Goal: Task Accomplishment & Management: Manage account settings

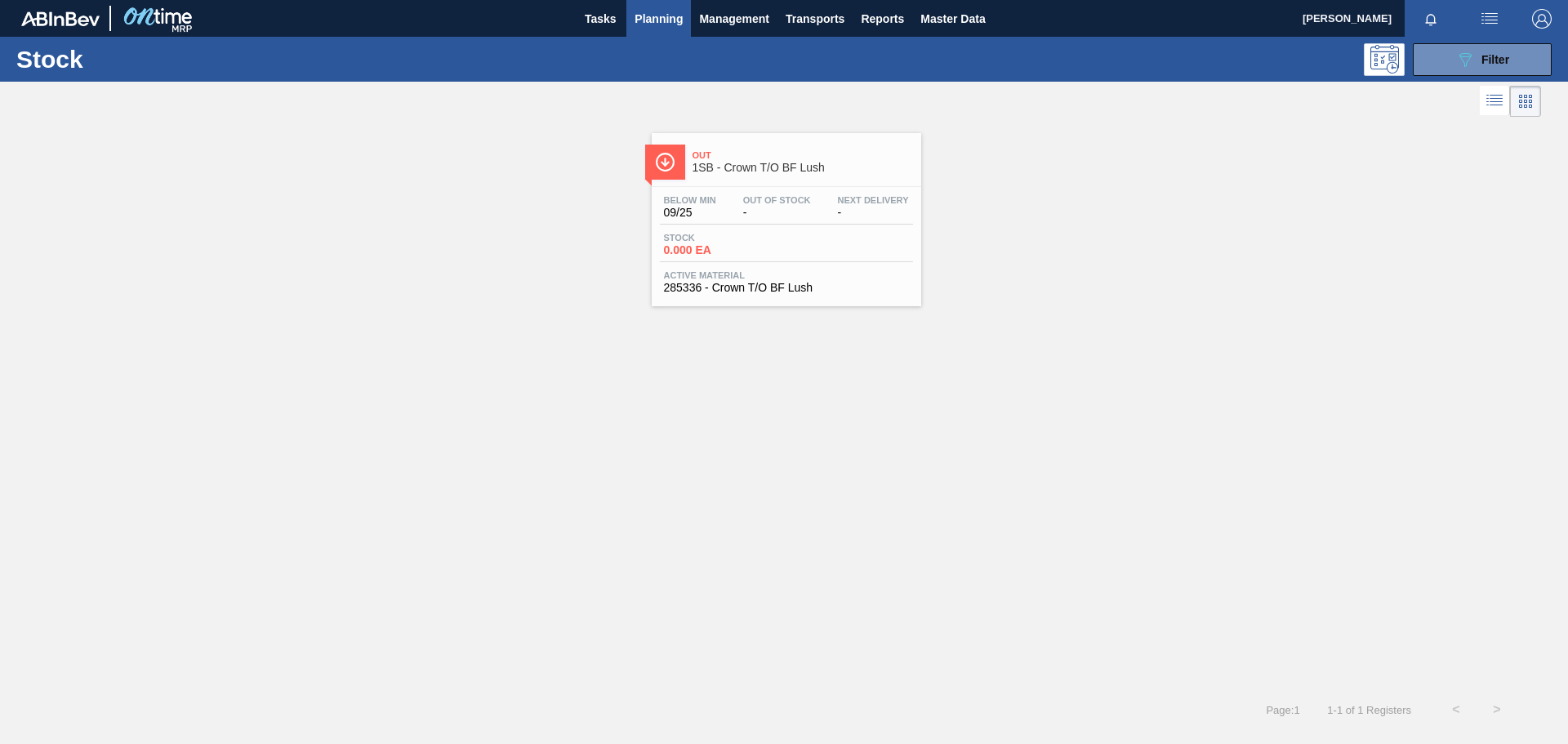
click at [1045, 270] on div "Out 1SB - Crown T/O BF Lush Below Min 09/25 Out Of Stock - Next Delivery - Stoc…" at bounding box center [784, 214] width 1568 height 186
click at [935, 17] on span "Master Data" at bounding box center [953, 18] width 65 height 19
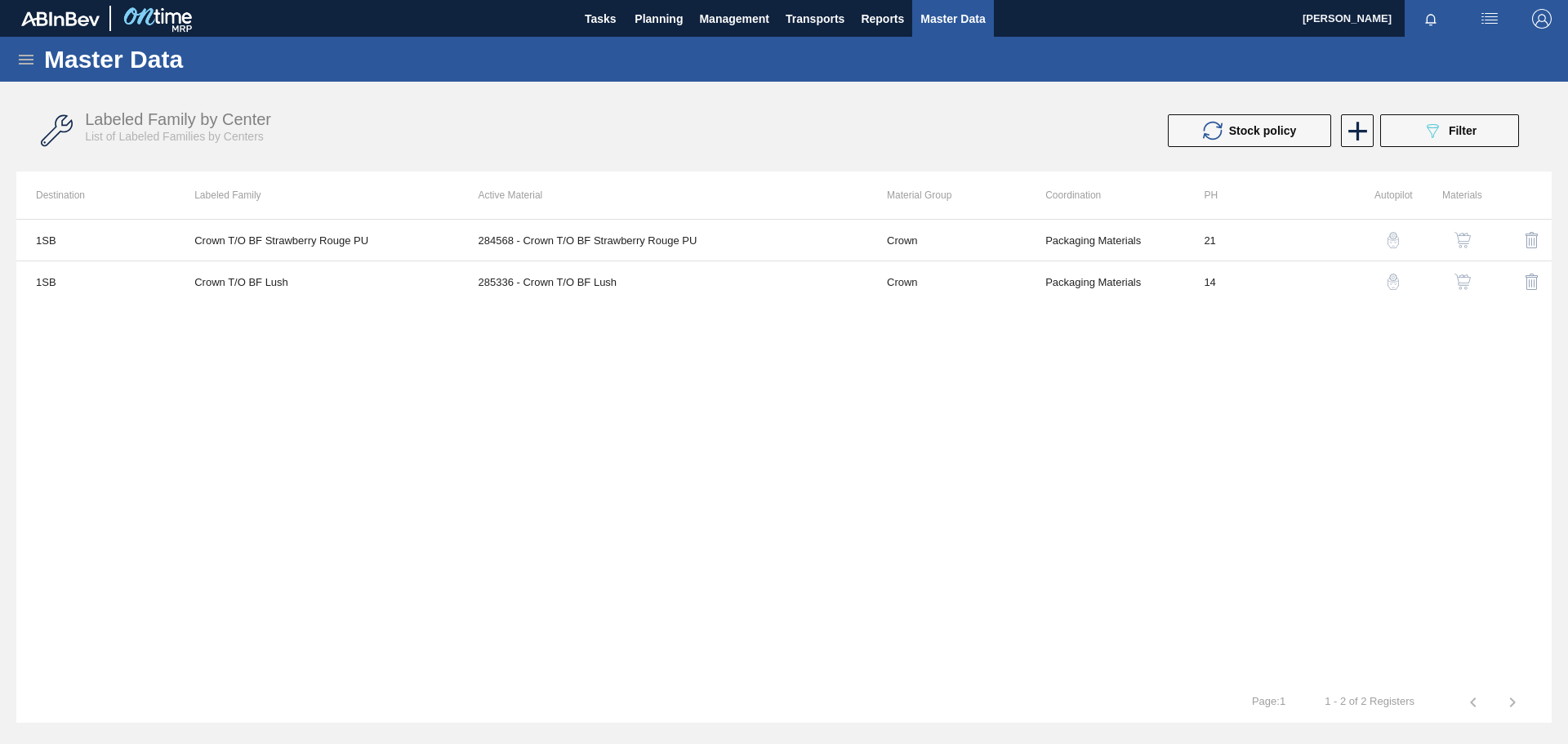
click at [27, 59] on icon at bounding box center [26, 59] width 15 height 10
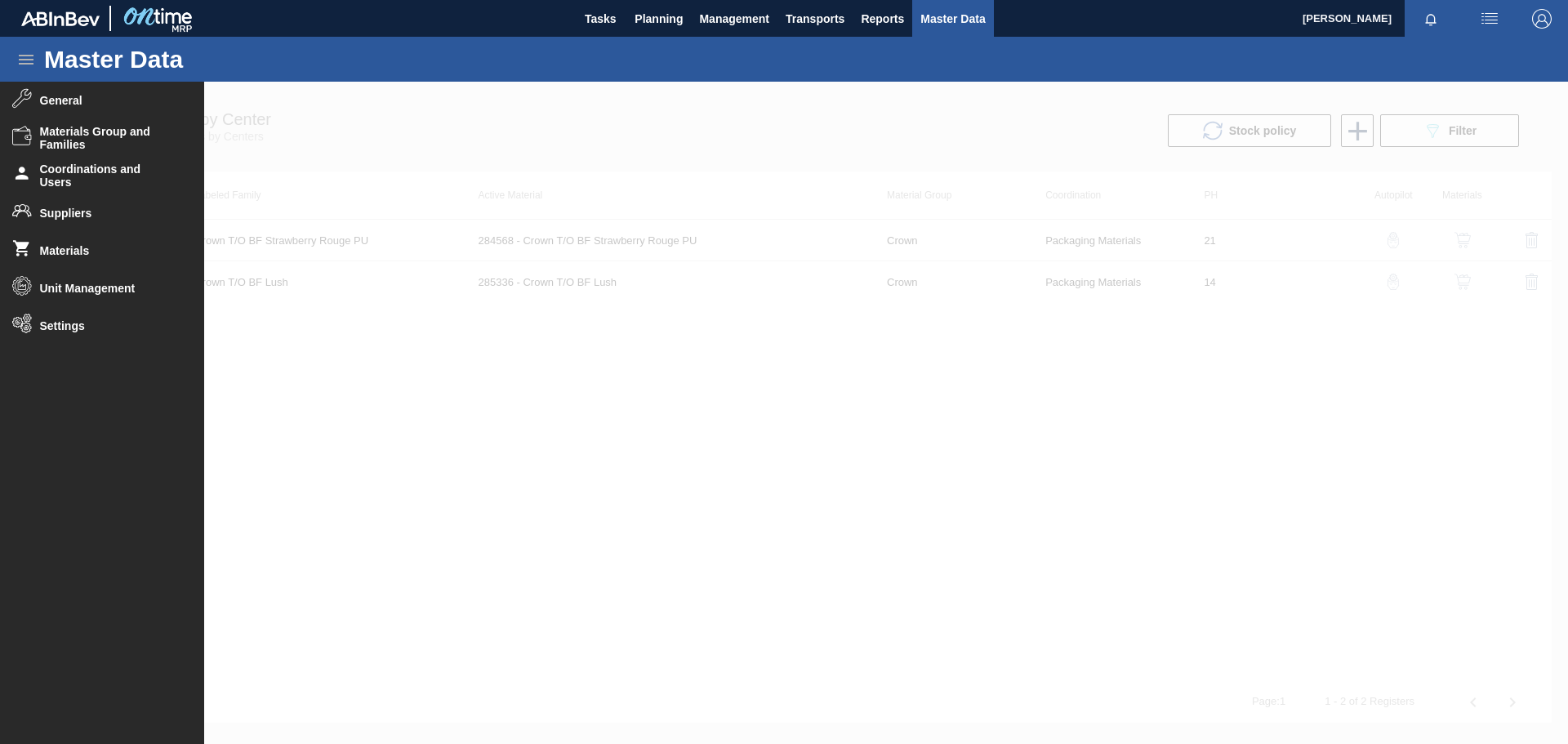
click at [1045, 141] on div at bounding box center [784, 413] width 1568 height 663
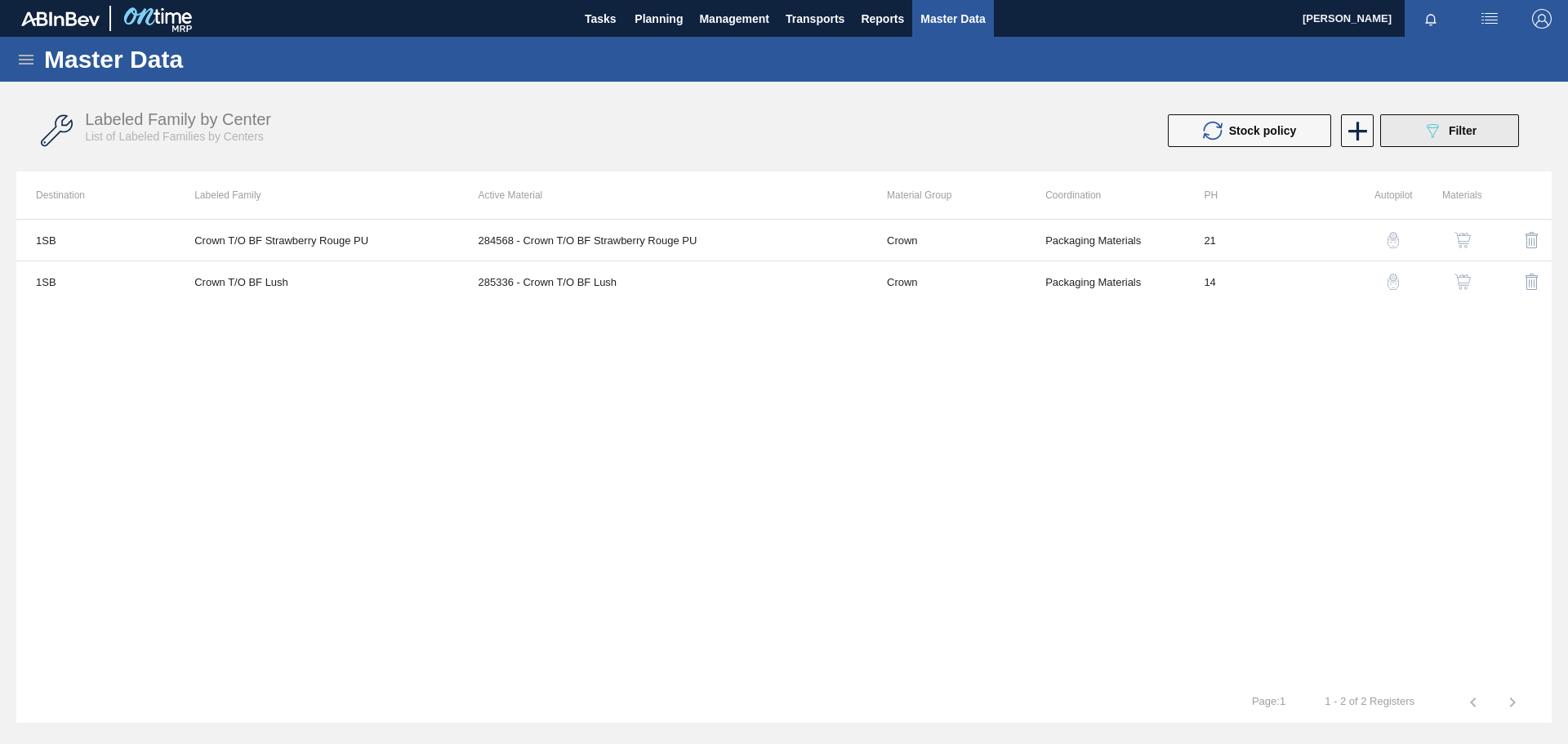
click at [1045, 140] on button "089F7B8B-B2A5-4AFE-B5C0-19BA573D28AC Filter" at bounding box center [1449, 130] width 139 height 32
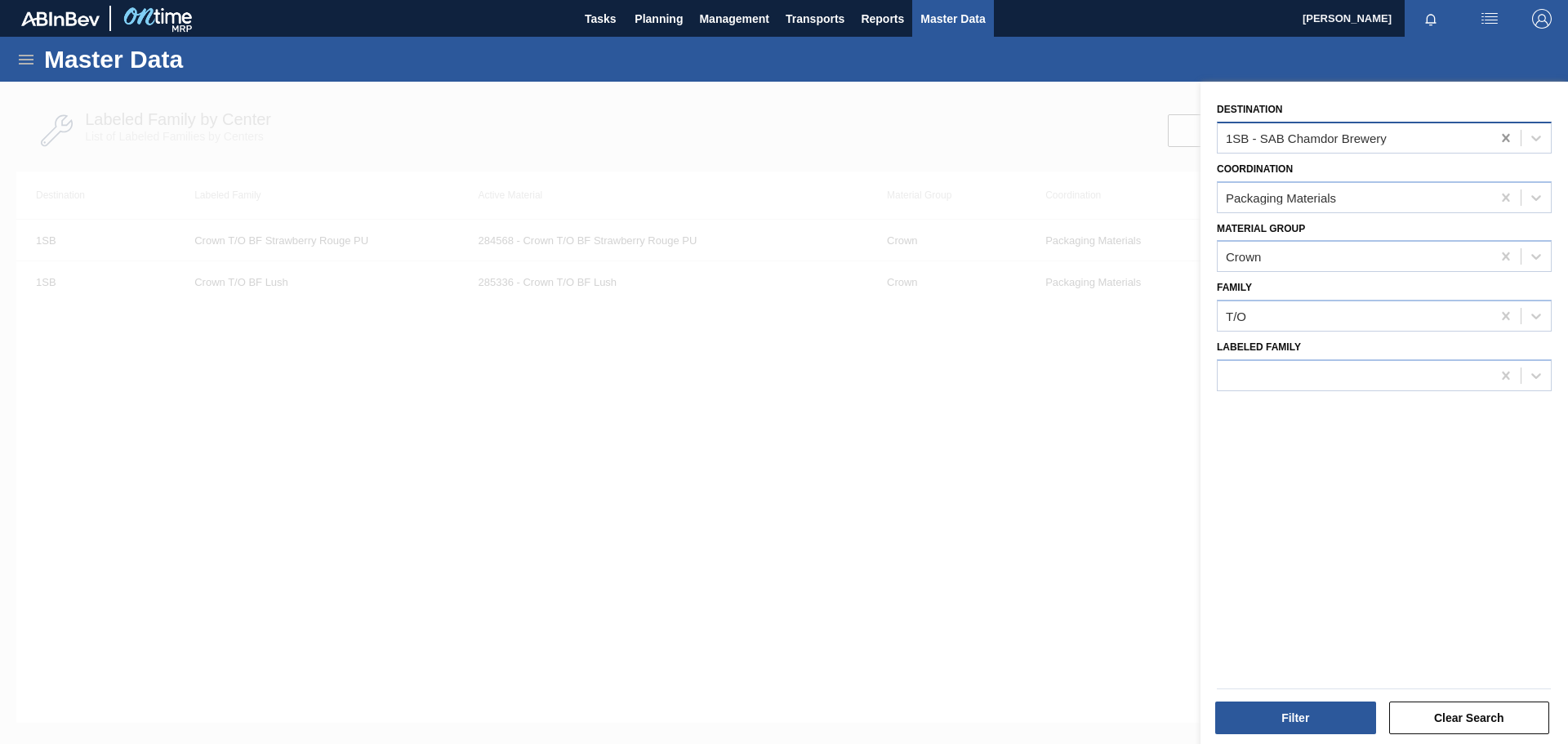
click at [1045, 138] on icon at bounding box center [1506, 138] width 17 height 17
click at [1045, 199] on icon at bounding box center [1506, 197] width 17 height 17
click at [1045, 256] on icon at bounding box center [1506, 256] width 17 height 17
click at [1045, 316] on icon at bounding box center [1506, 316] width 17 height 17
click at [1045, 515] on button "Clear Search" at bounding box center [1469, 718] width 161 height 32
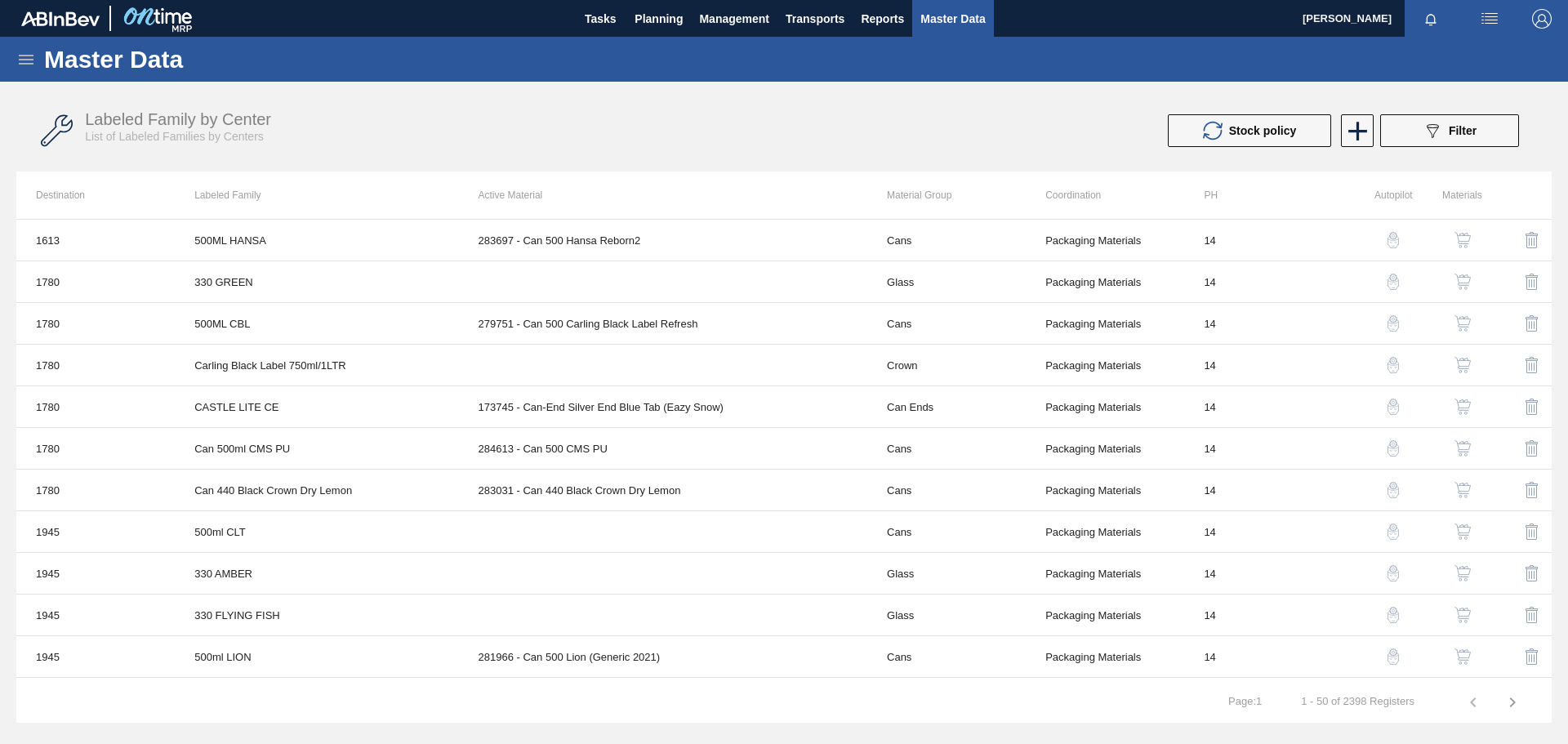
click at [29, 65] on icon at bounding box center [26, 59] width 19 height 19
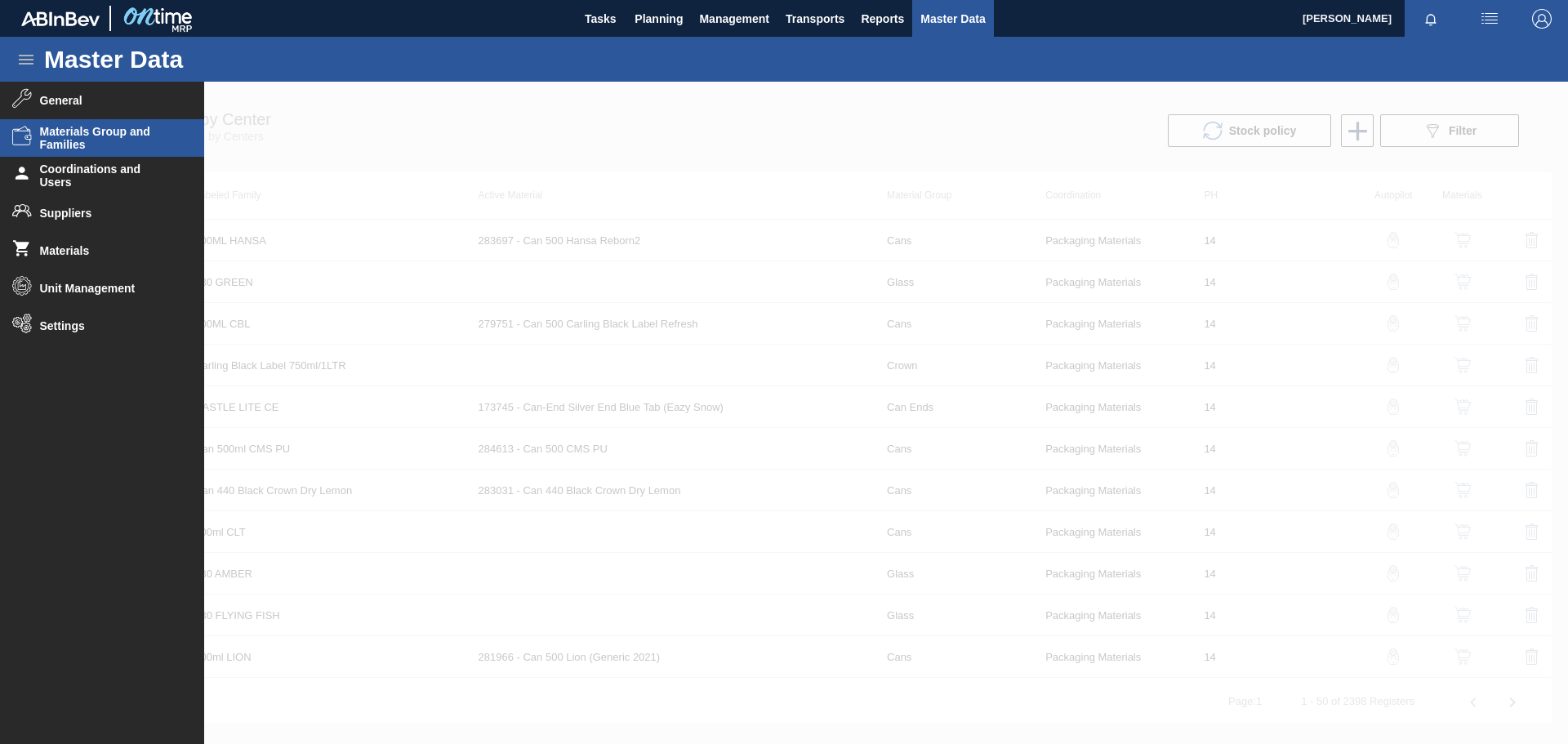
click at [78, 136] on span "Materials Group and Families" at bounding box center [107, 138] width 135 height 26
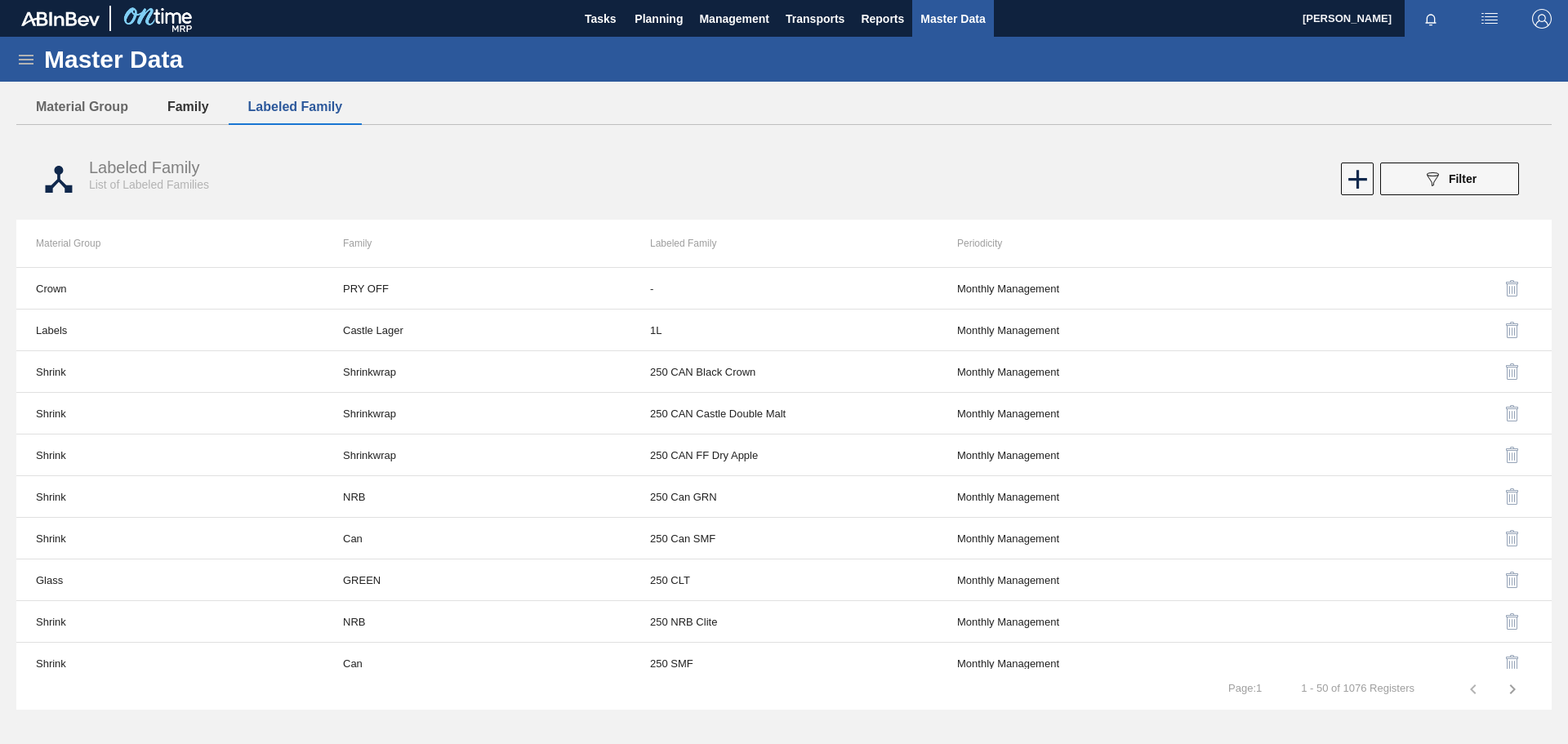
click at [181, 107] on button "Family" at bounding box center [188, 106] width 81 height 34
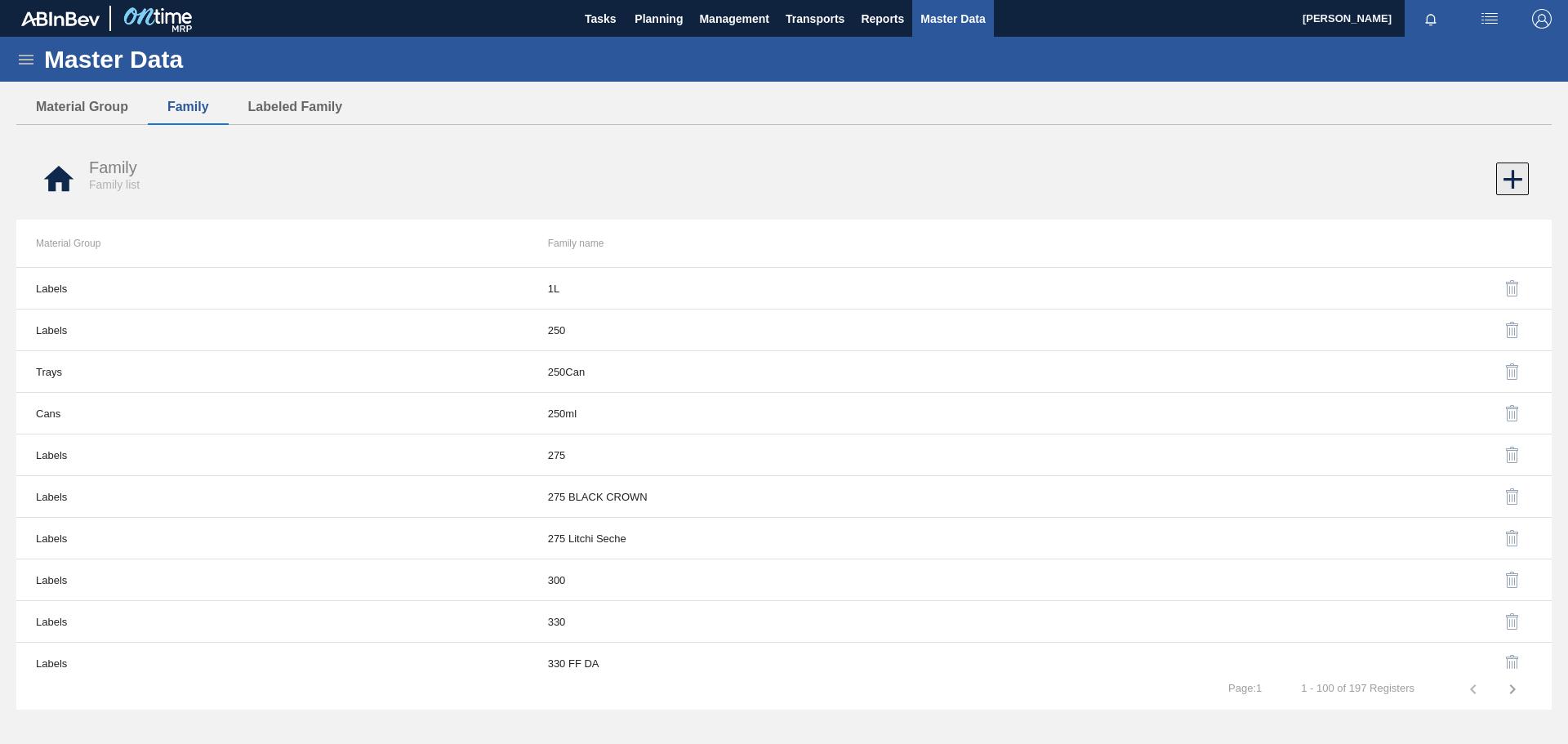
click at [1045, 184] on icon at bounding box center [1513, 180] width 19 height 19
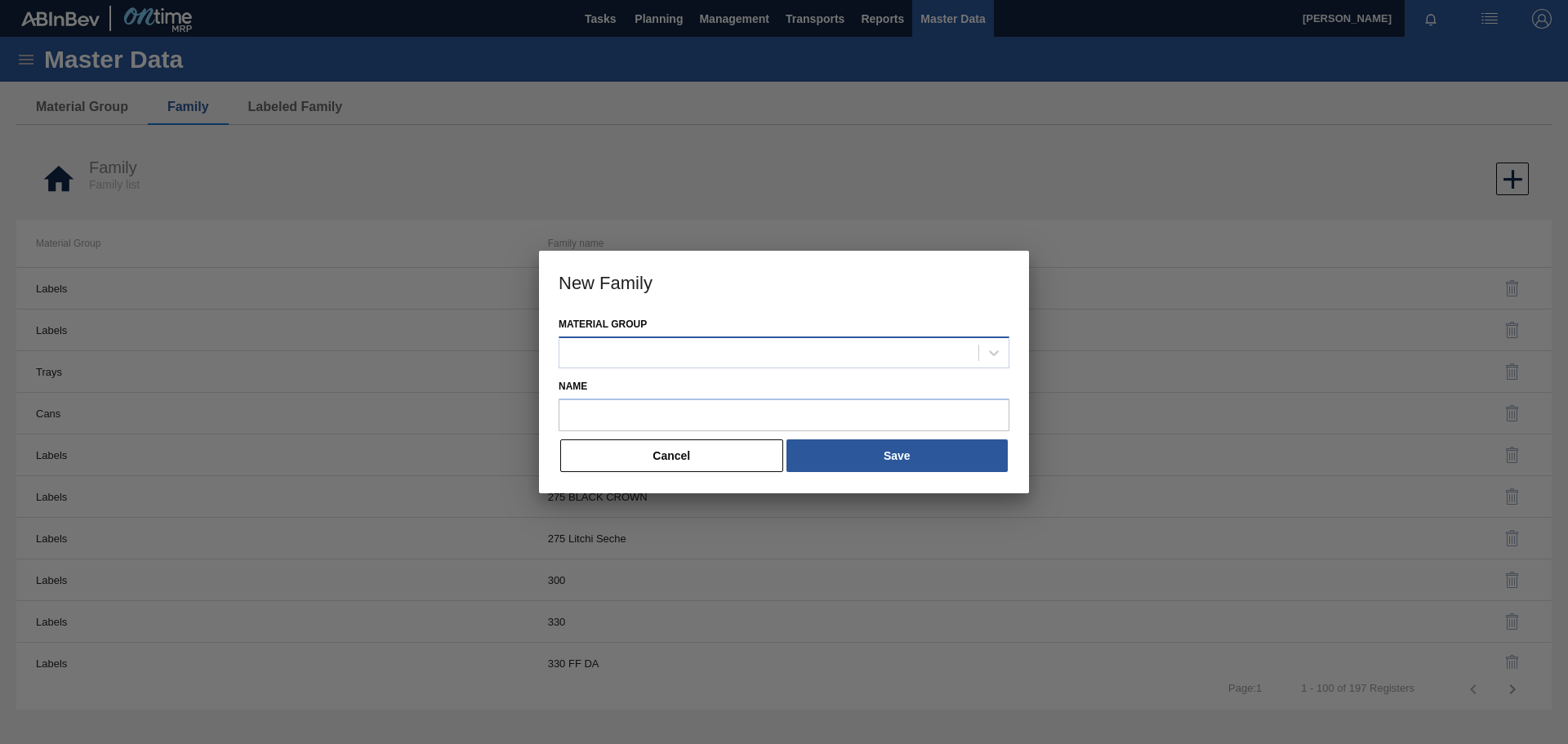
click at [646, 352] on div at bounding box center [769, 352] width 419 height 24
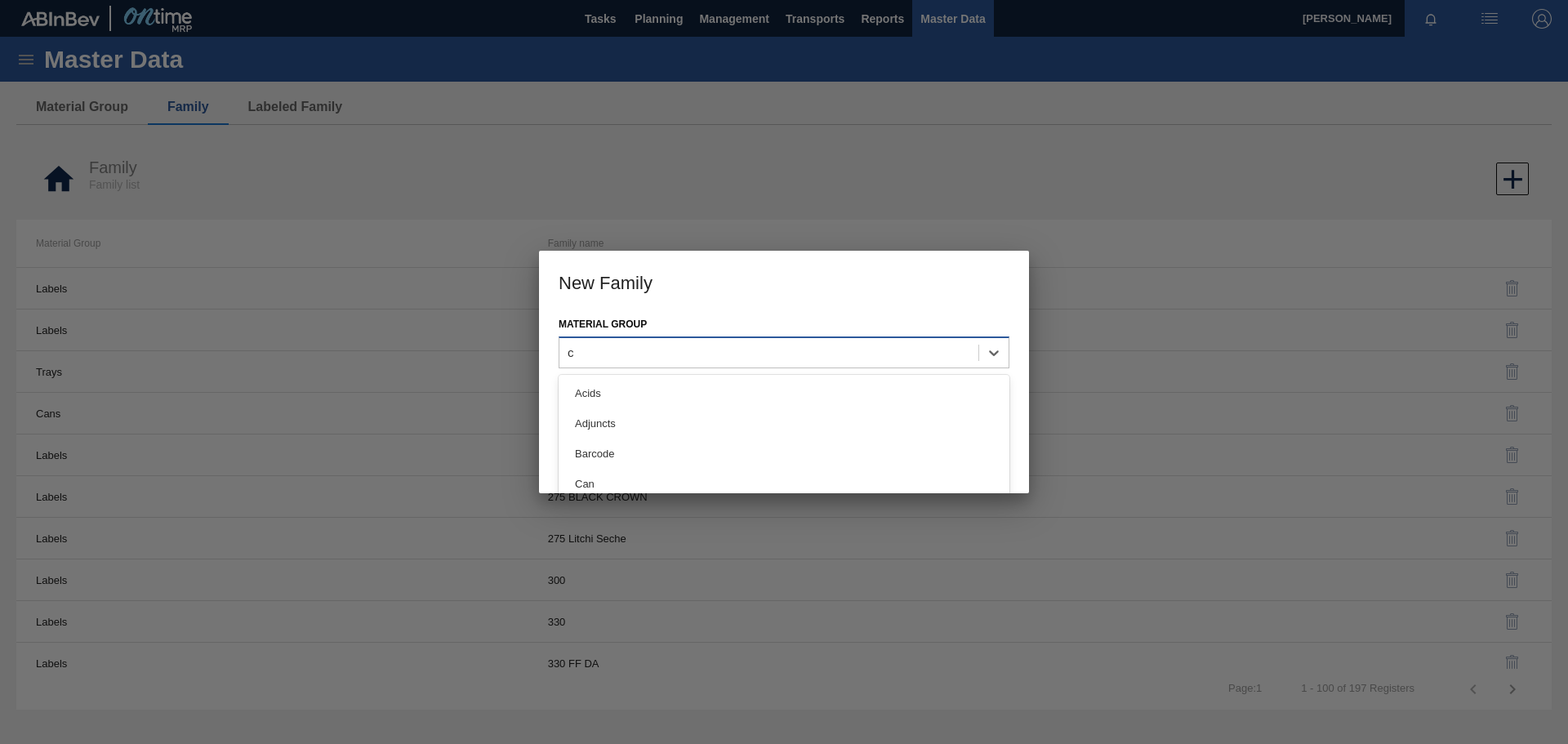
type Group "cr"
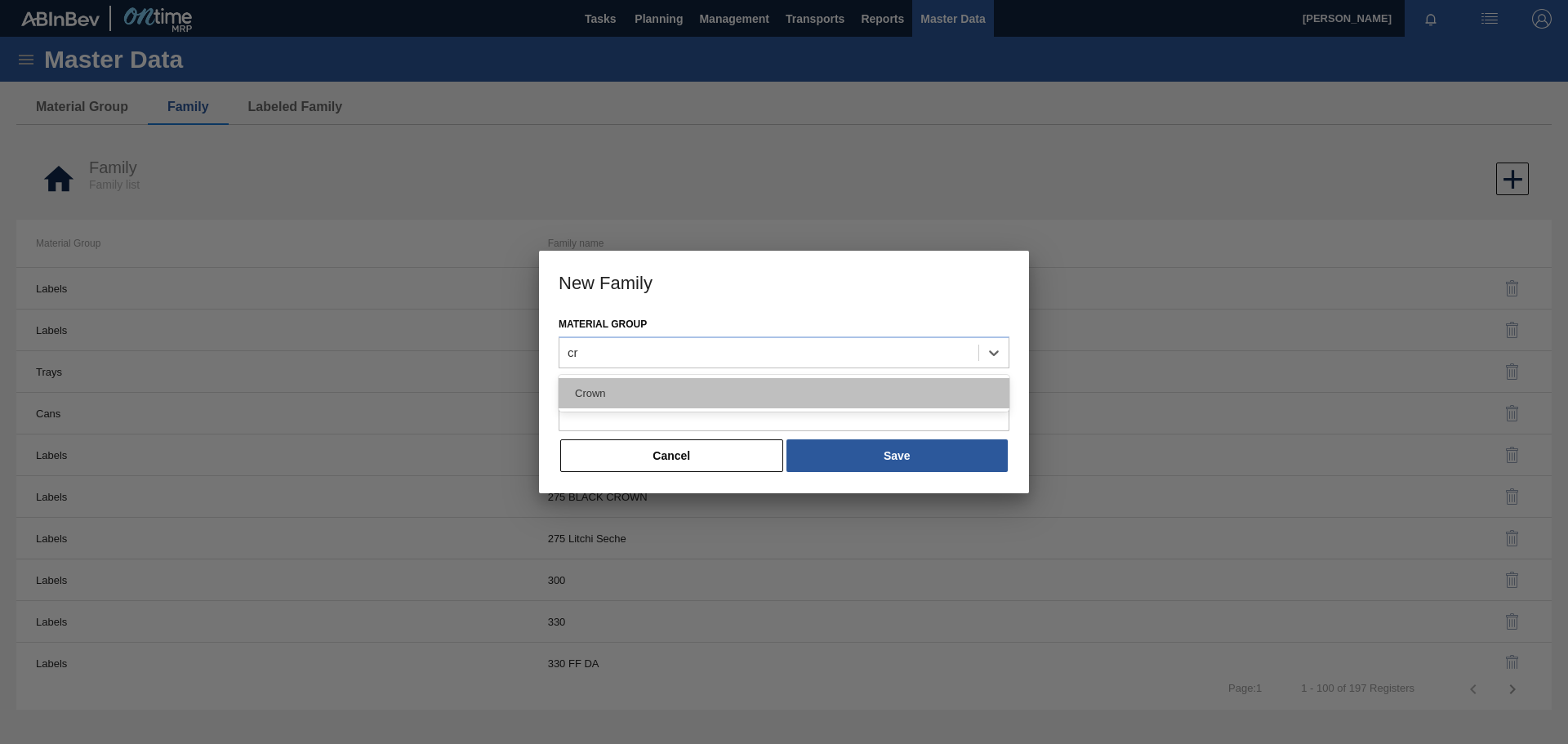
click at [697, 391] on div "Crown" at bounding box center [784, 393] width 451 height 31
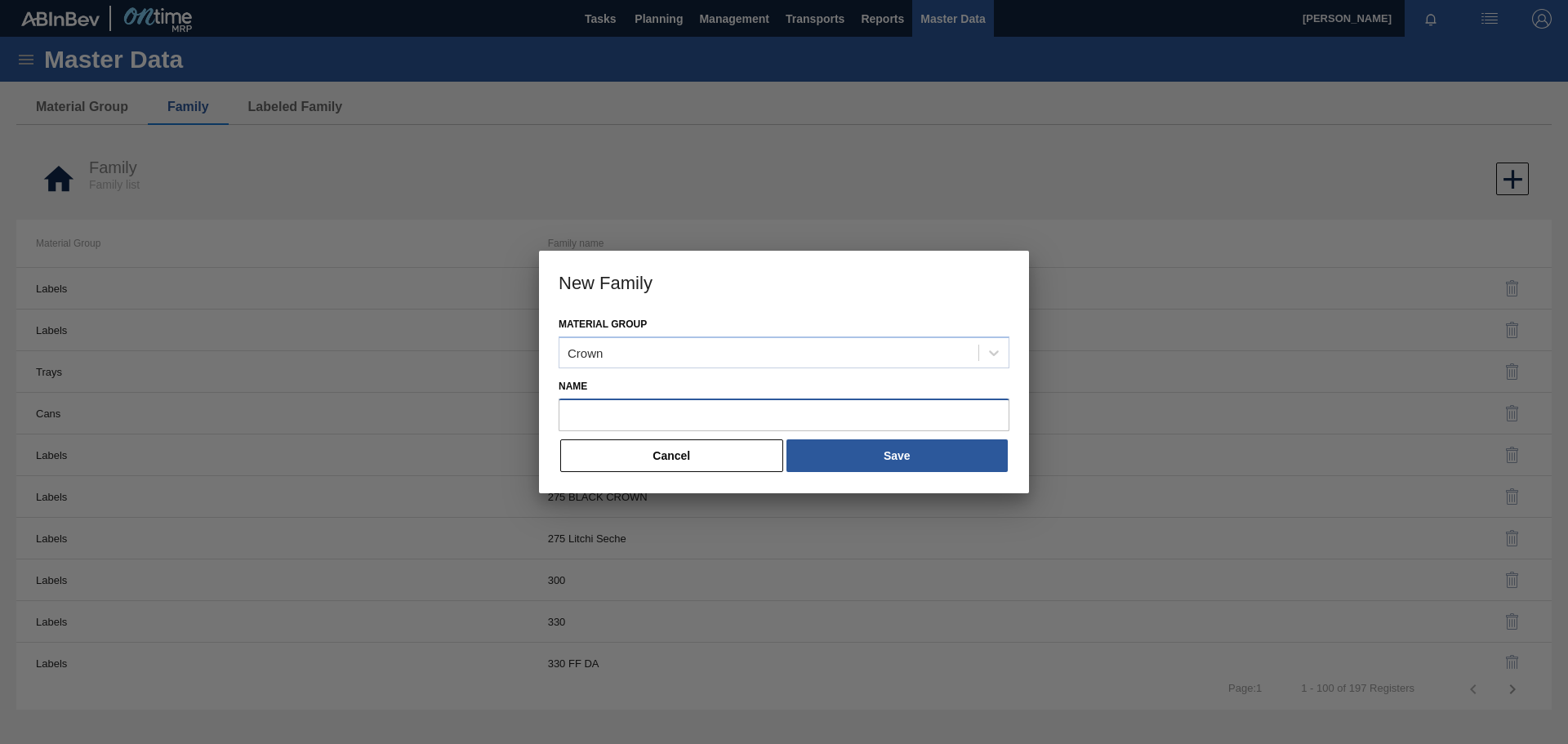
click at [624, 409] on input "Name" at bounding box center [784, 414] width 451 height 32
type input "P/O"
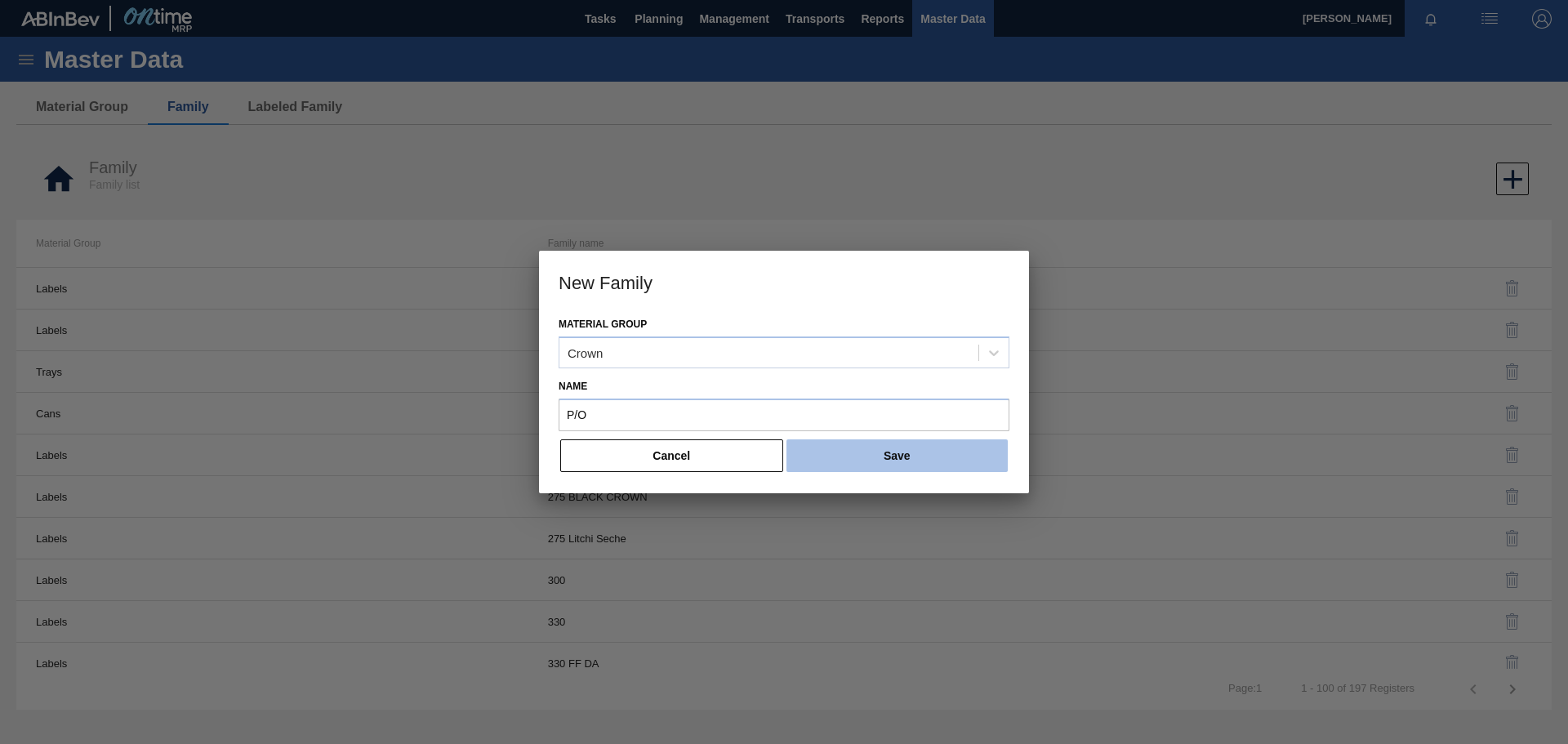
click at [904, 455] on button "Save" at bounding box center [897, 455] width 222 height 32
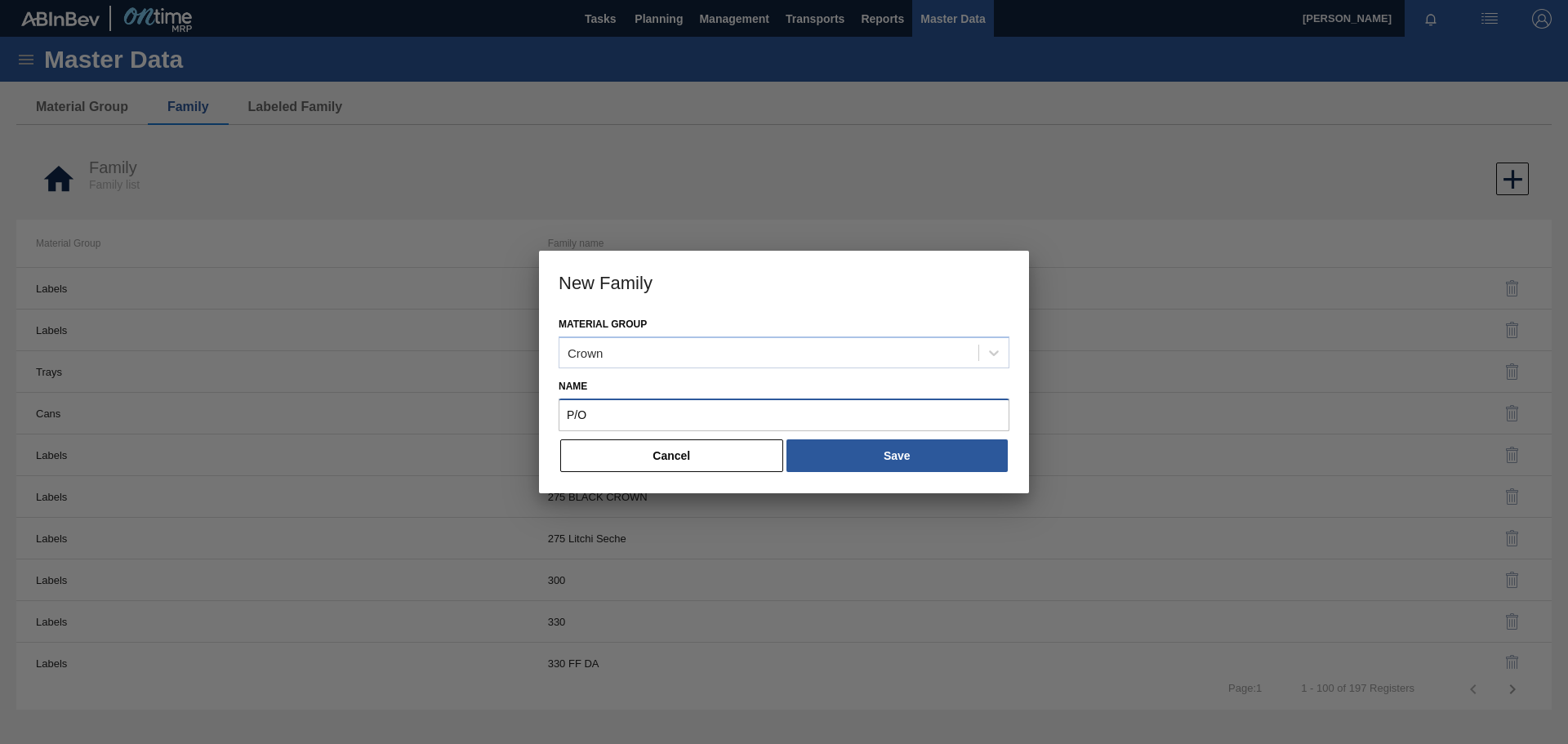
click at [605, 416] on input "P/O" at bounding box center [784, 414] width 451 height 32
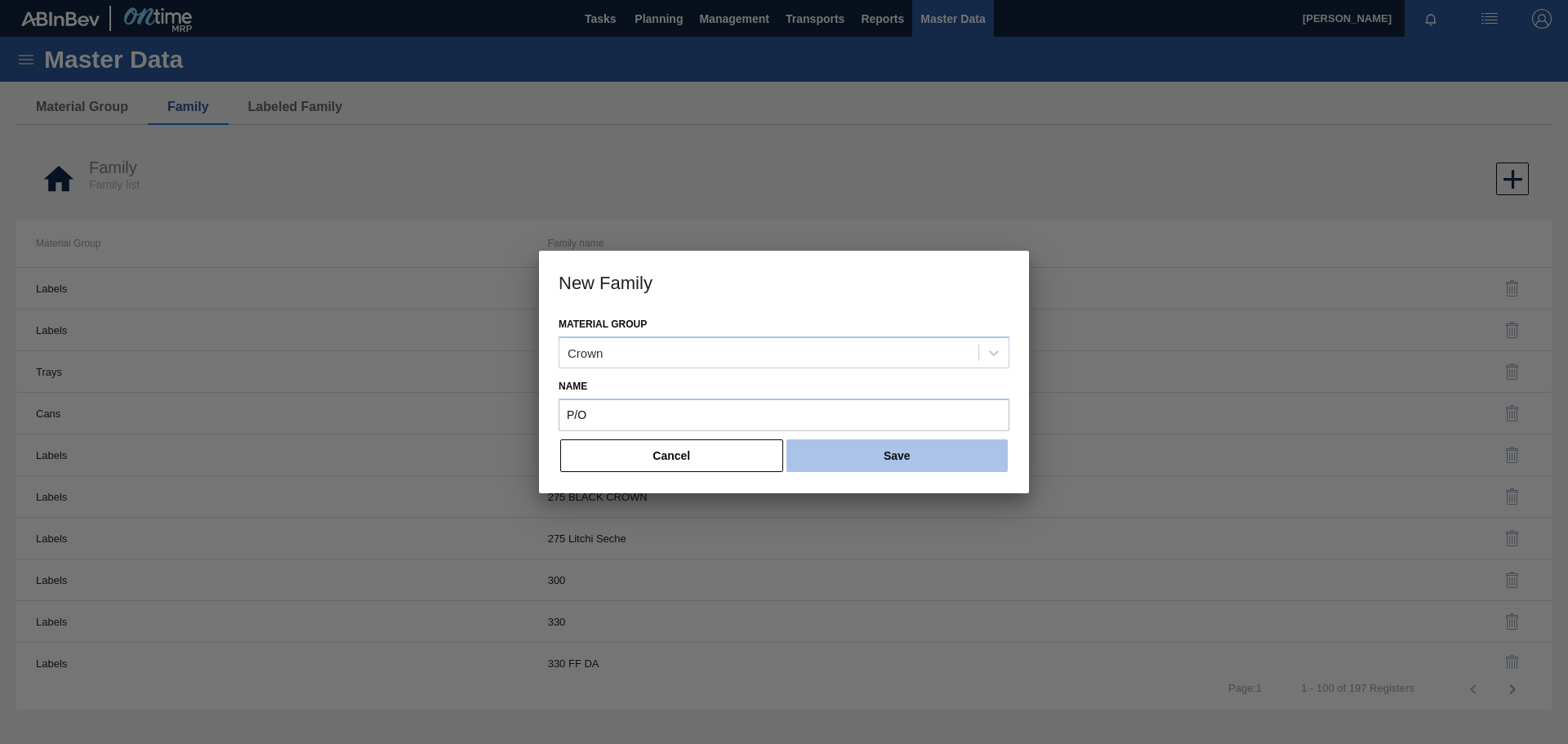
click at [848, 454] on button "Save" at bounding box center [897, 455] width 222 height 32
click at [712, 450] on button "Cancel" at bounding box center [672, 455] width 223 height 32
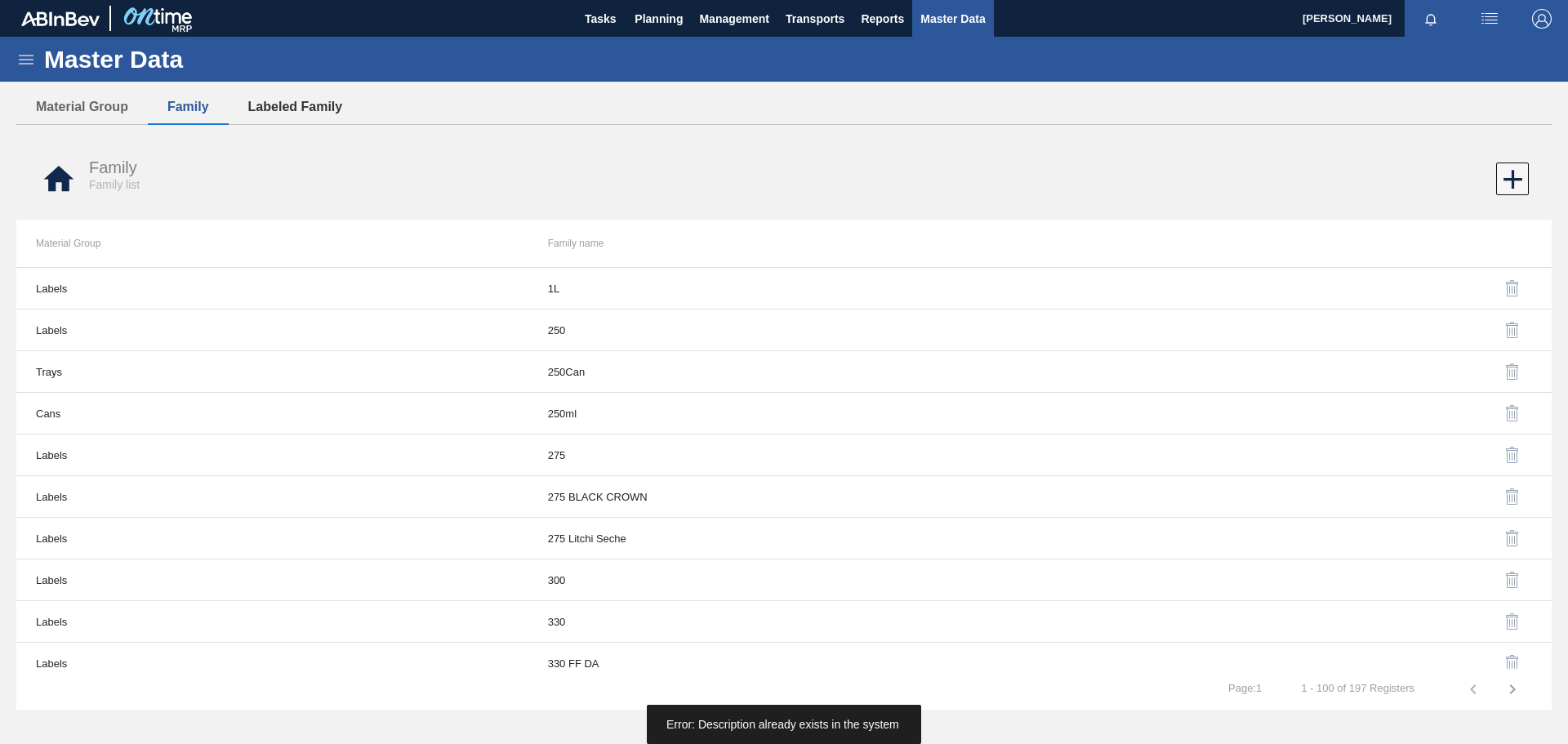
click at [290, 102] on button "Labeled Family" at bounding box center [296, 106] width 134 height 34
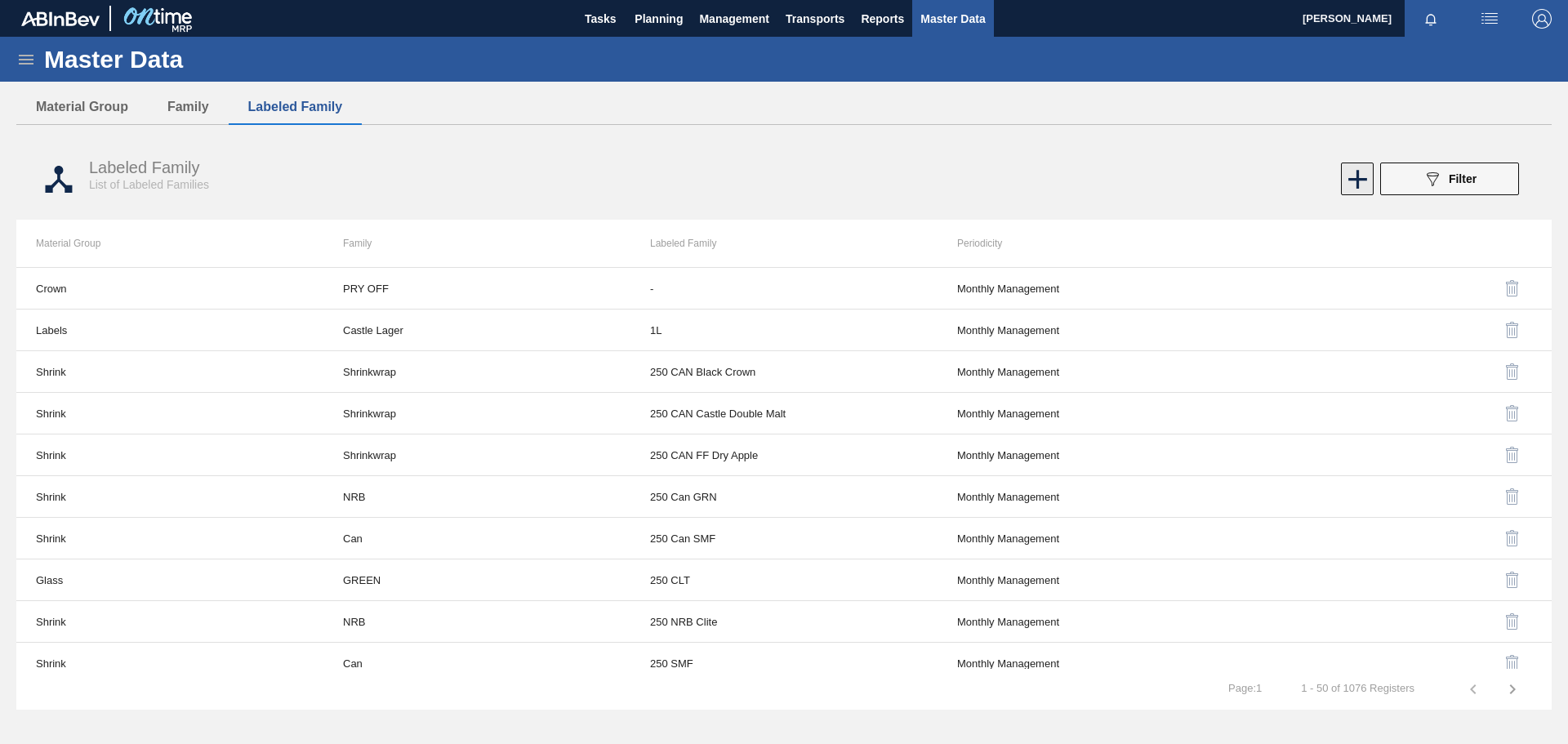
click at [1045, 185] on icon at bounding box center [1358, 179] width 32 height 32
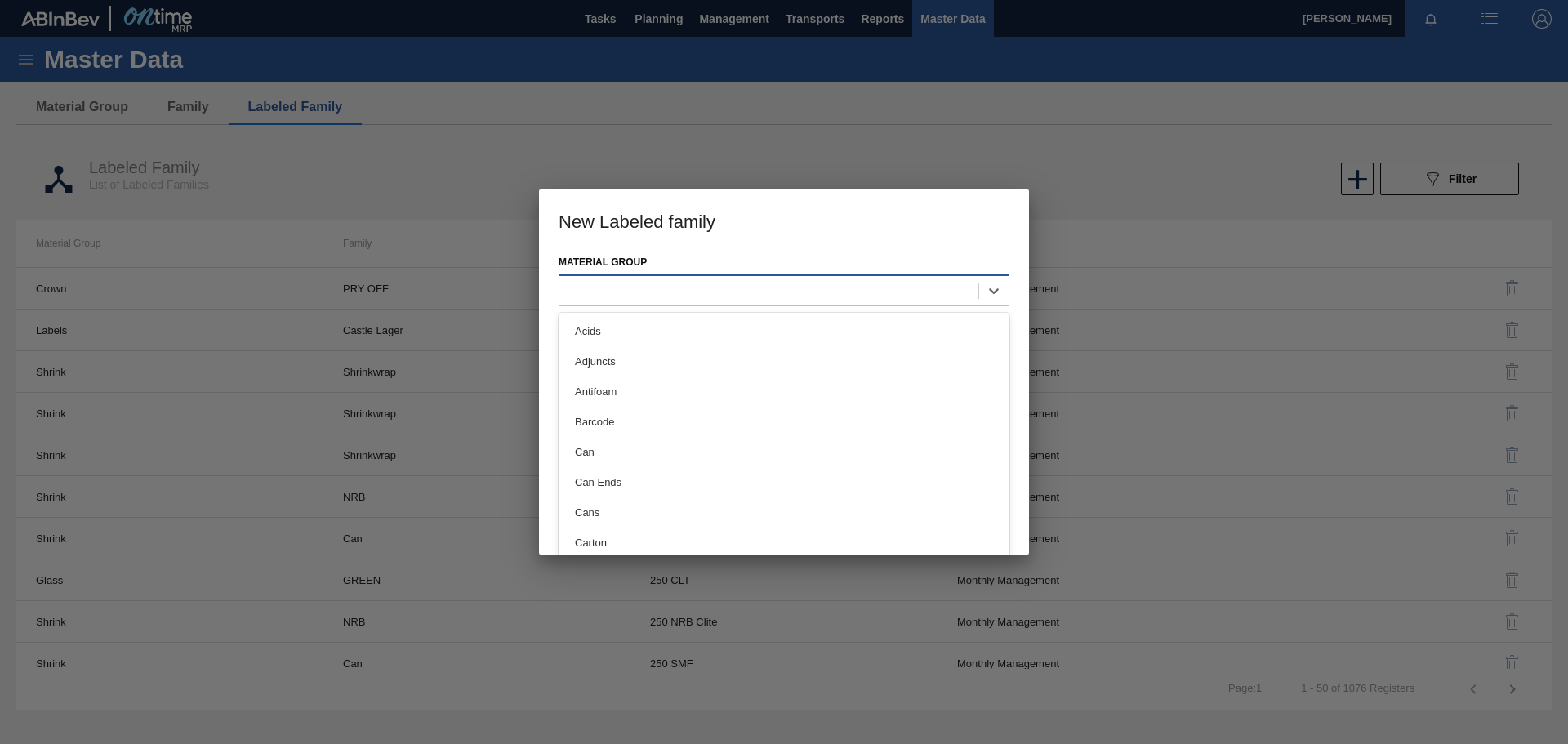
click at [625, 287] on div at bounding box center [769, 290] width 419 height 24
type Group "cr"
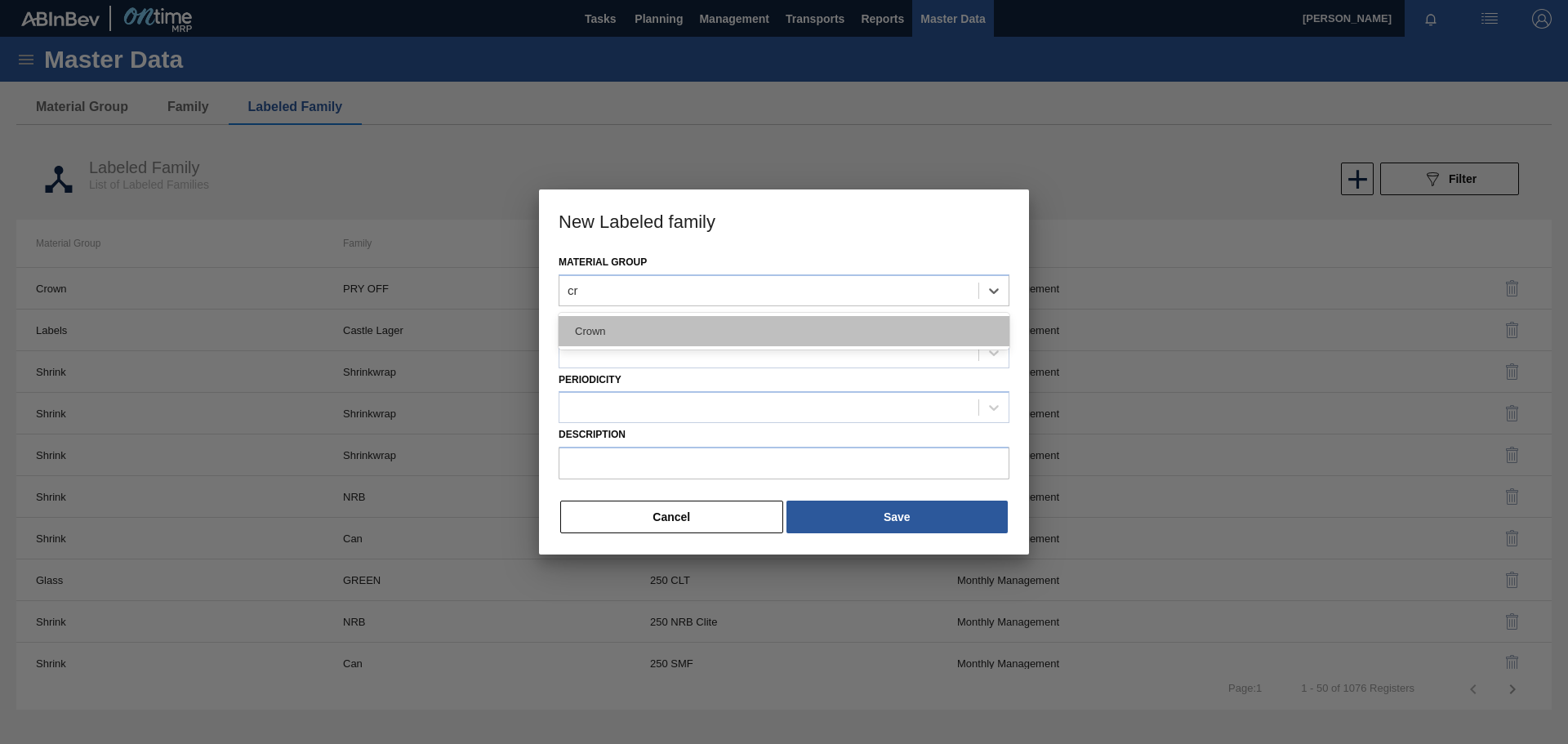
click at [756, 326] on div "Crown" at bounding box center [784, 331] width 451 height 31
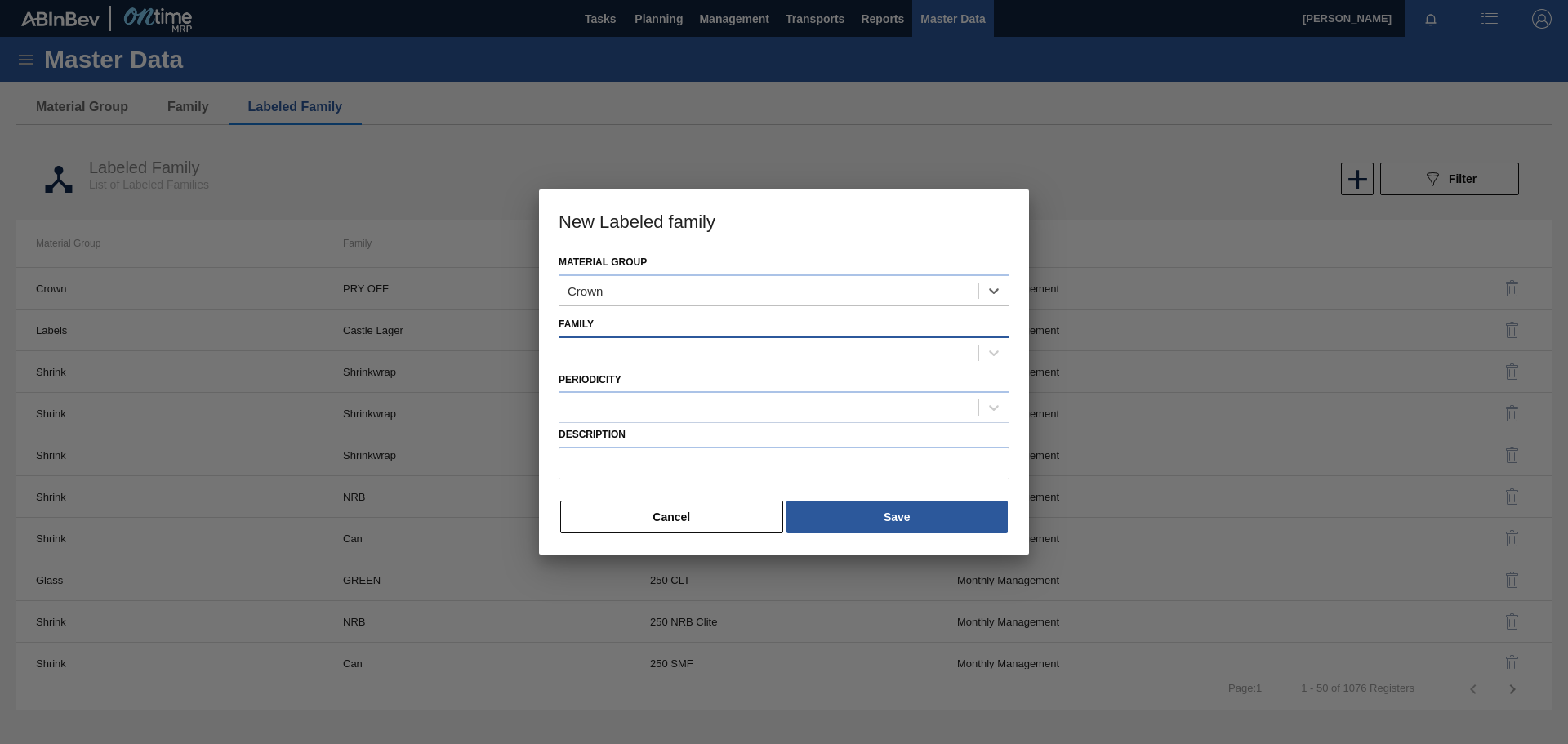
click at [612, 350] on div at bounding box center [769, 352] width 419 height 24
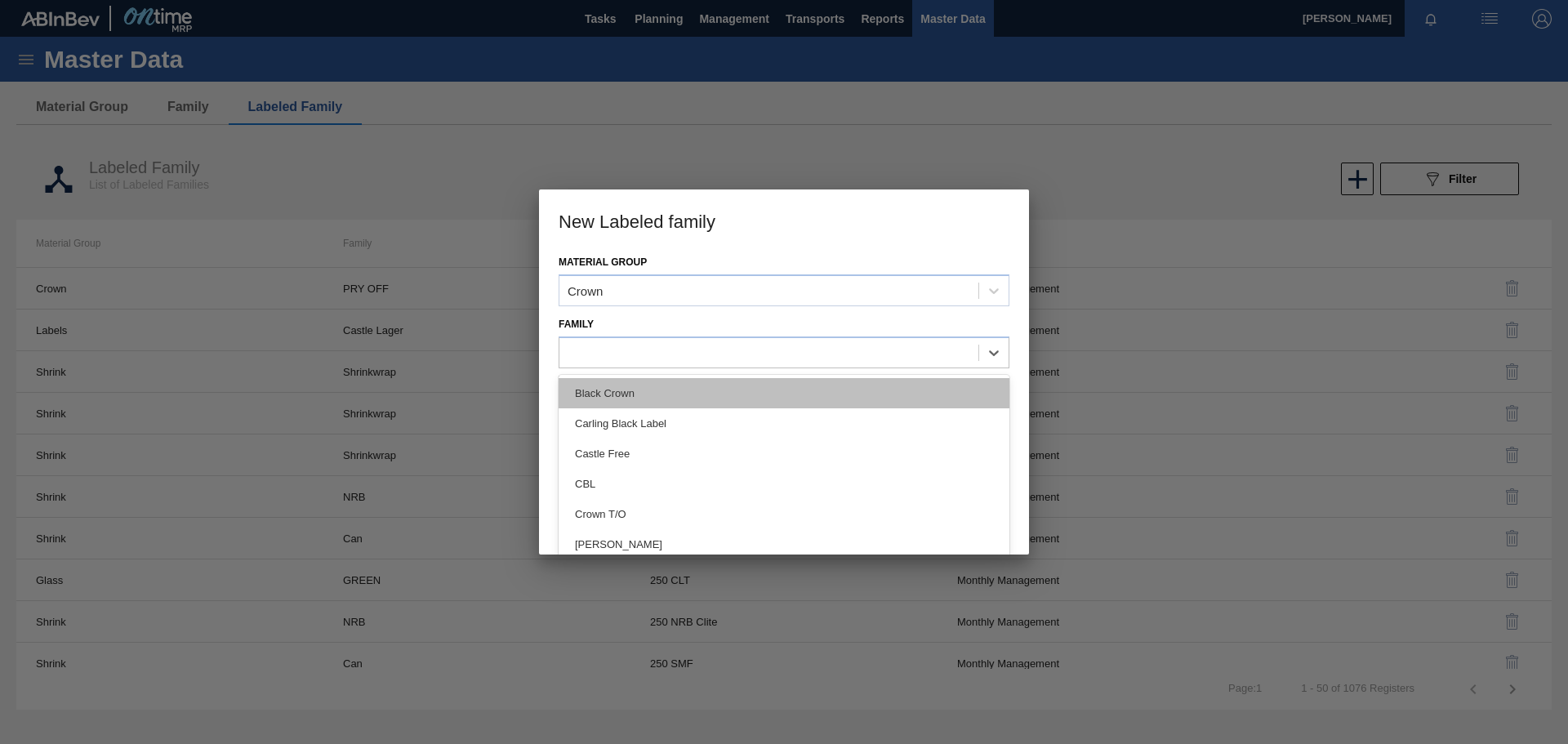
type input "P"
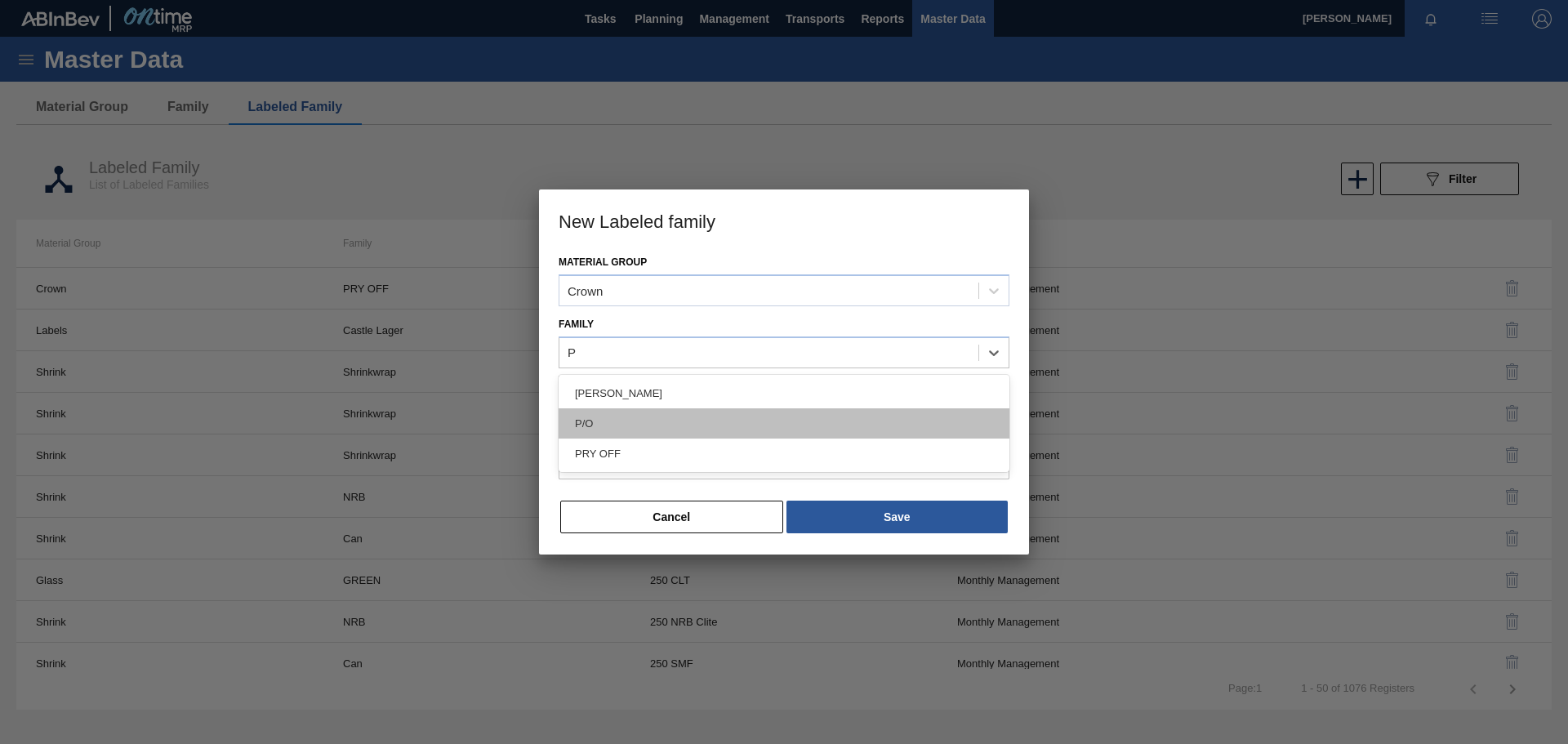
click at [624, 422] on div "P/O" at bounding box center [784, 423] width 451 height 31
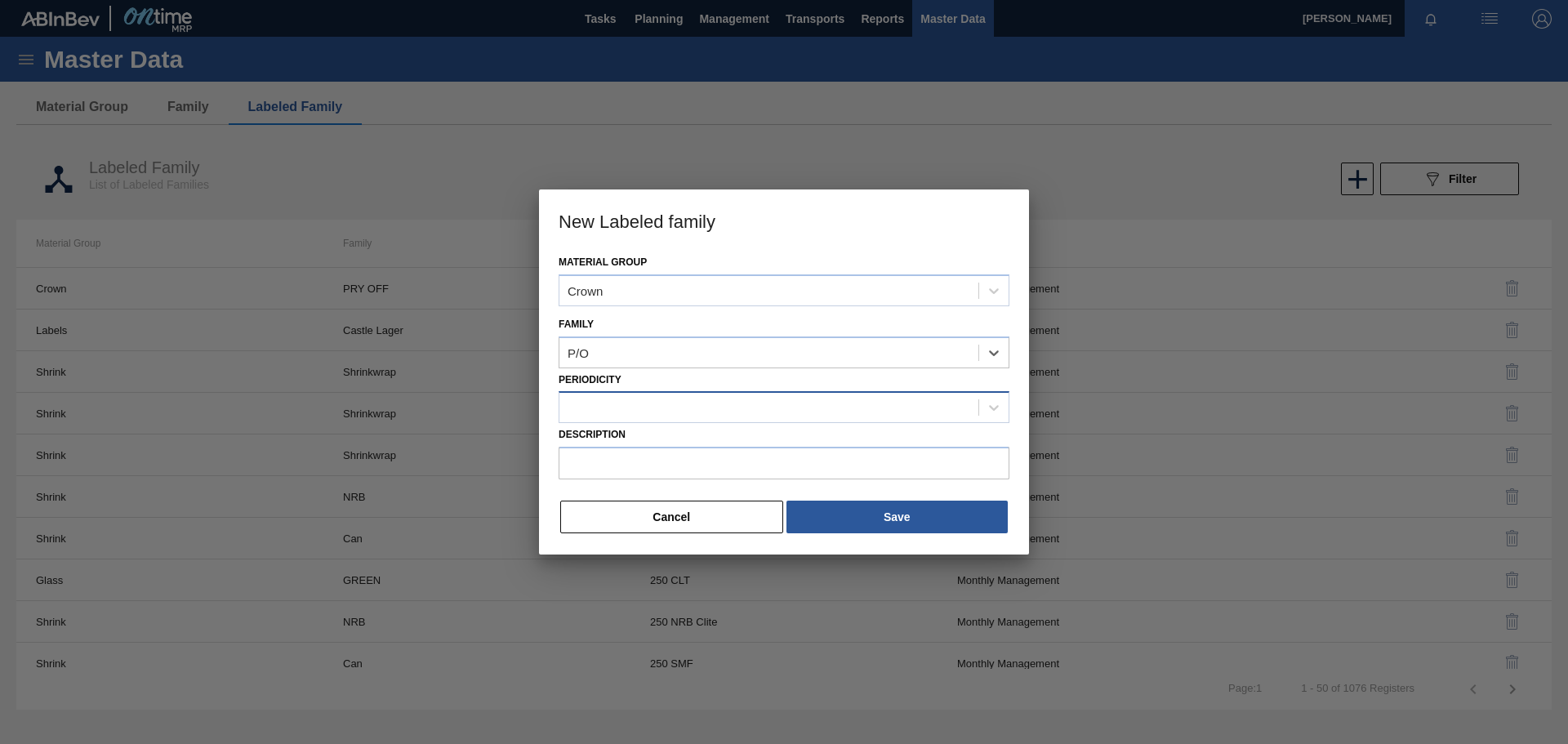
click at [622, 407] on div at bounding box center [769, 407] width 419 height 24
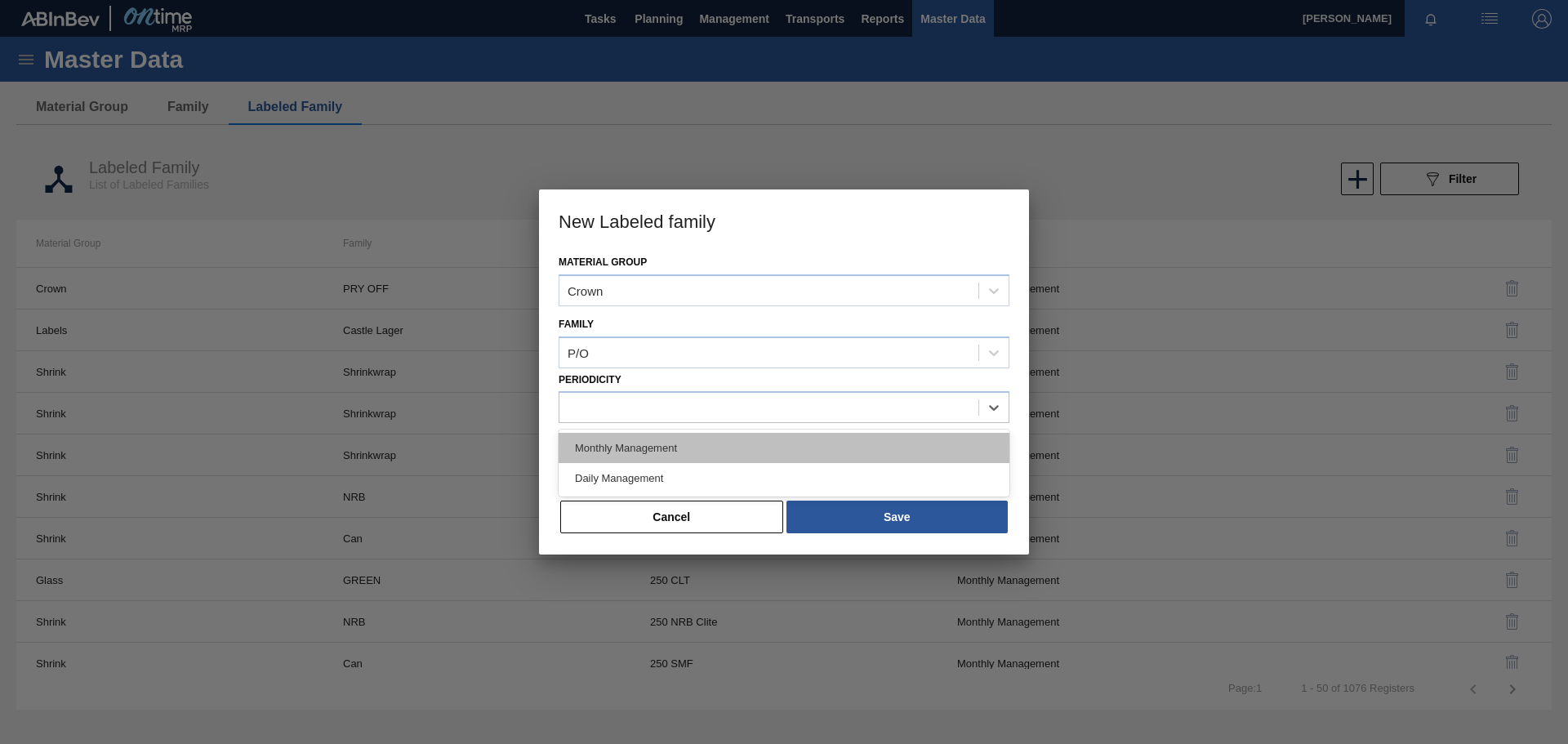
click at [624, 451] on div "Monthly Management" at bounding box center [784, 447] width 451 height 31
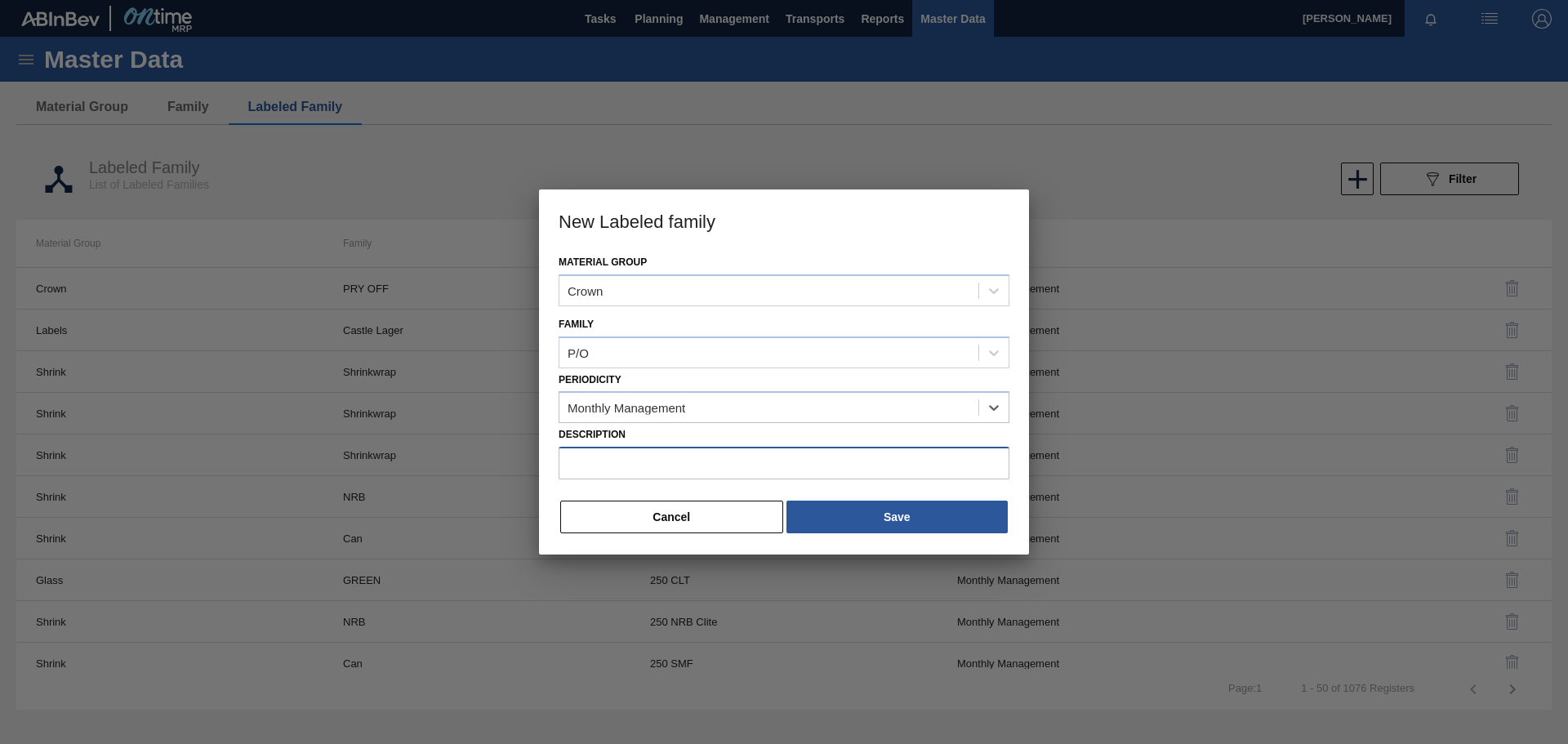
click at [616, 453] on input "Description" at bounding box center [784, 462] width 451 height 32
click at [632, 465] on input "Description" at bounding box center [784, 462] width 451 height 32
paste input "Crown P/O CBL (KO 2025)"
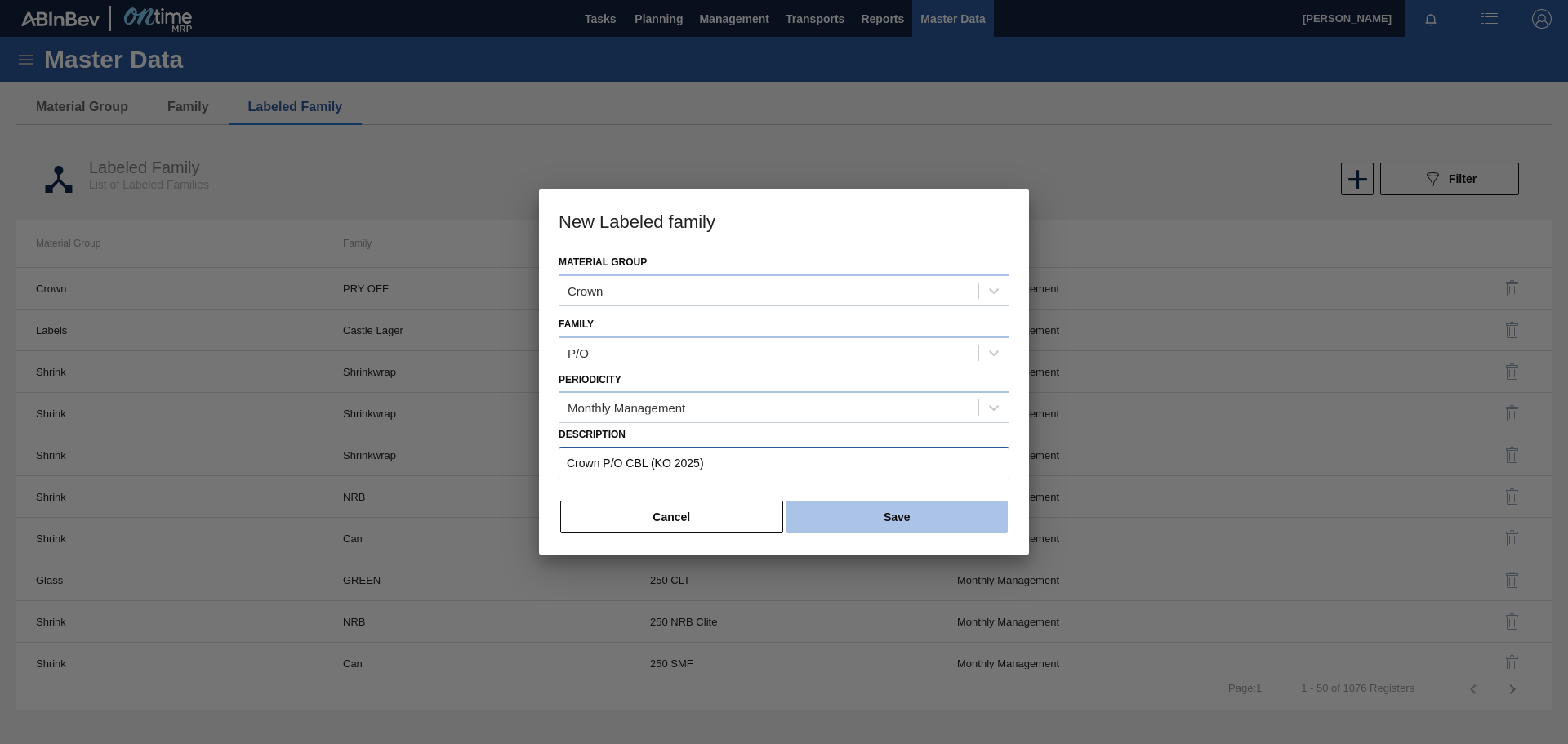
type input "Crown P/O CBL (KO 2025)"
click at [910, 510] on button "Save" at bounding box center [897, 516] width 222 height 32
click at [932, 515] on button "Save" at bounding box center [897, 516] width 222 height 32
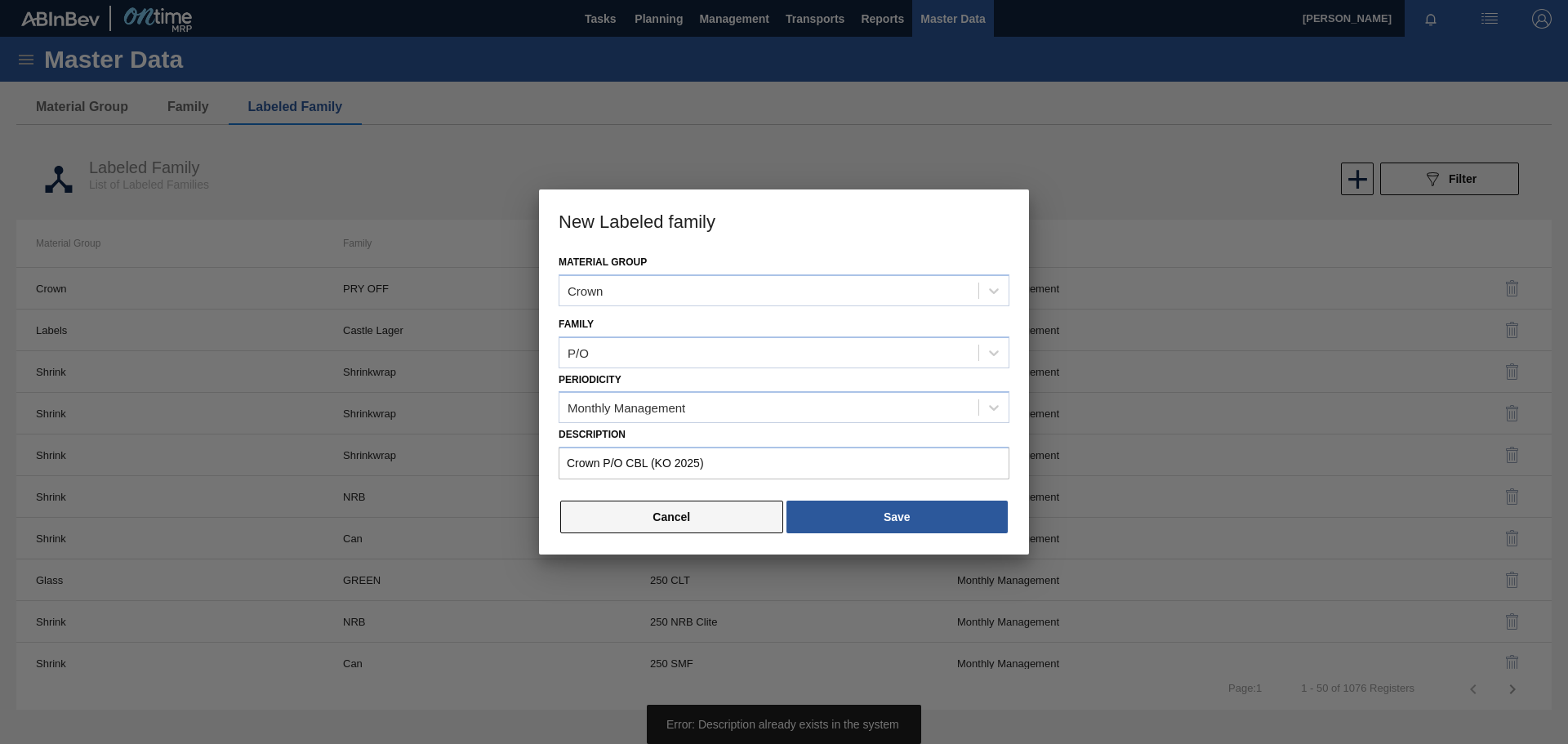
click at [751, 510] on button "Cancel" at bounding box center [672, 516] width 223 height 32
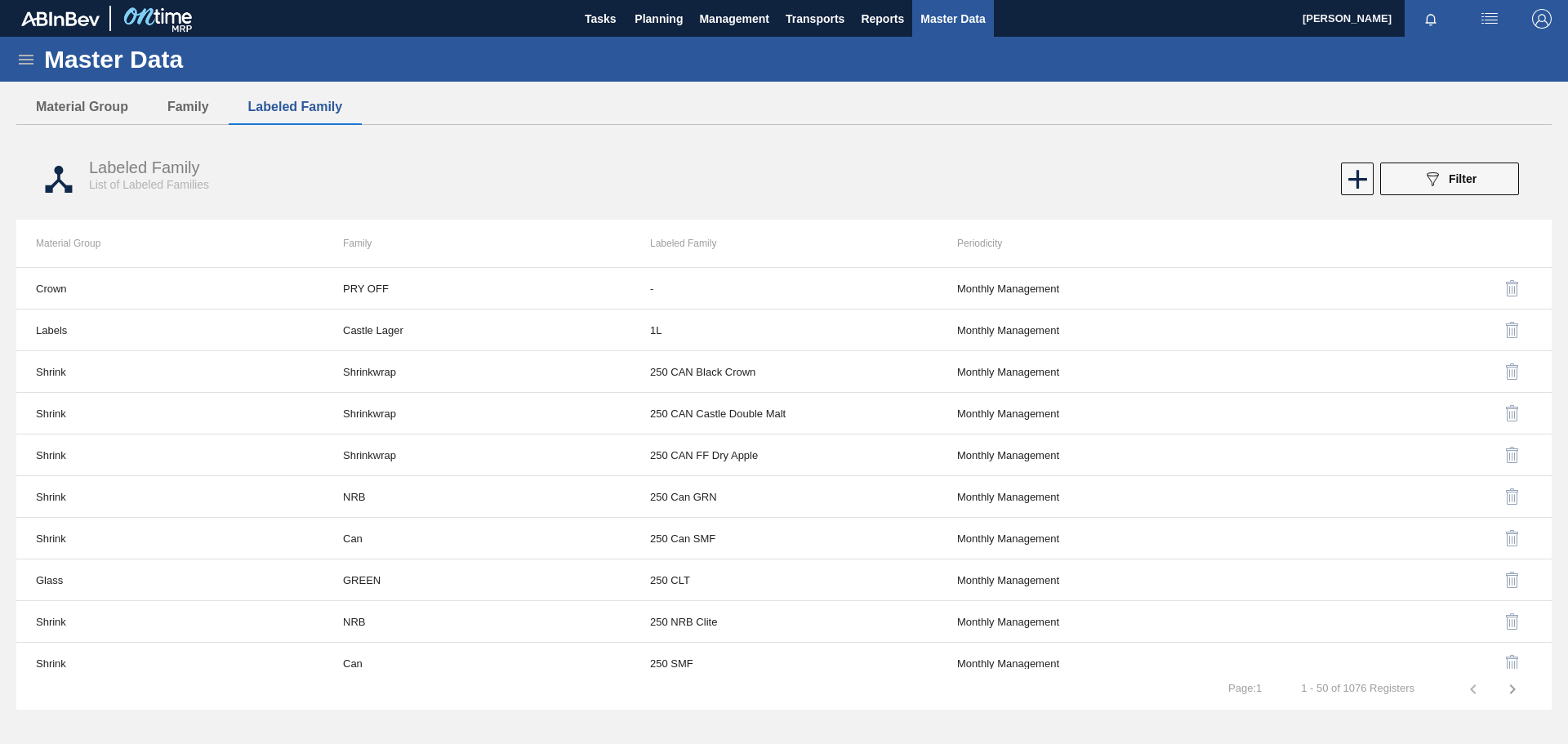
click at [24, 58] on icon at bounding box center [26, 59] width 19 height 19
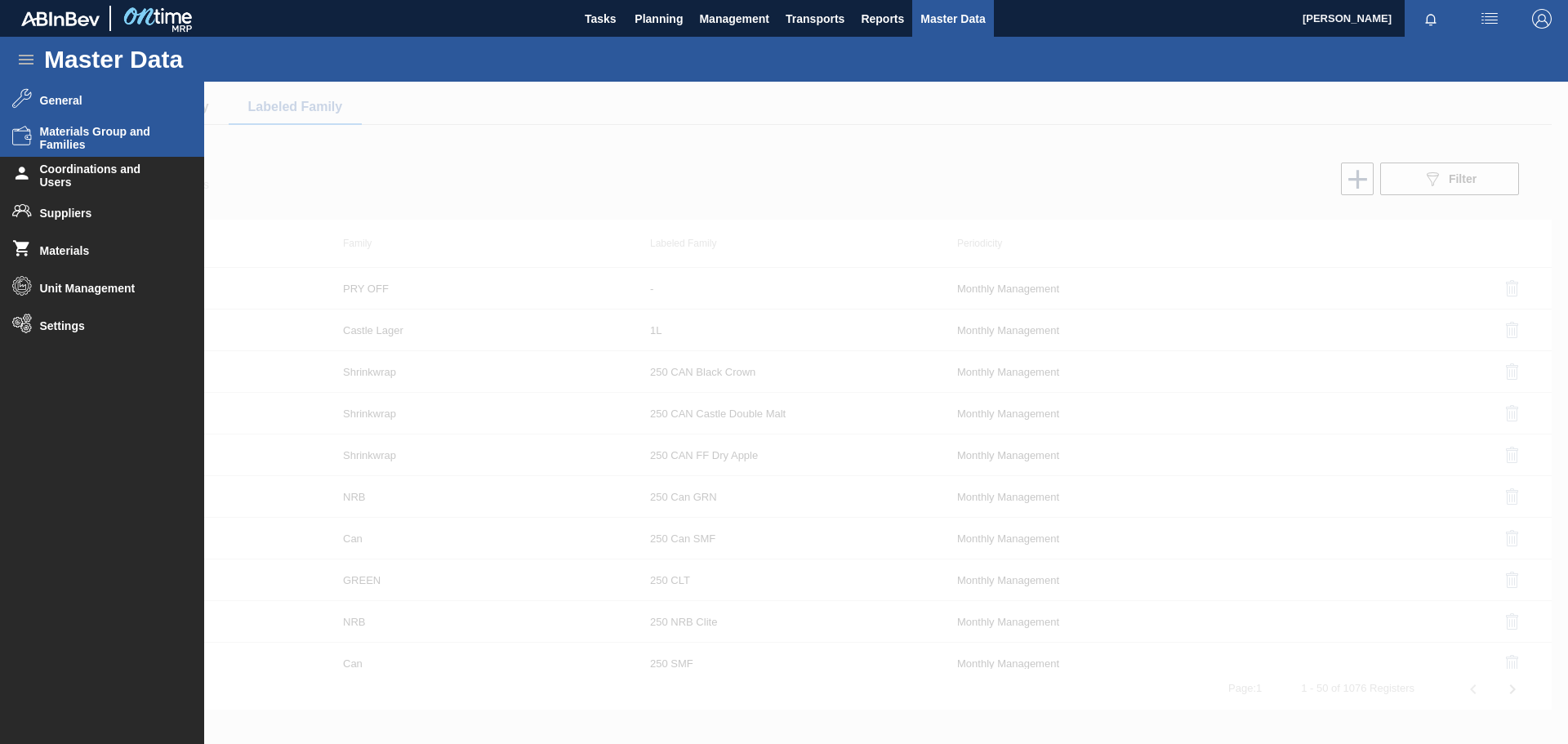
click at [72, 95] on span "General" at bounding box center [107, 100] width 135 height 13
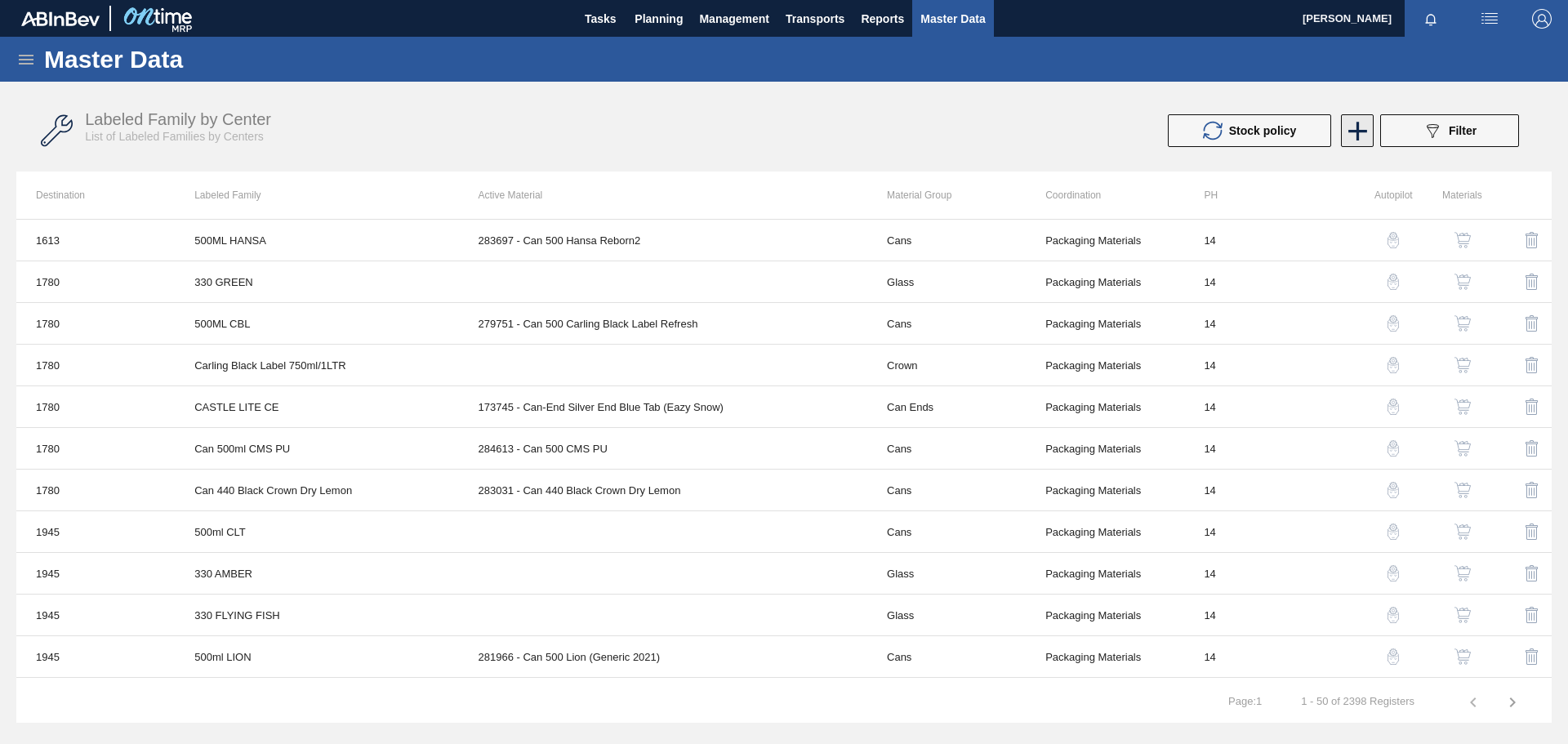
click at [1045, 133] on icon at bounding box center [1358, 131] width 32 height 32
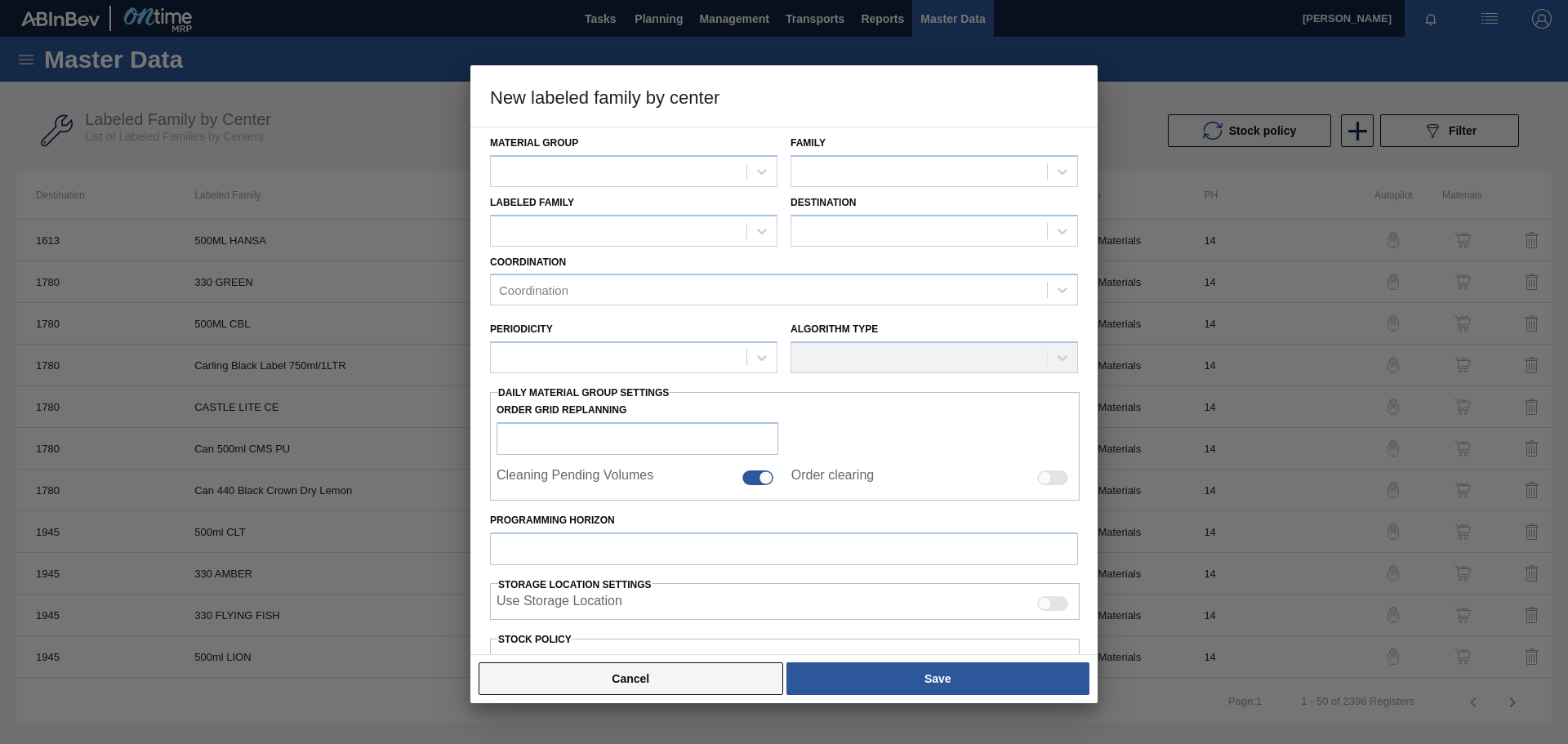
click at [665, 515] on button "Cancel" at bounding box center [631, 679] width 304 height 32
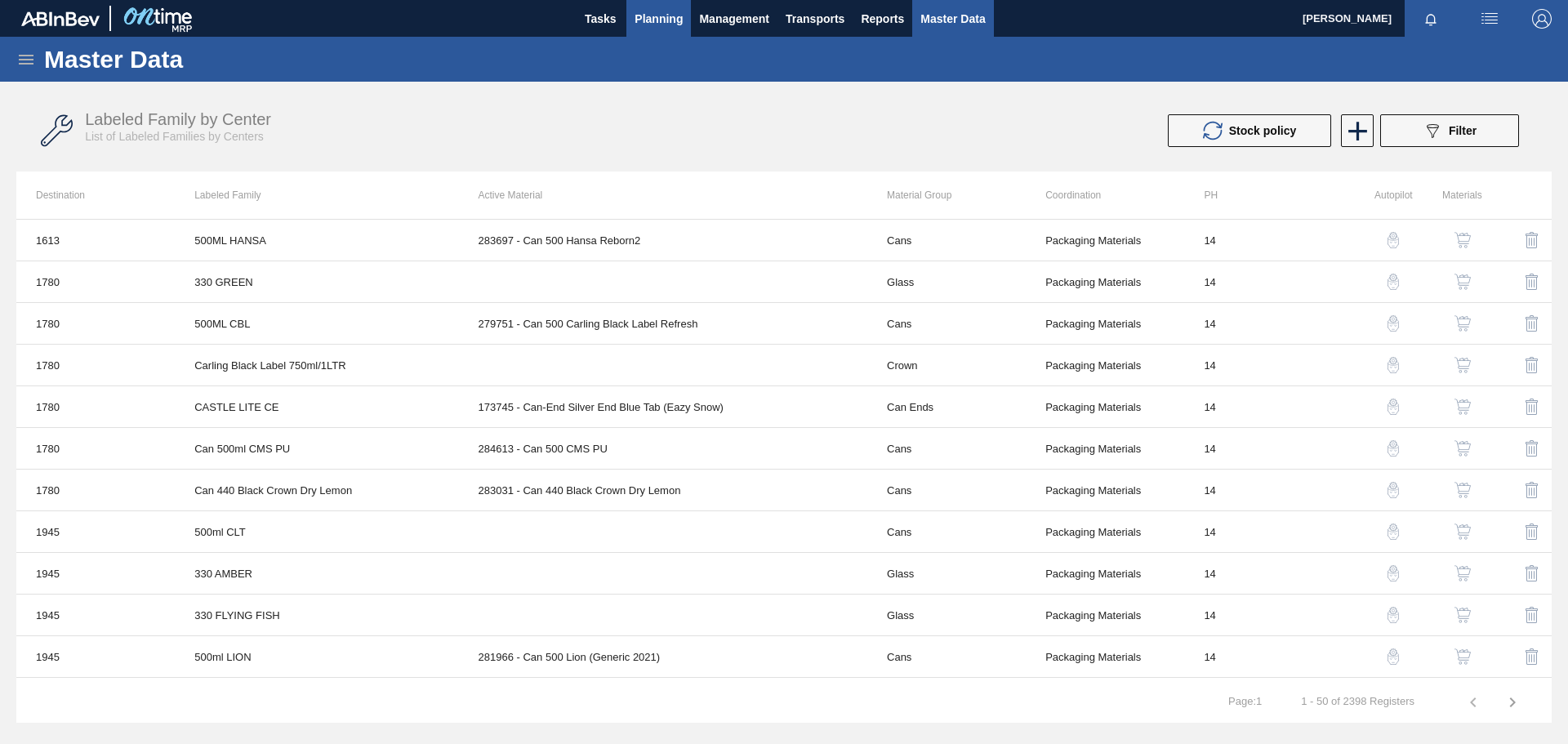
click at [657, 19] on span "Planning" at bounding box center [658, 18] width 48 height 19
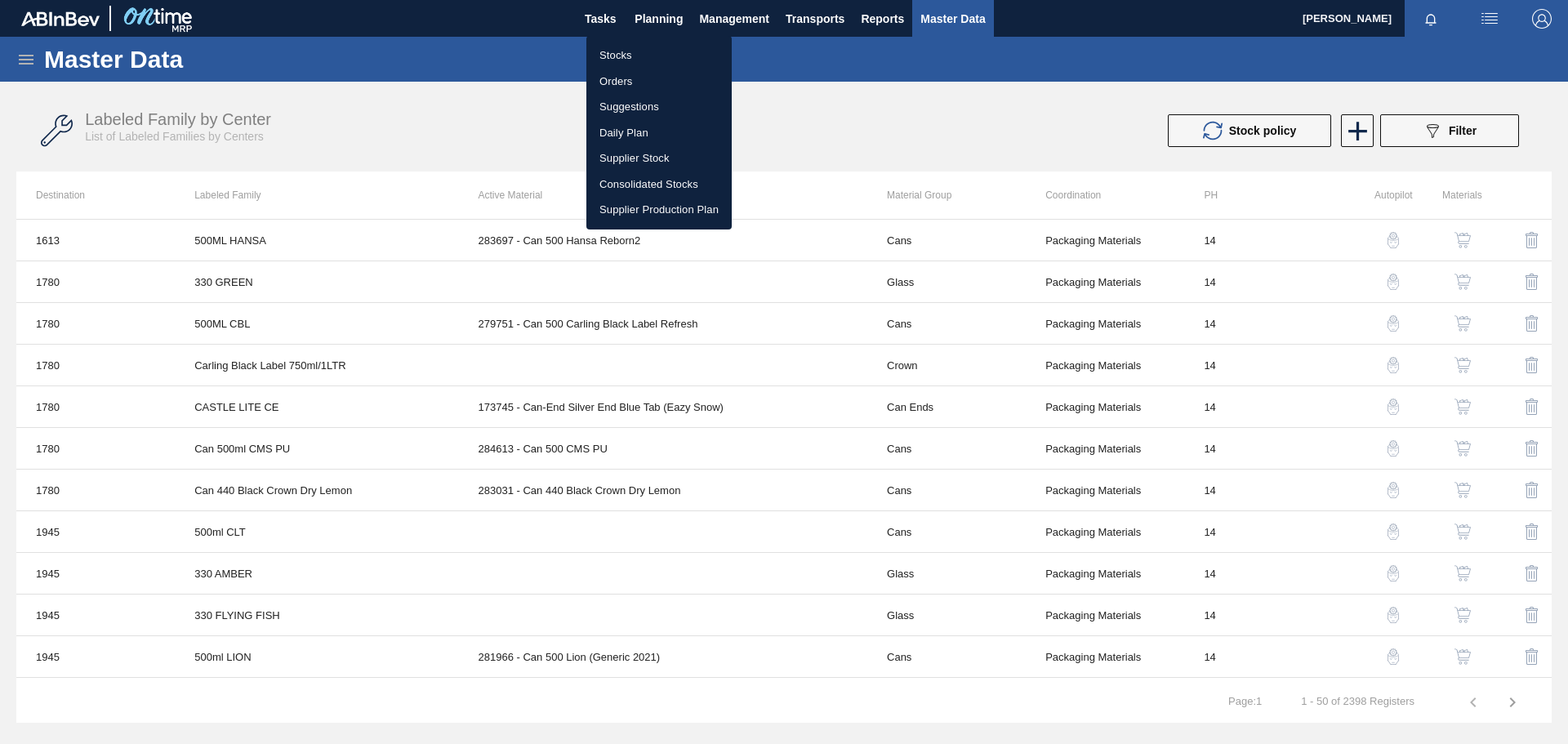
click at [631, 56] on li "Stocks" at bounding box center [659, 56] width 146 height 26
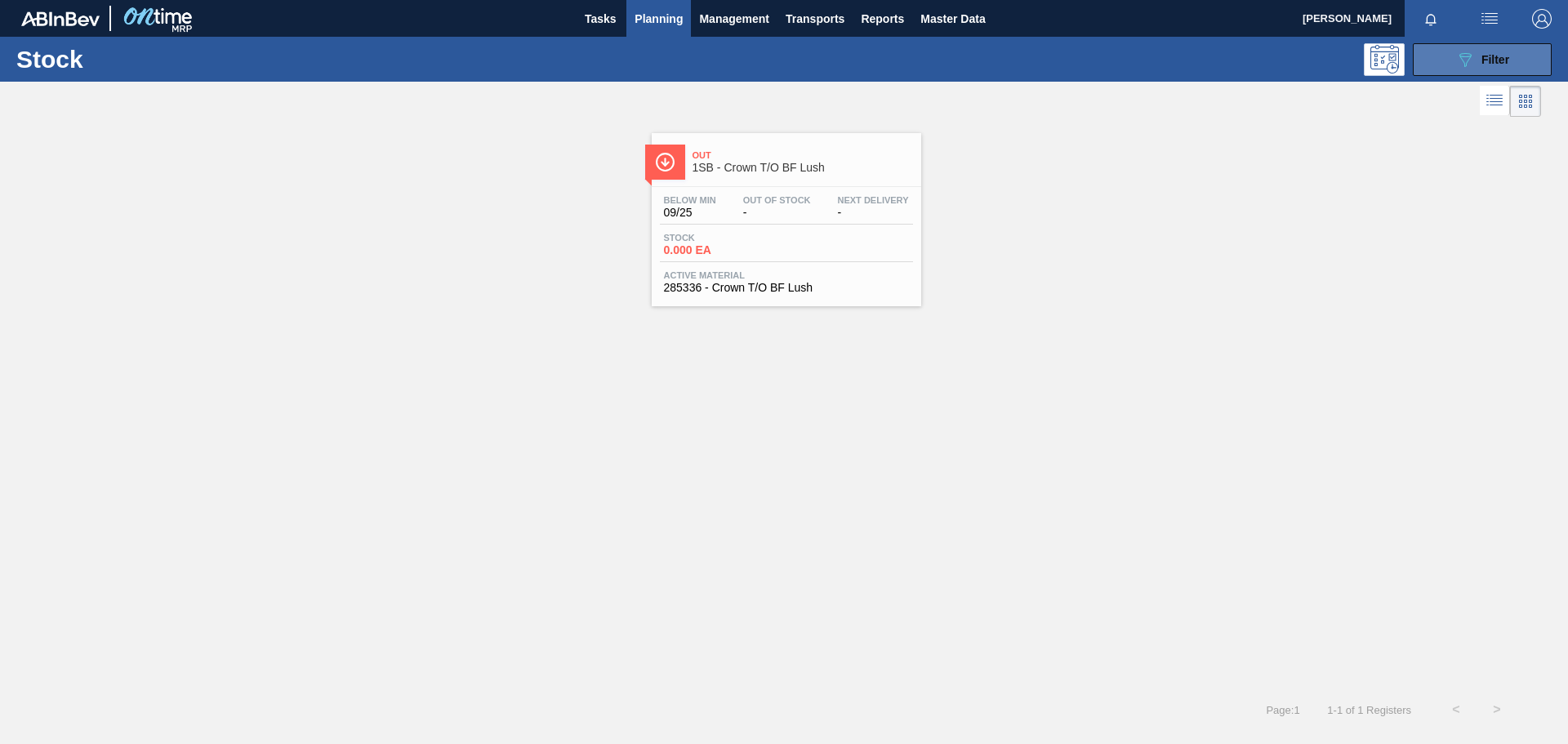
click at [1045, 60] on span "Filter" at bounding box center [1496, 59] width 28 height 13
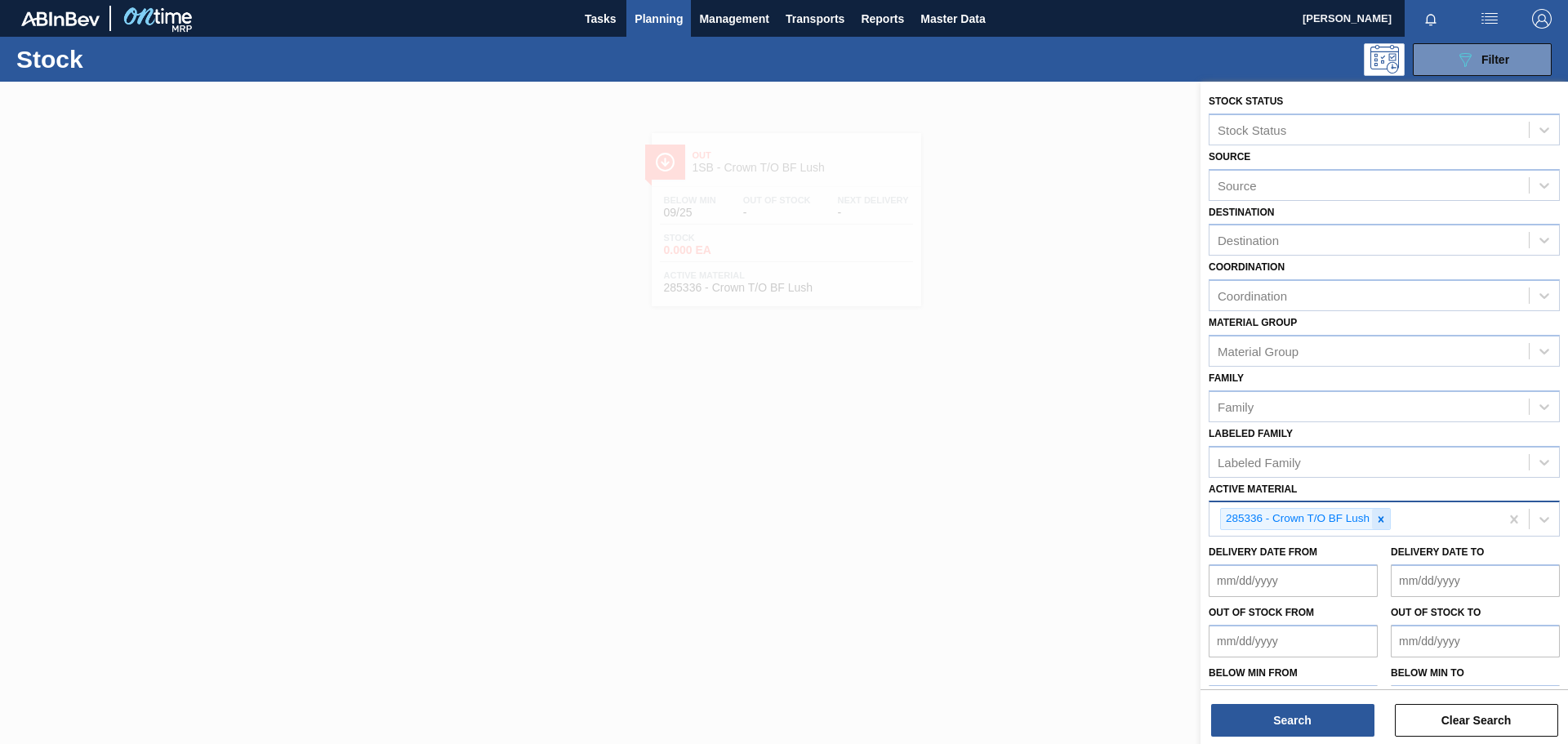
click at [1045, 515] on icon at bounding box center [1381, 519] width 11 height 11
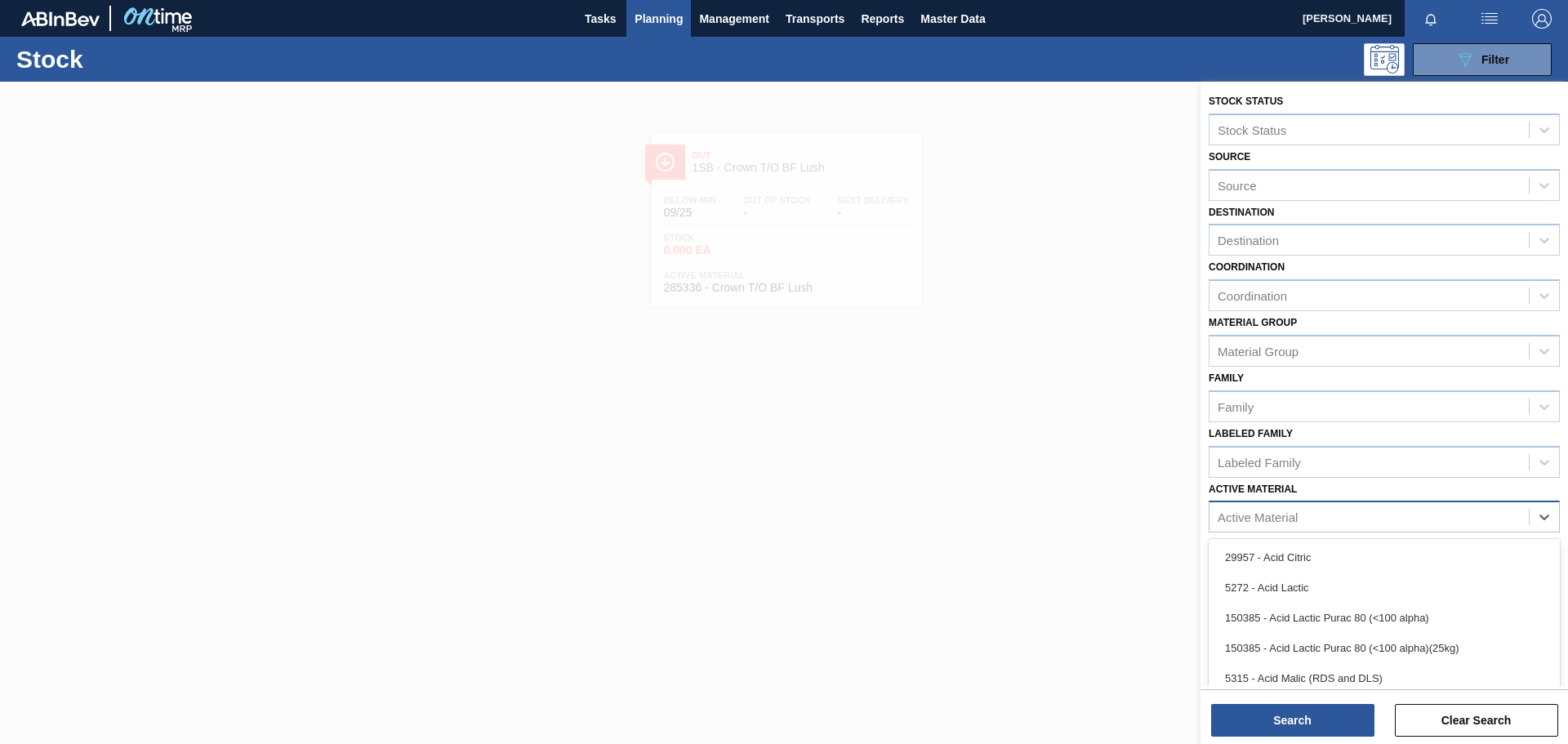
click at [1045, 515] on div "Active Material" at bounding box center [1258, 517] width 80 height 14
paste Material "Crown P/O CBL (KO 2025)"
type Material "Crown P/O CBL (KO 2025)"
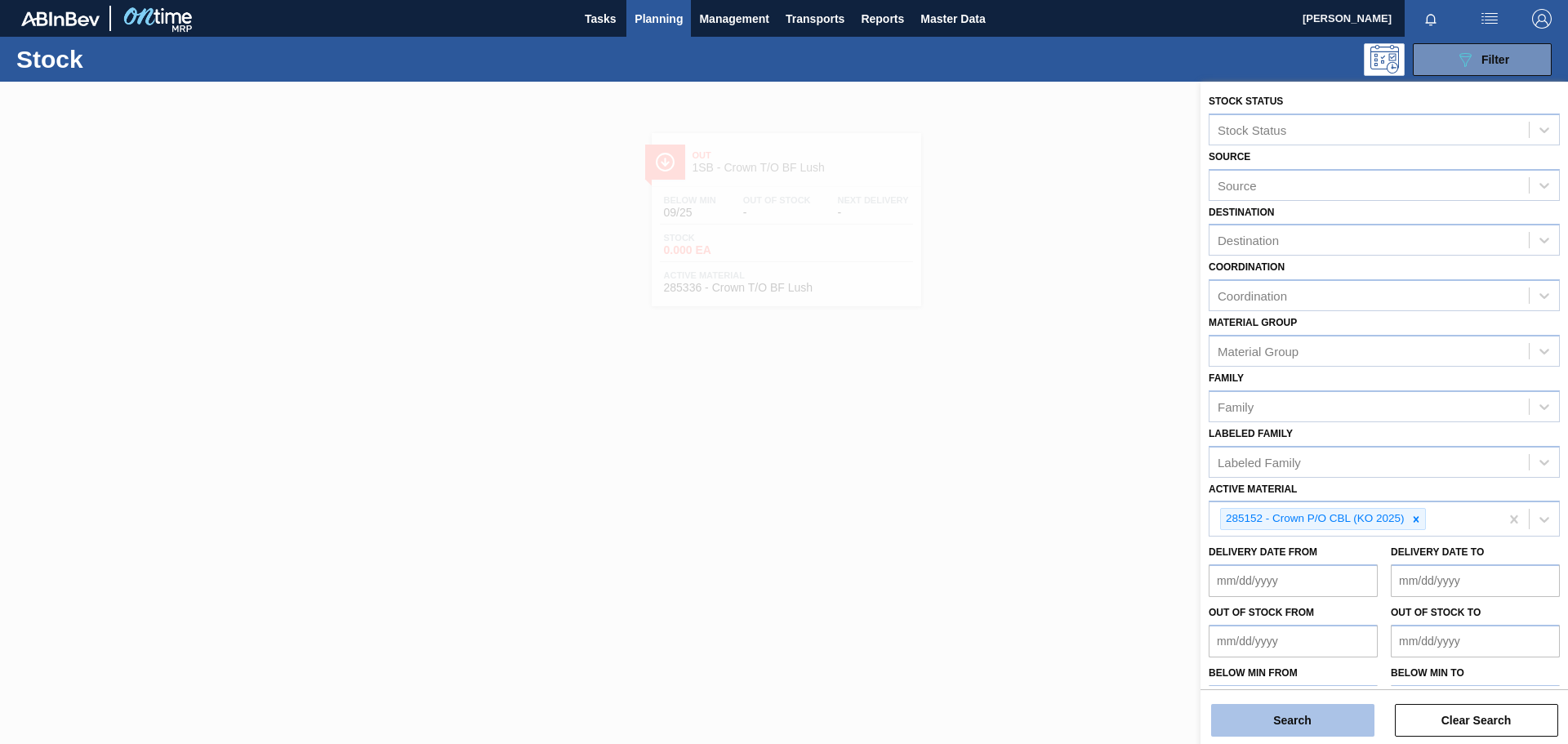
click at [1045, 515] on button "Search" at bounding box center [1292, 720] width 163 height 32
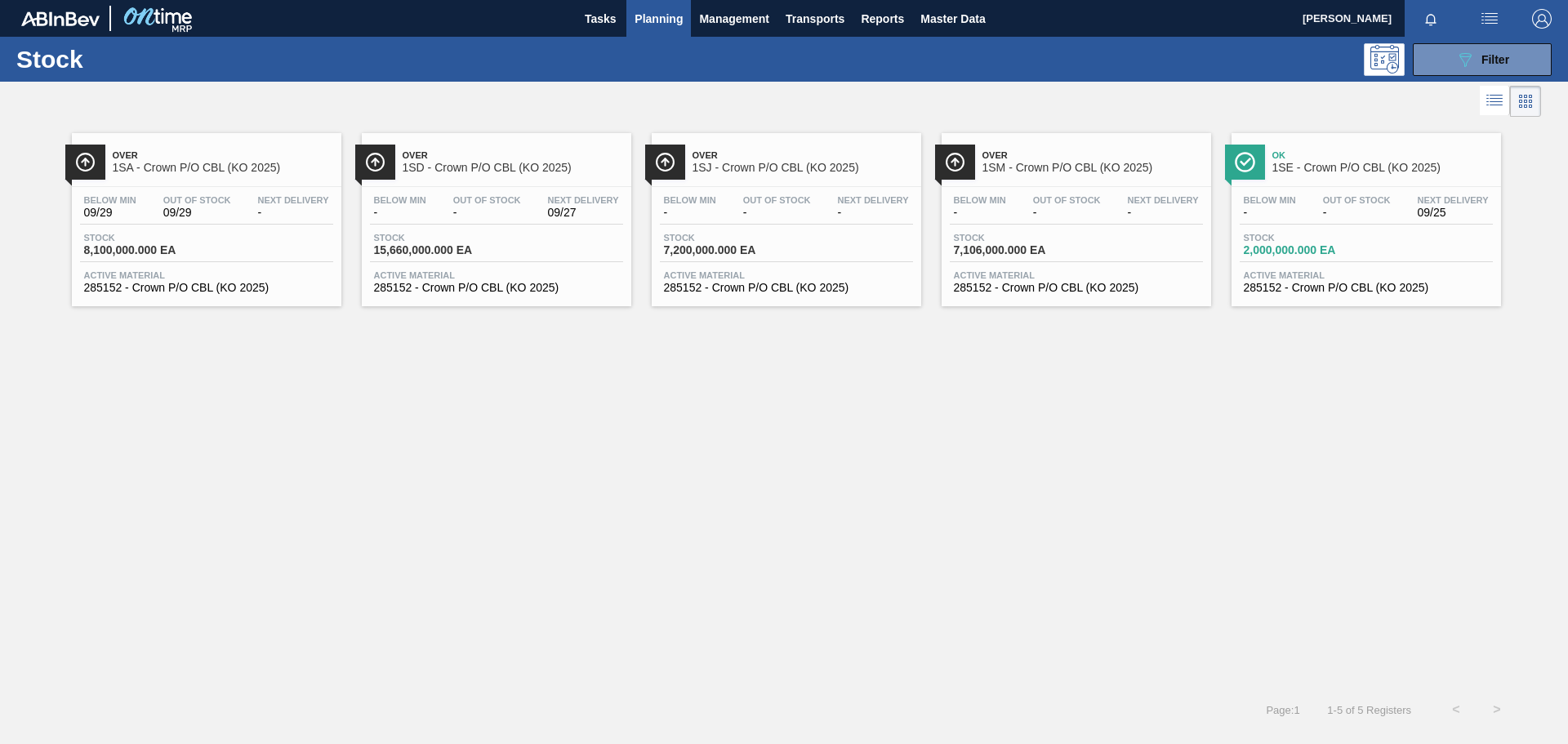
click at [1045, 242] on div "Stock 2,000,000.000 EA" at bounding box center [1301, 244] width 122 height 24
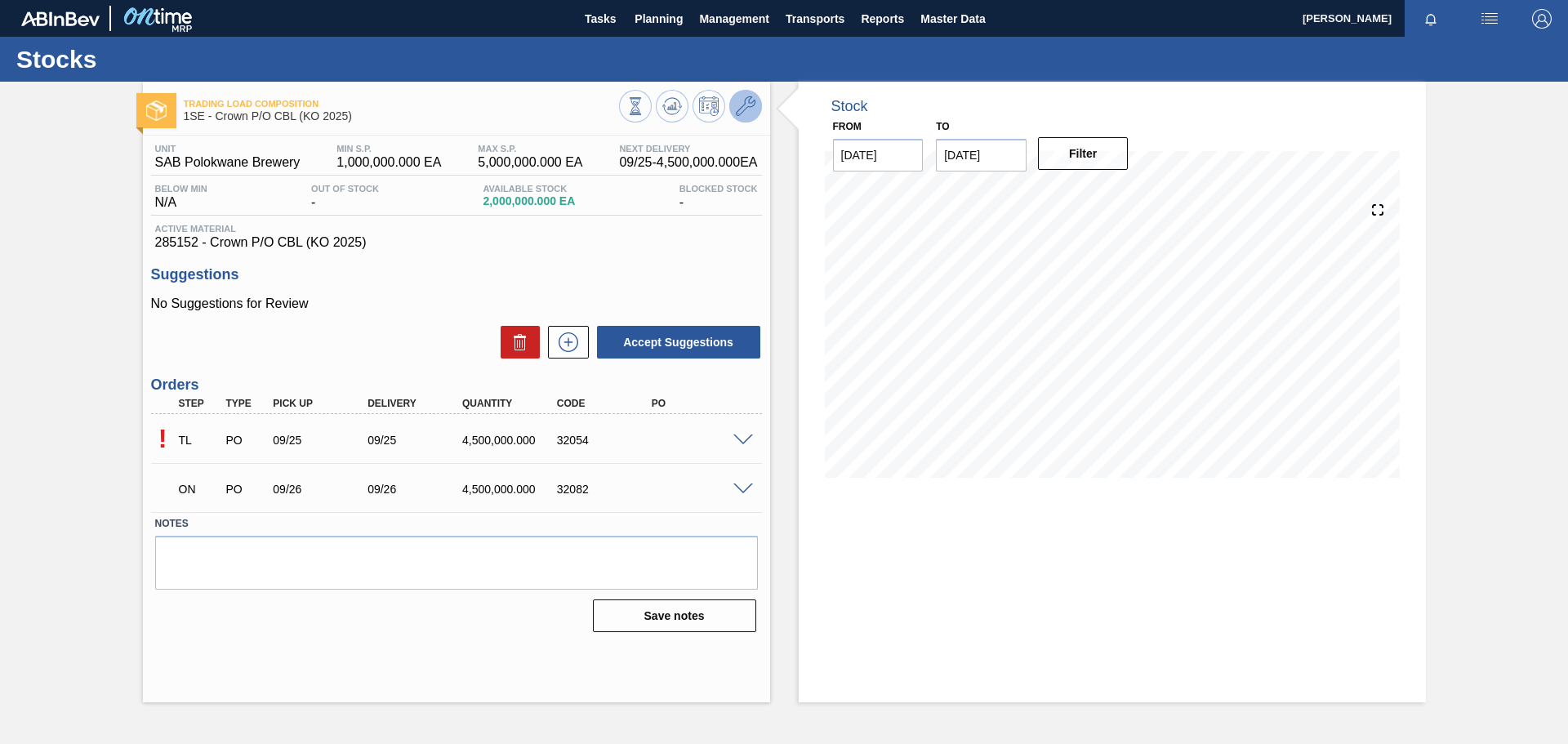
click at [732, 114] on button at bounding box center [745, 106] width 32 height 32
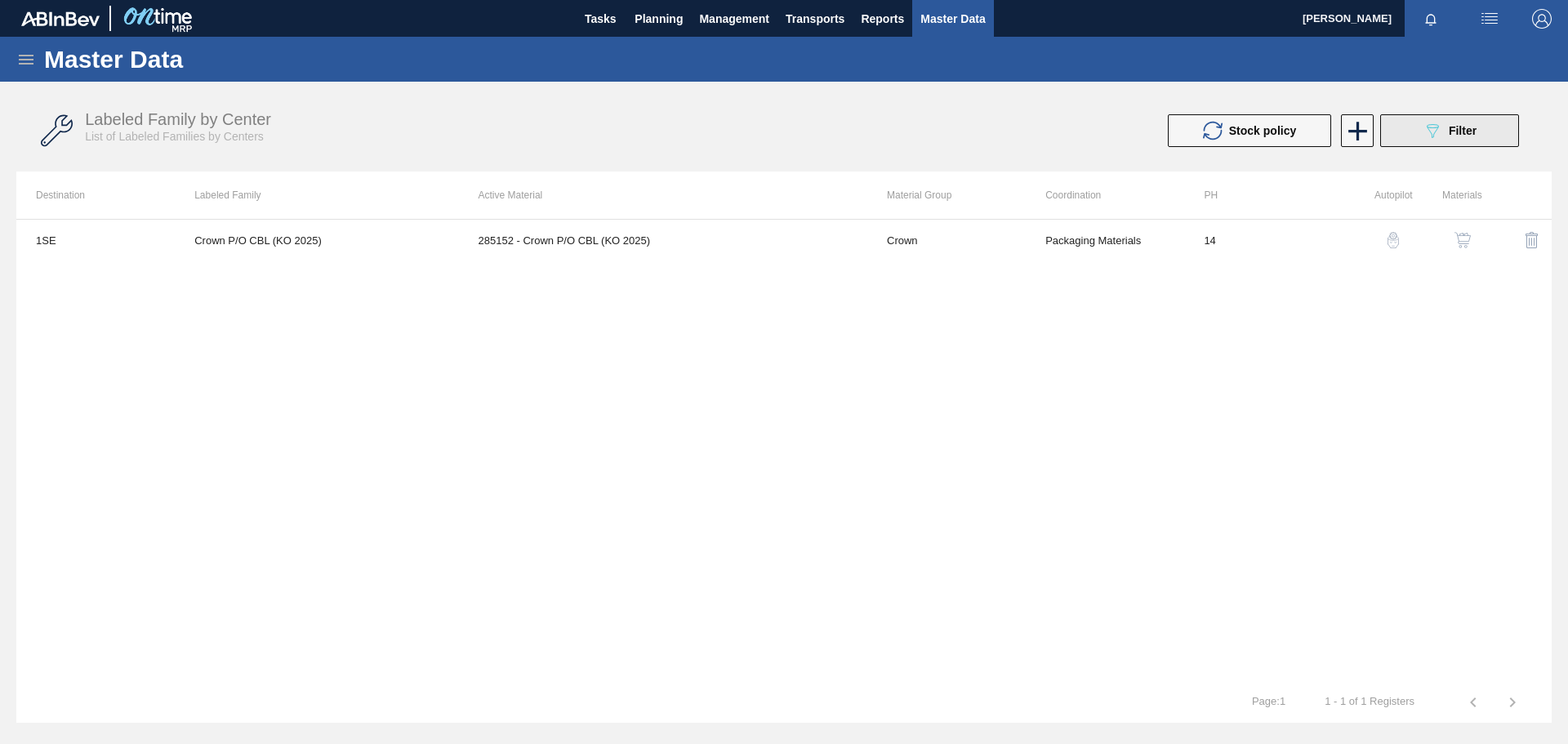
click at [1045, 133] on icon "089F7B8B-B2A5-4AFE-B5C0-19BA573D28AC" at bounding box center [1433, 131] width 19 height 19
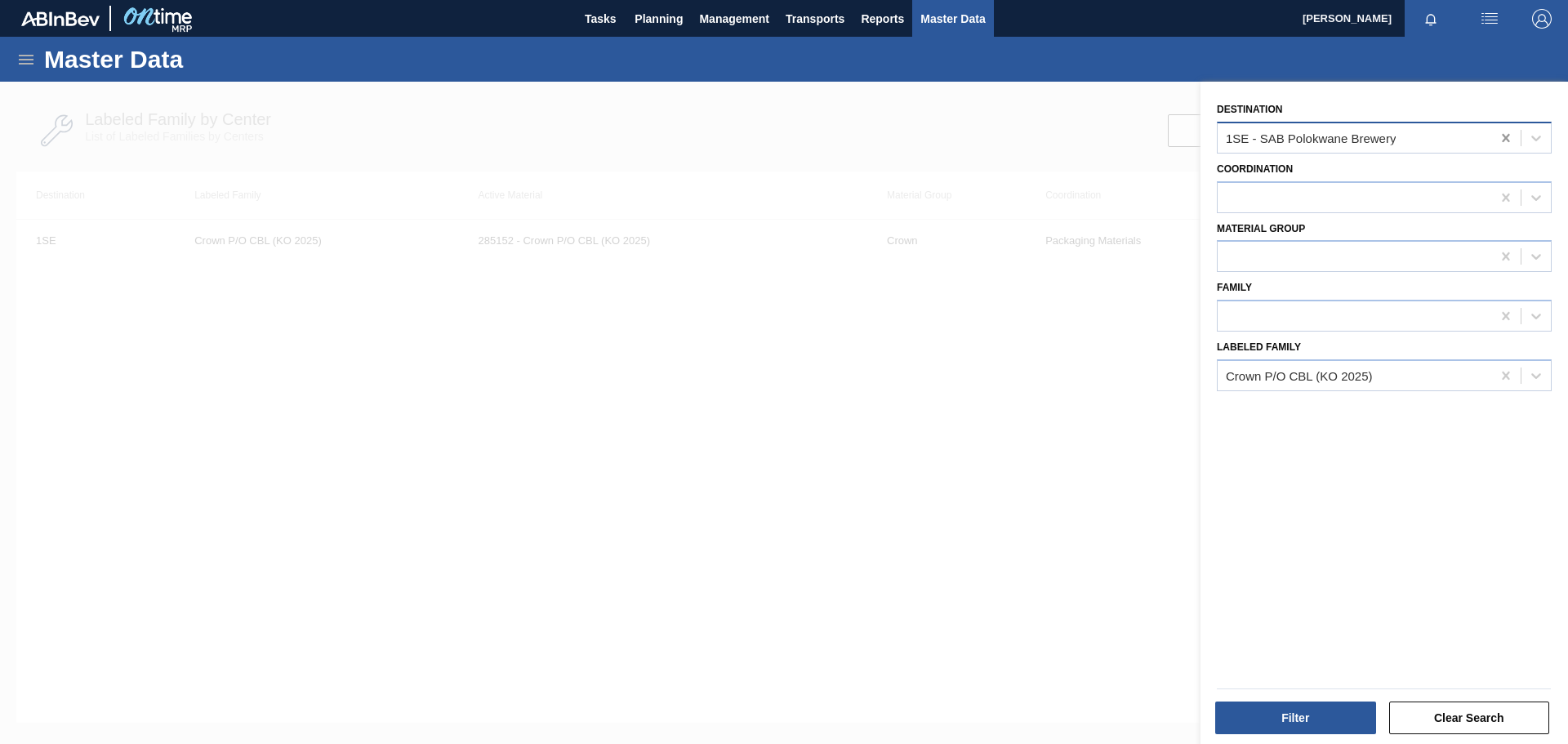
click at [1045, 135] on icon at bounding box center [1505, 138] width 7 height 8
click at [1045, 515] on button "Filter" at bounding box center [1296, 718] width 161 height 32
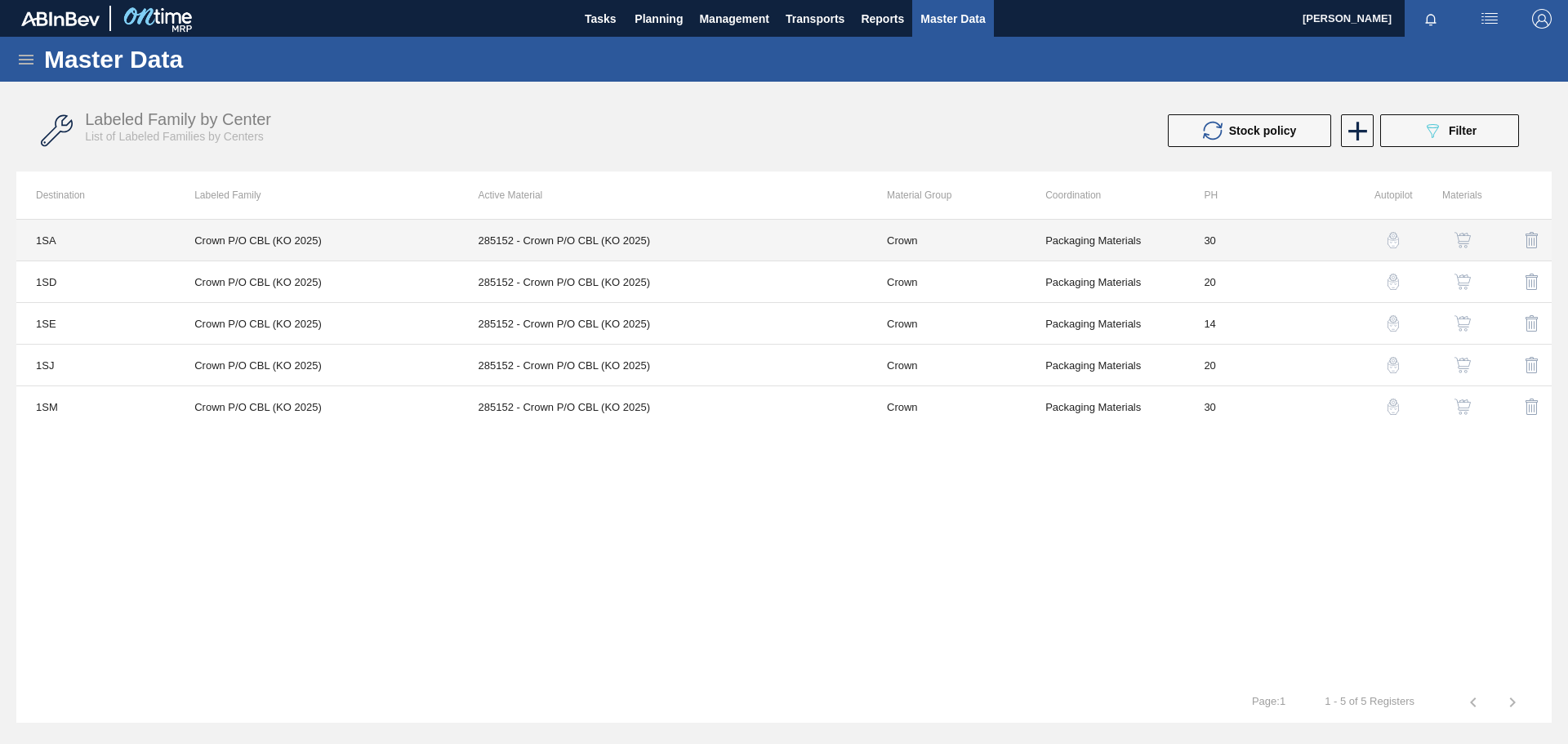
click at [508, 249] on td "285152 - Crown P/O CBL (KO 2025)" at bounding box center [663, 241] width 408 height 42
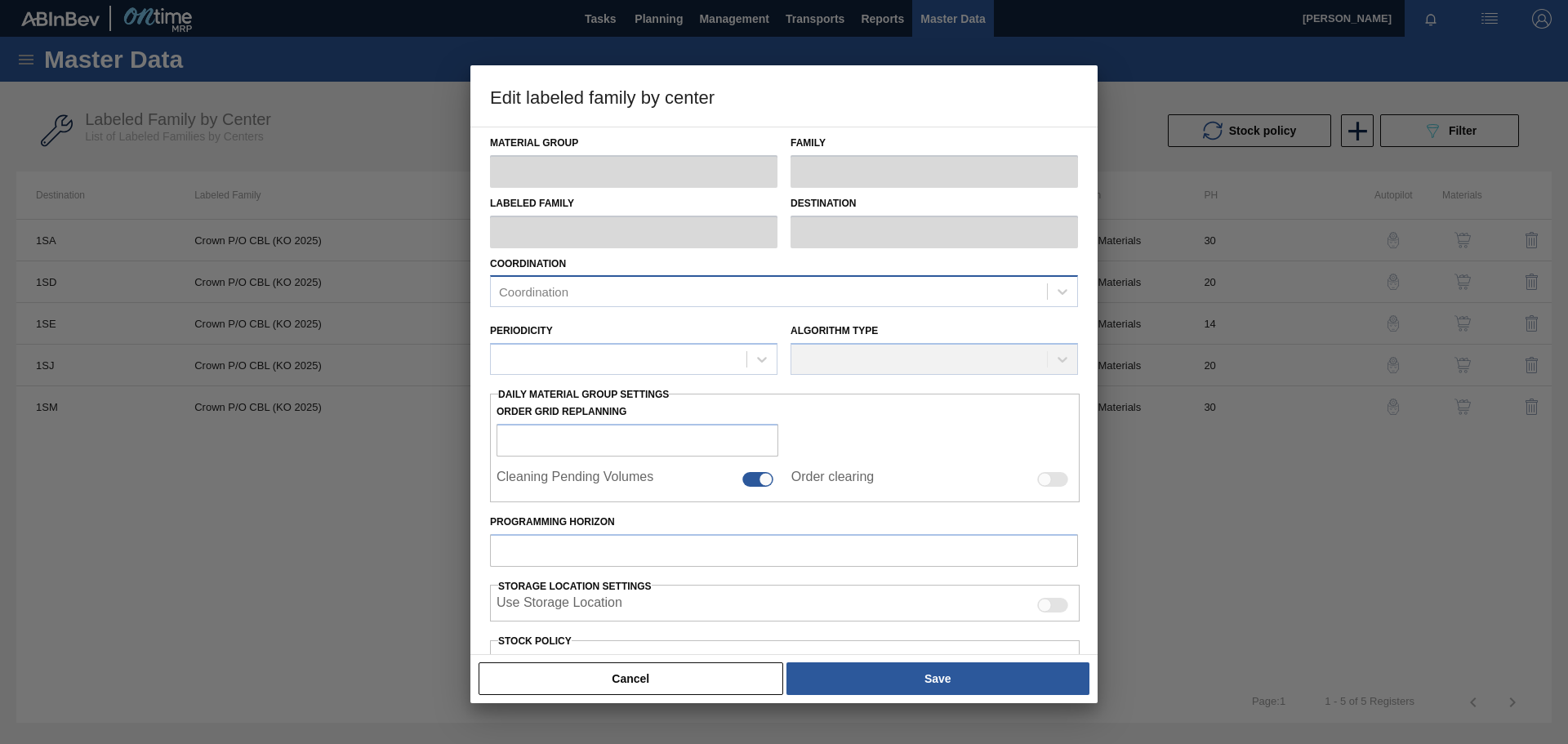
type input "Crown"
type input "P/O"
type input "Crown P/O CBL (KO 2025)"
type input "1SA - SAB Alrode Brewery"
type input "30"
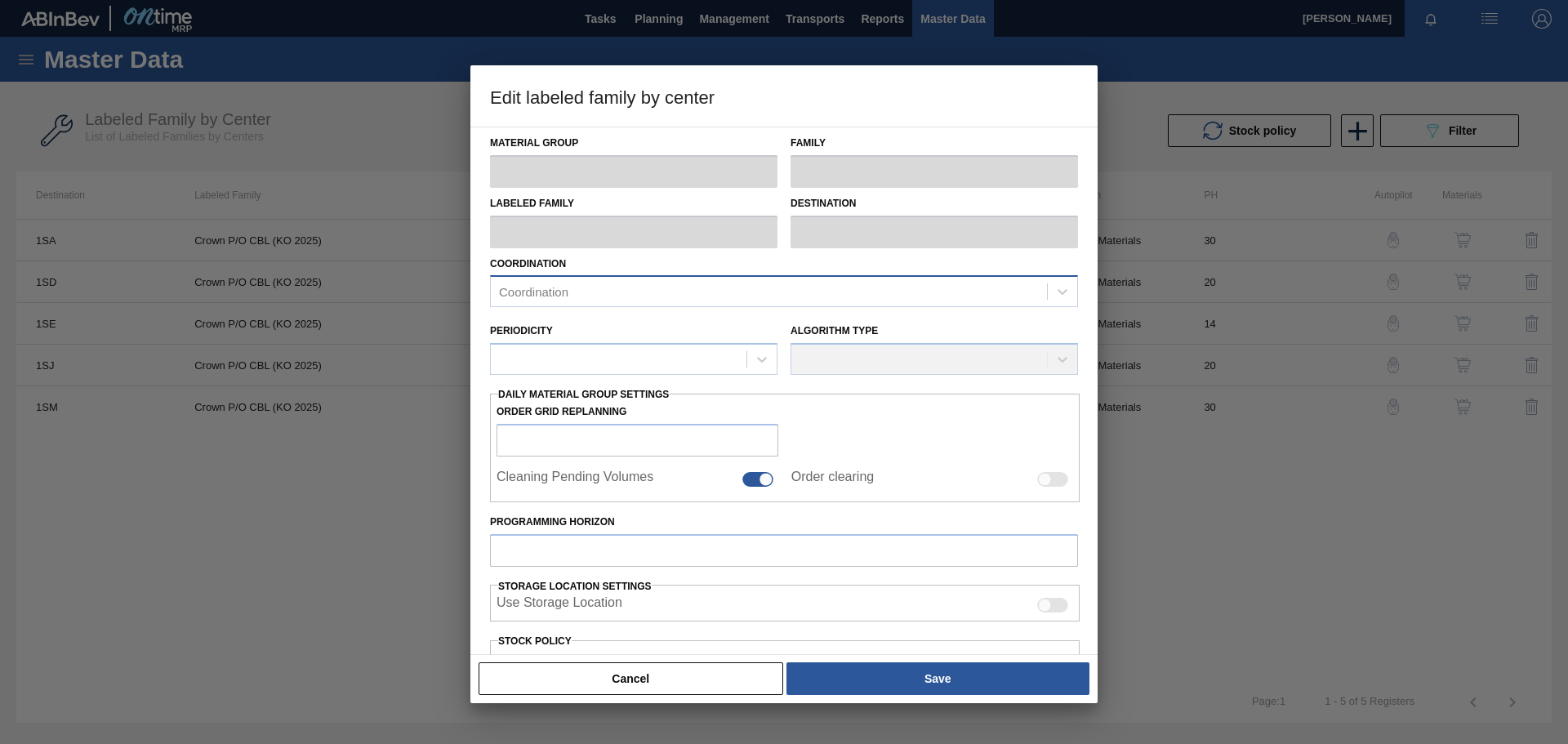
type input "1,000,000"
type input "2,000,000"
type input "0"
type input "1,000,000.000"
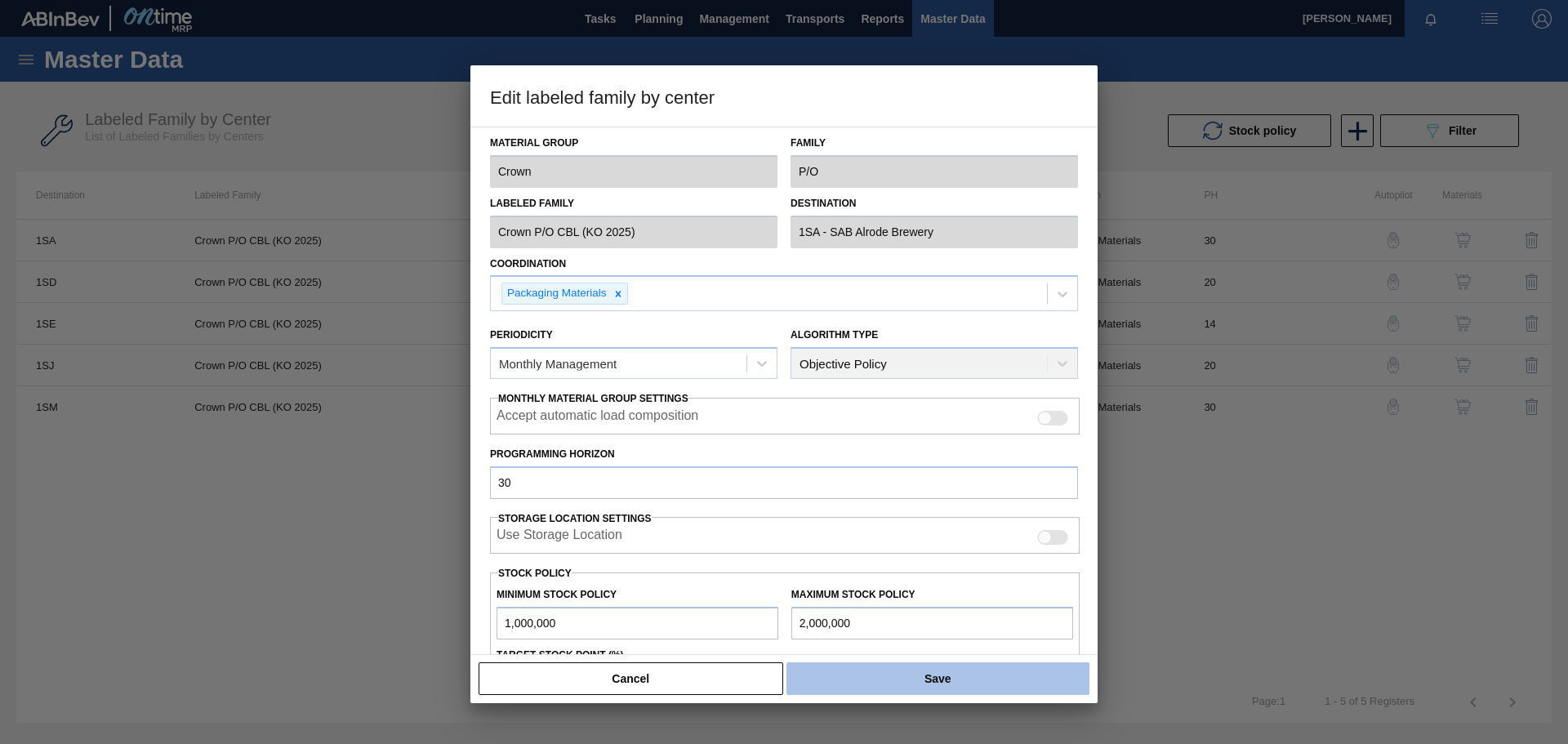
click at [1039, 515] on button "Save" at bounding box center [937, 679] width 303 height 32
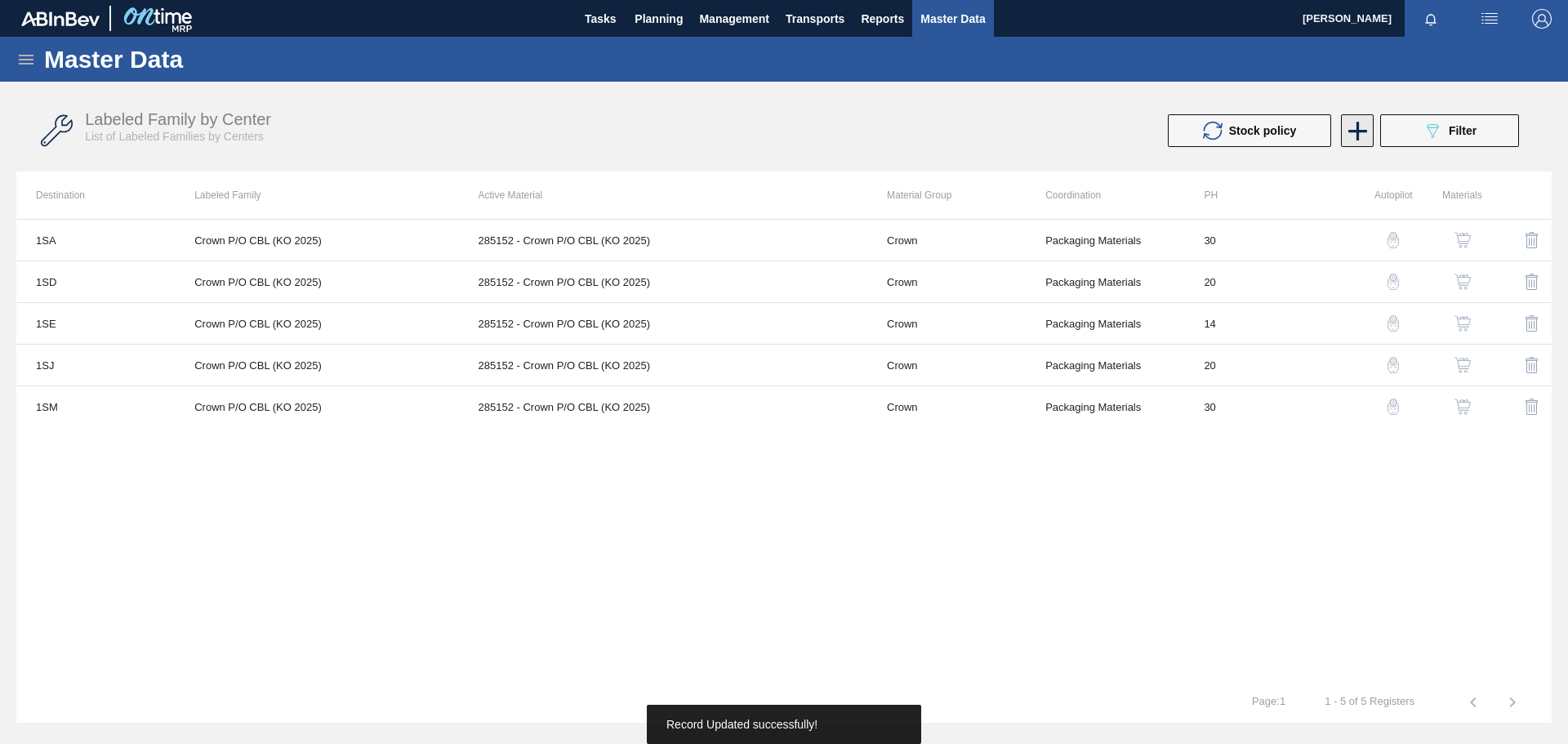
click at [1045, 131] on icon at bounding box center [1358, 132] width 19 height 19
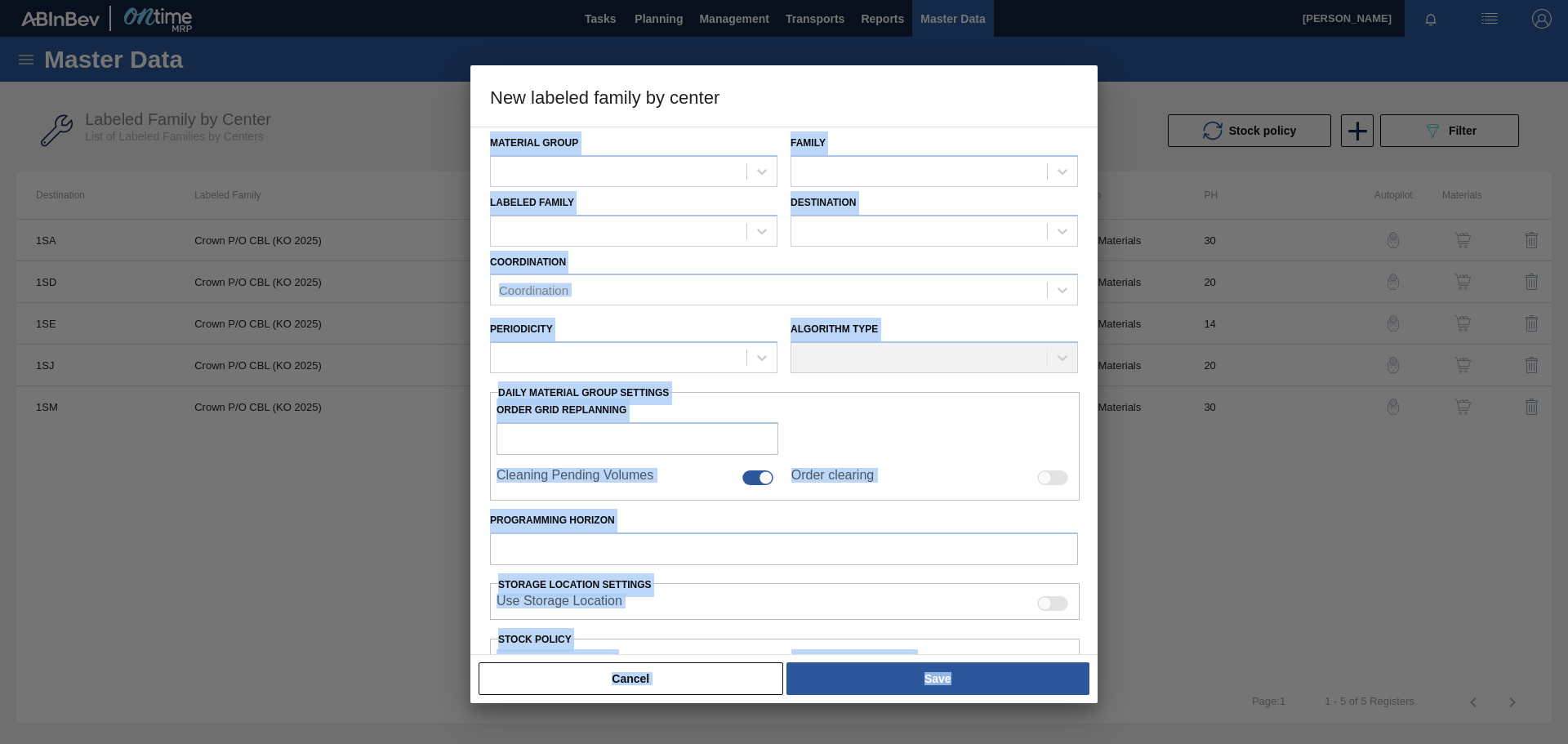
drag, startPoint x: 823, startPoint y: 89, endPoint x: 187, endPoint y: 364, distance: 692.9
click at [187, 364] on div "New labeled family by center Material Group Family Labeled Family Destination C…" at bounding box center [784, 372] width 1568 height 744
click at [1016, 77] on h3 "New labeled family by center" at bounding box center [784, 96] width 627 height 62
drag, startPoint x: 1023, startPoint y: 81, endPoint x: 948, endPoint y: 91, distance: 75.7
click at [502, 189] on div "New labeled family by center Material Group Family Labeled Family Destination C…" at bounding box center [784, 385] width 627 height 638
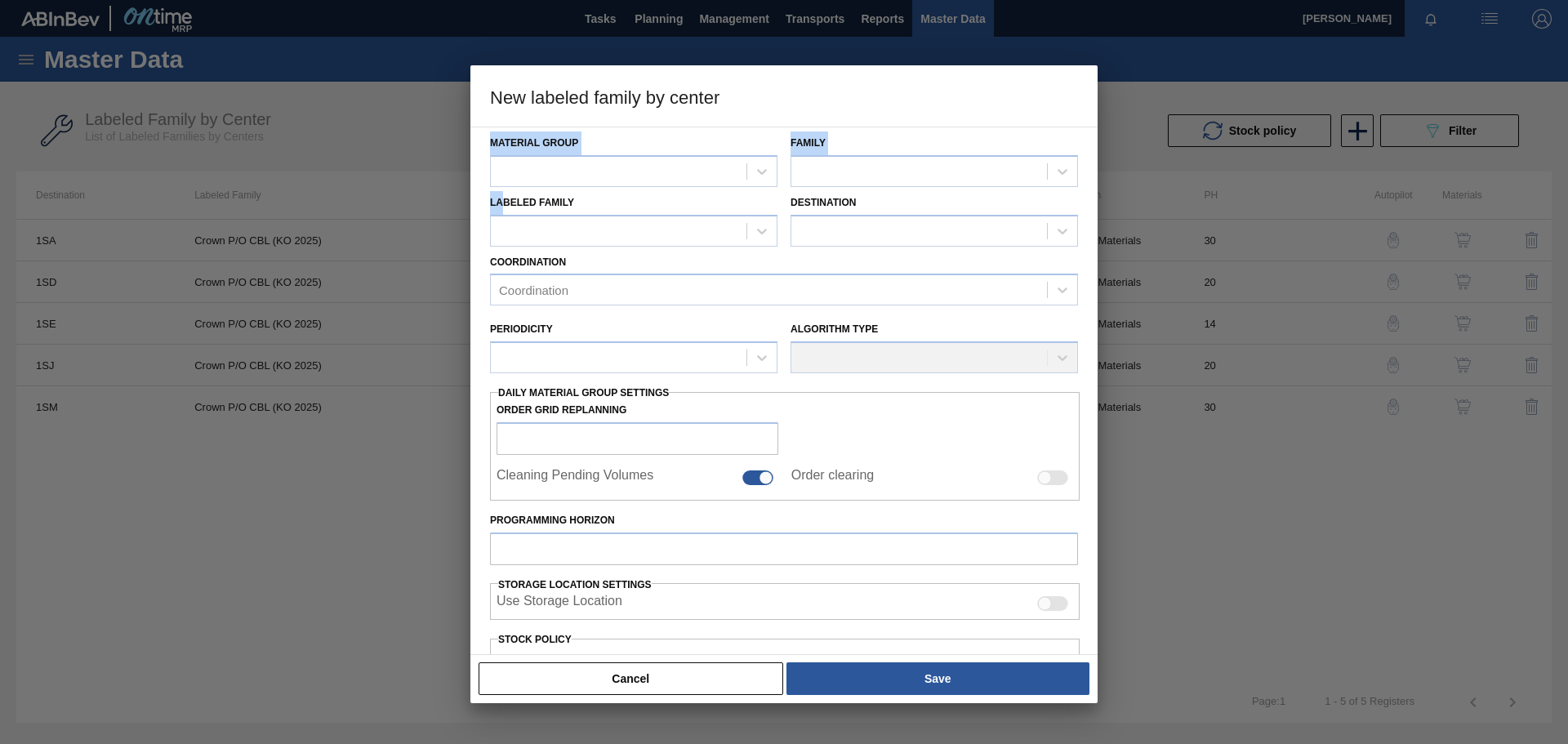
click at [1036, 77] on h3 "New labeled family by center" at bounding box center [784, 96] width 627 height 62
click at [1045, 81] on h3 "New labeled family by center" at bounding box center [784, 96] width 627 height 62
click at [673, 164] on div at bounding box center [618, 171] width 256 height 24
type Group "crow"
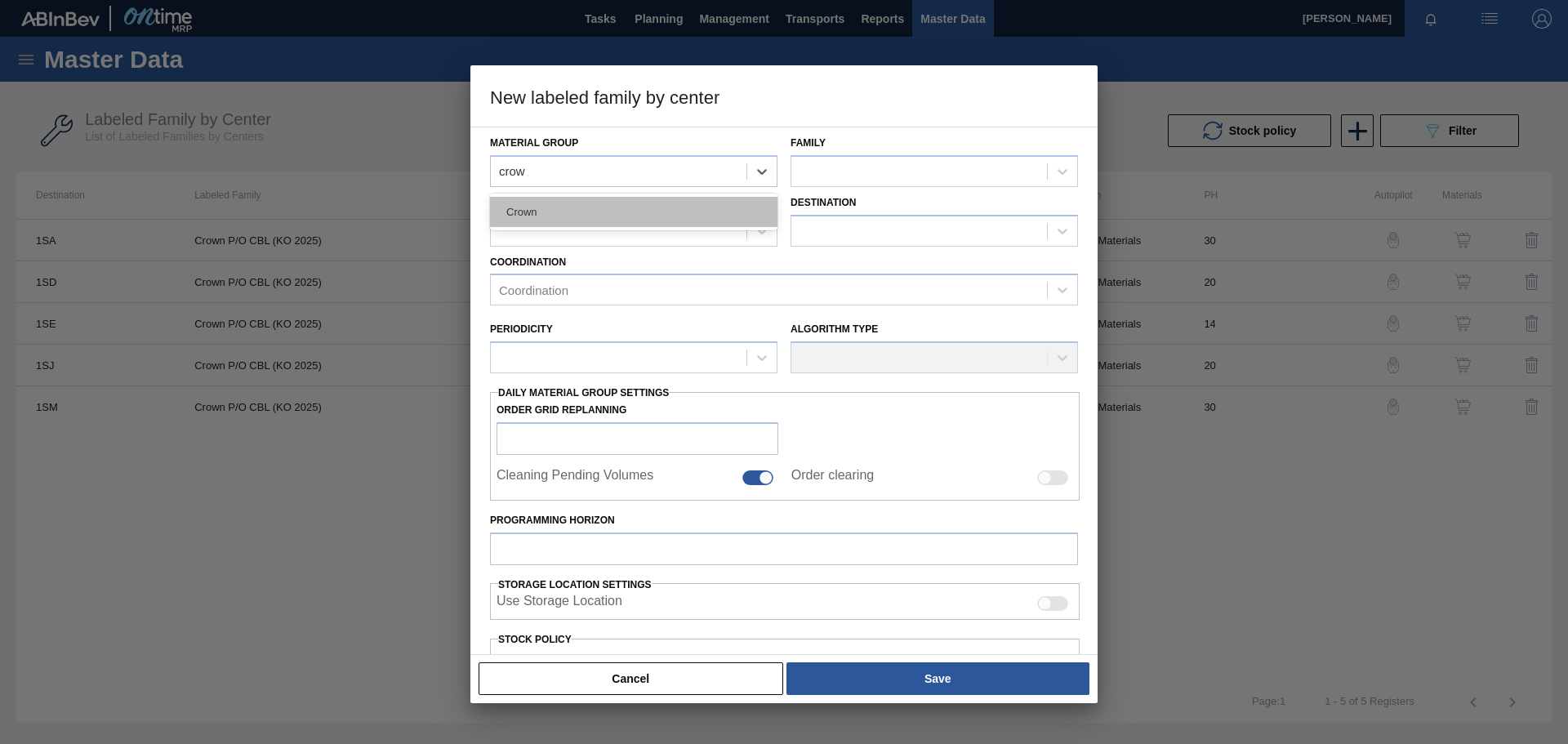
click at [614, 208] on div "Crown" at bounding box center [634, 212] width 288 height 31
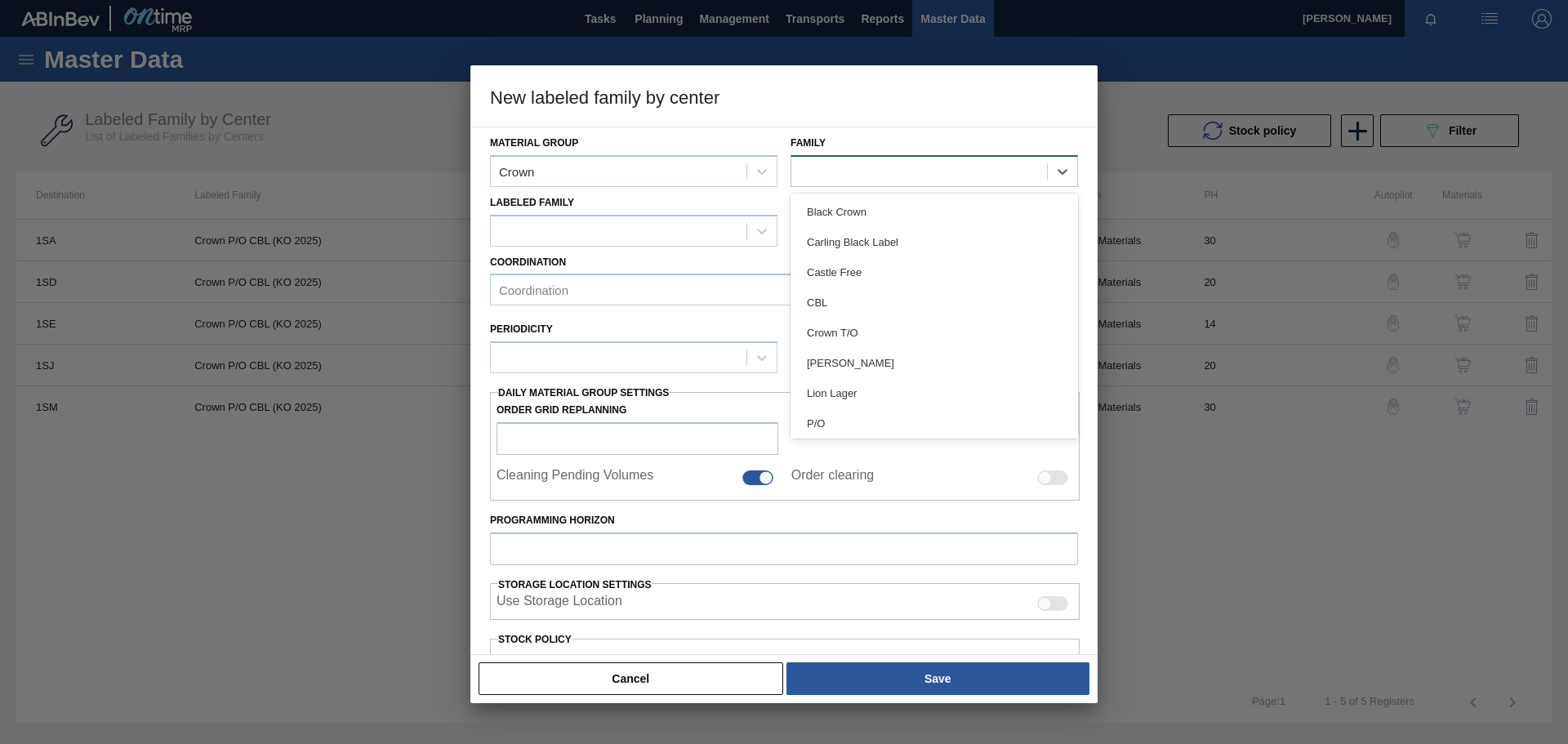
click at [903, 169] on div at bounding box center [919, 171] width 256 height 24
type input "p"
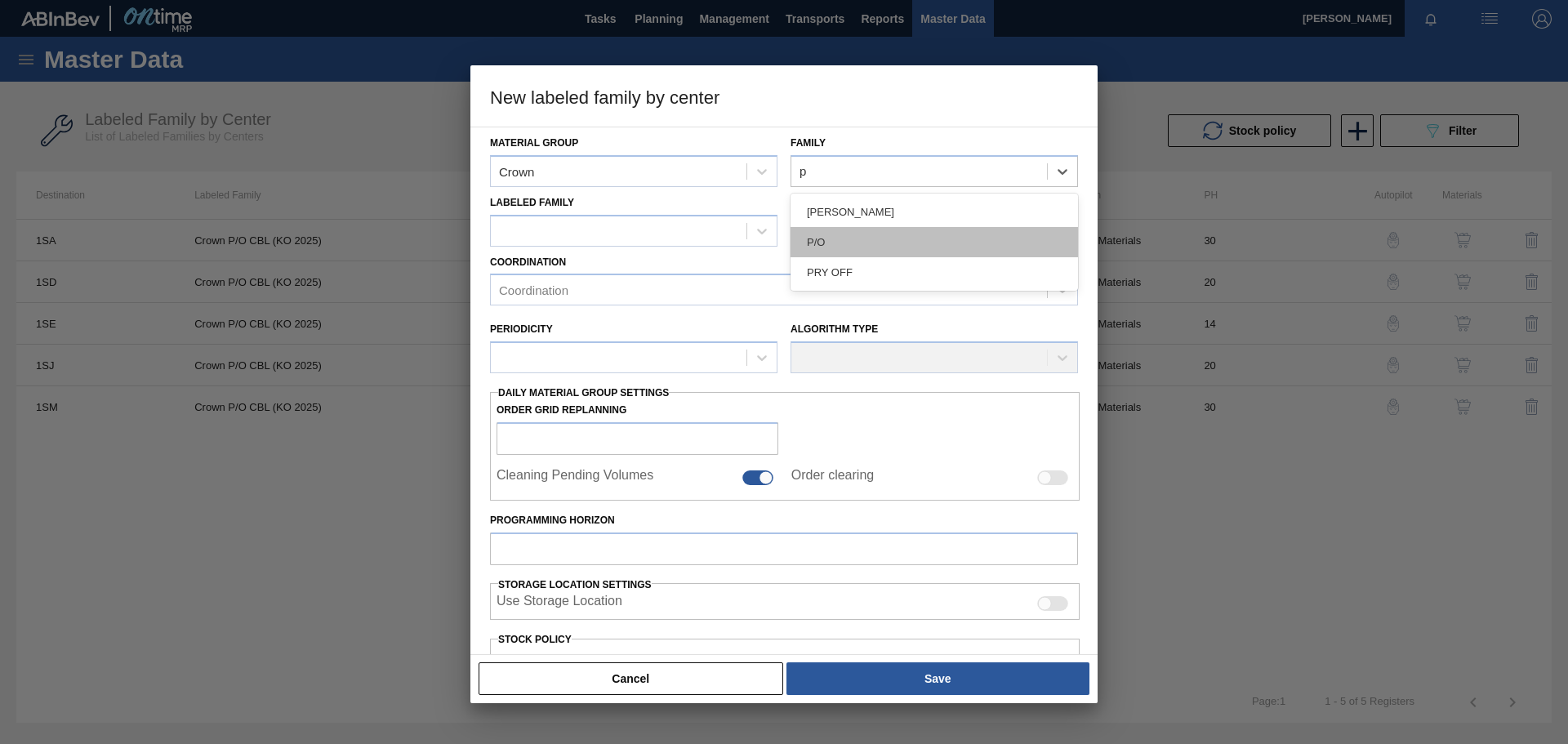
click at [872, 240] on div "P/O" at bounding box center [935, 242] width 288 height 31
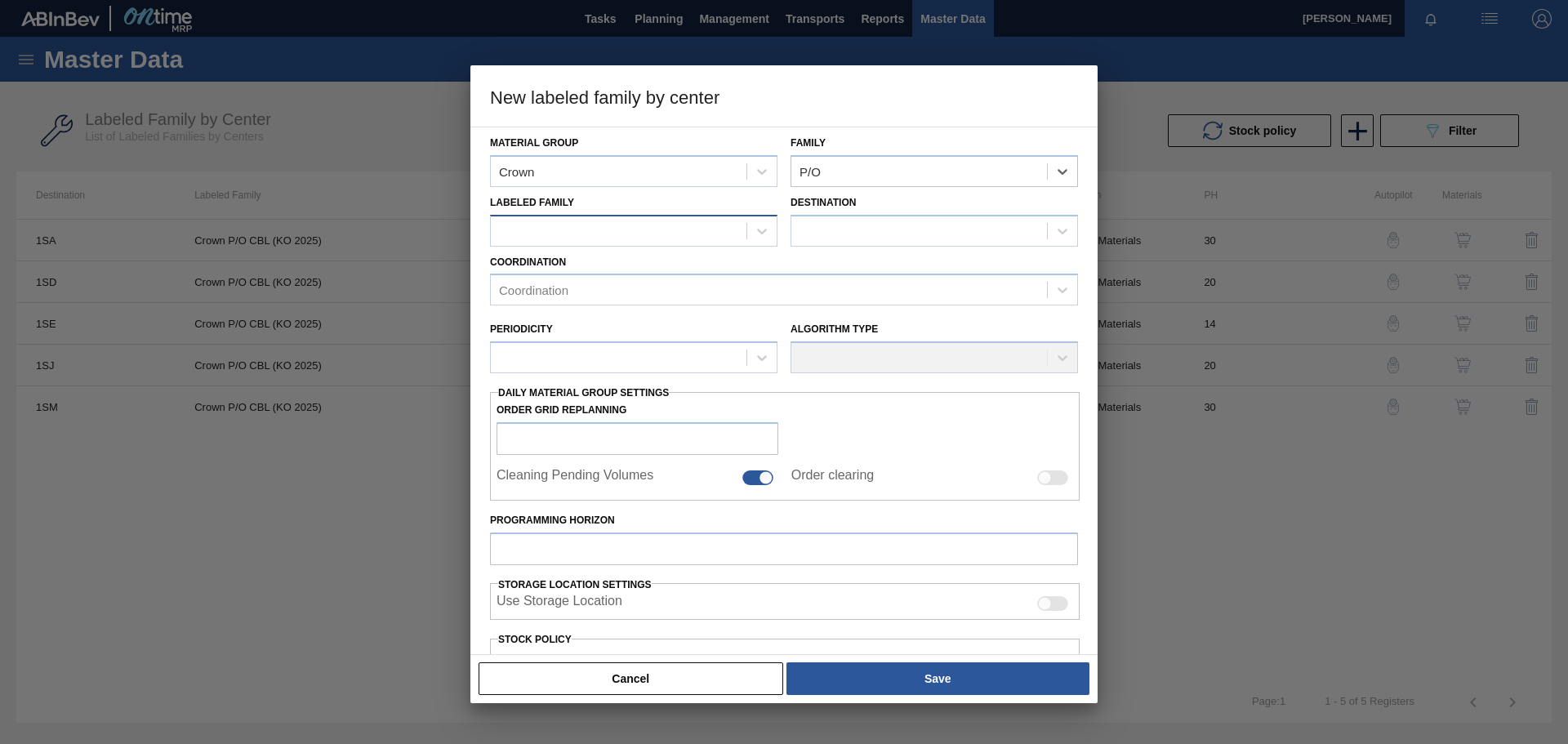
click at [595, 222] on div at bounding box center [618, 230] width 256 height 24
click at [608, 235] on div at bounding box center [618, 230] width 256 height 24
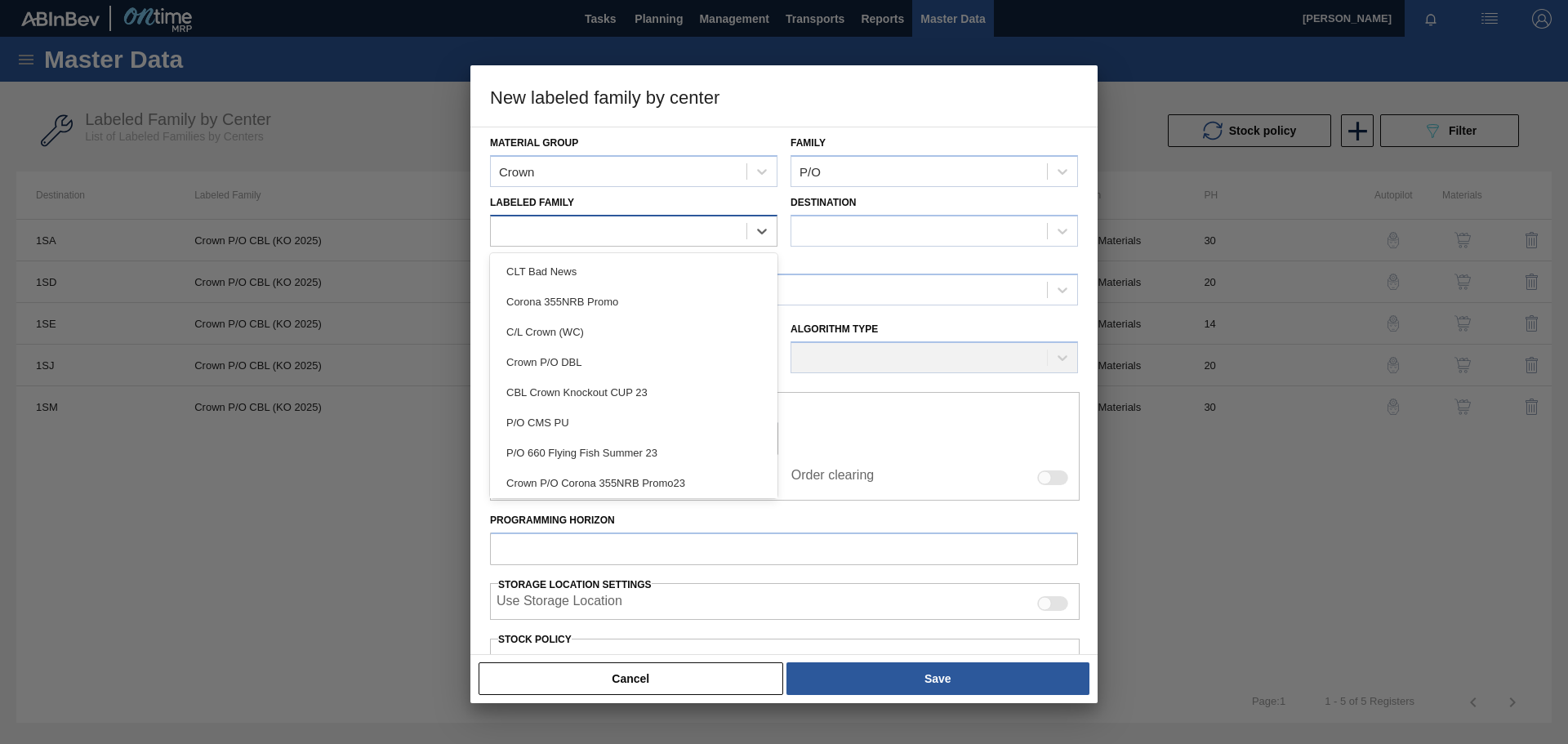
paste Family "Crown P/O CBL (KO 2025)"
type Family "Crown P/O CBL (KO 2025)"
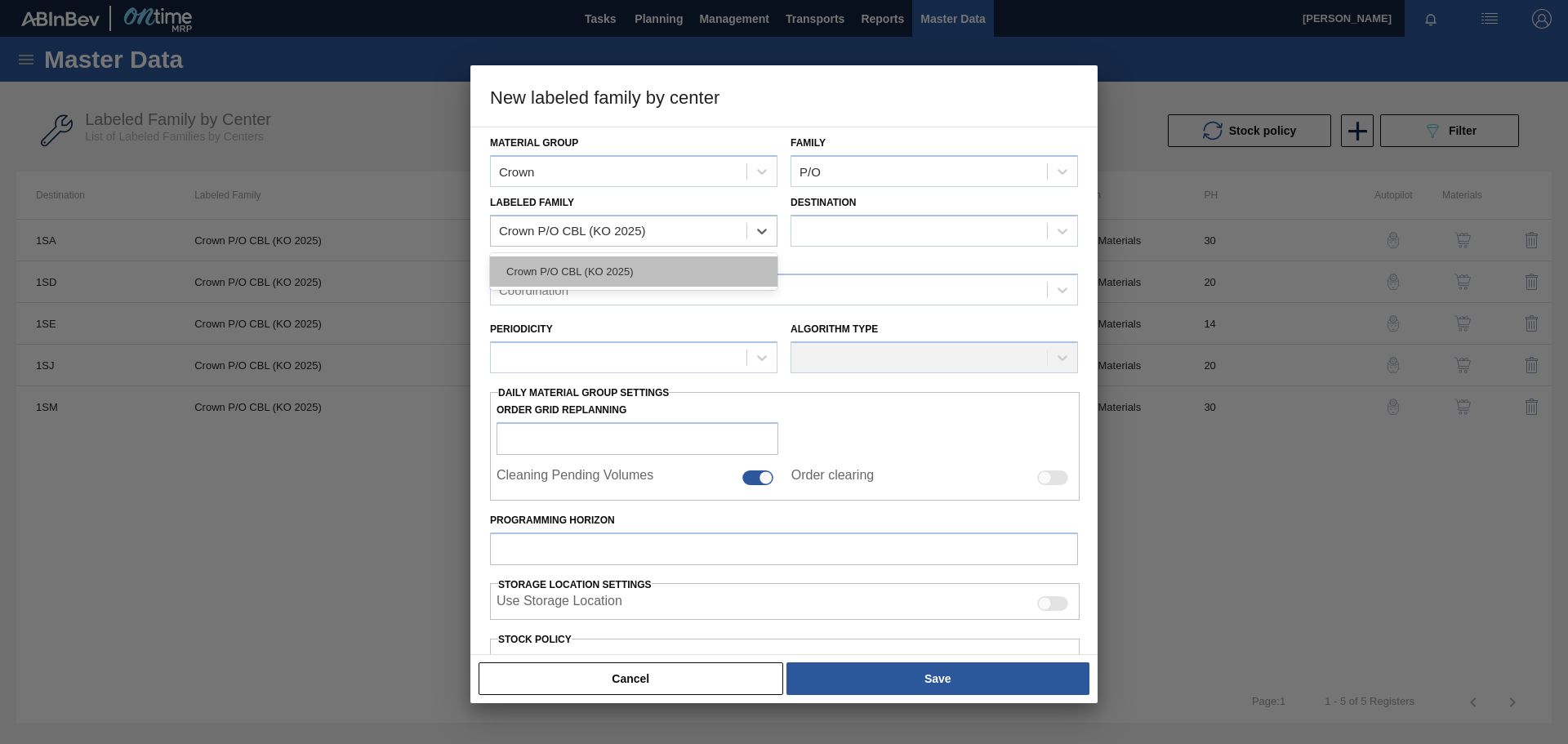
click at [597, 278] on div "Crown P/O CBL (KO 2025)" at bounding box center [634, 271] width 288 height 31
checkbox input "false"
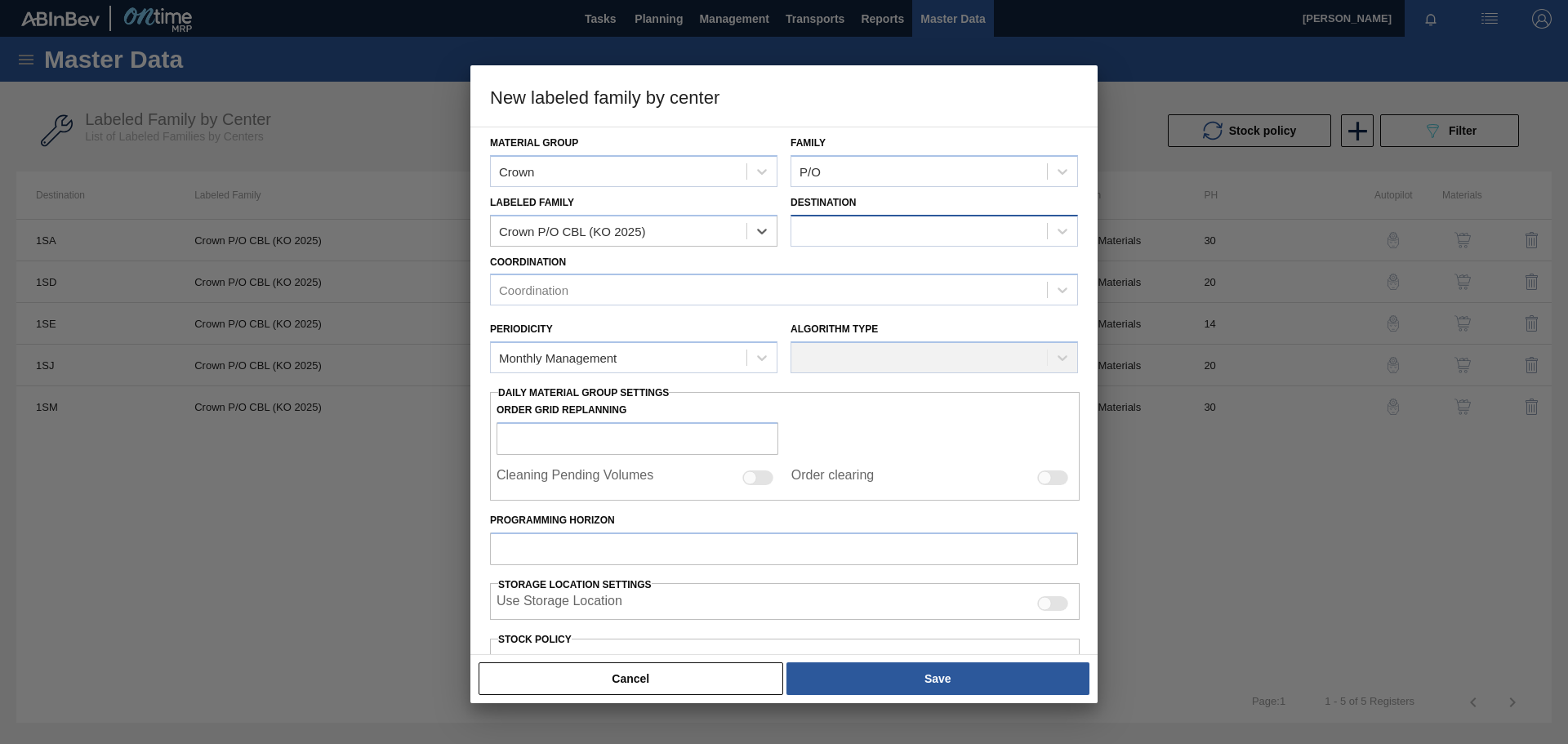
click at [858, 227] on div at bounding box center [919, 230] width 256 height 24
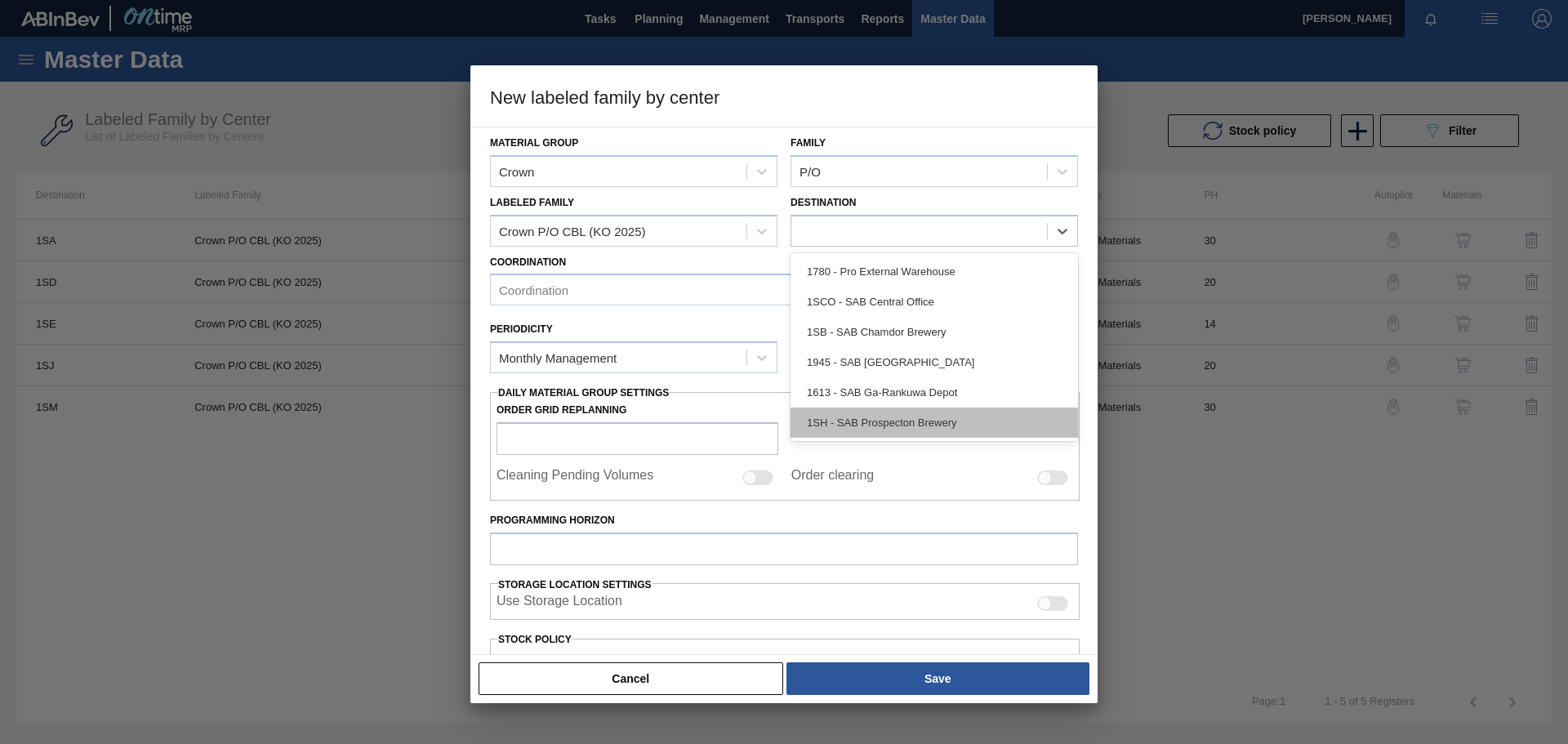
click at [867, 417] on div "1SH - SAB Prospecton Brewery" at bounding box center [935, 422] width 288 height 31
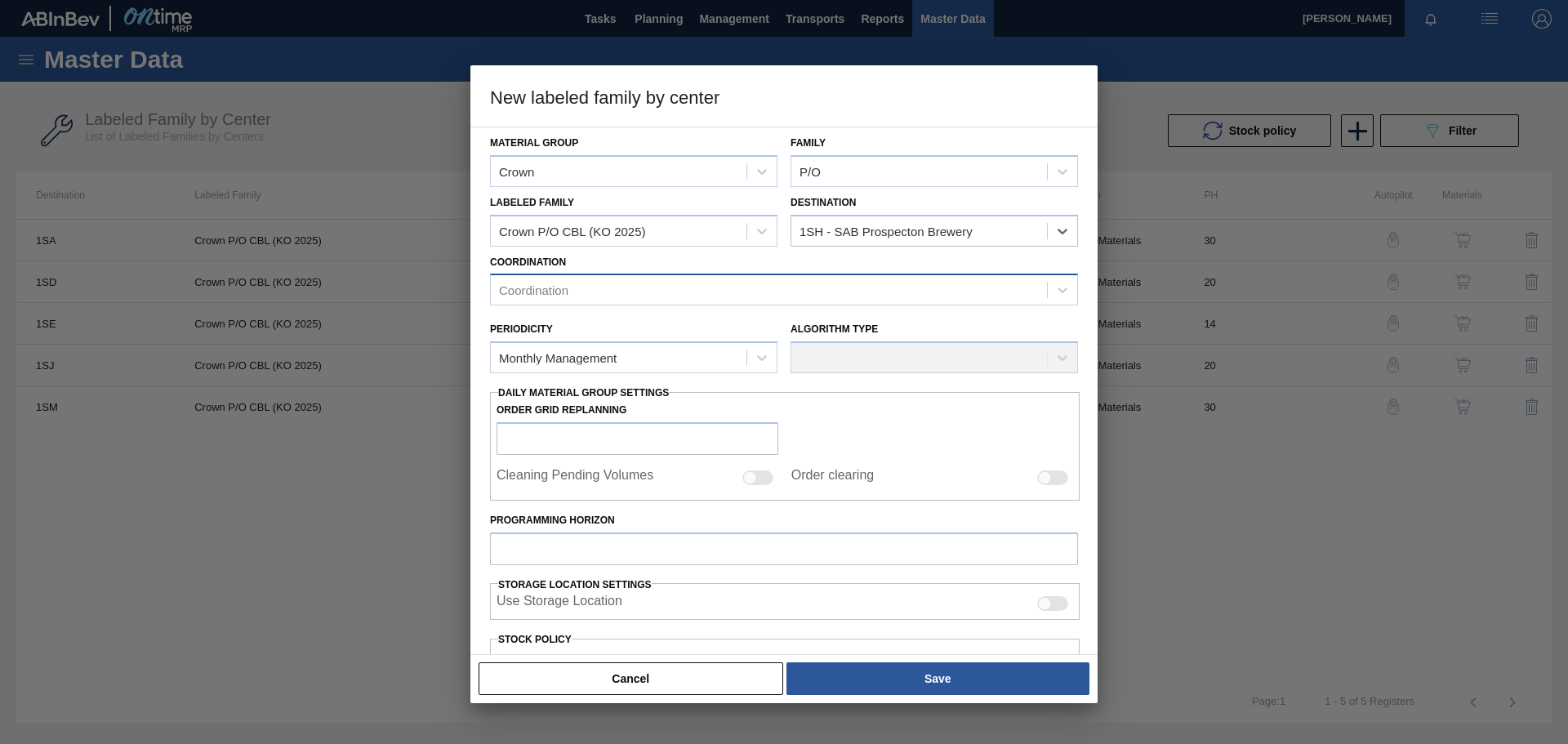
click at [658, 294] on div "Coordination" at bounding box center [769, 290] width 556 height 24
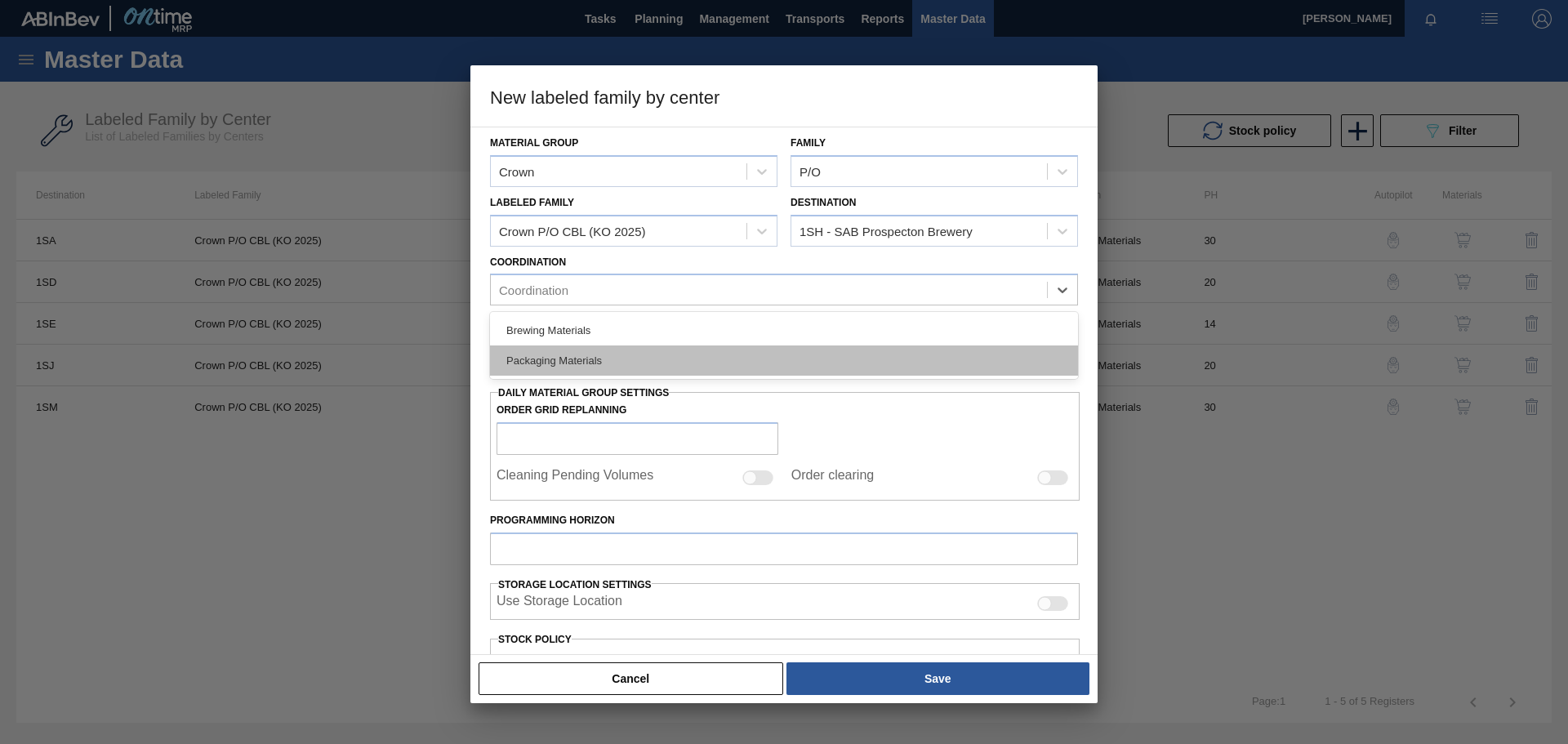
click at [596, 366] on div "Packaging Materials" at bounding box center [784, 360] width 588 height 31
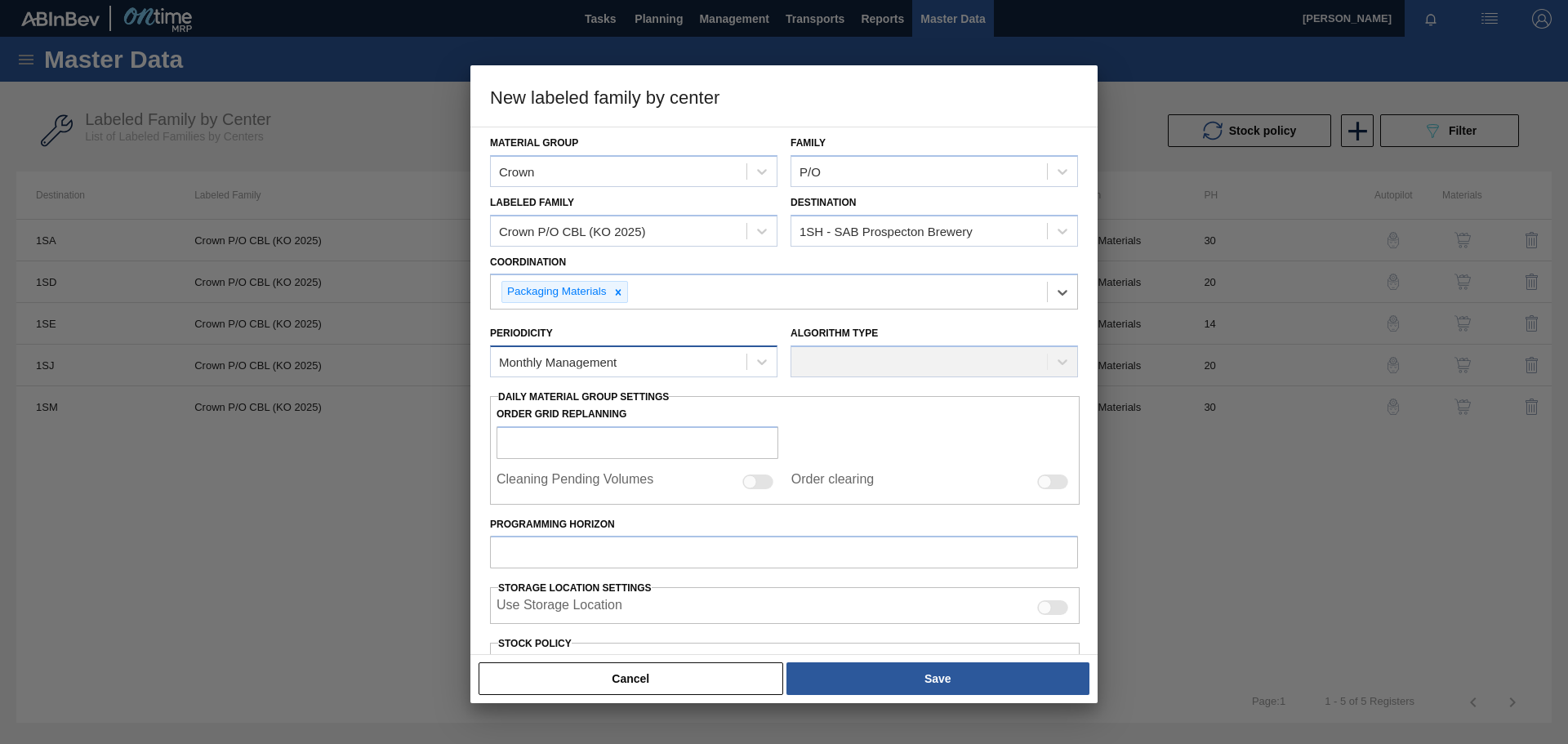
click at [669, 358] on div "Monthly Management" at bounding box center [618, 362] width 256 height 24
click at [678, 361] on div "Monthly Management" at bounding box center [618, 362] width 256 height 24
click at [874, 359] on div "Algorithm Type" at bounding box center [935, 350] width 288 height 56
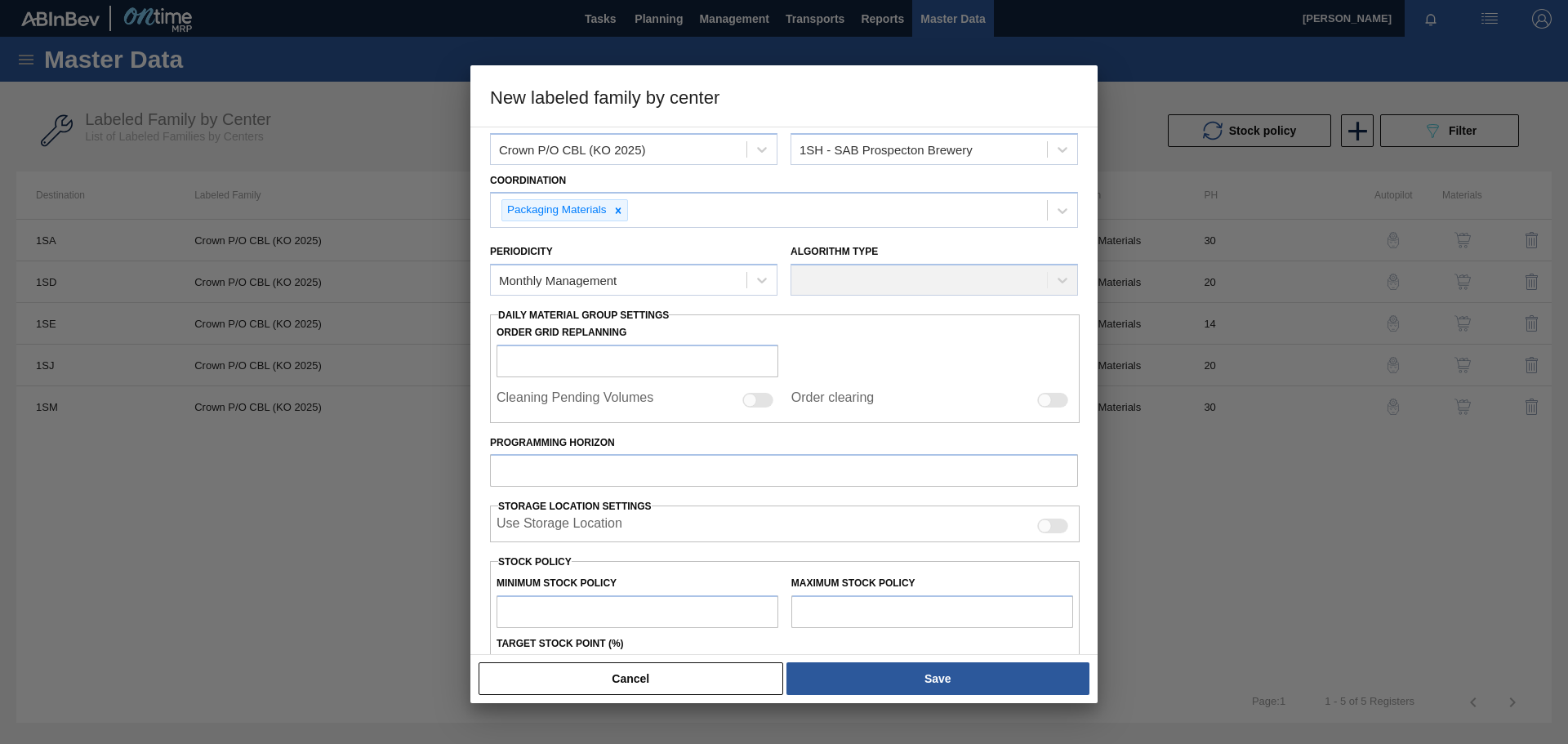
scroll to position [163, 0]
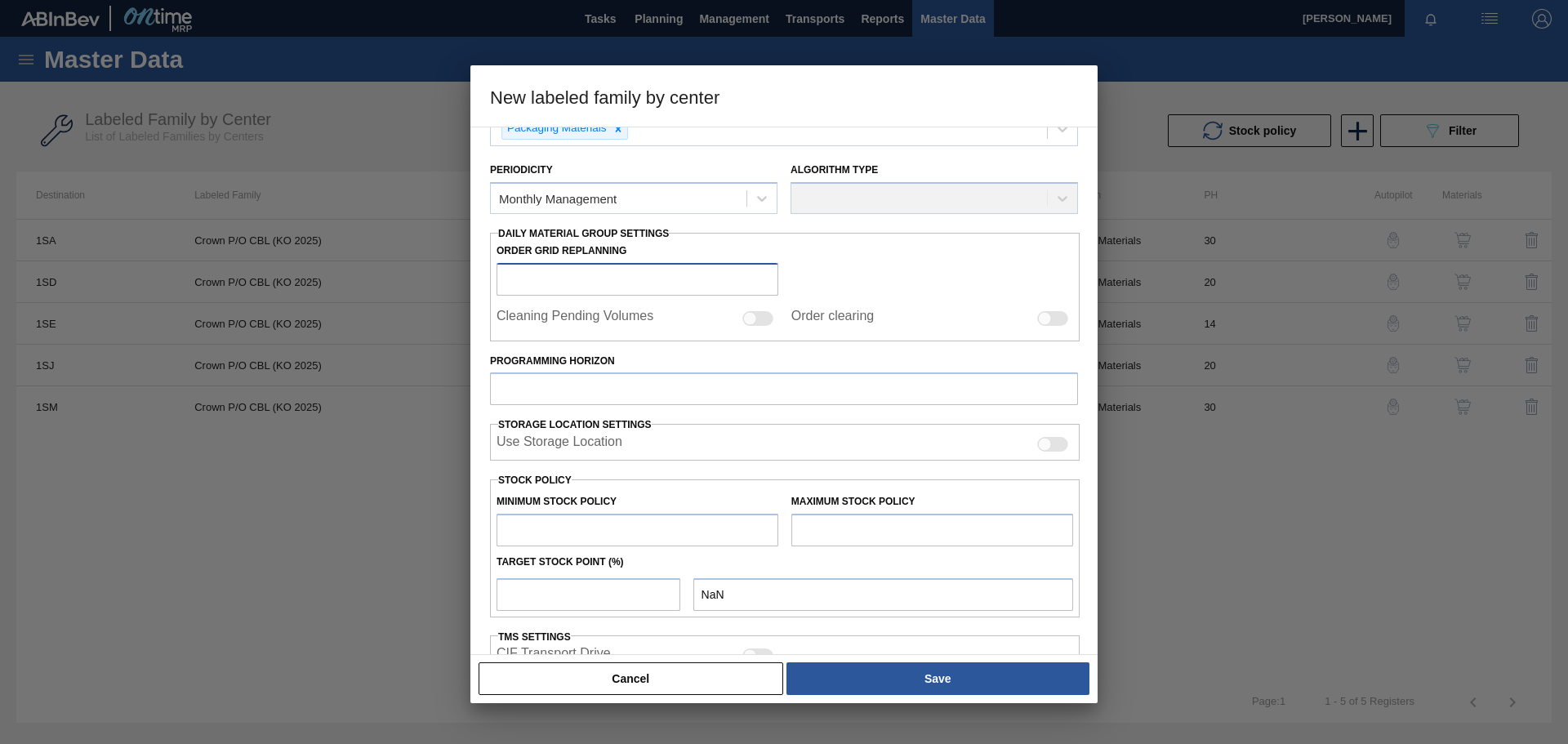
click at [575, 282] on input "Order Grid Replanning" at bounding box center [637, 279] width 282 height 32
click at [641, 194] on div "Monthly Management" at bounding box center [618, 198] width 256 height 24
click at [710, 231] on div "Monthly Management" at bounding box center [634, 239] width 288 height 31
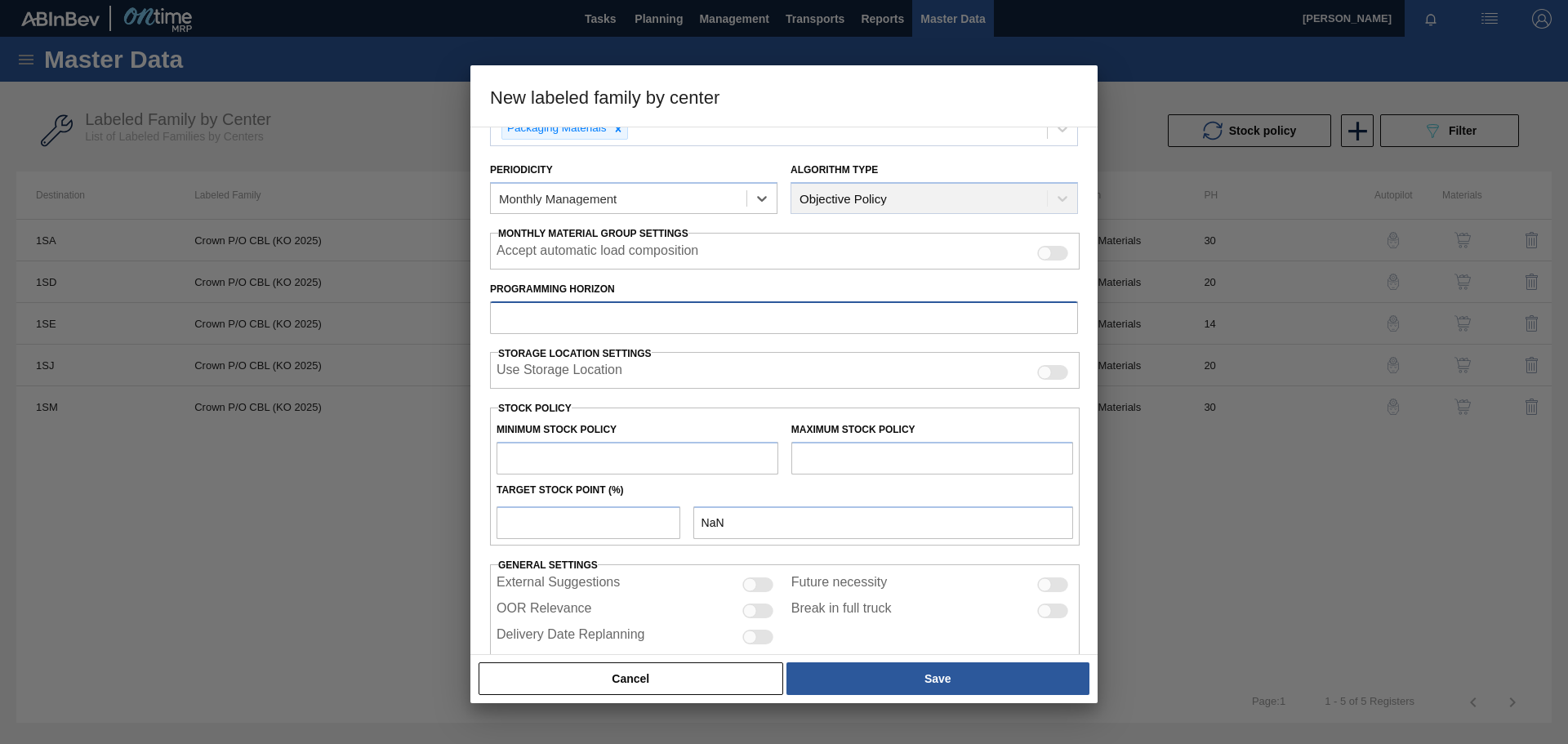
click at [624, 311] on input "Programming Horizon" at bounding box center [784, 317] width 588 height 32
type input "1"
type input "2"
type input "1"
type input "20"
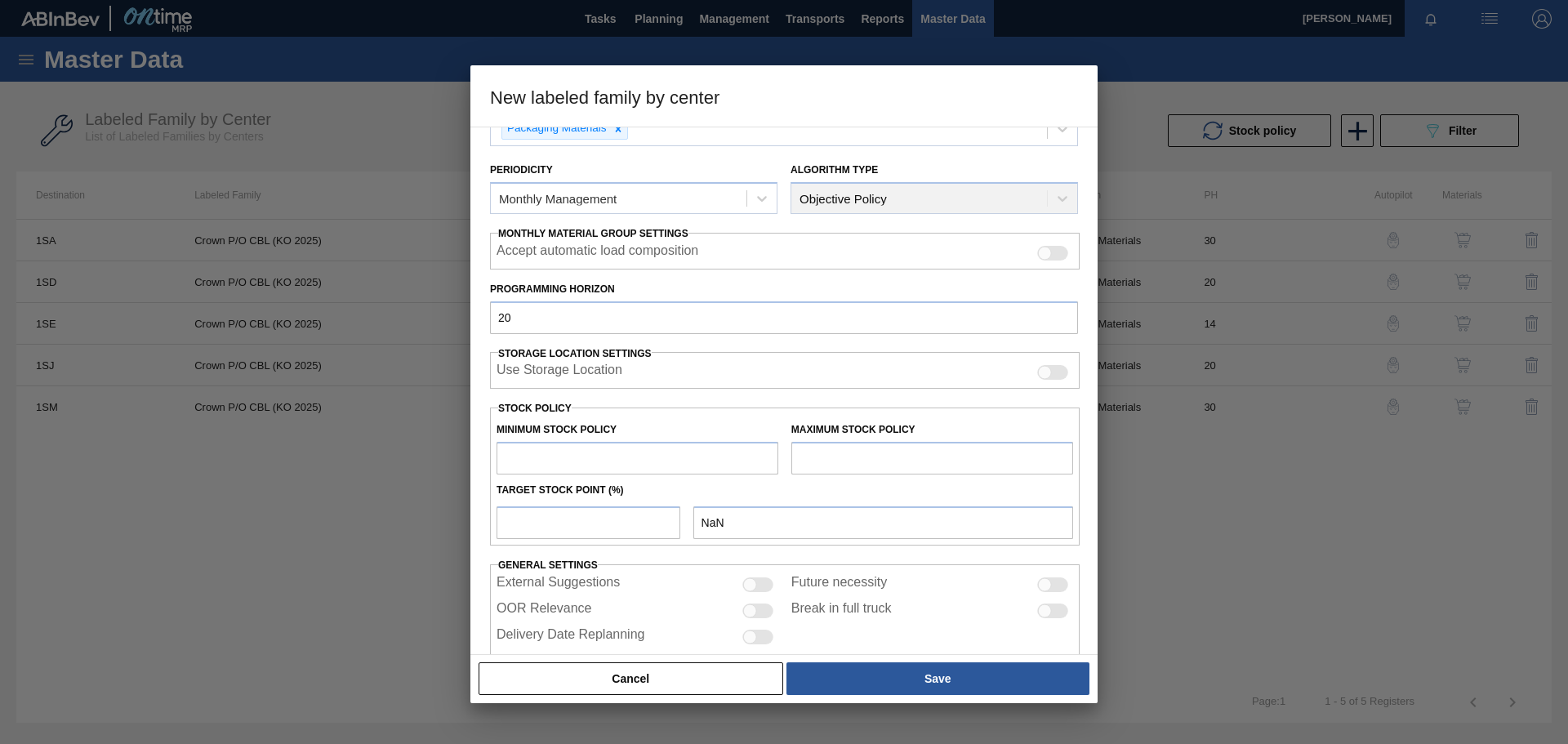
click at [635, 440] on div "Minimum Stock Policy" at bounding box center [637, 447] width 282 height 57
click at [578, 463] on input "text" at bounding box center [637, 458] width 282 height 32
type input "1"
type input "1.000"
type input "10"
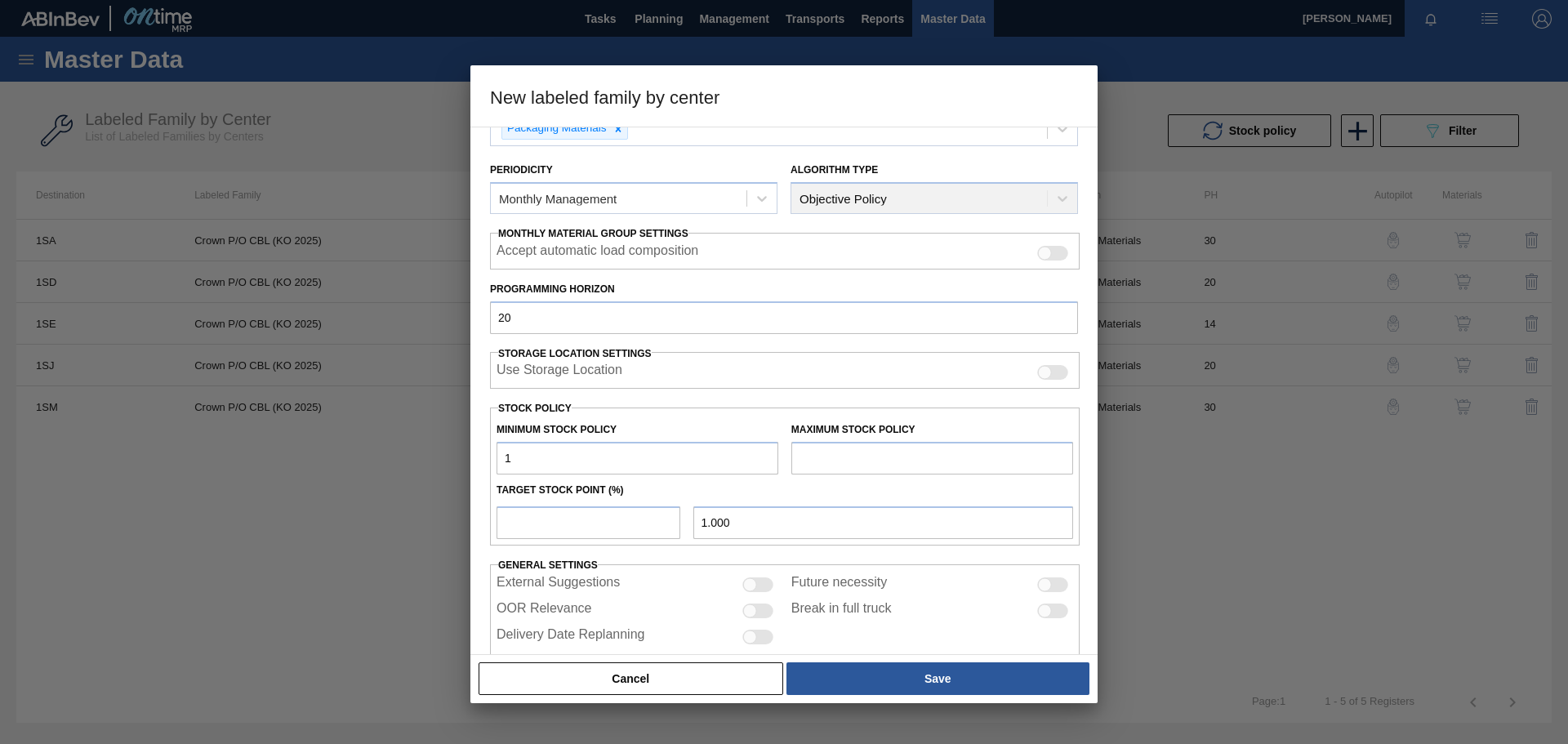
type input "10.000"
type input "100"
type input "100.000"
type input "1,000"
type input "1,000.000"
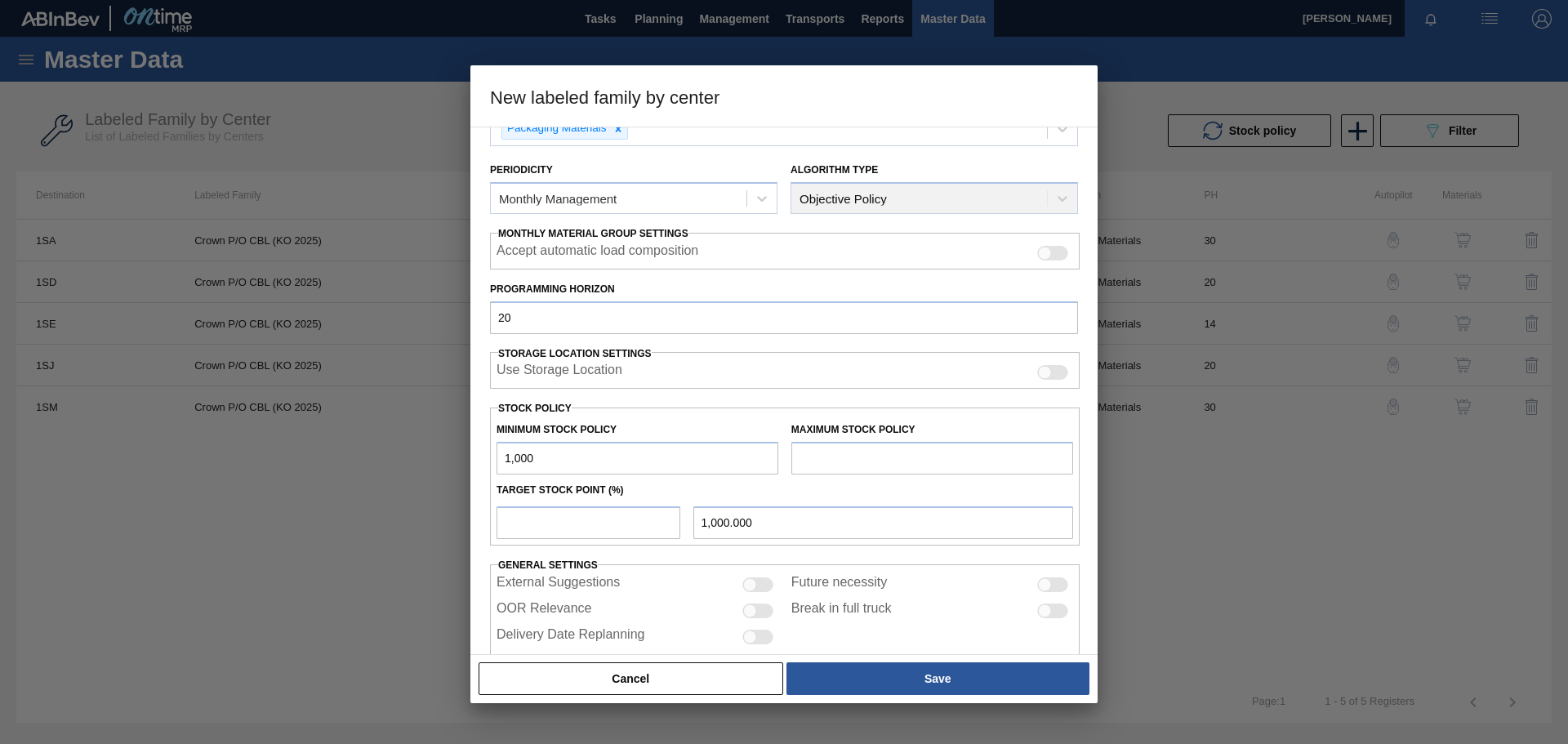
type input "1,000"
click at [992, 454] on input "text" at bounding box center [932, 458] width 282 height 32
type input "2,000"
click at [592, 452] on input "1,000" at bounding box center [637, 458] width 282 height 32
type input "10,000"
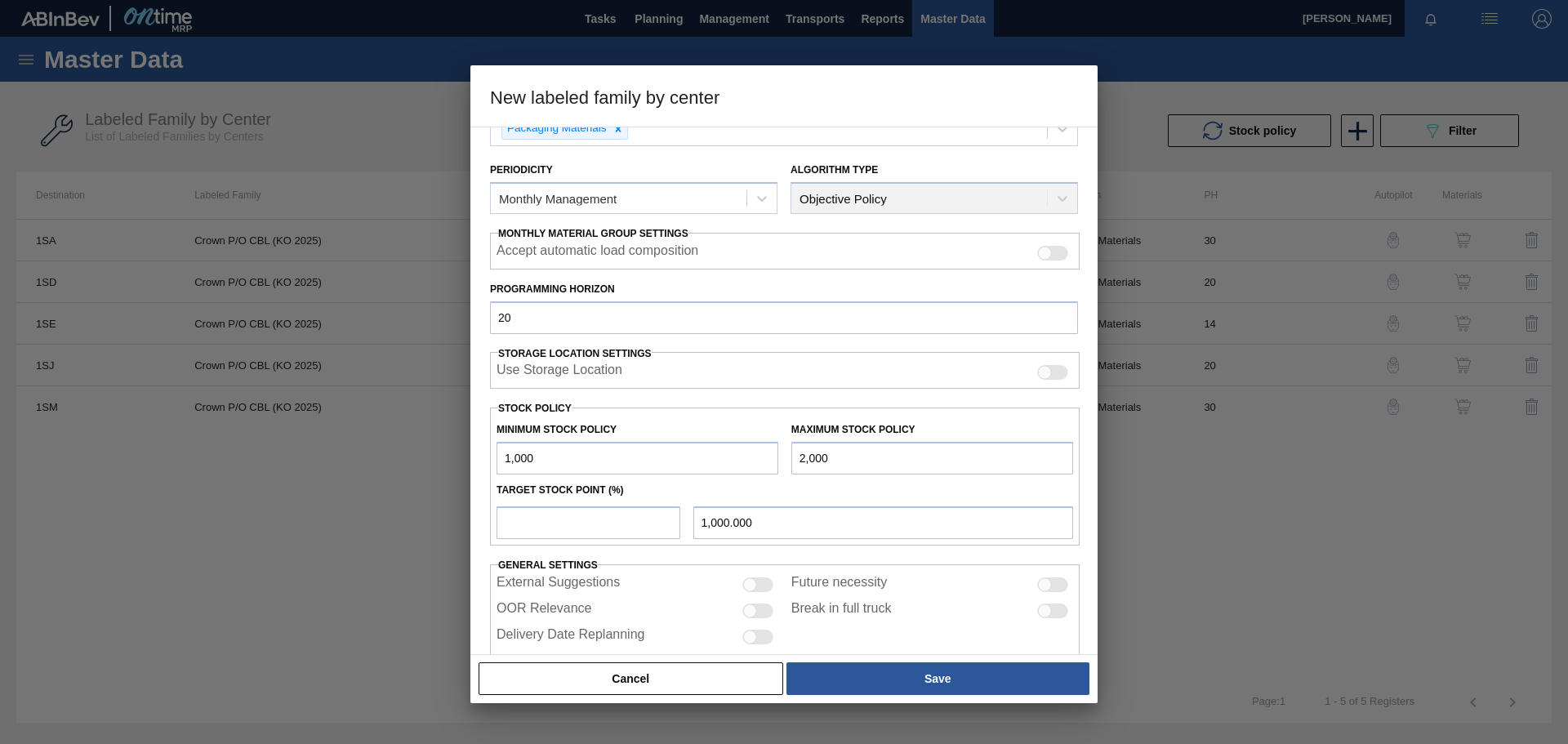
type input "10,000.000"
type input "100,000"
type input "100,000.000"
type input "1,000,000"
type input "1,000,000.000"
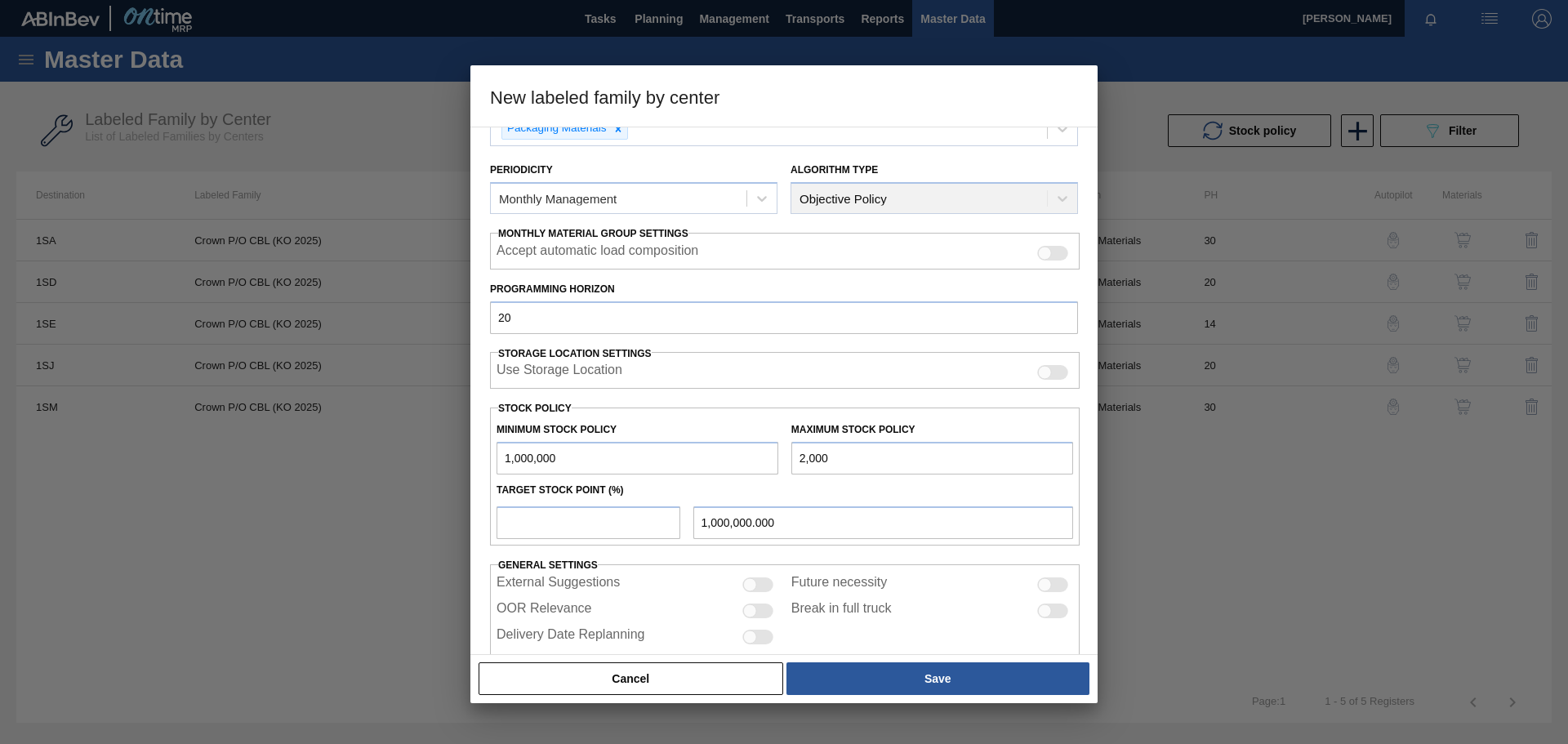
type input "1,000,000"
click at [890, 457] on input "2,000" at bounding box center [932, 458] width 282 height 32
type input "2,000,000"
click at [579, 515] on input "number" at bounding box center [588, 522] width 184 height 32
type input "1"
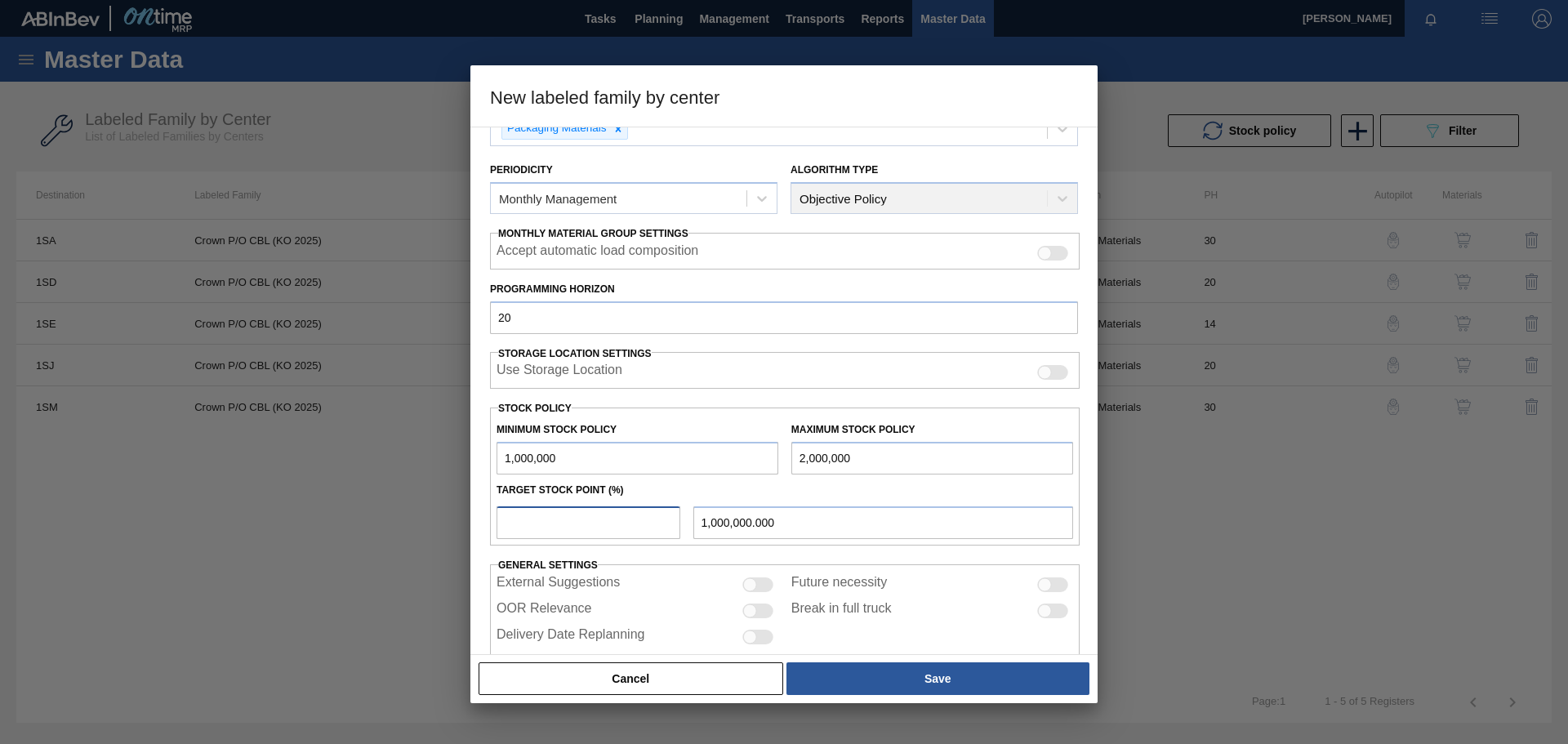
type input "1,010,000.000"
type input "10"
type input "1,100,000.000"
type input "100"
type input "2,000,000.000"
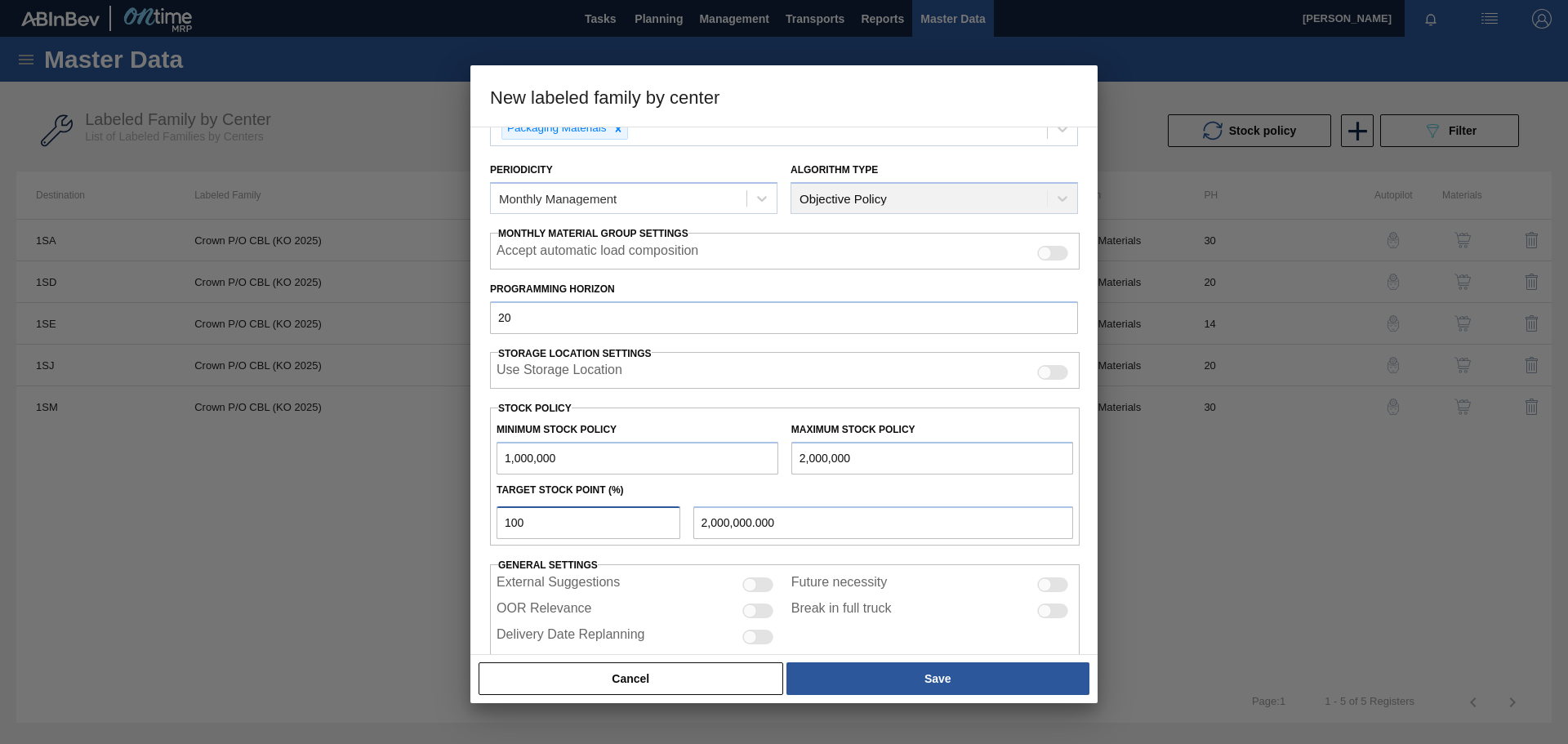
type input "99"
type input "1,990,000.000"
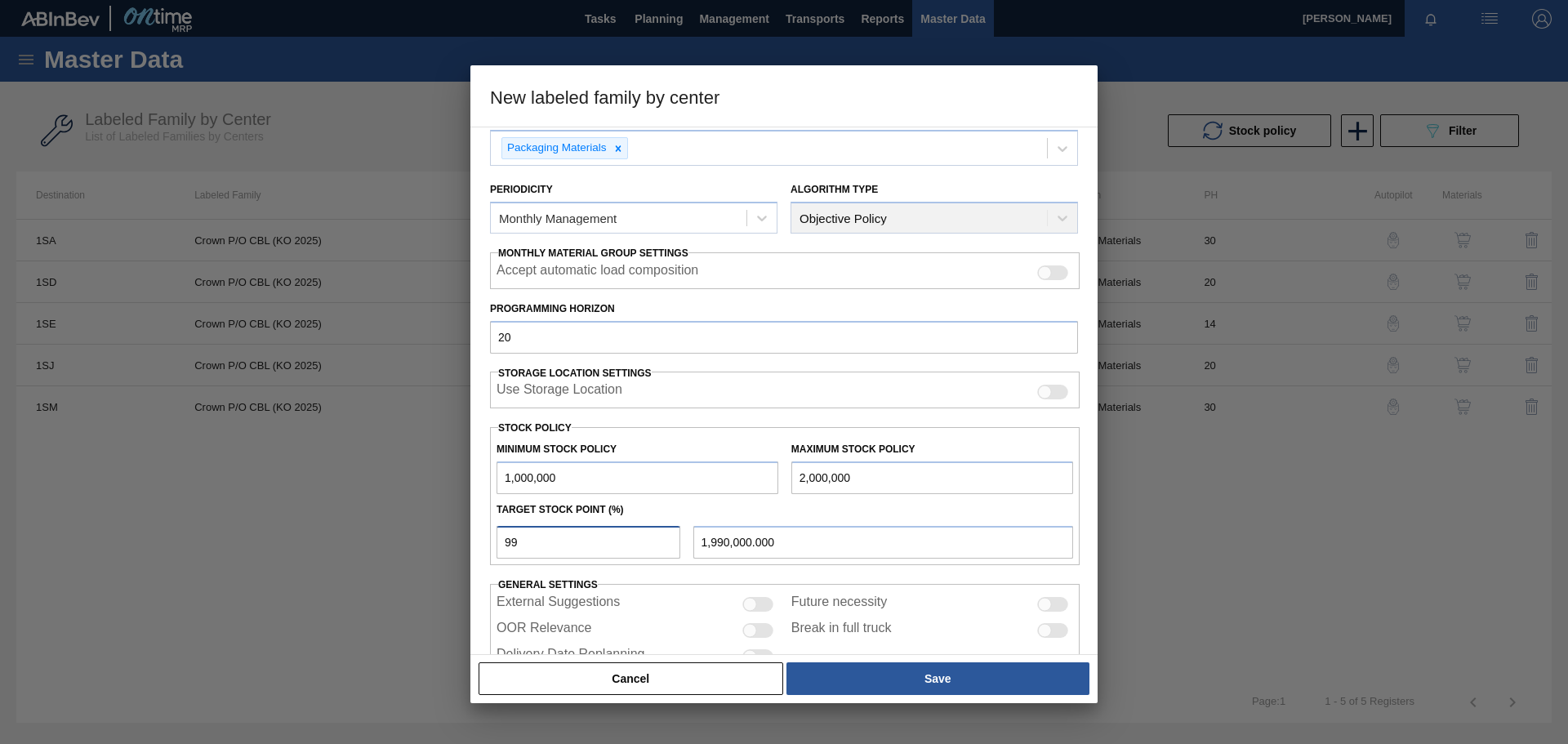
scroll to position [115, 0]
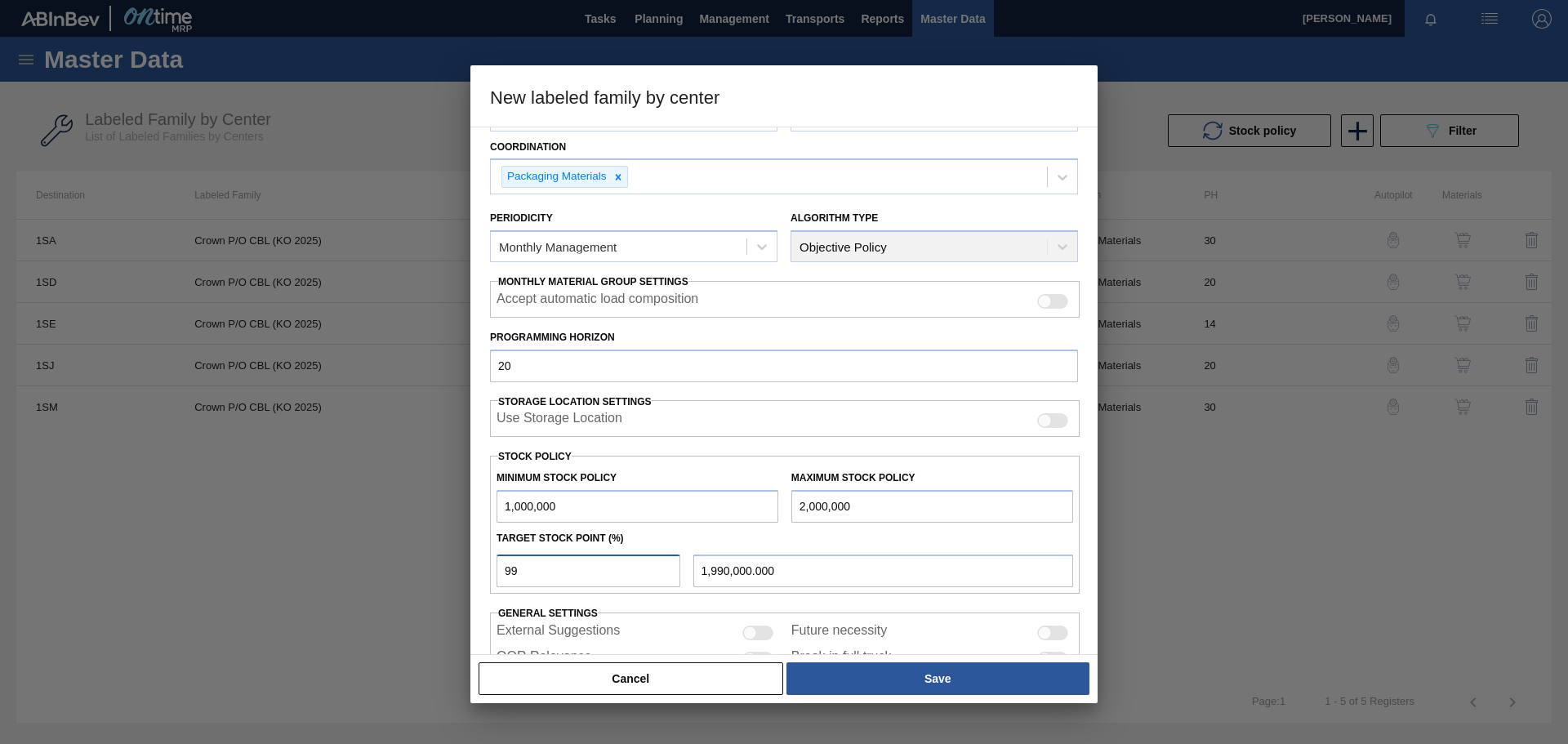
type input "9"
type input "1,090,000.000"
type input "1,000,000.000"
type input "1"
type input "1,010,000.000"
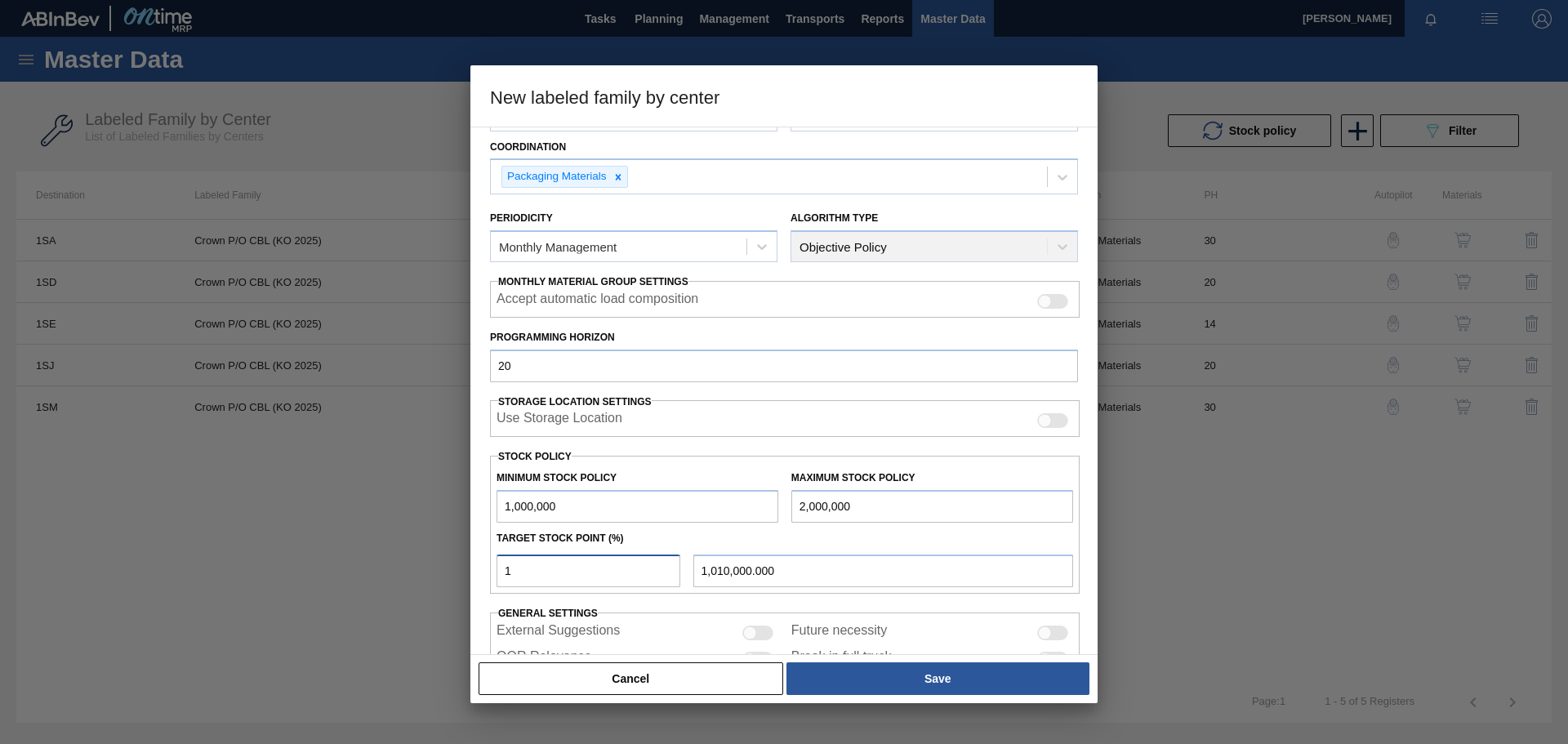
type input "10"
type input "1,100,000.000"
type input "100"
type input "2,000,000.000"
type input "100"
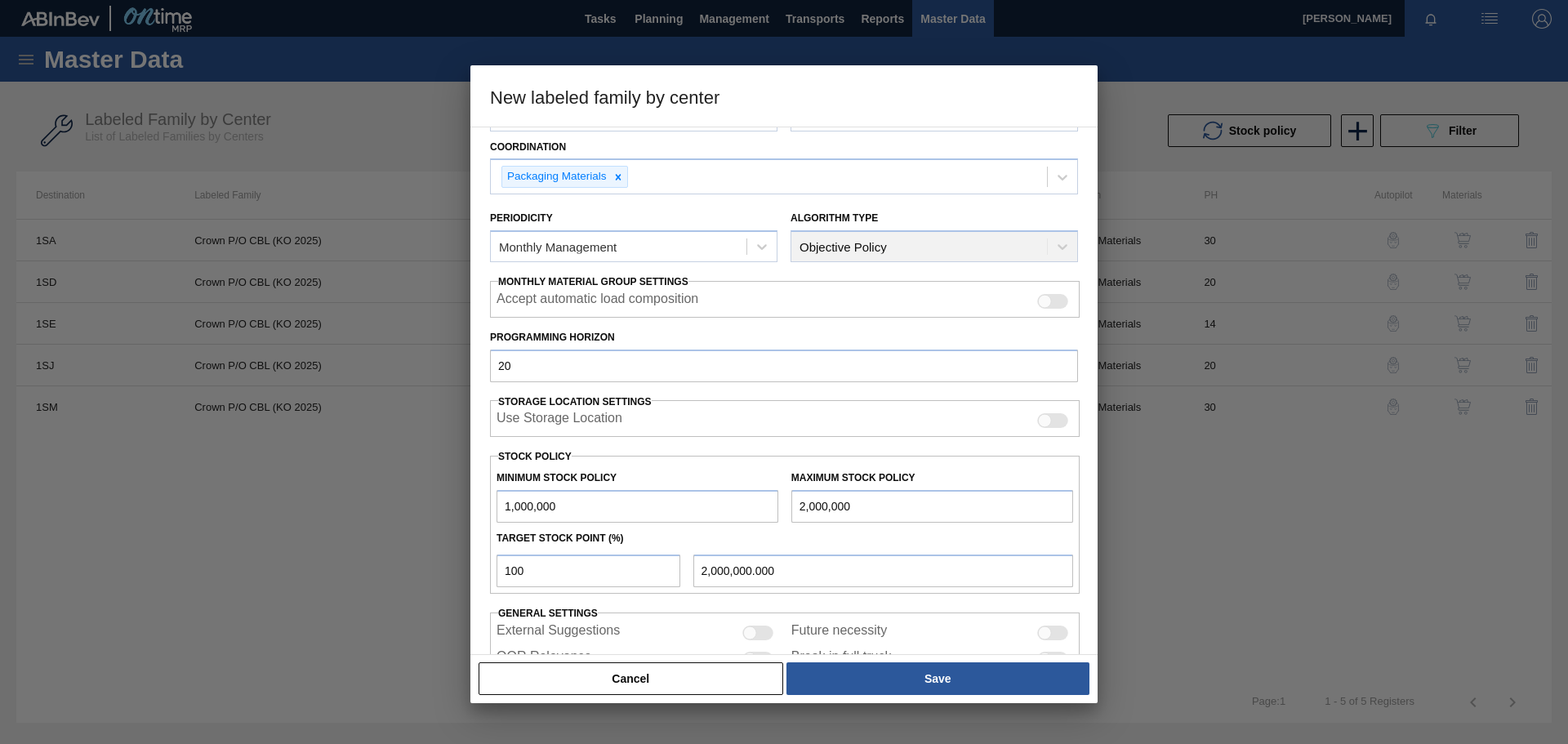
click at [637, 515] on div "External Suggestions" at bounding box center [637, 633] width 282 height 19
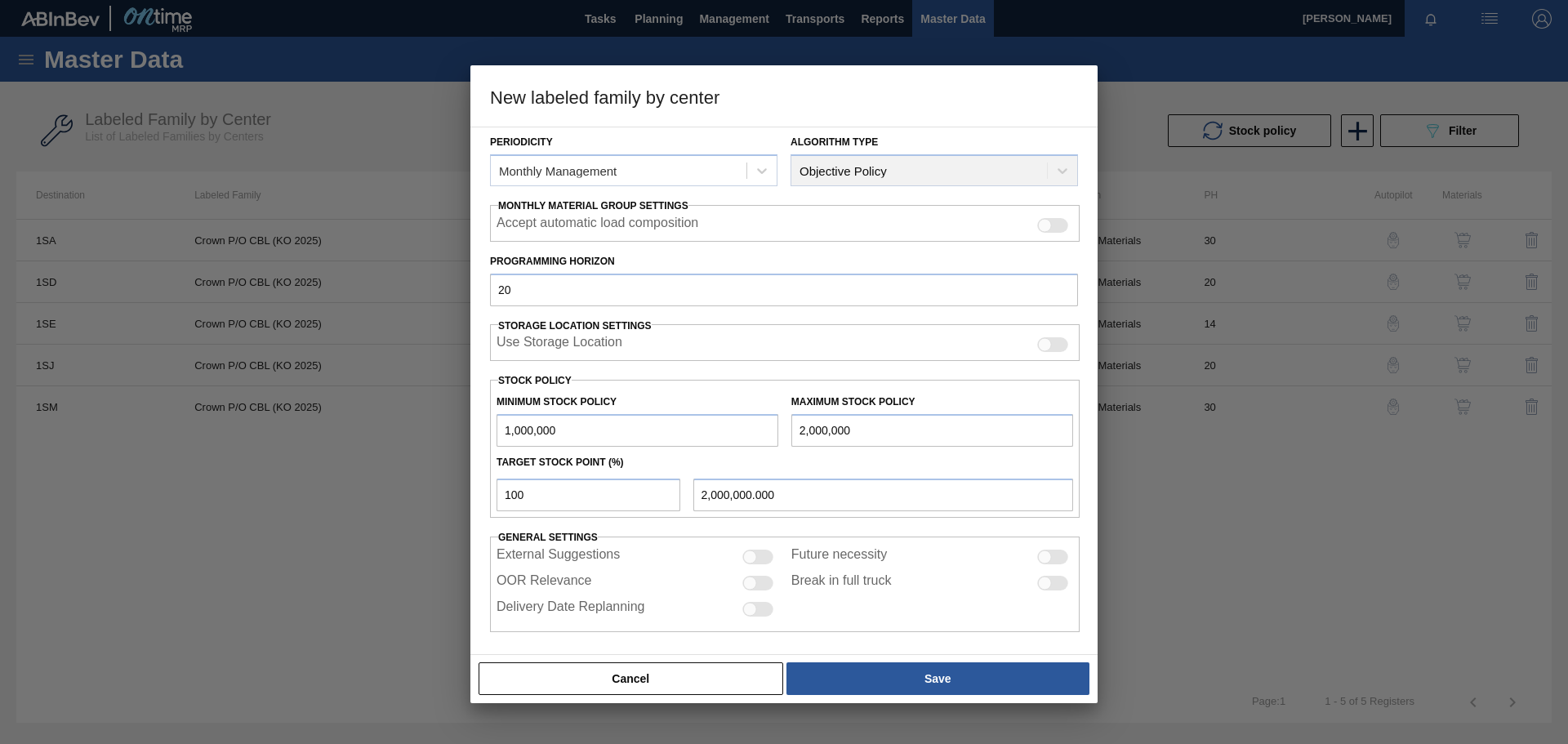
scroll to position [197, 0]
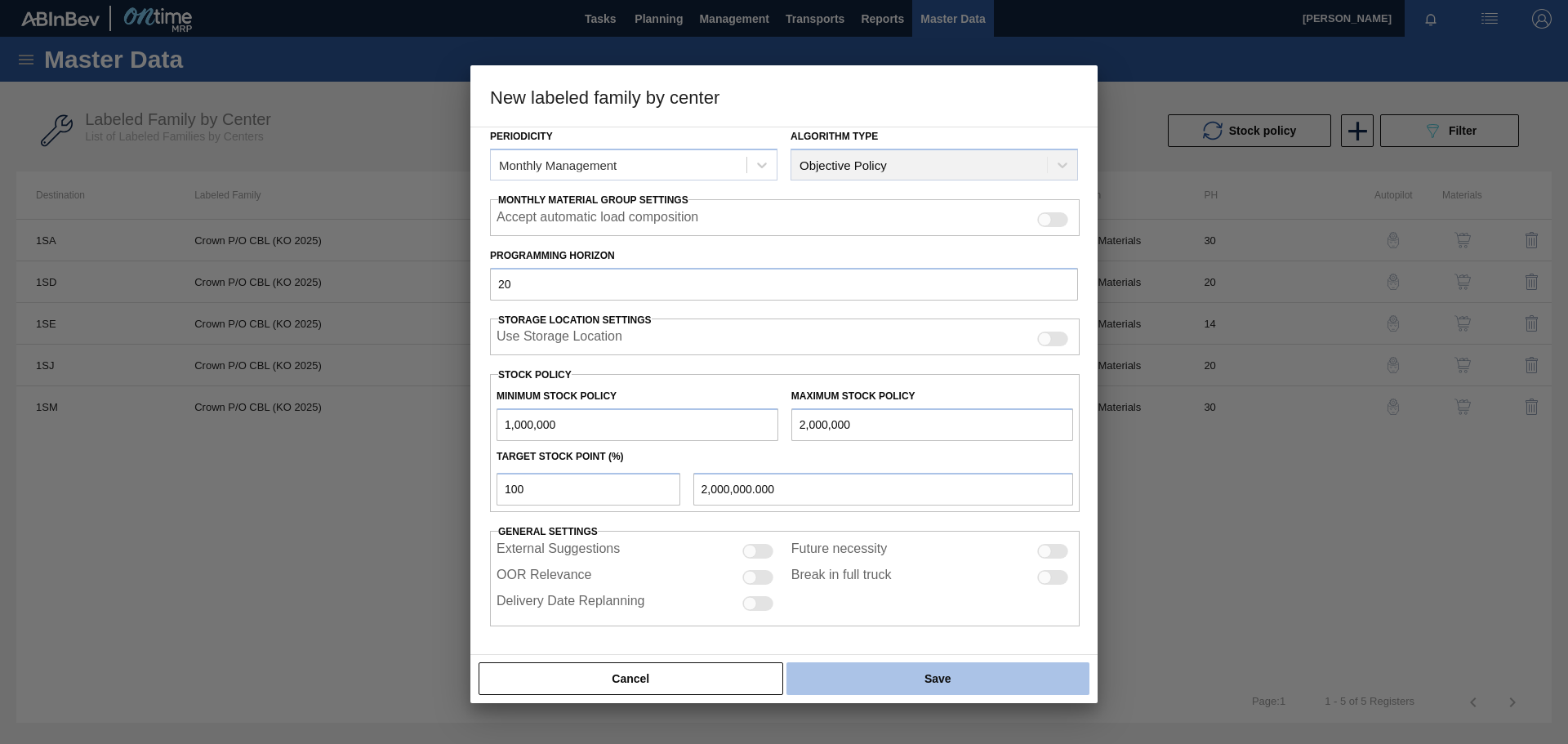
click at [922, 515] on button "Save" at bounding box center [937, 679] width 303 height 32
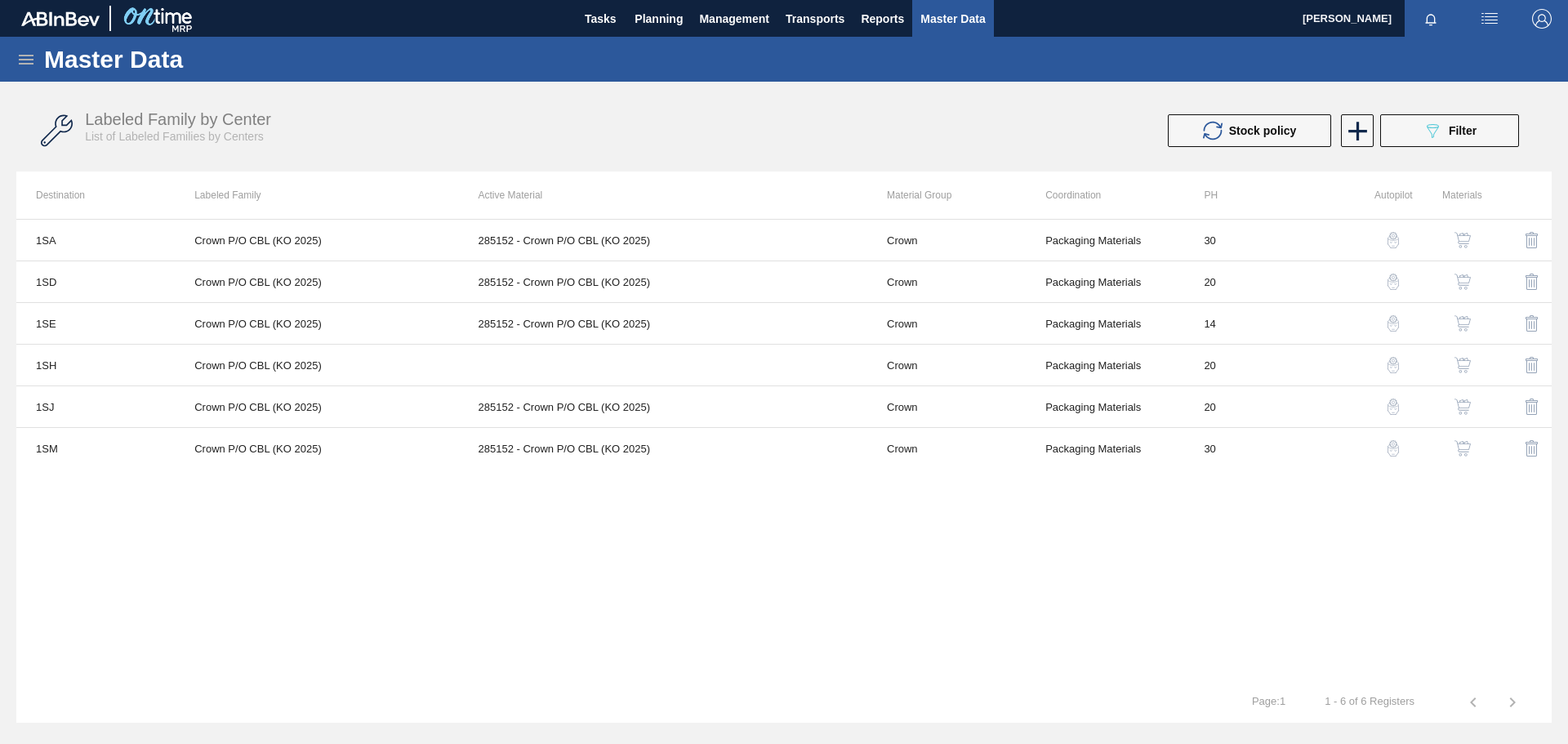
click at [1045, 364] on img "button" at bounding box center [1462, 365] width 17 height 17
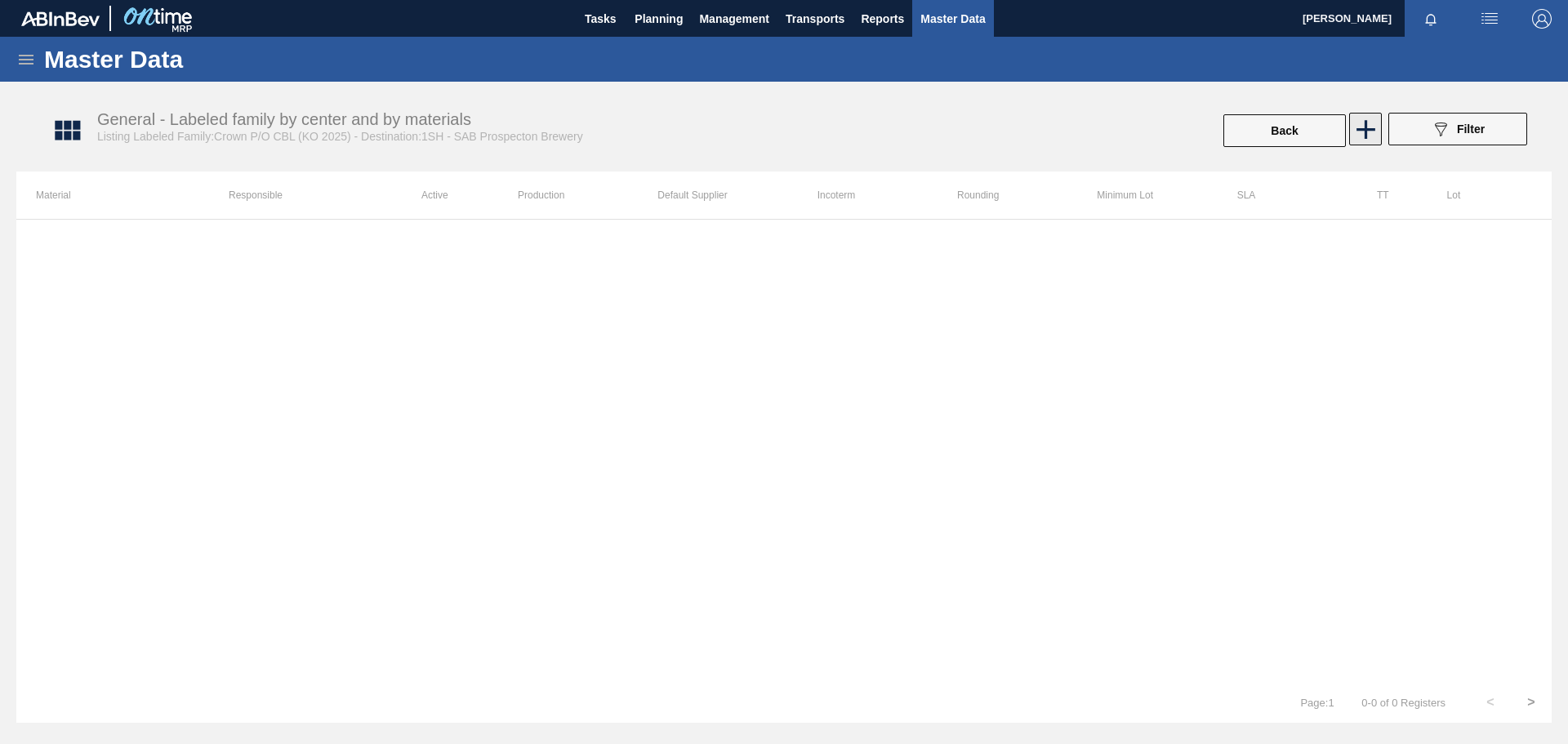
click at [1045, 126] on icon at bounding box center [1366, 129] width 32 height 32
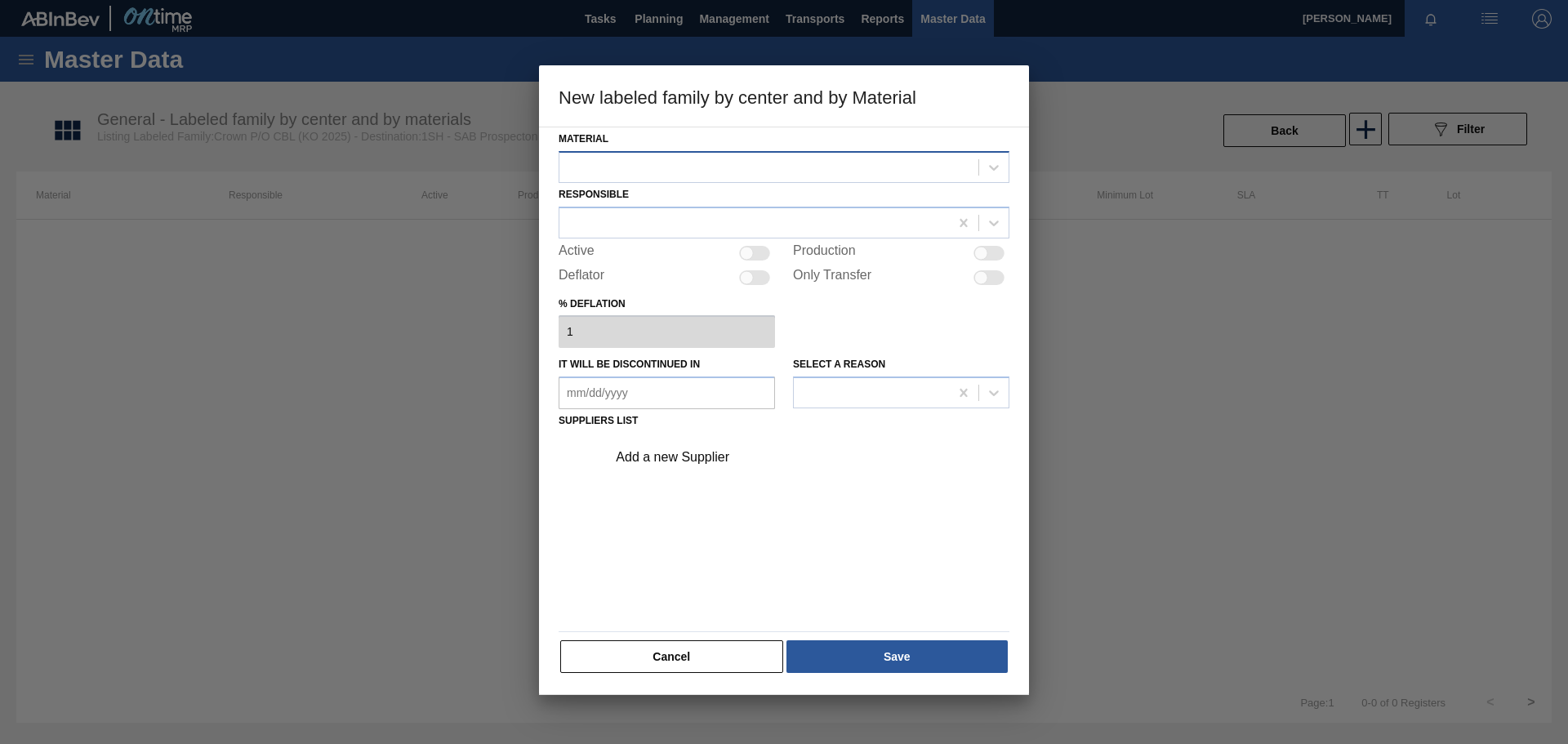
click at [774, 169] on div at bounding box center [769, 167] width 419 height 24
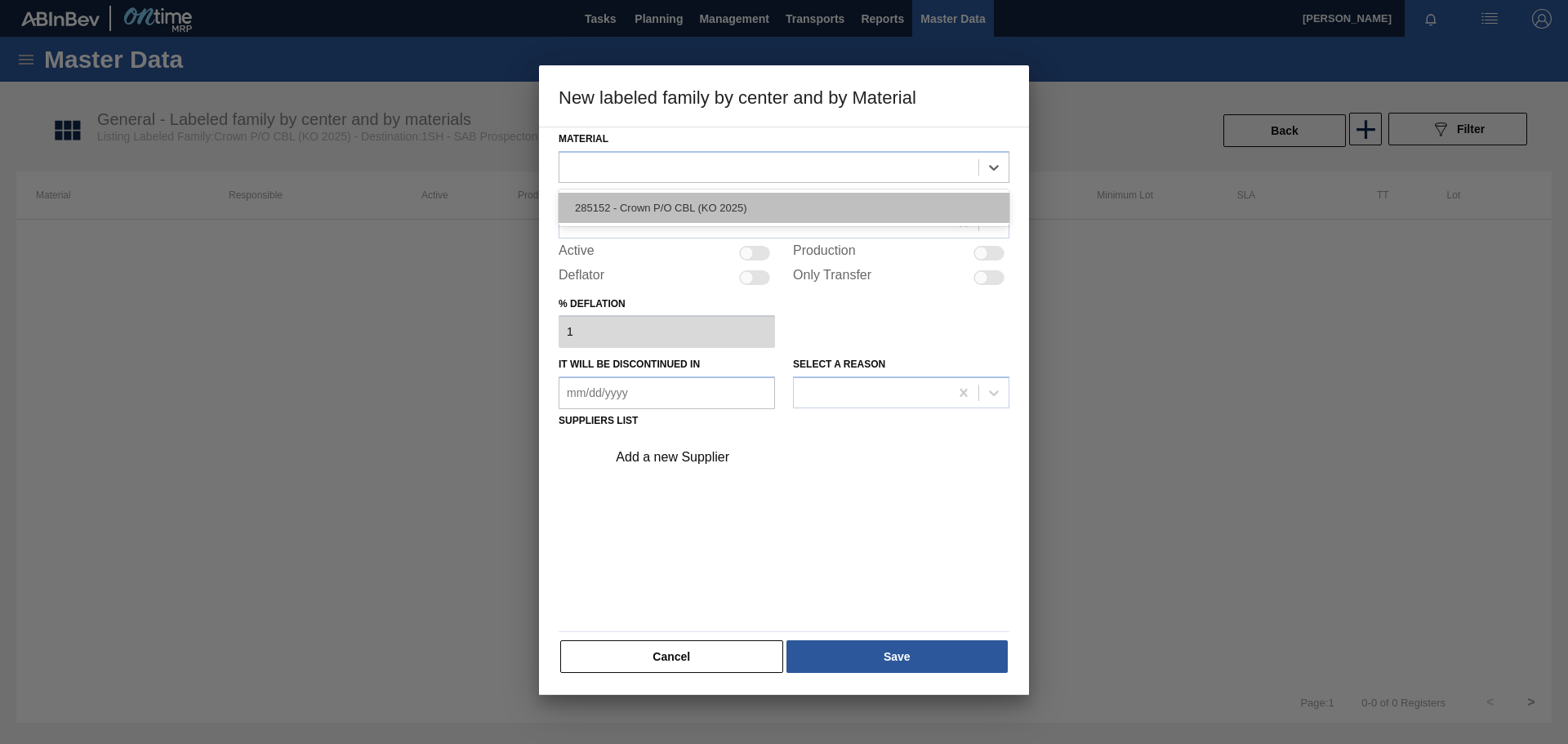
click at [747, 201] on div "285152 - Crown P/O CBL (KO 2025)" at bounding box center [784, 208] width 451 height 31
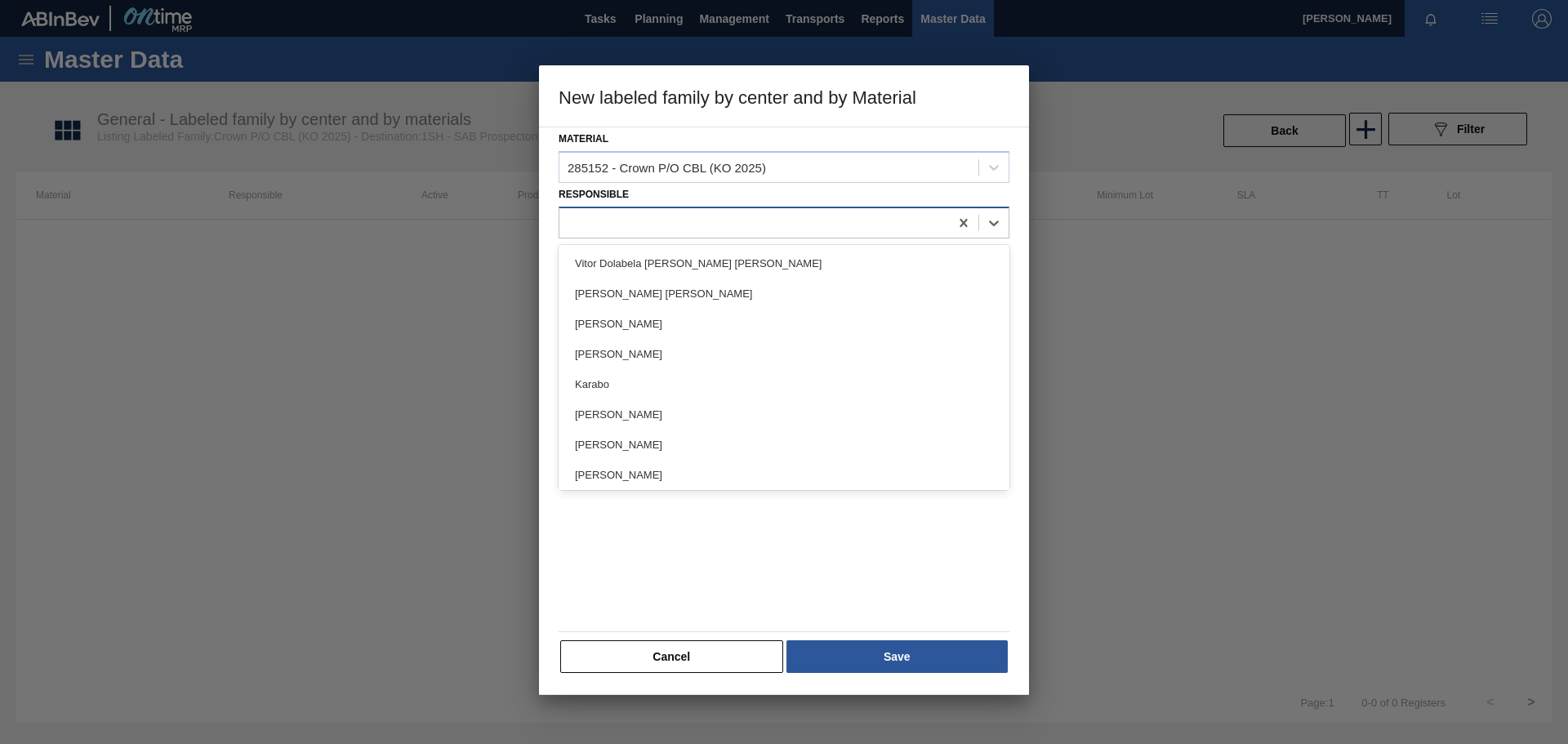
click at [704, 216] on div at bounding box center [754, 222] width 390 height 24
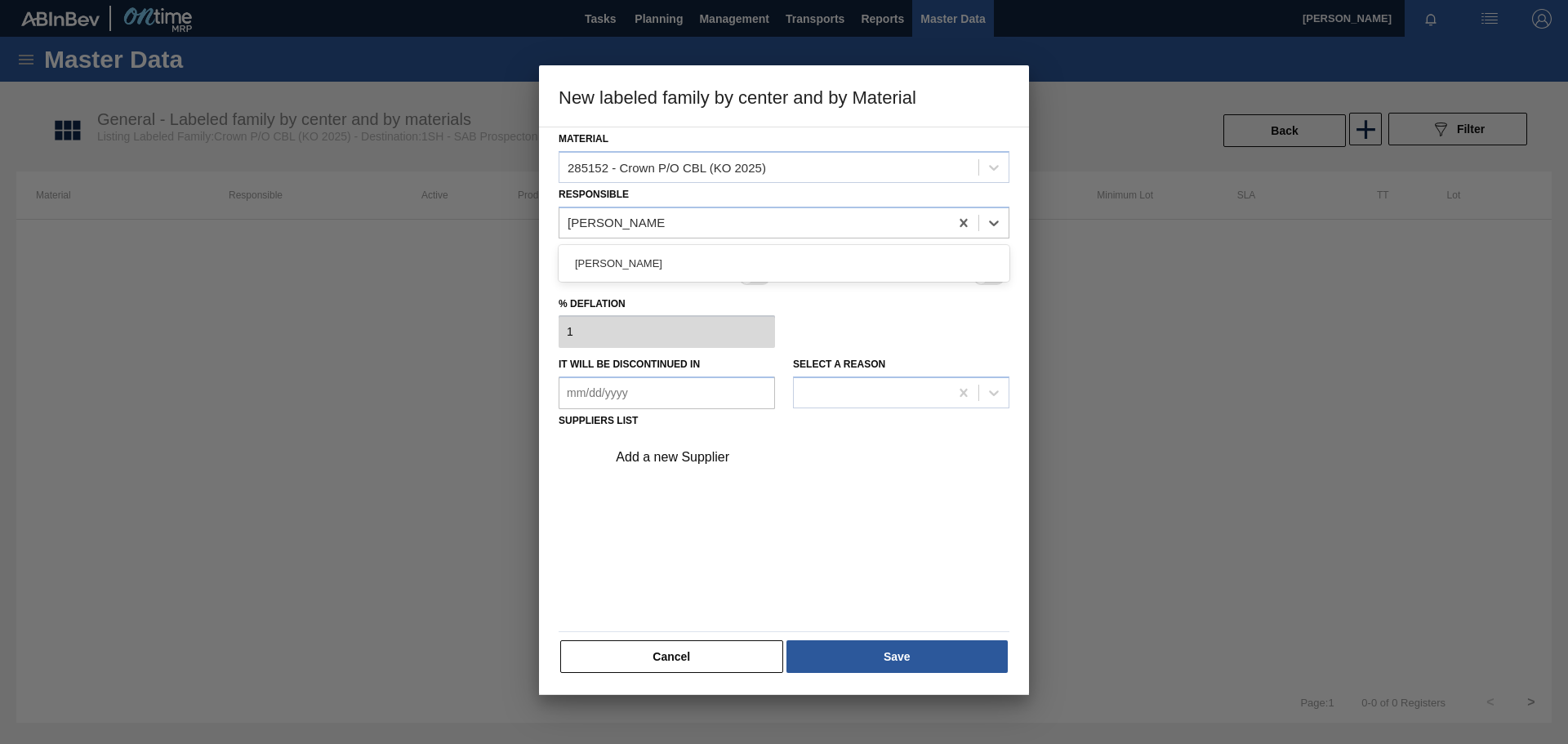
type input "[PERSON_NAME]"
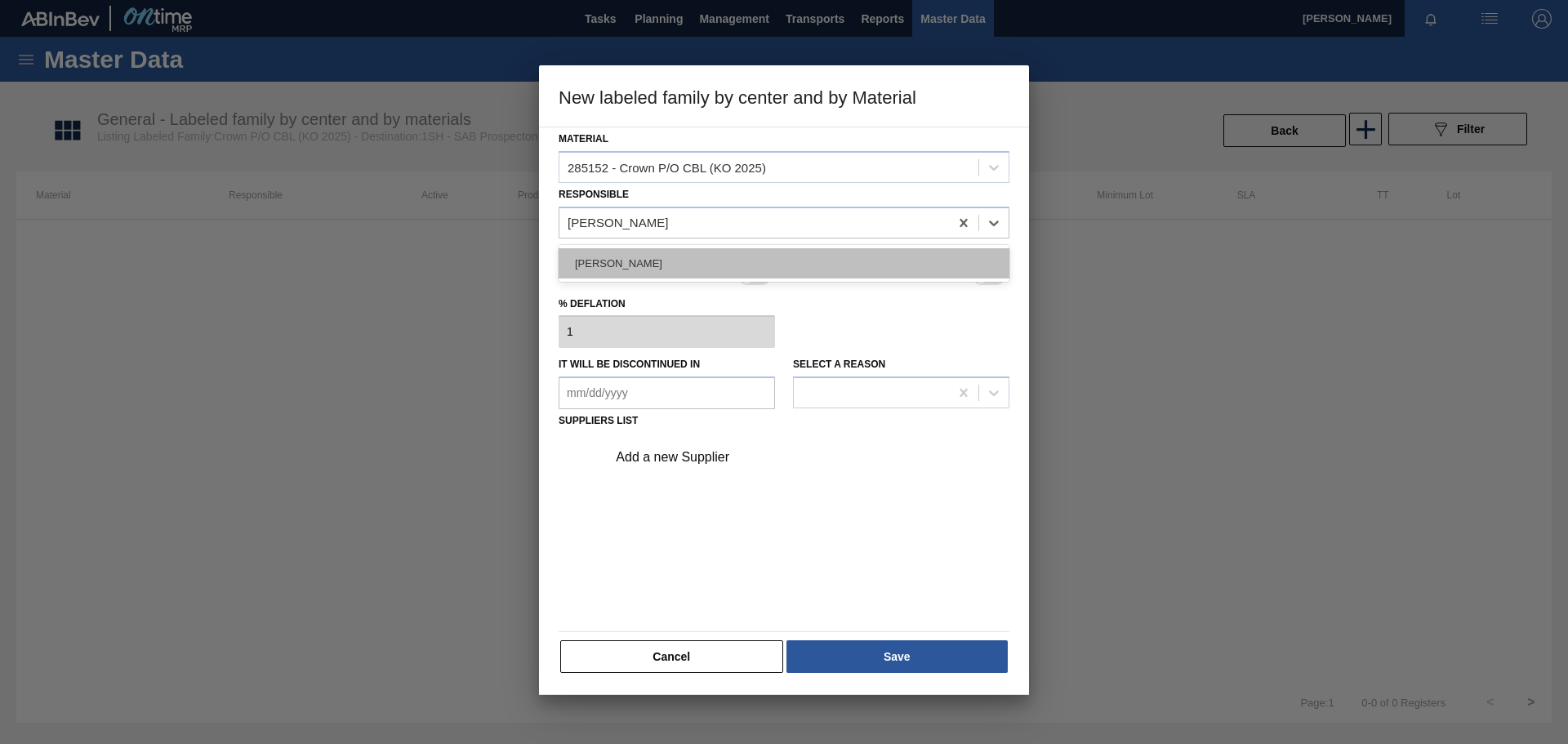
click at [677, 262] on div "[PERSON_NAME]" at bounding box center [784, 263] width 451 height 31
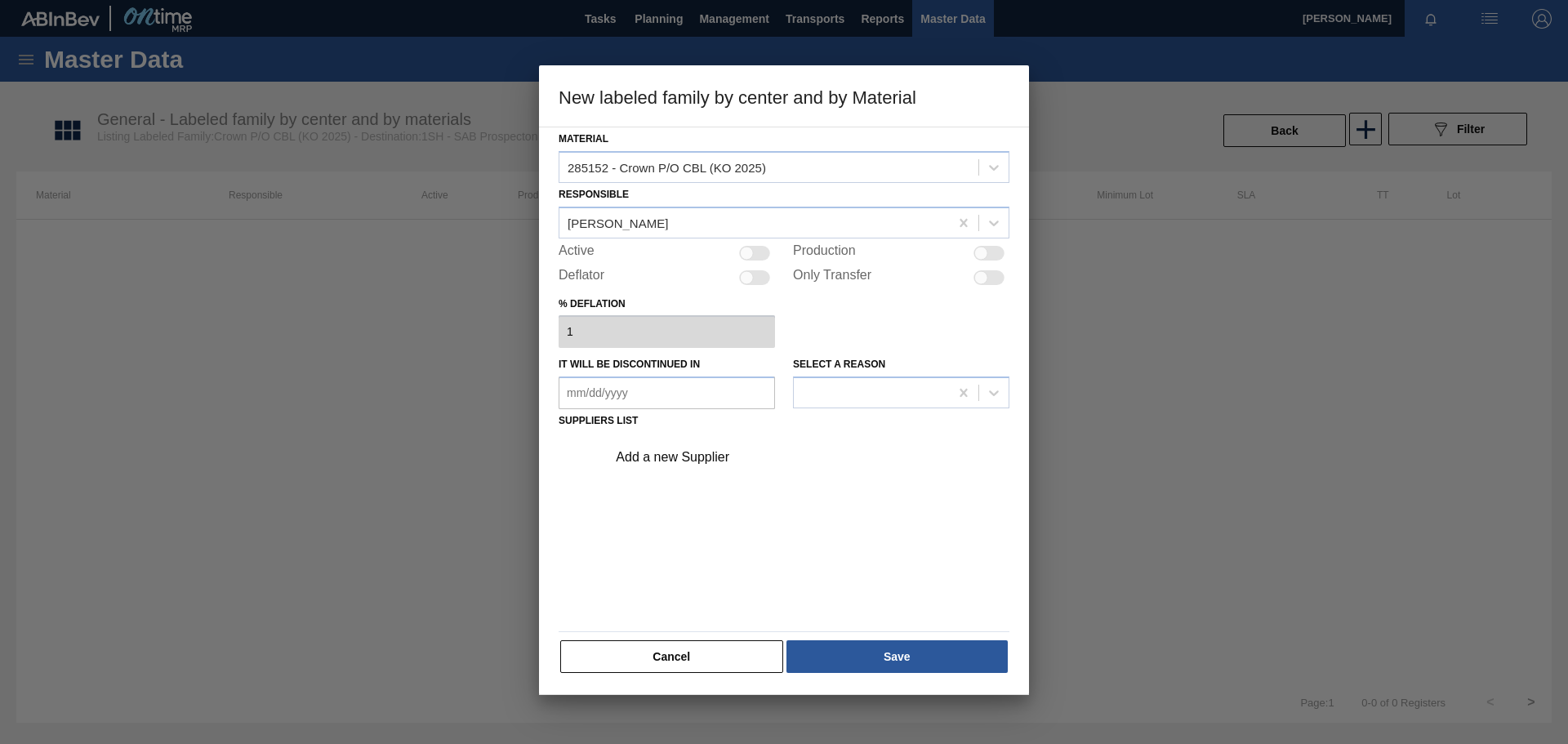
click at [692, 456] on div "Add a new Supplier" at bounding box center [775, 457] width 320 height 15
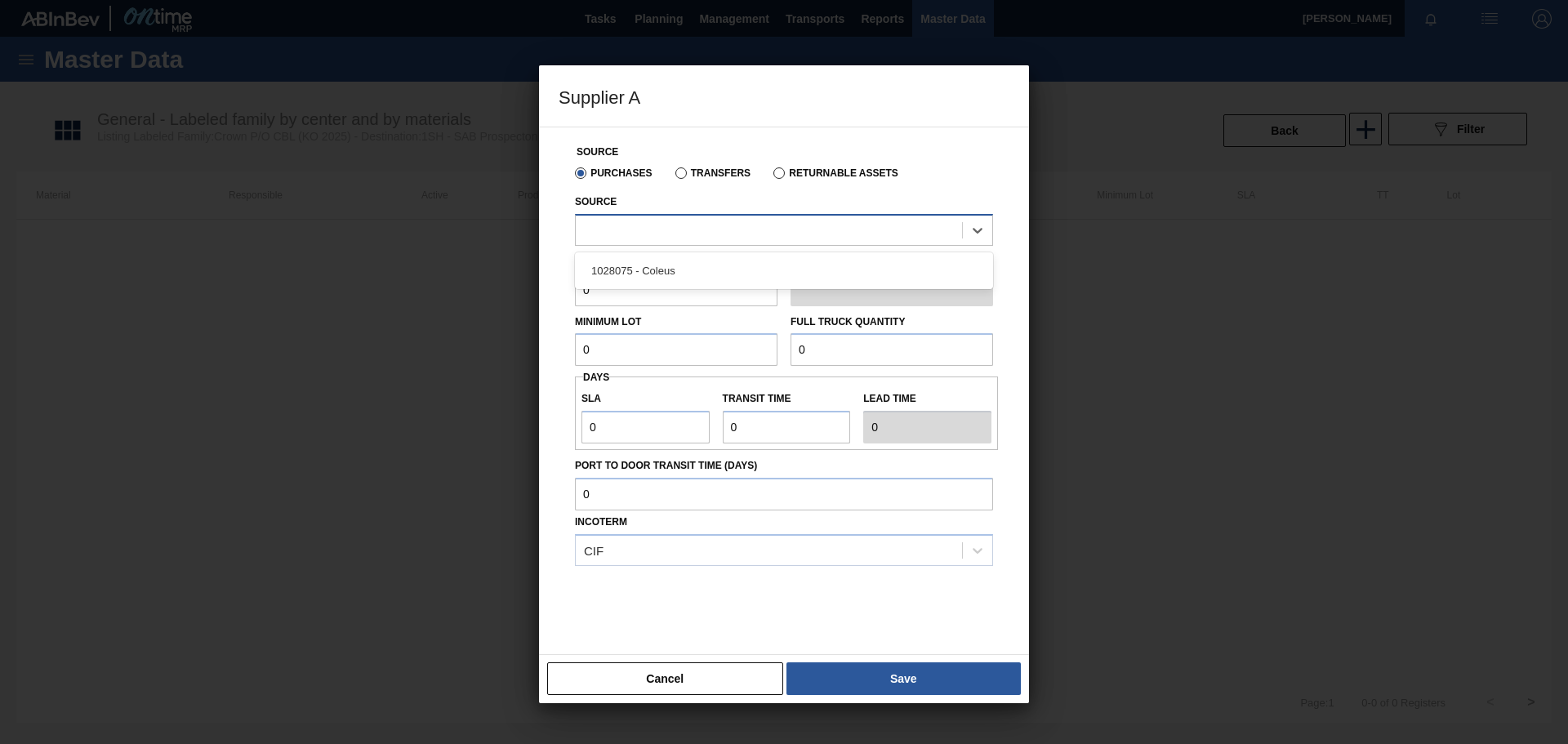
click at [648, 225] on div at bounding box center [768, 229] width 386 height 24
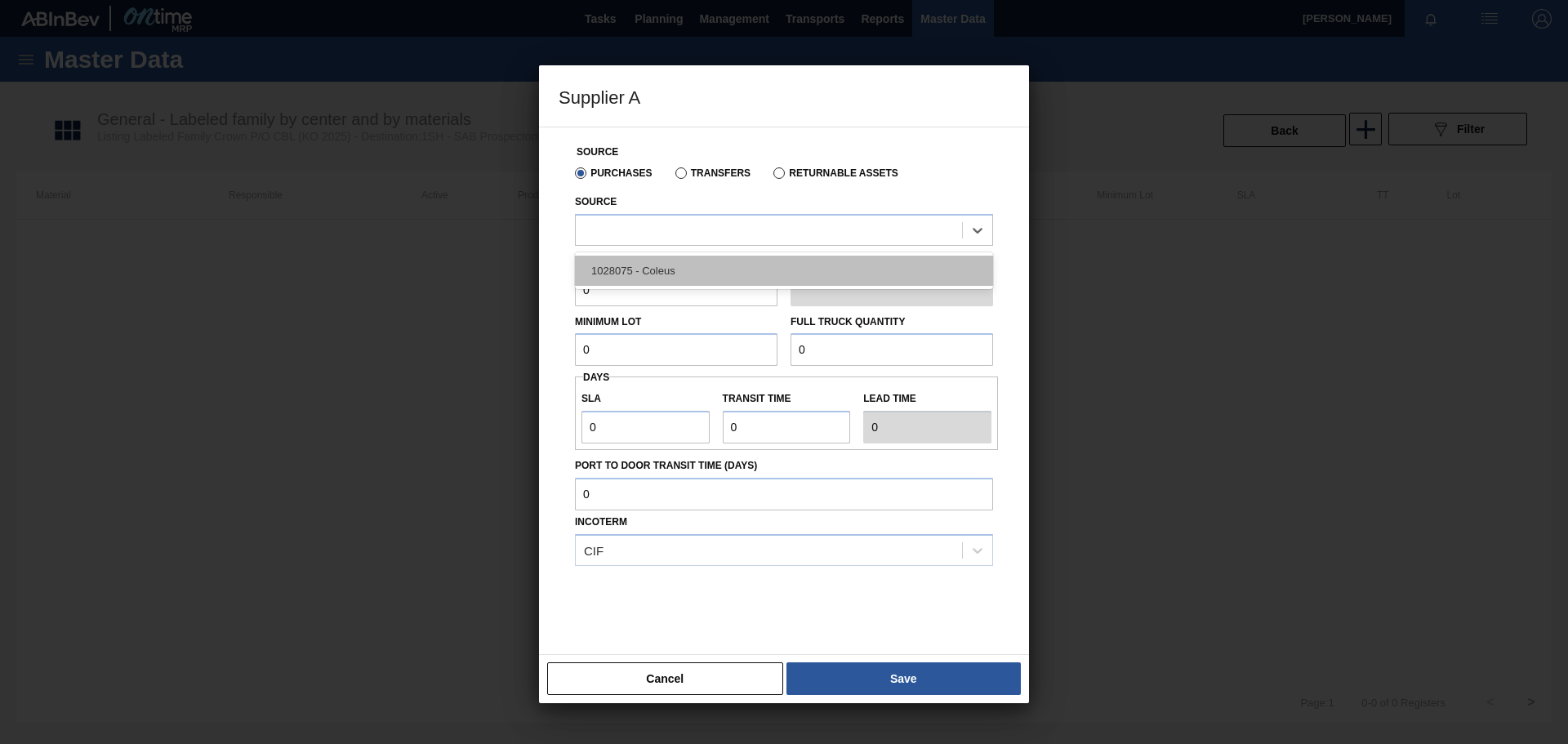
click at [638, 266] on div "1028075 - Coleus" at bounding box center [784, 270] width 419 height 31
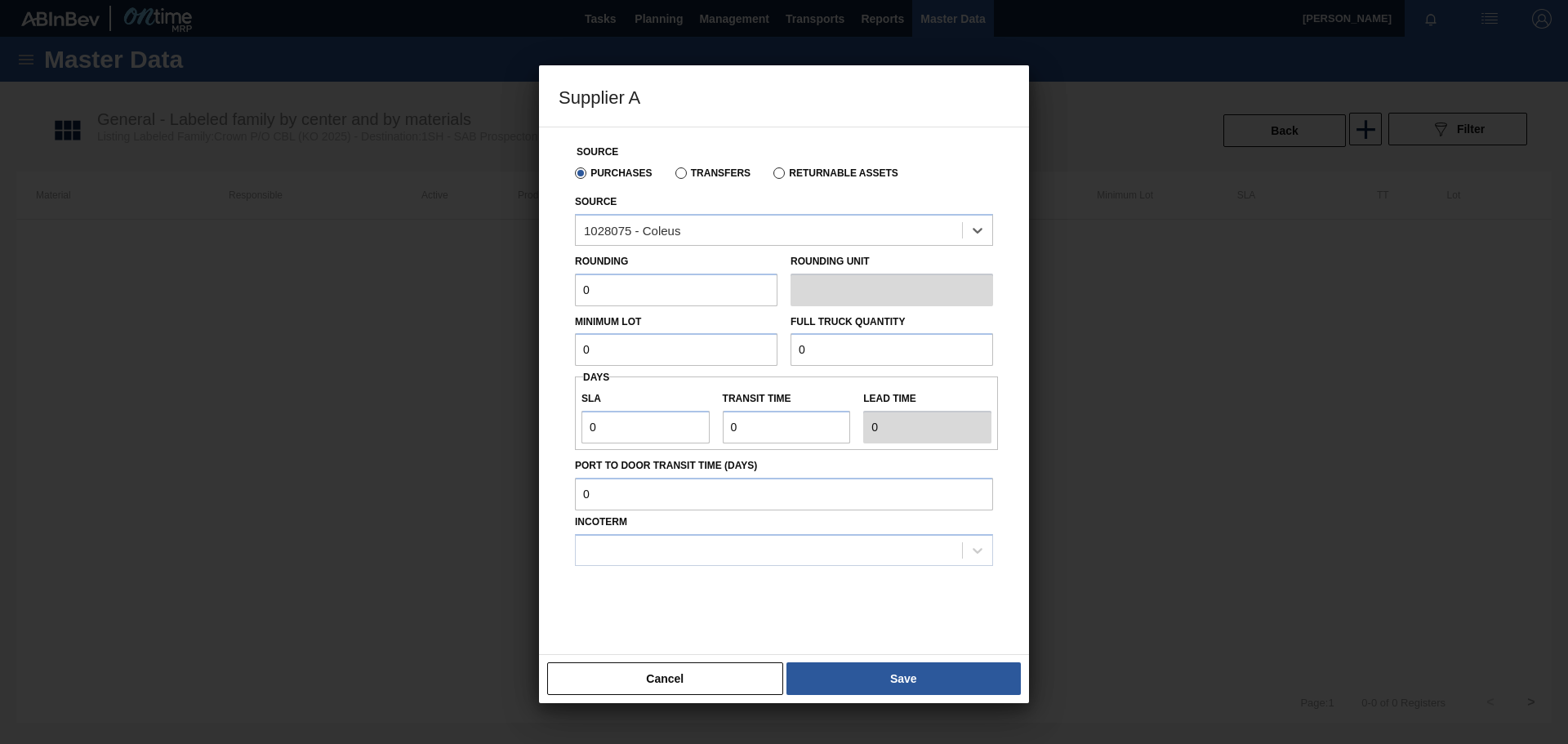
click at [648, 295] on input "0" at bounding box center [676, 290] width 202 height 32
type input "10,000"
click at [631, 352] on input "0" at bounding box center [676, 349] width 202 height 32
type input "1,000,000"
click at [817, 346] on input "0" at bounding box center [892, 349] width 202 height 32
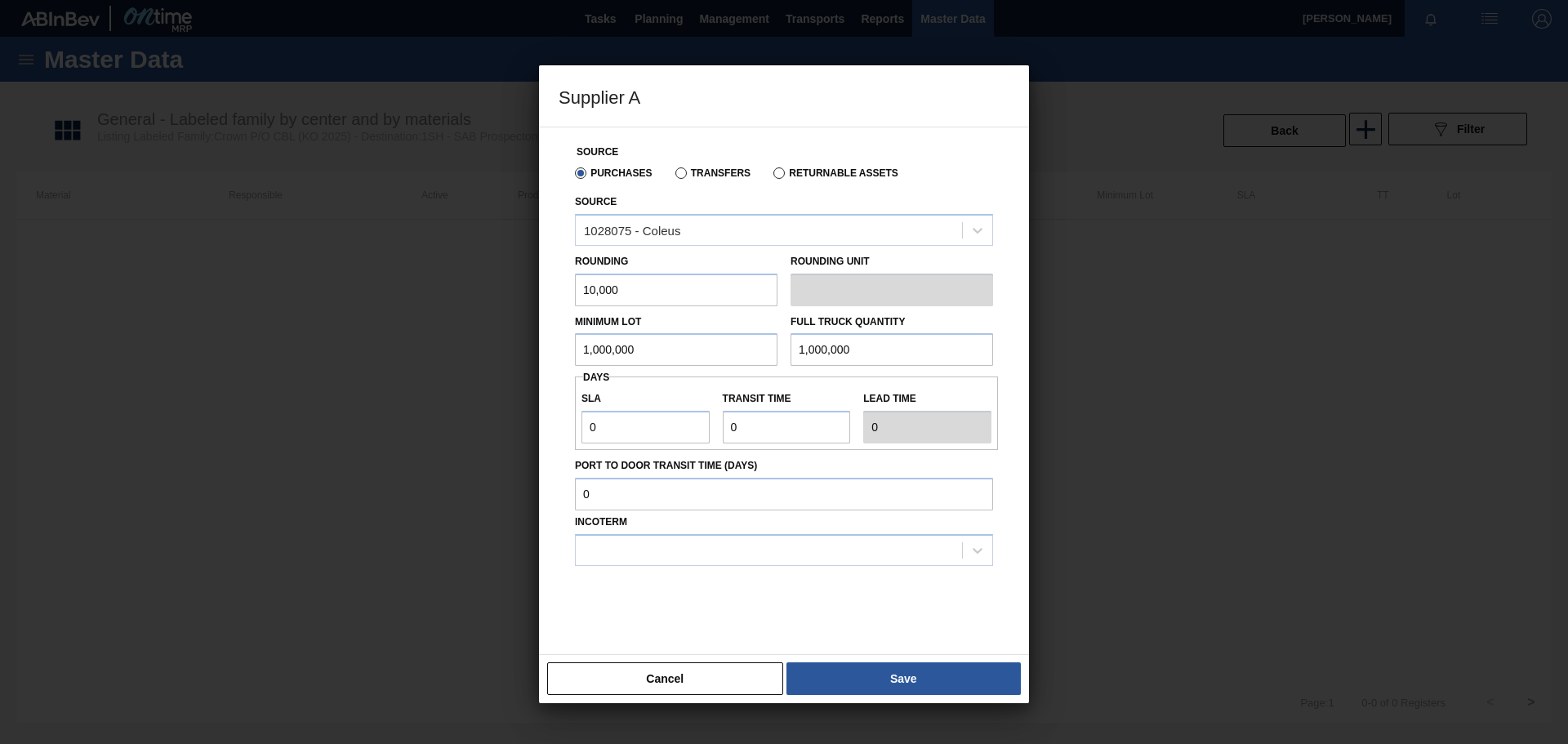
type input "1,000,000"
click at [645, 429] on input "0" at bounding box center [645, 427] width 128 height 32
type input "NaN"
type input "0"
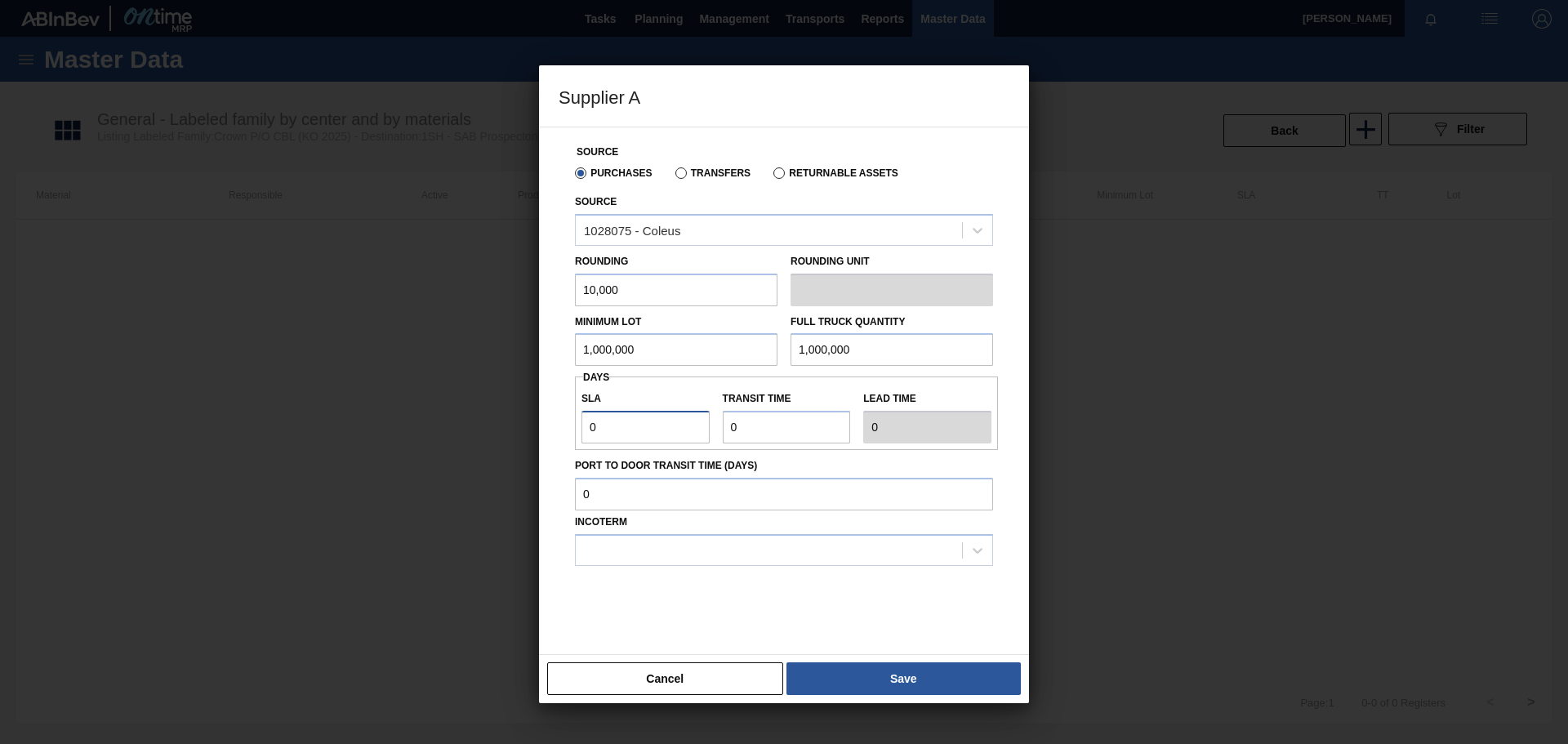
type input "01"
type input "1"
type input "0"
type input "01"
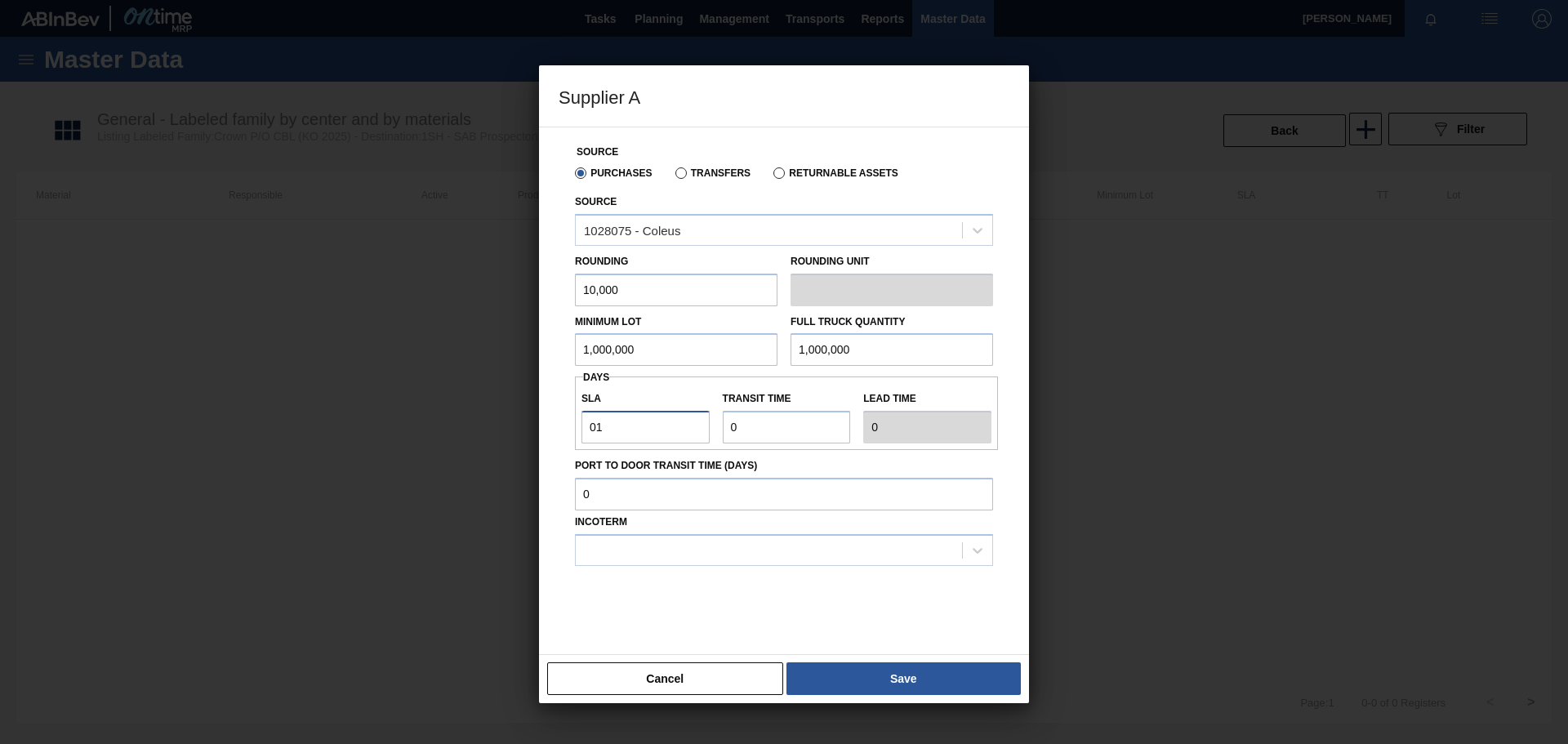
type input "1"
click at [773, 432] on input "Transit time" at bounding box center [787, 427] width 128 height 32
type input "01"
type input "2"
click at [682, 494] on input "Port to Door Transit Time (days)" at bounding box center [784, 494] width 419 height 32
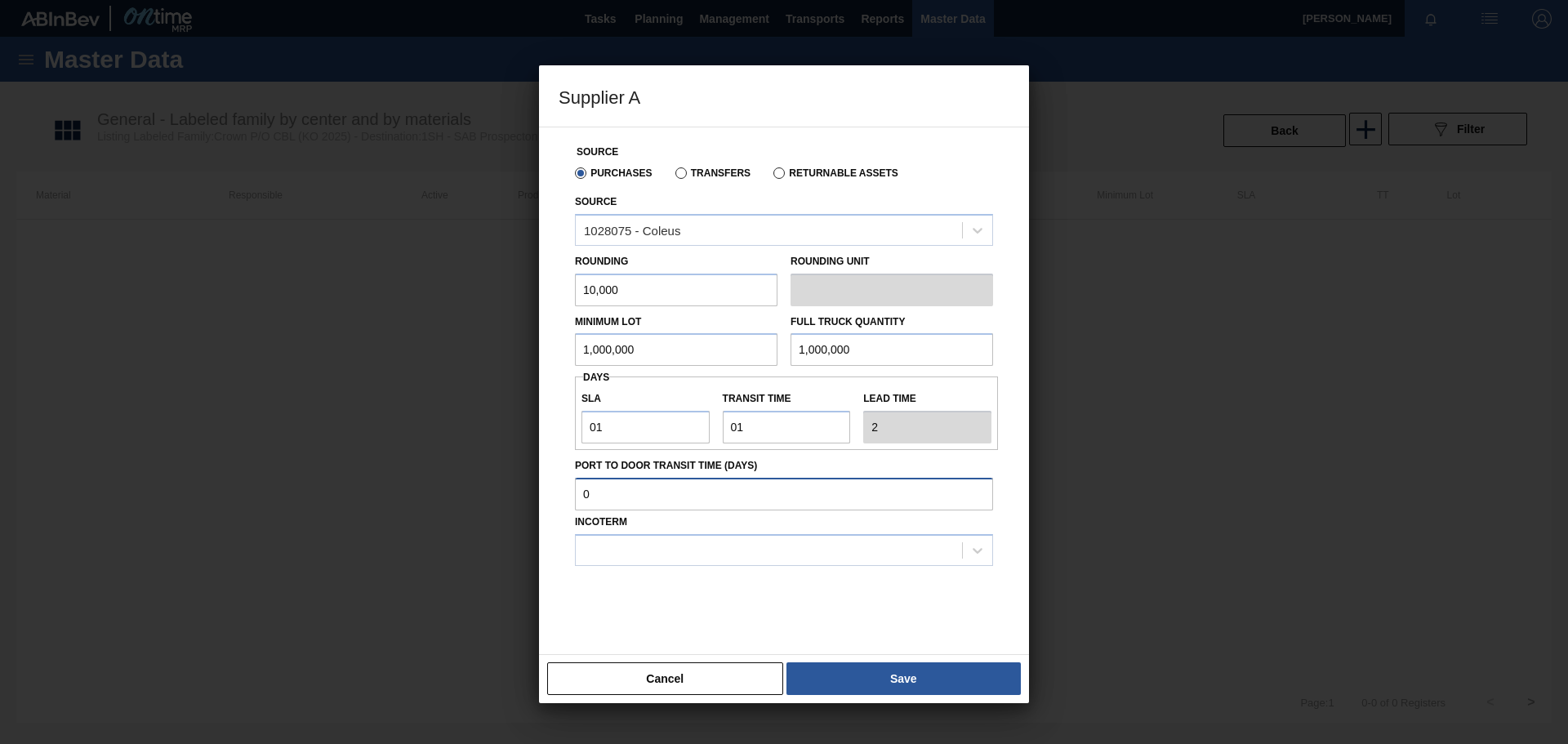
scroll to position [13, 0]
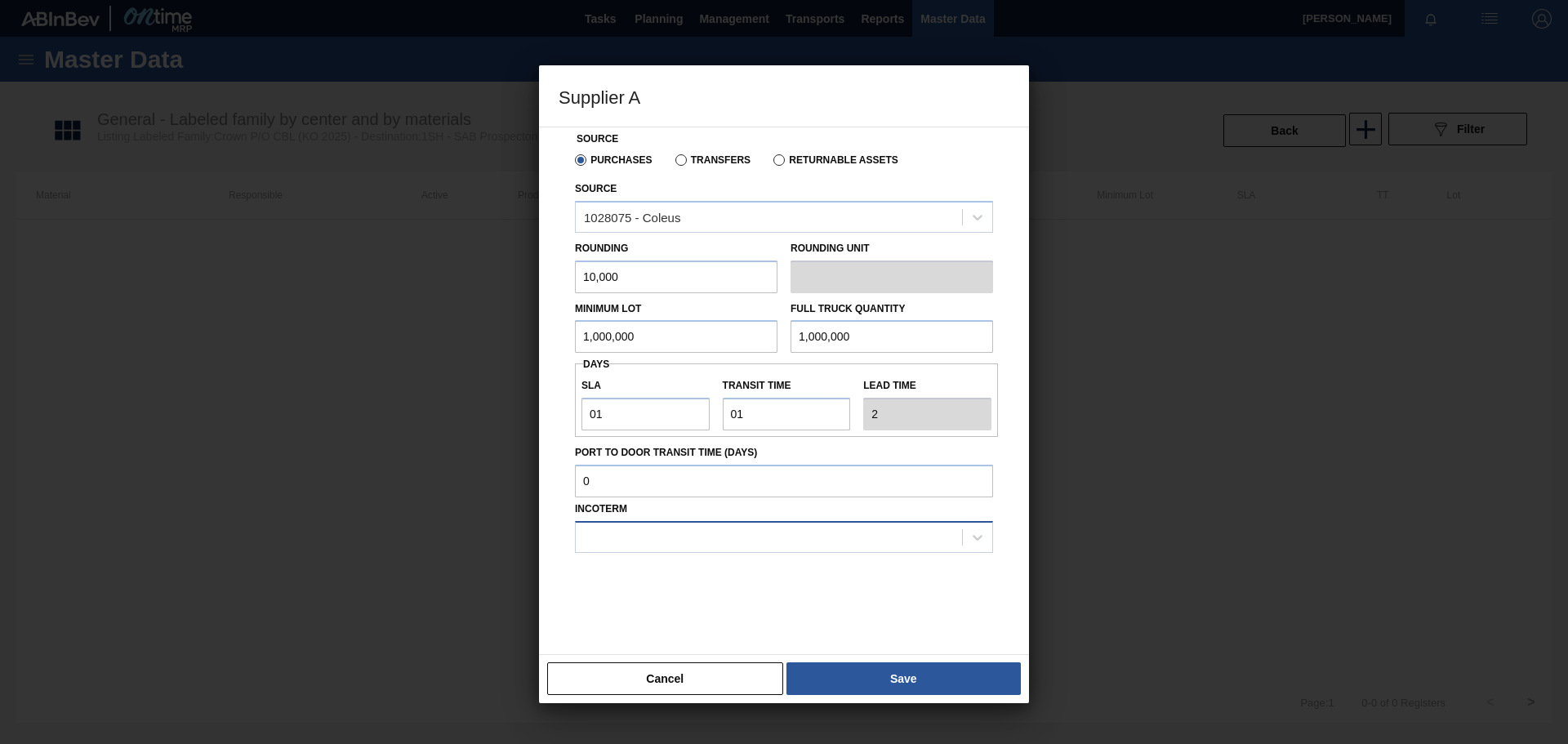
click at [644, 515] on div at bounding box center [768, 536] width 386 height 24
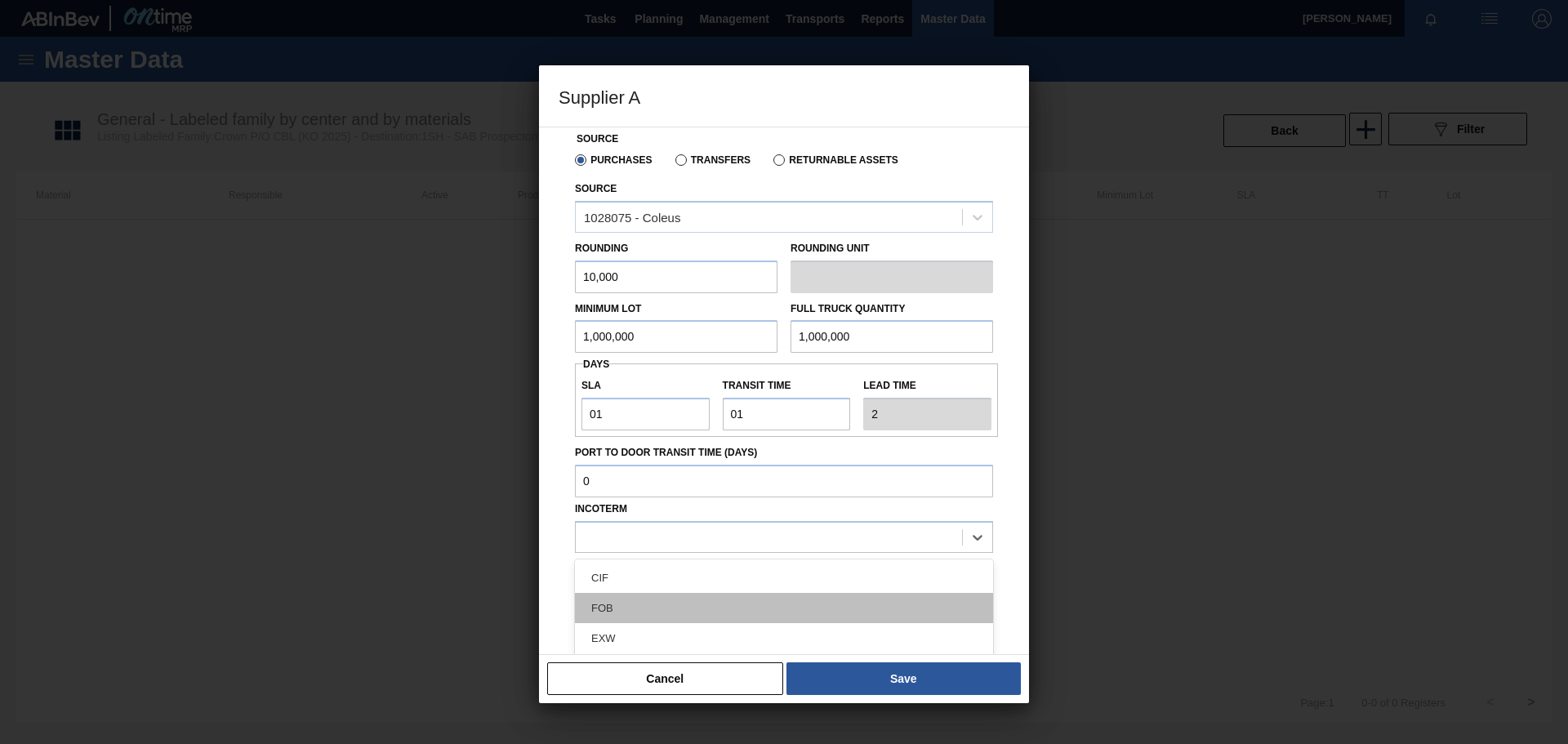
click at [611, 515] on div "FOB" at bounding box center [784, 608] width 419 height 31
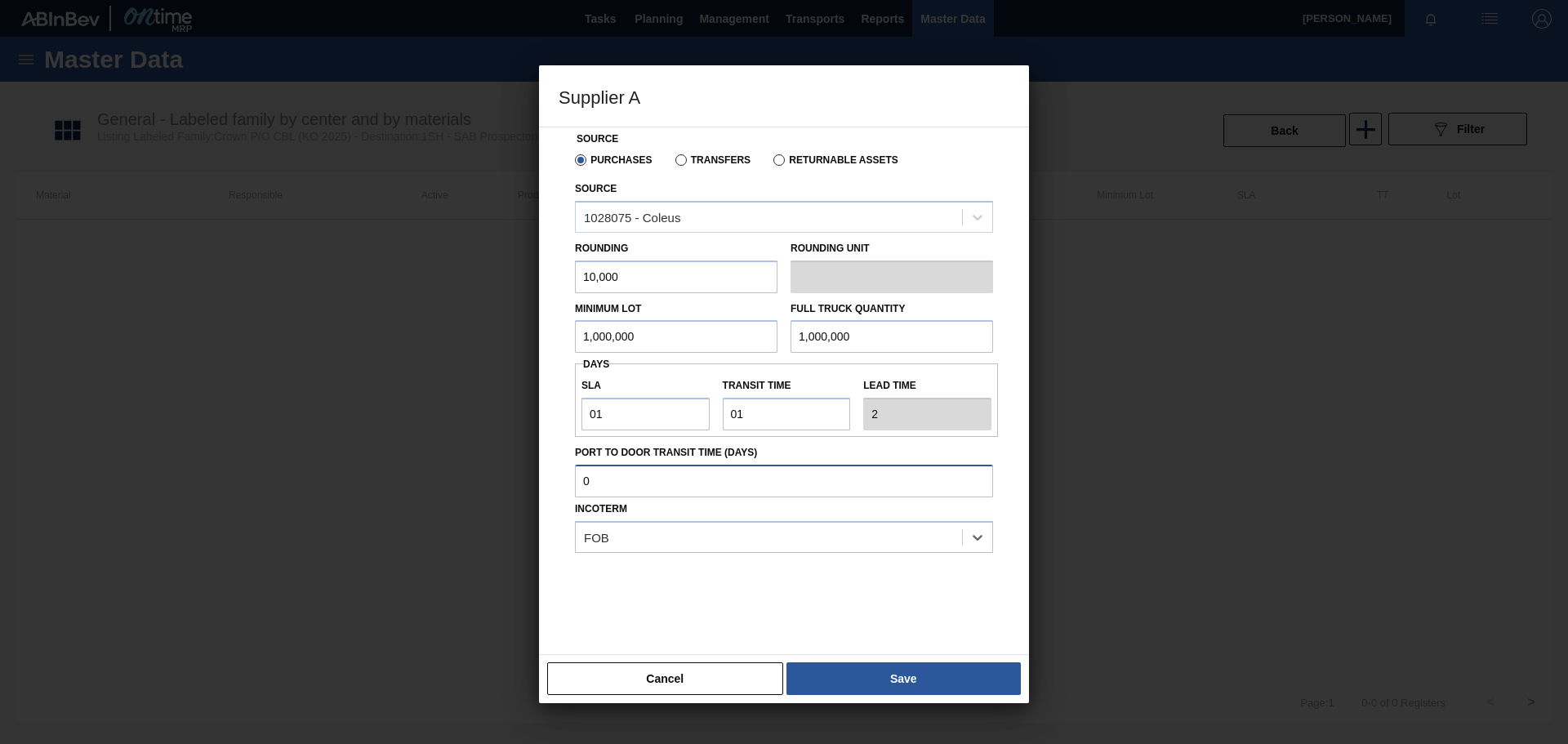
click at [655, 481] on input "Port to Door Transit Time (days)" at bounding box center [784, 481] width 419 height 32
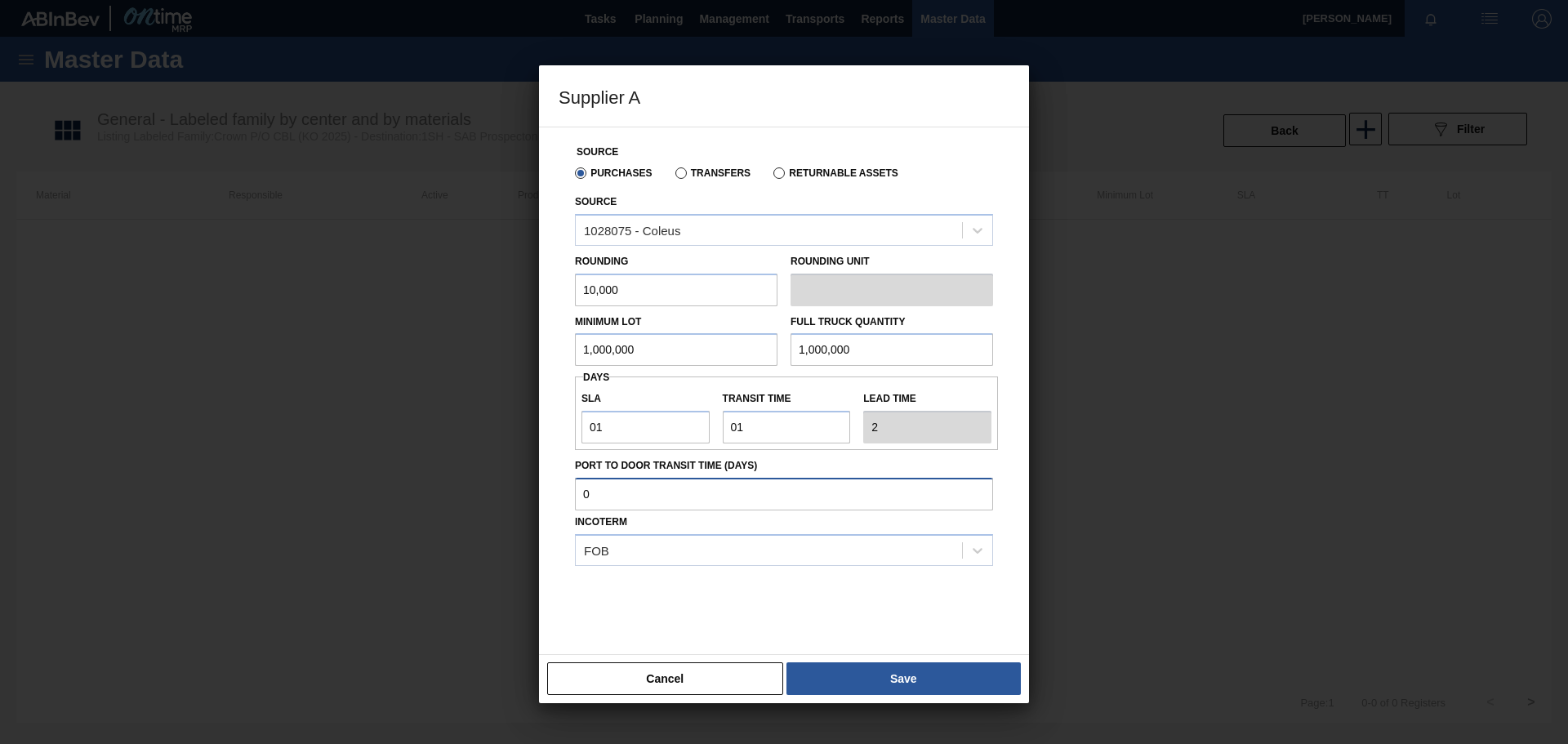
scroll to position [0, 0]
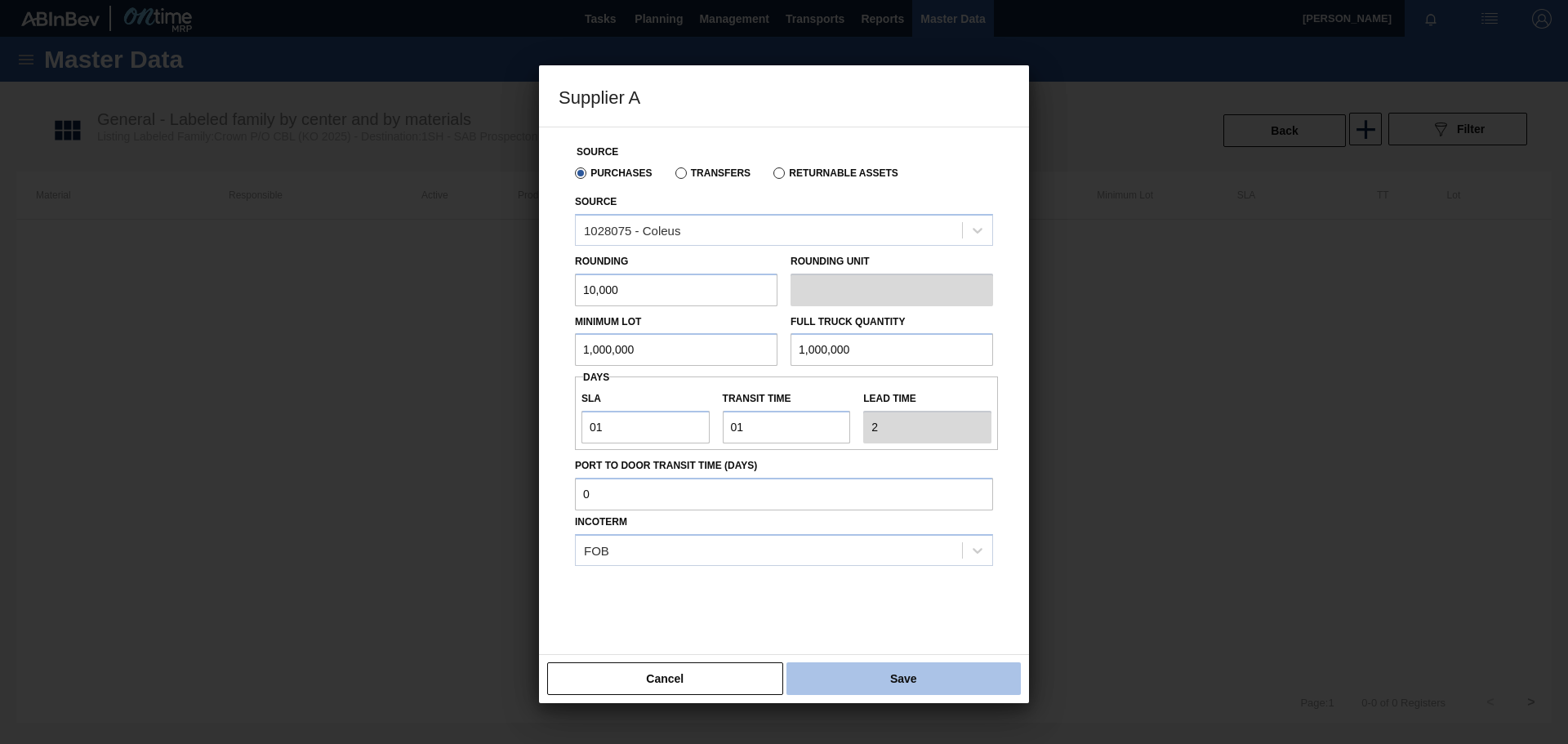
click at [869, 515] on button "Save" at bounding box center [903, 679] width 235 height 32
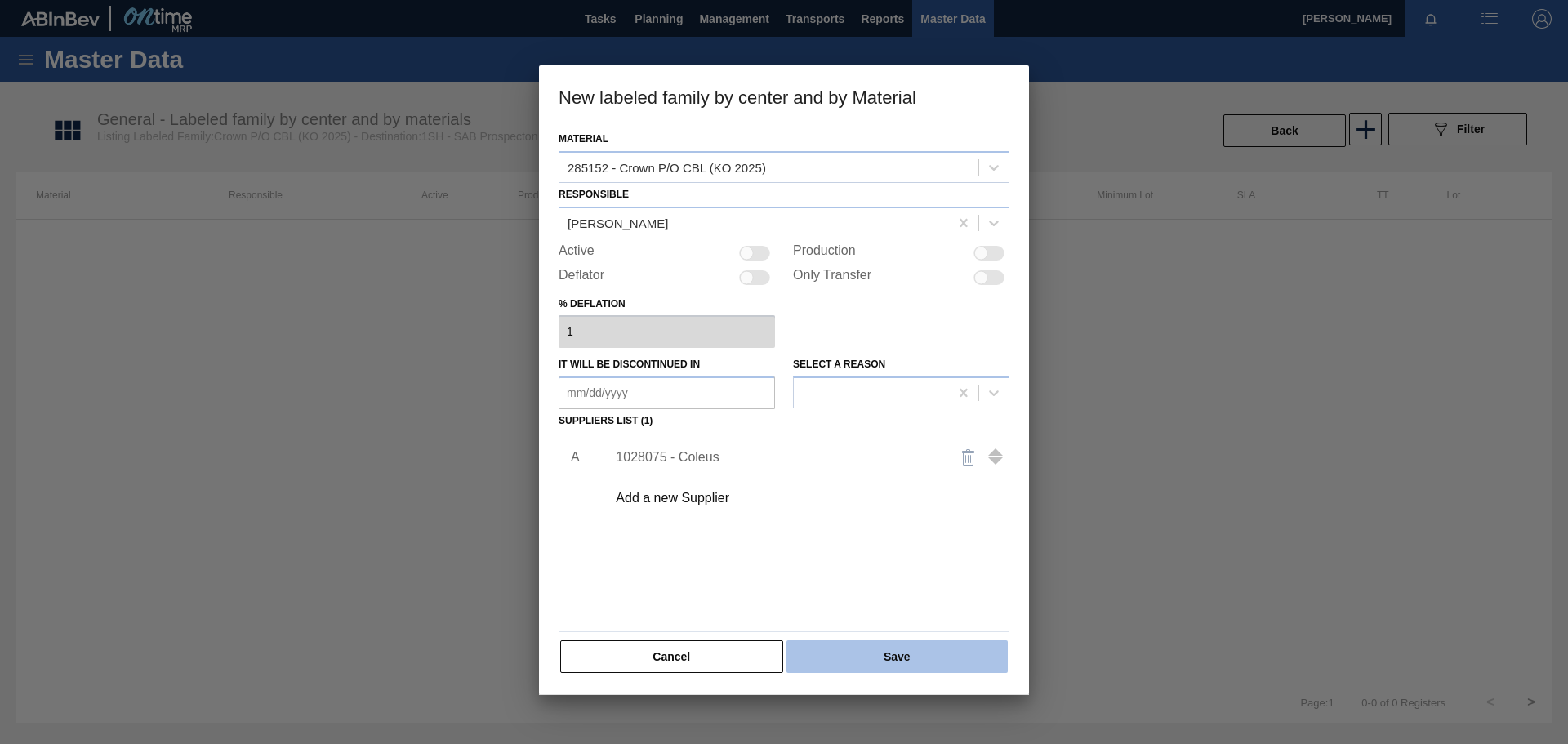
click at [876, 515] on button "Save" at bounding box center [897, 656] width 222 height 32
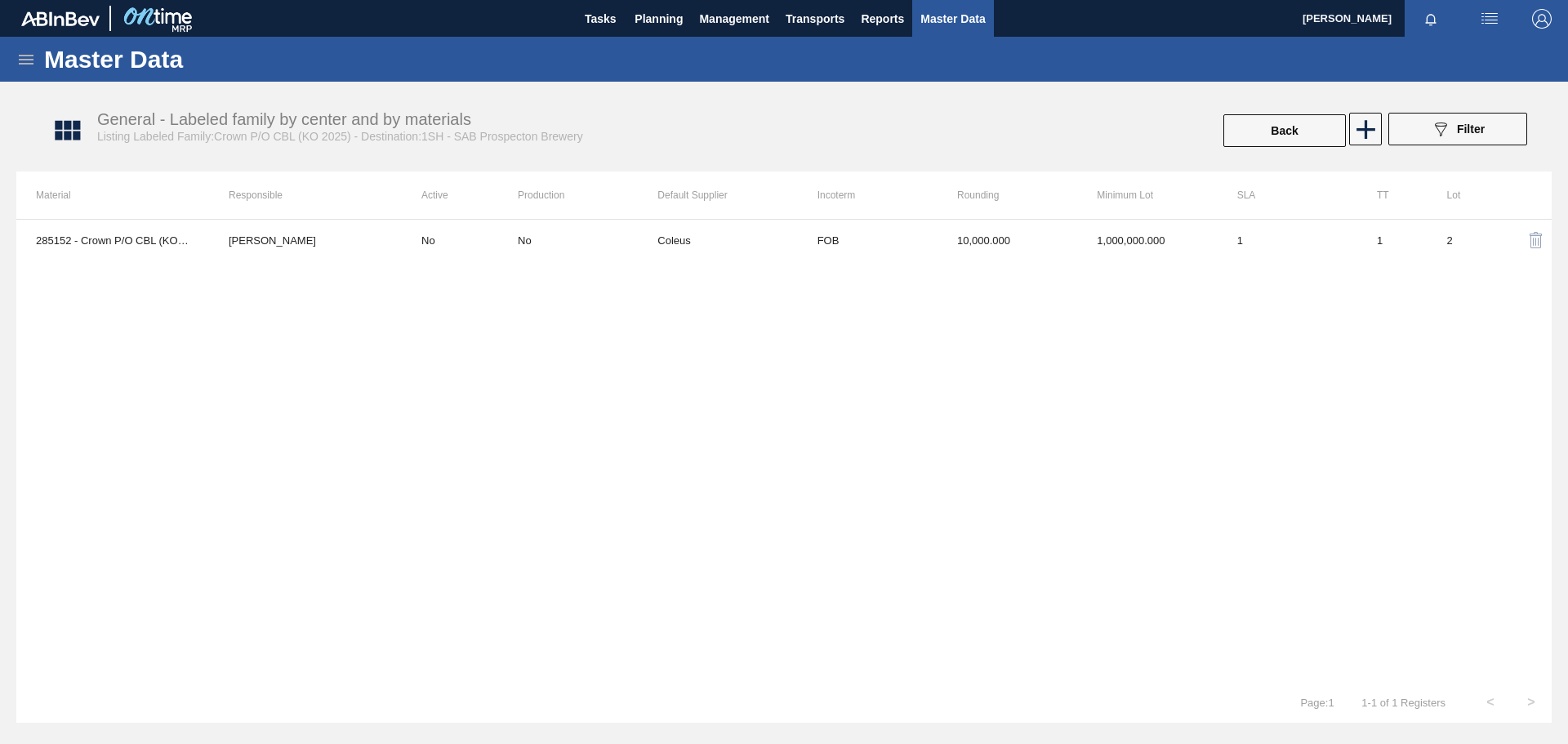
click at [31, 64] on icon at bounding box center [26, 59] width 15 height 10
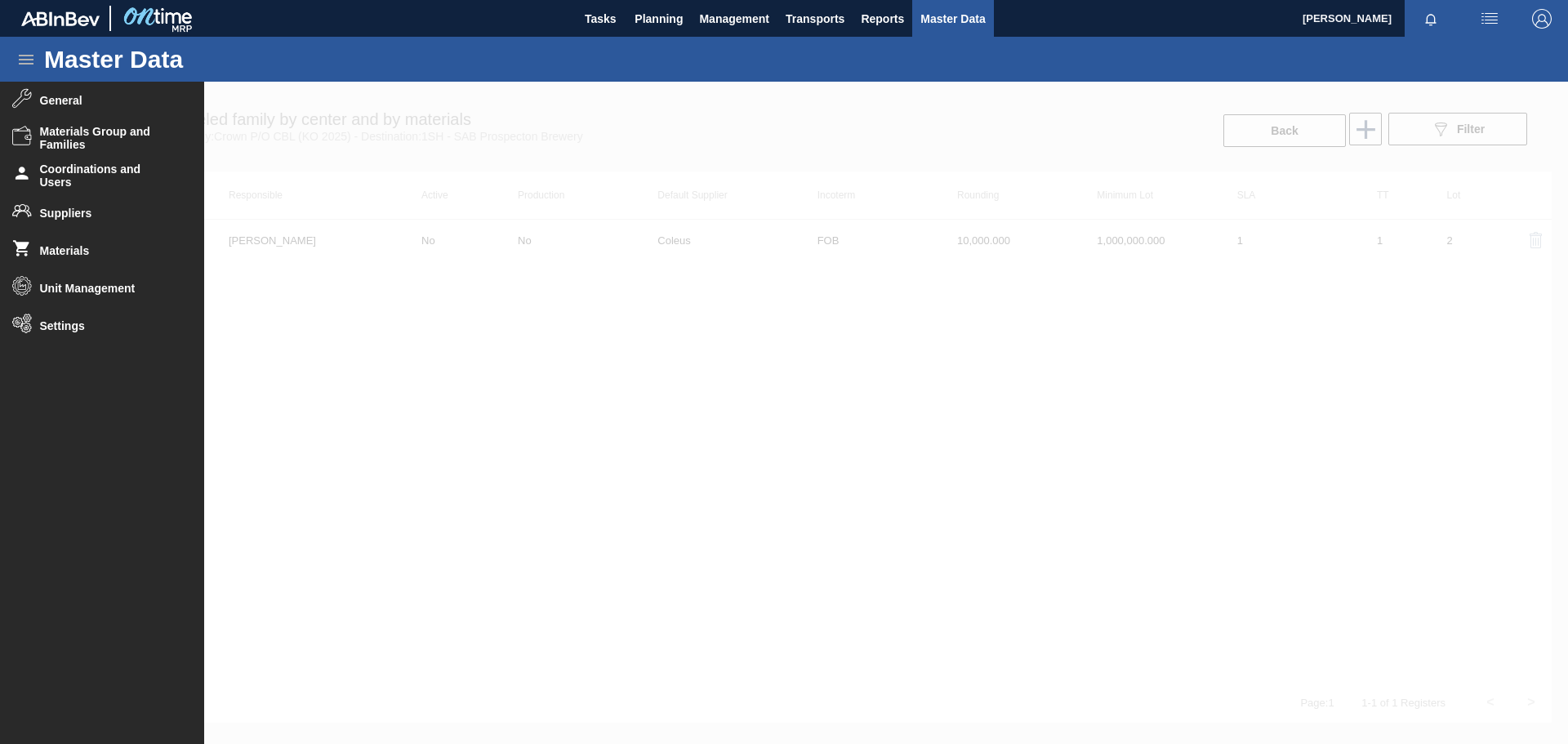
click at [625, 448] on div at bounding box center [784, 413] width 1568 height 663
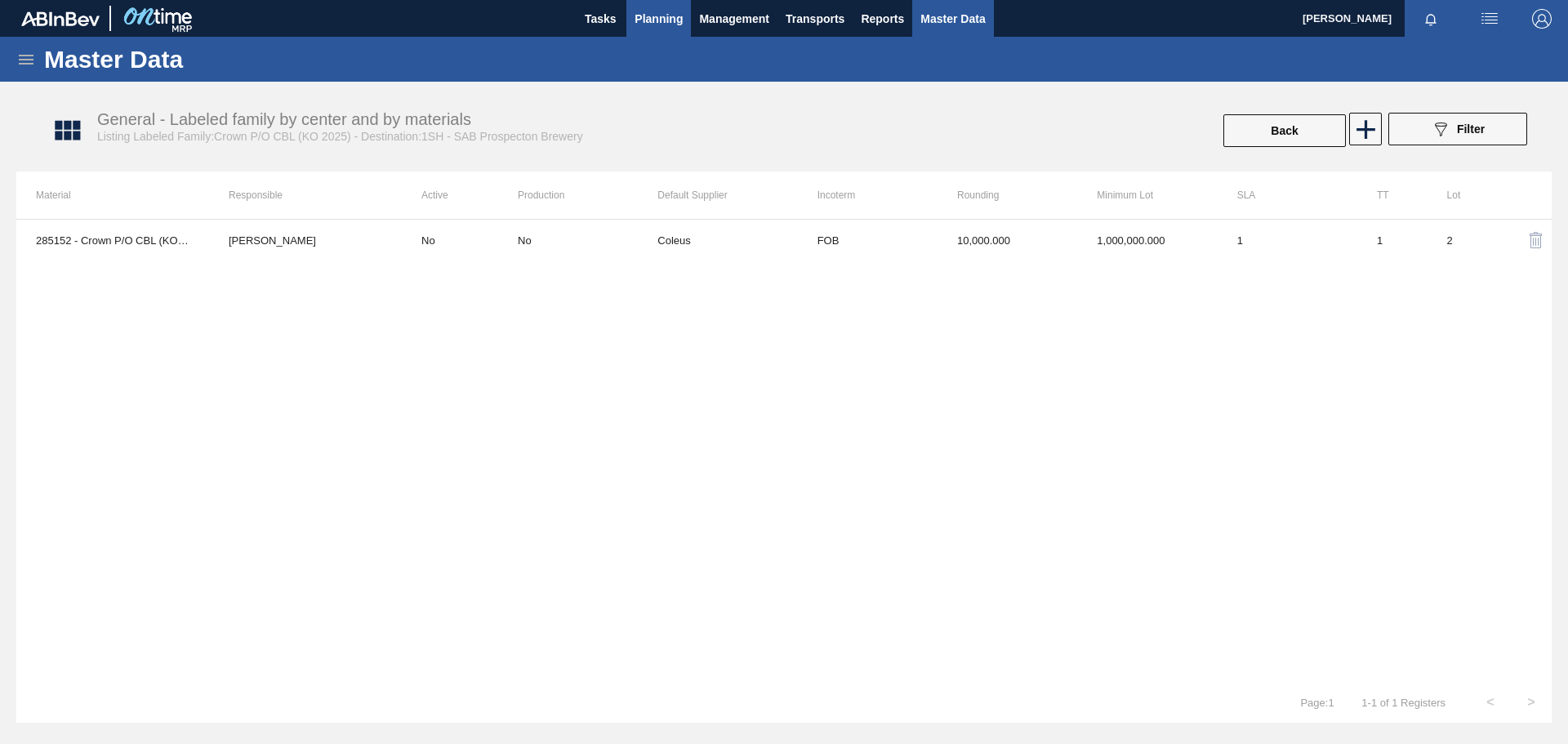
click at [639, 25] on span "Planning" at bounding box center [658, 18] width 48 height 19
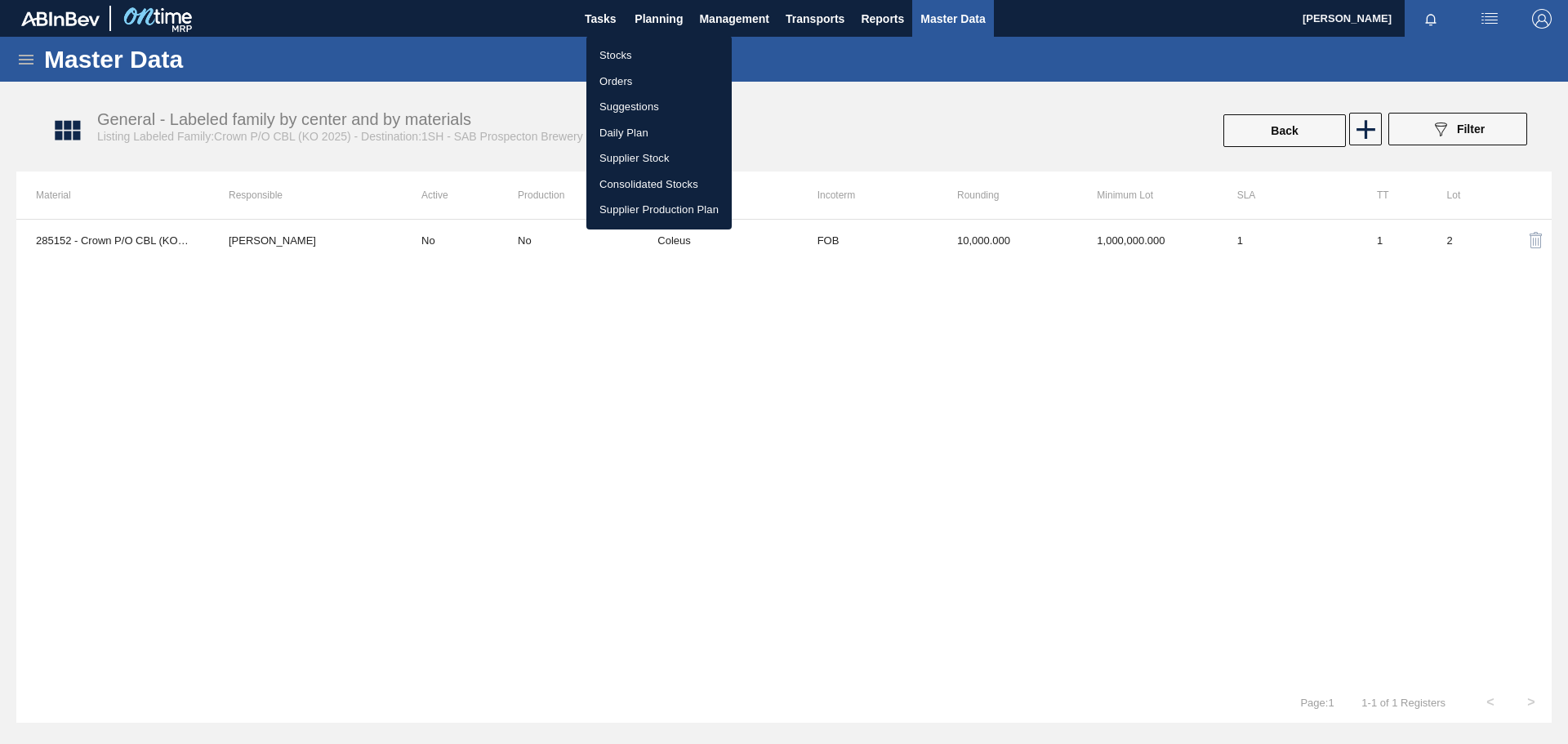
click at [613, 60] on li "Stocks" at bounding box center [659, 56] width 146 height 26
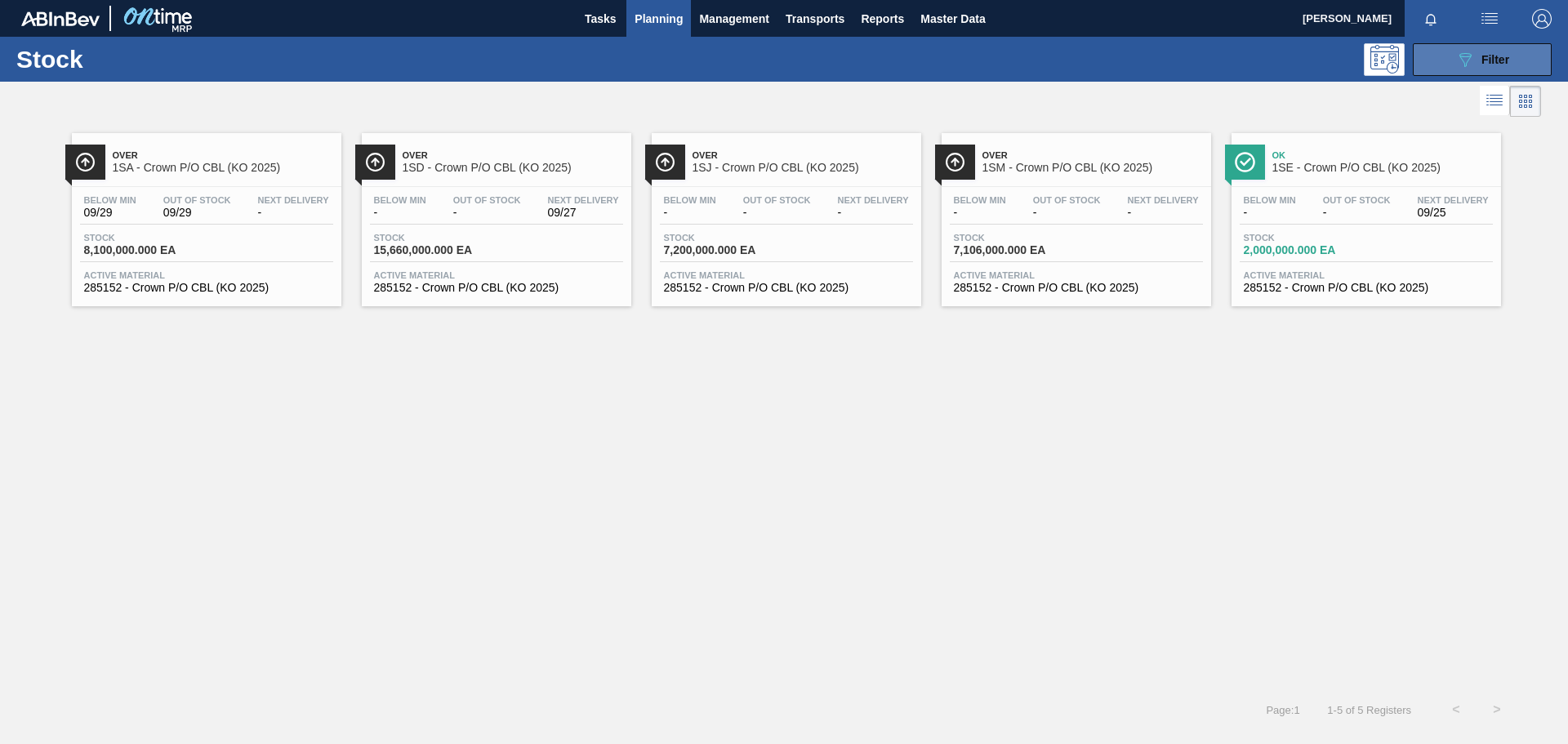
click at [1045, 57] on icon "089F7B8B-B2A5-4AFE-B5C0-19BA573D28AC" at bounding box center [1465, 59] width 19 height 19
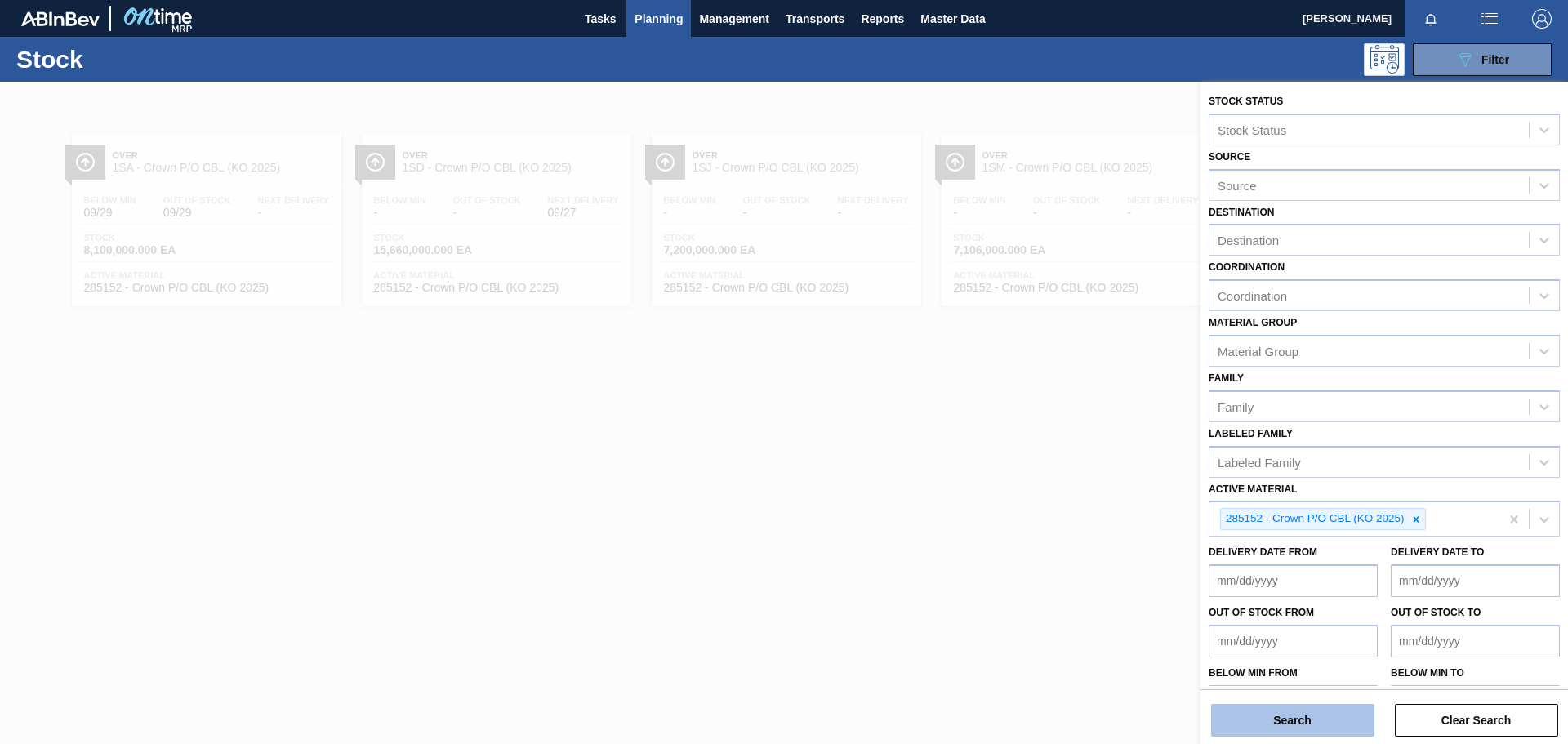
click at [1045, 515] on button "Search" at bounding box center [1292, 720] width 163 height 32
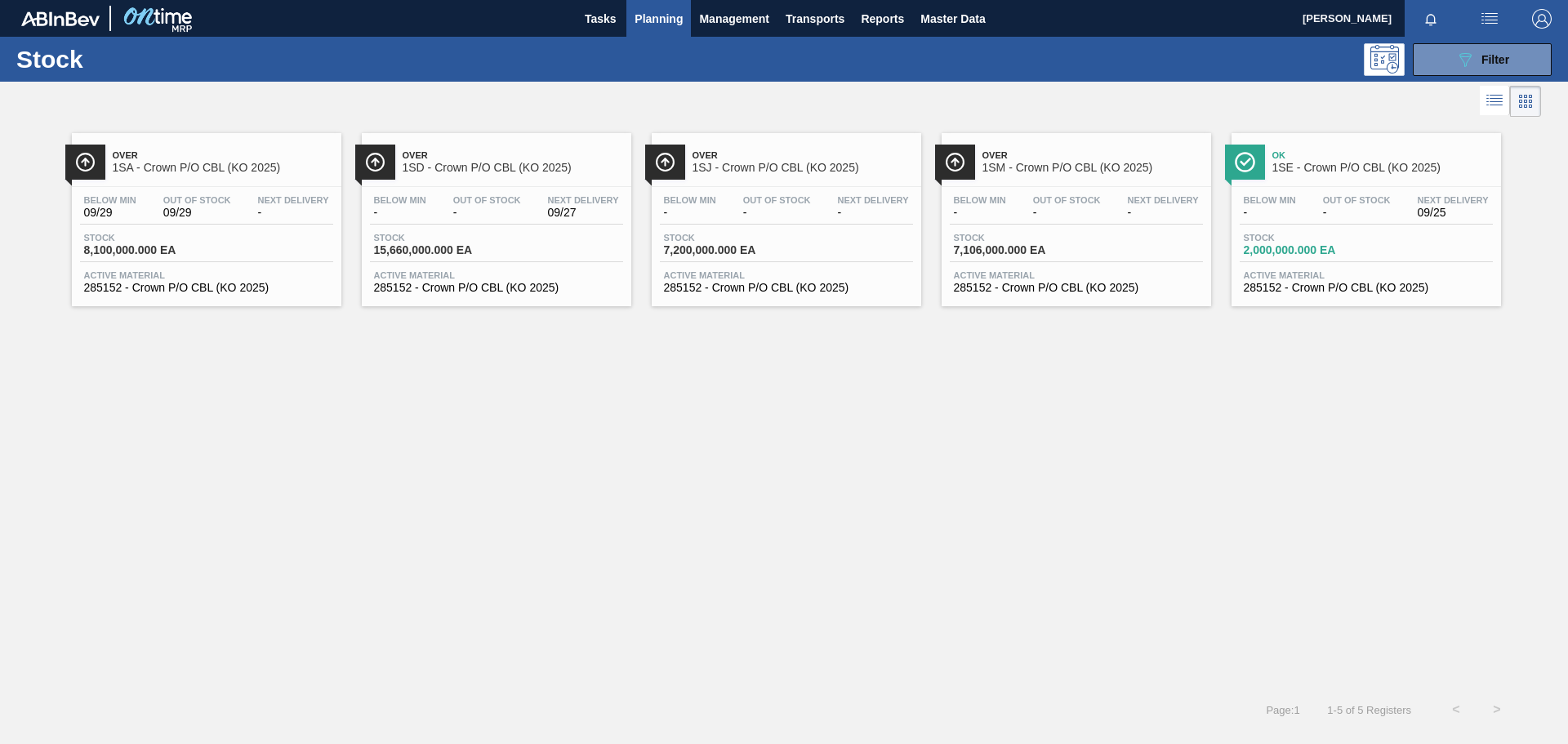
click at [1045, 197] on span "Out Of Stock" at bounding box center [1357, 200] width 68 height 10
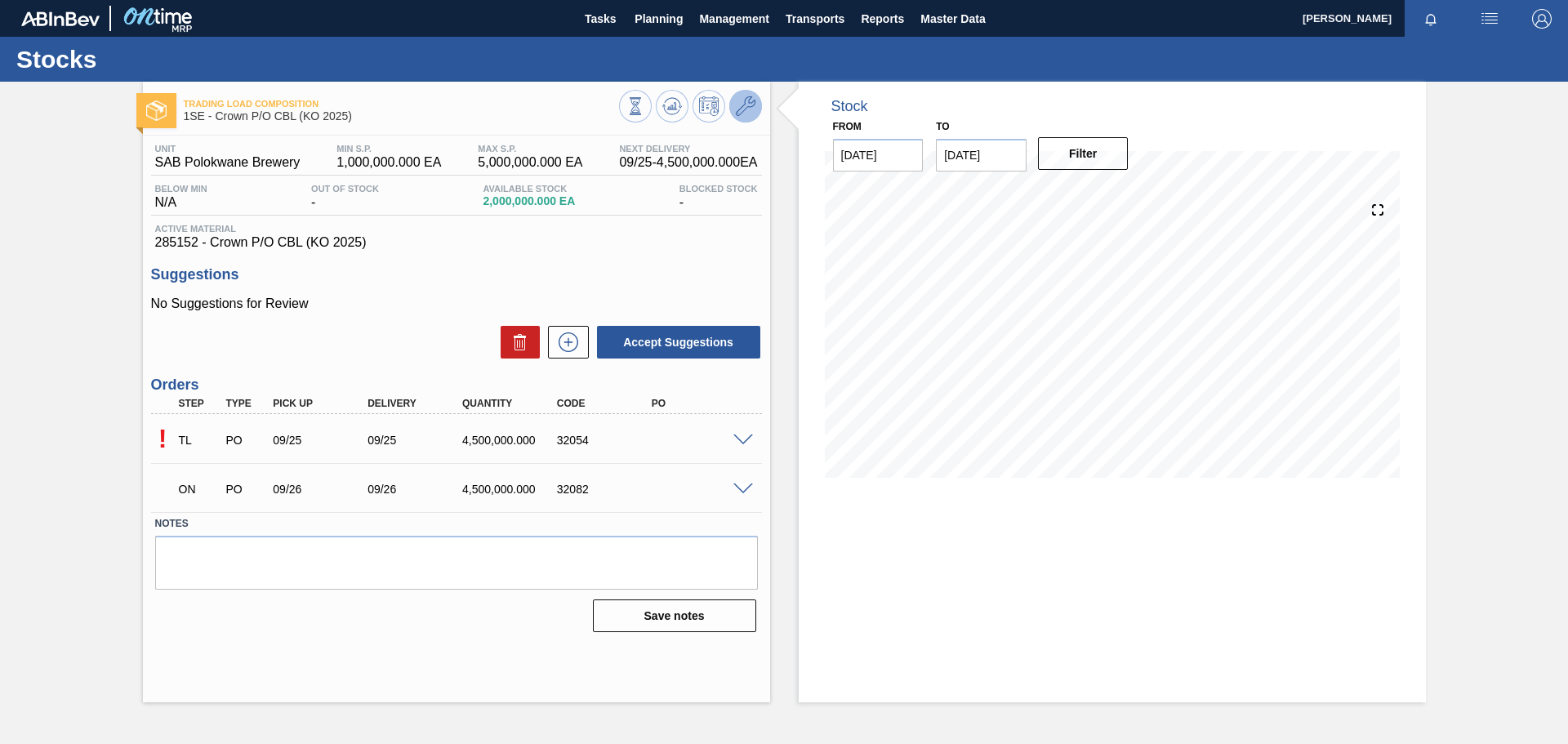
click at [749, 112] on icon at bounding box center [746, 106] width 19 height 19
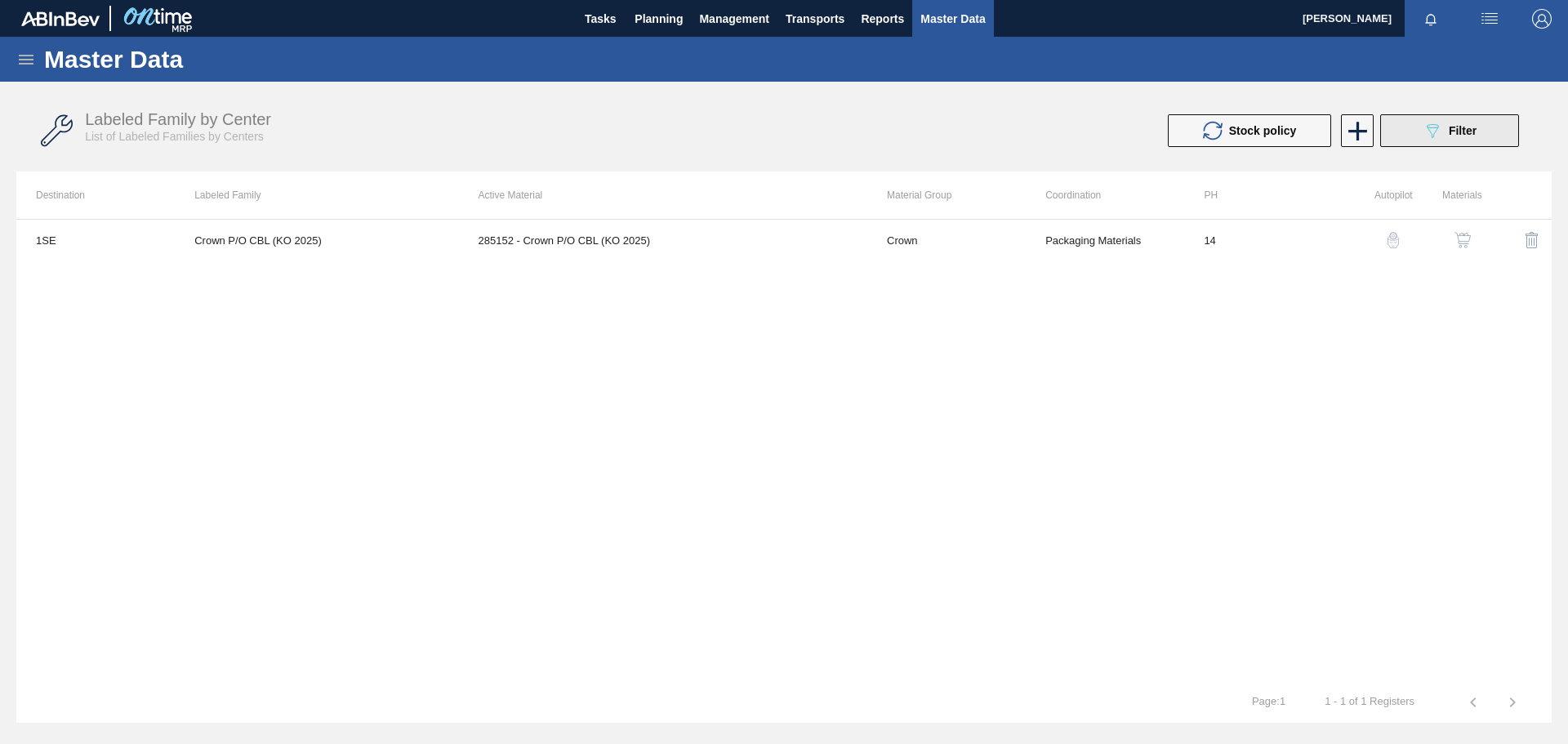
click at [1045, 133] on button "089F7B8B-B2A5-4AFE-B5C0-19BA573D28AC Filter" at bounding box center [1449, 130] width 139 height 32
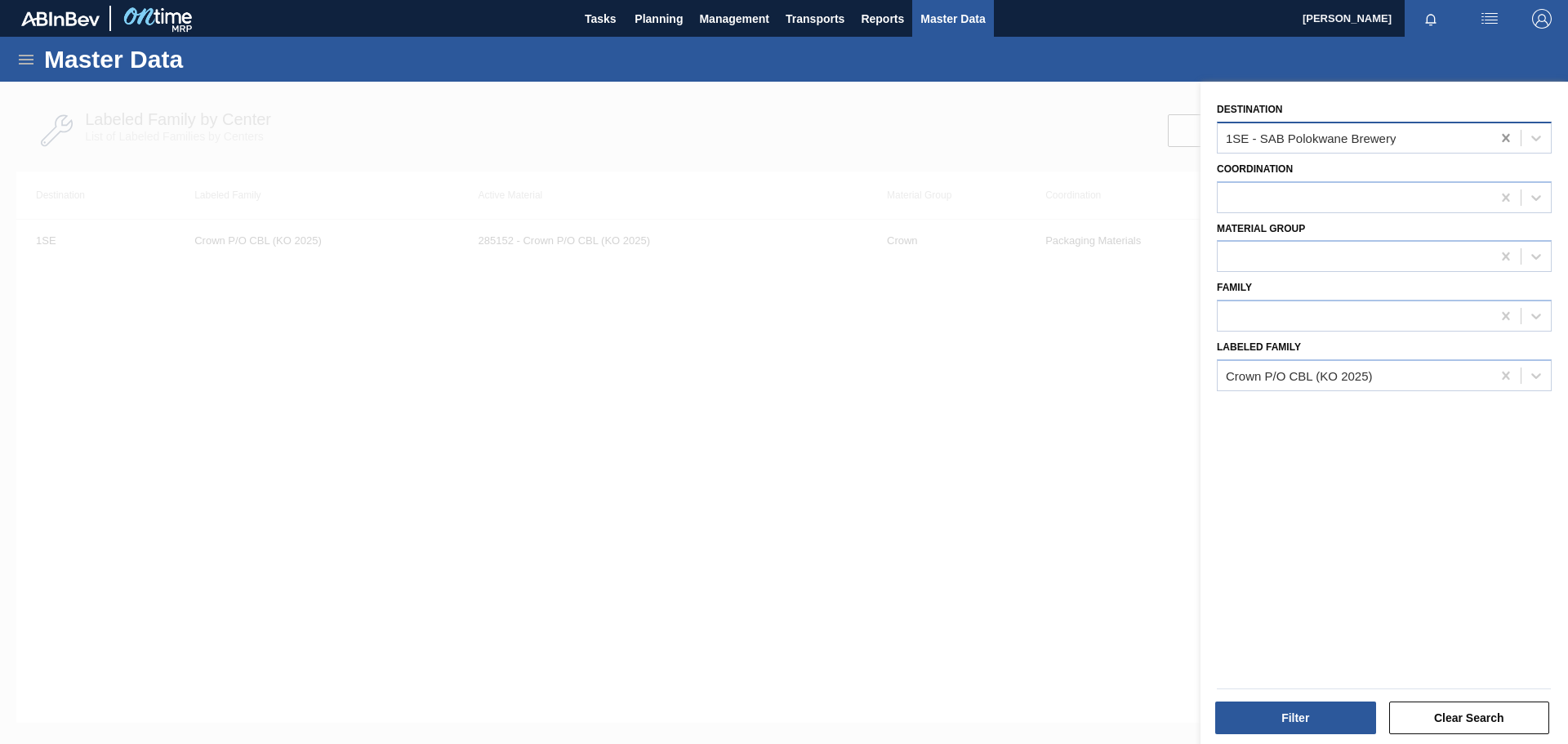
click at [1045, 138] on icon at bounding box center [1505, 138] width 7 height 8
click at [1045, 515] on button "Filter" at bounding box center [1296, 718] width 161 height 32
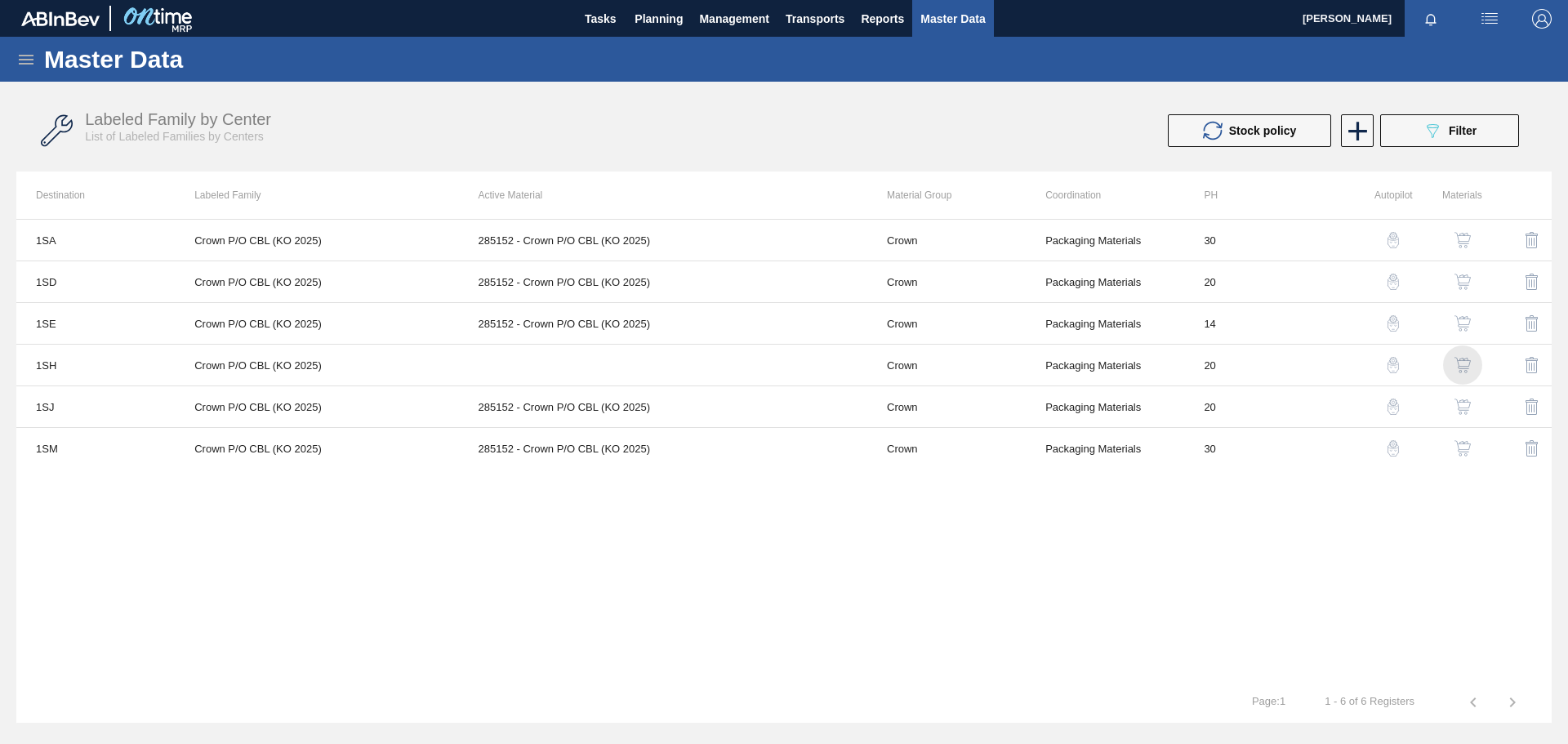
click at [1045, 364] on img "button" at bounding box center [1462, 365] width 17 height 17
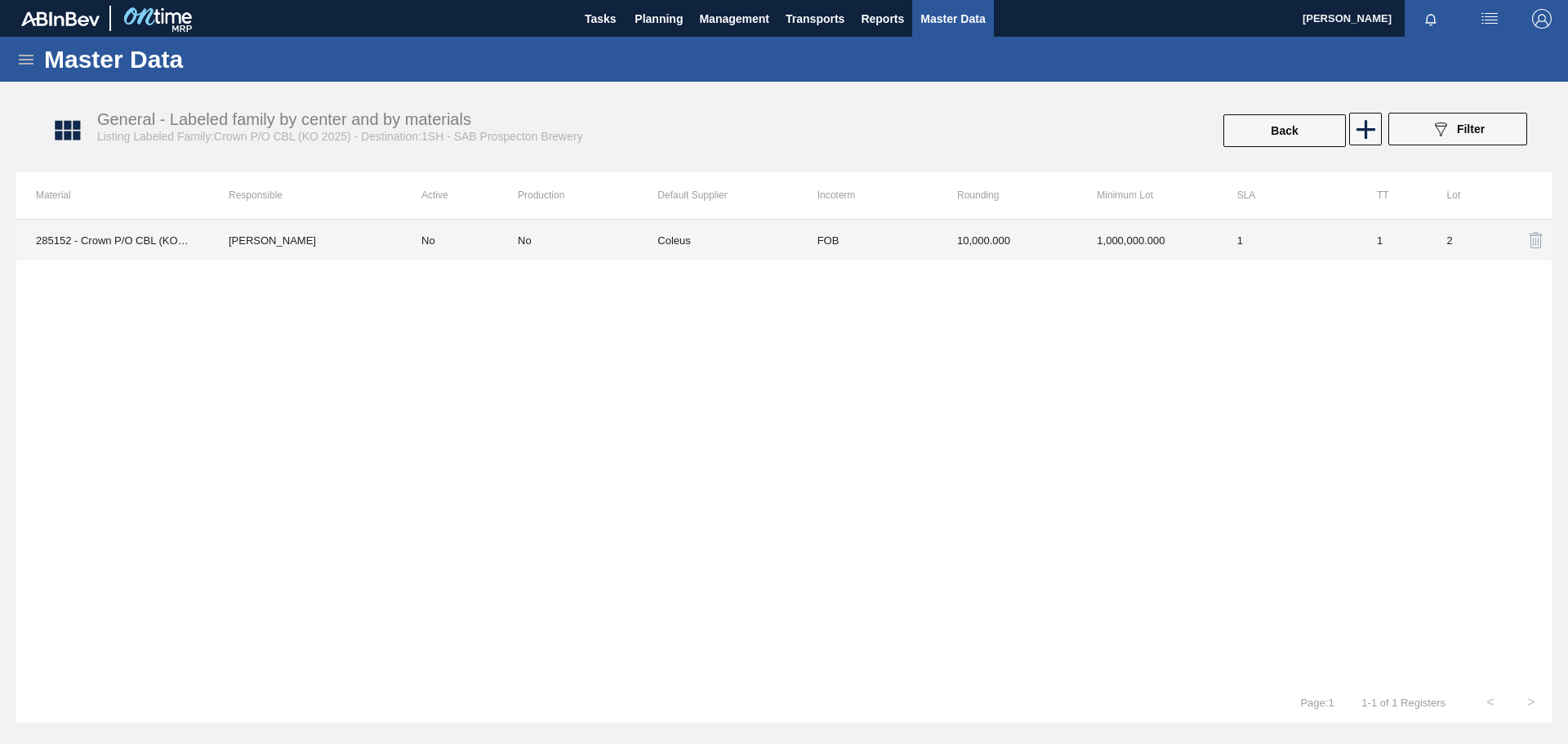
click at [1045, 239] on td "1" at bounding box center [1288, 240] width 140 height 41
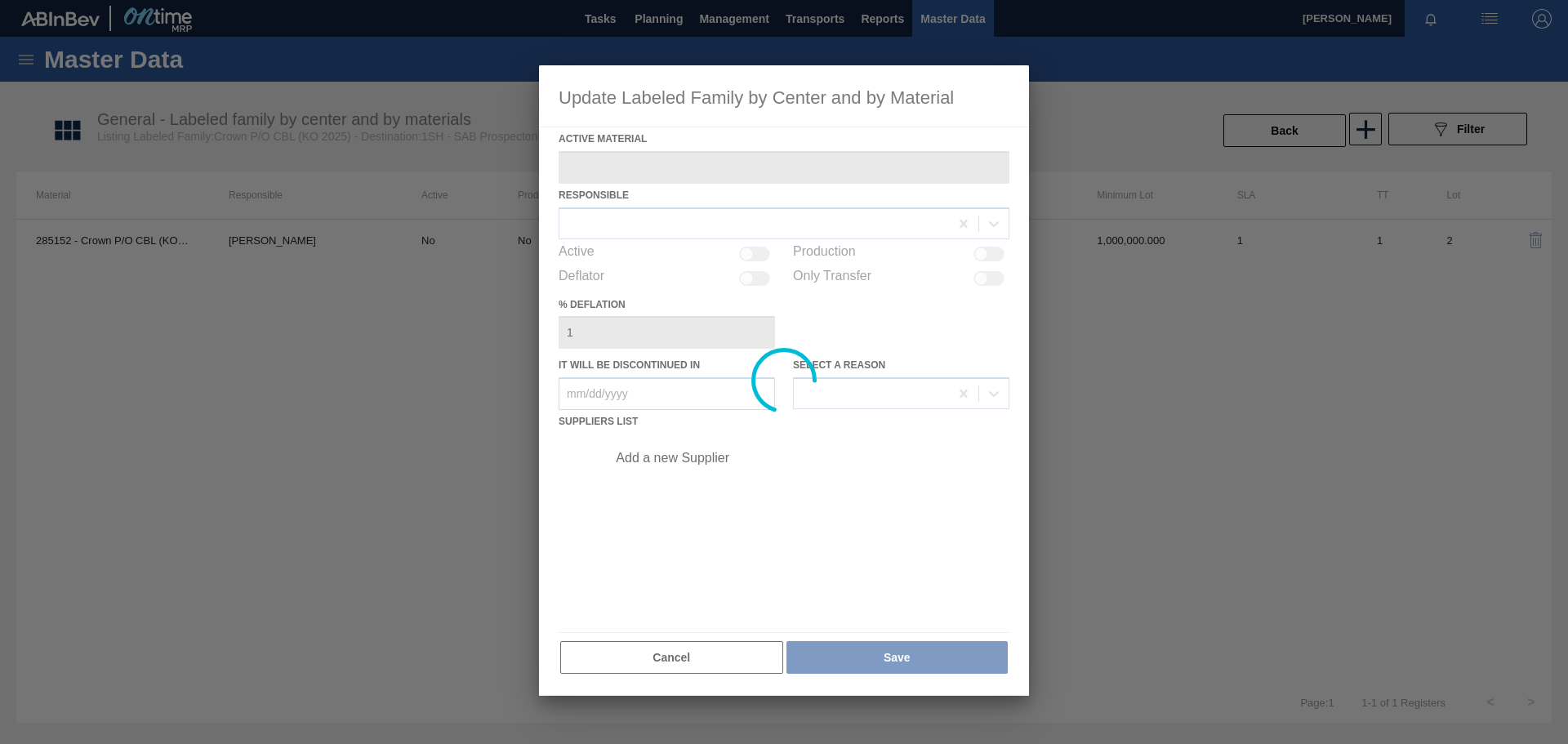
type Material "285152 - Crown P/O CBL (KO 2025)"
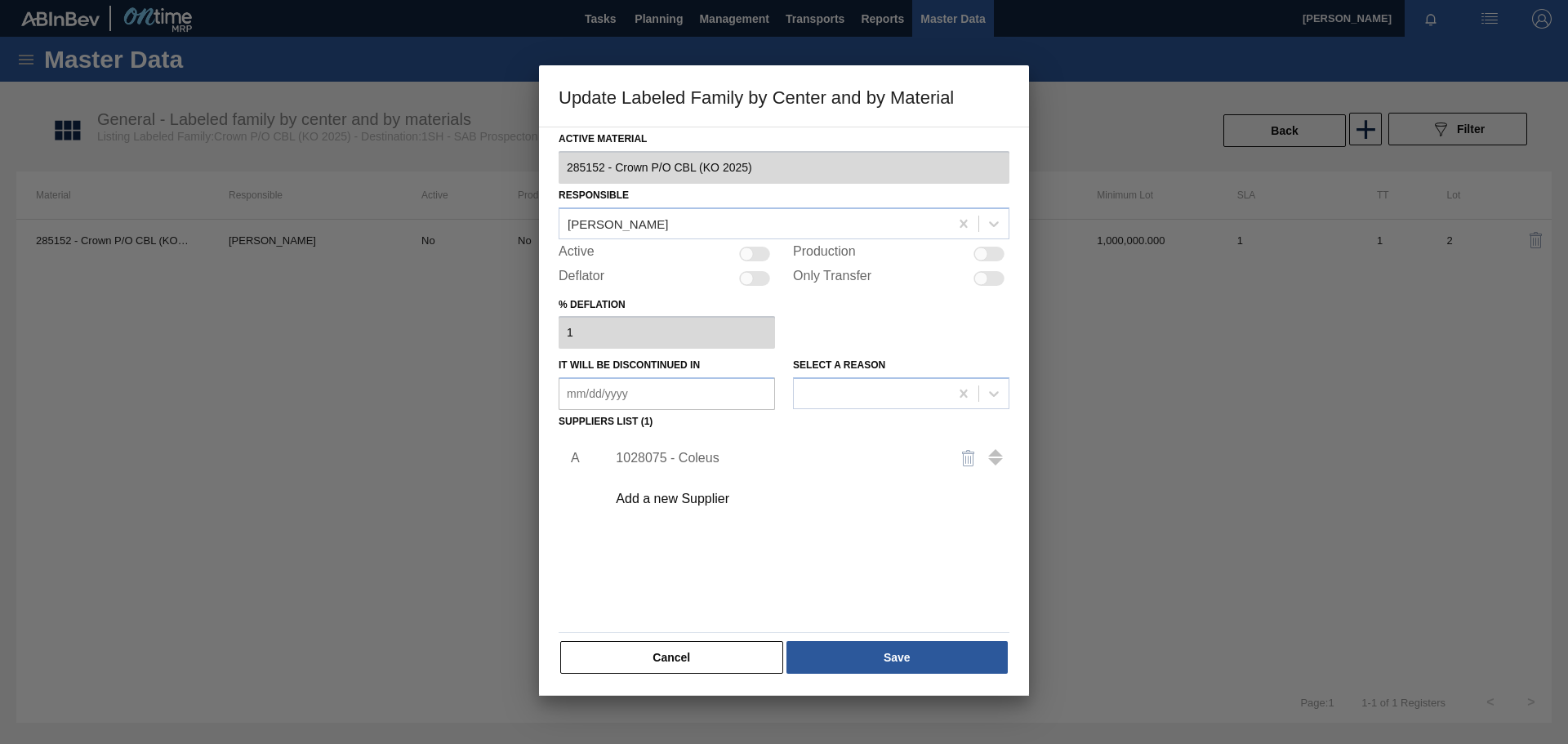
click at [756, 252] on div at bounding box center [755, 254] width 31 height 15
checkbox input "true"
click at [879, 515] on button "Save" at bounding box center [897, 657] width 222 height 32
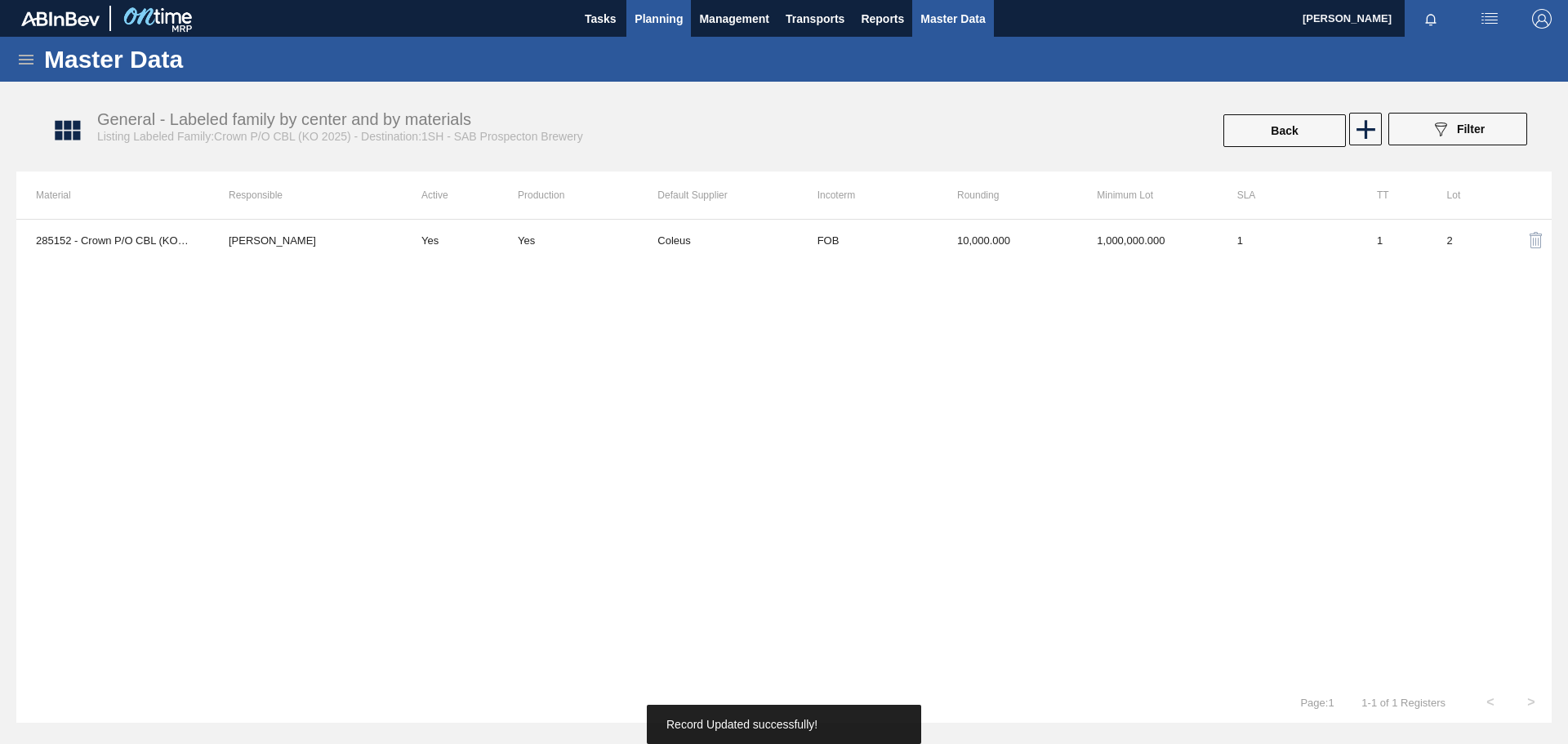
click at [651, 18] on span "Planning" at bounding box center [658, 18] width 48 height 19
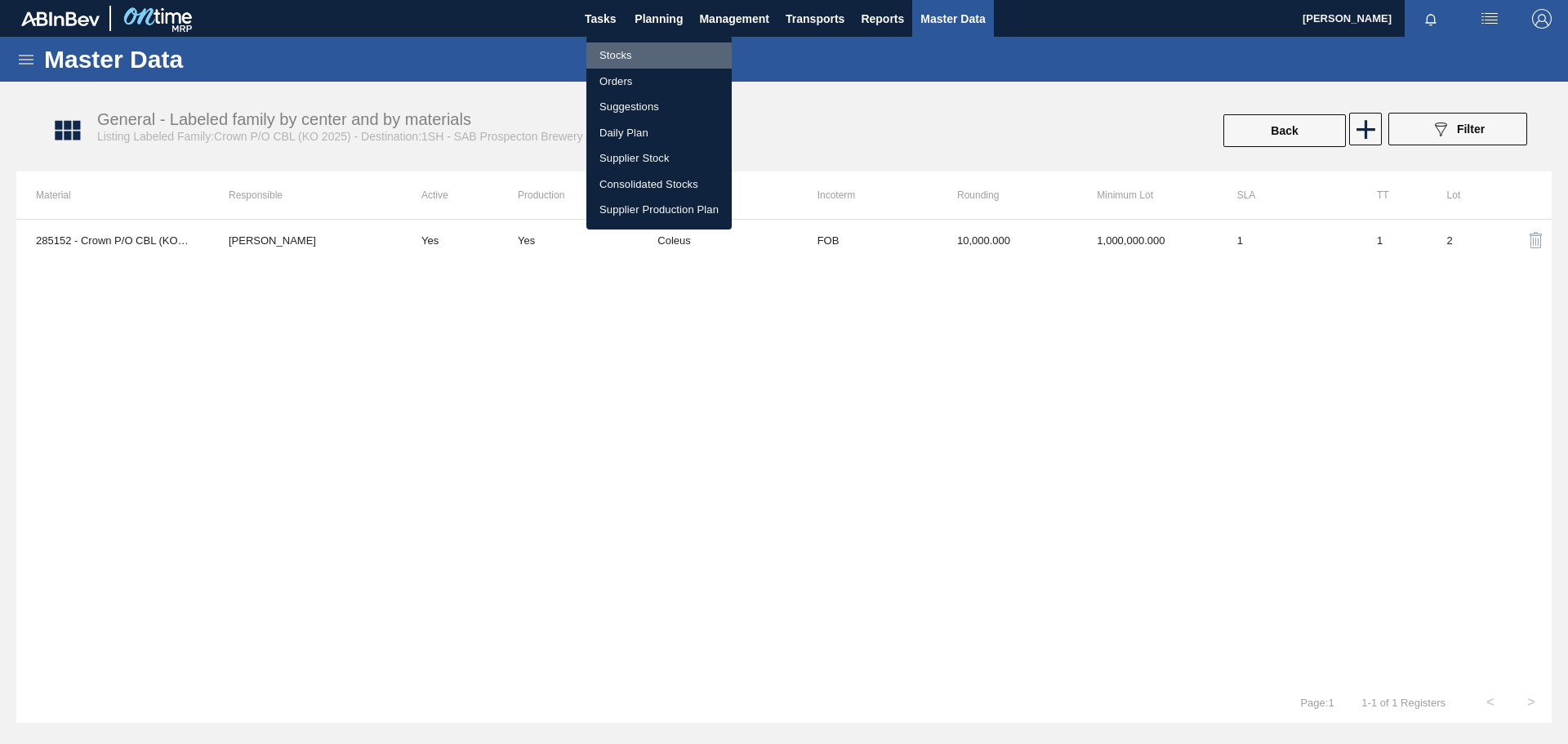
click at [644, 51] on li "Stocks" at bounding box center [659, 56] width 146 height 26
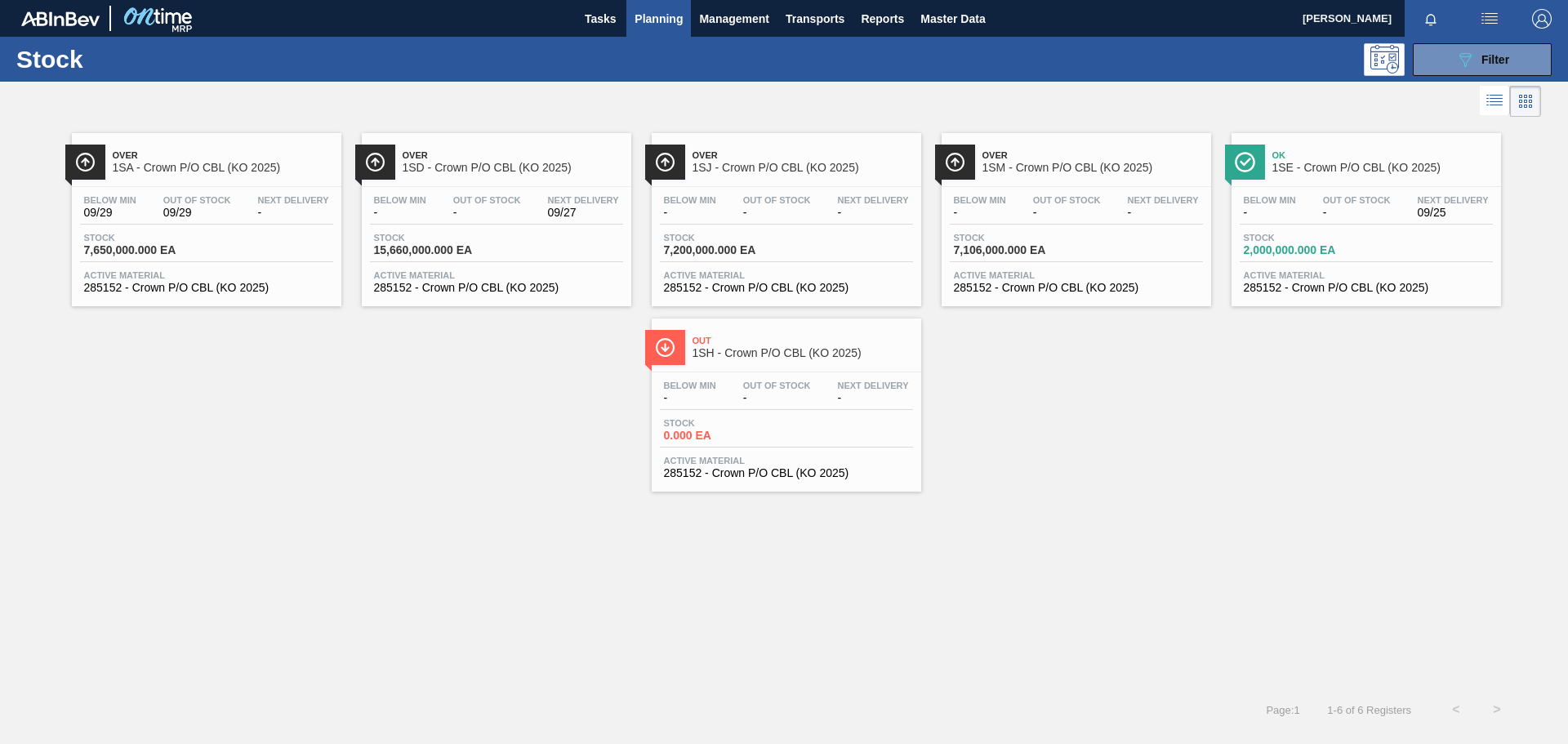
click at [1045, 450] on div "Over 1SA - Crown P/O CBL (KO 2025) Below Min 09/29 Out Of Stock 09/29 Next Deli…" at bounding box center [784, 306] width 1568 height 371
click at [941, 19] on span "Master Data" at bounding box center [953, 18] width 65 height 19
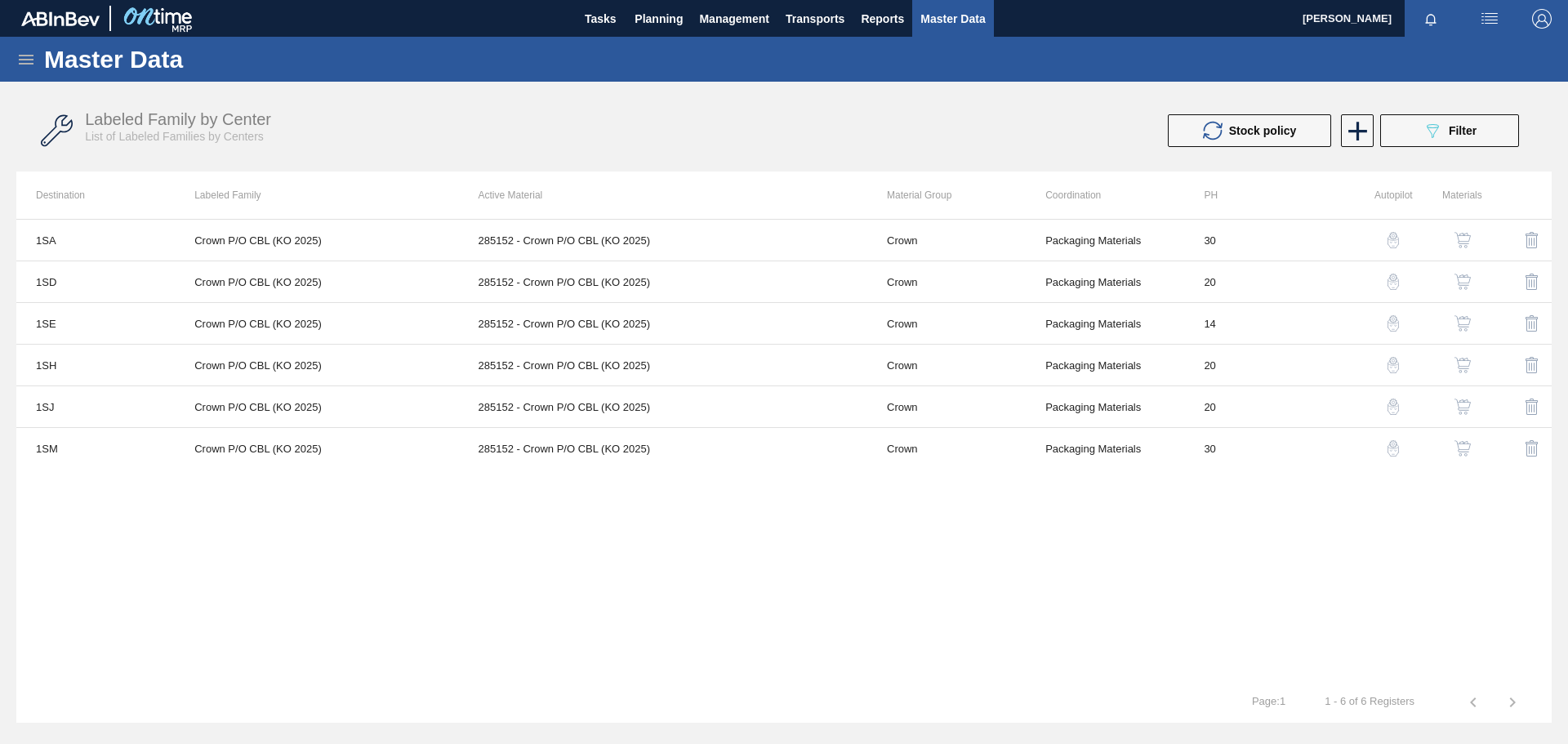
click at [29, 58] on icon at bounding box center [26, 59] width 15 height 10
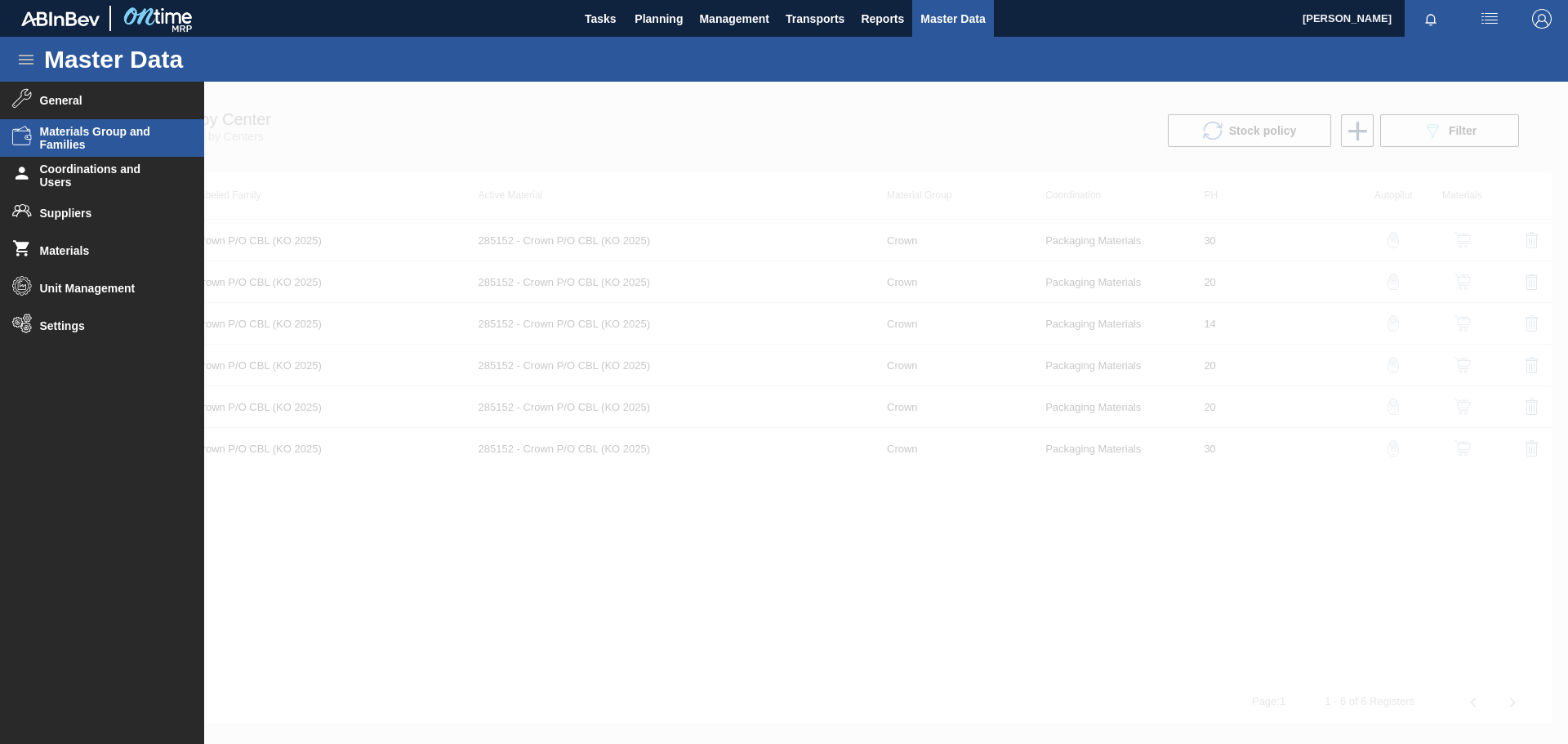
click at [78, 154] on li "Materials Group and Families" at bounding box center [102, 138] width 204 height 38
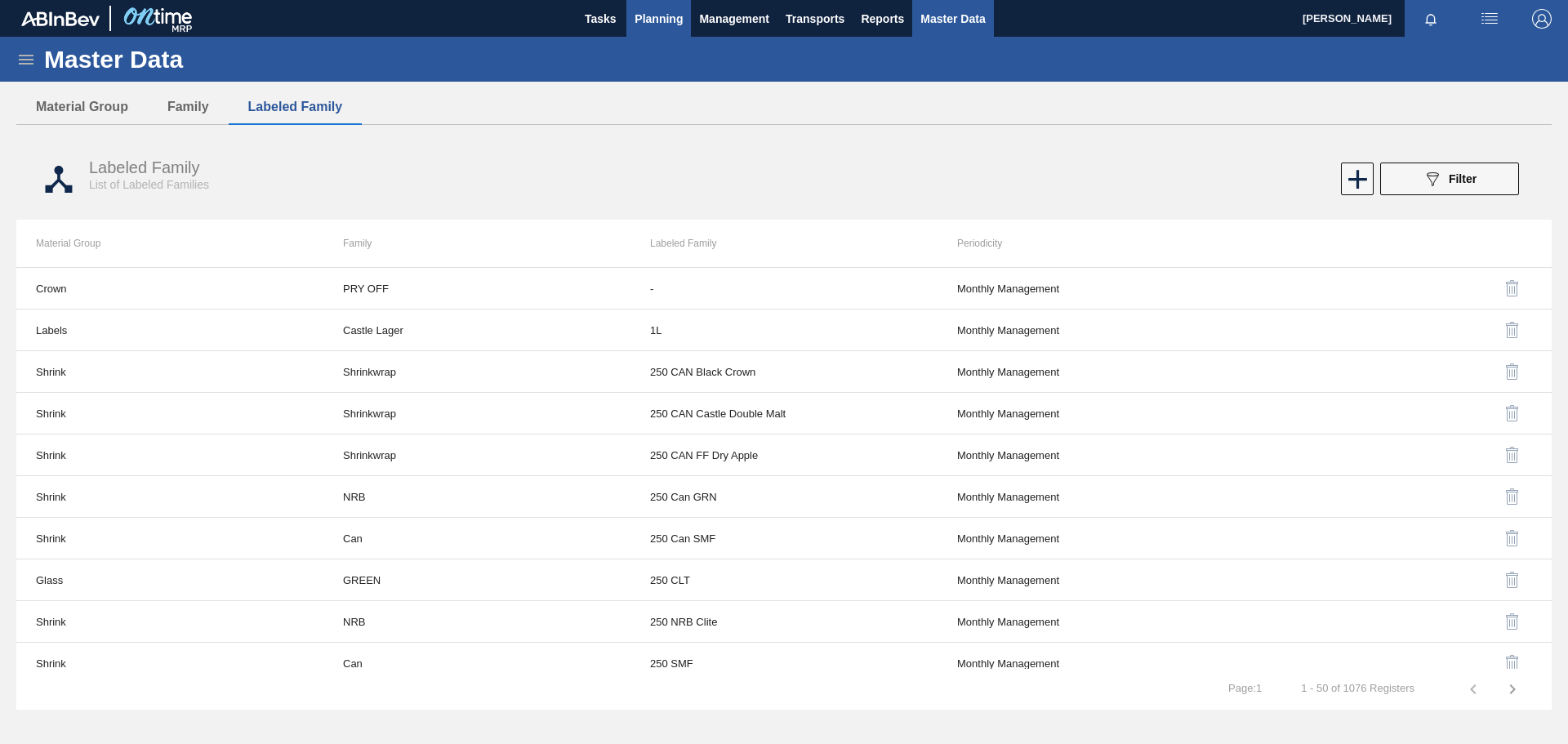
click at [652, 13] on span "Planning" at bounding box center [658, 18] width 48 height 19
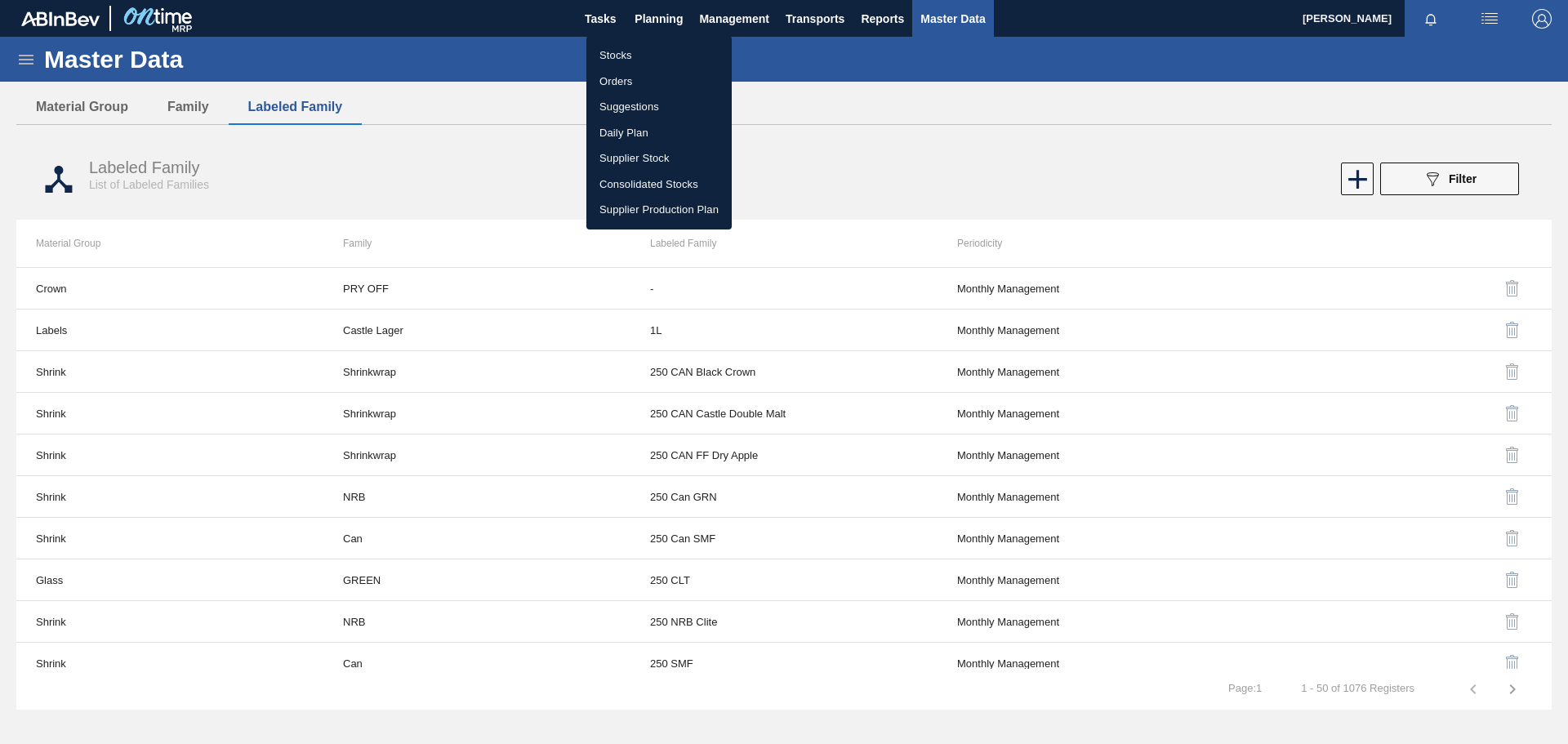
click at [624, 53] on li "Stocks" at bounding box center [659, 56] width 146 height 26
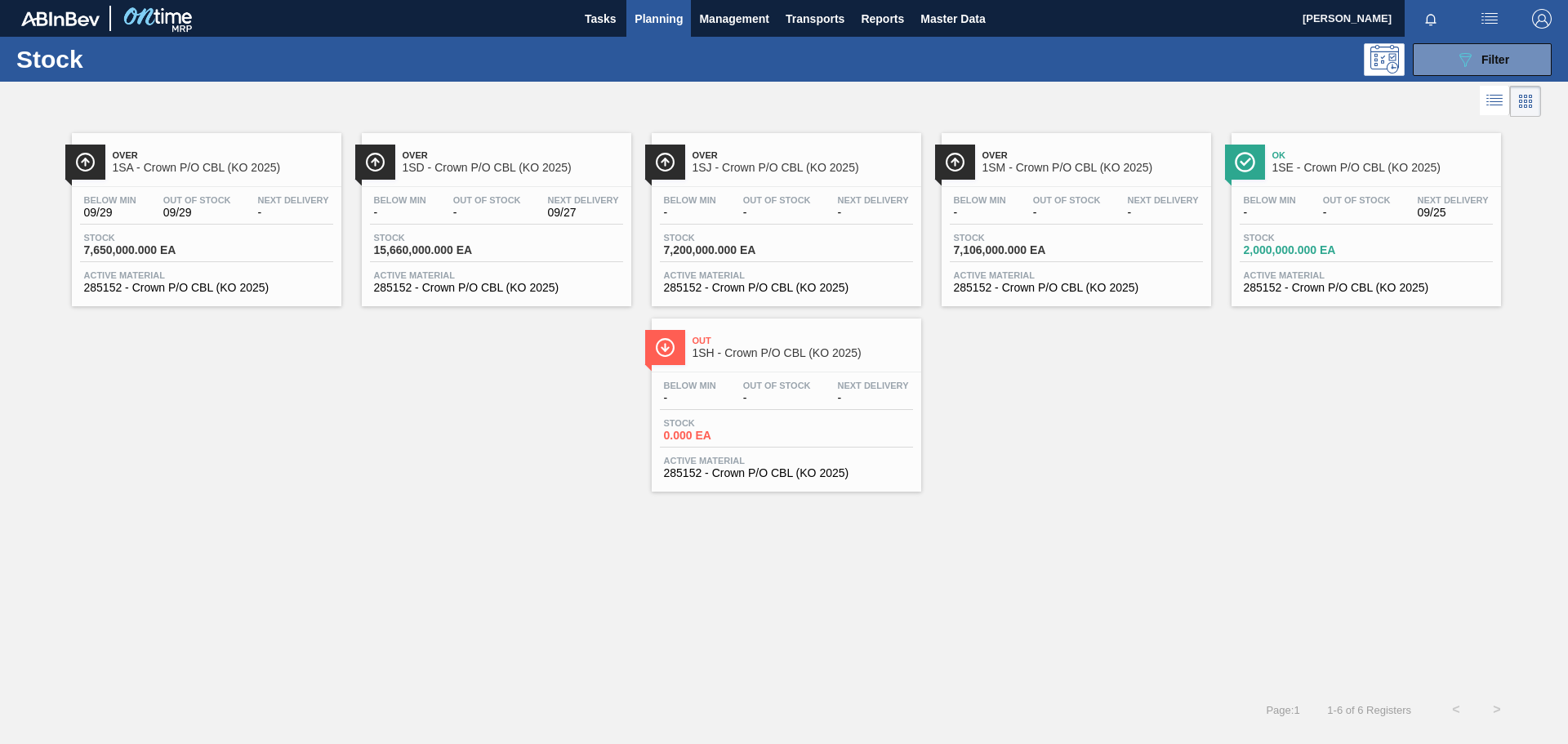
drag, startPoint x: 1489, startPoint y: 64, endPoint x: 1424, endPoint y: 141, distance: 100.8
click at [1045, 63] on span "Filter" at bounding box center [1496, 59] width 28 height 13
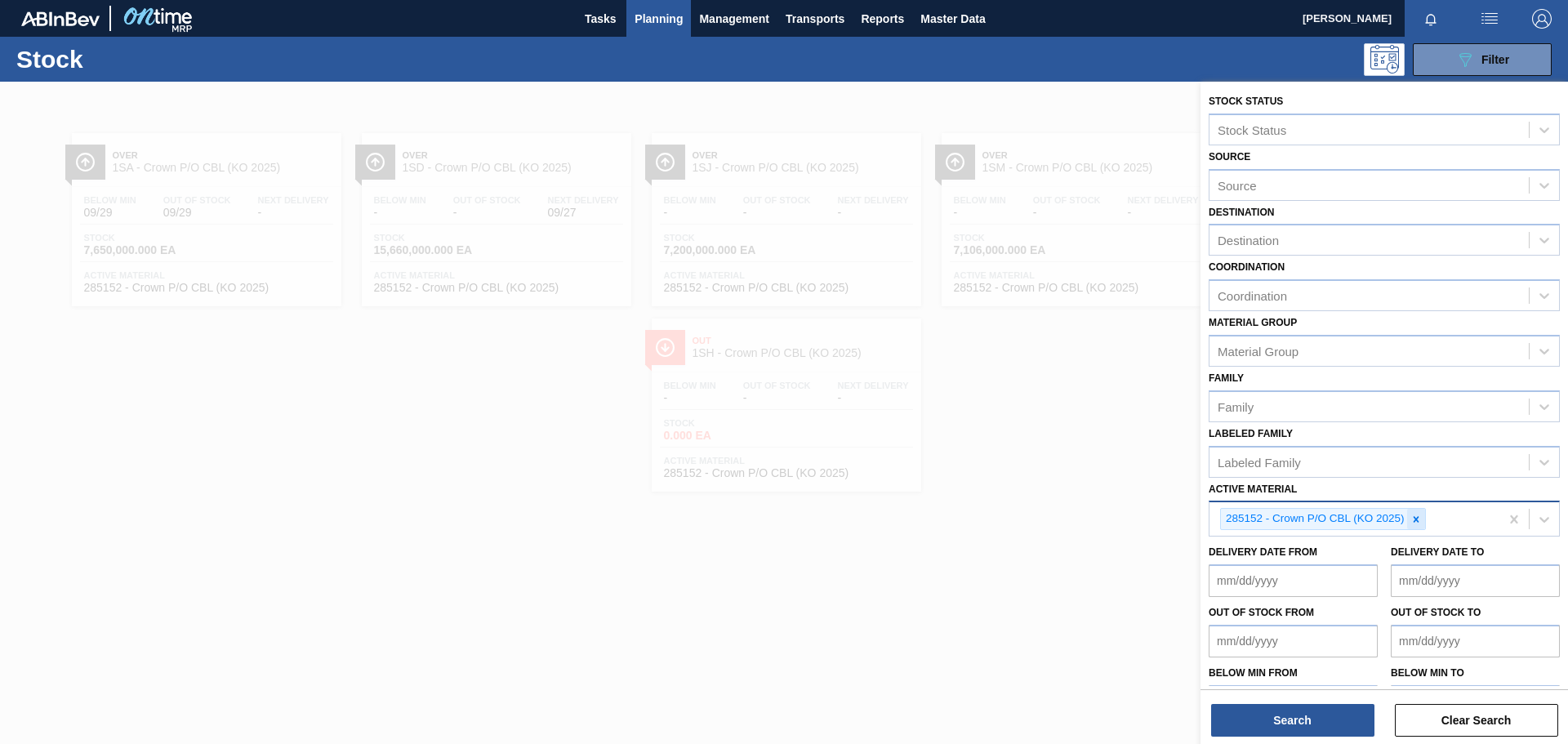
click at [1045, 515] on icon at bounding box center [1416, 519] width 11 height 11
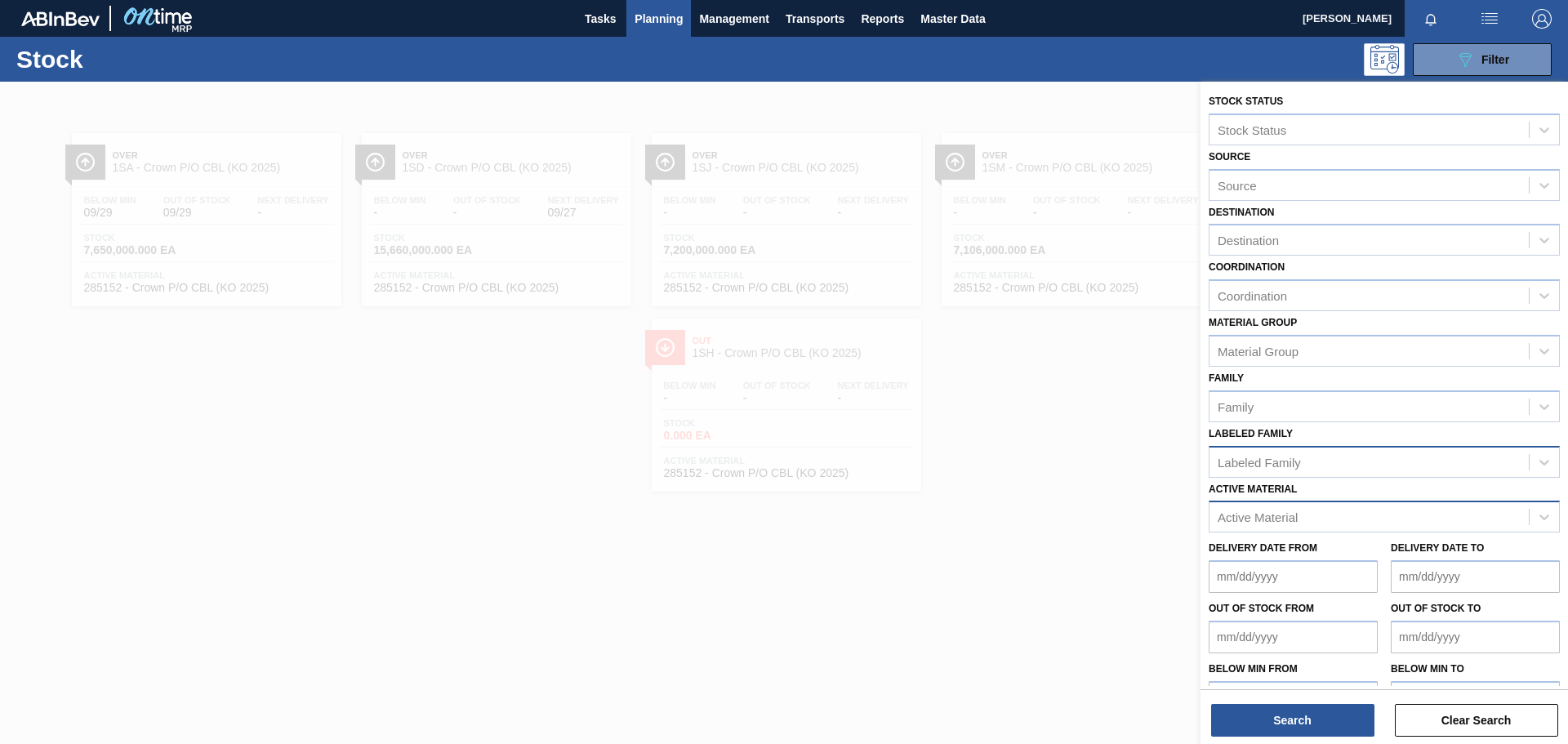
click at [1045, 468] on div "Labeled Family" at bounding box center [1369, 461] width 319 height 24
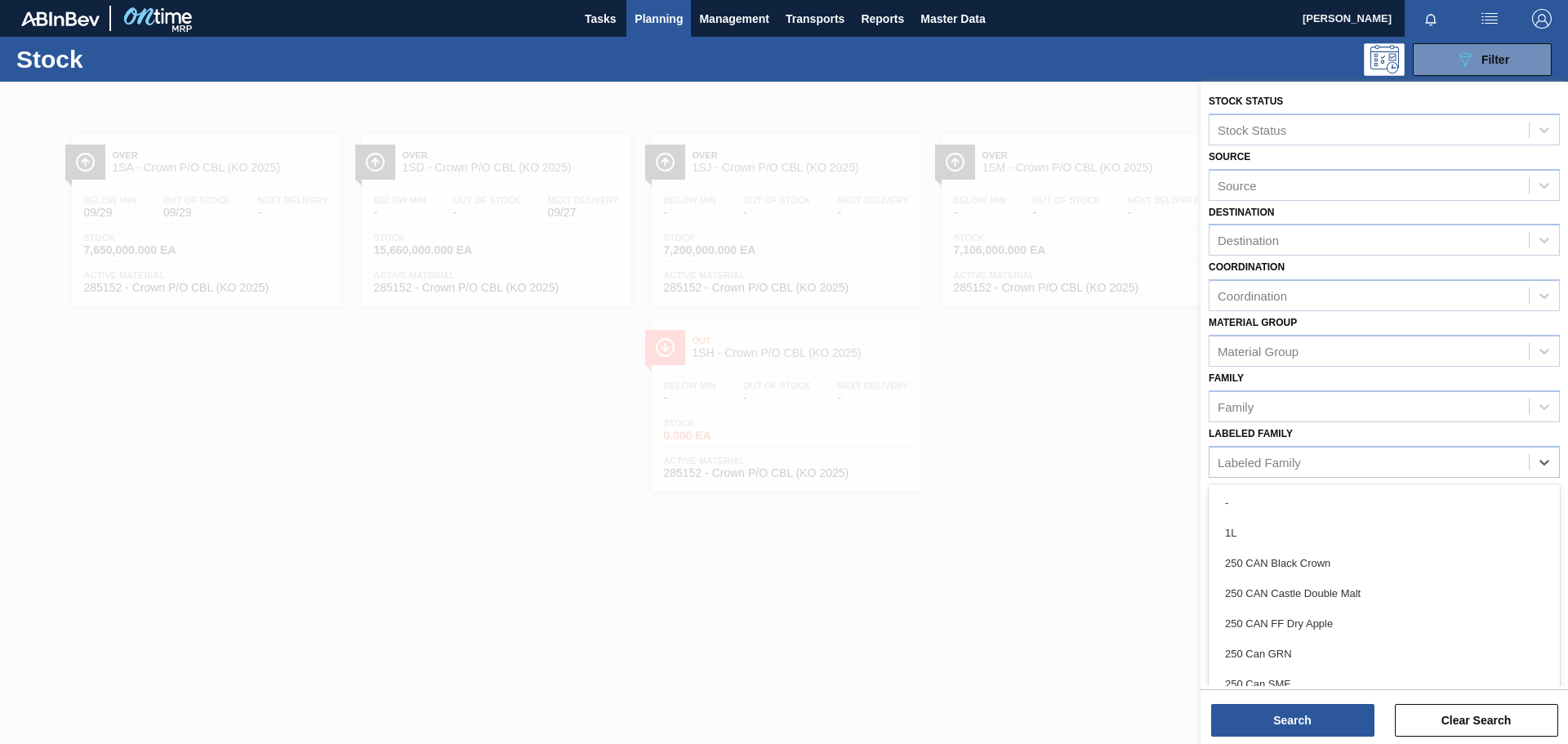
click at [1045, 479] on div at bounding box center [784, 454] width 1568 height 744
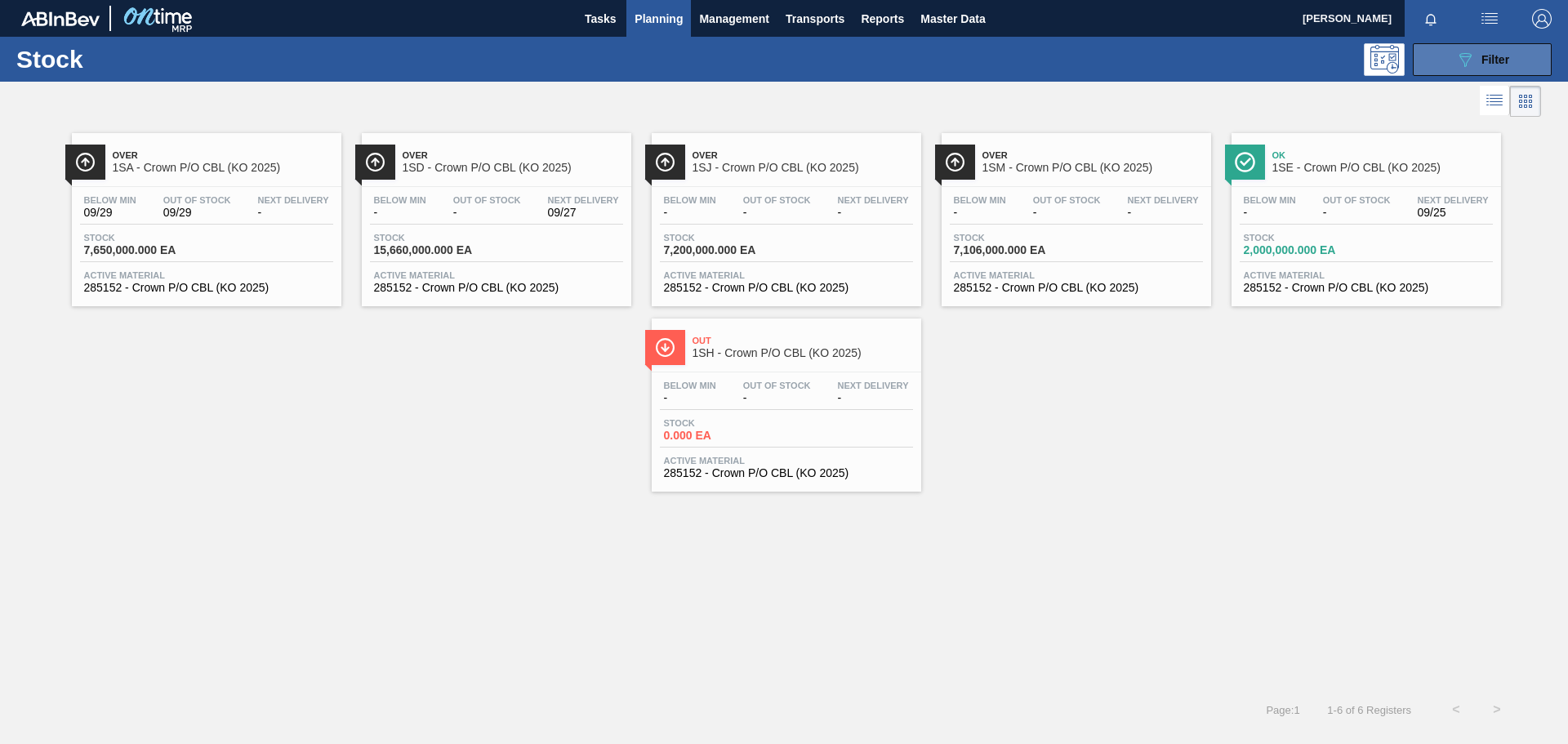
click at [1045, 57] on span "Filter" at bounding box center [1496, 59] width 28 height 13
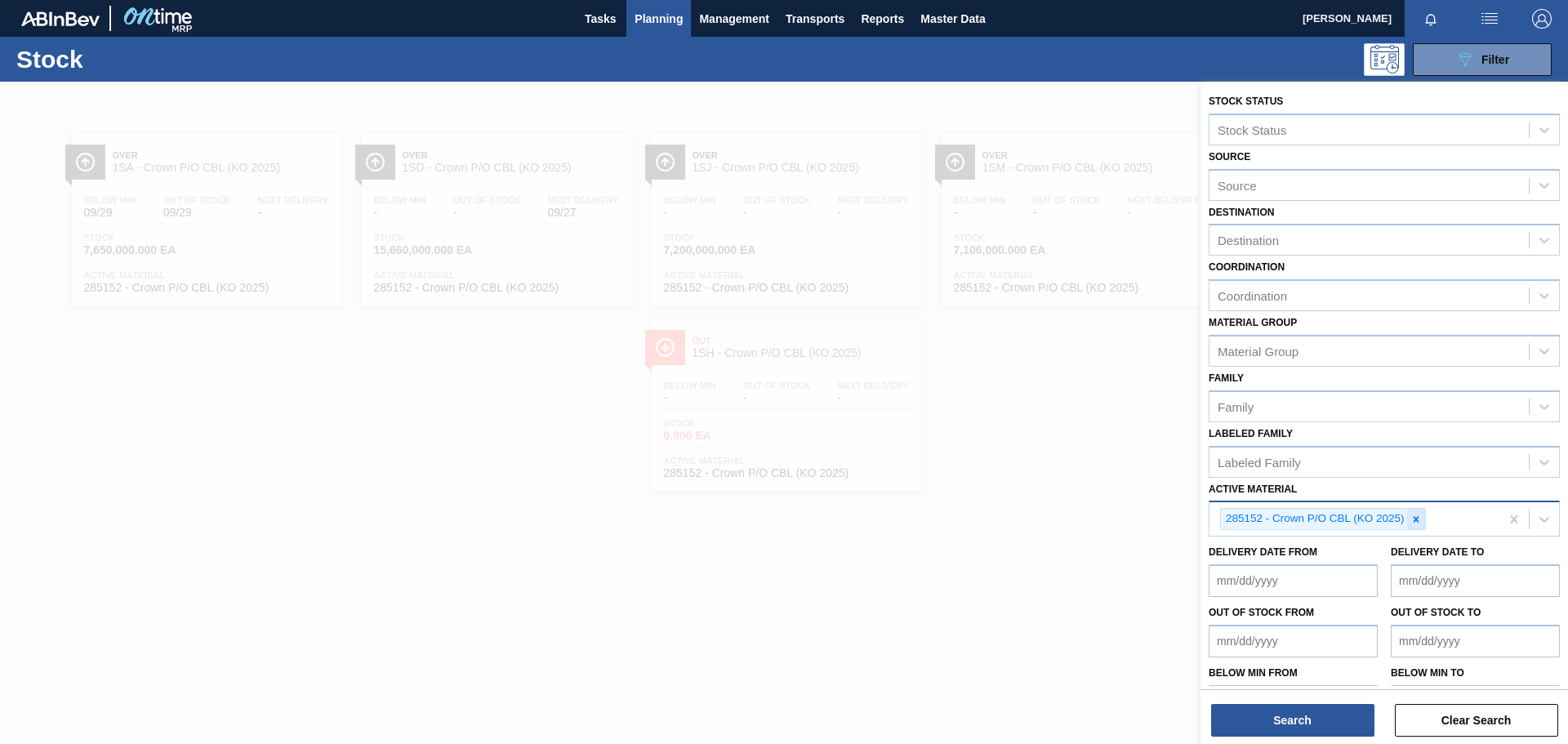
click at [1045, 515] on icon at bounding box center [1416, 519] width 11 height 11
paste Material "Label Neck 750RB CBL (KO 2025)"
type Material "Label Neck 750RB CBL (KO 2025)"
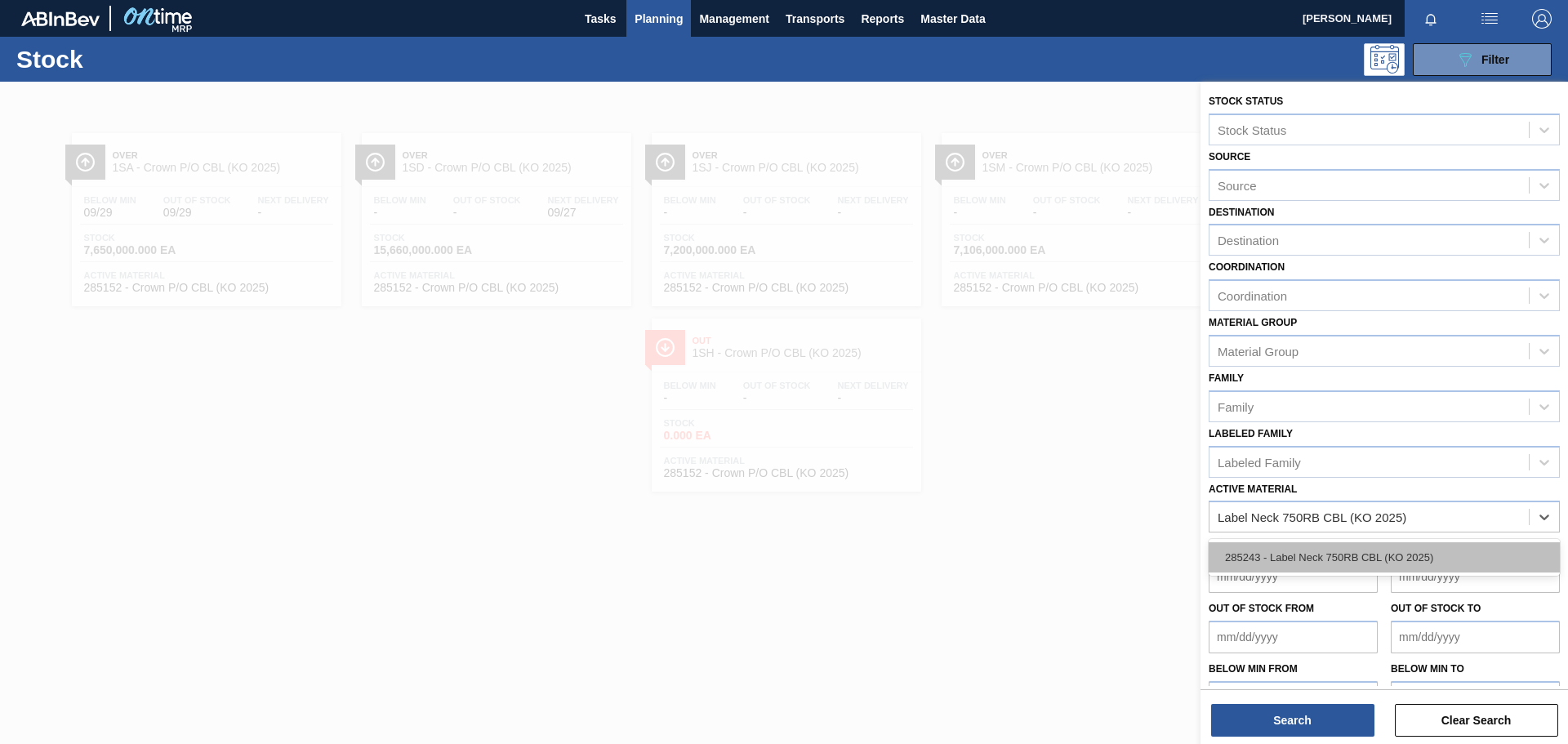
click at [1045, 515] on div "285243 - Label Neck 750RB CBL (KO 2025)" at bounding box center [1384, 557] width 351 height 31
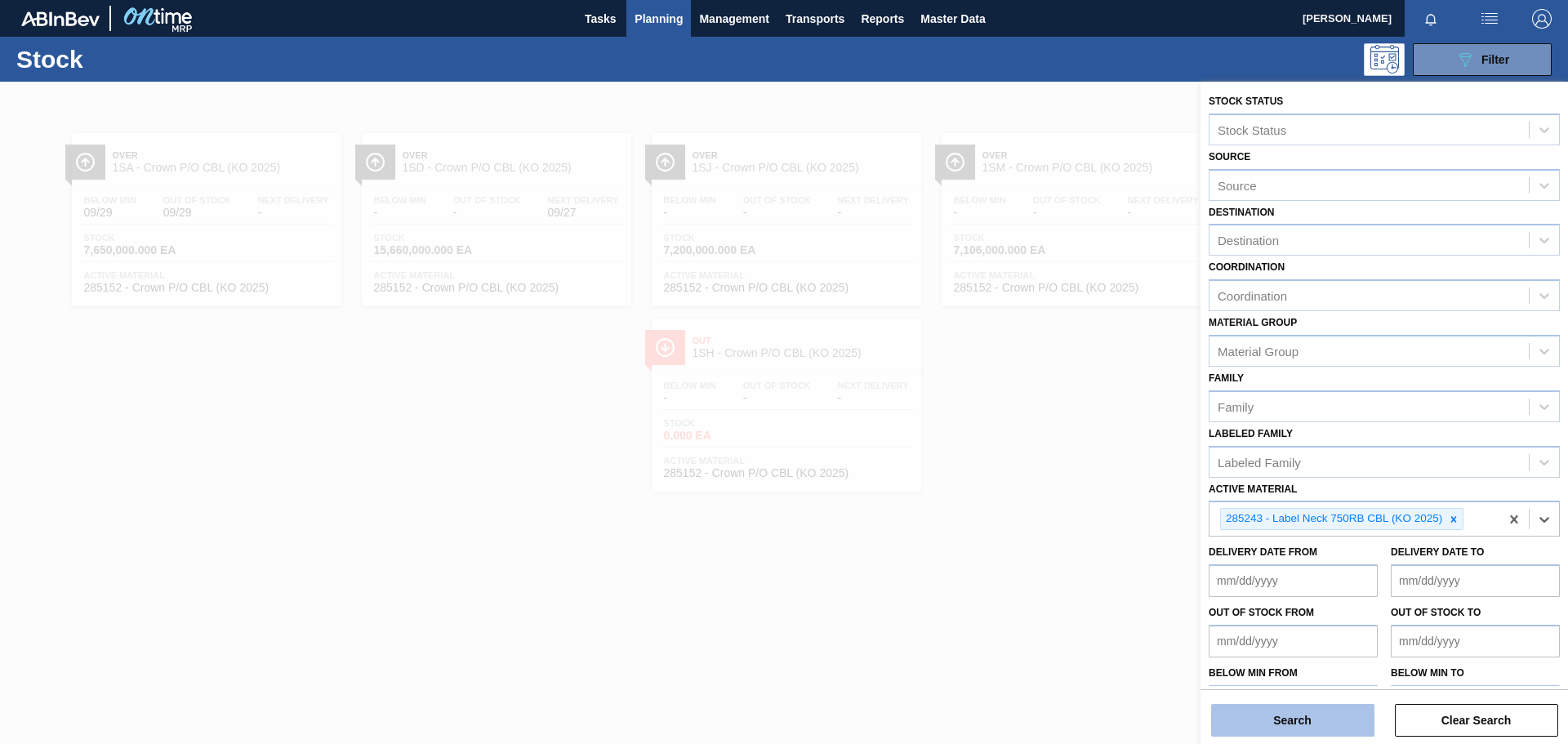
click at [1045, 515] on button "Search" at bounding box center [1292, 720] width 163 height 32
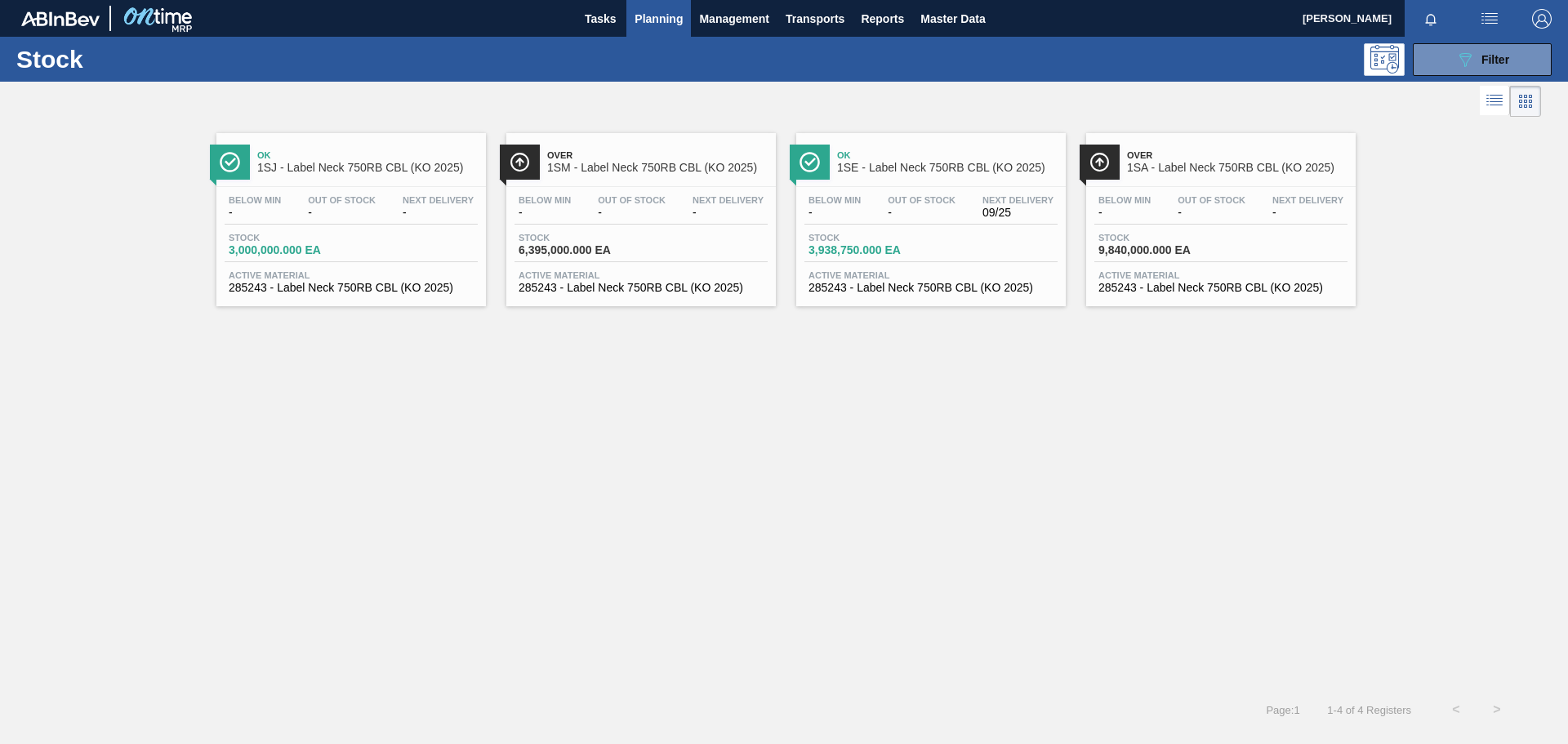
click at [910, 213] on span "-" at bounding box center [922, 213] width 68 height 12
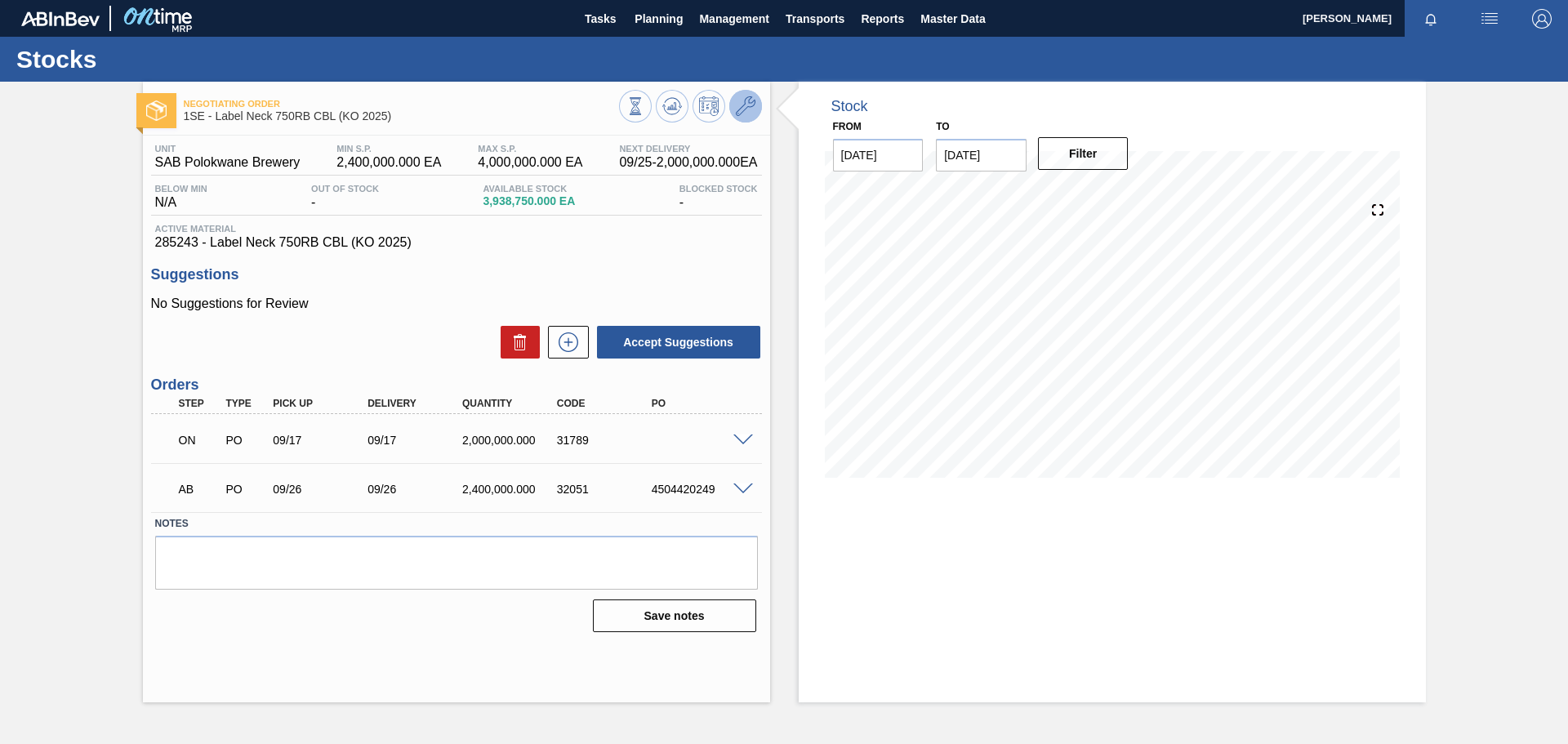
click at [741, 106] on icon at bounding box center [746, 106] width 19 height 19
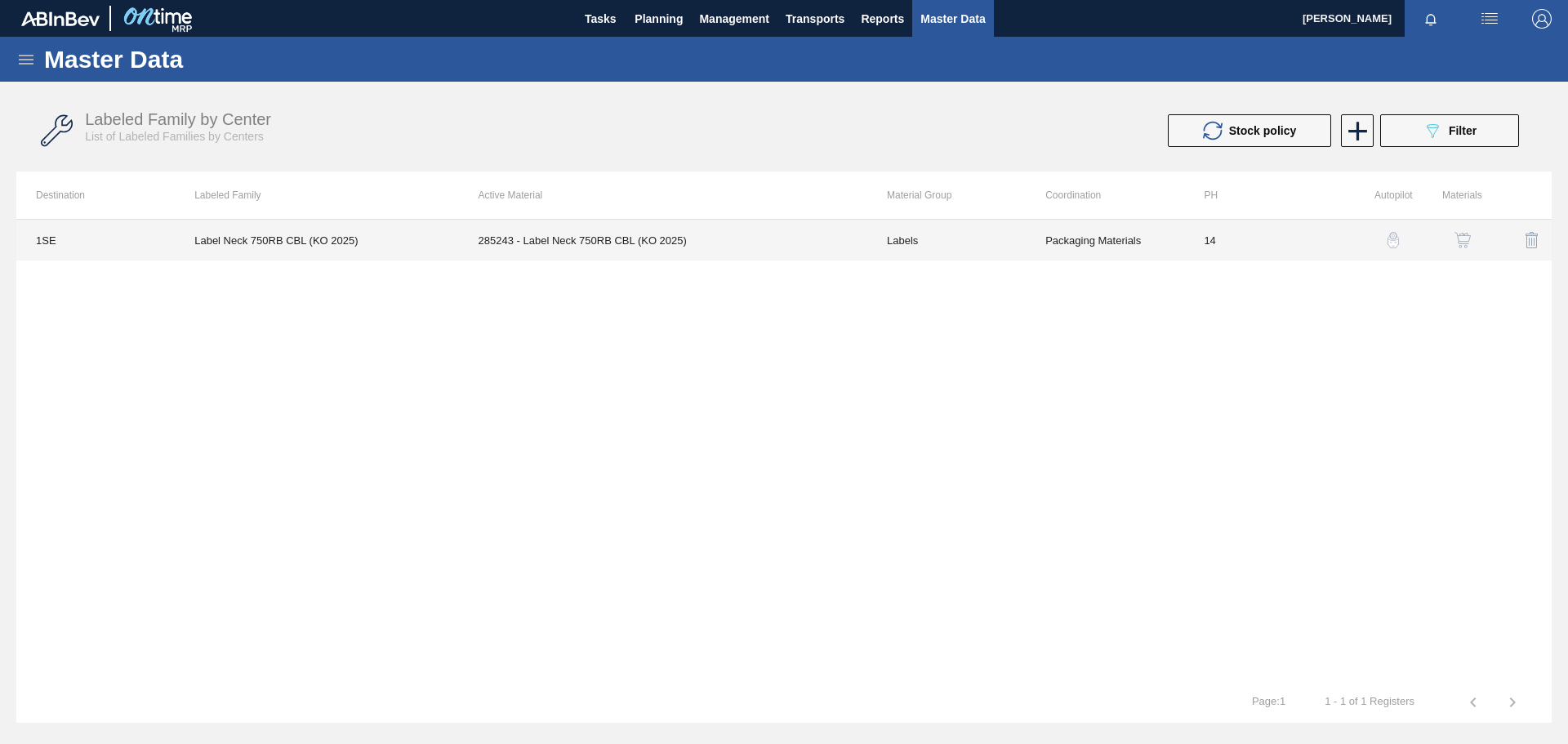
click at [997, 242] on td "Labels" at bounding box center [947, 240] width 159 height 41
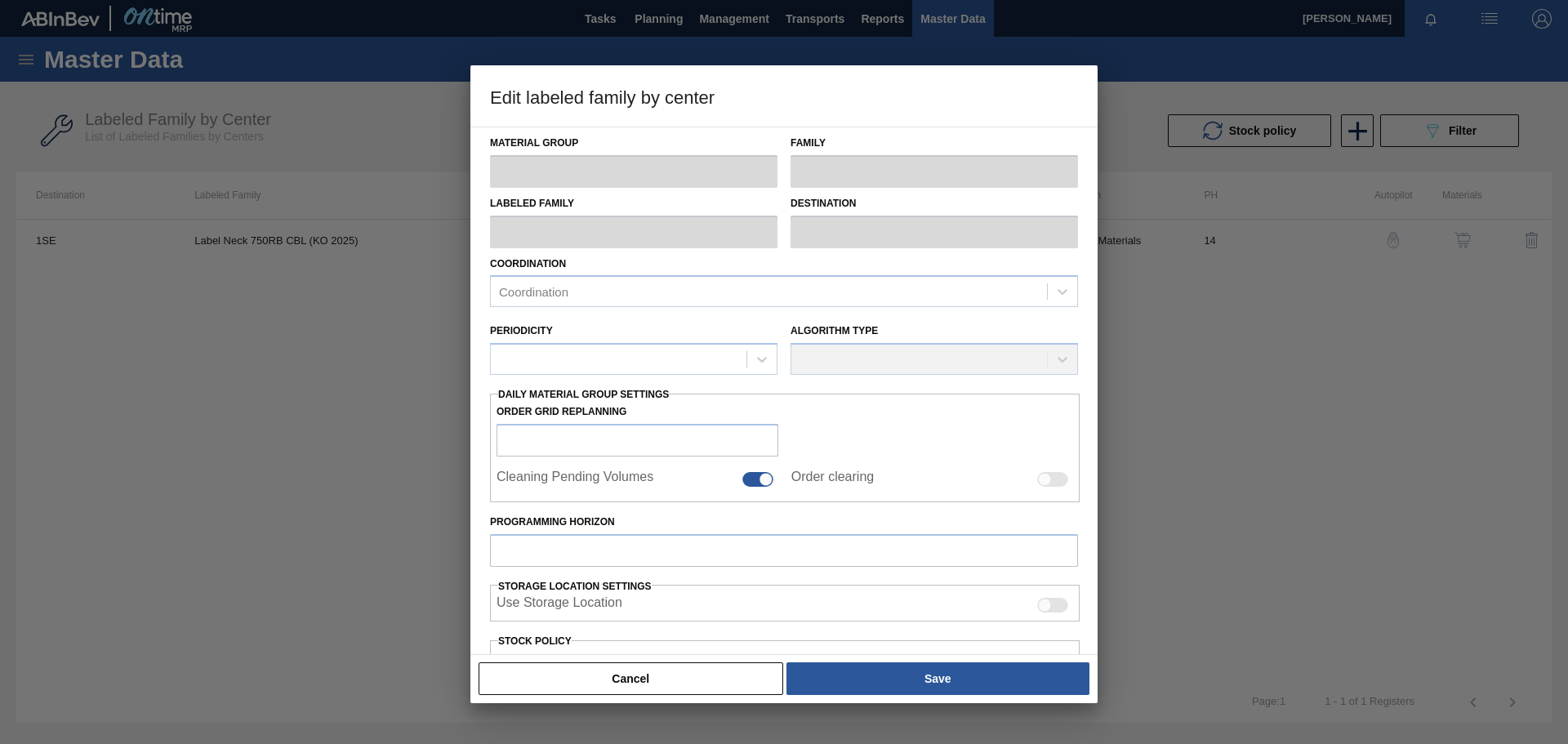
type input "Labels"
type input "750RB"
type input "Label Neck 750RB CBL (KO 2025)"
type input "1SE - SAB Polokwane Brewery"
type input "14"
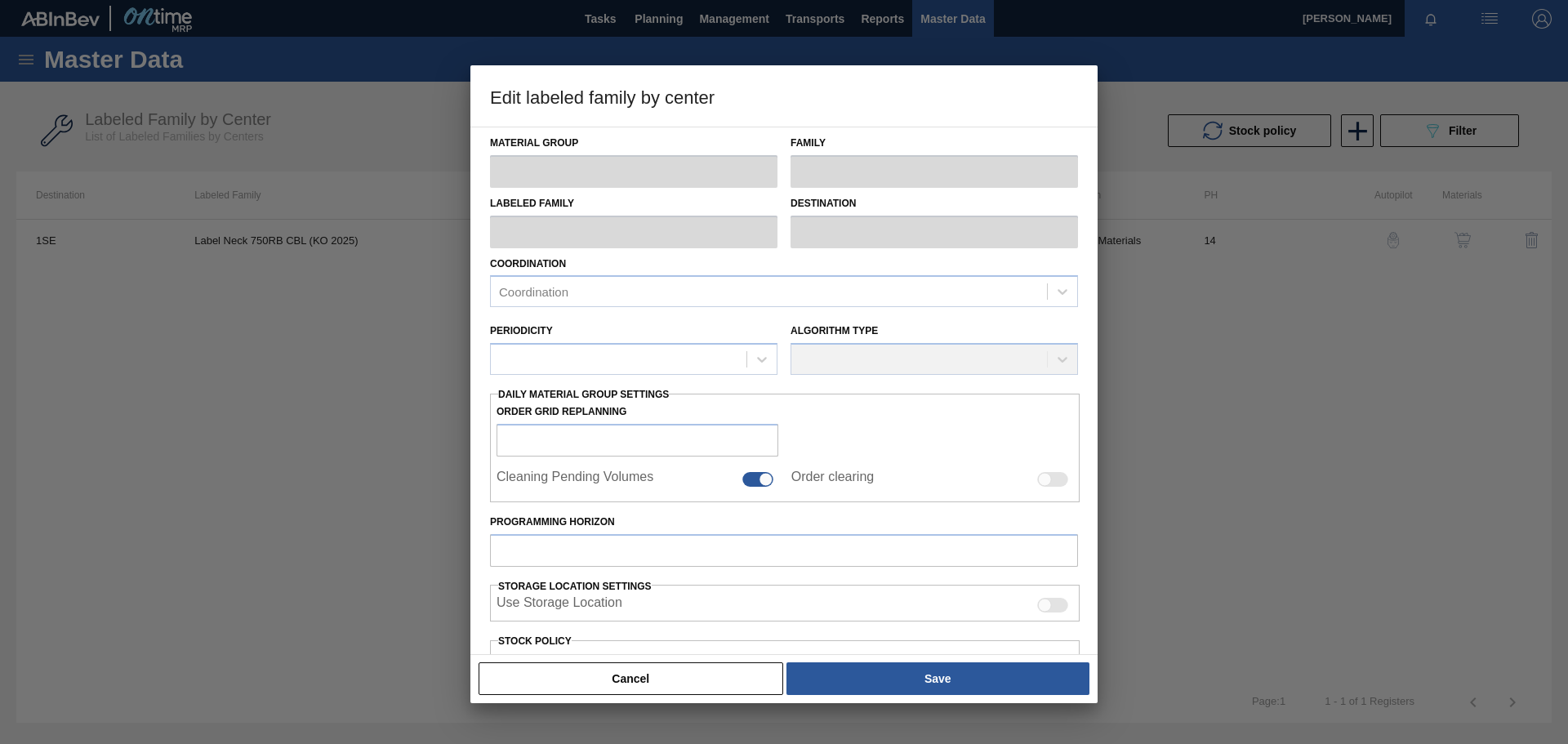
type input "2,400,000"
type input "4,000,000"
type input "100"
type input "4,000,000.000"
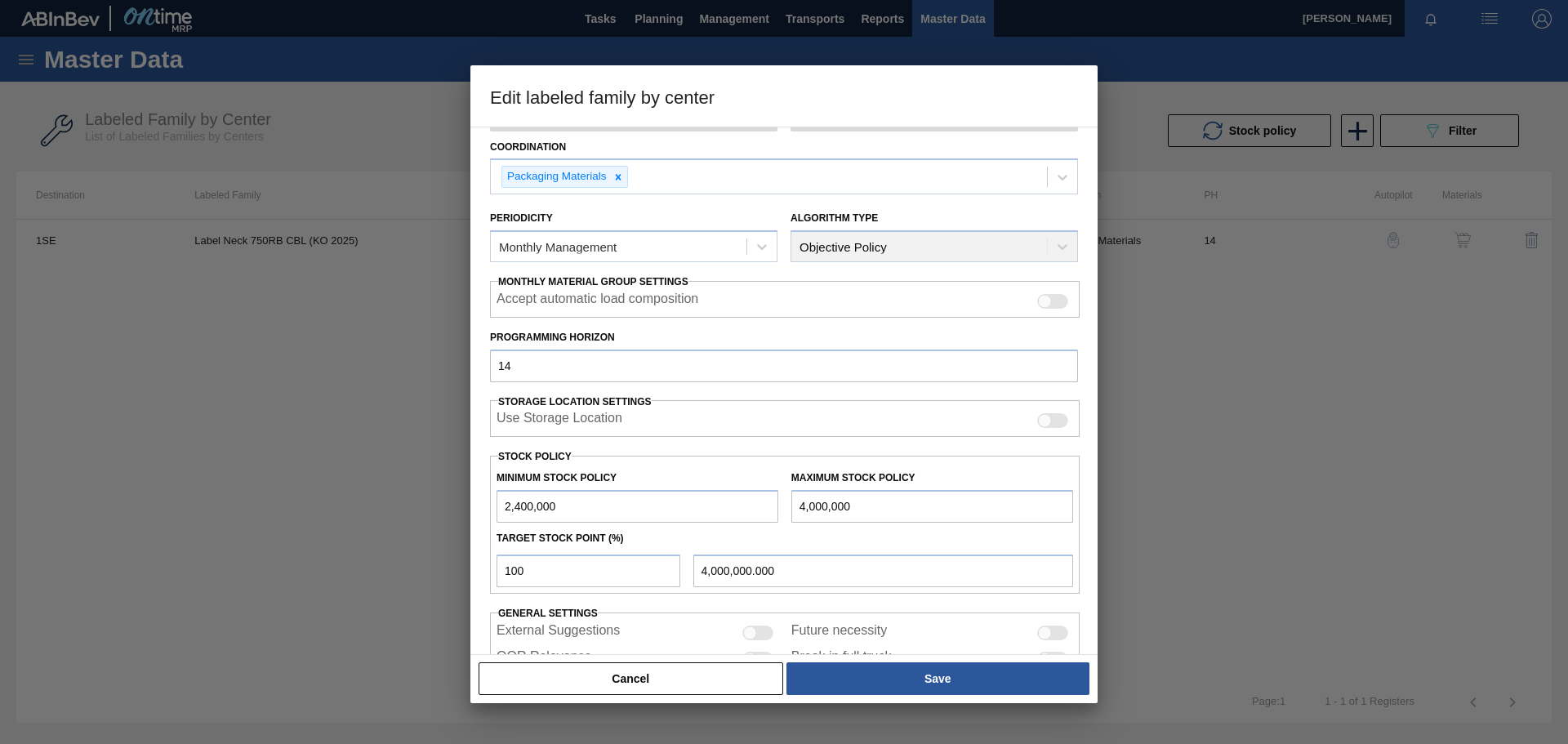
scroll to position [199, 0]
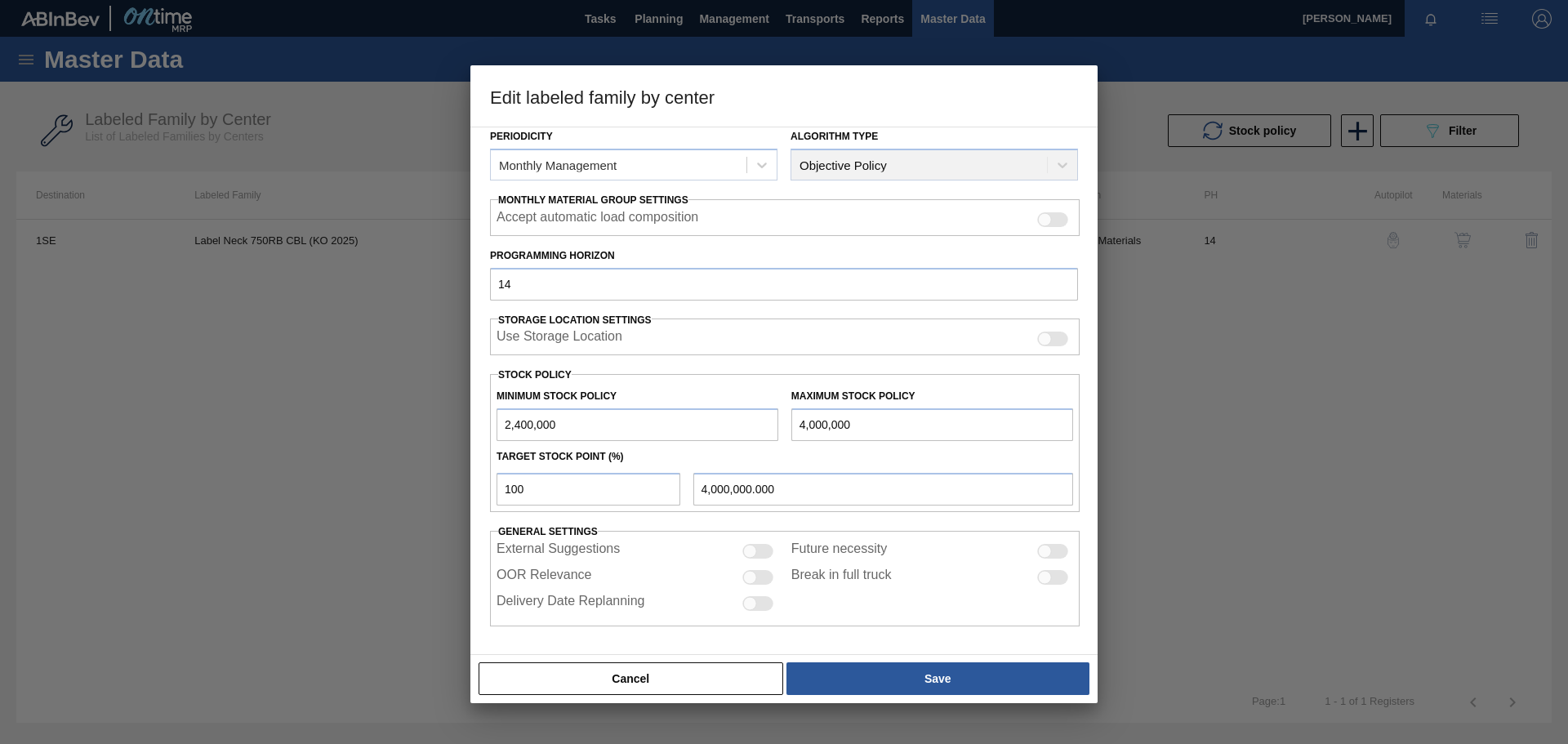
click at [1045, 397] on div at bounding box center [784, 372] width 1568 height 744
click at [651, 515] on button "Cancel" at bounding box center [631, 679] width 304 height 32
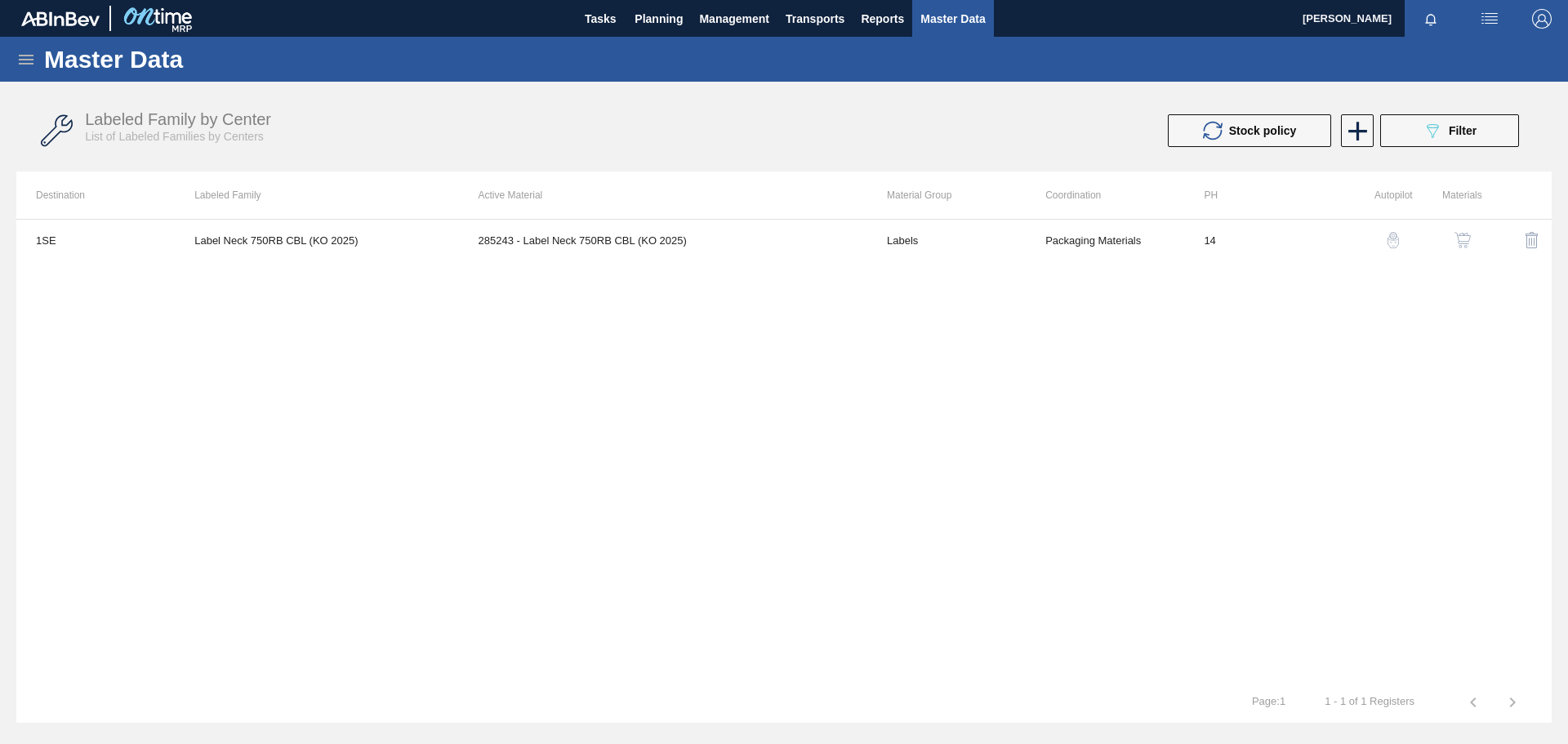
click at [26, 59] on icon at bounding box center [26, 59] width 15 height 10
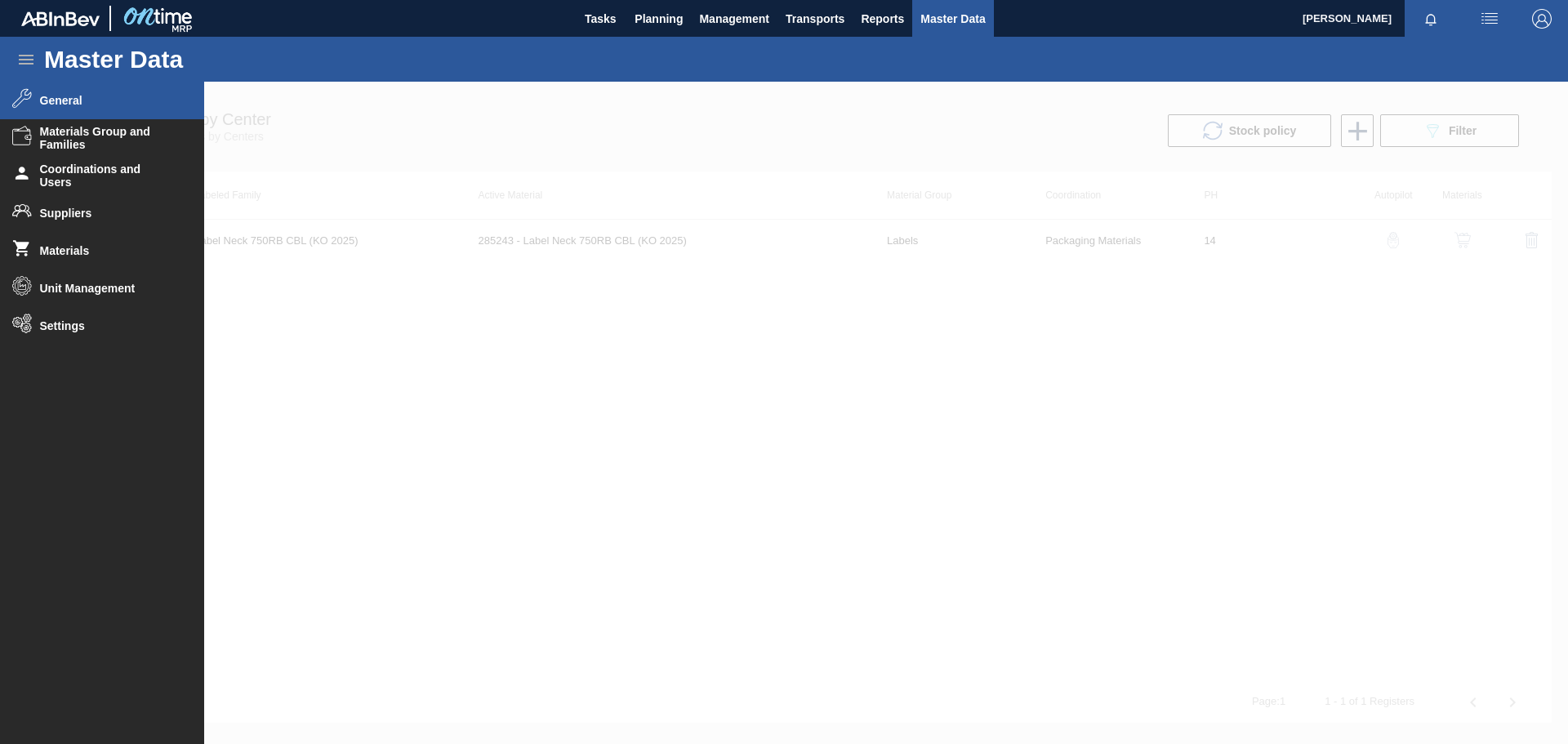
click at [80, 99] on span "General" at bounding box center [107, 100] width 135 height 13
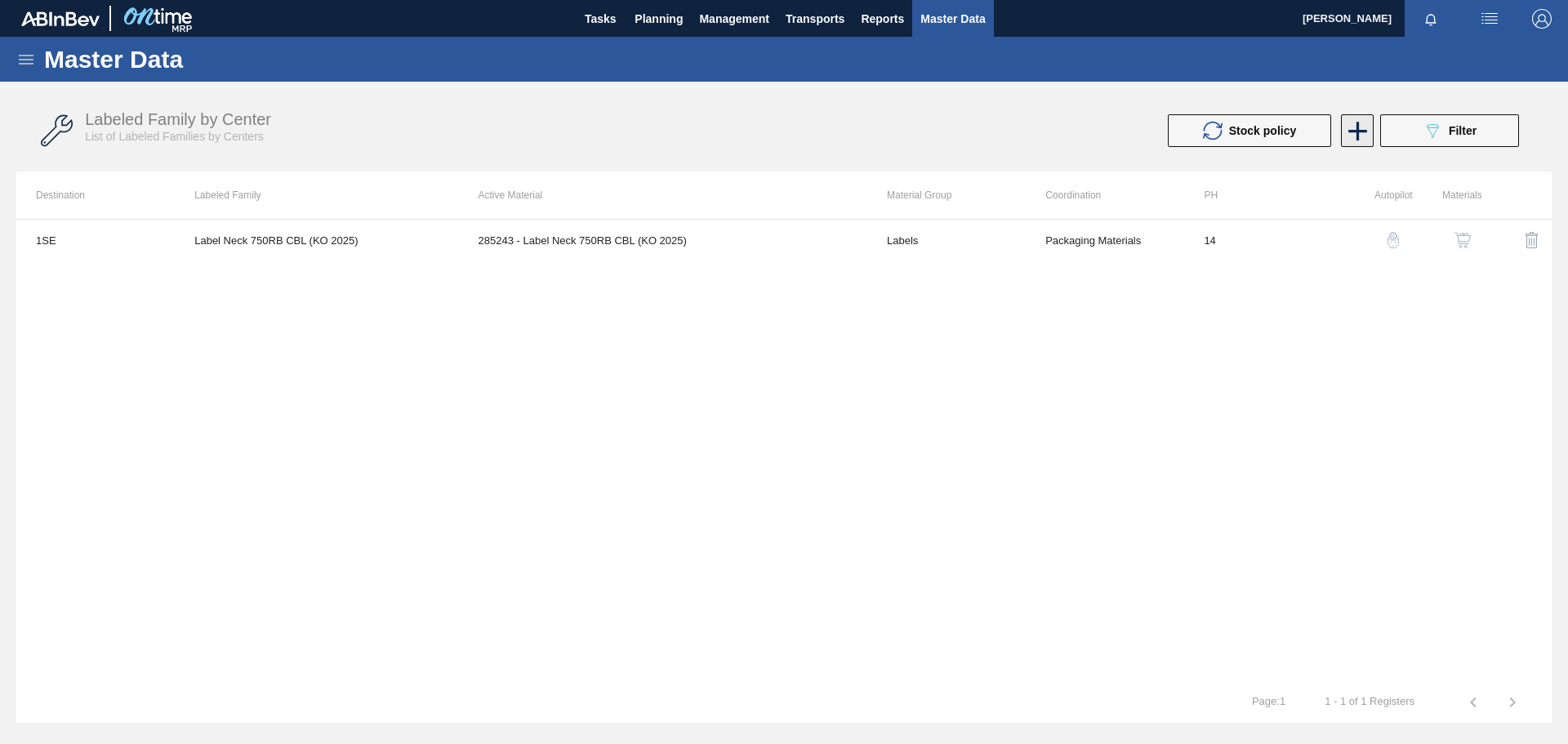
click at [1045, 133] on icon at bounding box center [1358, 132] width 19 height 19
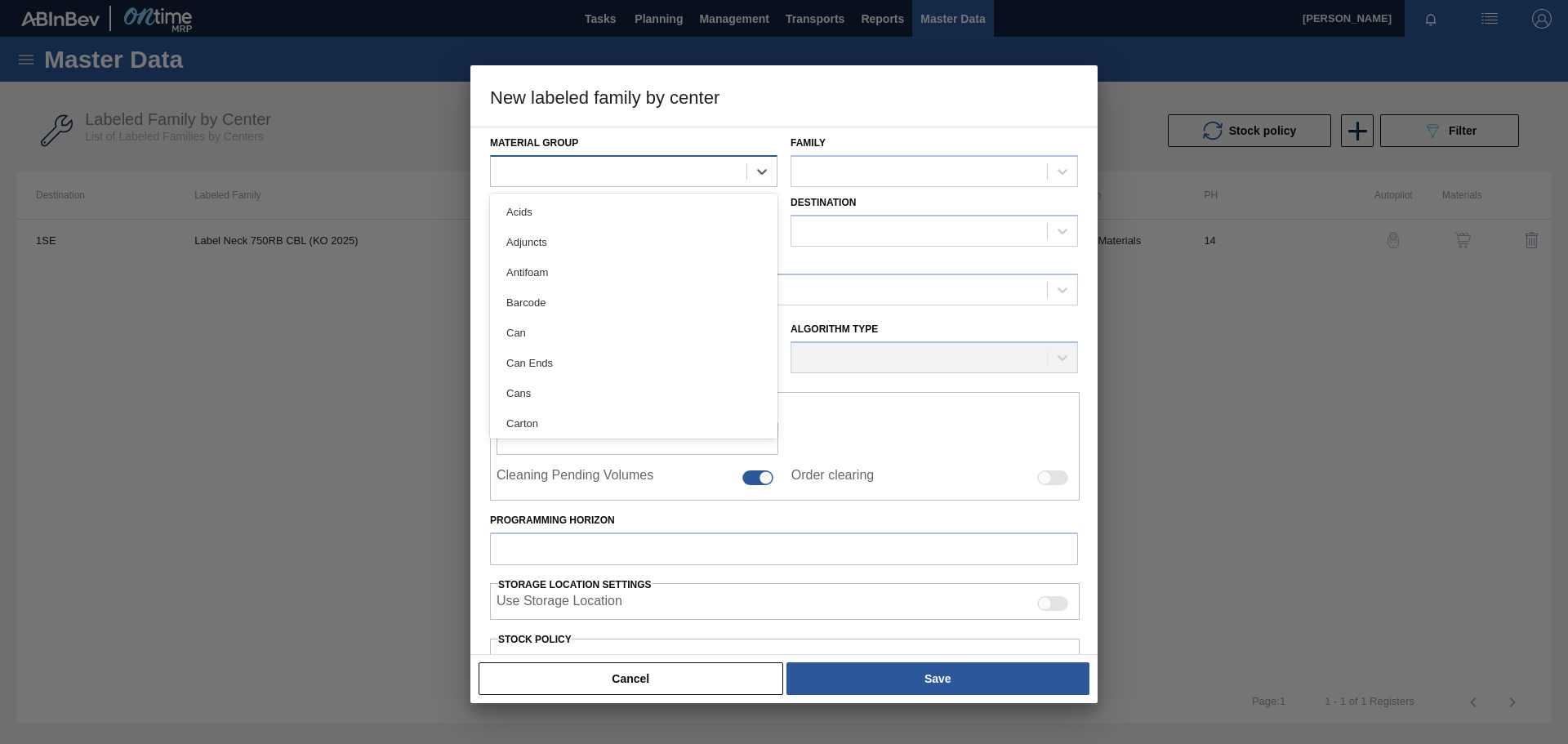
click at [561, 173] on div at bounding box center [618, 171] width 256 height 24
click at [574, 175] on div at bounding box center [618, 171] width 256 height 24
type Group "labe"
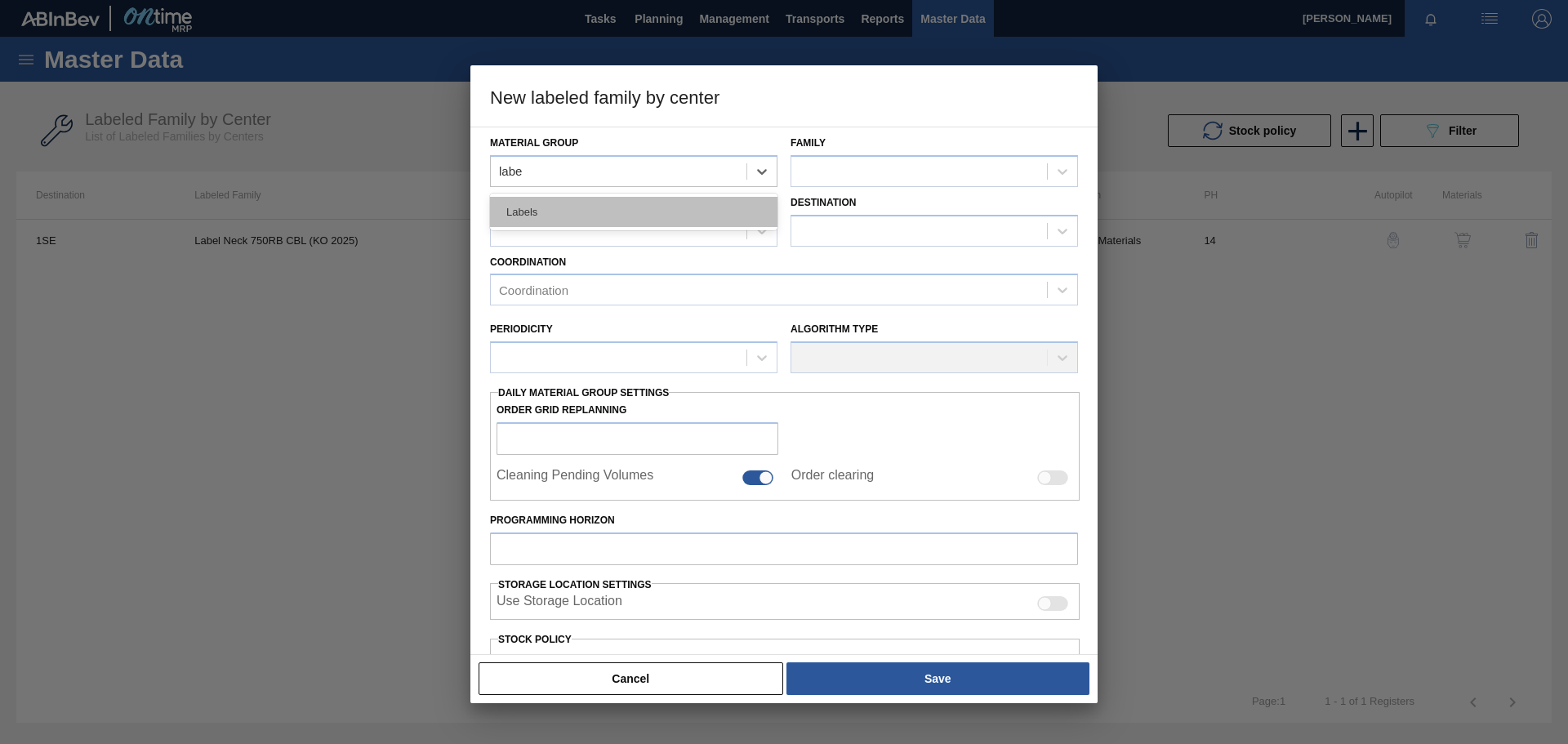
click at [576, 203] on div "Labels" at bounding box center [634, 212] width 288 height 31
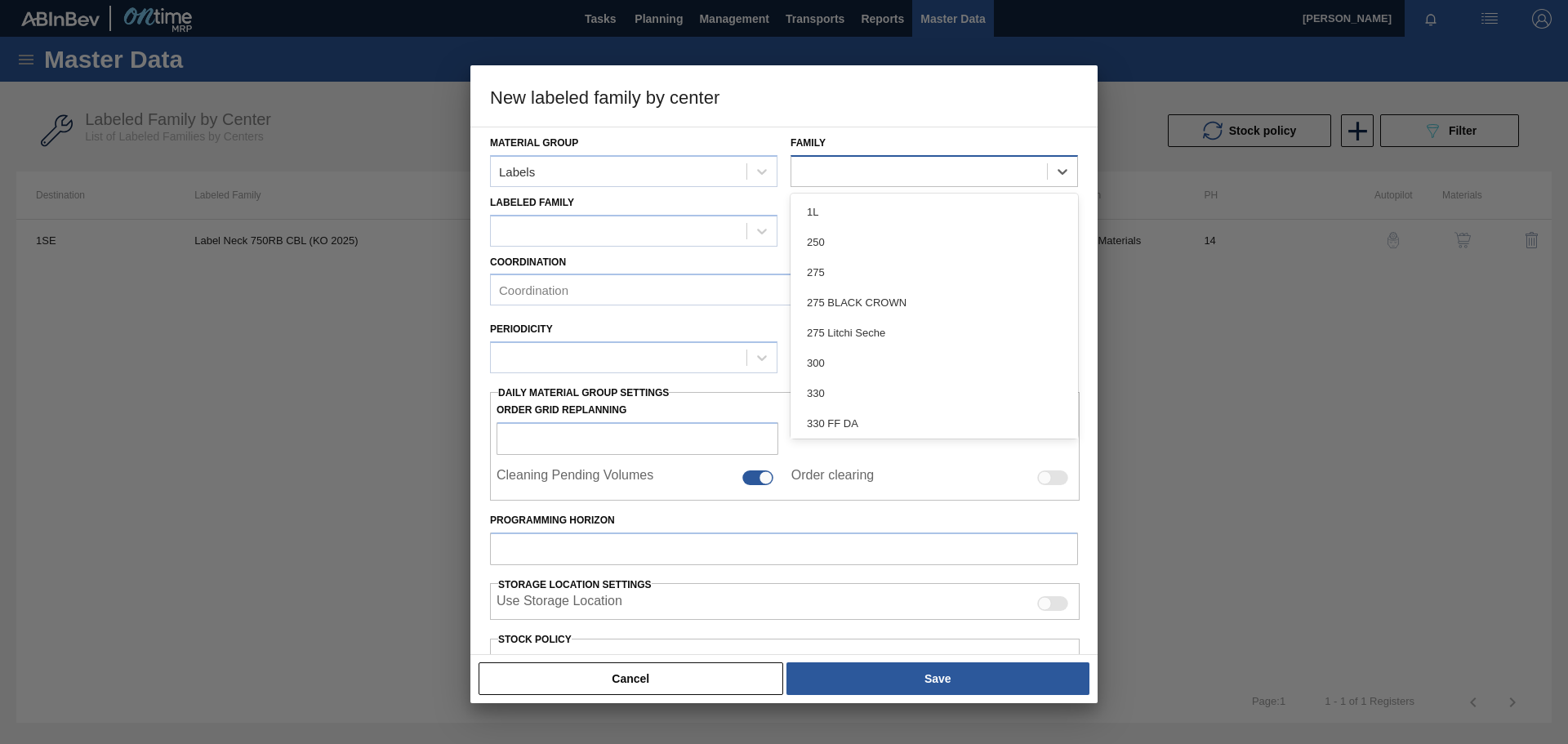
click at [844, 174] on div at bounding box center [919, 171] width 256 height 24
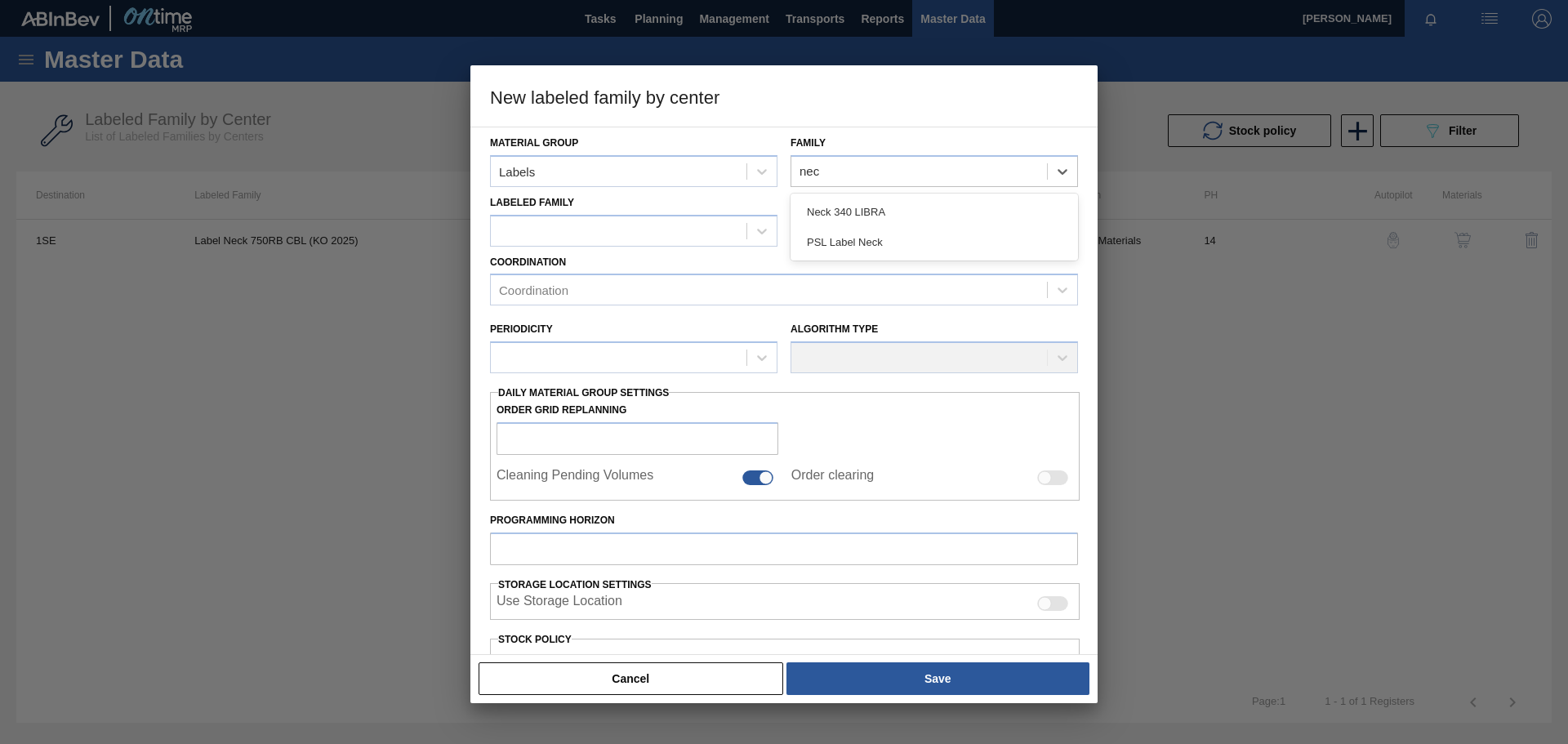
type input "nec"
click at [1045, 374] on div at bounding box center [784, 372] width 1568 height 744
click at [960, 172] on div at bounding box center [919, 171] width 256 height 24
click at [1045, 386] on div at bounding box center [784, 372] width 1568 height 744
click at [665, 515] on button "Cancel" at bounding box center [631, 679] width 304 height 32
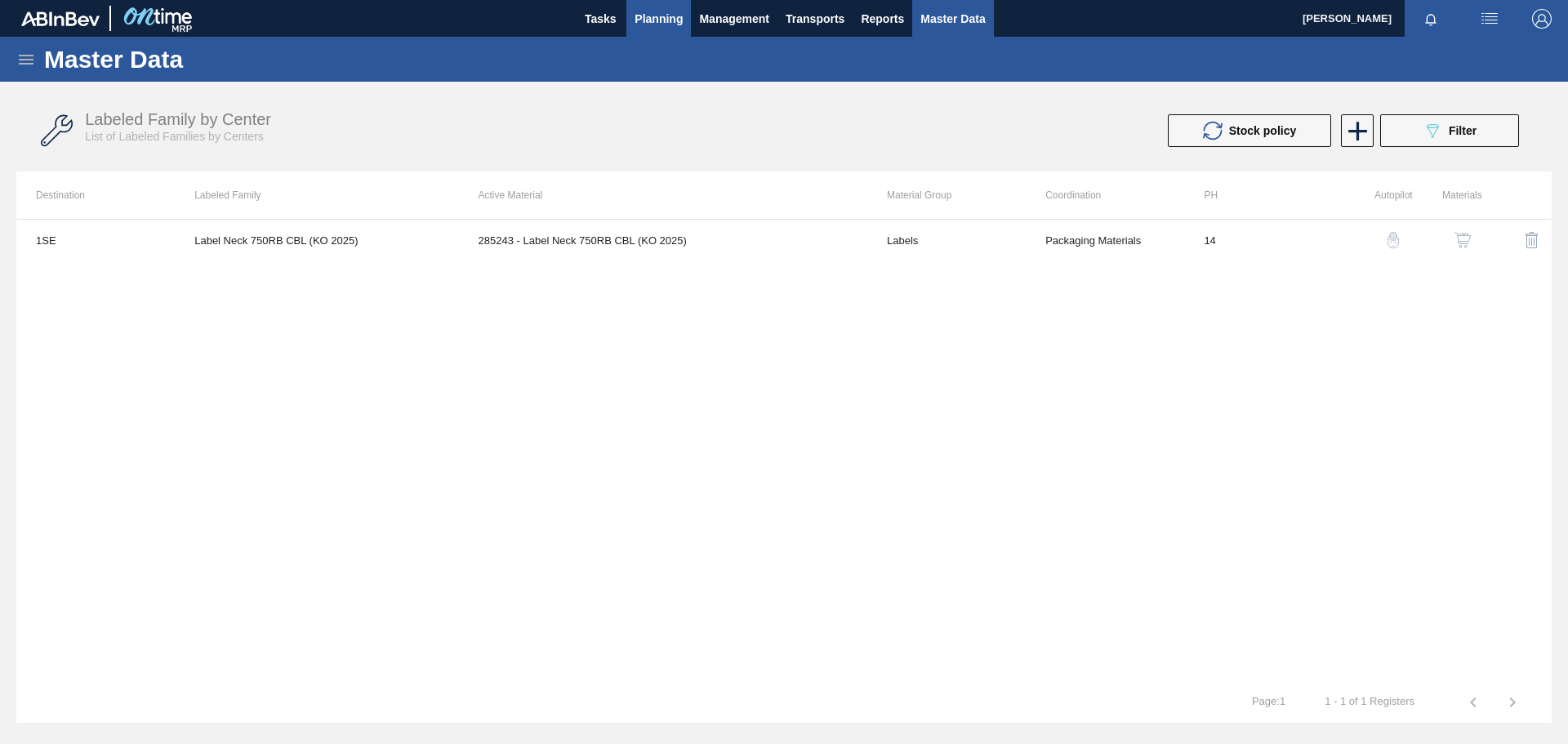
click at [658, 23] on span "Planning" at bounding box center [658, 18] width 48 height 19
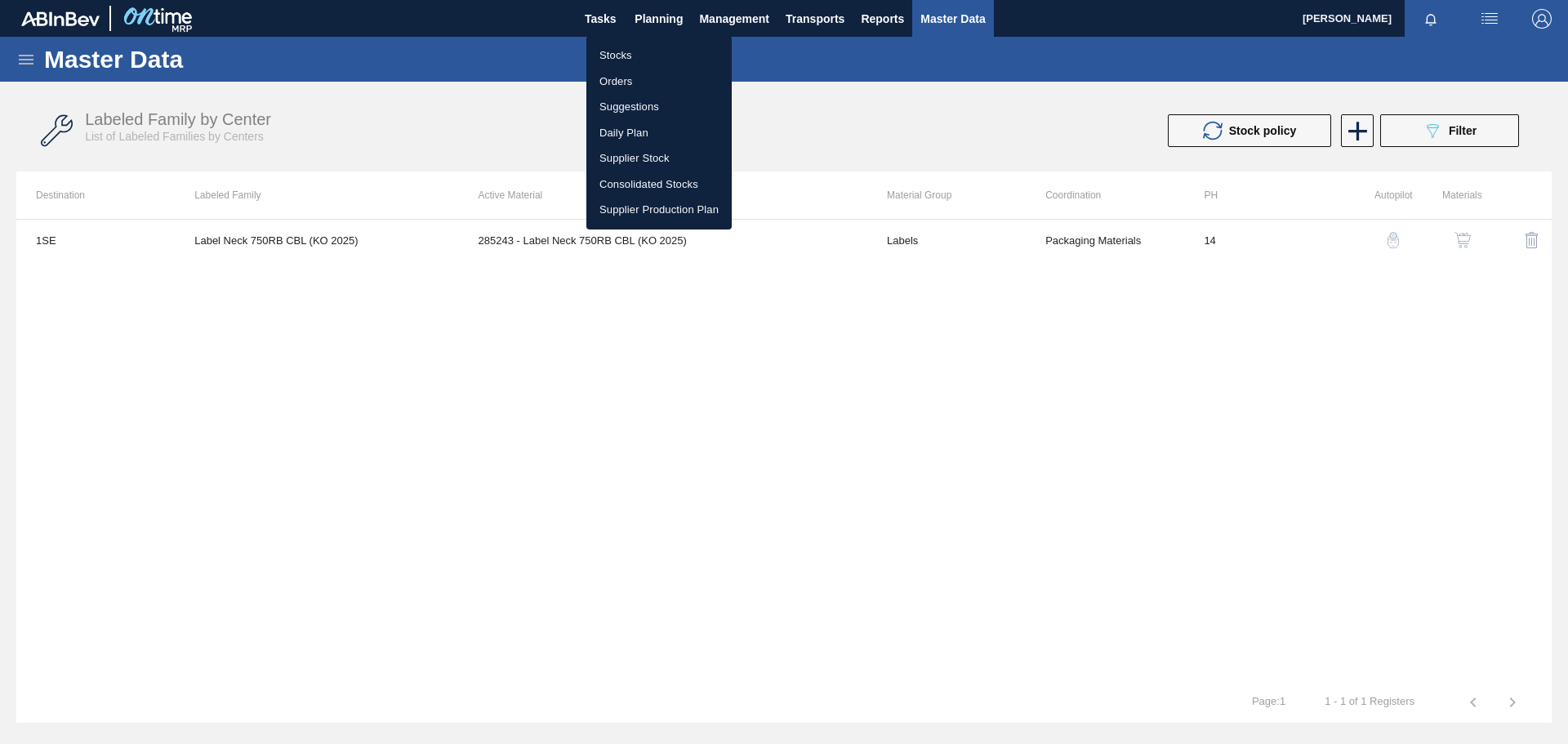
click at [651, 52] on li "Stocks" at bounding box center [659, 56] width 146 height 26
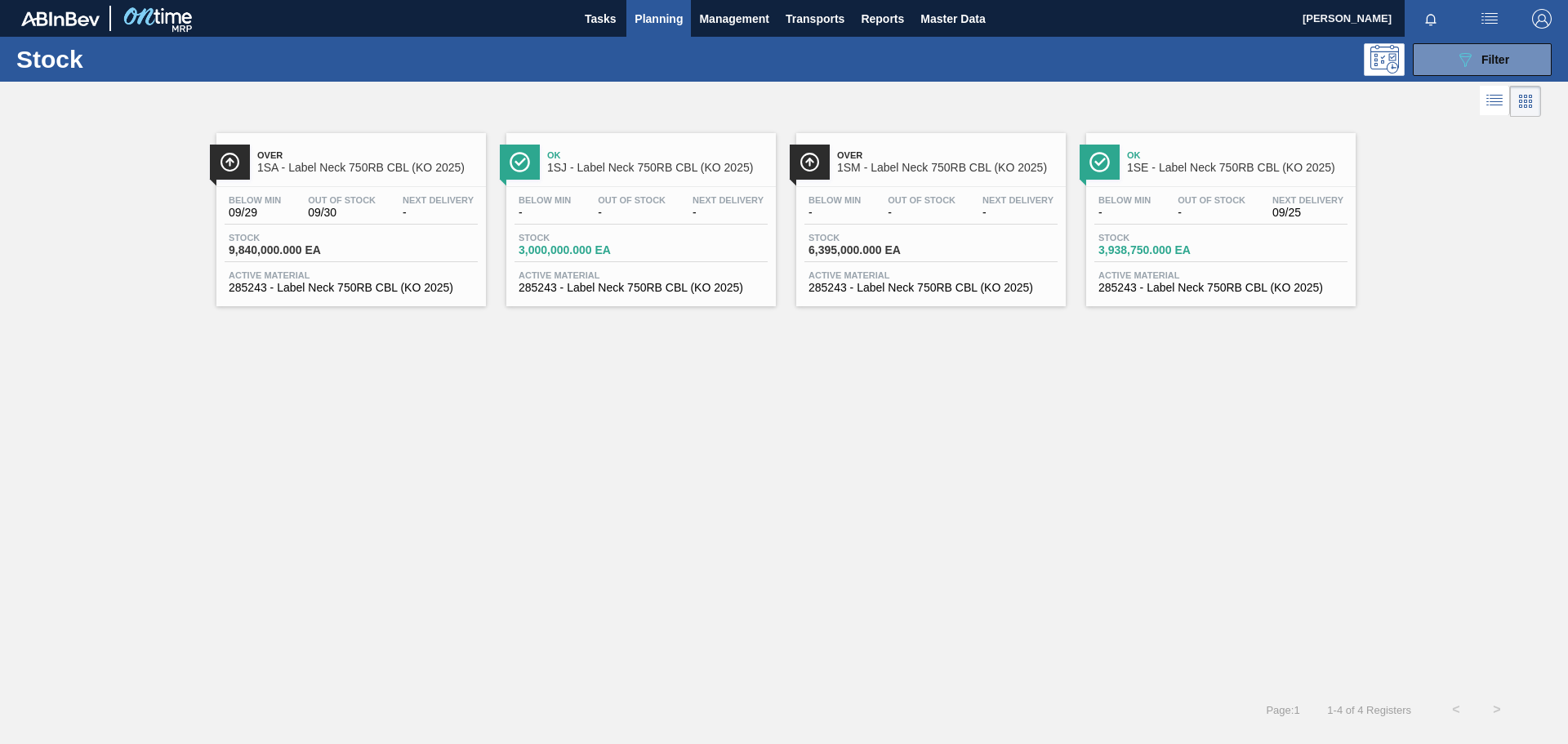
click at [978, 215] on div "Next Delivery -" at bounding box center [1018, 207] width 79 height 24
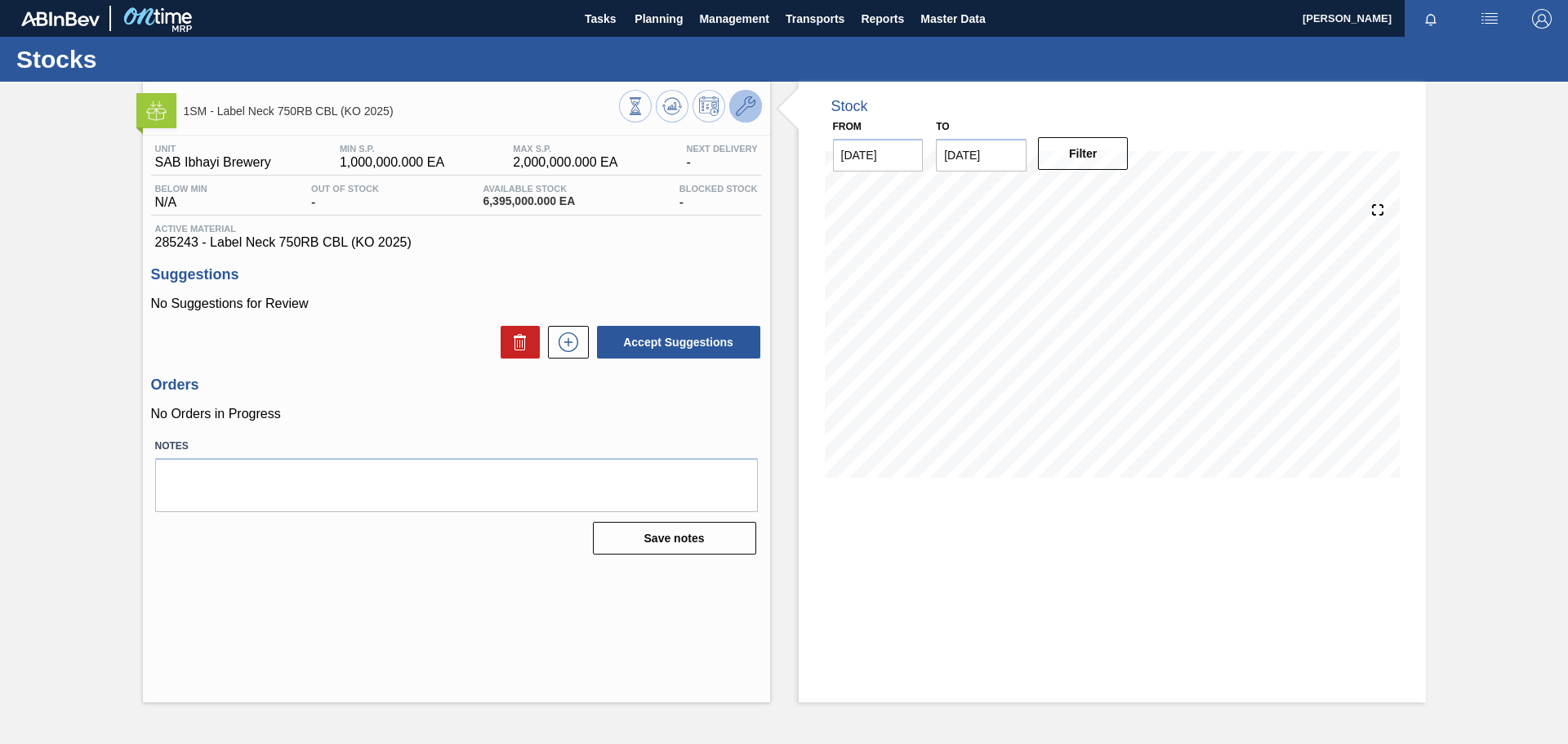
click at [749, 109] on icon at bounding box center [746, 106] width 19 height 19
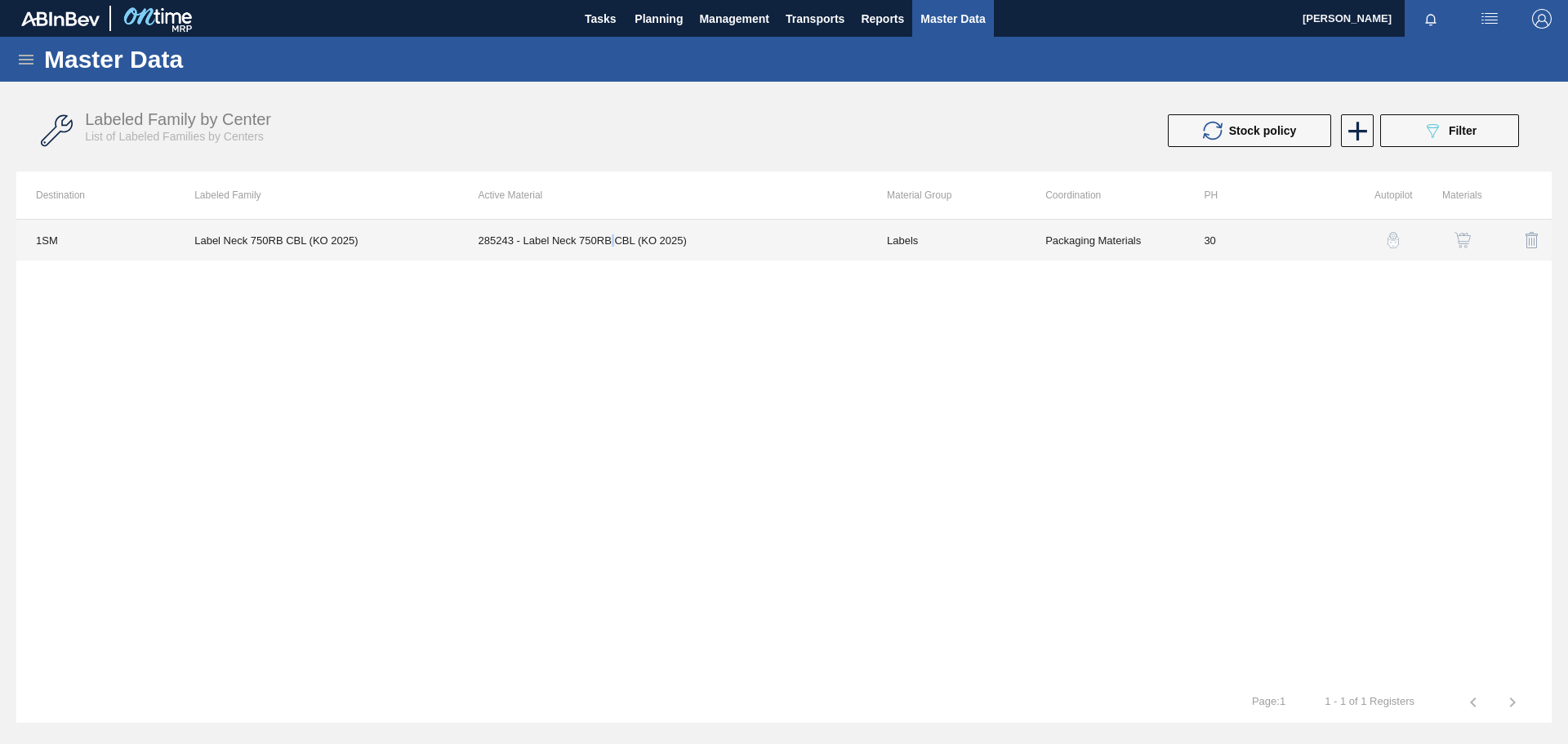
click at [613, 238] on td "285243 - Label Neck 750RB CBL (KO 2025)" at bounding box center [663, 240] width 408 height 41
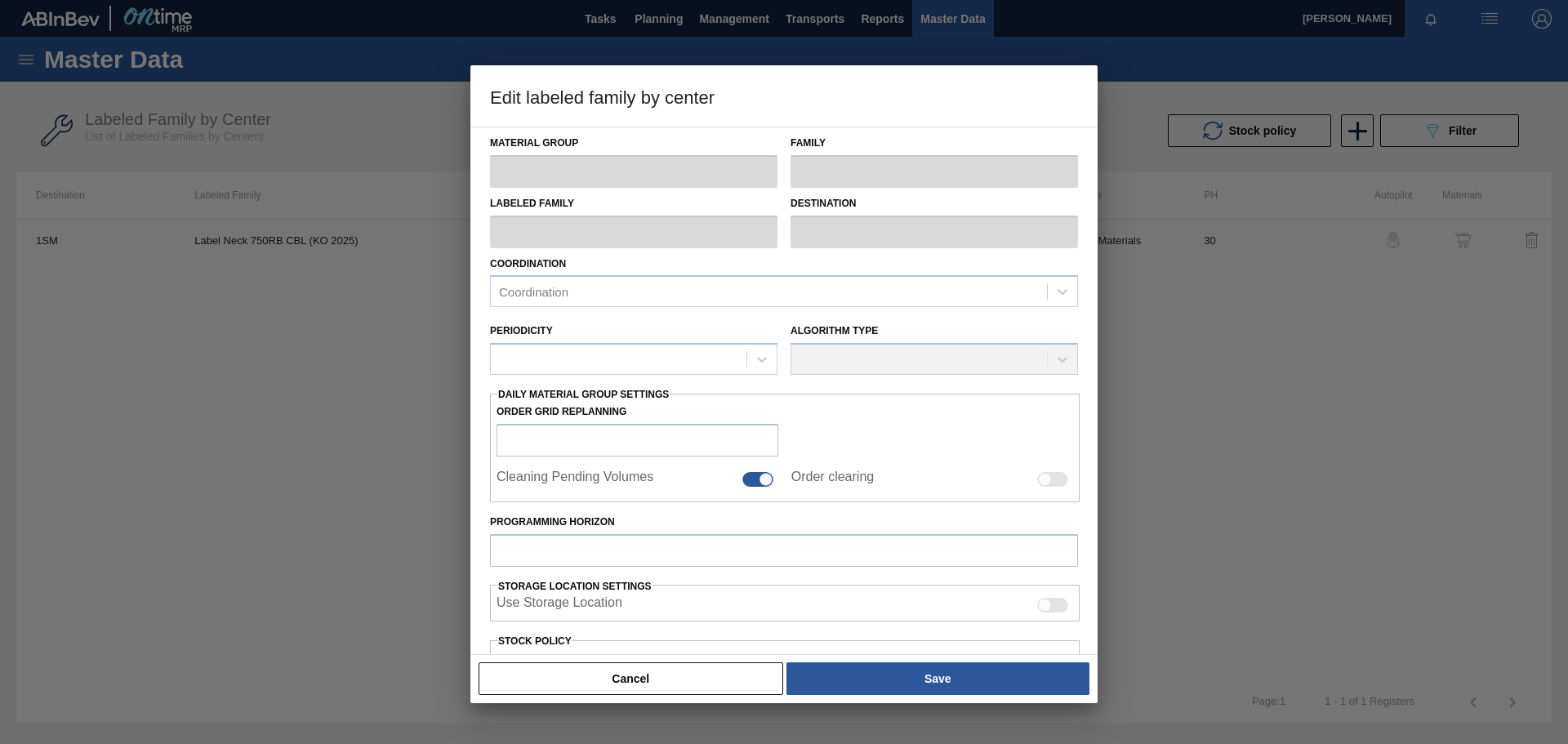
type input "Labels"
type input "750RB"
type input "Label Neck 750RB CBL (KO 2025)"
type input "1SM - SAB Ibhayi Brewery"
type input "30"
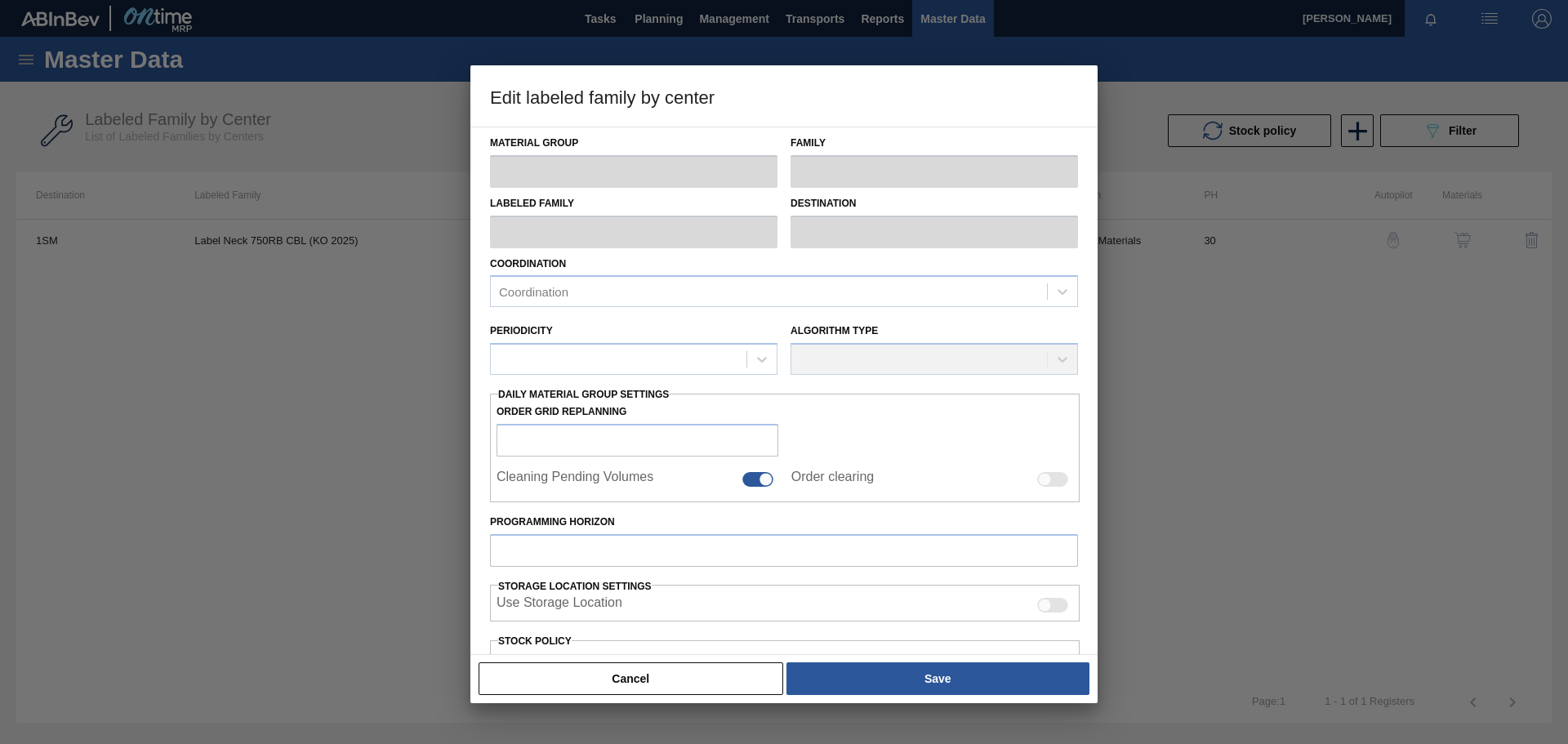
type input "1,000,000"
type input "2,000,000"
type input "100"
type input "2,000,000.000"
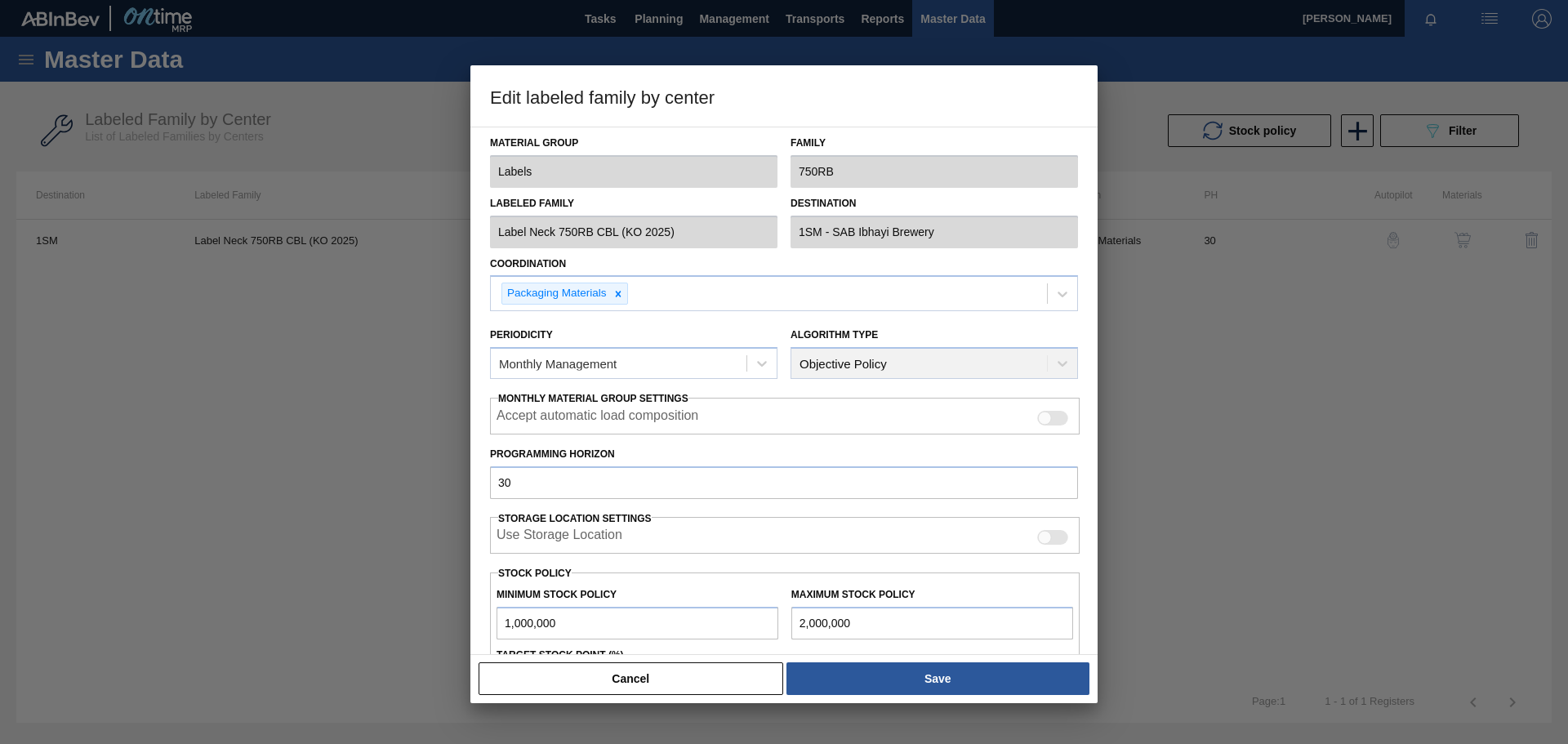
click at [1045, 407] on div at bounding box center [784, 372] width 1568 height 744
click at [678, 515] on button "Cancel" at bounding box center [631, 679] width 304 height 32
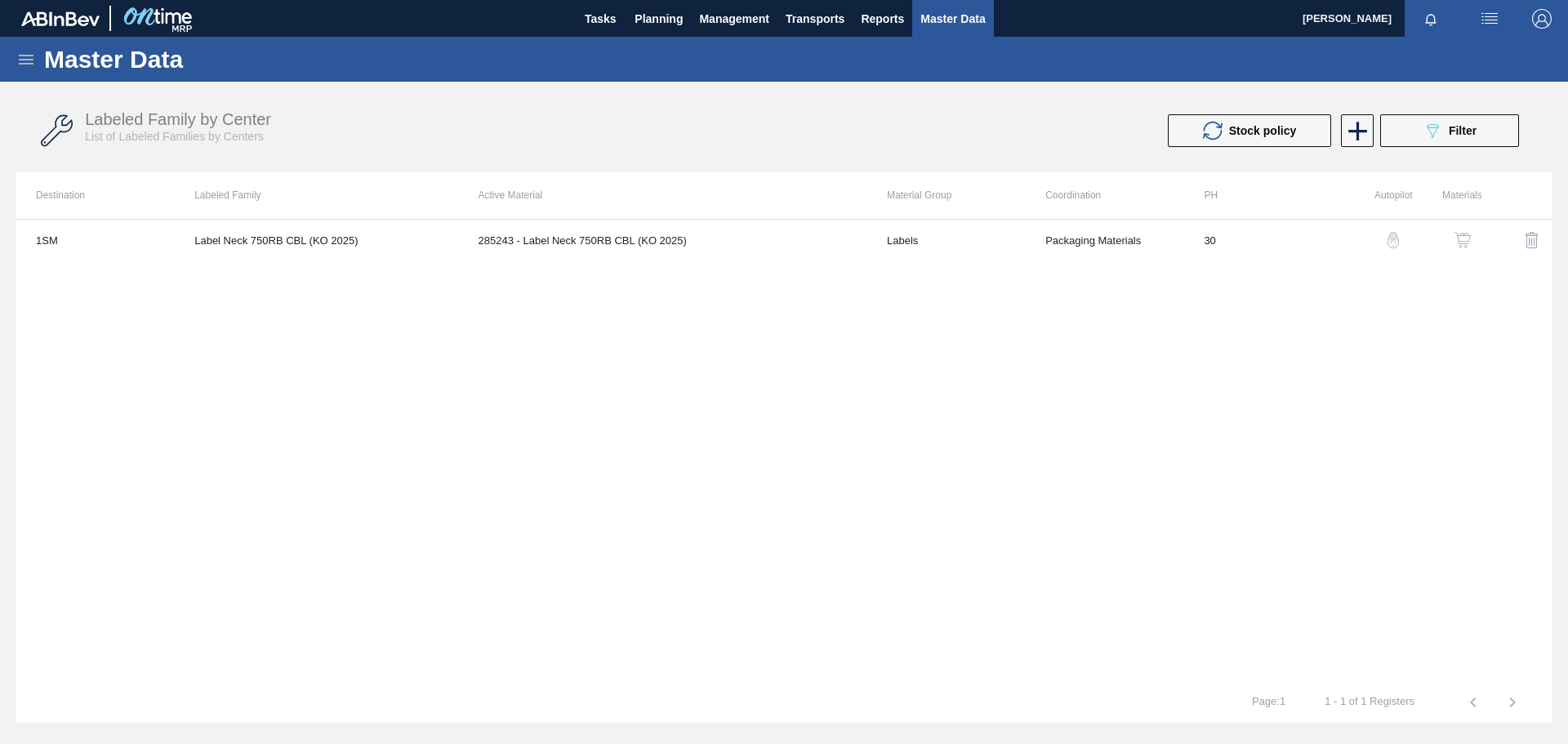
click at [21, 58] on icon at bounding box center [26, 59] width 15 height 10
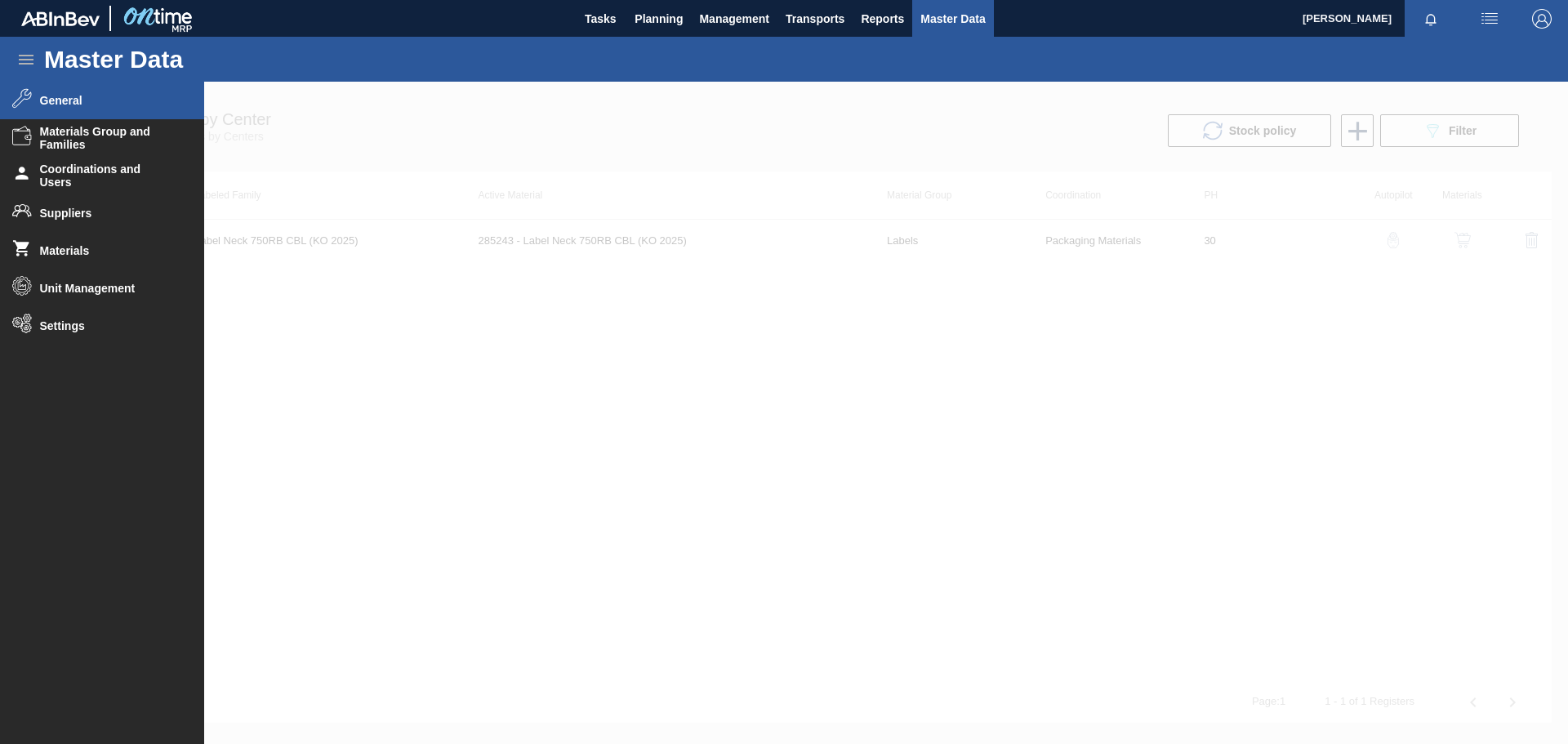
click at [97, 102] on span "General" at bounding box center [107, 100] width 135 height 13
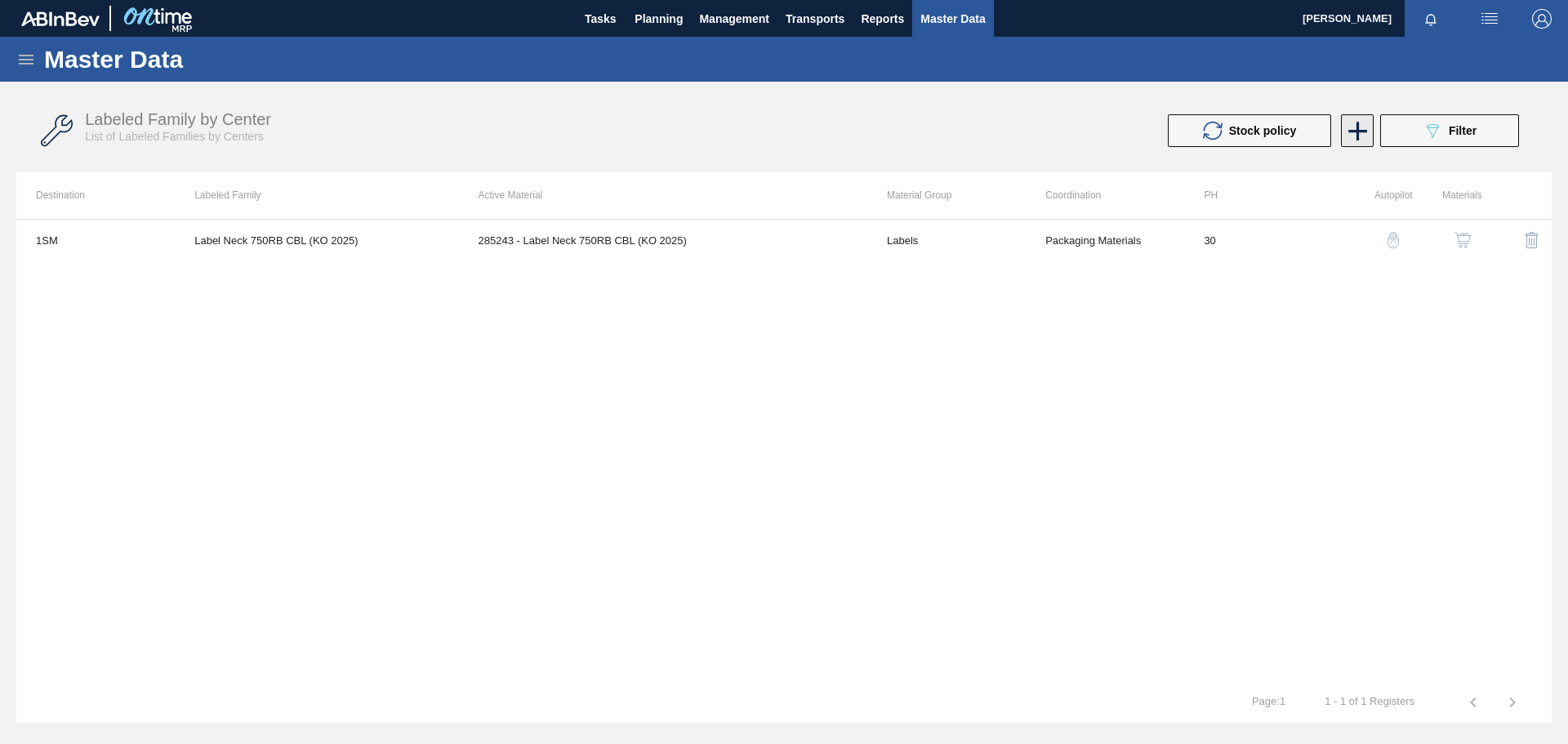
click at [1045, 135] on icon at bounding box center [1358, 132] width 19 height 19
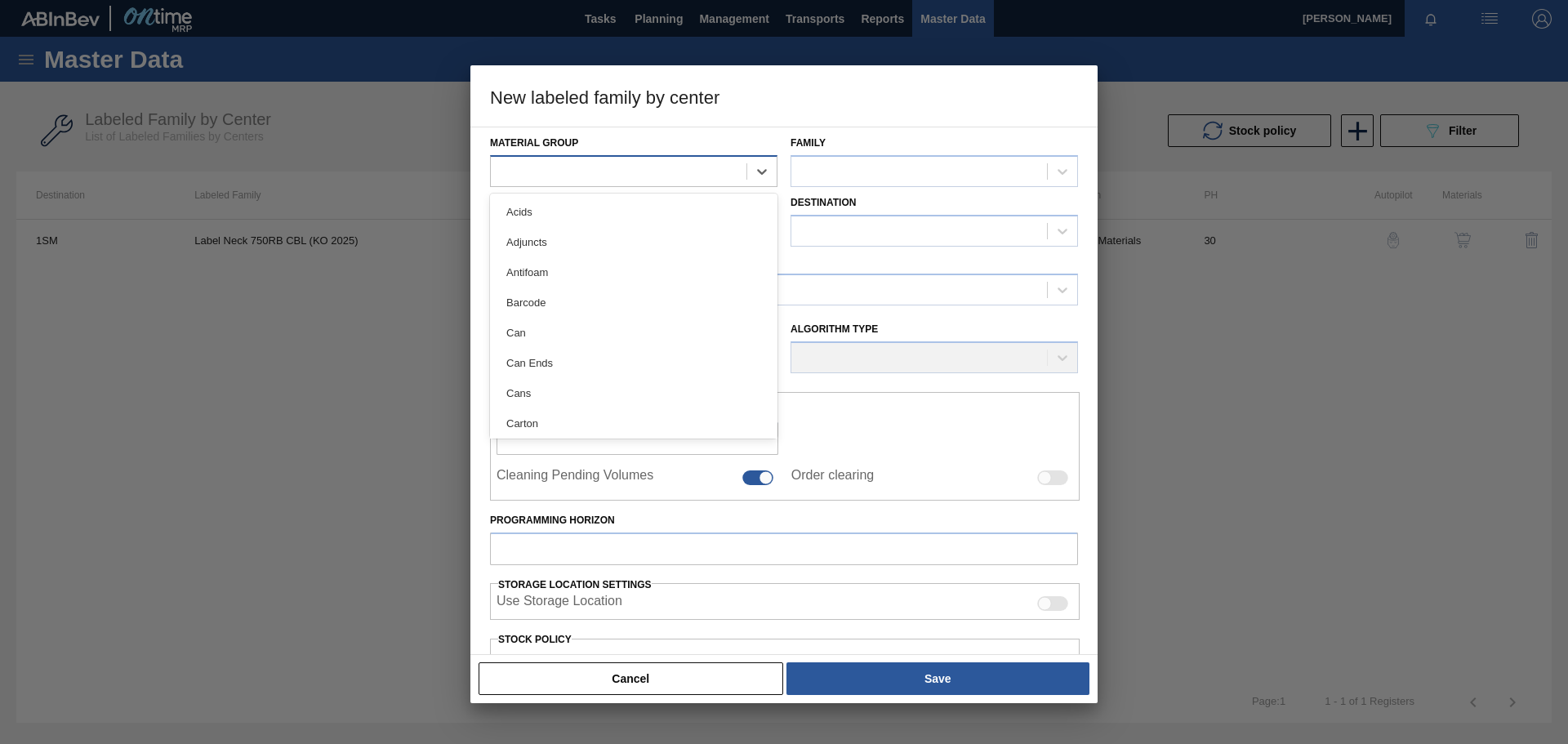
click at [692, 175] on div at bounding box center [618, 171] width 256 height 24
type Group "la"
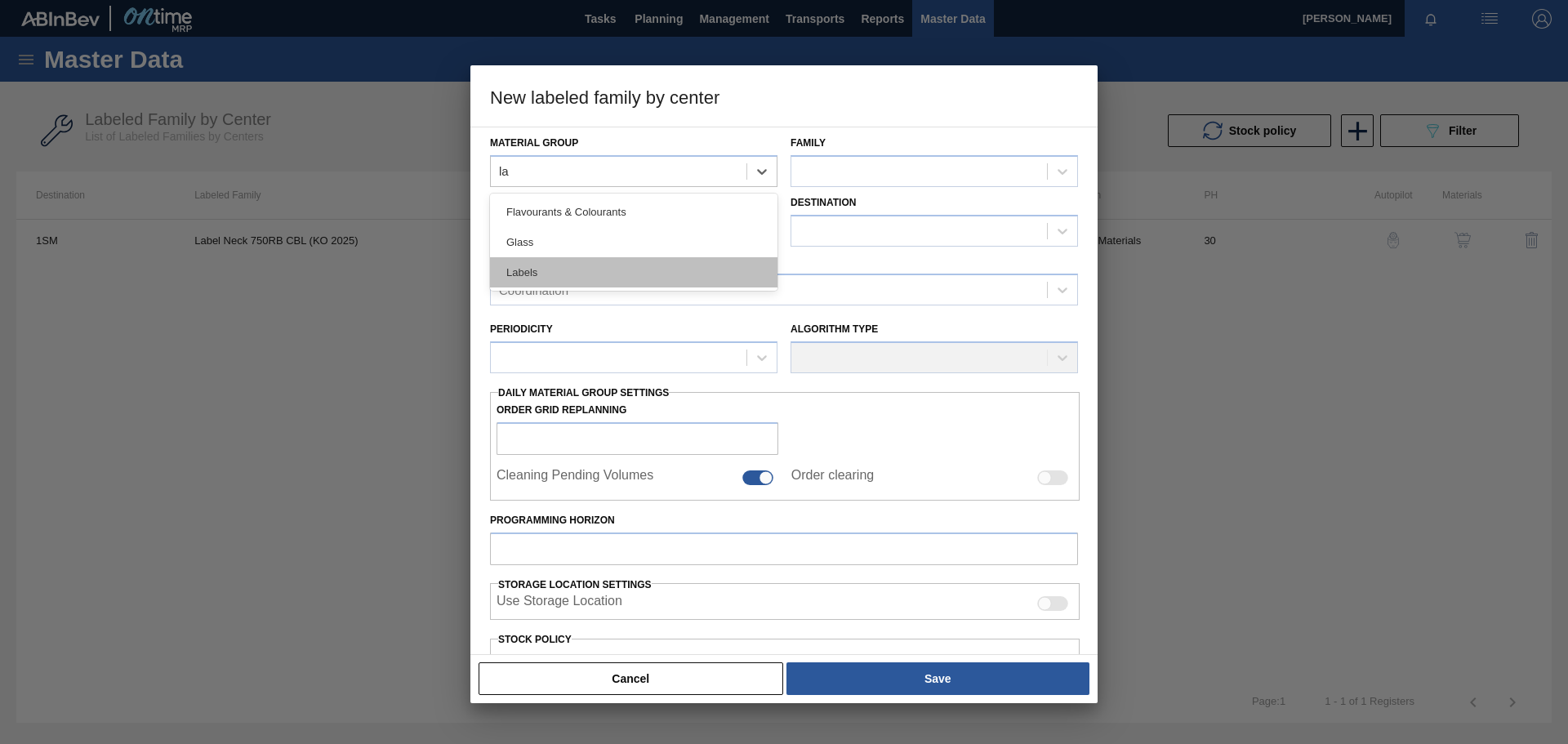
click at [551, 272] on div "Labels" at bounding box center [634, 272] width 288 height 31
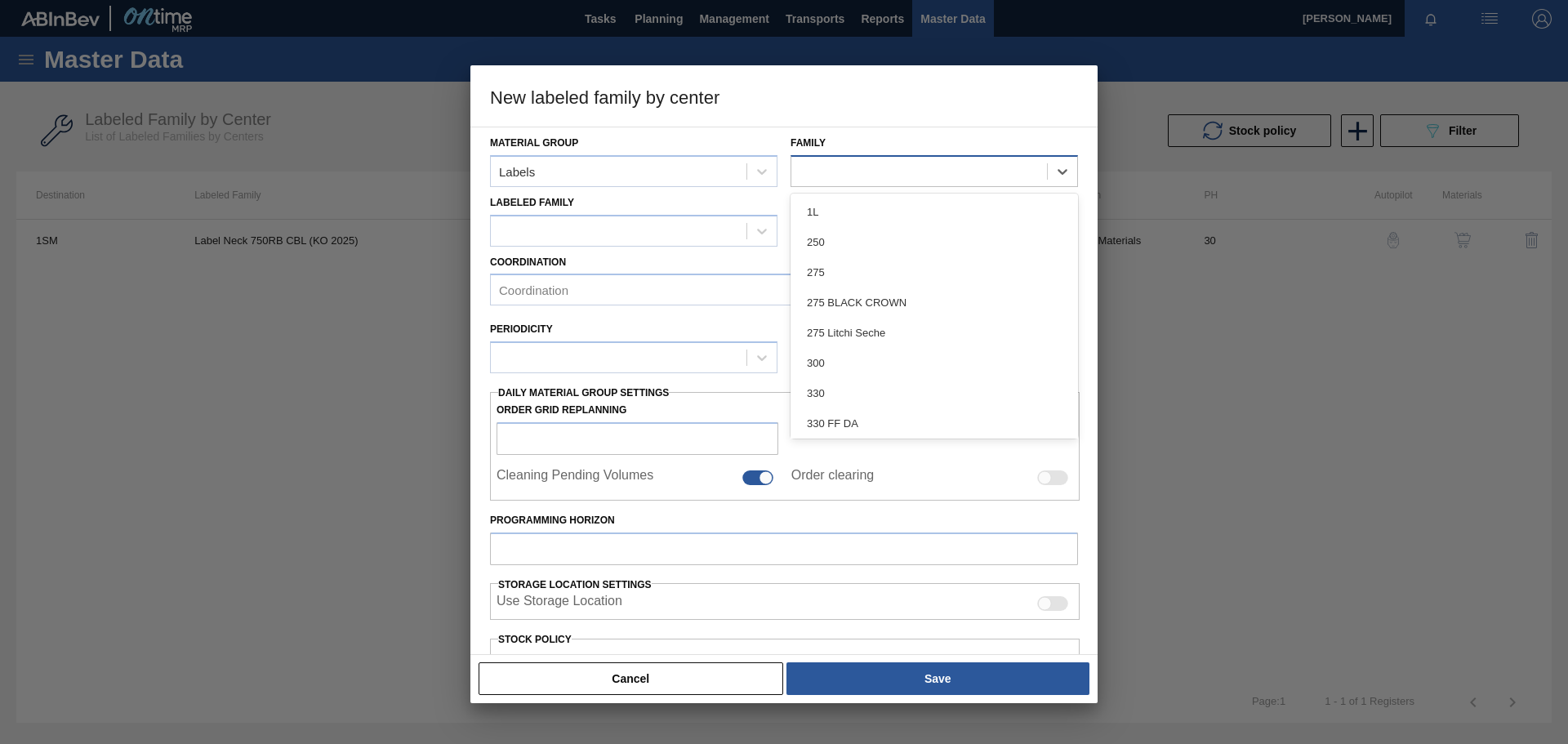
click at [856, 170] on div at bounding box center [919, 171] width 256 height 24
type input "750"
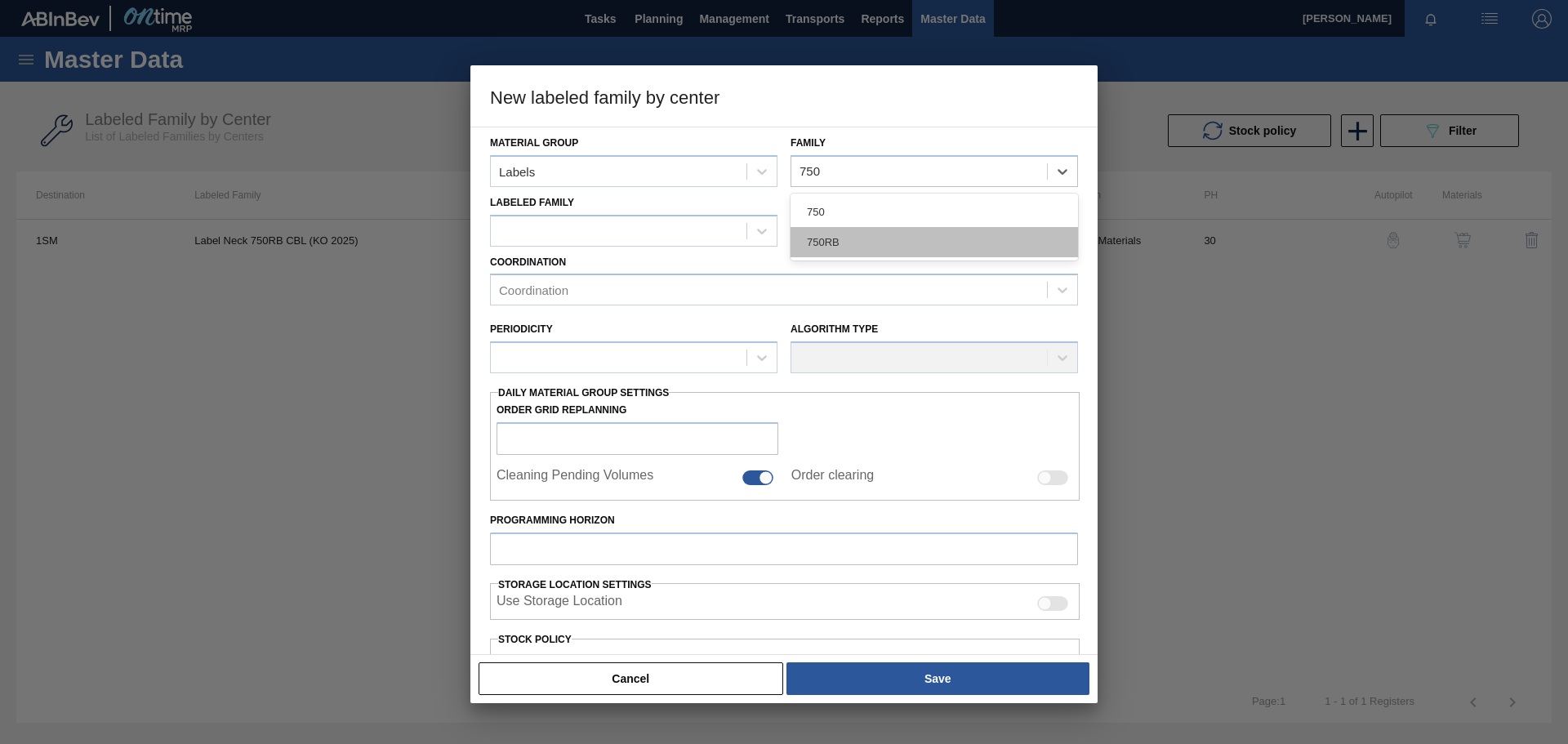
click at [837, 241] on div "750RB" at bounding box center [935, 242] width 288 height 31
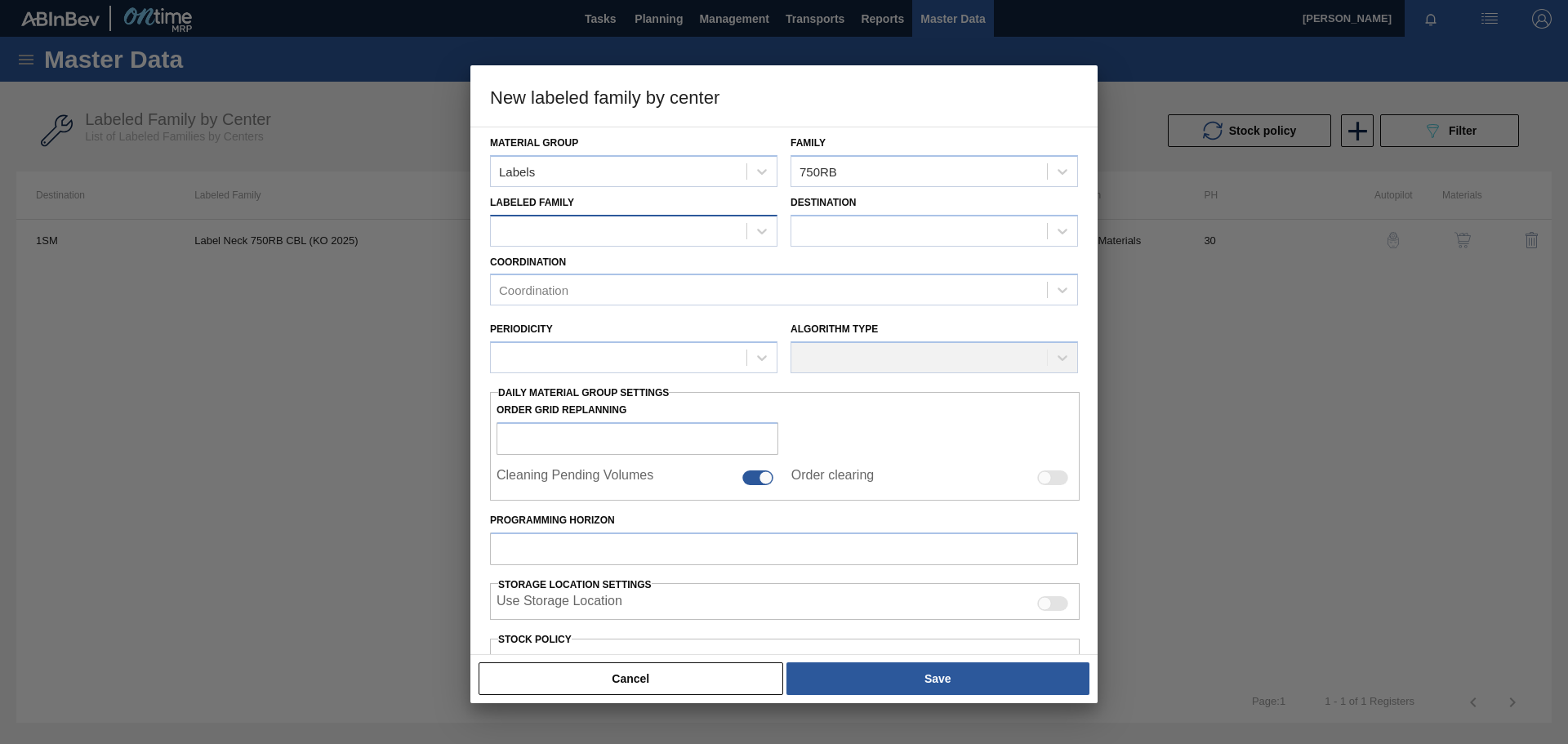
click at [590, 226] on div at bounding box center [618, 230] width 256 height 24
paste Family "Label Neck 750RB CBL (KO 2025)"
type Family "Label Neck 750RB CBL (KO 2025)"
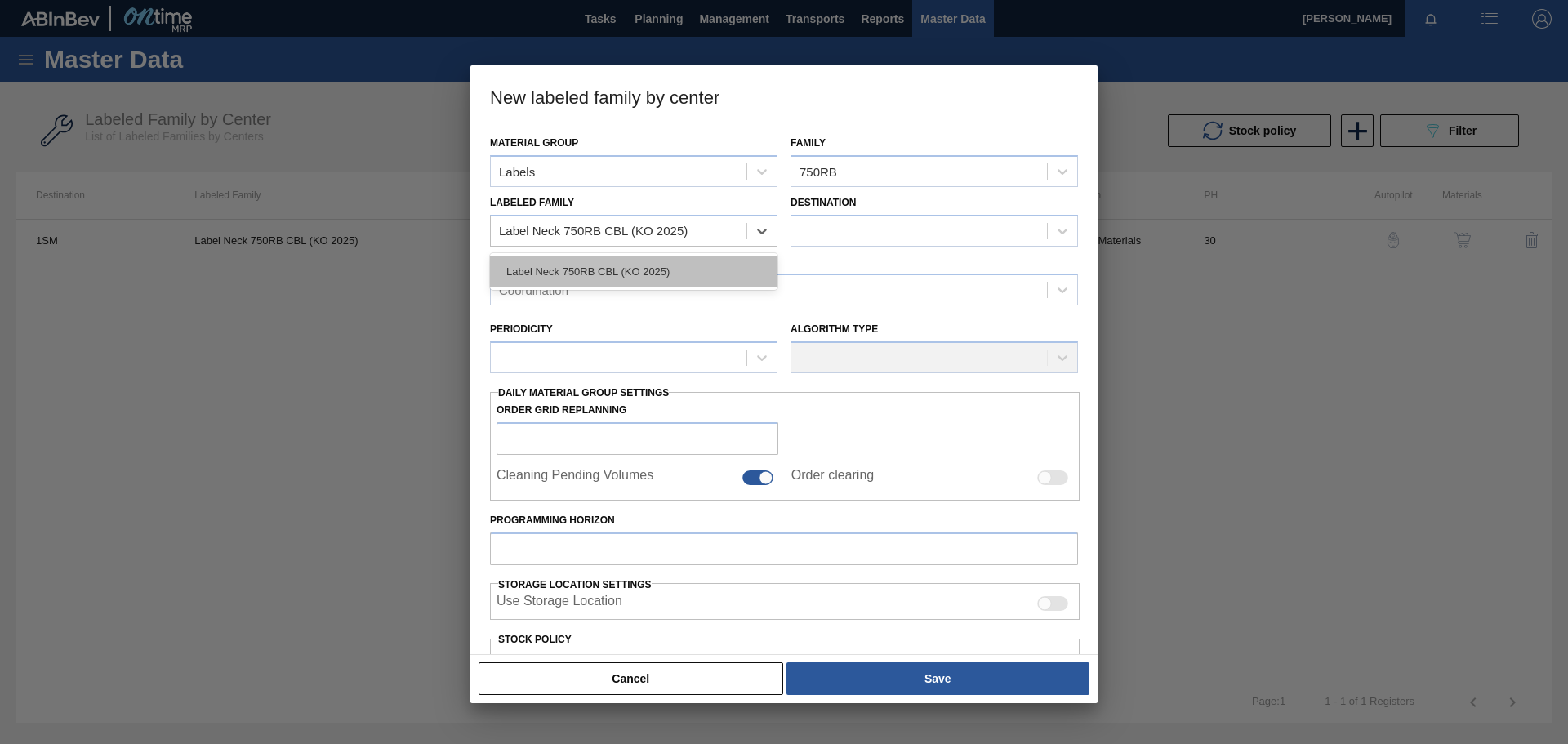
click at [638, 274] on div "Label Neck 750RB CBL (KO 2025)" at bounding box center [634, 271] width 288 height 31
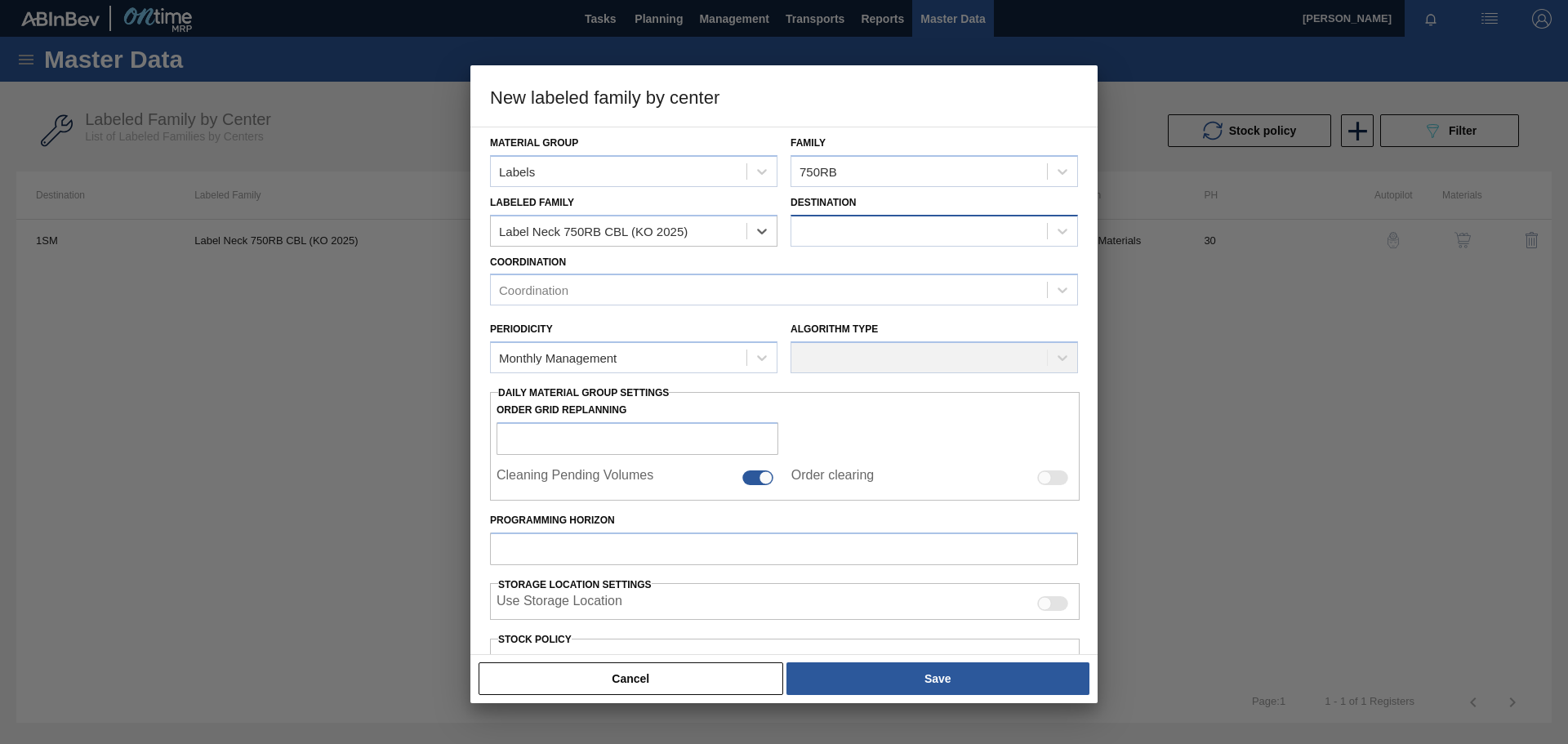
checkbox input "false"
click at [904, 231] on div at bounding box center [919, 230] width 256 height 24
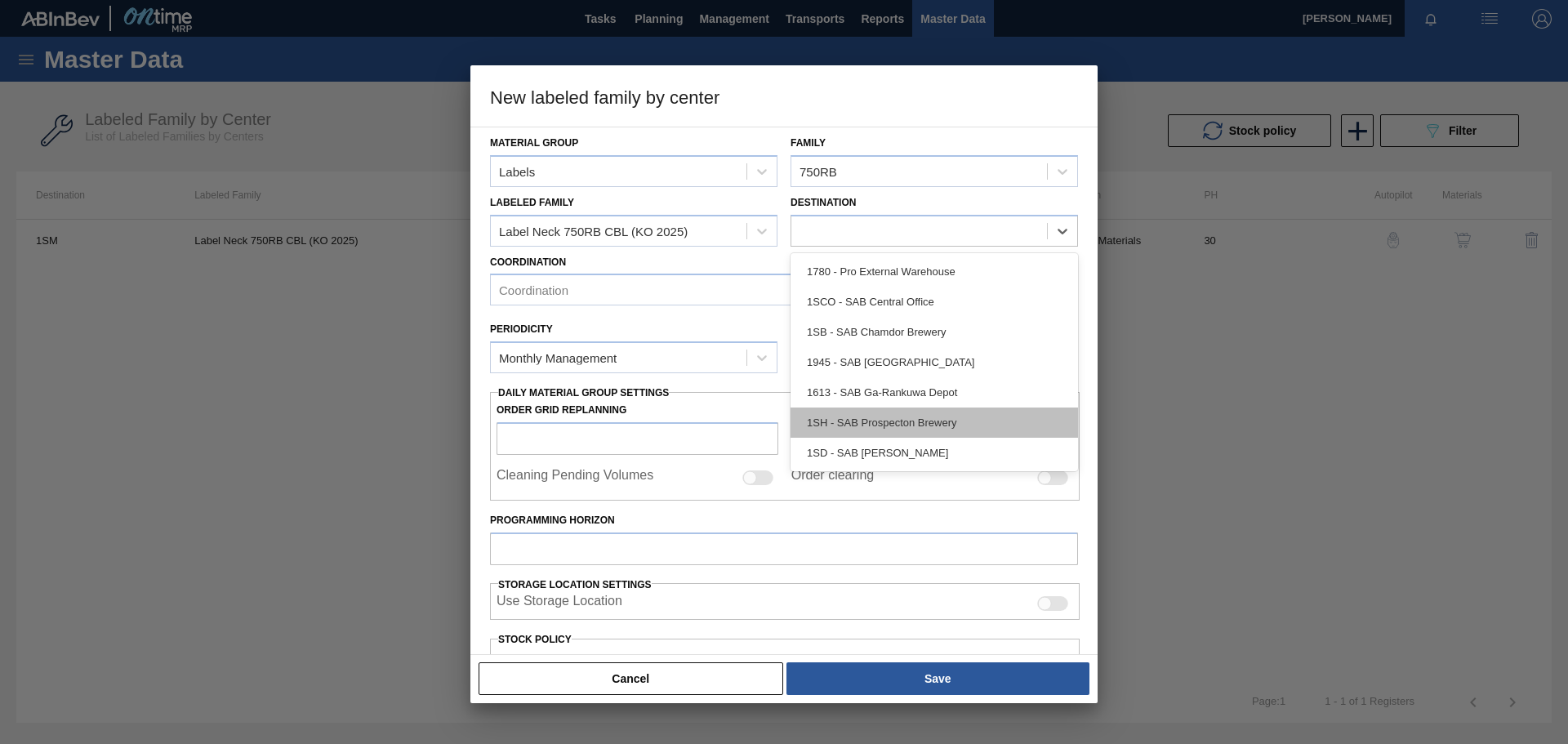
click at [881, 428] on div "1SH - SAB Prospecton Brewery" at bounding box center [935, 422] width 288 height 31
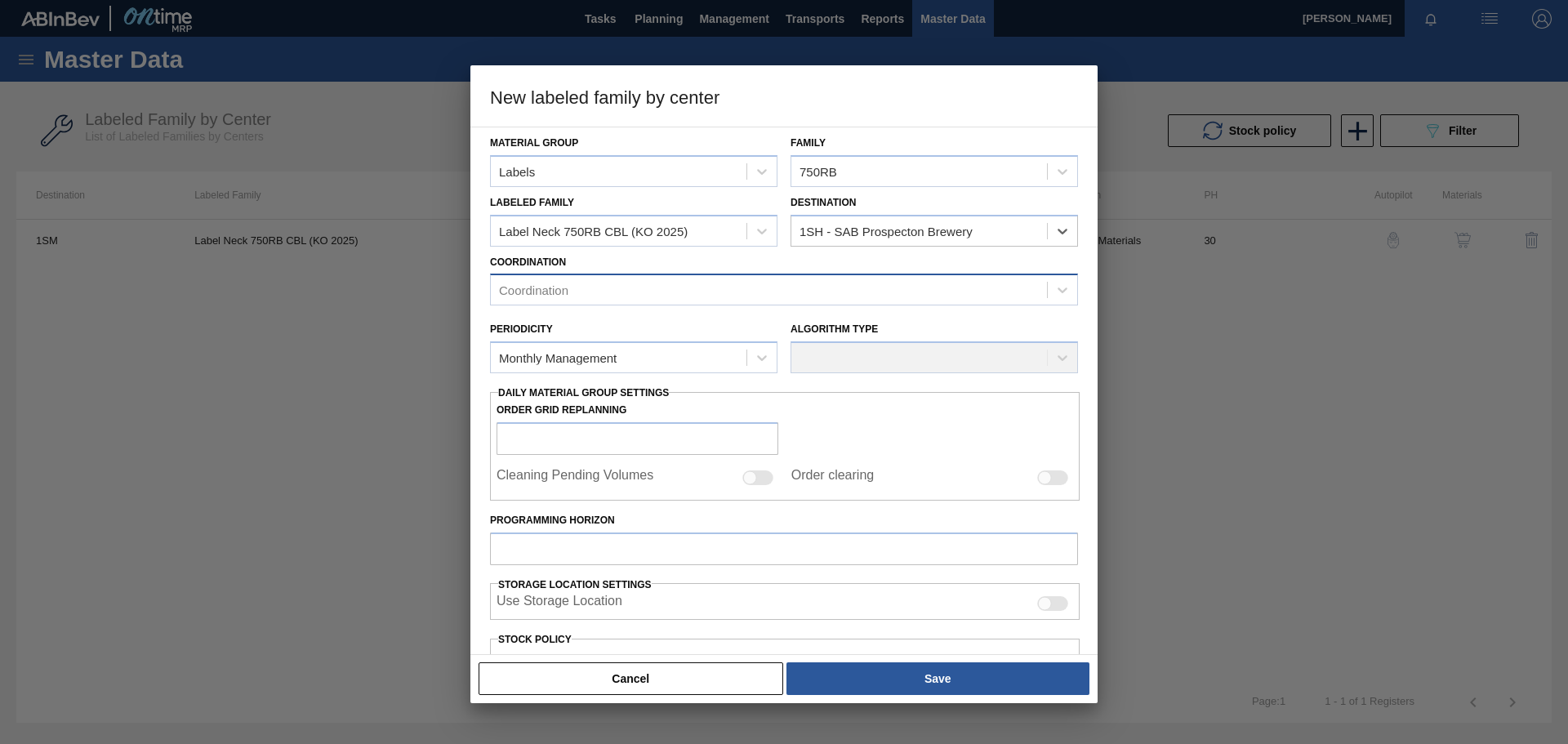
click at [561, 290] on div "Coordination" at bounding box center [534, 290] width 70 height 14
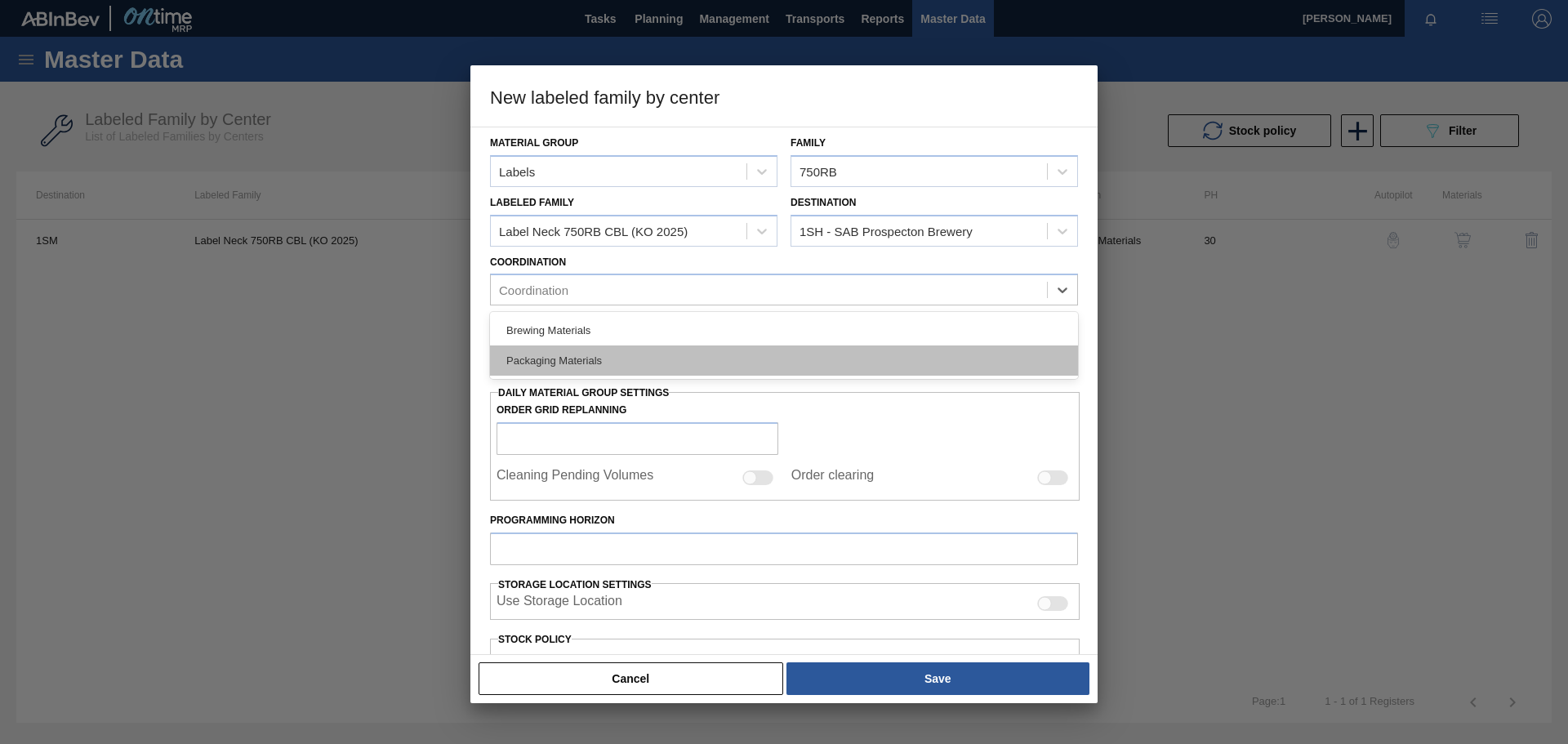
click at [535, 357] on div "Packaging Materials" at bounding box center [784, 360] width 588 height 31
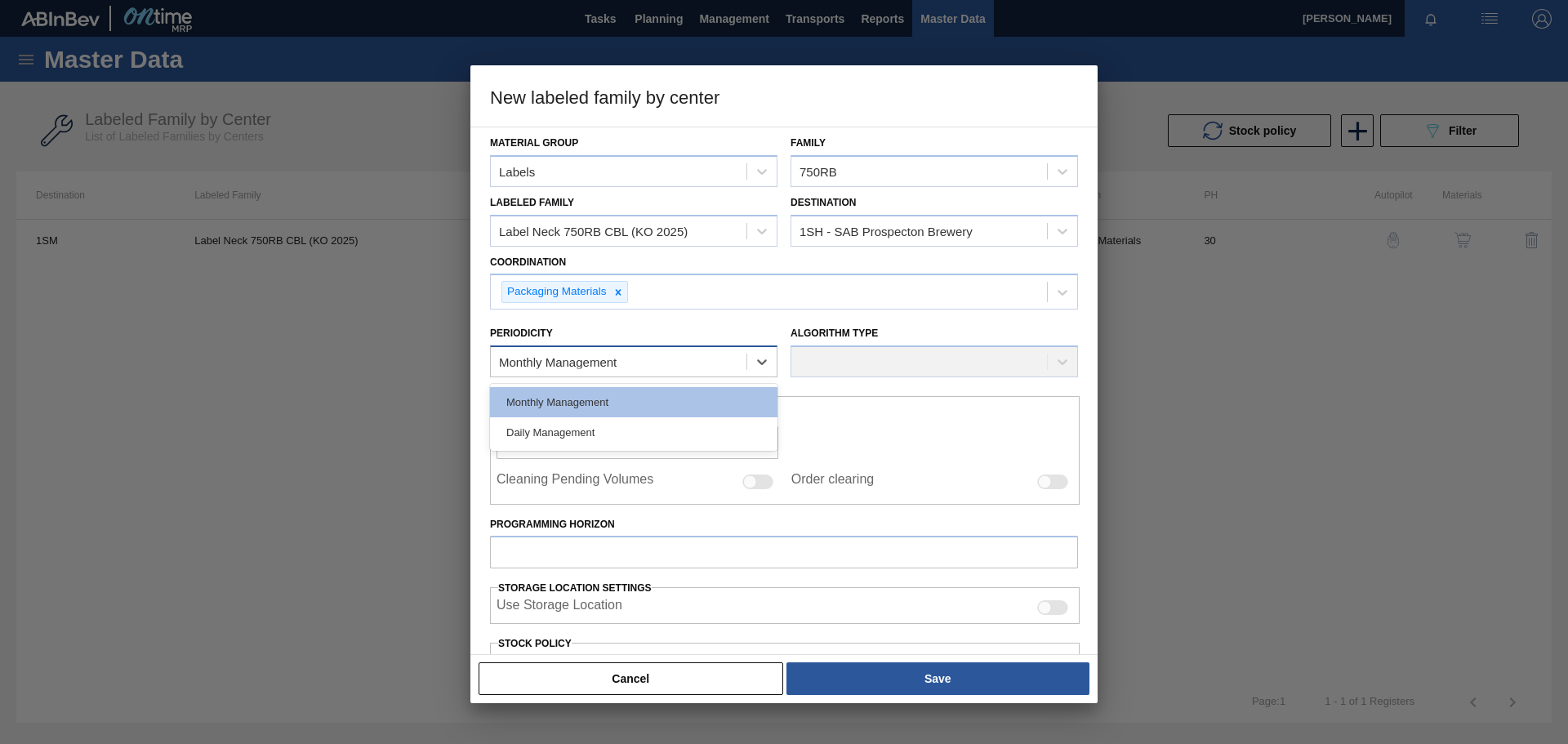
click at [706, 364] on div "Monthly Management" at bounding box center [618, 362] width 256 height 24
click at [624, 396] on div "Monthly Management" at bounding box center [634, 402] width 288 height 31
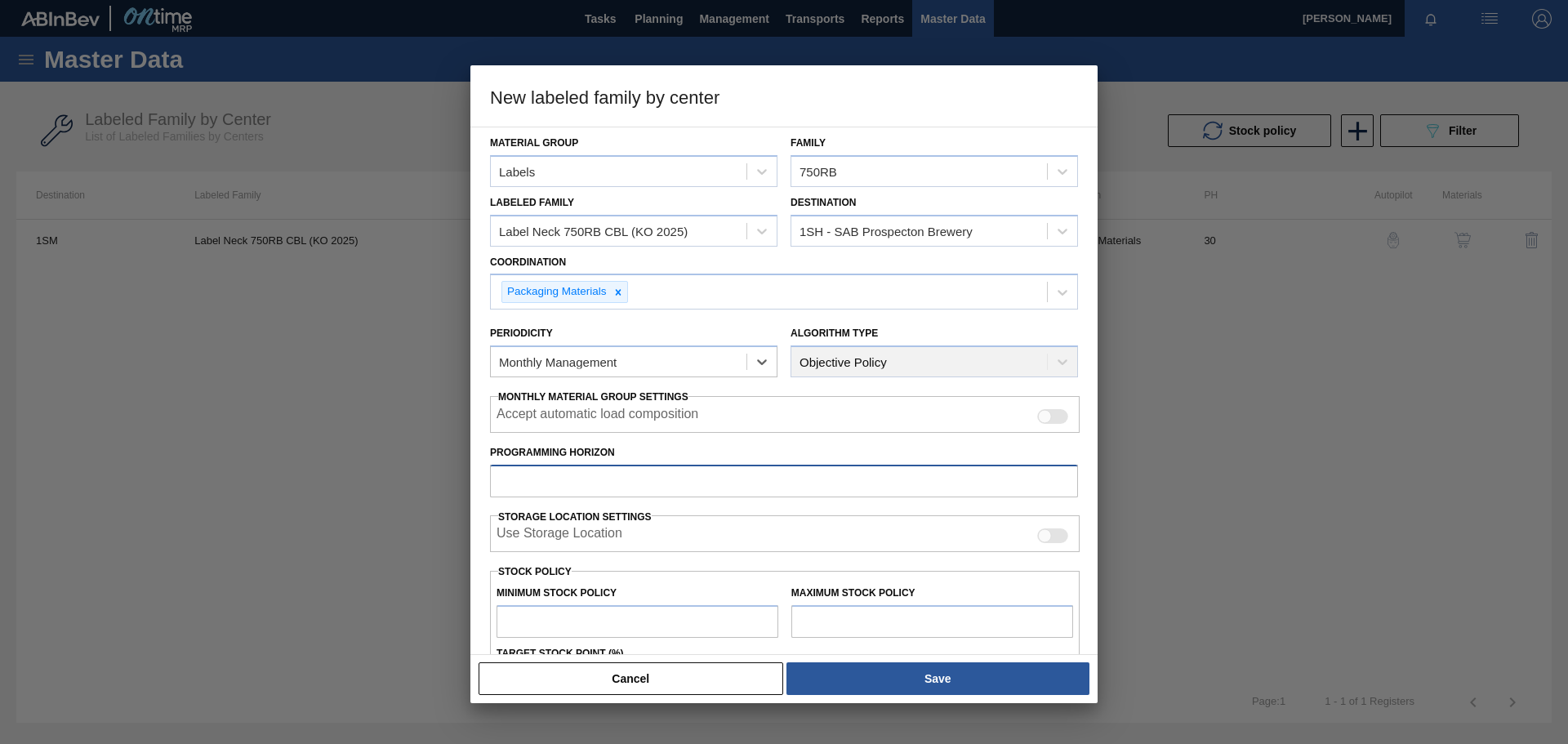
click at [603, 476] on input "Programming Horizon" at bounding box center [784, 481] width 588 height 32
type input "14"
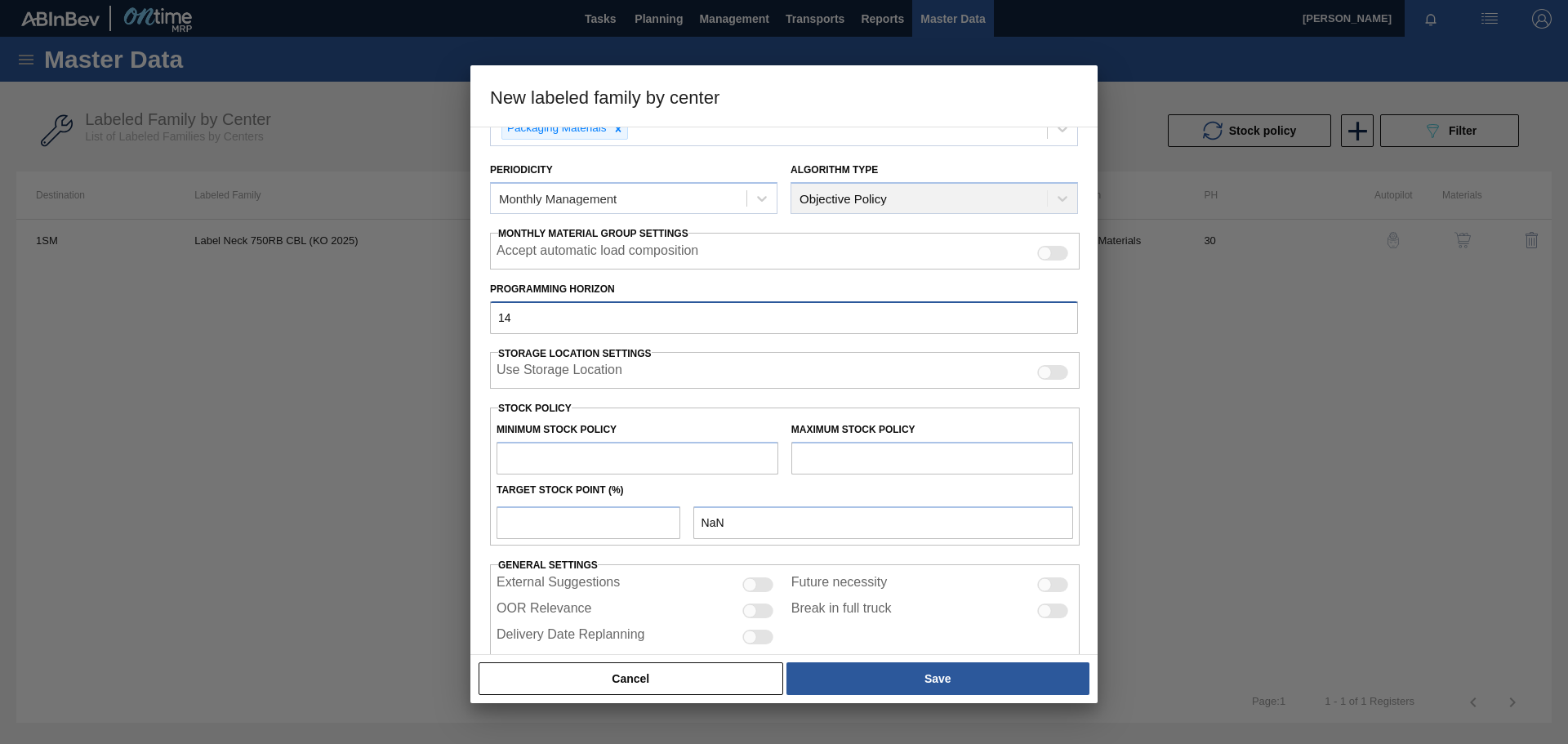
scroll to position [197, 0]
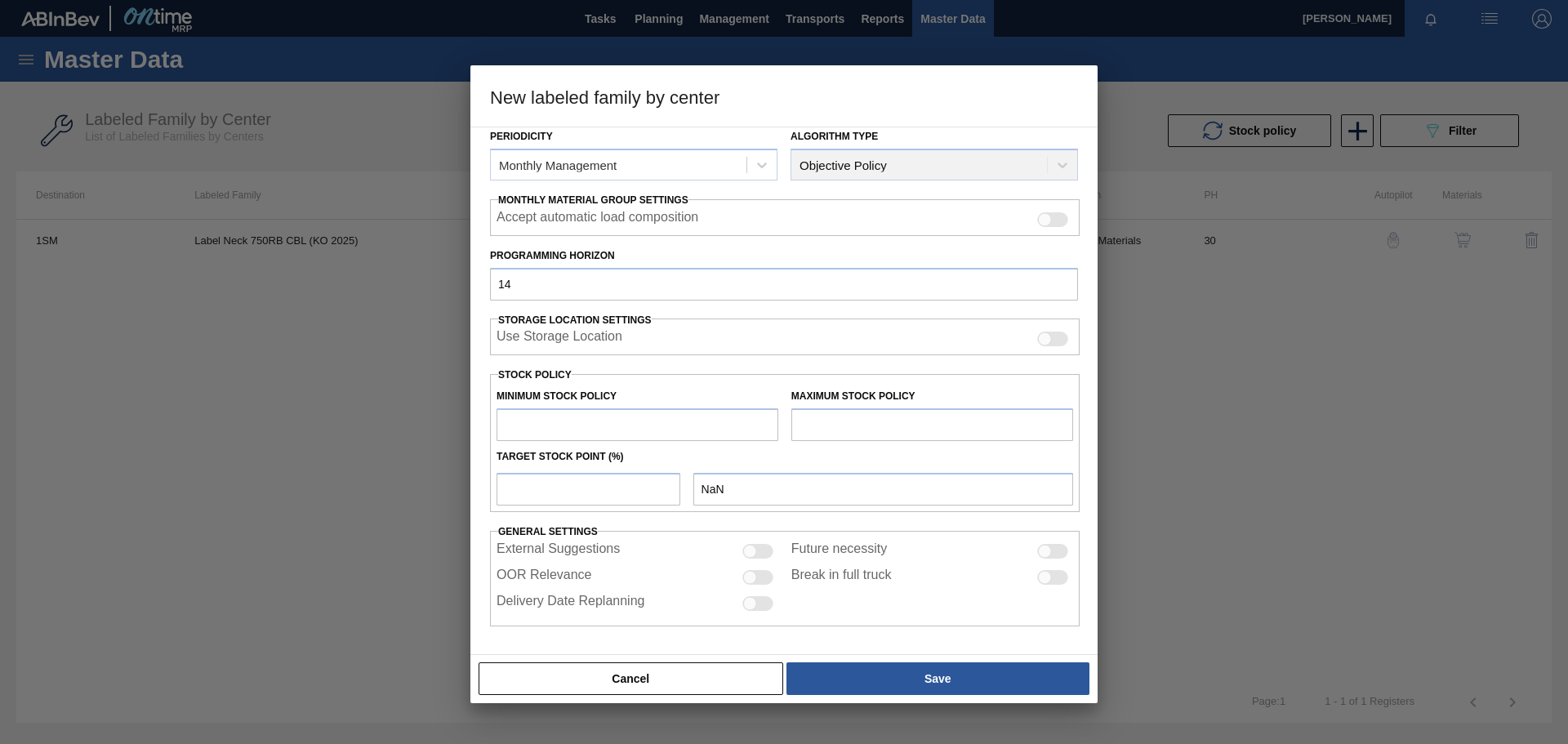
click at [555, 427] on input "text" at bounding box center [637, 424] width 282 height 32
click at [542, 432] on input "text" at bounding box center [637, 424] width 282 height 32
type input "2"
type input "2.000"
type input "24"
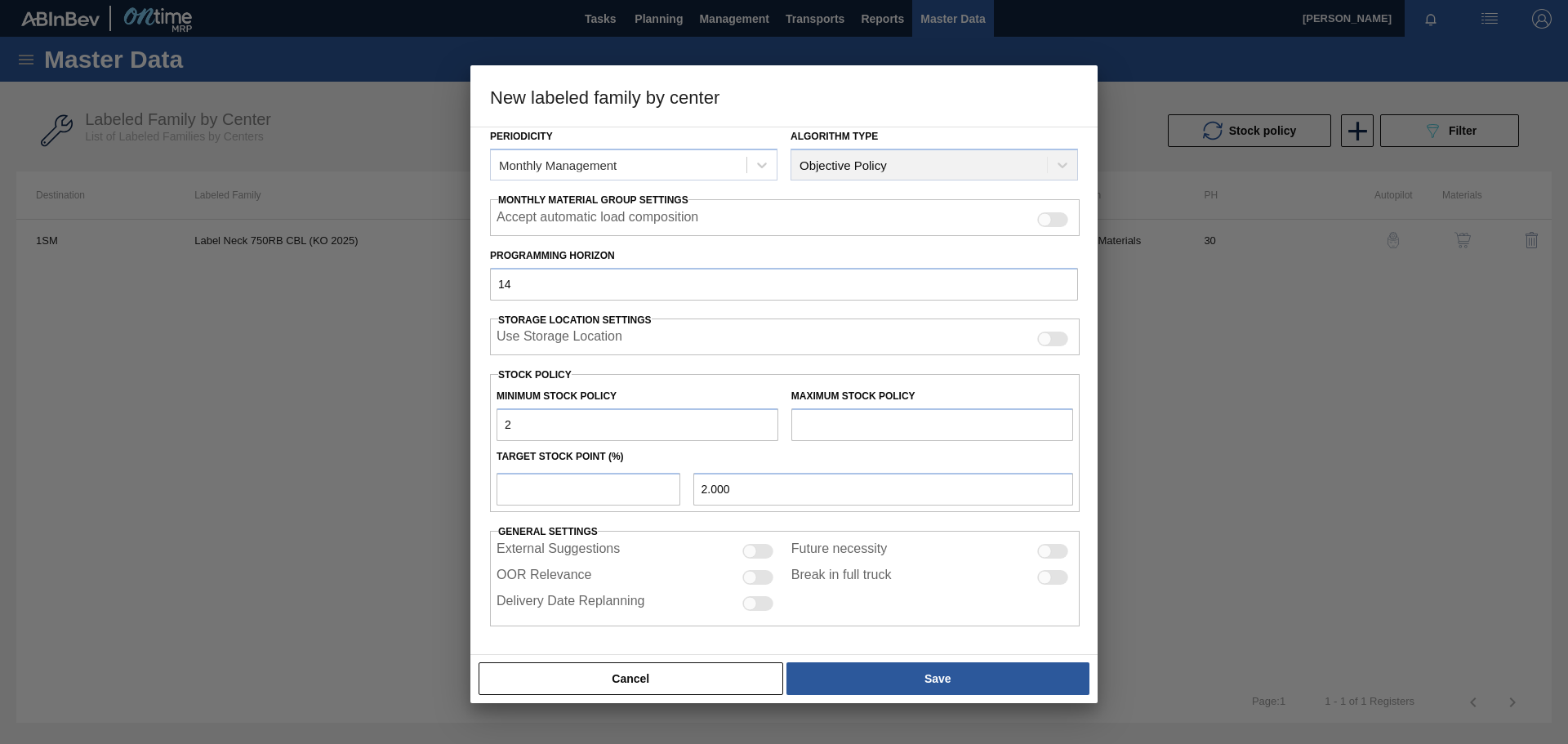
type input "24.000"
type input "240"
type input "240.000"
type input "2,400"
type input "2,400.000"
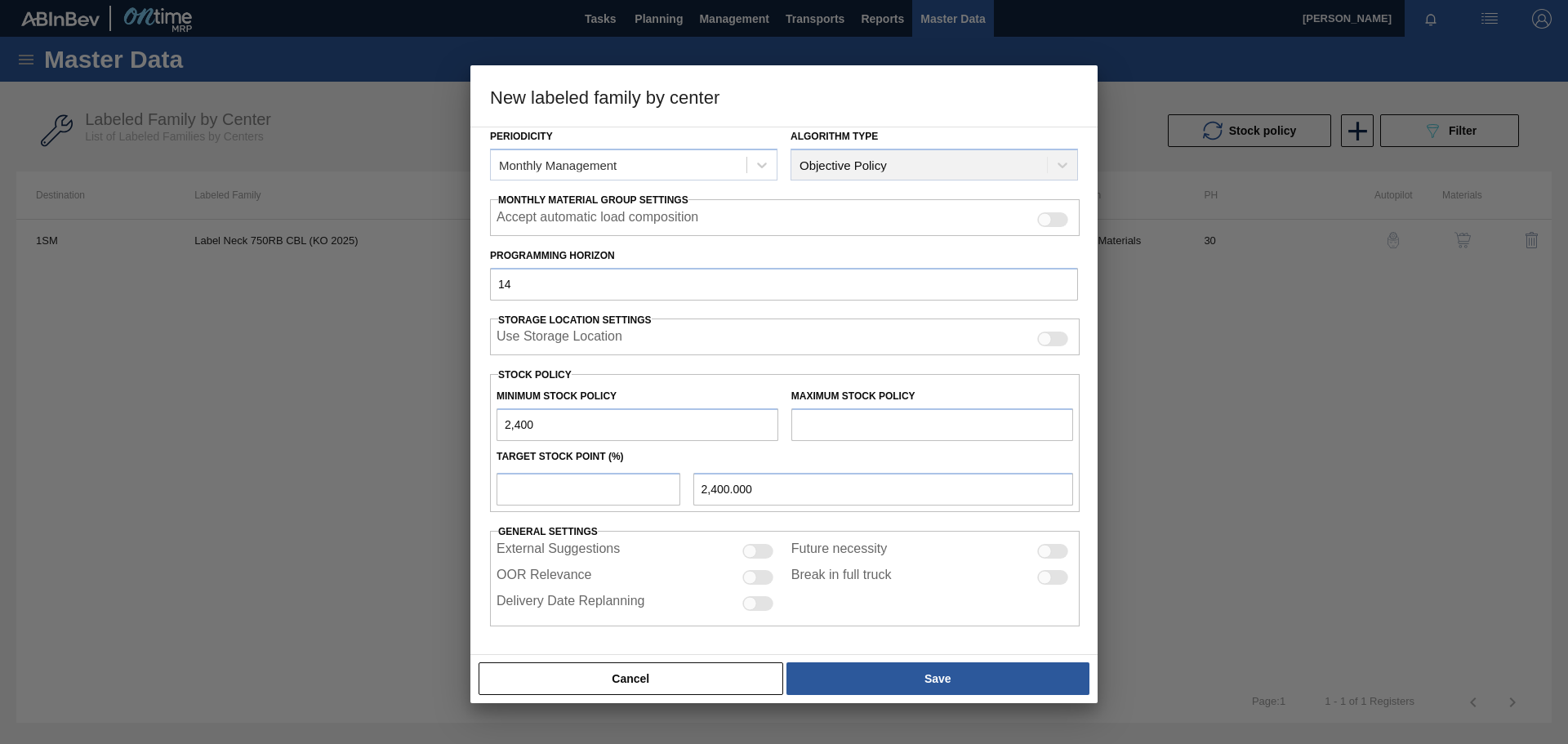
type input "24,000"
type input "24,000.000"
type input "240,000"
type input "240,000.000"
type input "2,400,000"
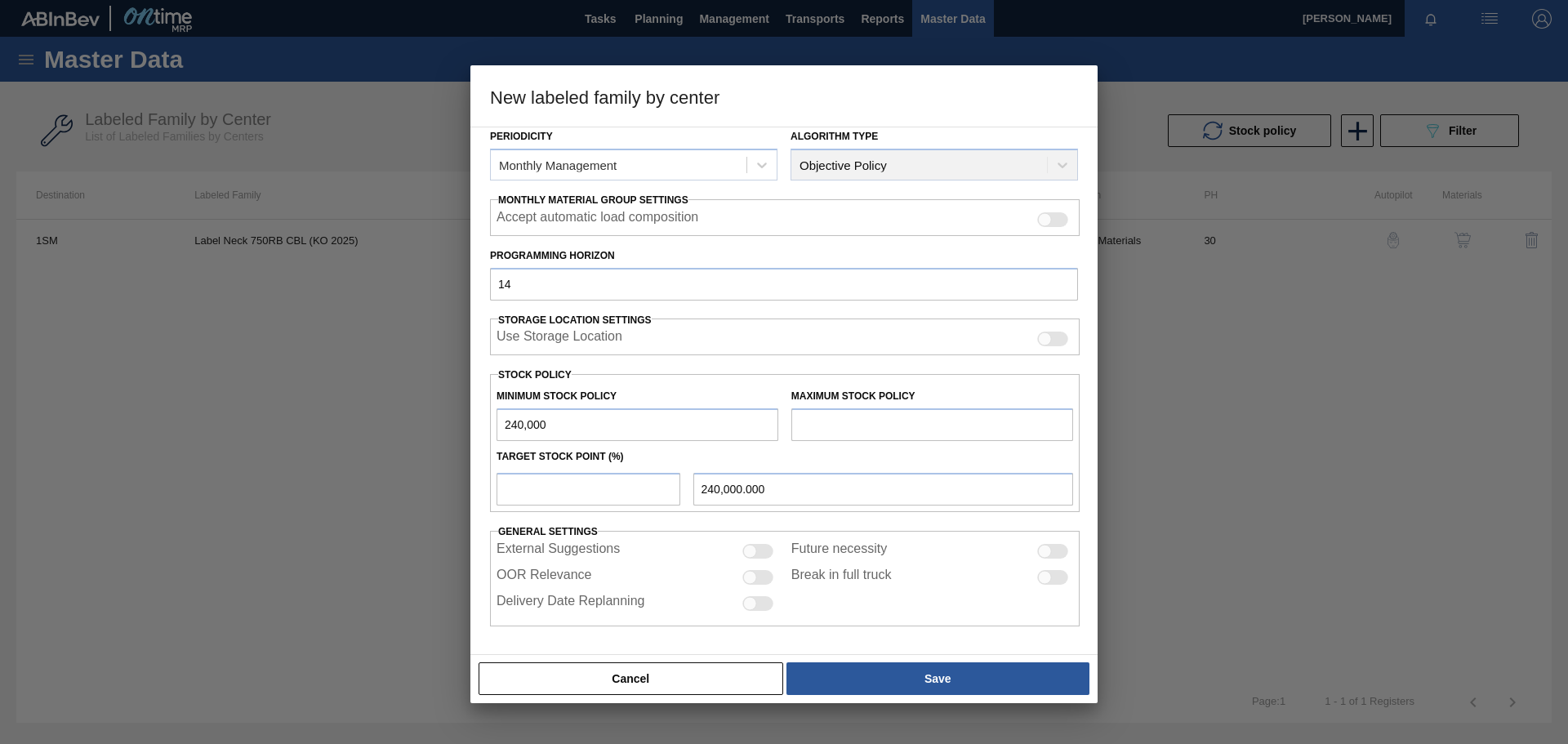
type input "2,400,000.000"
type input "2,400,000"
click at [828, 430] on input "text" at bounding box center [932, 424] width 282 height 32
type input "4,000,000"
click at [595, 485] on input "number" at bounding box center [588, 488] width 184 height 32
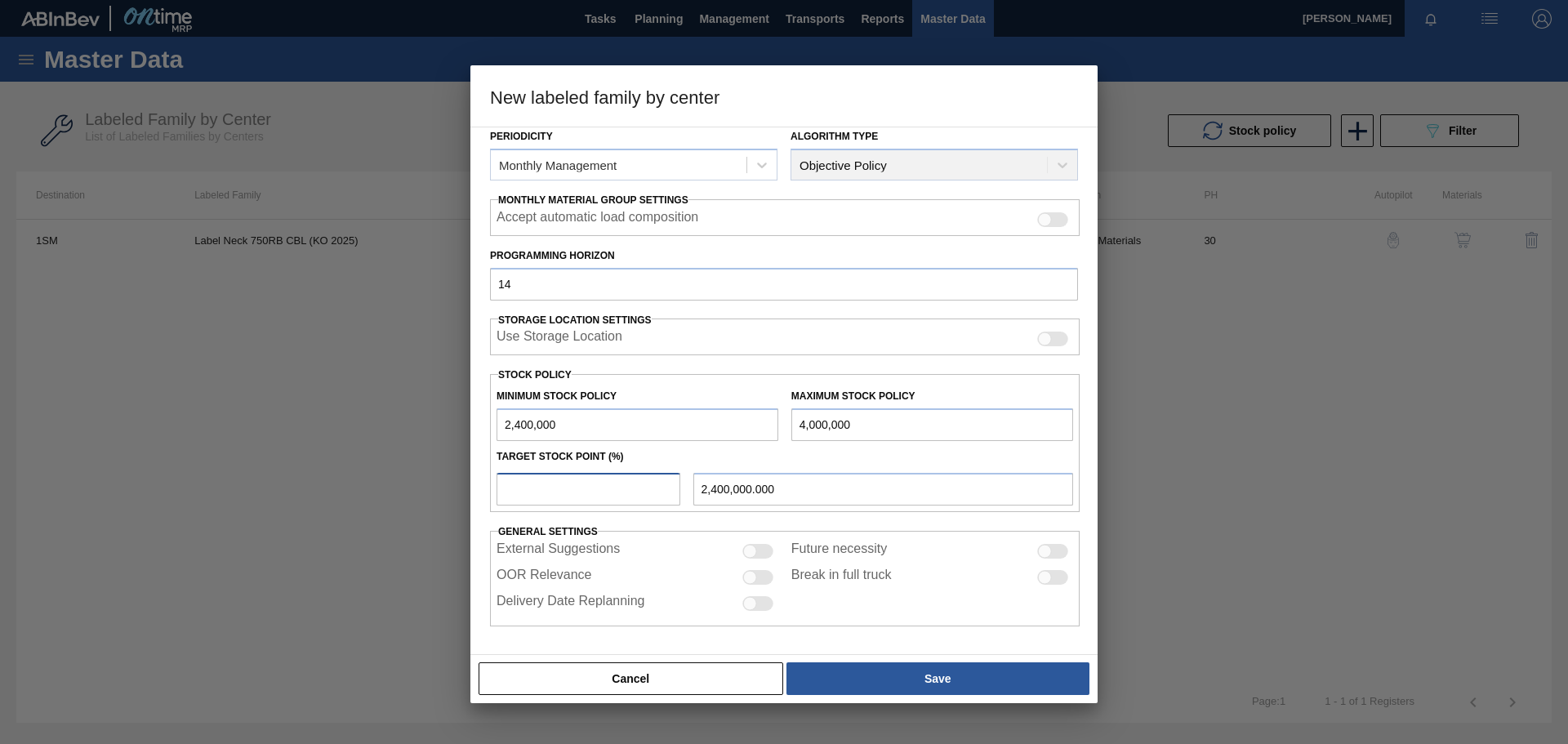
type input "1"
type input "2,416,000.000"
type input "10"
type input "2,560,000.000"
type input "100"
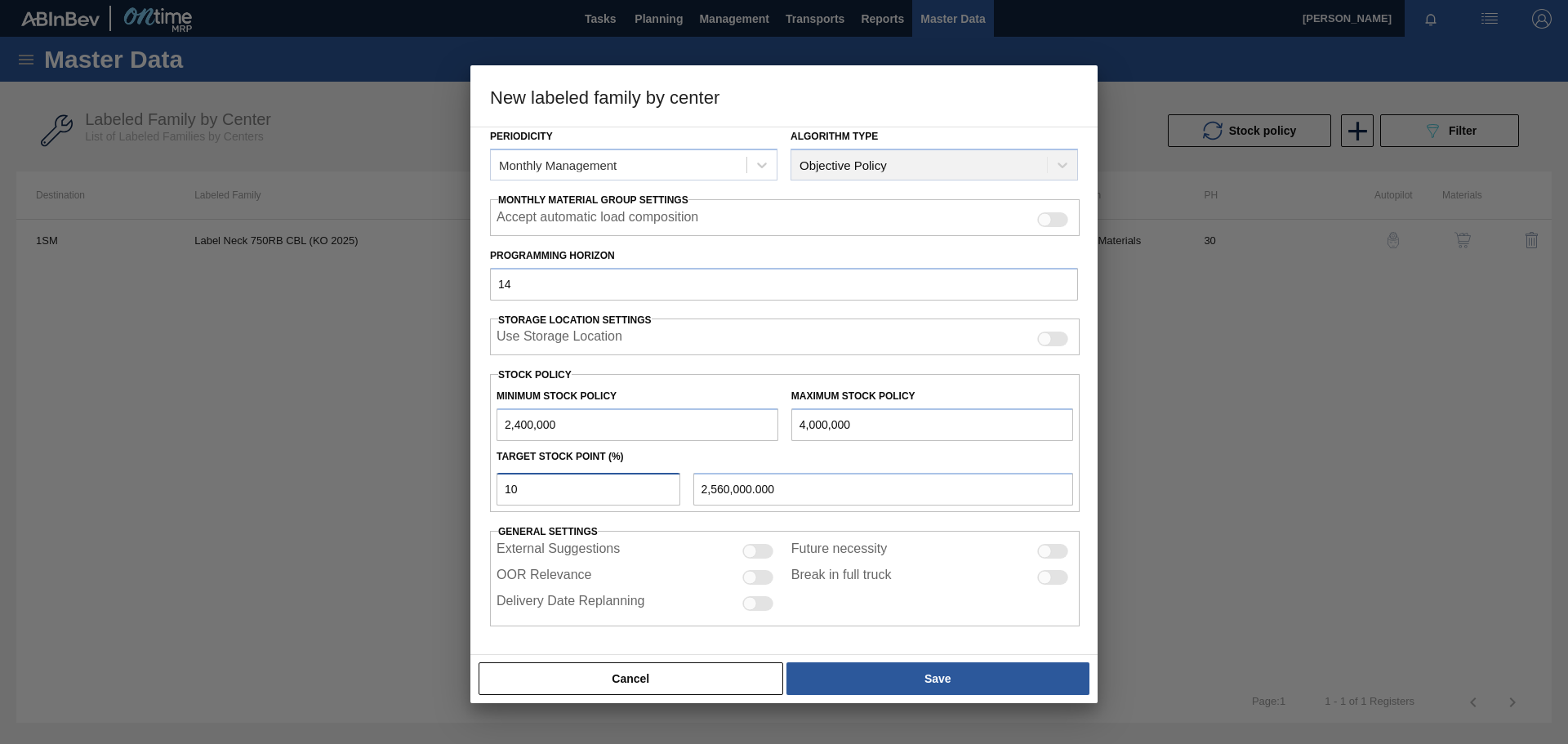
type input "4,000,000.000"
type input "100"
click at [903, 515] on div "External Suggestions Future necessity OOR Relevance Break in full truck Deliver…" at bounding box center [785, 579] width 590 height 96
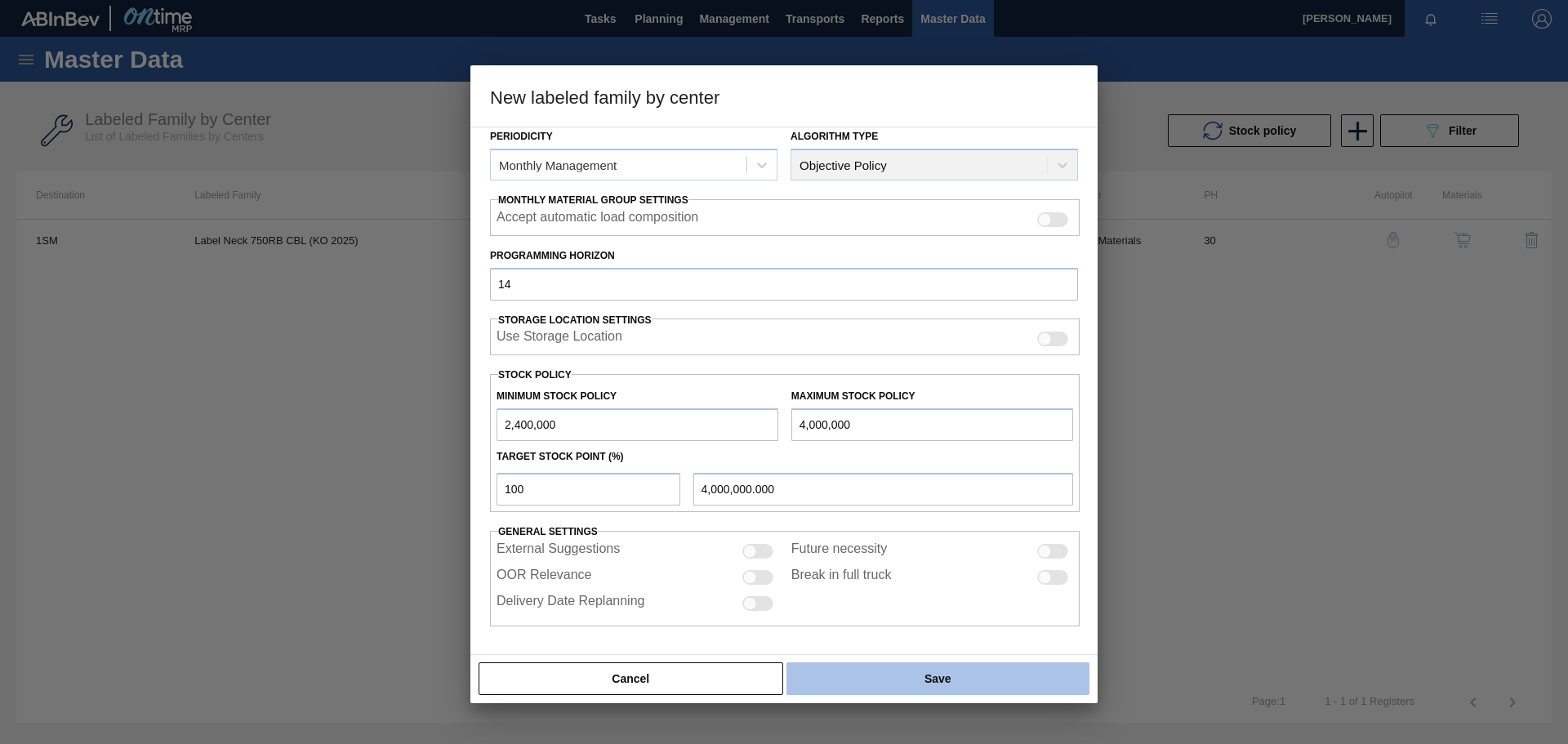
click at [903, 515] on button "Save" at bounding box center [937, 679] width 303 height 32
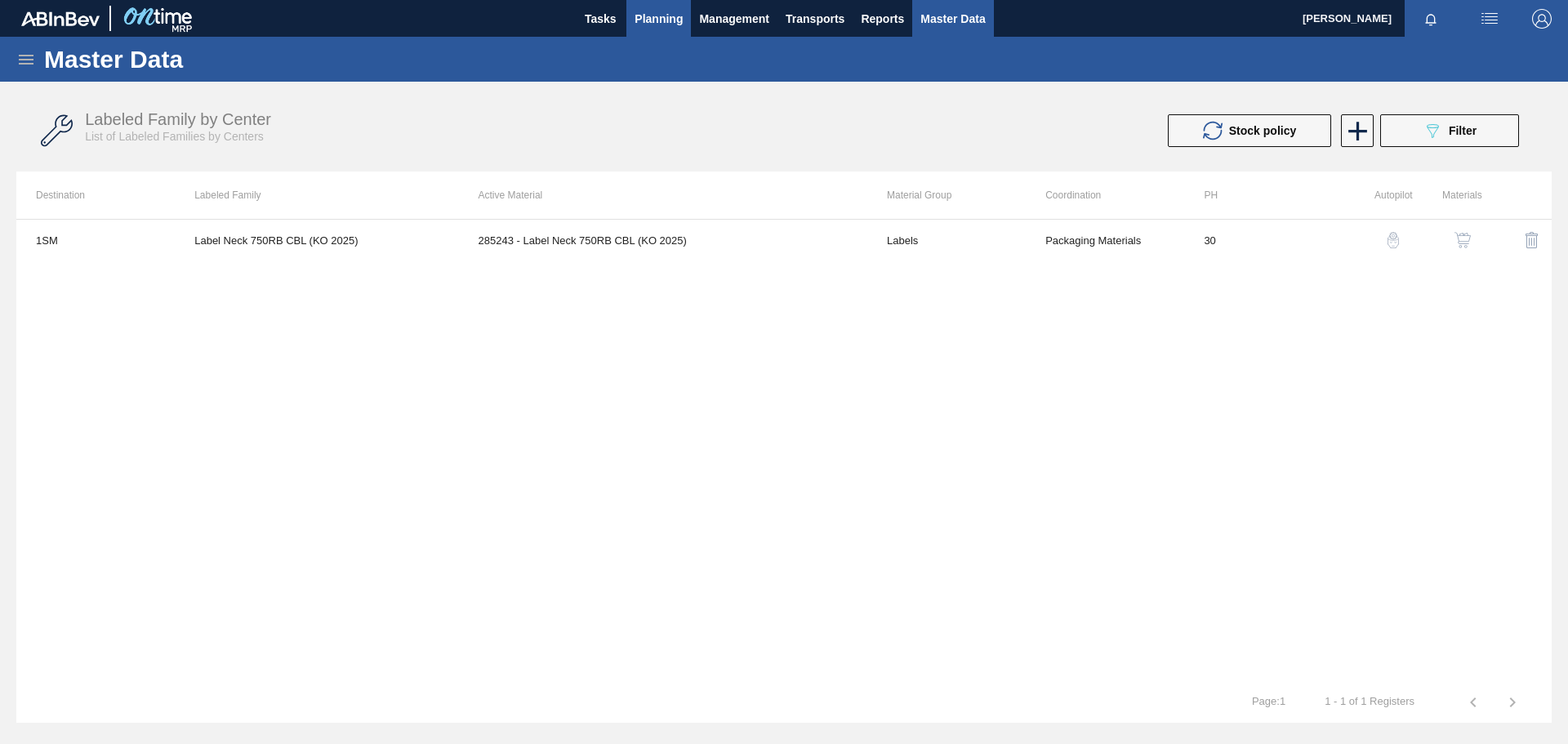
click at [642, 19] on span "Planning" at bounding box center [658, 18] width 48 height 19
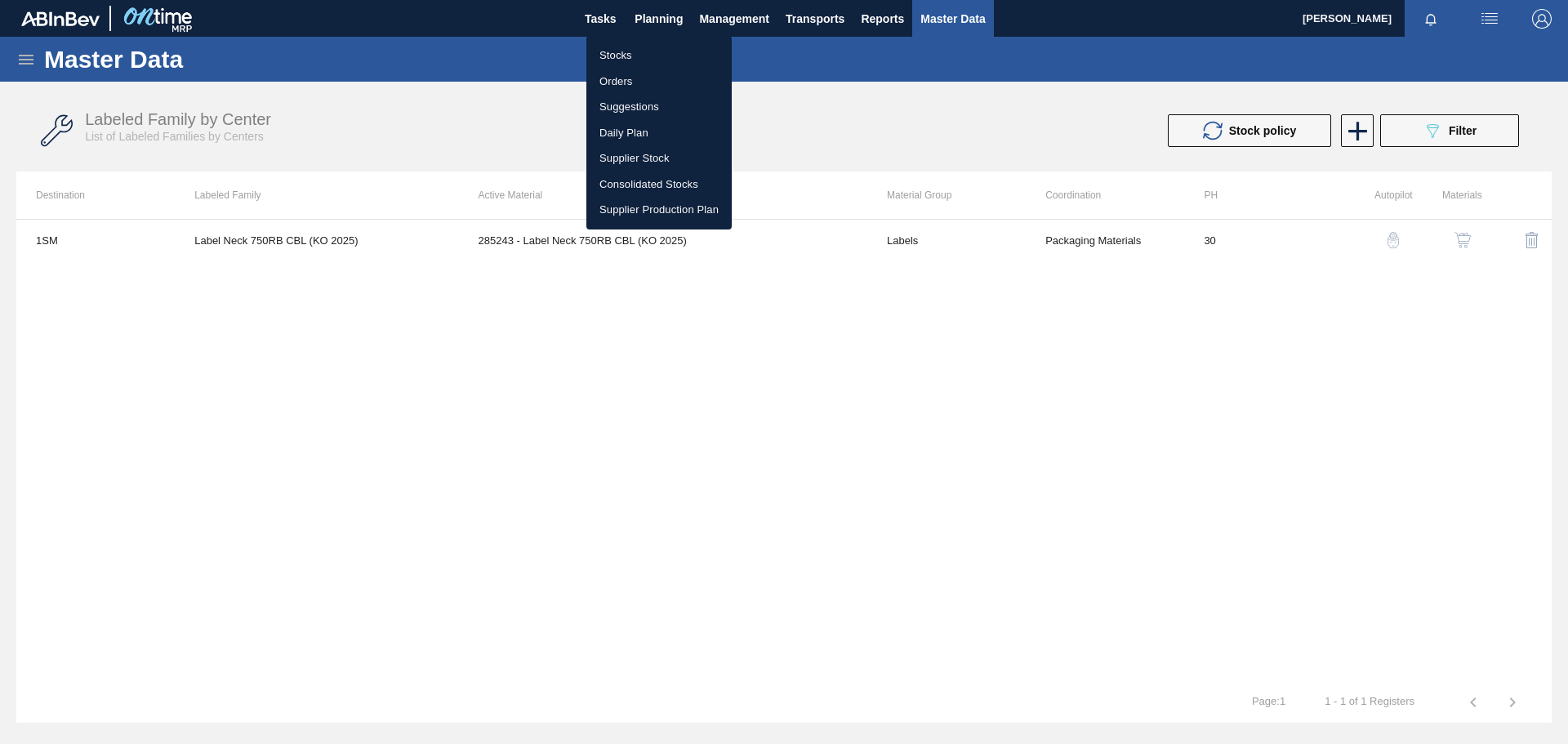
click at [619, 56] on li "Stocks" at bounding box center [659, 56] width 146 height 26
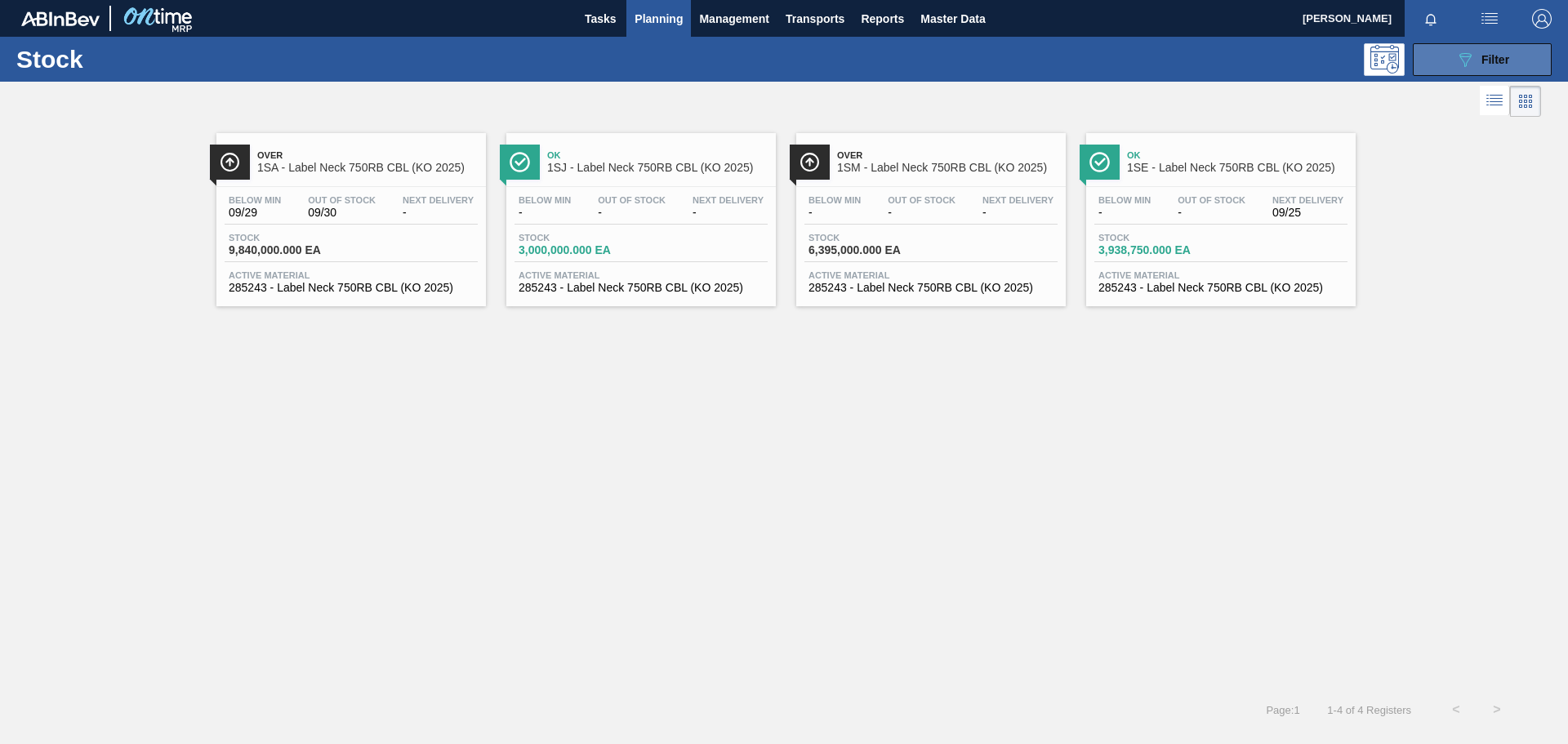
click at [1045, 59] on span "Filter" at bounding box center [1496, 59] width 28 height 13
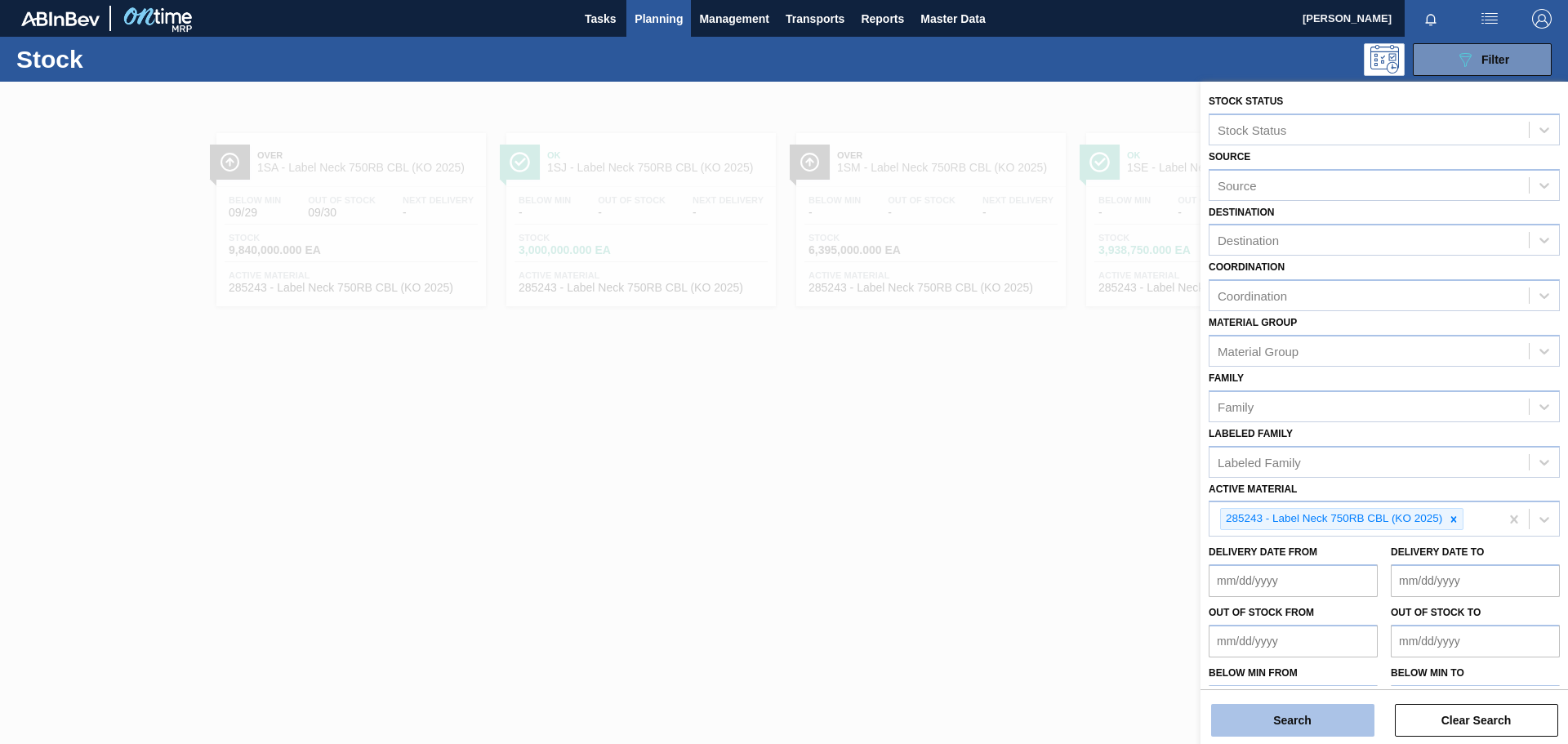
click at [1045, 515] on button "Search" at bounding box center [1292, 720] width 163 height 32
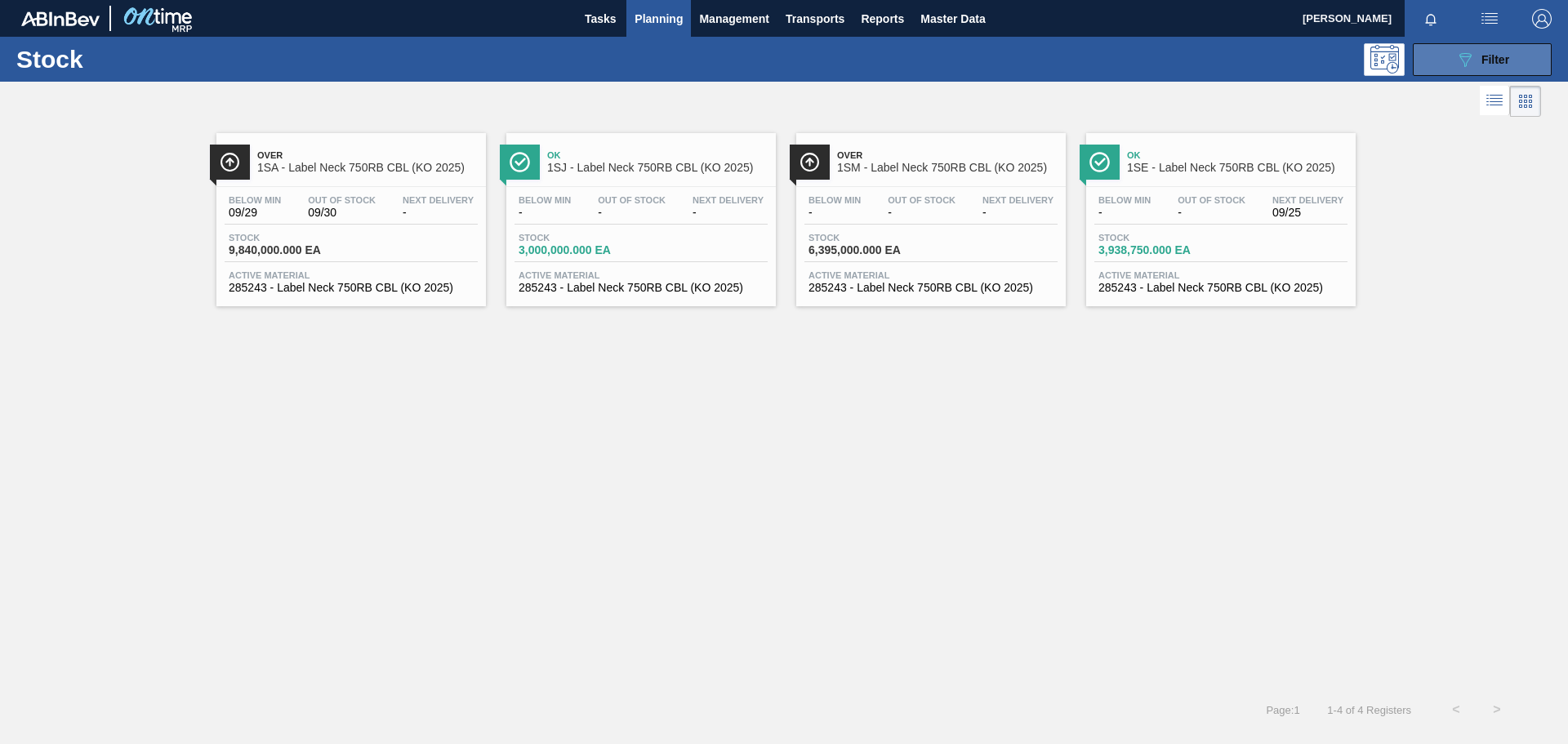
click at [1045, 51] on button "089F7B8B-B2A5-4AFE-B5C0-19BA573D28AC Filter" at bounding box center [1482, 59] width 139 height 32
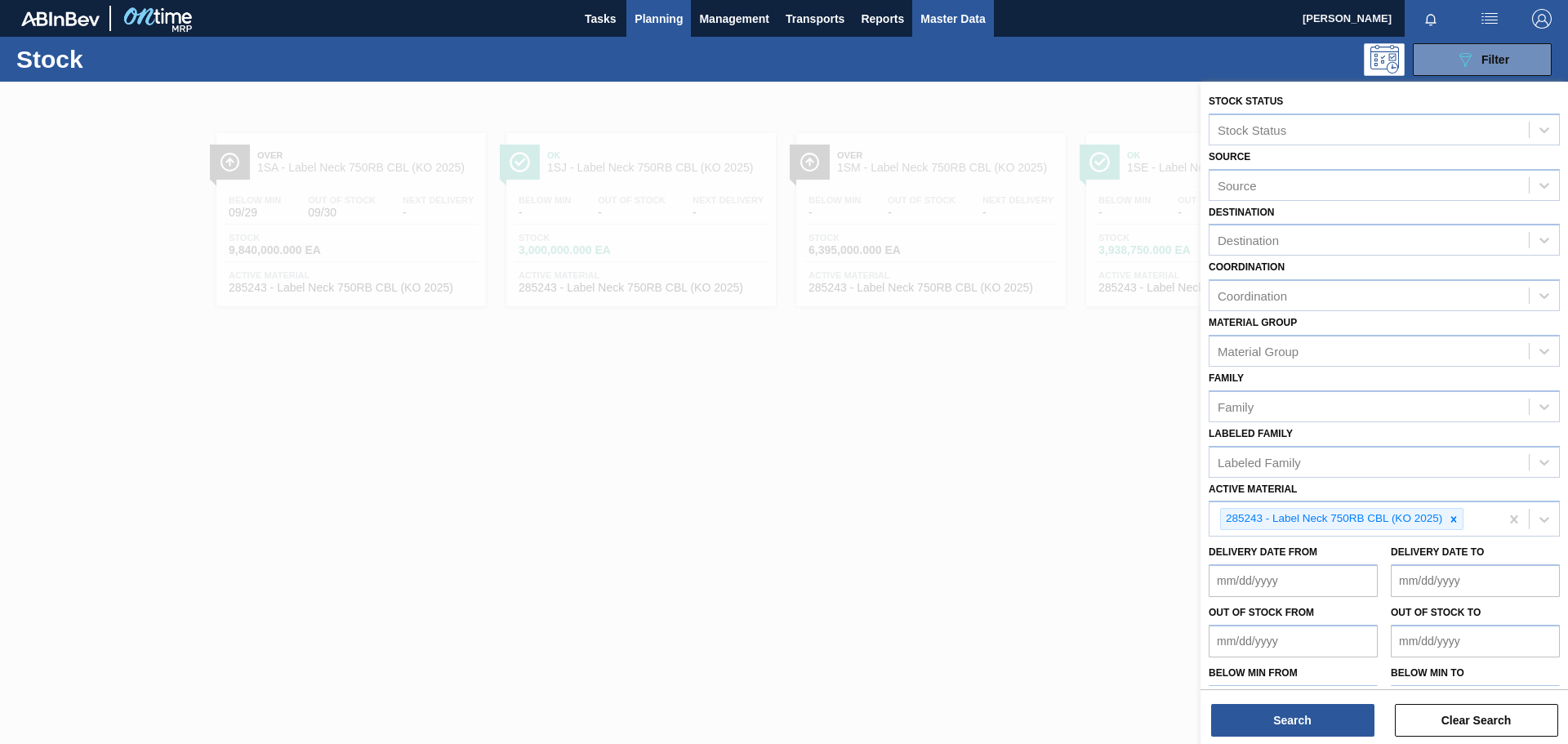
click at [953, 22] on span "Master Data" at bounding box center [953, 18] width 65 height 19
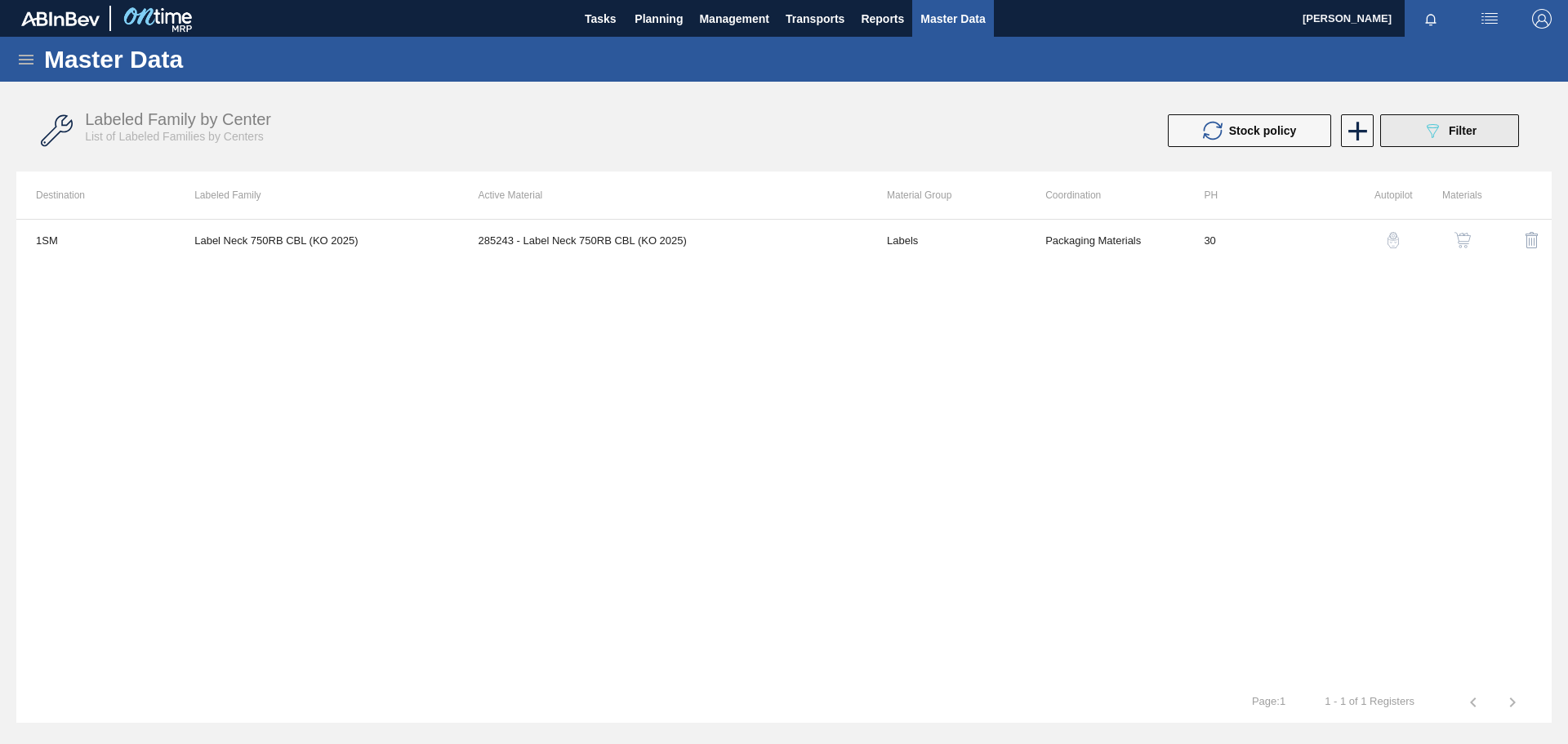
click at [1045, 136] on icon "089F7B8B-B2A5-4AFE-B5C0-19BA573D28AC" at bounding box center [1433, 131] width 19 height 19
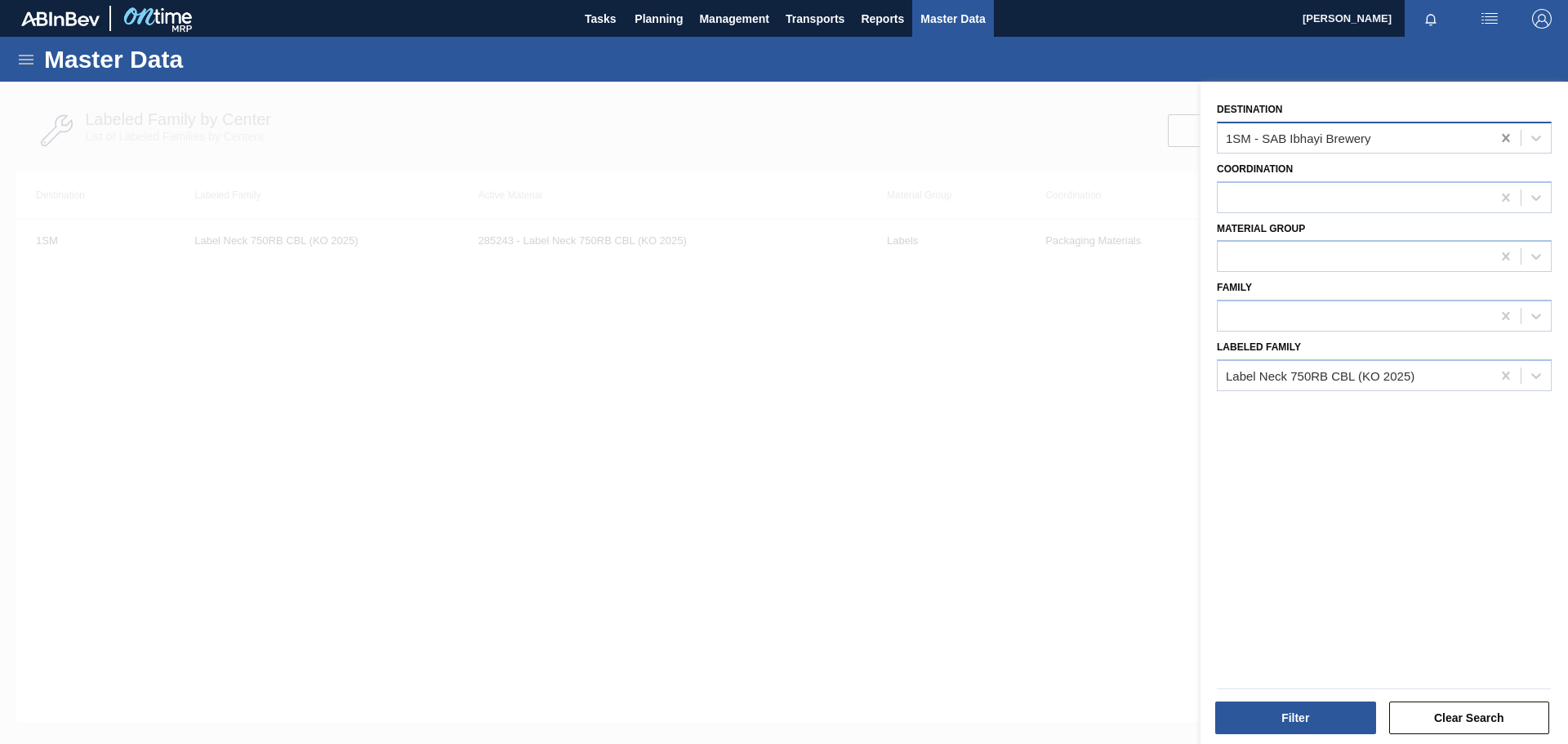
click at [1045, 140] on icon at bounding box center [1506, 138] width 17 height 17
click at [1045, 515] on button "Filter" at bounding box center [1296, 718] width 161 height 32
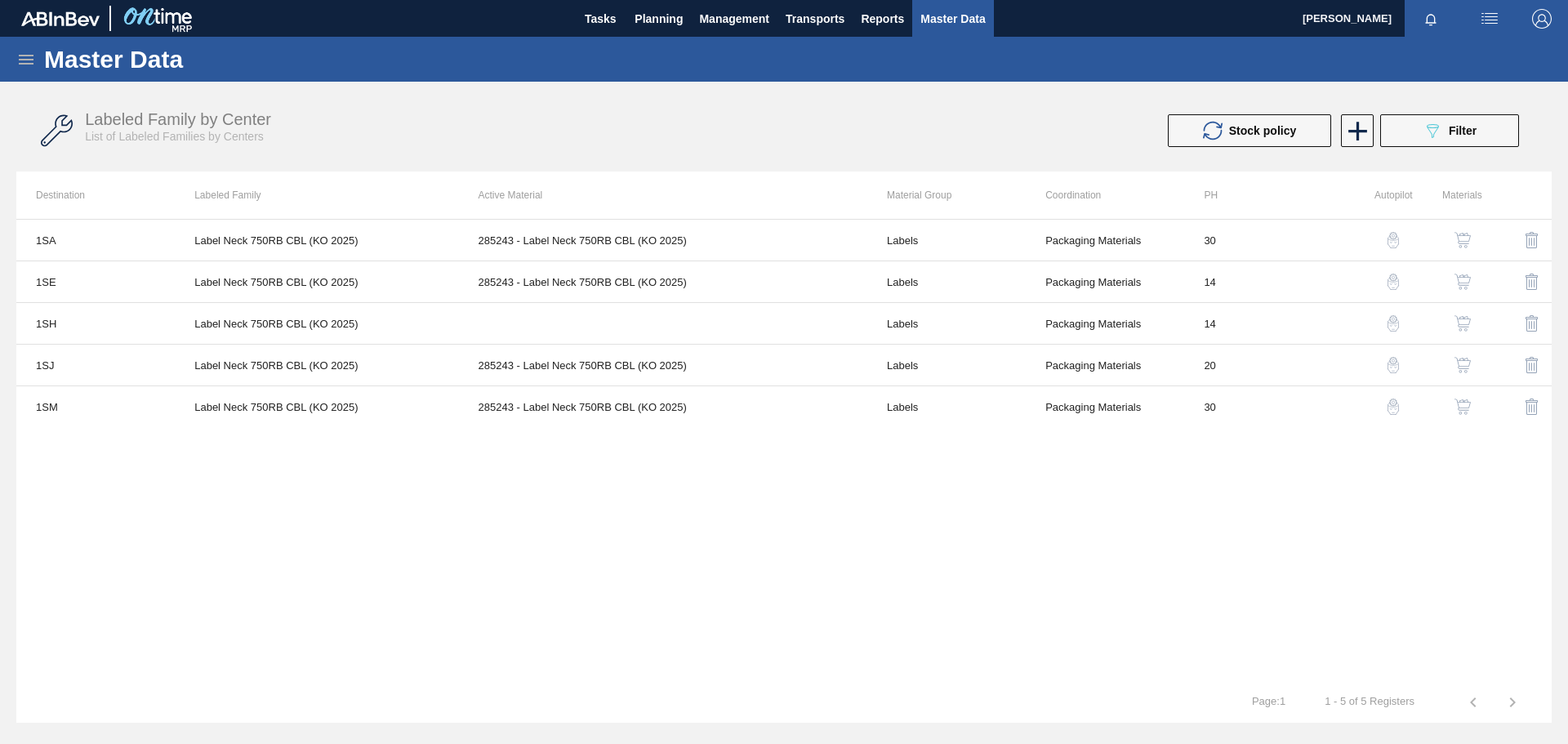
click at [1045, 319] on img "button" at bounding box center [1462, 324] width 17 height 17
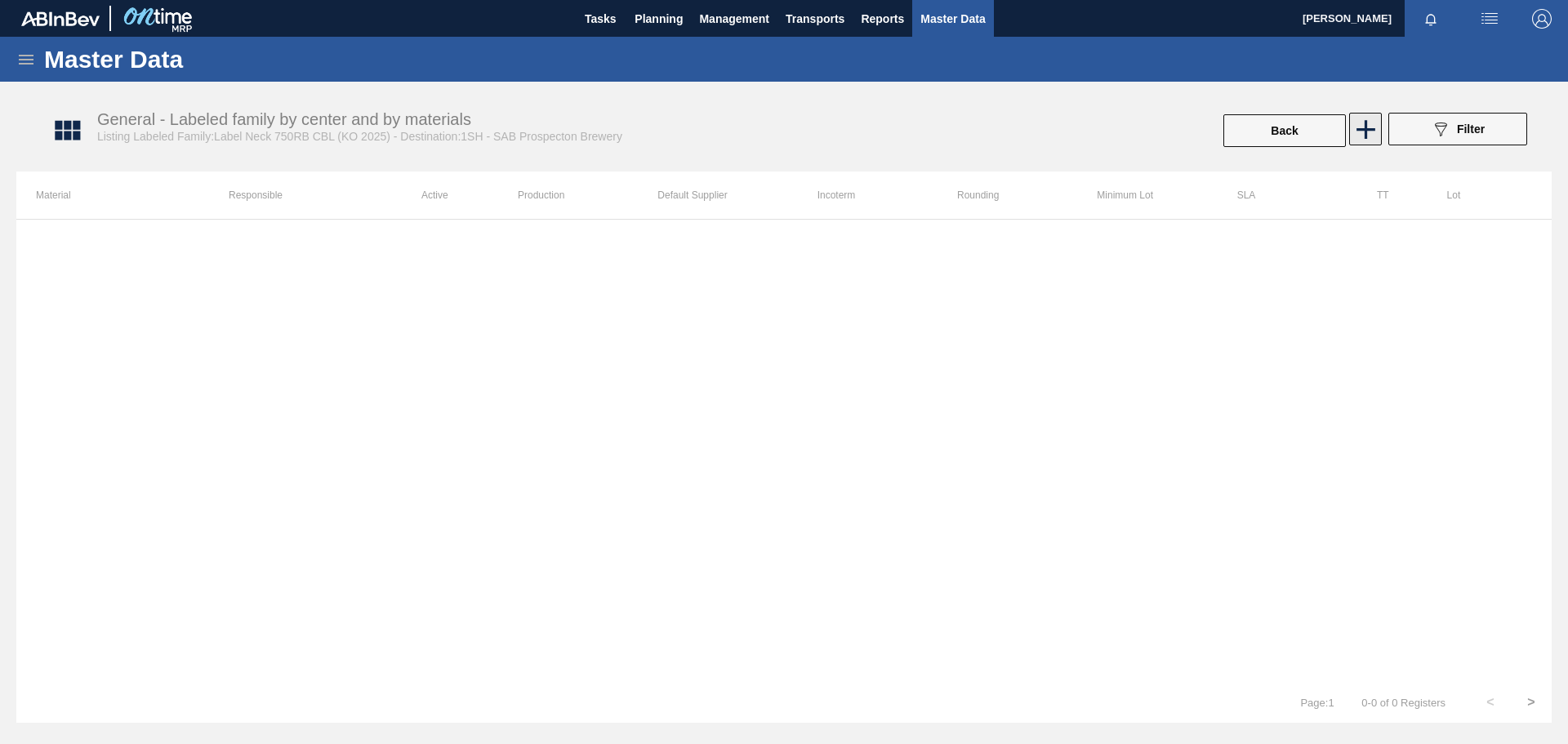
click at [1045, 133] on icon at bounding box center [1366, 129] width 32 height 32
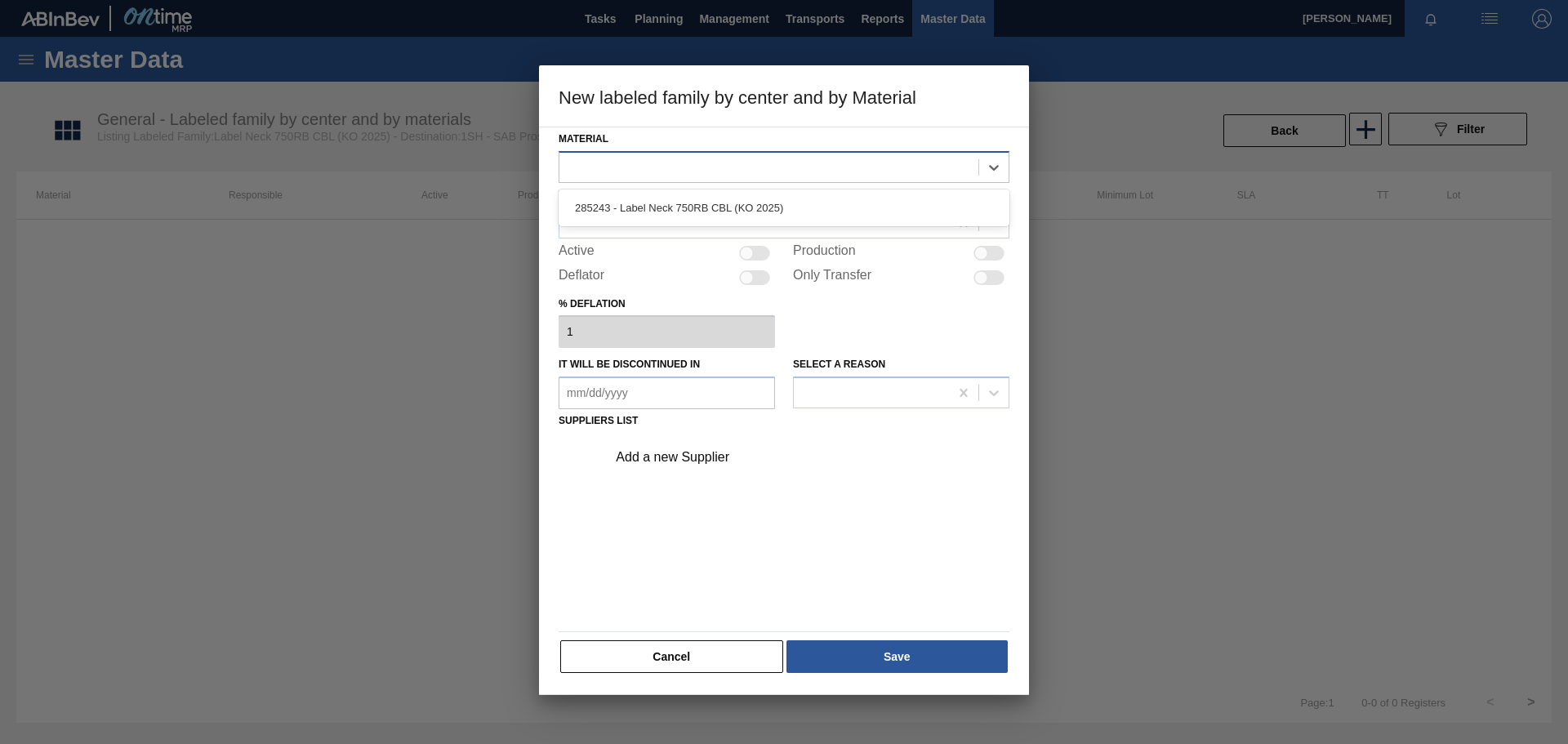
click at [715, 167] on div at bounding box center [769, 167] width 419 height 24
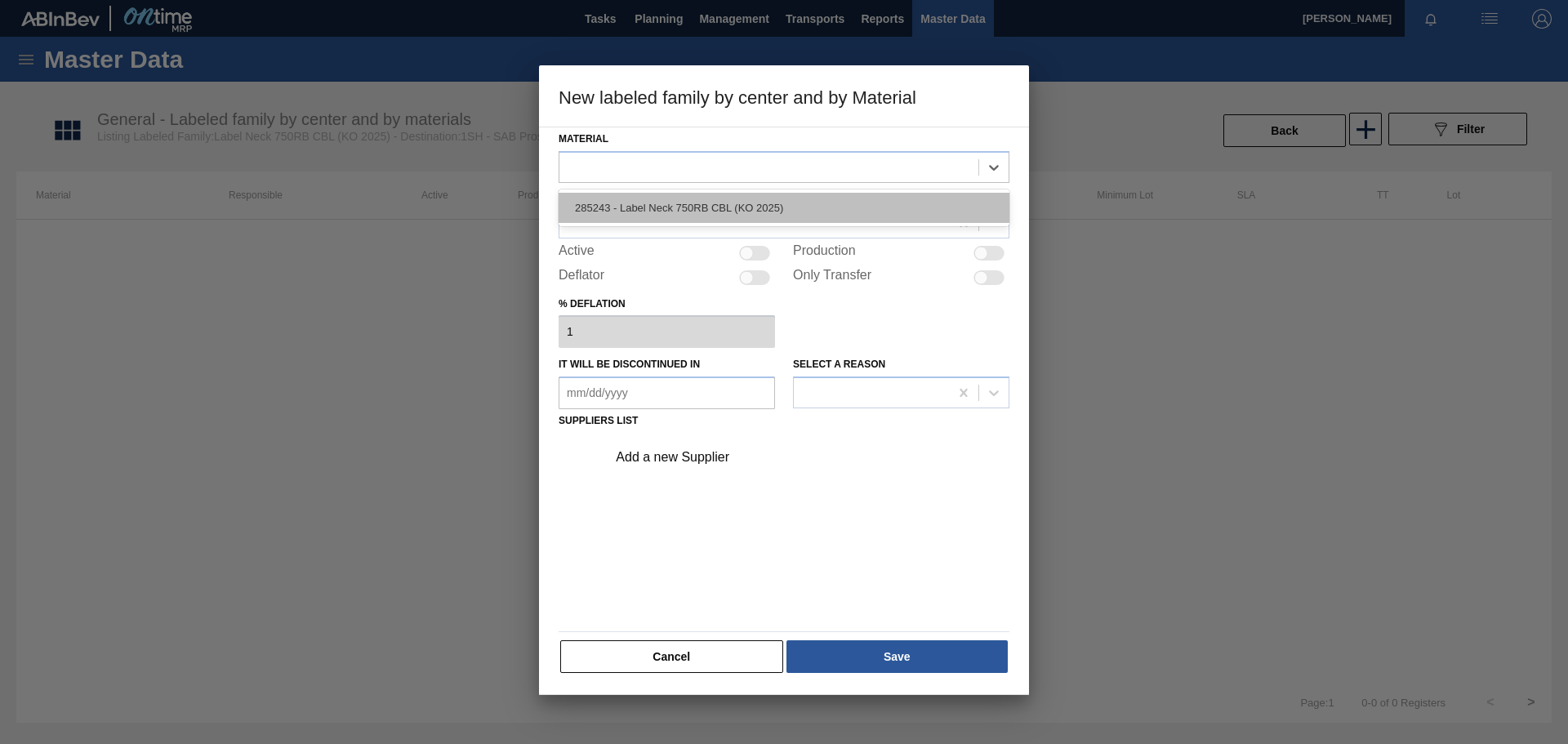
click at [635, 208] on div "285243 - Label Neck 750RB CBL (KO 2025)" at bounding box center [784, 208] width 451 height 31
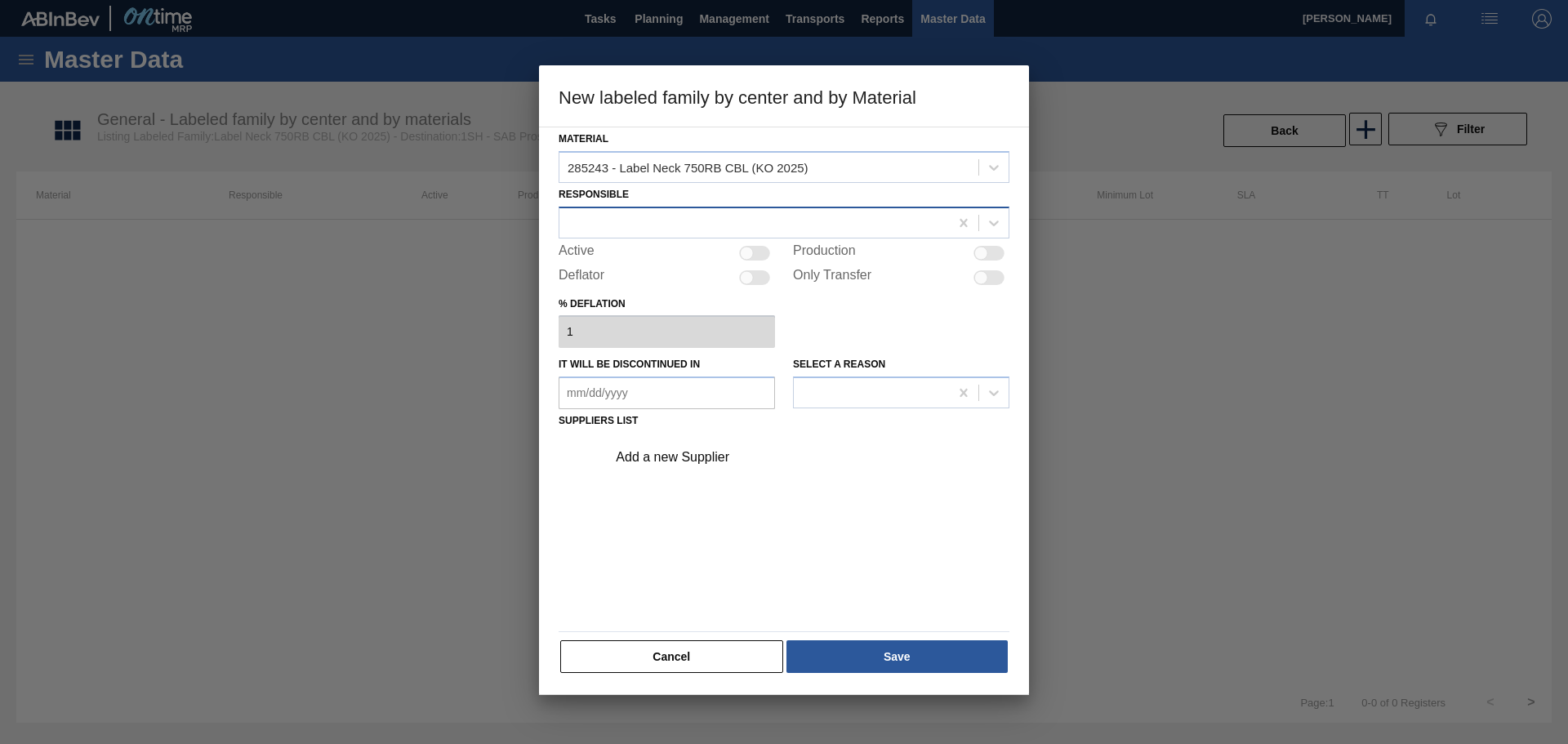
click at [740, 217] on div at bounding box center [754, 222] width 390 height 24
type input "[PERSON_NAME]"
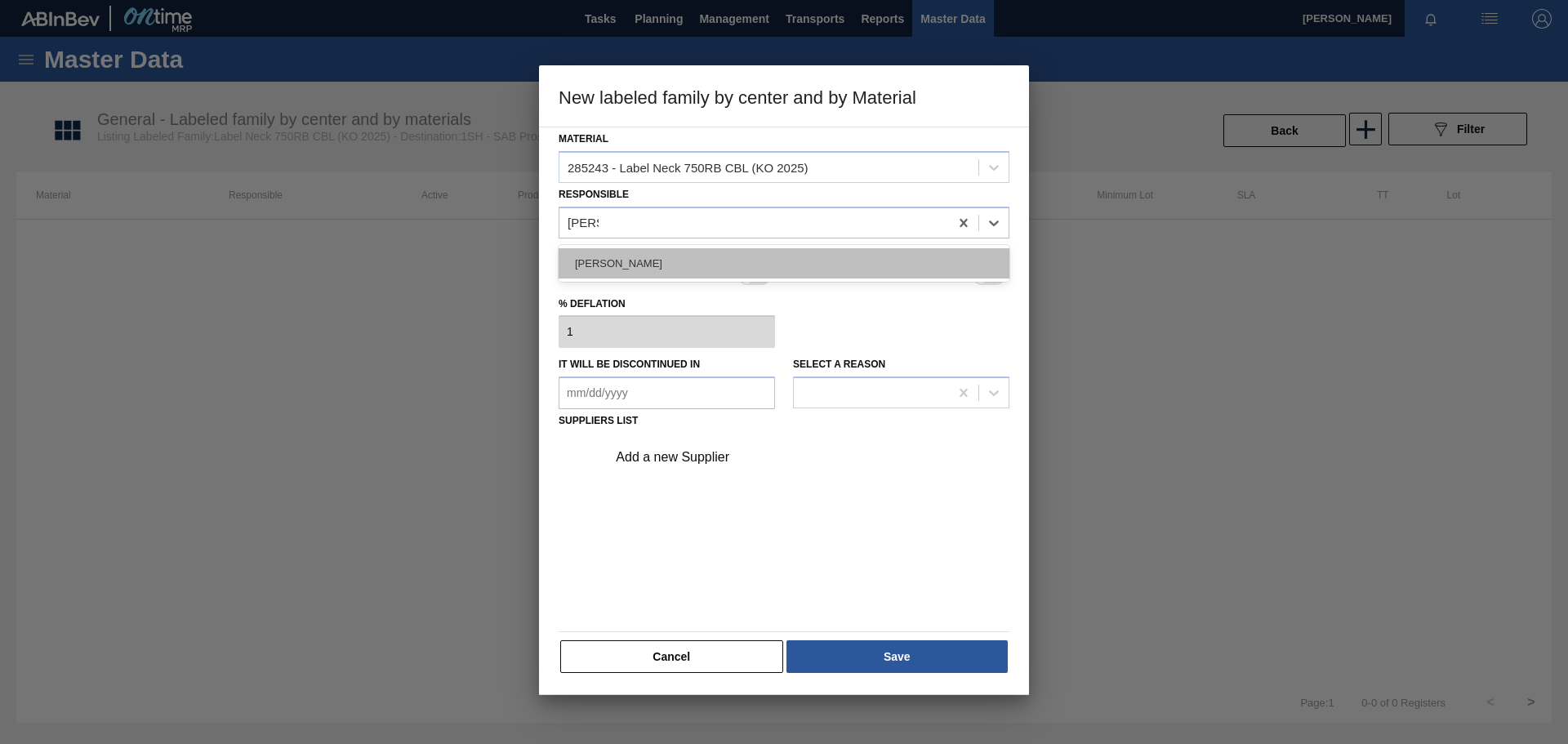
click at [710, 251] on div "[PERSON_NAME]" at bounding box center [784, 263] width 451 height 31
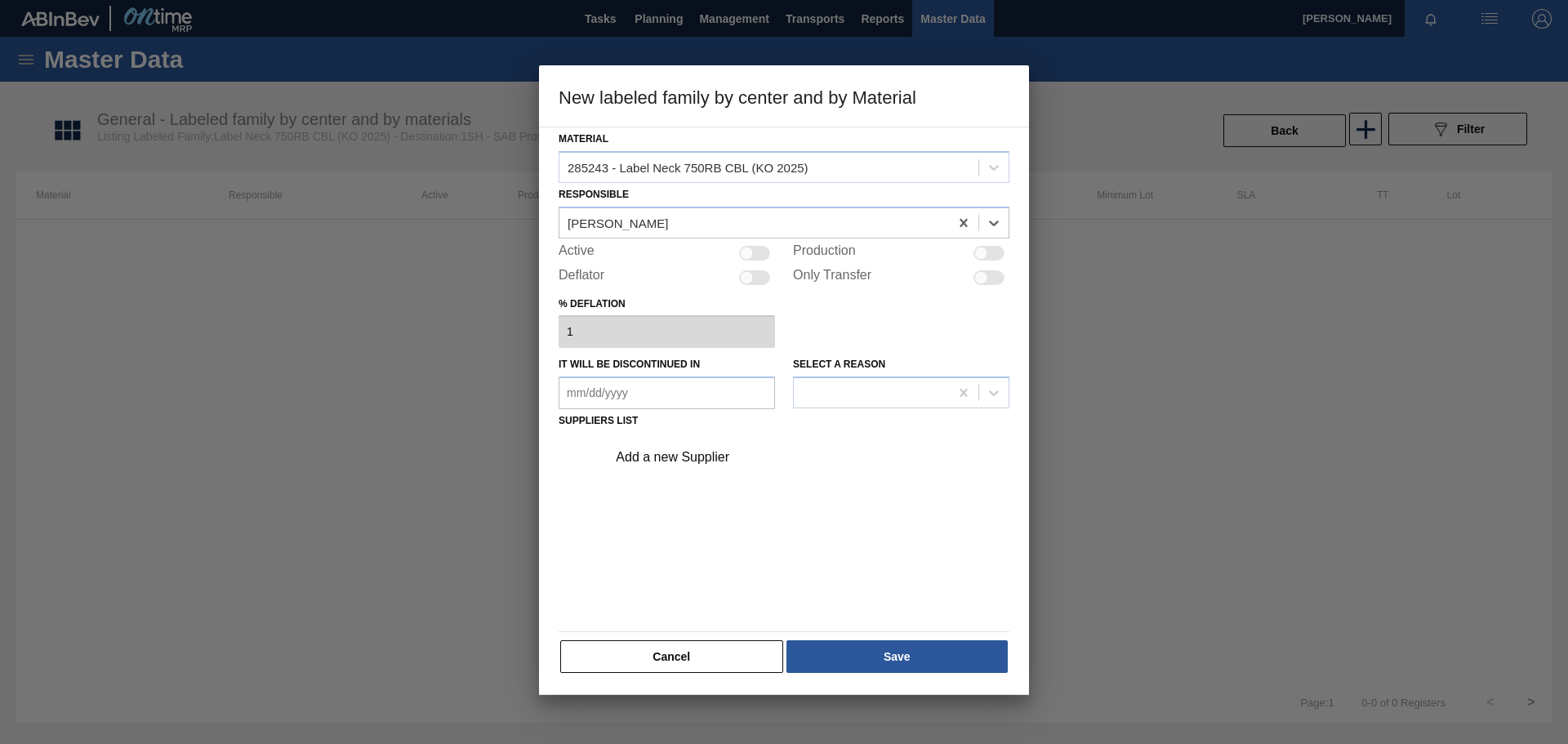
click at [757, 251] on div at bounding box center [755, 253] width 31 height 15
checkbox input "true"
click at [662, 456] on div "Add a new Supplier" at bounding box center [775, 457] width 320 height 15
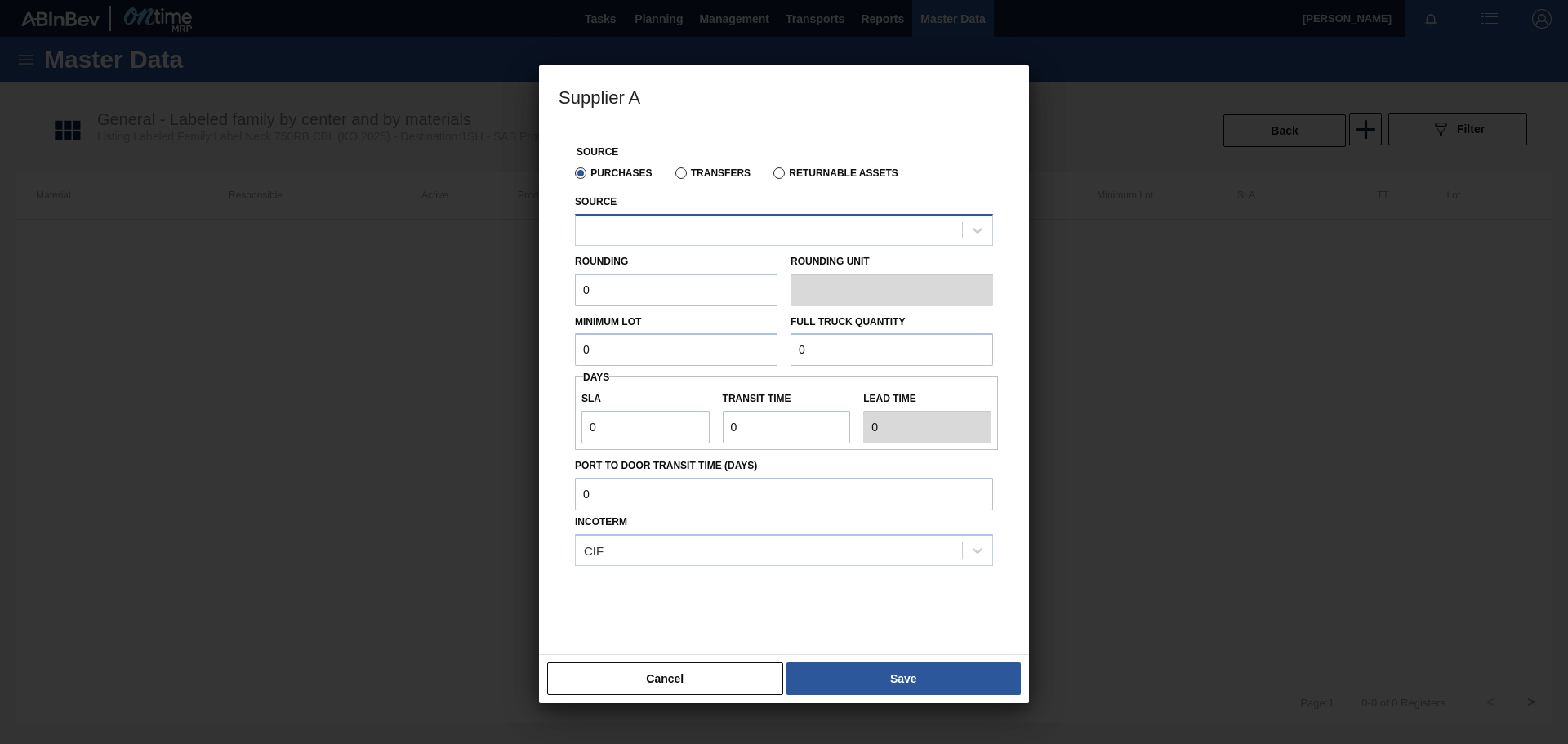
click at [656, 228] on div at bounding box center [768, 229] width 386 height 24
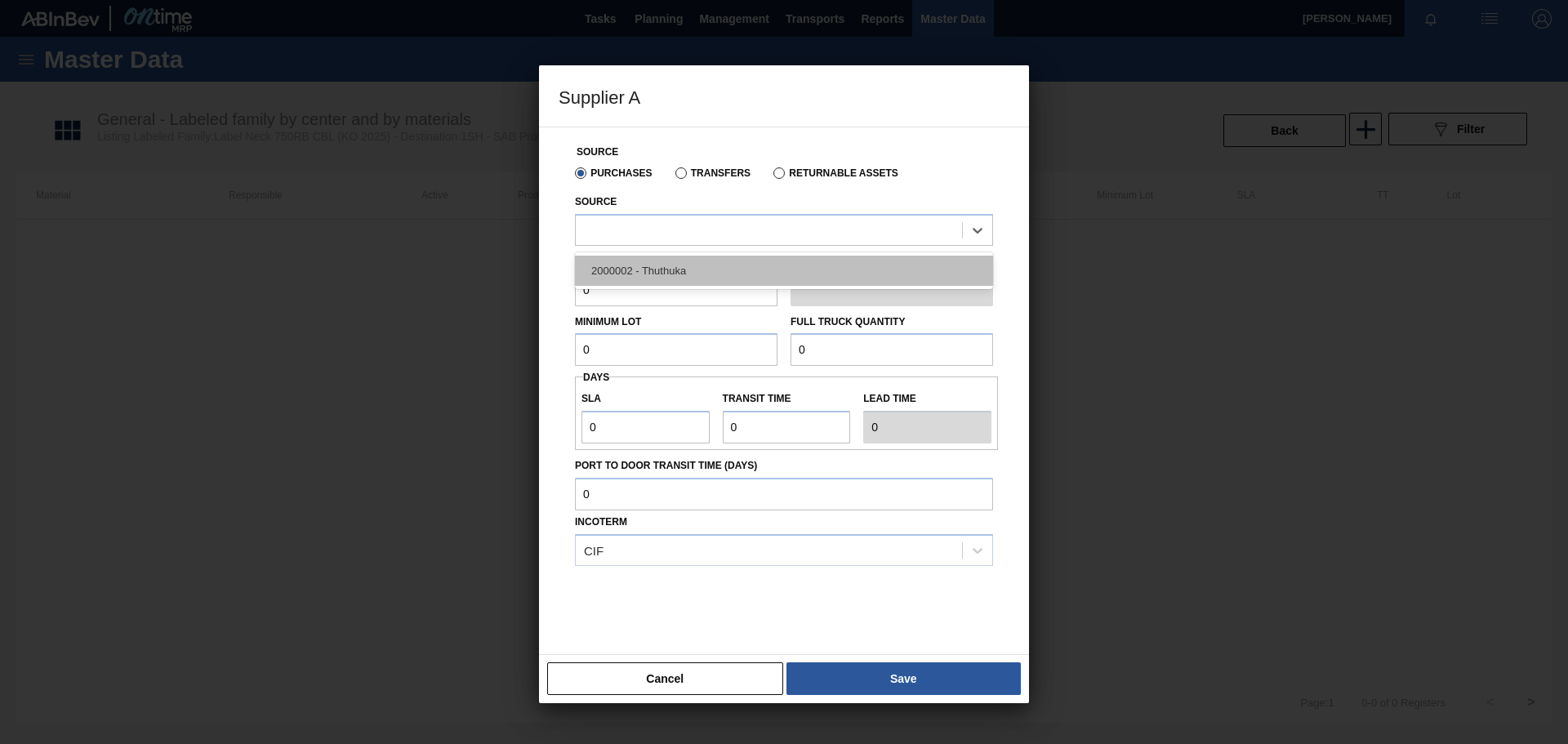
click at [658, 264] on div "2000002 - Thuthuka" at bounding box center [784, 270] width 419 height 31
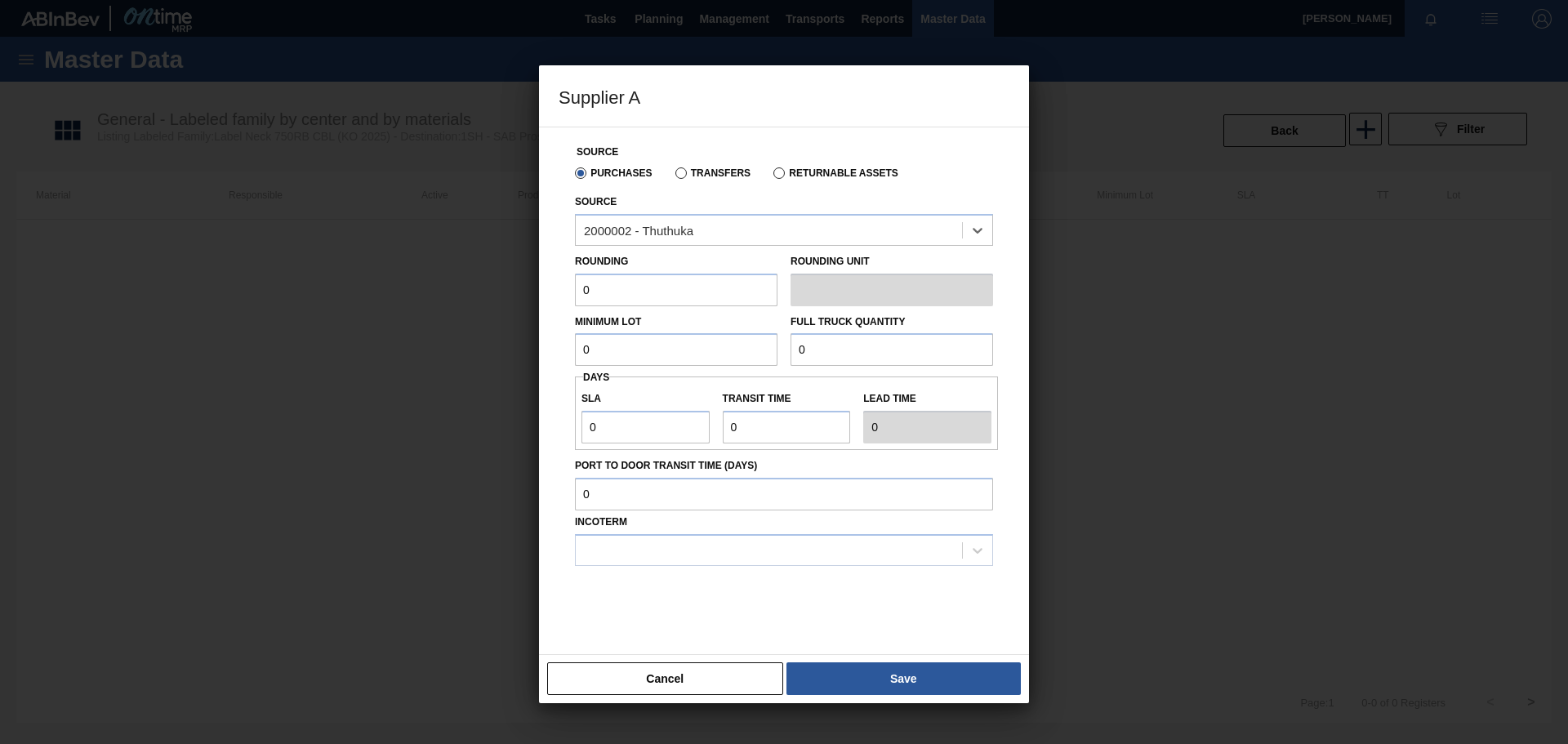
click at [631, 290] on input "0" at bounding box center [676, 290] width 202 height 32
type input "10,000"
click at [633, 357] on input "0" at bounding box center [676, 349] width 202 height 32
type input "2"
type input "4"
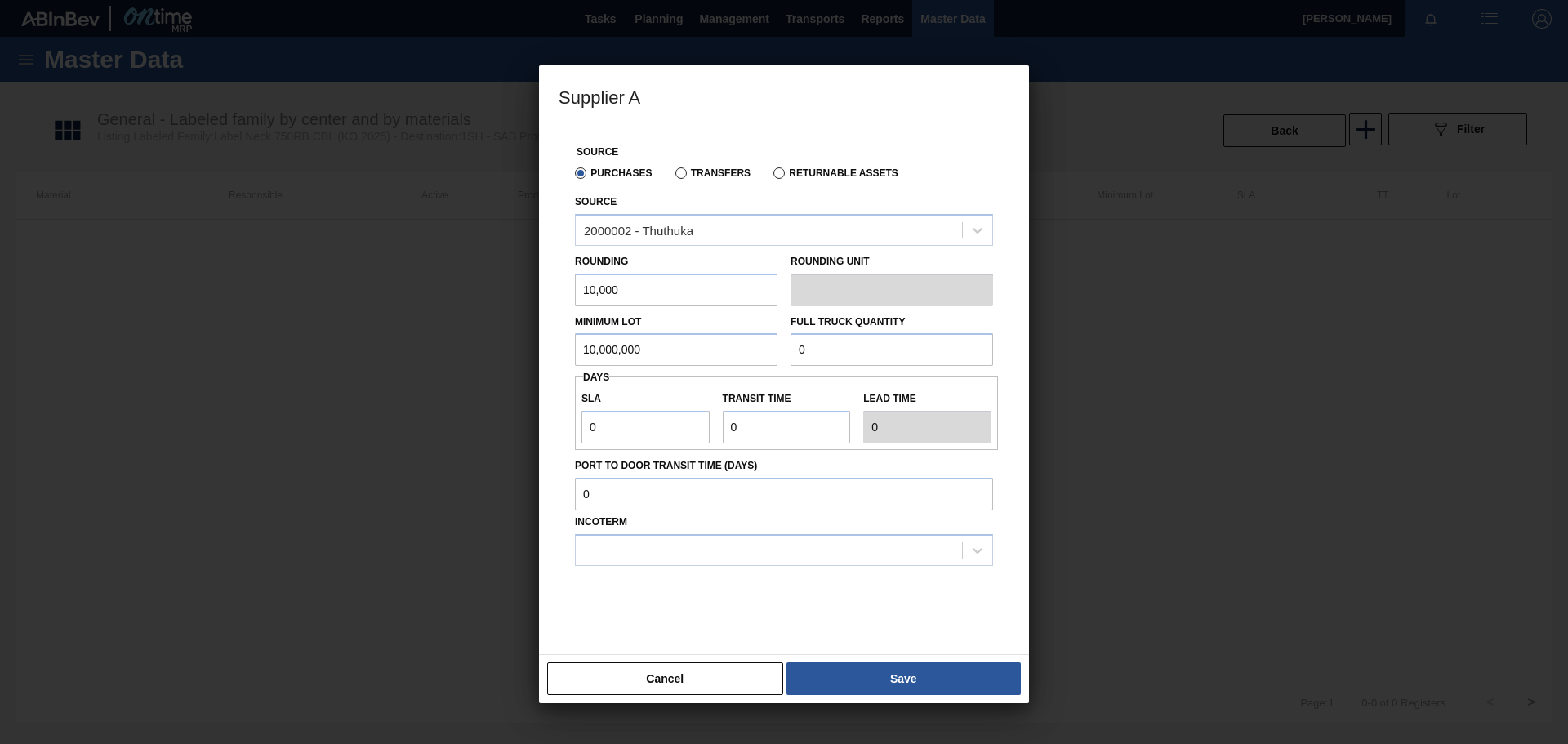
type input "10,000,000"
click at [885, 353] on input "0" at bounding box center [892, 349] width 202 height 32
type input "10,000,000"
click at [677, 430] on input "0" at bounding box center [645, 427] width 128 height 32
type input "01"
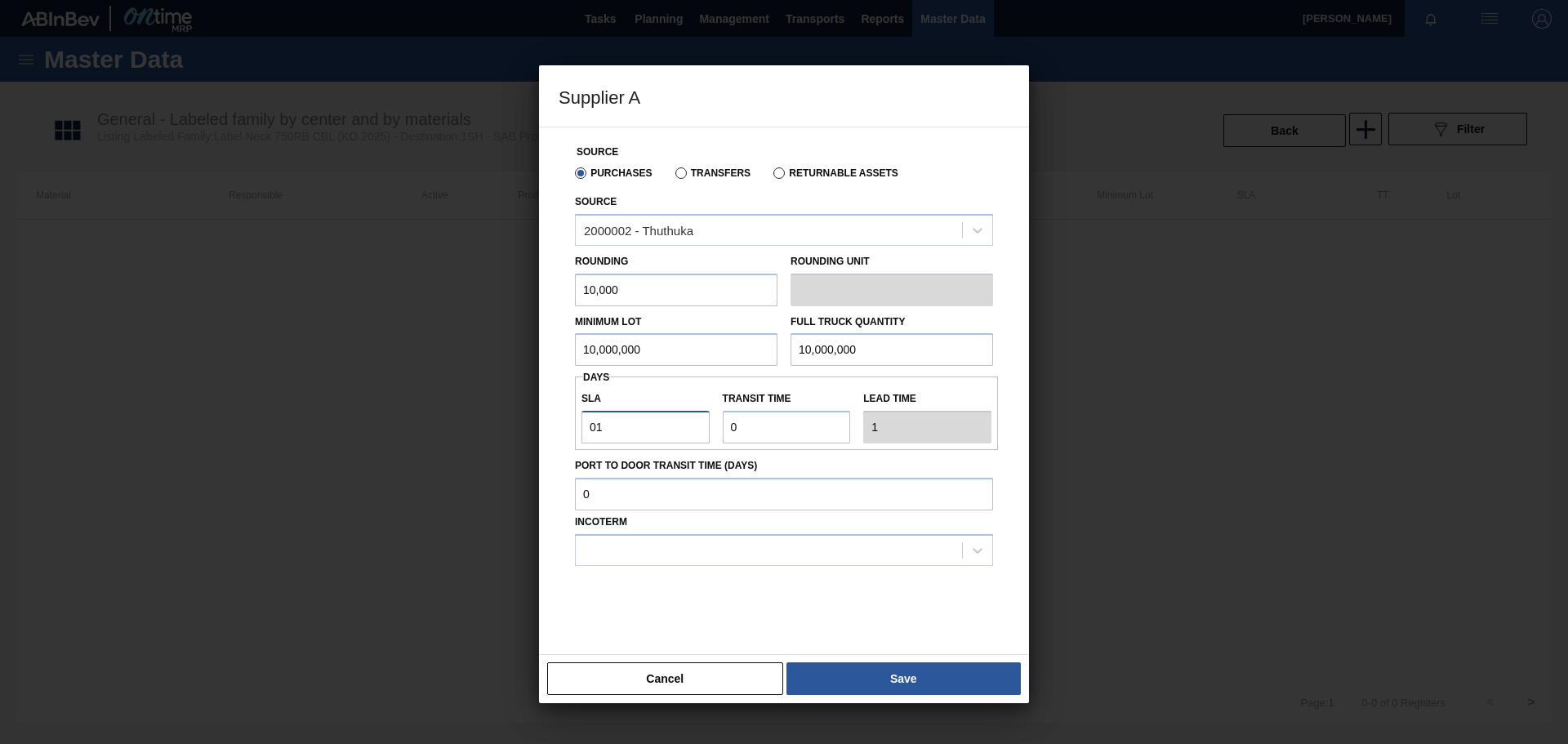
type input "1"
click at [807, 431] on input "Transit time" at bounding box center [787, 427] width 128 height 32
type input "01"
type input "2"
click at [620, 494] on input "Port to Door Transit Time (days)" at bounding box center [784, 494] width 419 height 32
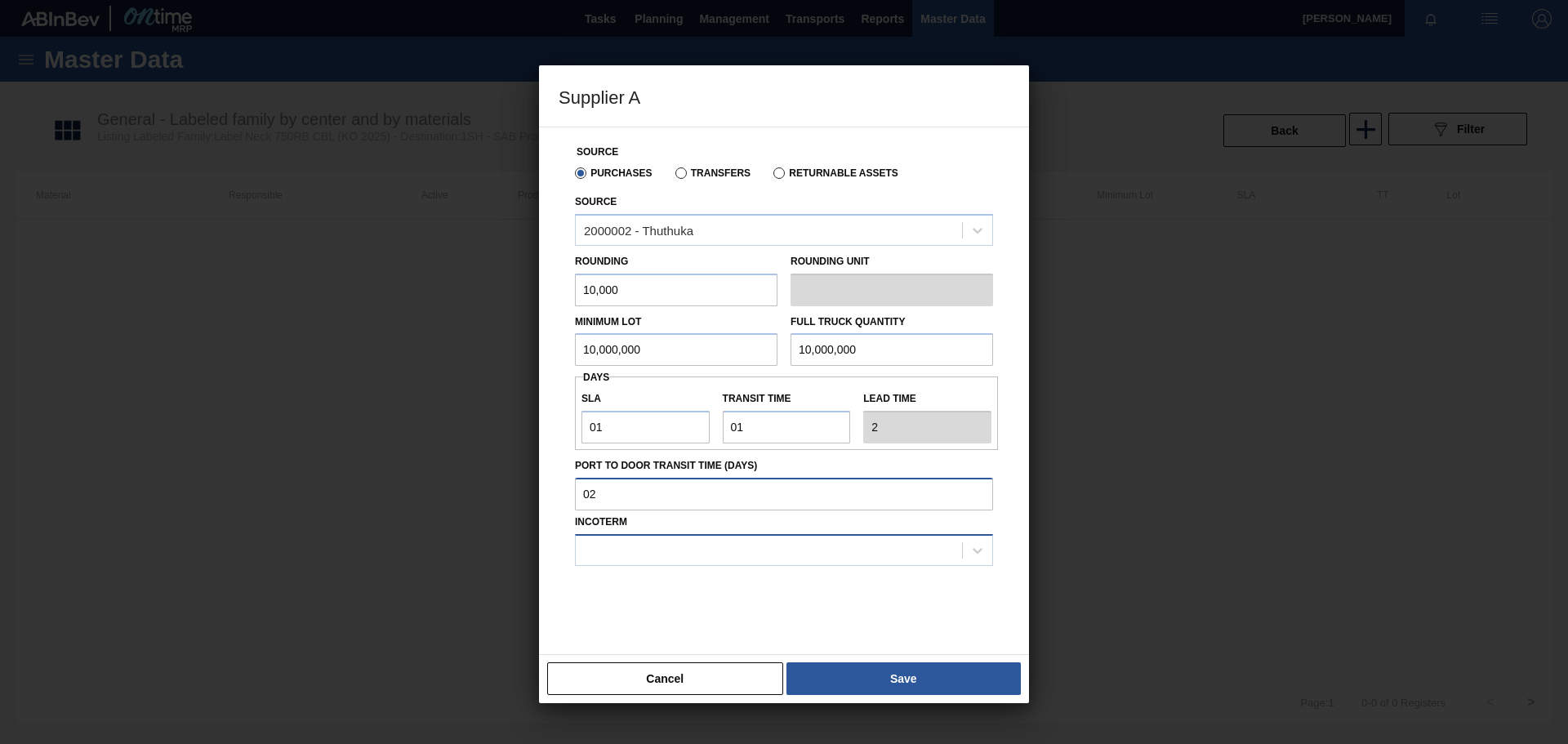
type input "02"
click at [625, 515] on div at bounding box center [768, 549] width 386 height 24
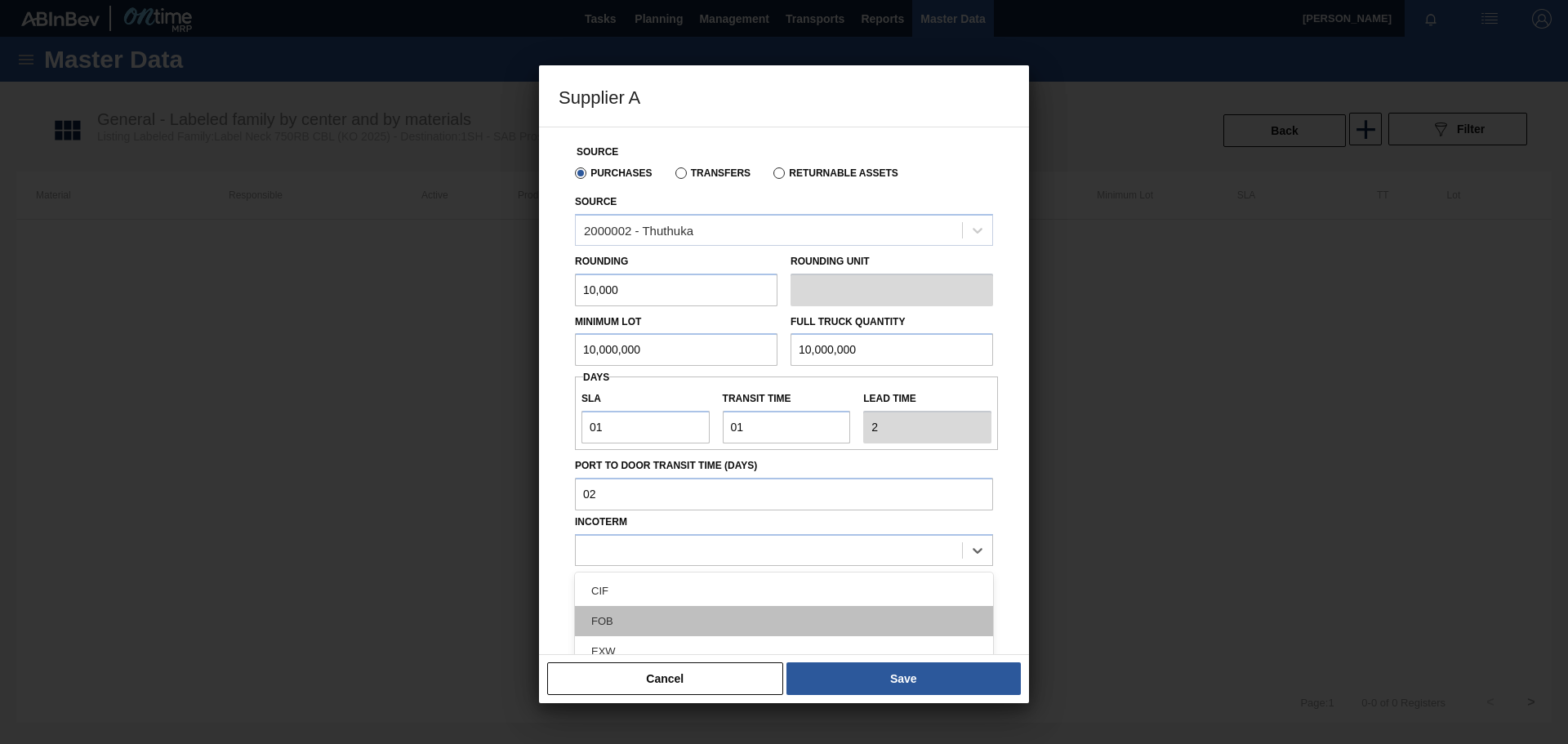
click at [595, 515] on div "FOB" at bounding box center [784, 621] width 419 height 31
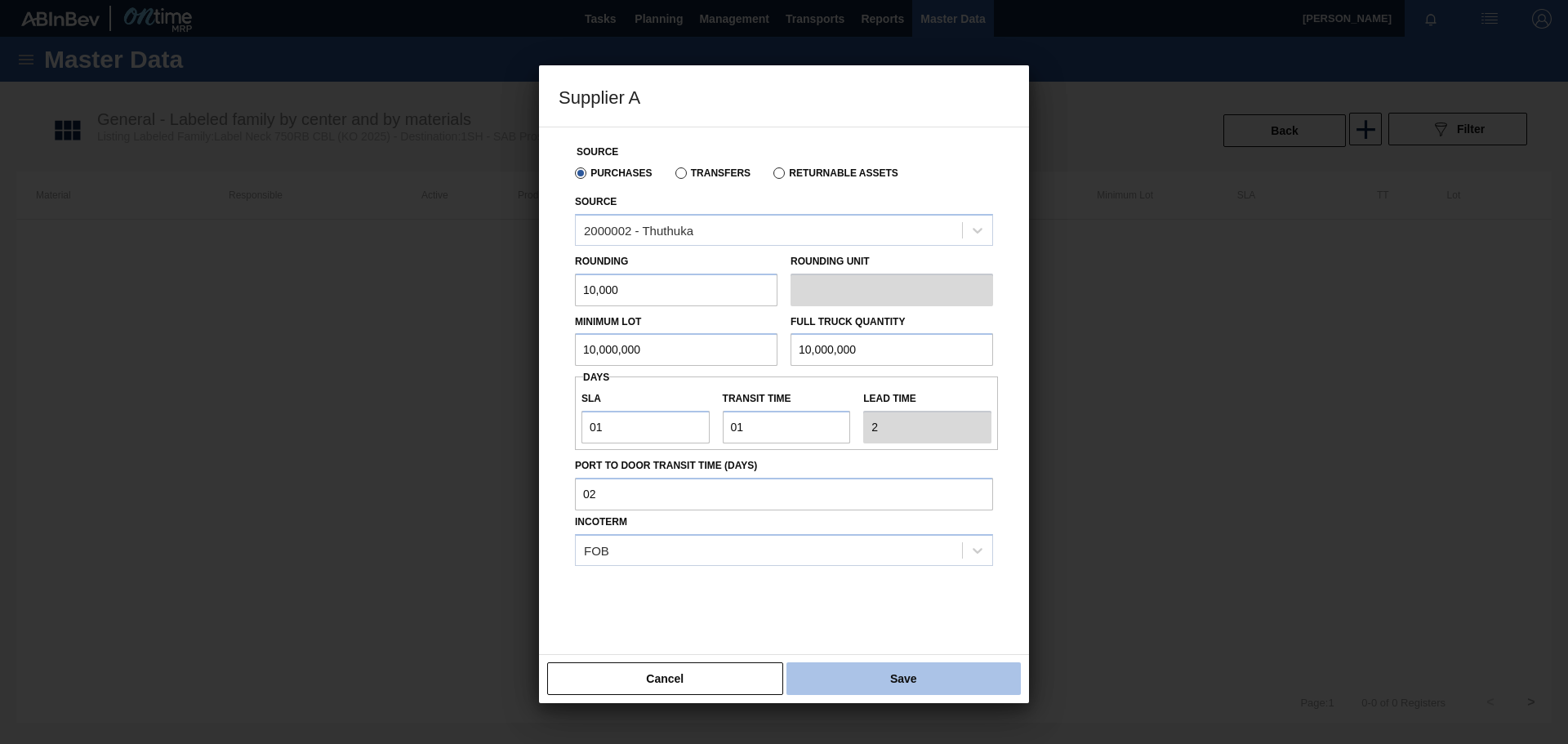
click at [879, 515] on button "Save" at bounding box center [903, 679] width 235 height 32
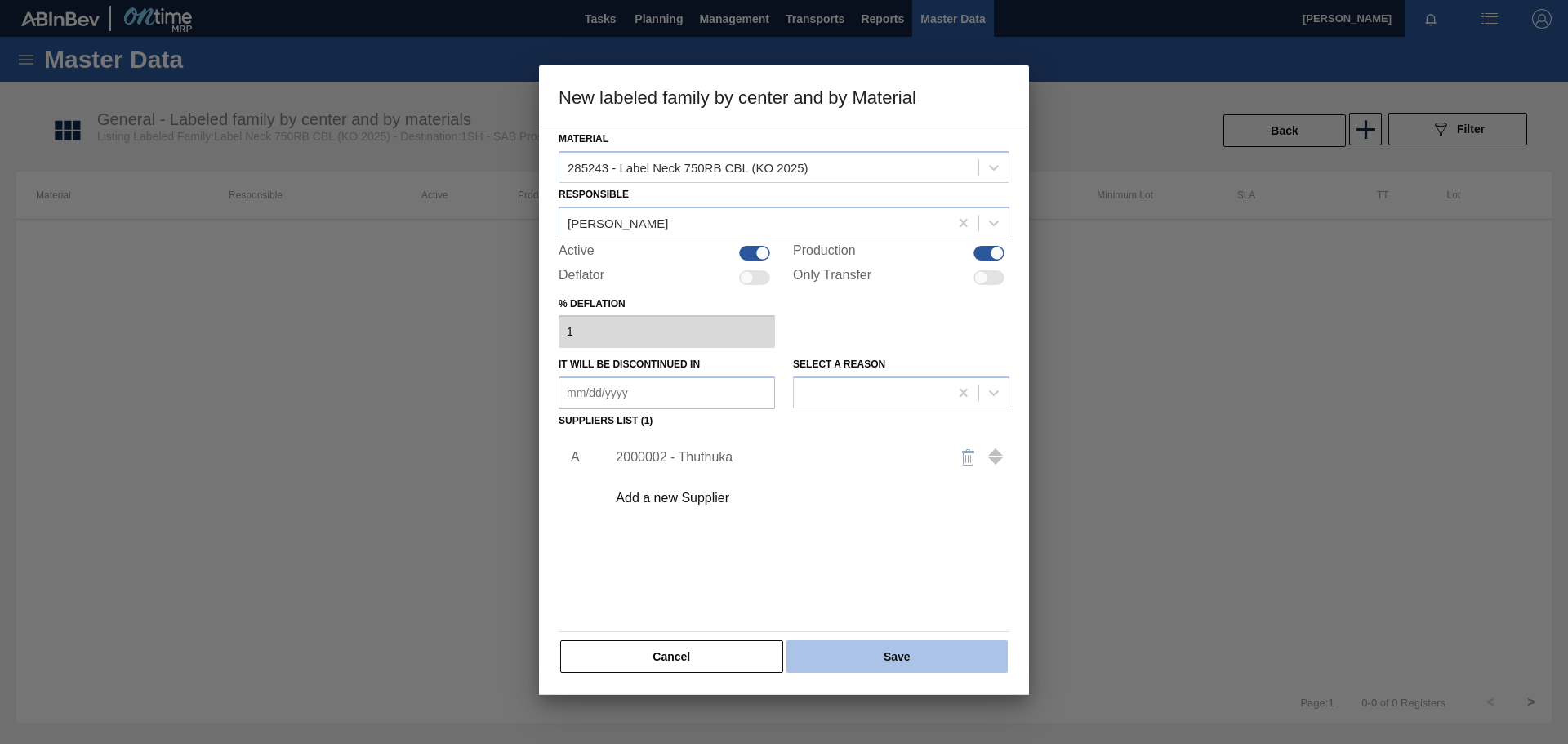
click at [876, 515] on button "Save" at bounding box center [897, 656] width 222 height 32
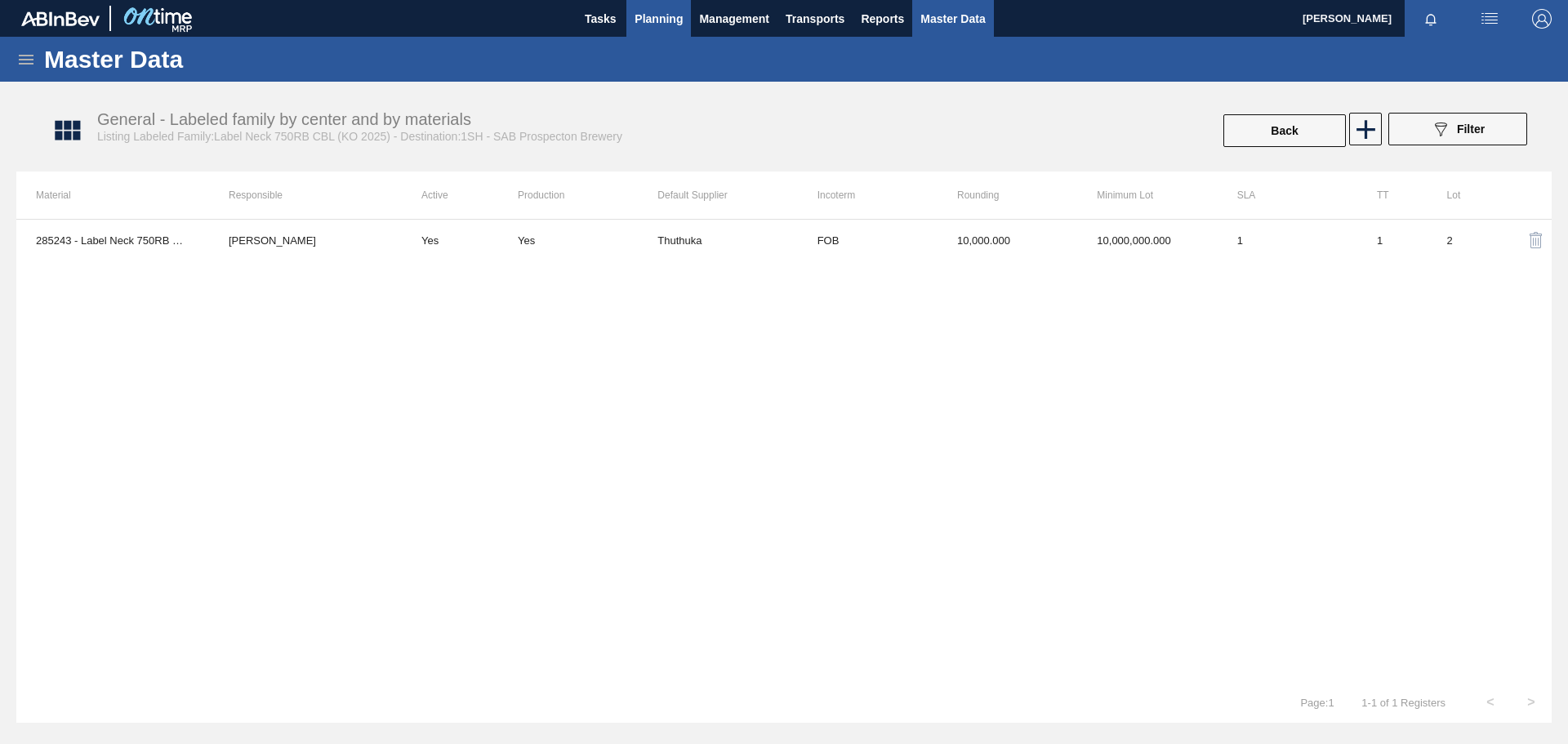
click at [658, 21] on span "Planning" at bounding box center [658, 18] width 48 height 19
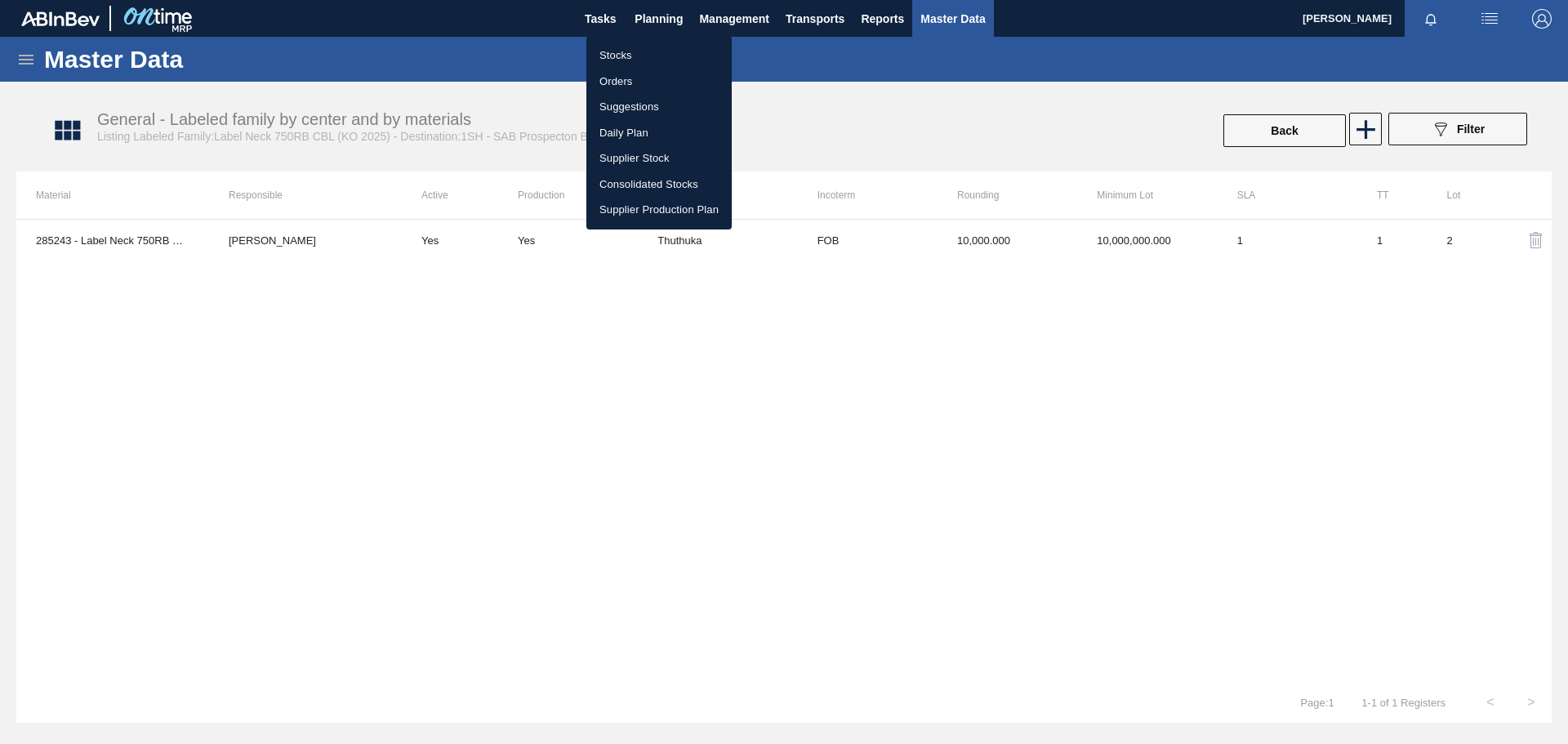
click at [637, 43] on li "Stocks" at bounding box center [659, 56] width 146 height 26
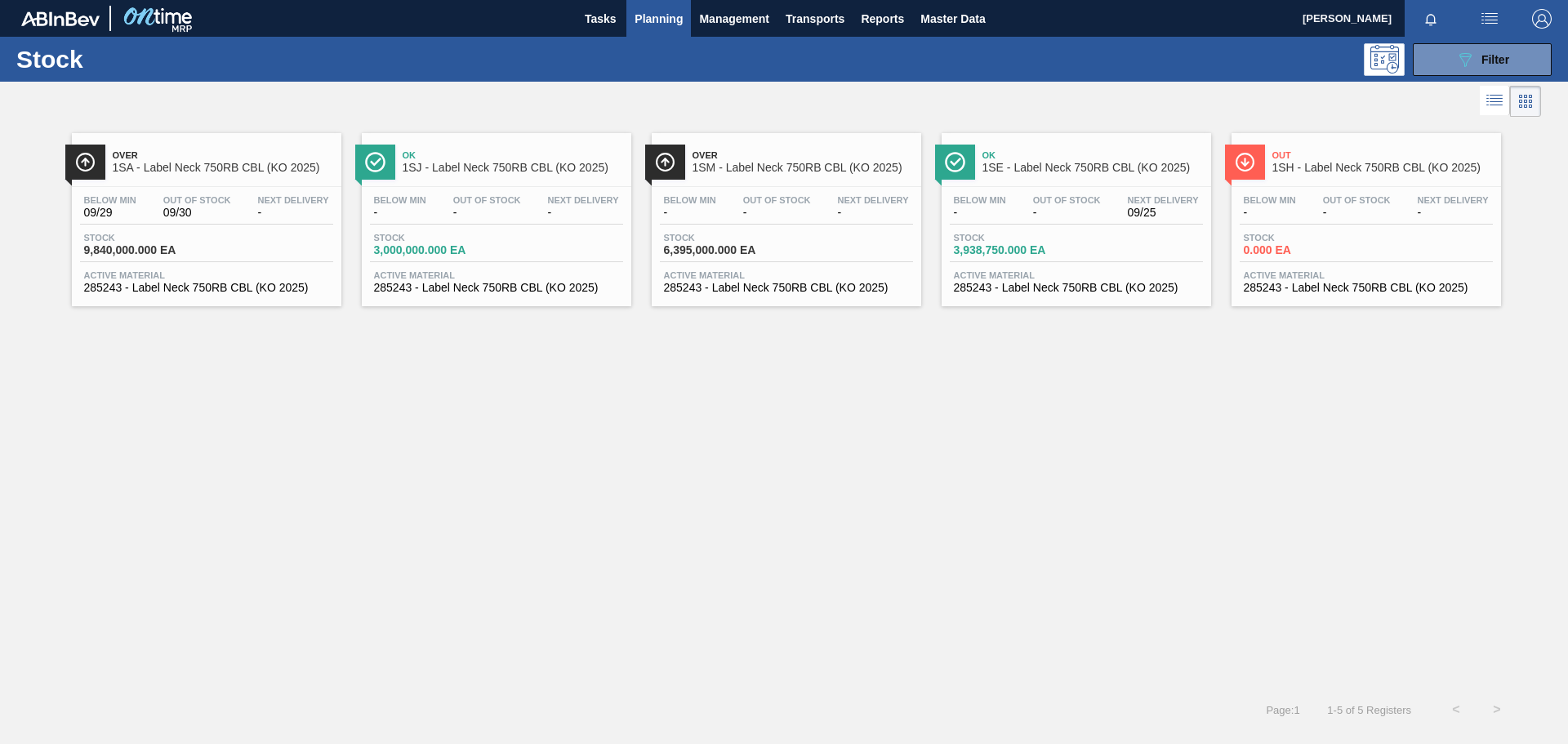
click at [969, 489] on div "Over 1SA - Label Neck 750RB CBL (KO 2025) Below Min 09/29 Out Of Stock 09/30 Ne…" at bounding box center [784, 406] width 1568 height 569
click at [1045, 62] on div "089F7B8B-B2A5-4AFE-B5C0-19BA573D28AC Filter" at bounding box center [1483, 59] width 54 height 19
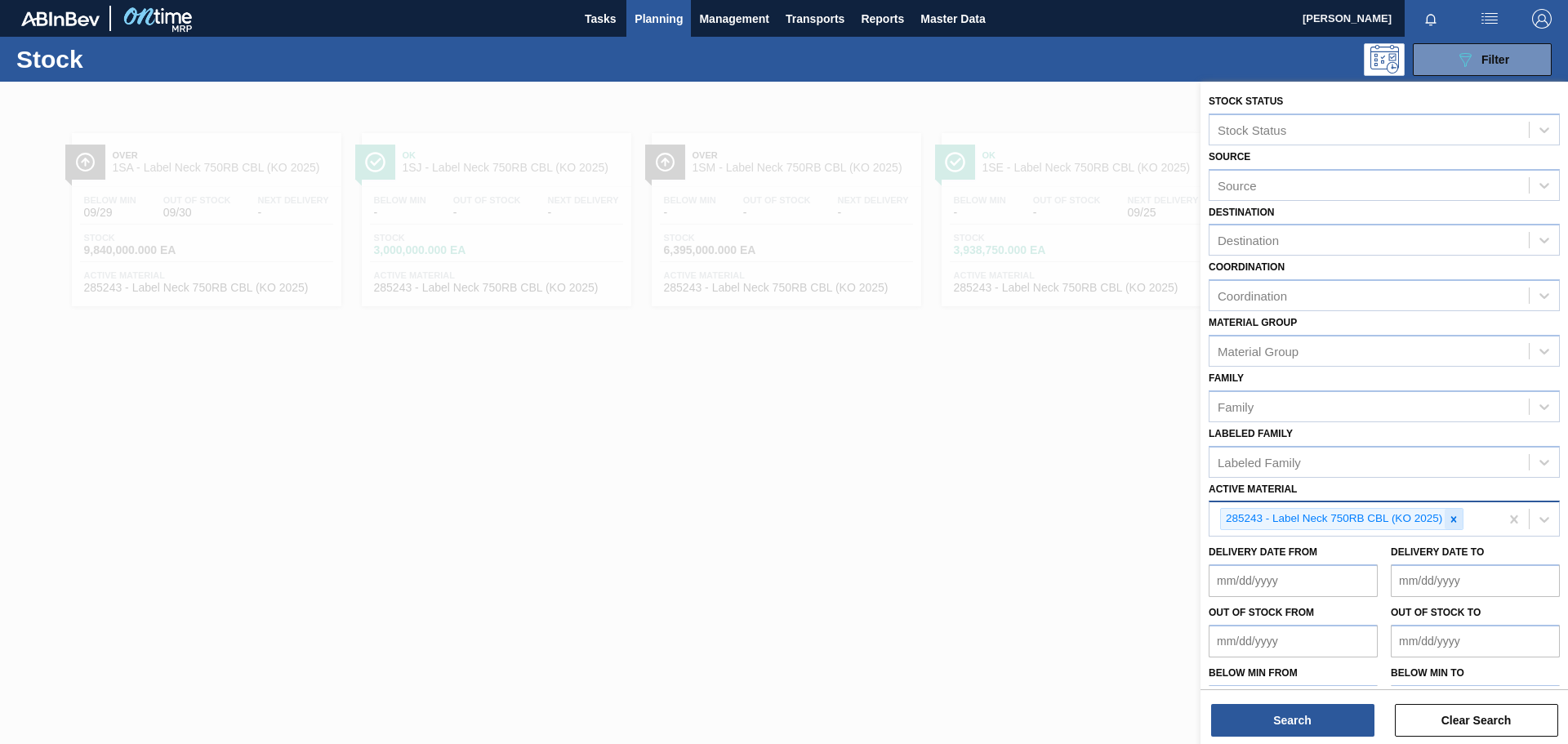
click at [1045, 515] on icon at bounding box center [1454, 519] width 6 height 6
click at [1045, 513] on div "Active Material" at bounding box center [1369, 517] width 319 height 24
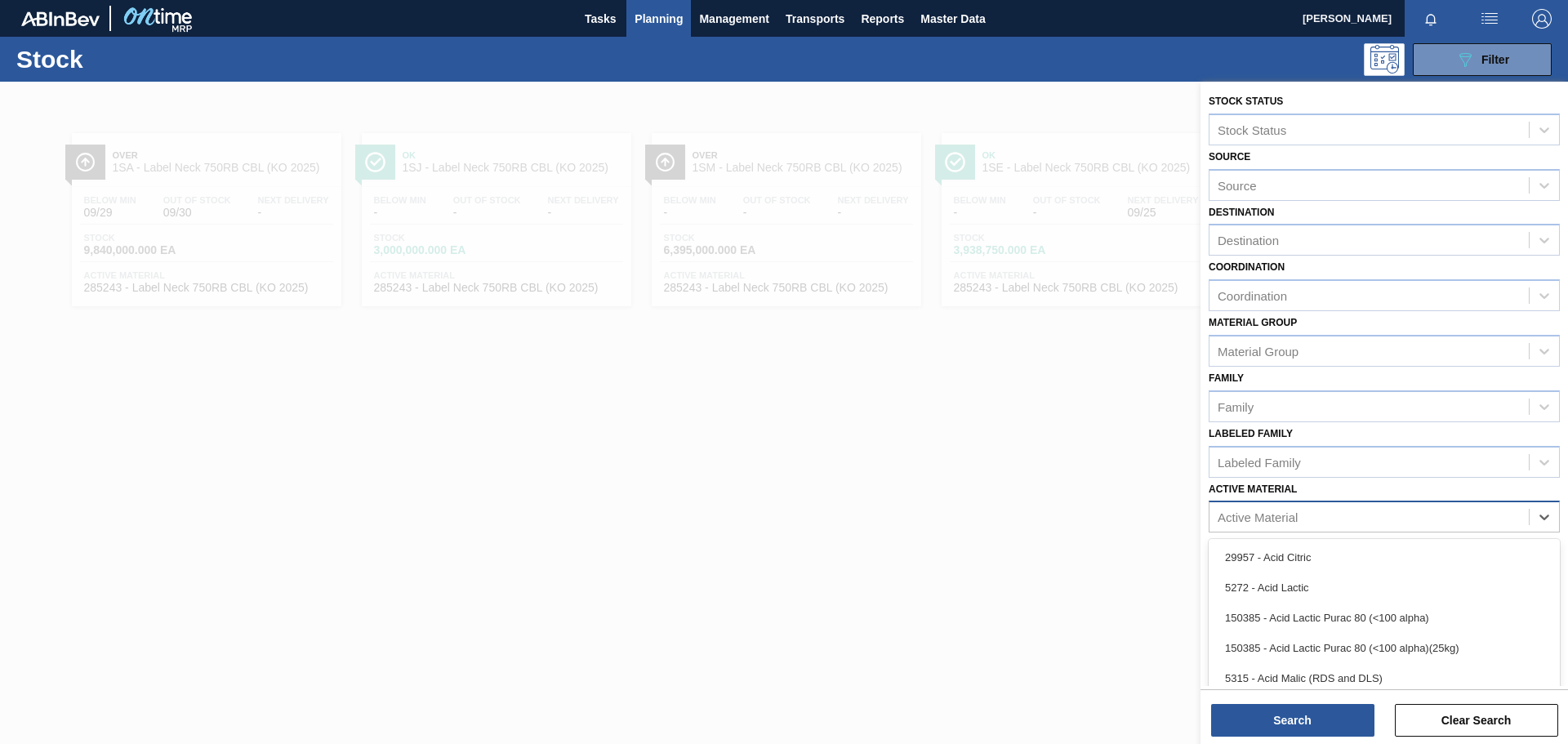
paste Material "Label Back 750RB CBL (KO 2025)"
type Material "Label Back 750RB CBL (KO 2025)"
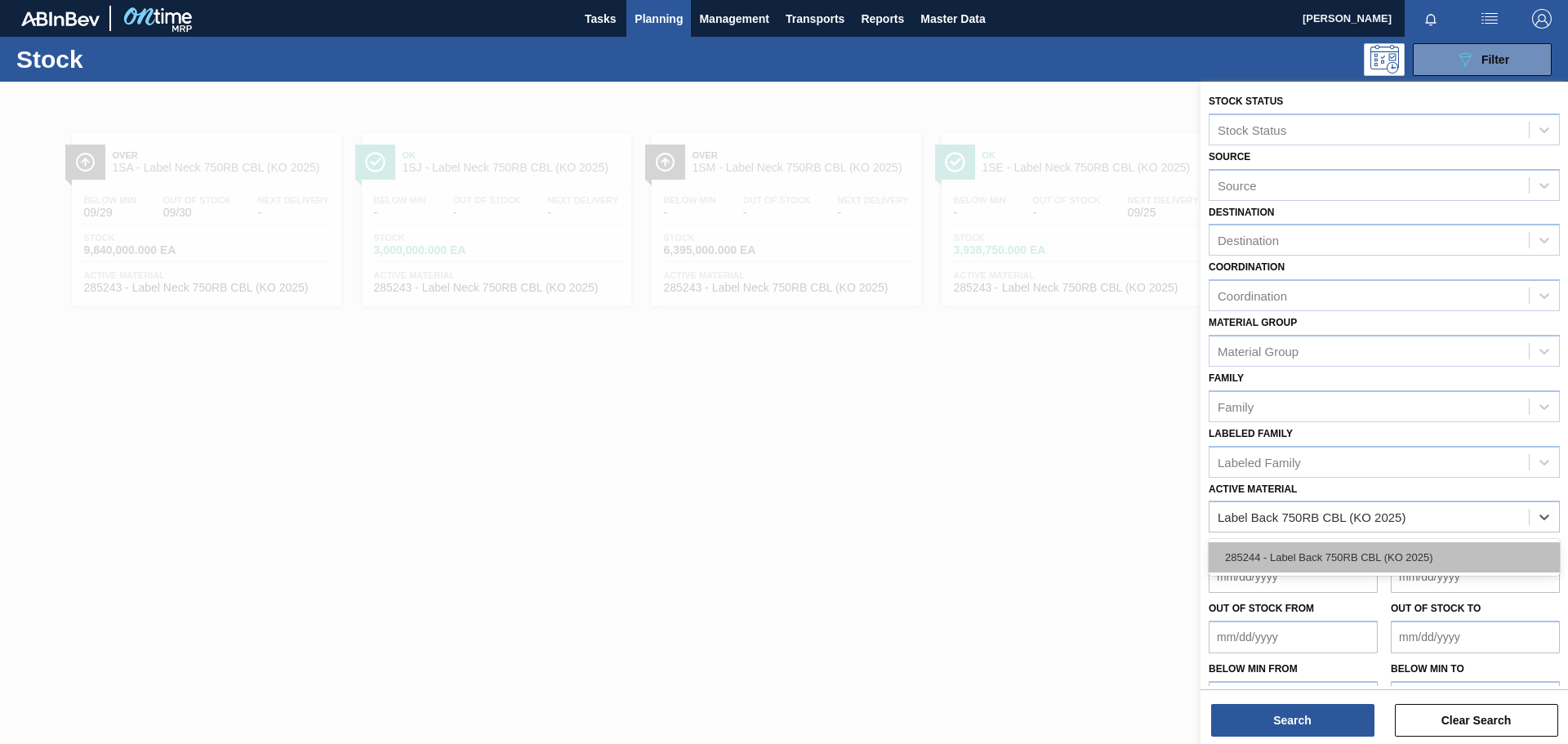
click at [1045, 515] on div "285244 - Label Back 750RB CBL (KO 2025)" at bounding box center [1384, 557] width 351 height 31
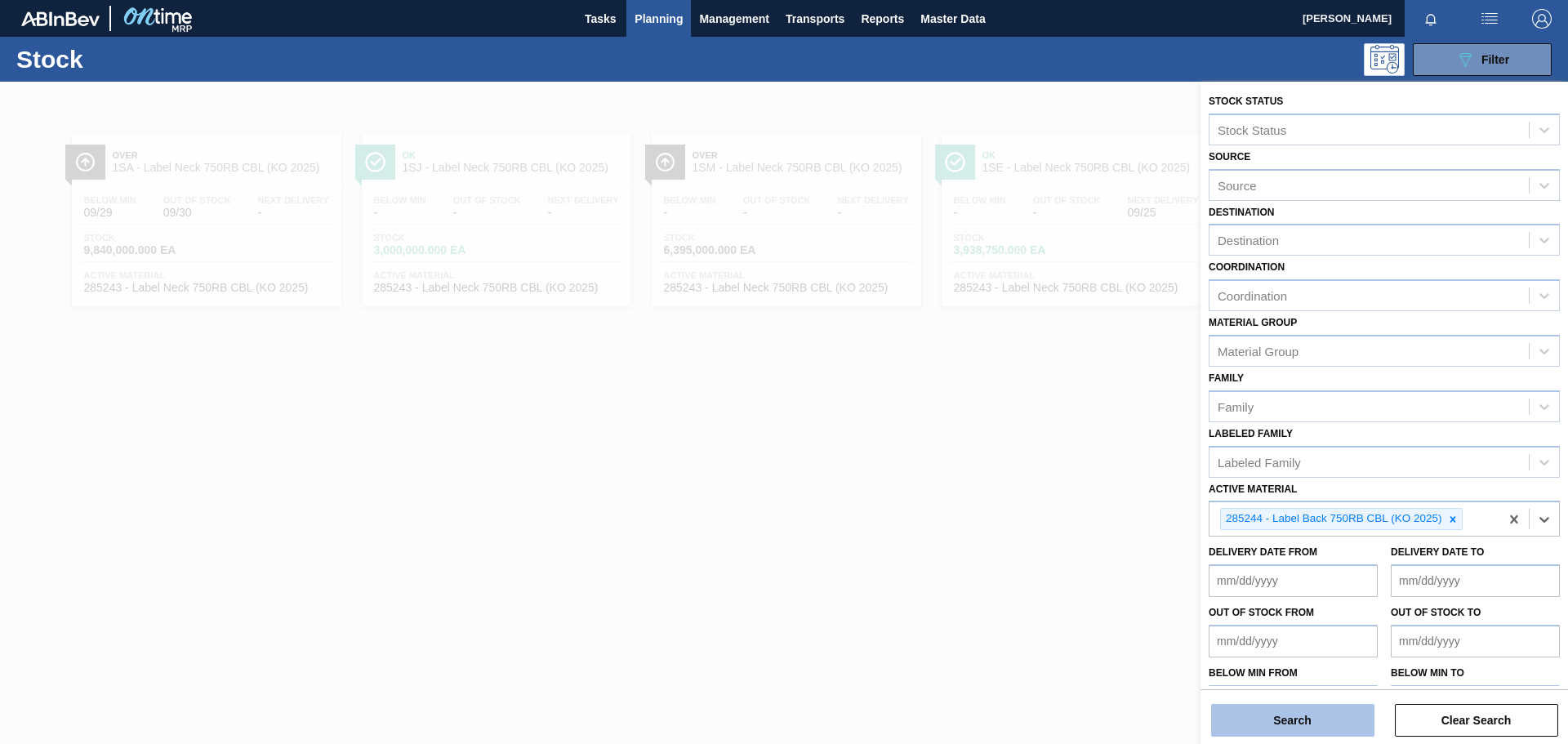
click at [1045, 515] on button "Search" at bounding box center [1292, 720] width 163 height 32
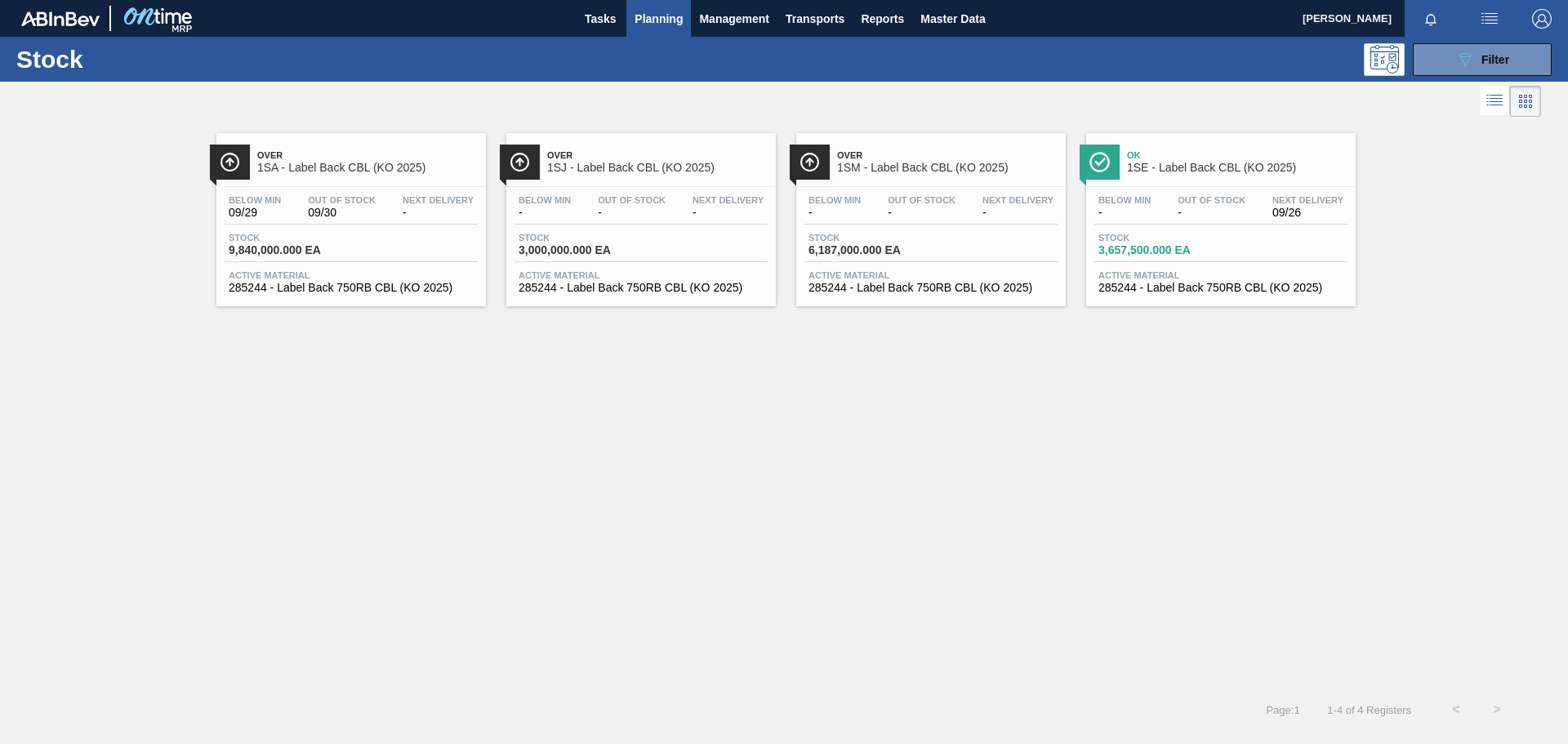
click at [1045, 206] on div "Out Of Stock -" at bounding box center [1211, 207] width 76 height 24
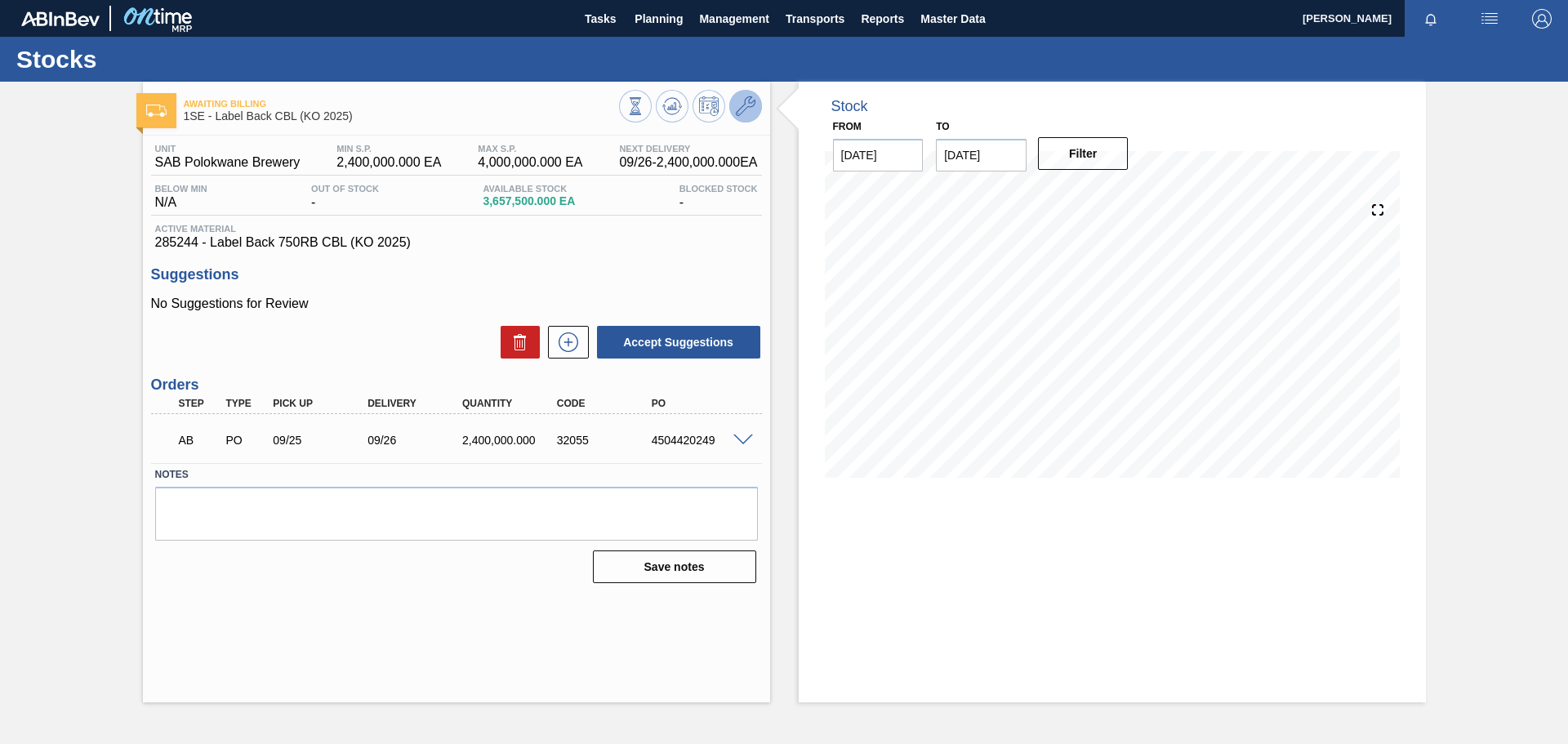
click at [748, 106] on icon at bounding box center [746, 106] width 19 height 19
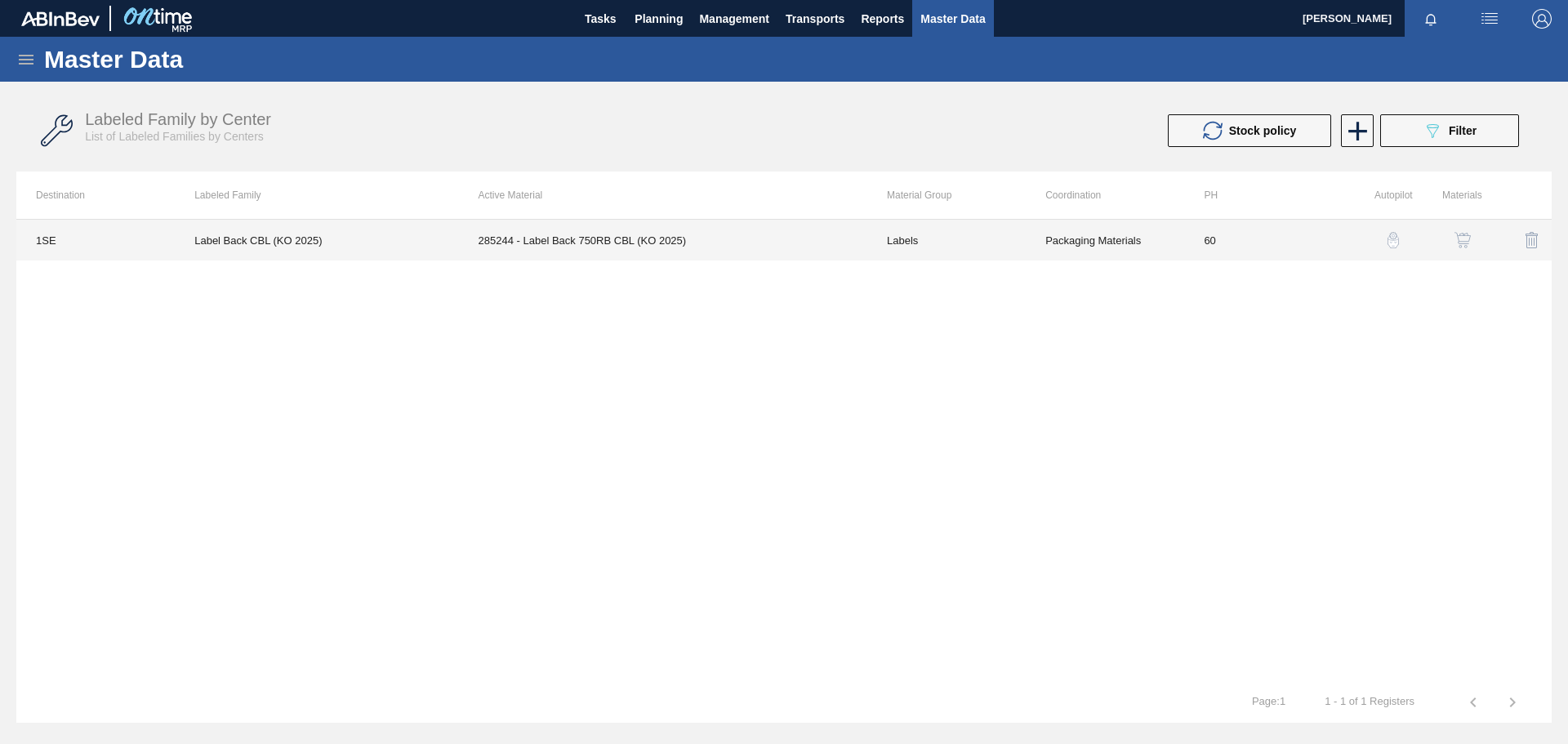
click at [1033, 235] on td "Packaging Materials" at bounding box center [1105, 240] width 159 height 41
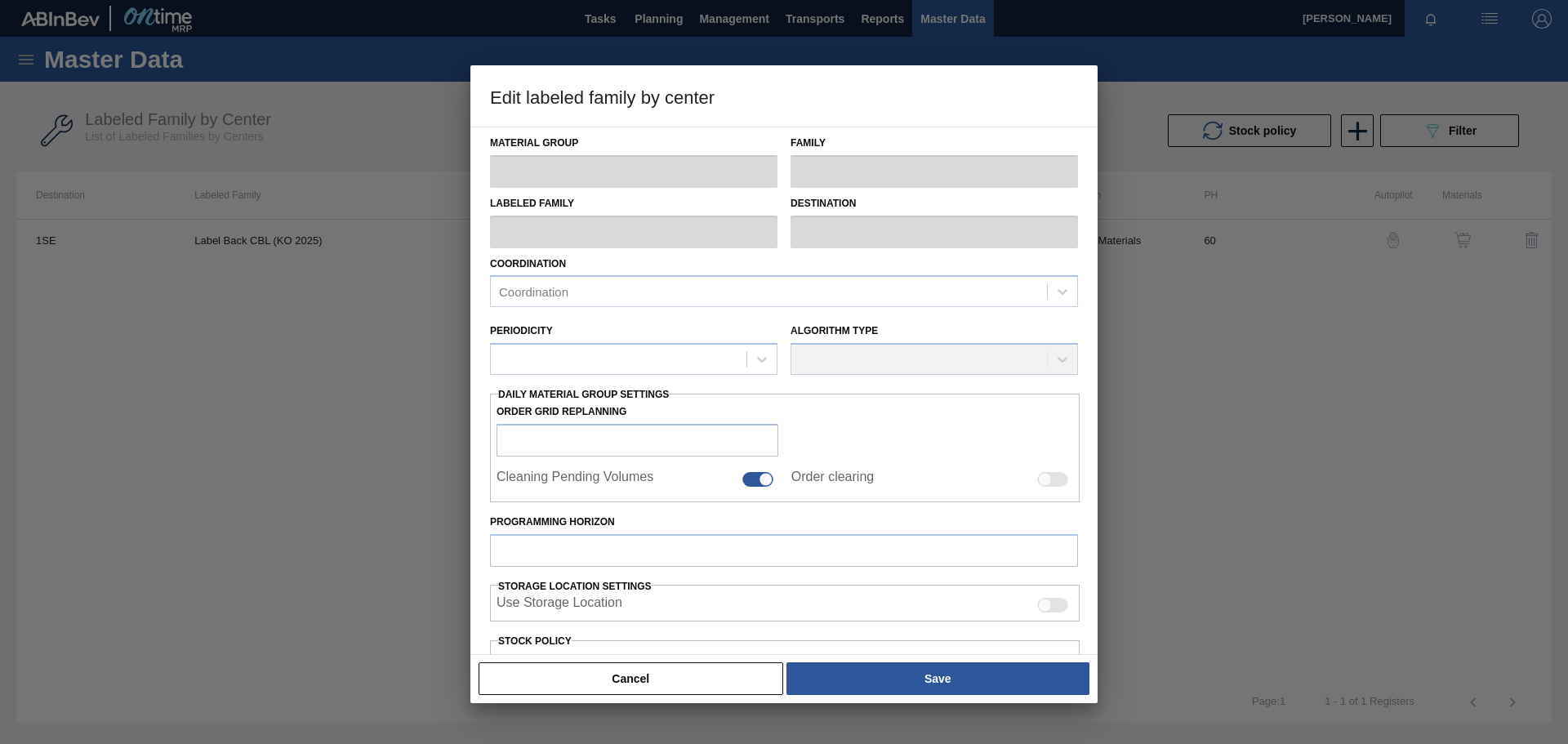
type input "Labels"
type input "750RB"
type input "Label Back CBL (KO 2025)"
type input "1SE - SAB Polokwane Brewery"
type input "60"
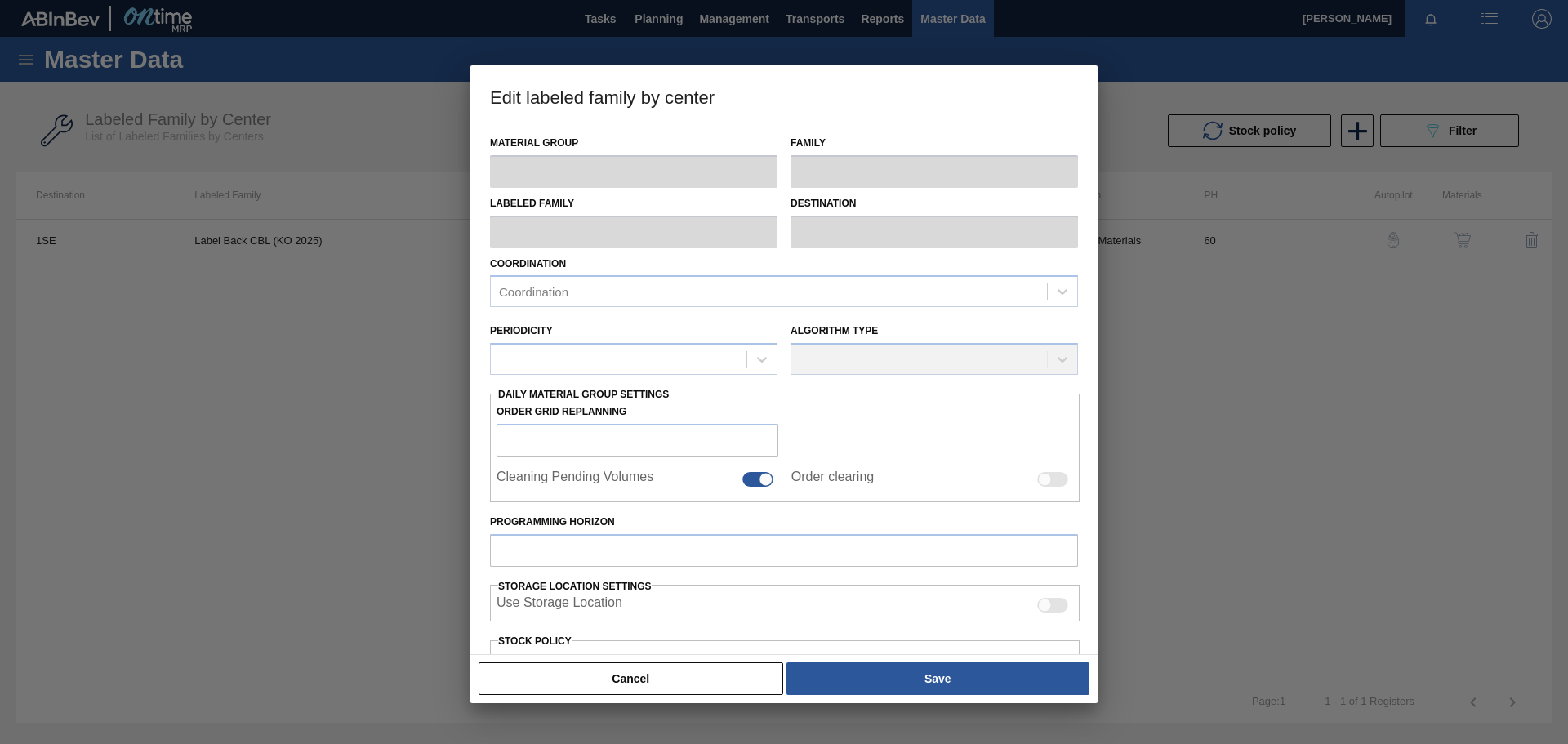
type input "2,400,000"
type input "4,000,000"
type input "100"
type input "4,000,000.000"
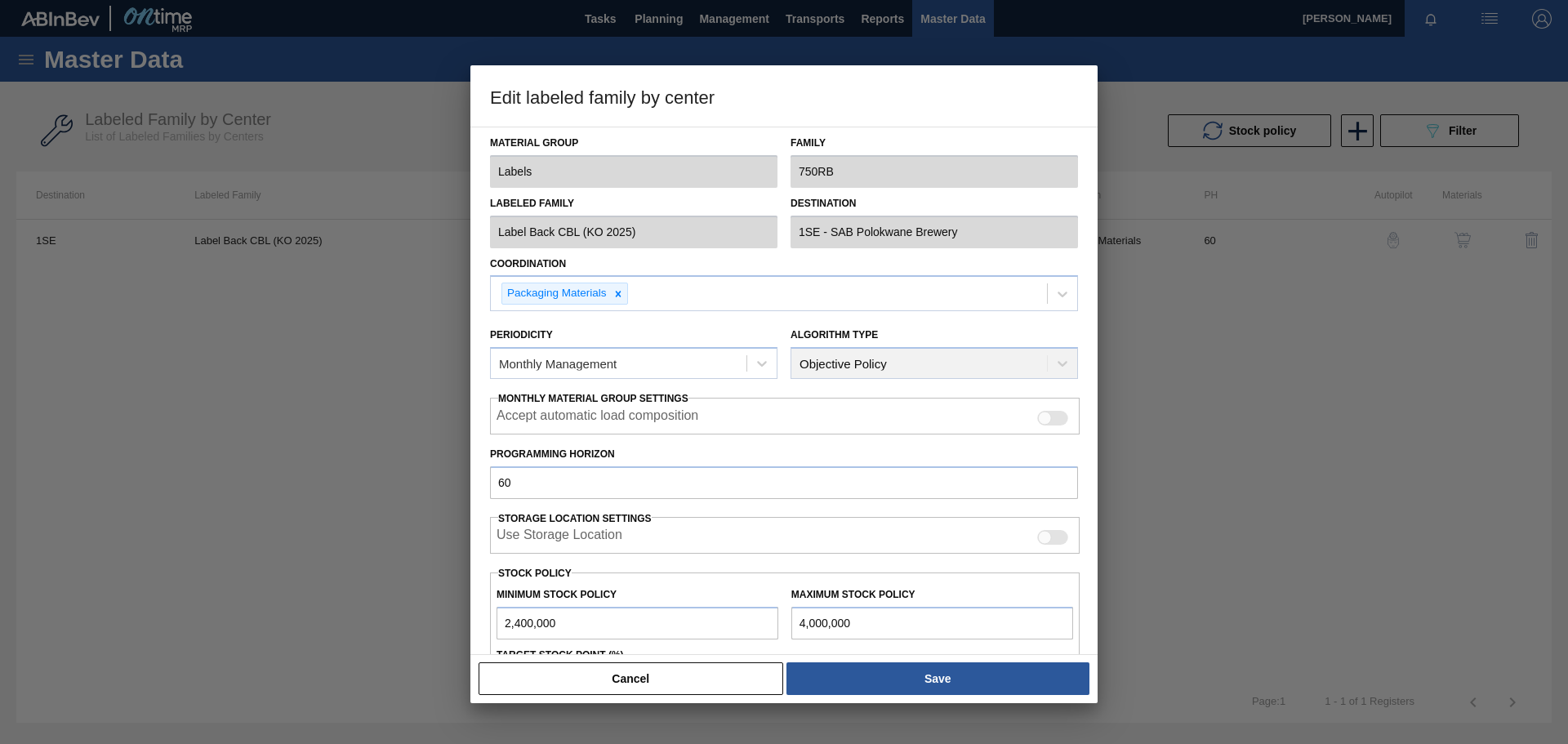
scroll to position [82, 0]
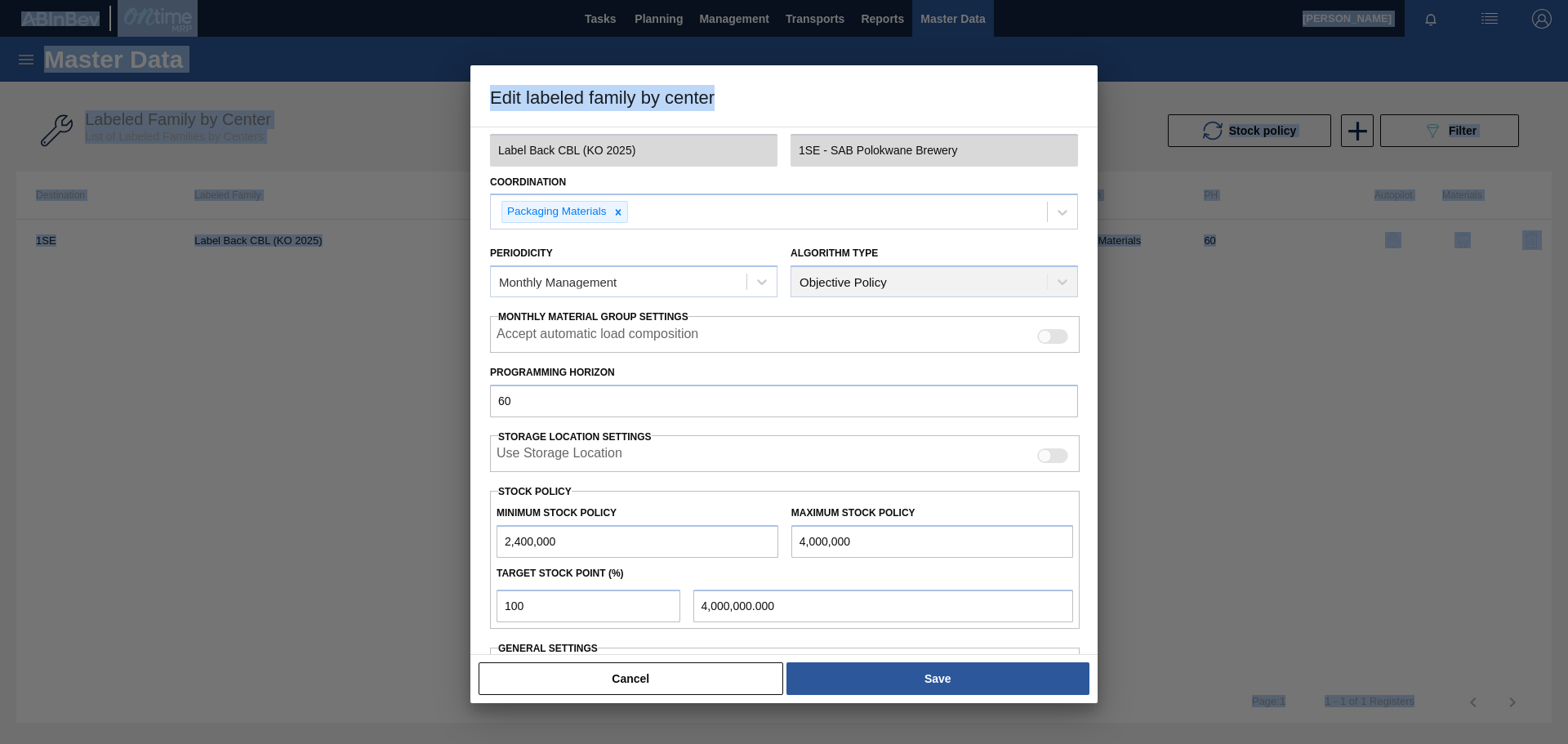
drag, startPoint x: 785, startPoint y: 84, endPoint x: -124, endPoint y: 297, distance: 933.6
click at [0, 0] on html "Tasks Planning Management Transports Reports Master Data [PERSON_NAME] Mark all…" at bounding box center [784, 0] width 1568 height 0
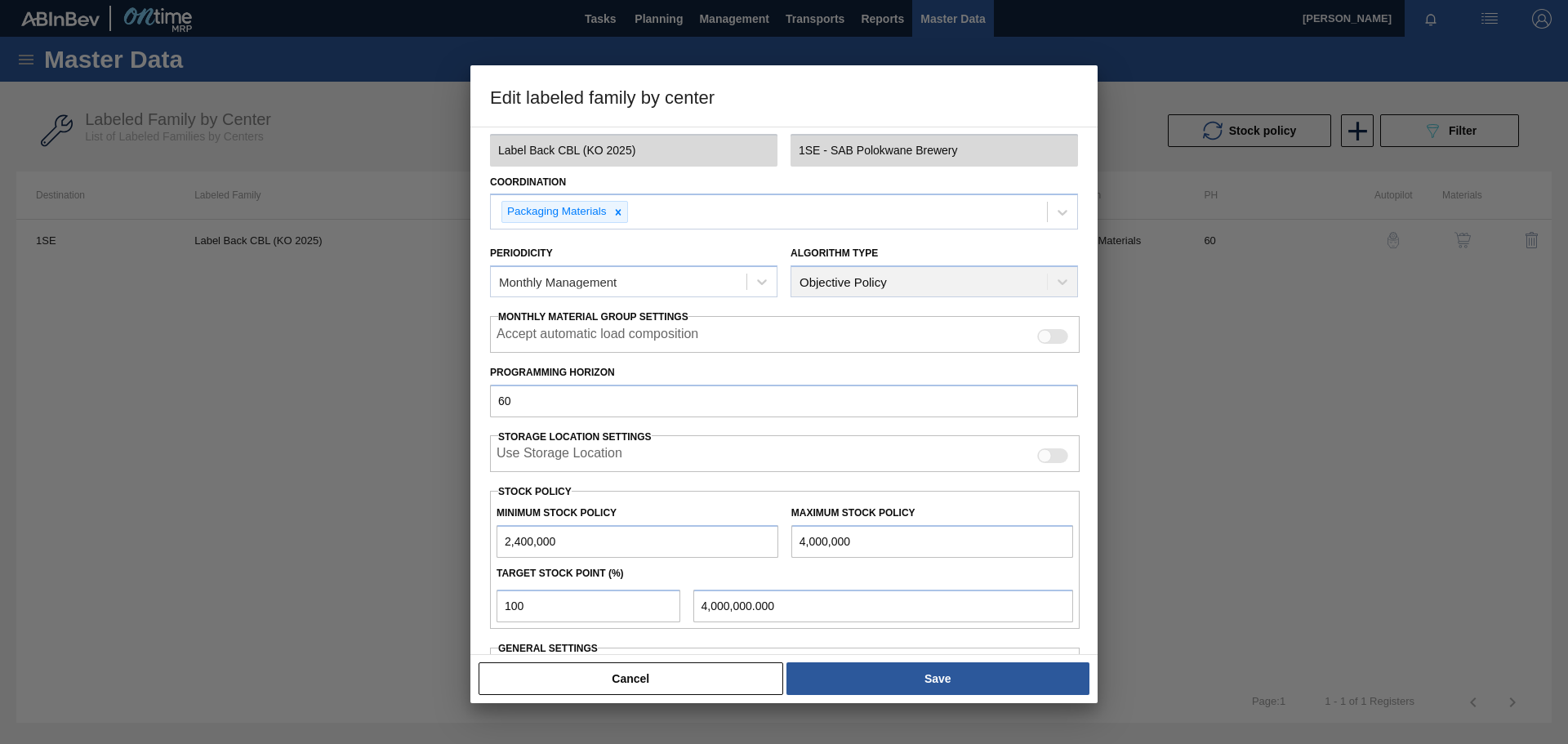
click at [1045, 376] on div at bounding box center [784, 372] width 1568 height 744
click at [726, 515] on button "Cancel" at bounding box center [631, 679] width 304 height 32
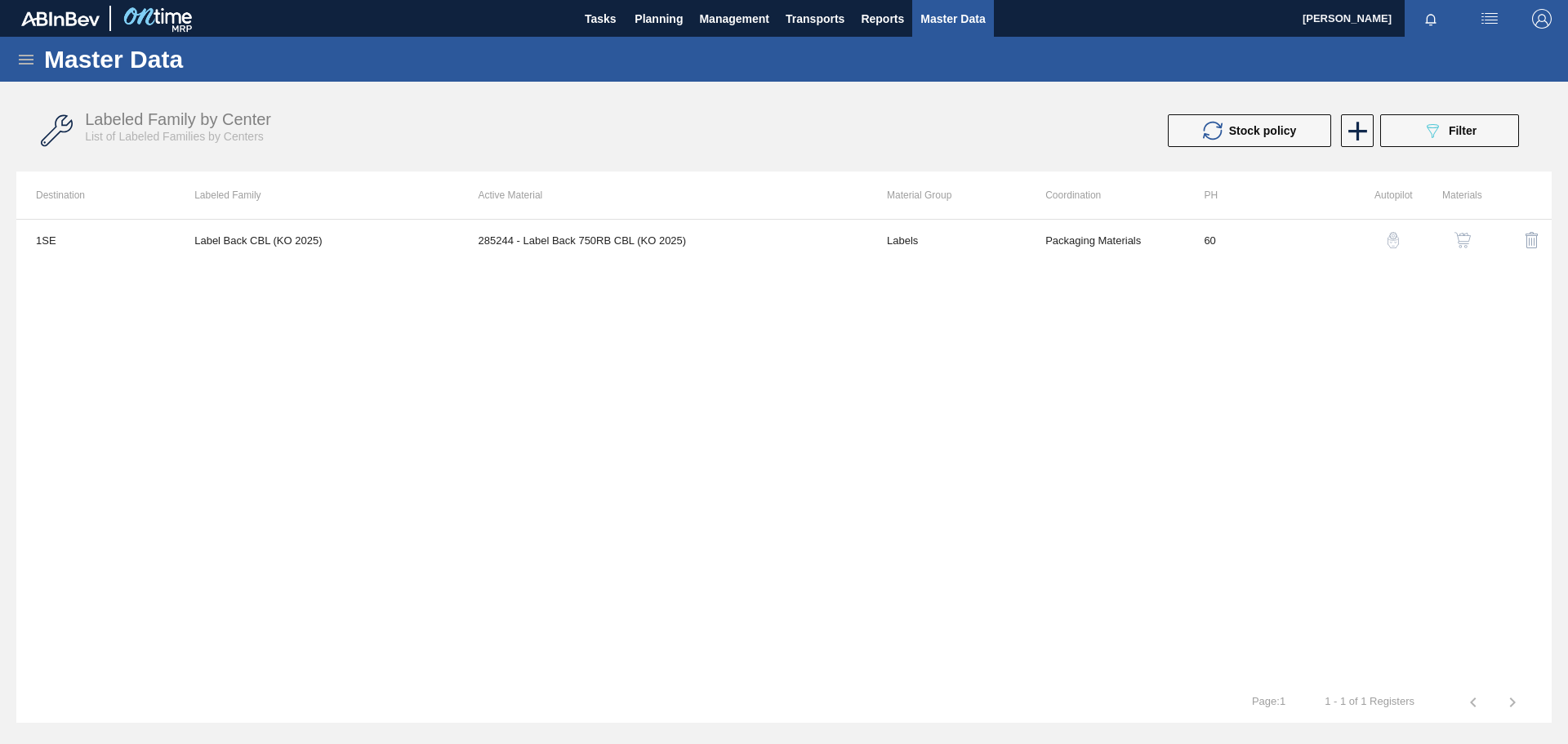
click at [27, 60] on icon at bounding box center [26, 59] width 19 height 19
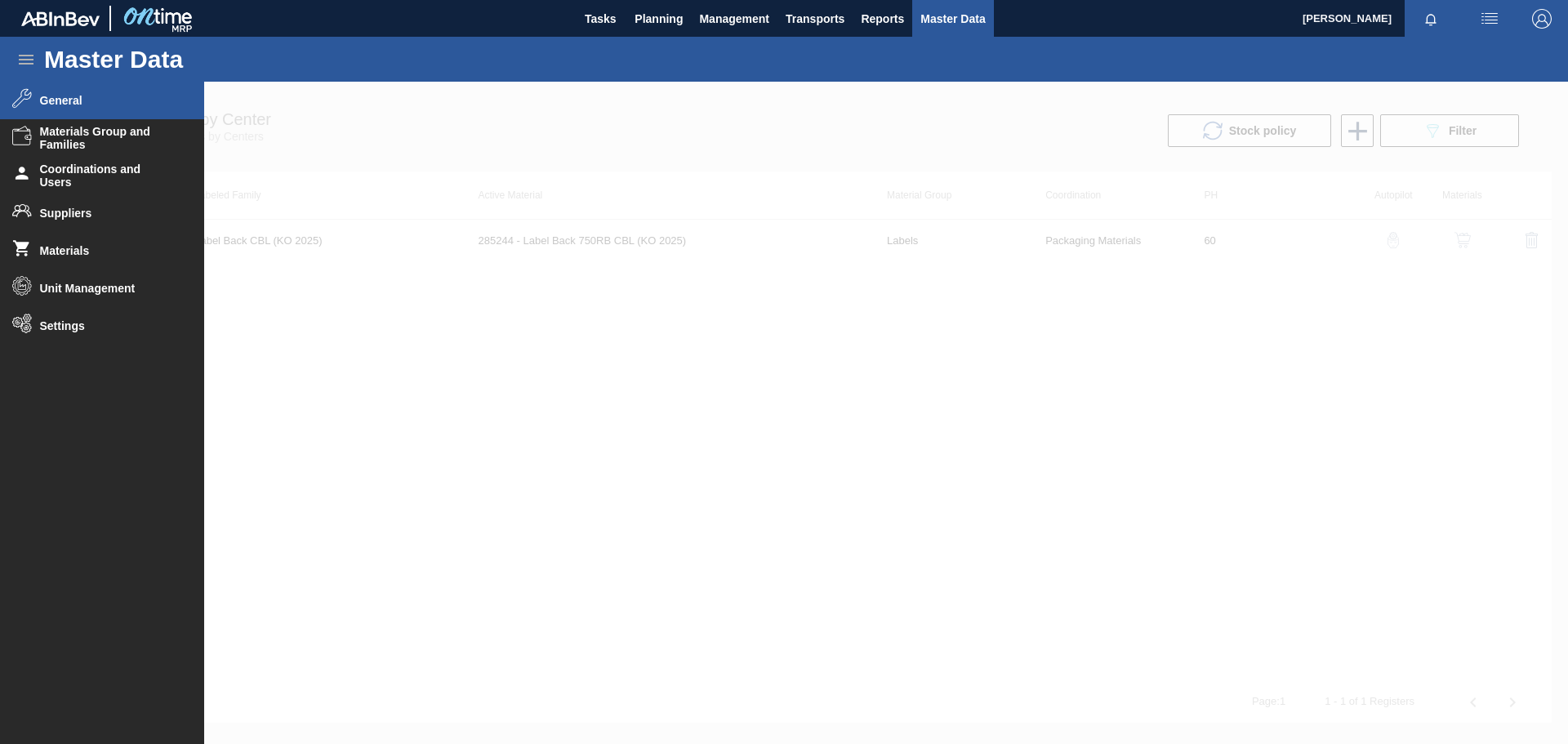
click at [61, 103] on span "General" at bounding box center [107, 100] width 135 height 13
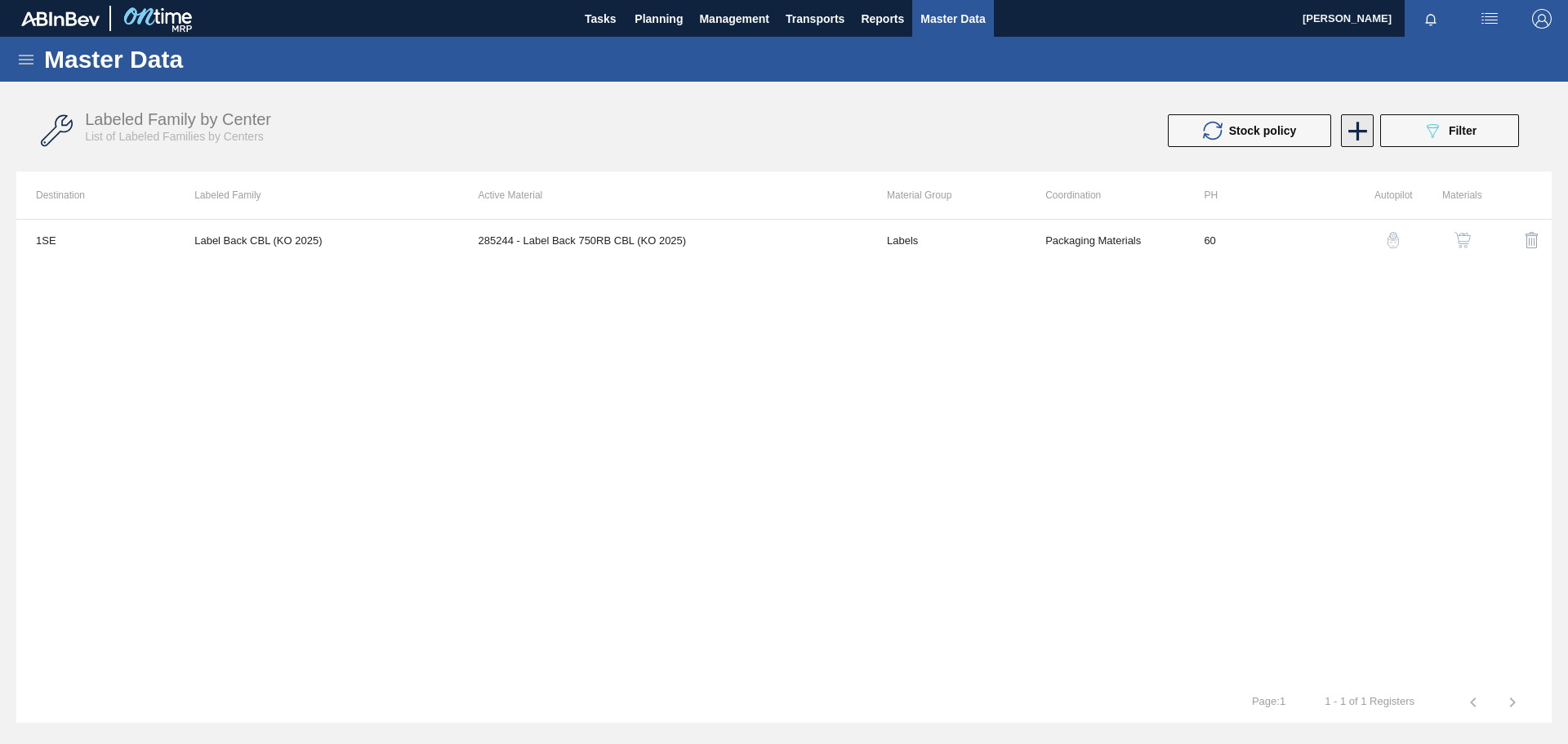
click at [1045, 127] on icon at bounding box center [1358, 131] width 32 height 32
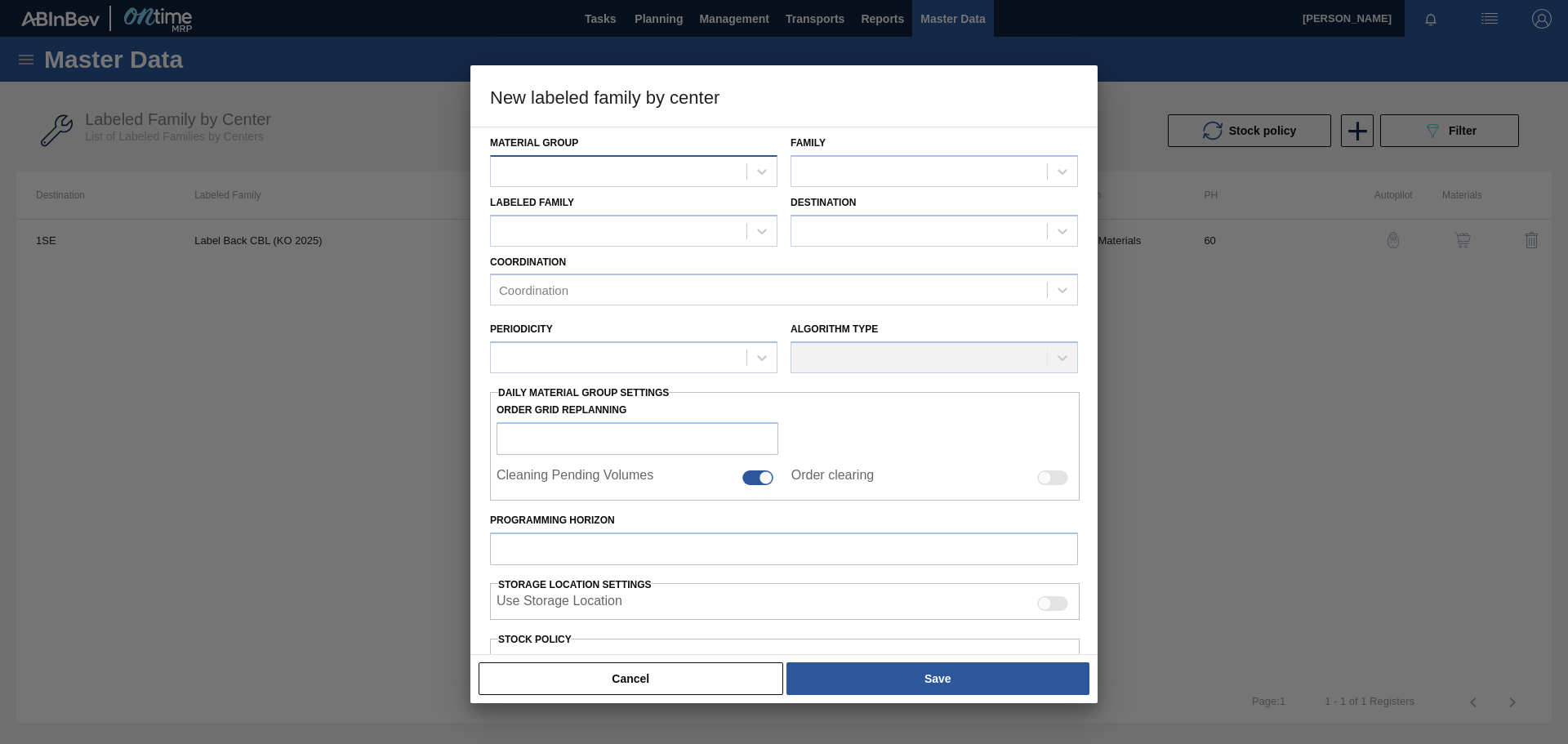
click at [670, 161] on div at bounding box center [618, 171] width 256 height 24
type Group "labe"
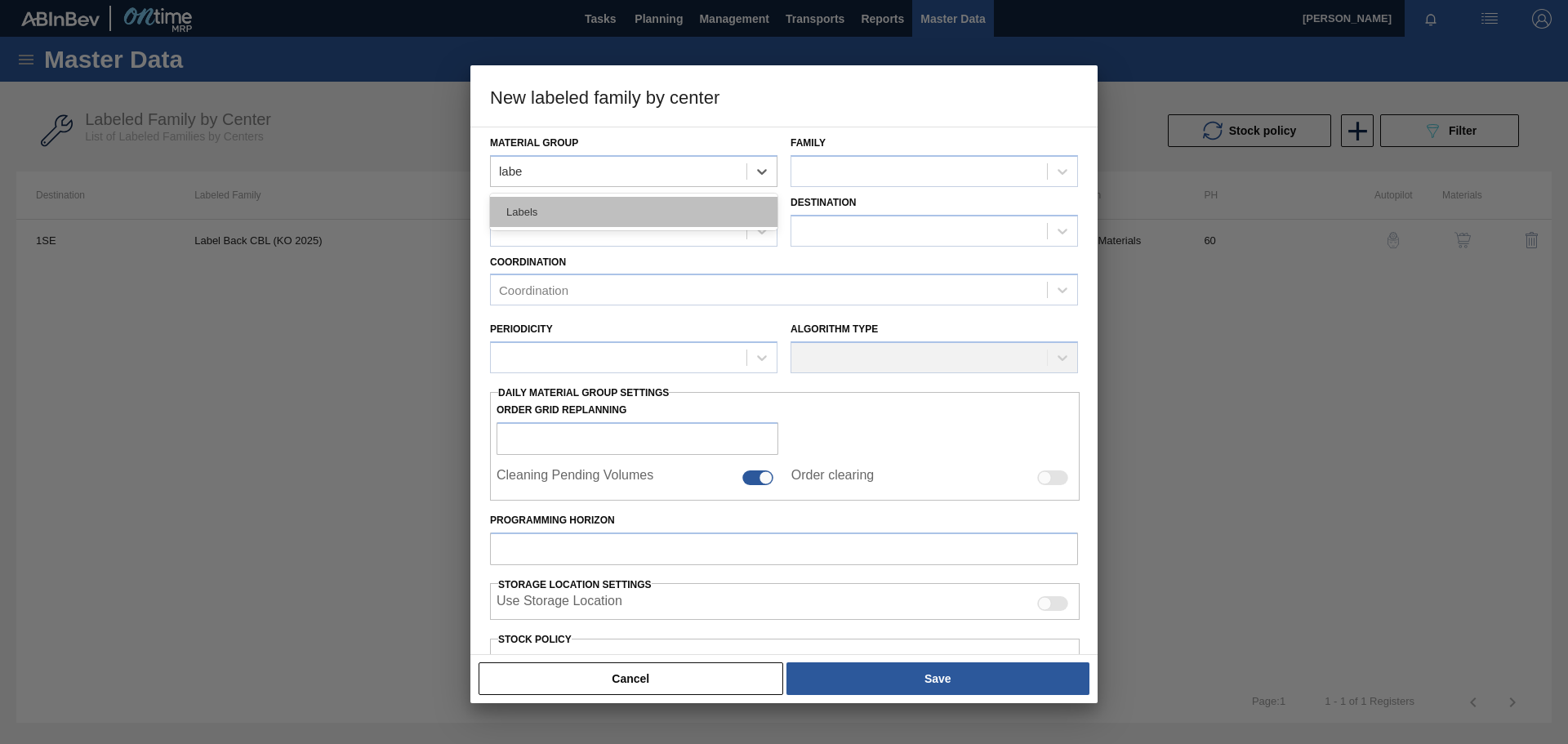
click at [632, 210] on div "Labels" at bounding box center [634, 212] width 288 height 31
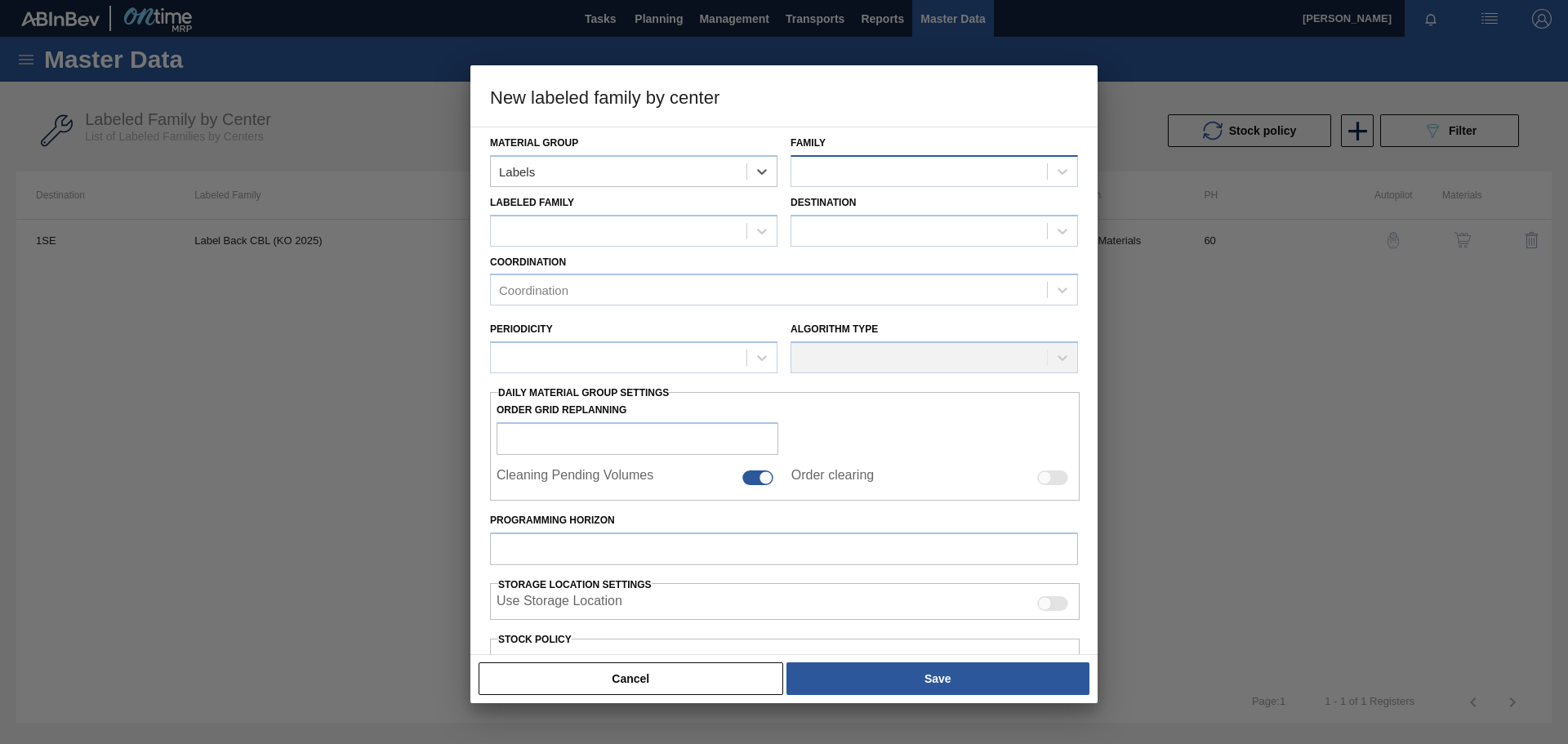
click at [832, 169] on div at bounding box center [919, 171] width 256 height 24
type input "750"
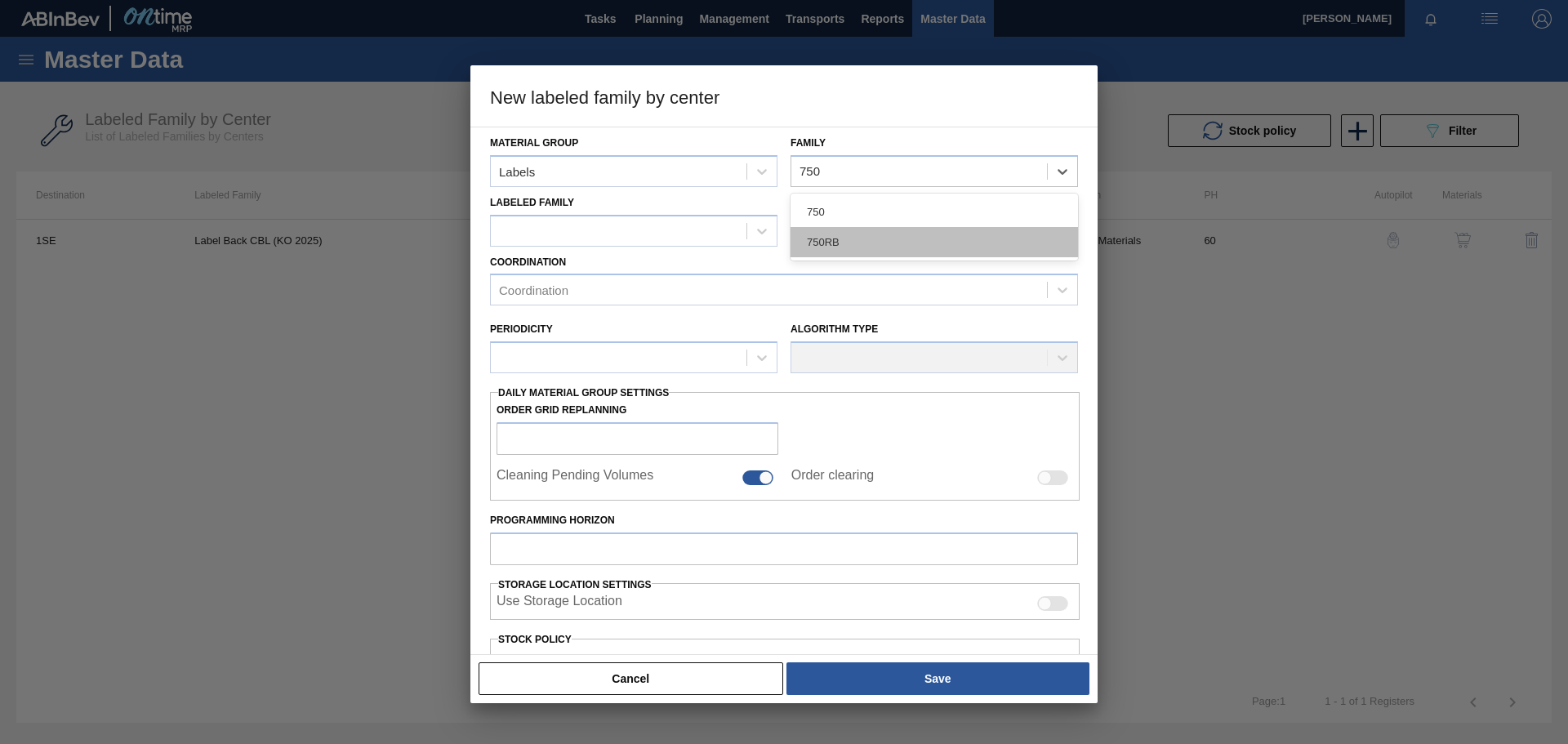
click at [832, 238] on div "750RB" at bounding box center [935, 242] width 288 height 31
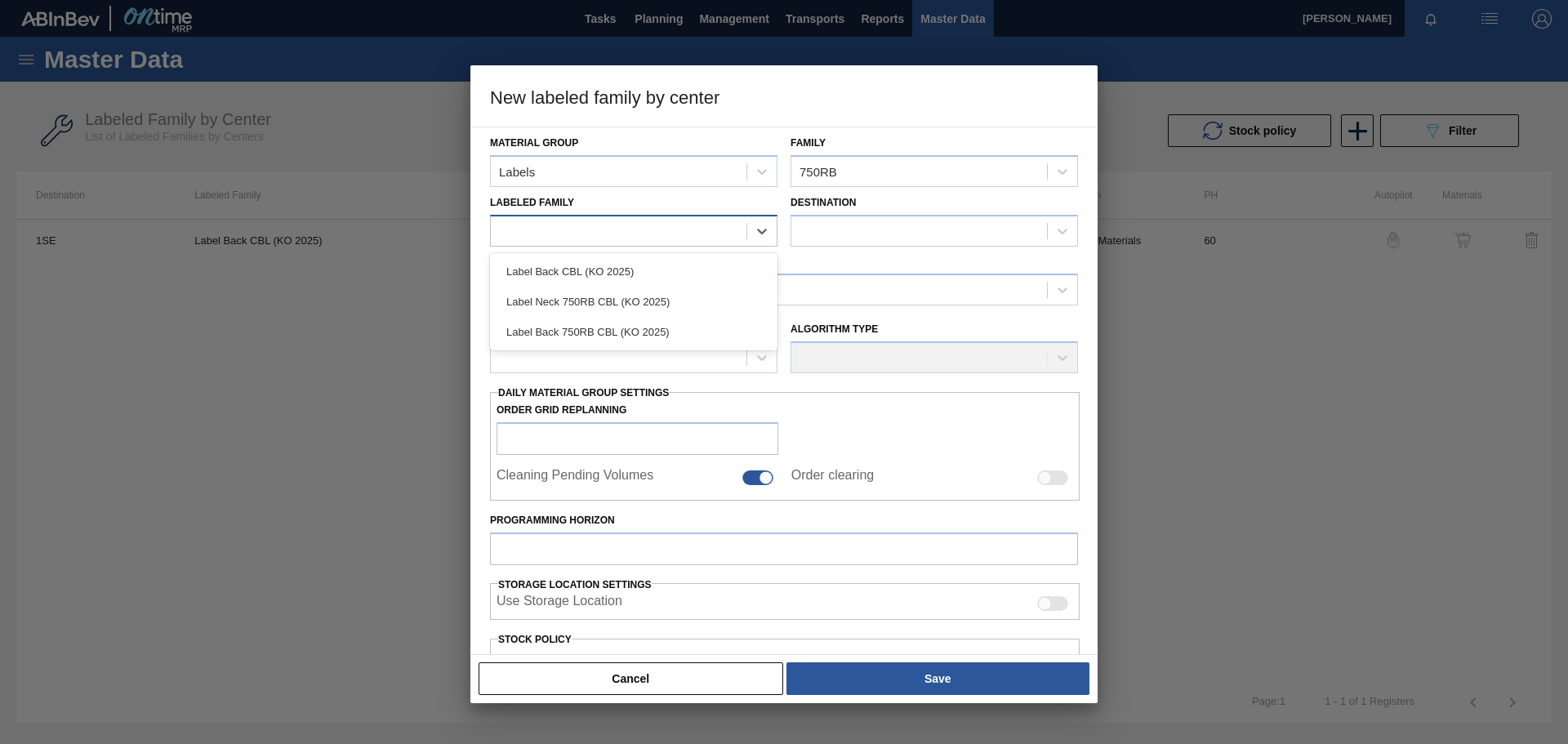
click at [653, 232] on div at bounding box center [618, 230] width 256 height 24
click at [542, 233] on div at bounding box center [618, 230] width 256 height 24
paste Family "Label Back 750RB CBL (KO 2025)"
type Family "Label Back 750RB CBL (KO 2025)"
click at [857, 228] on div at bounding box center [919, 230] width 256 height 24
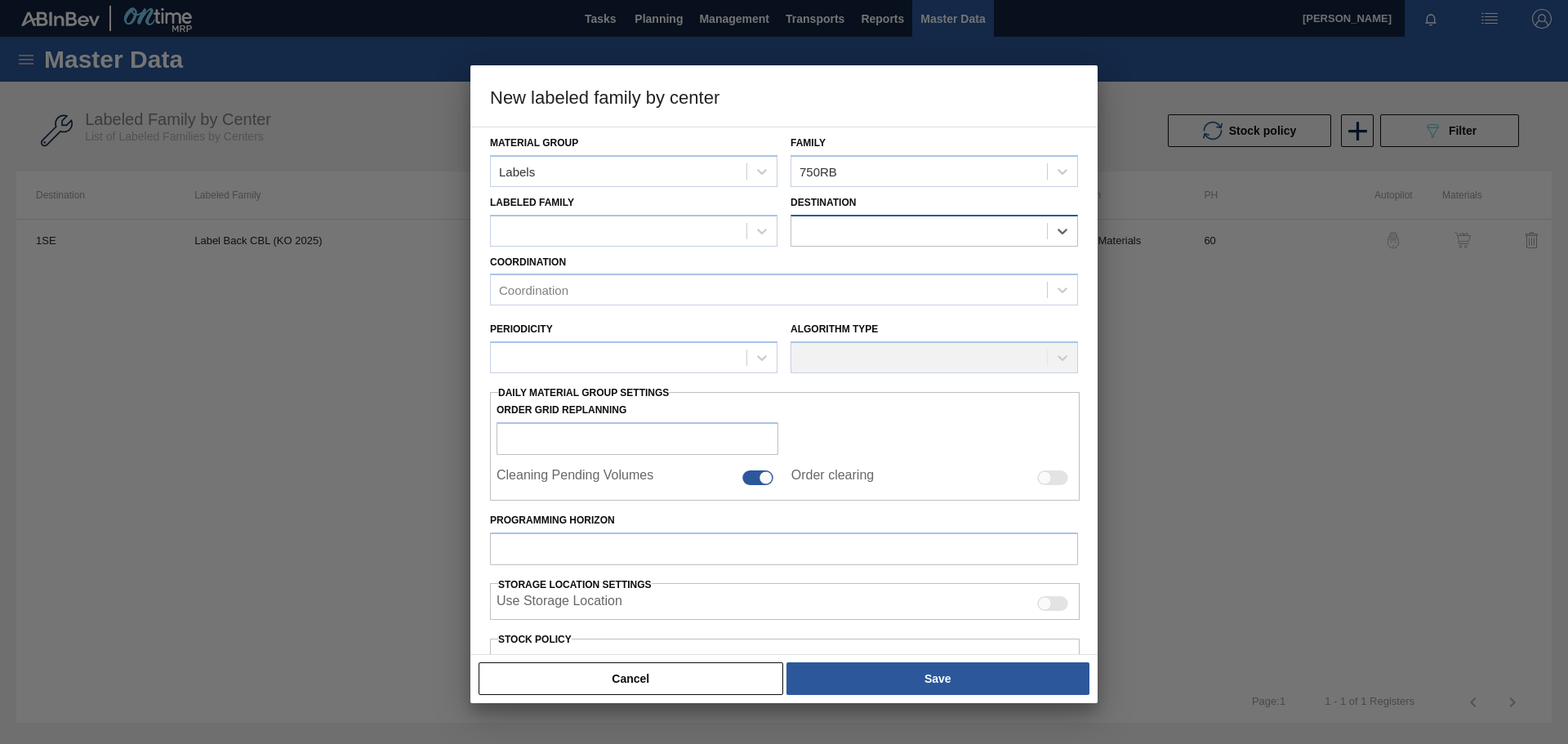
click at [858, 229] on div at bounding box center [919, 230] width 256 height 24
click at [609, 222] on div at bounding box center [618, 230] width 256 height 24
paste Family "Label Back 750RB CBL (KO 2025)"
type Family "Label Back 750RB CBL (KO 2025)"
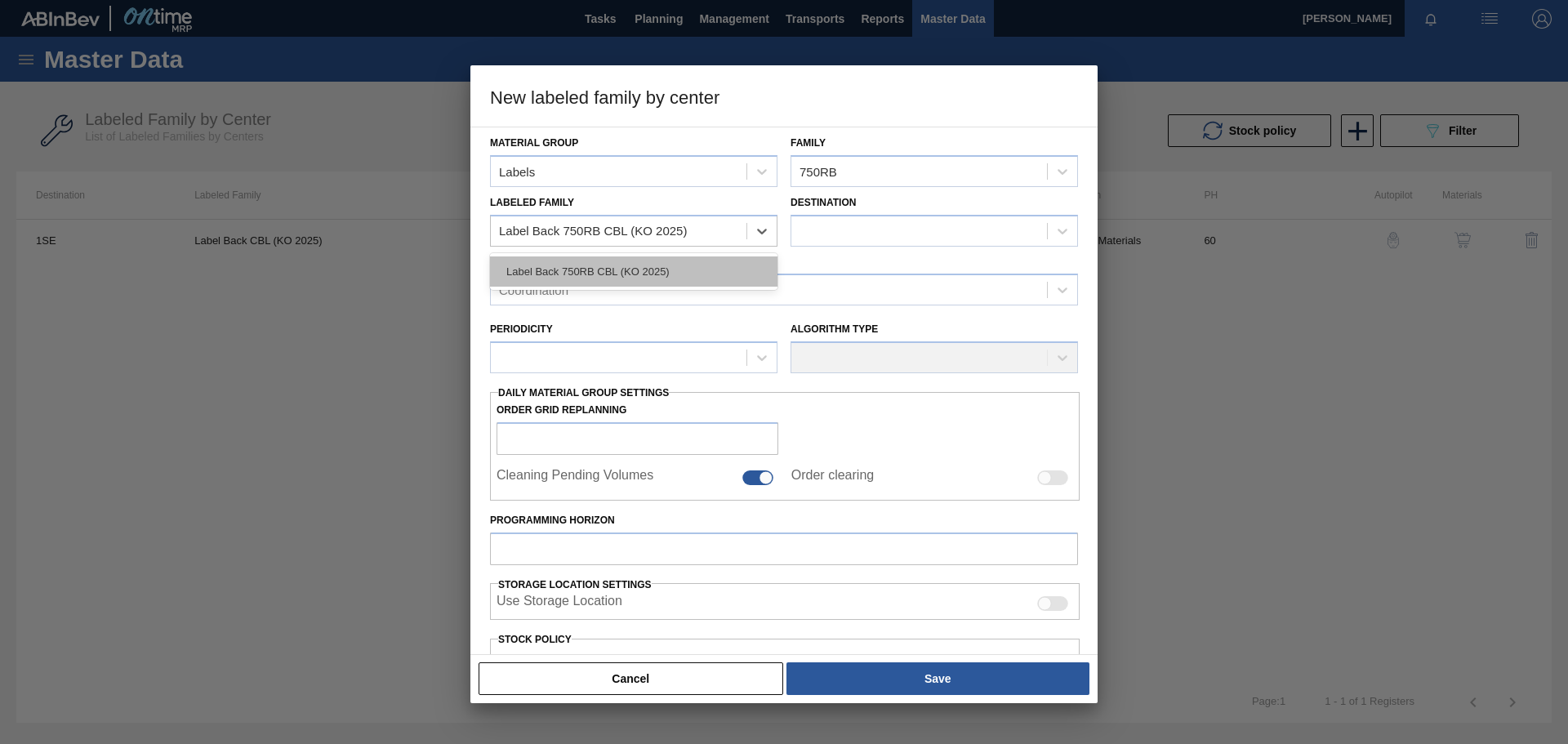
click at [603, 276] on div "Label Back 750RB CBL (KO 2025)" at bounding box center [634, 271] width 288 height 31
checkbox input "false"
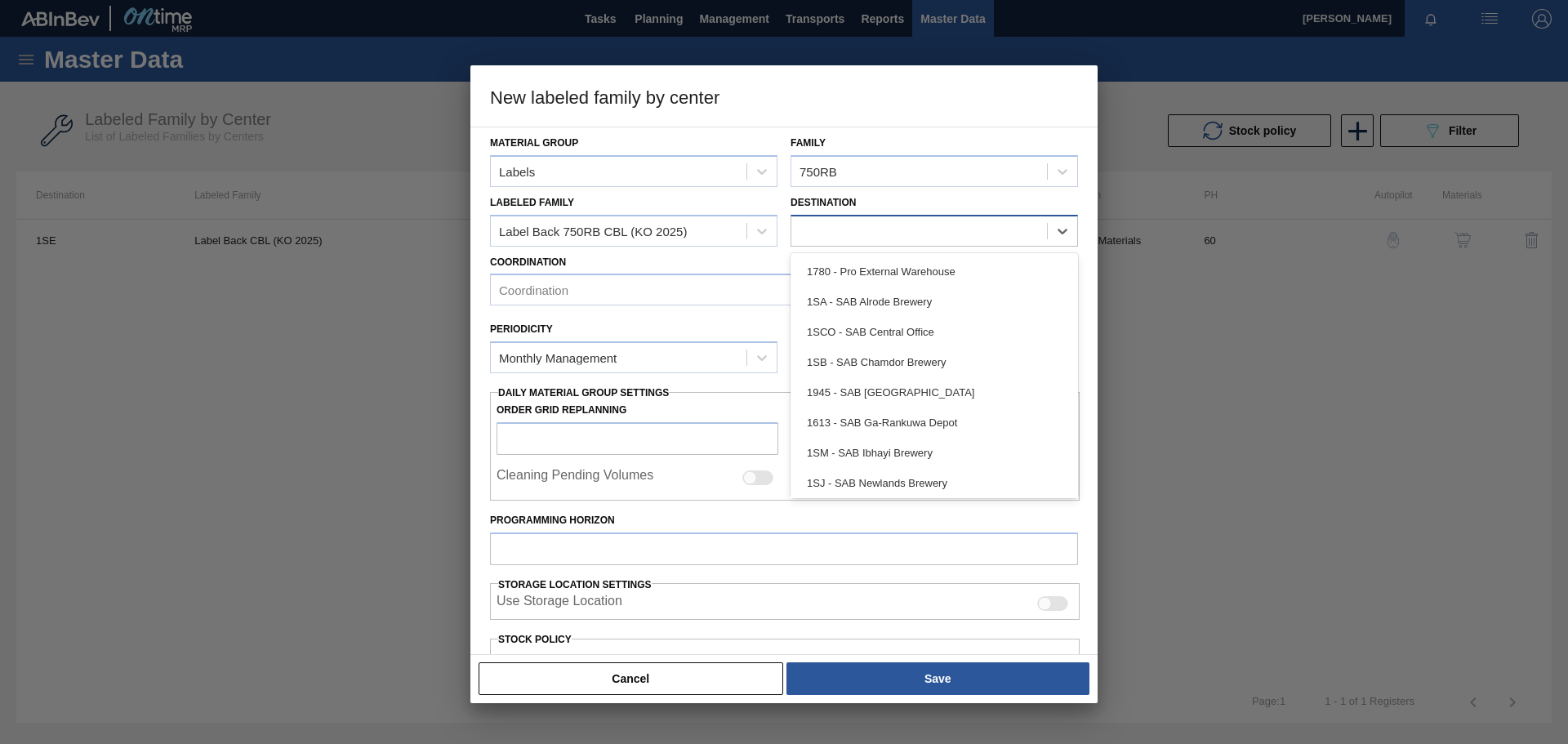
click at [857, 225] on div at bounding box center [919, 230] width 256 height 24
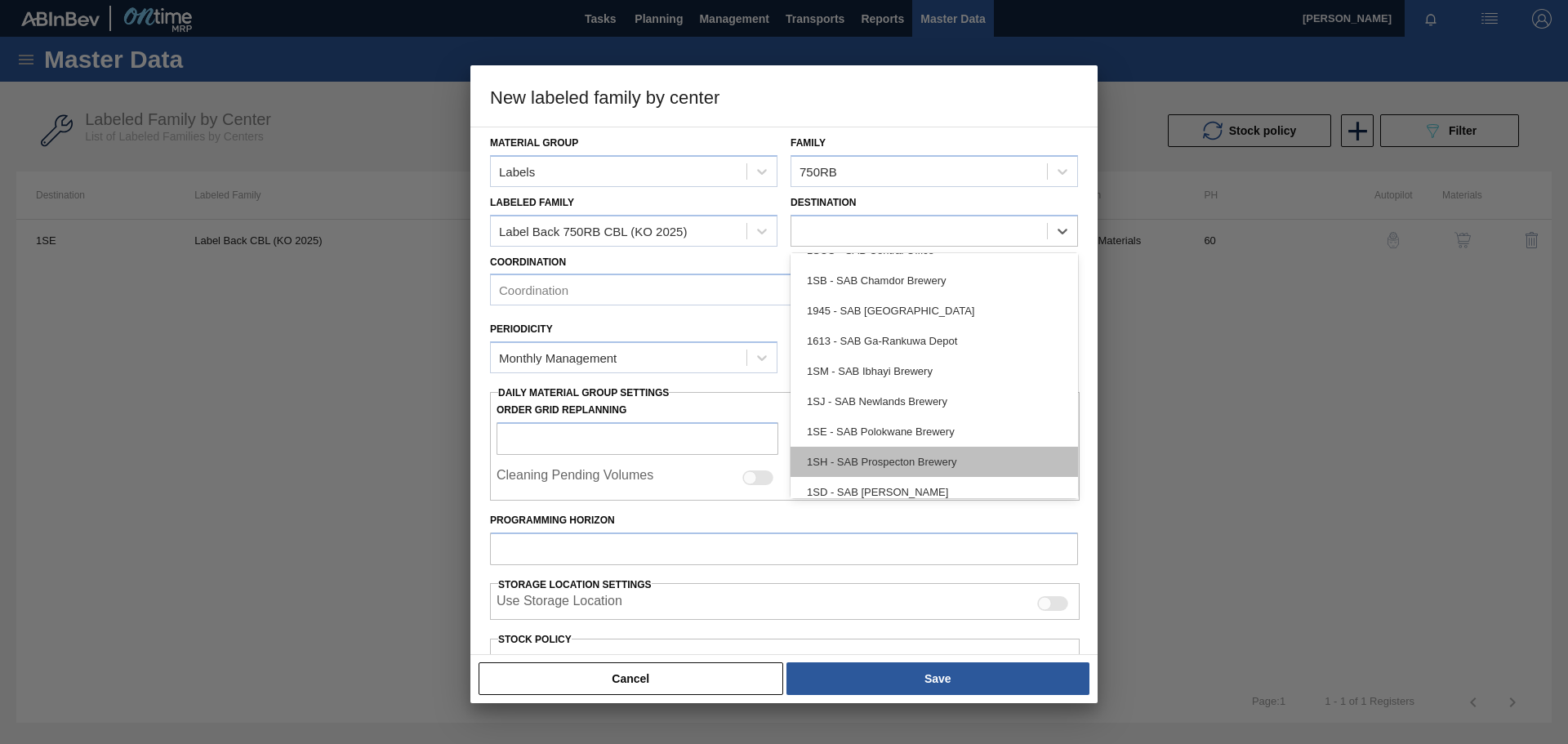
click at [881, 454] on div "1SH - SAB Prospecton Brewery" at bounding box center [935, 461] width 288 height 31
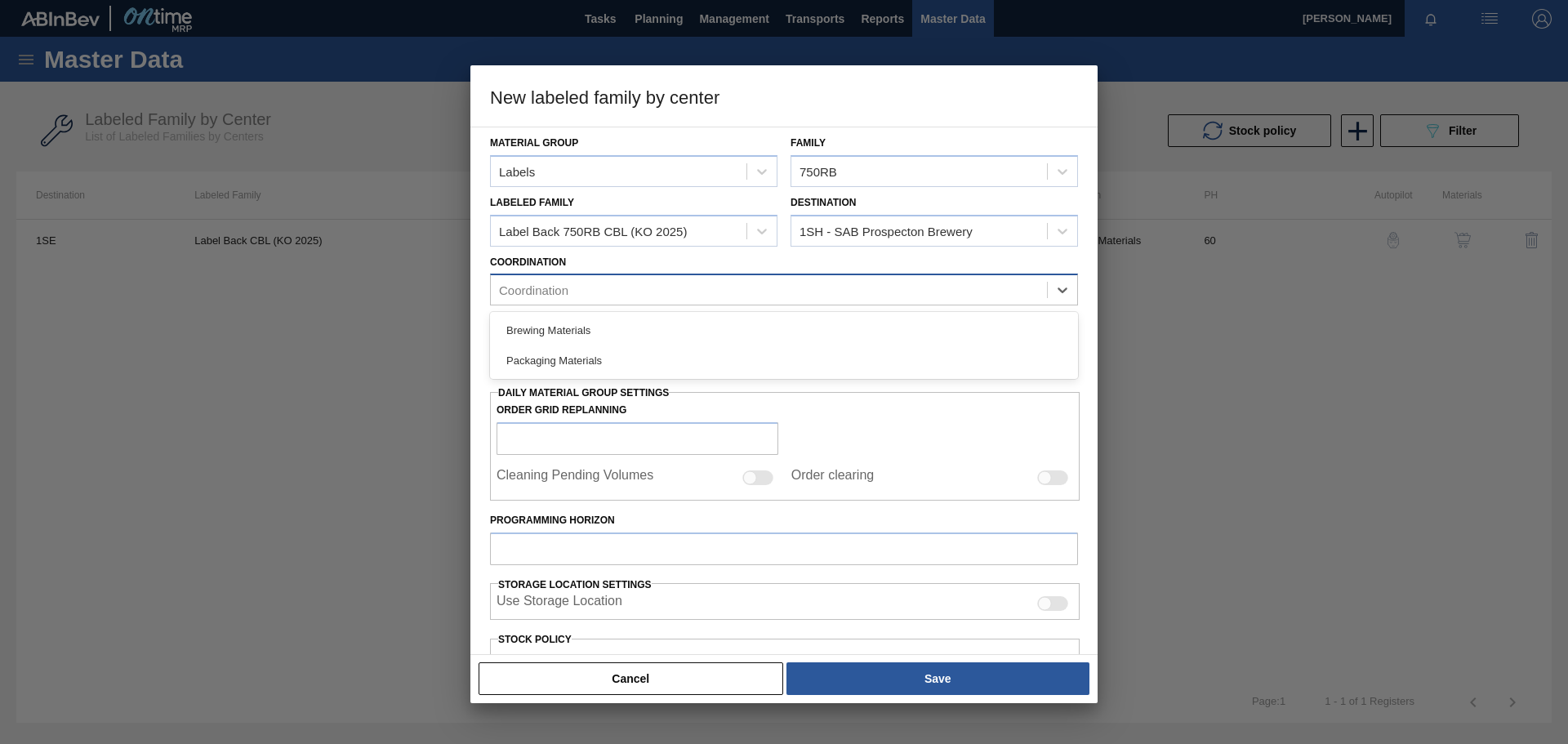
click at [606, 290] on div "Coordination" at bounding box center [769, 290] width 556 height 24
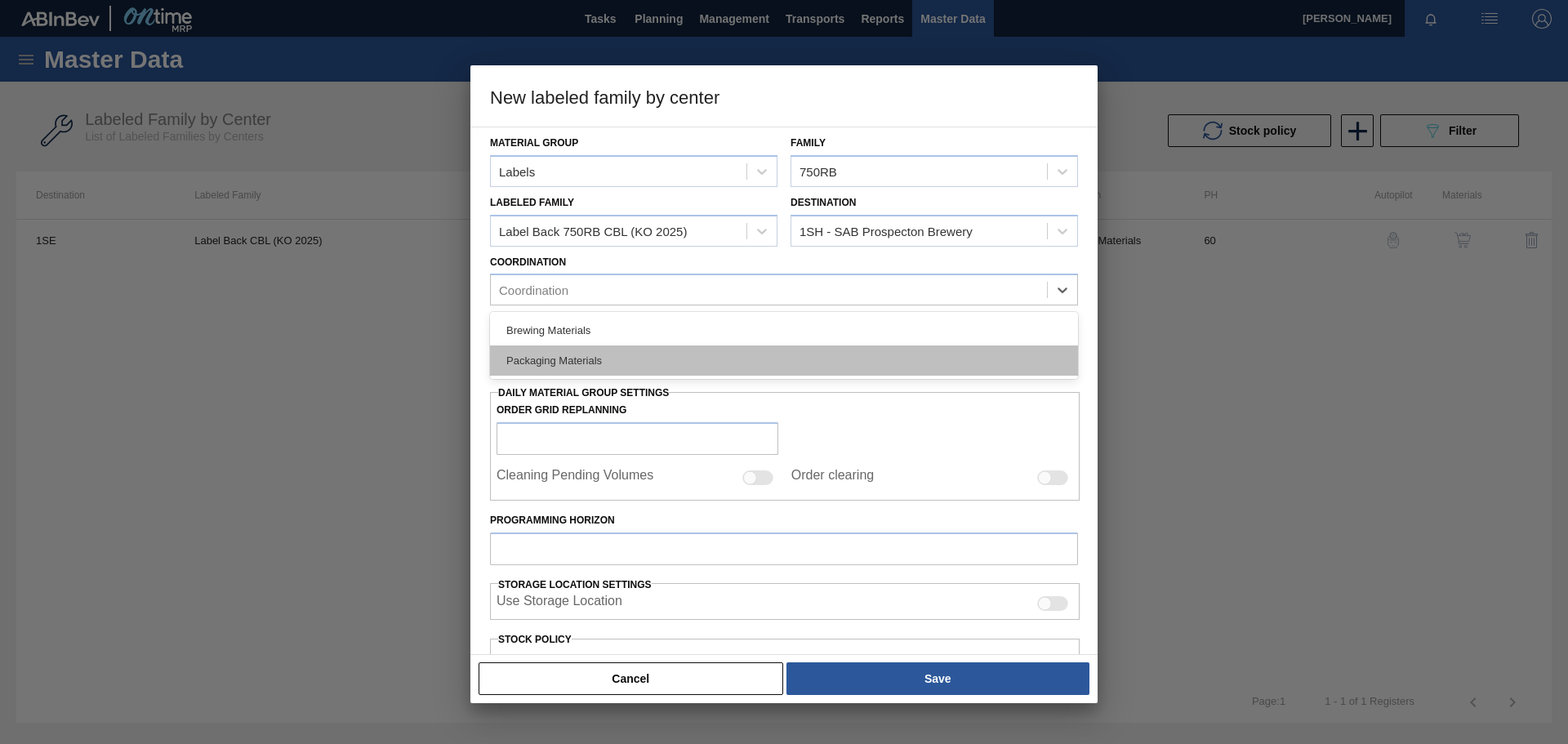
click at [574, 358] on div "Packaging Materials" at bounding box center [784, 360] width 588 height 31
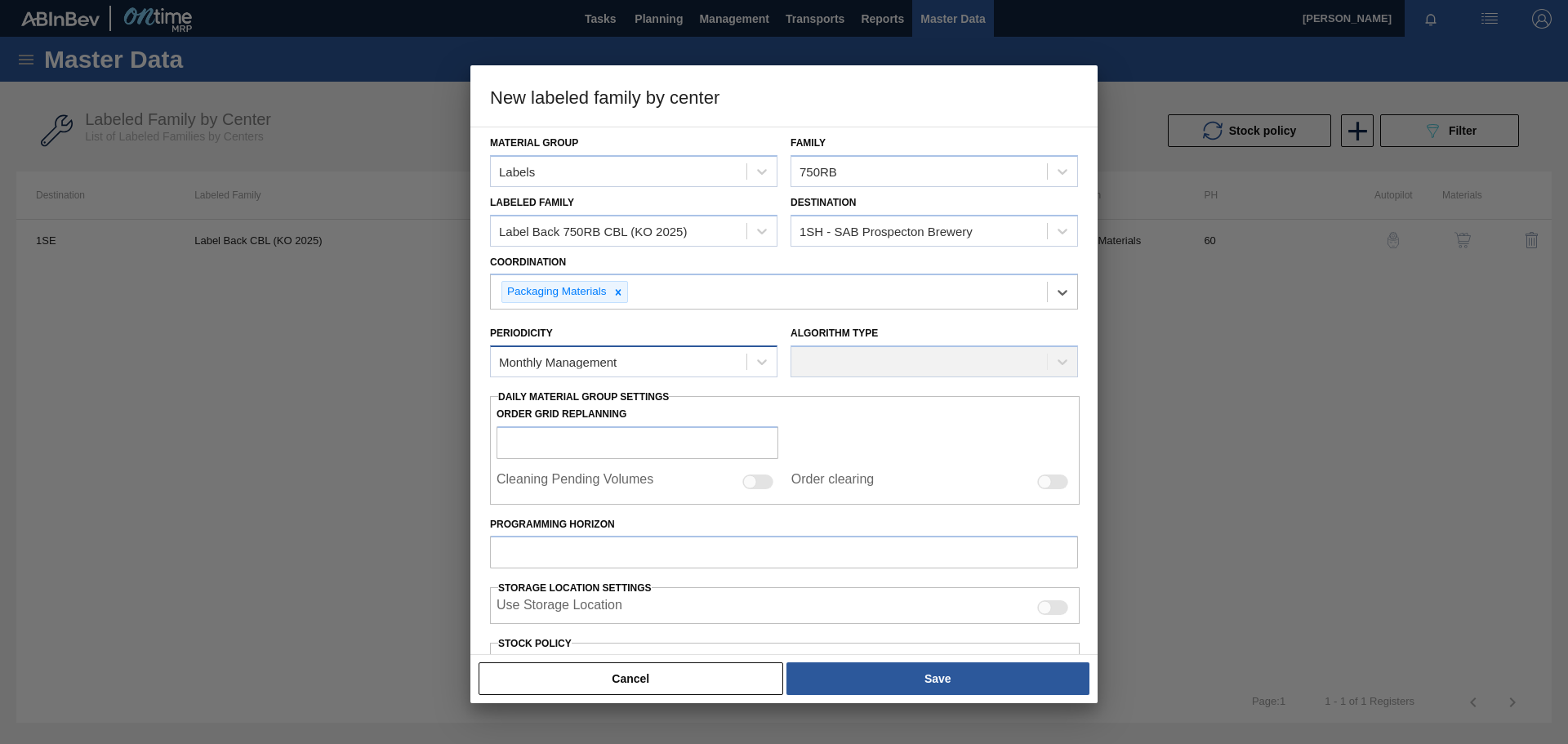
click at [707, 361] on div "Monthly Management" at bounding box center [618, 362] width 256 height 24
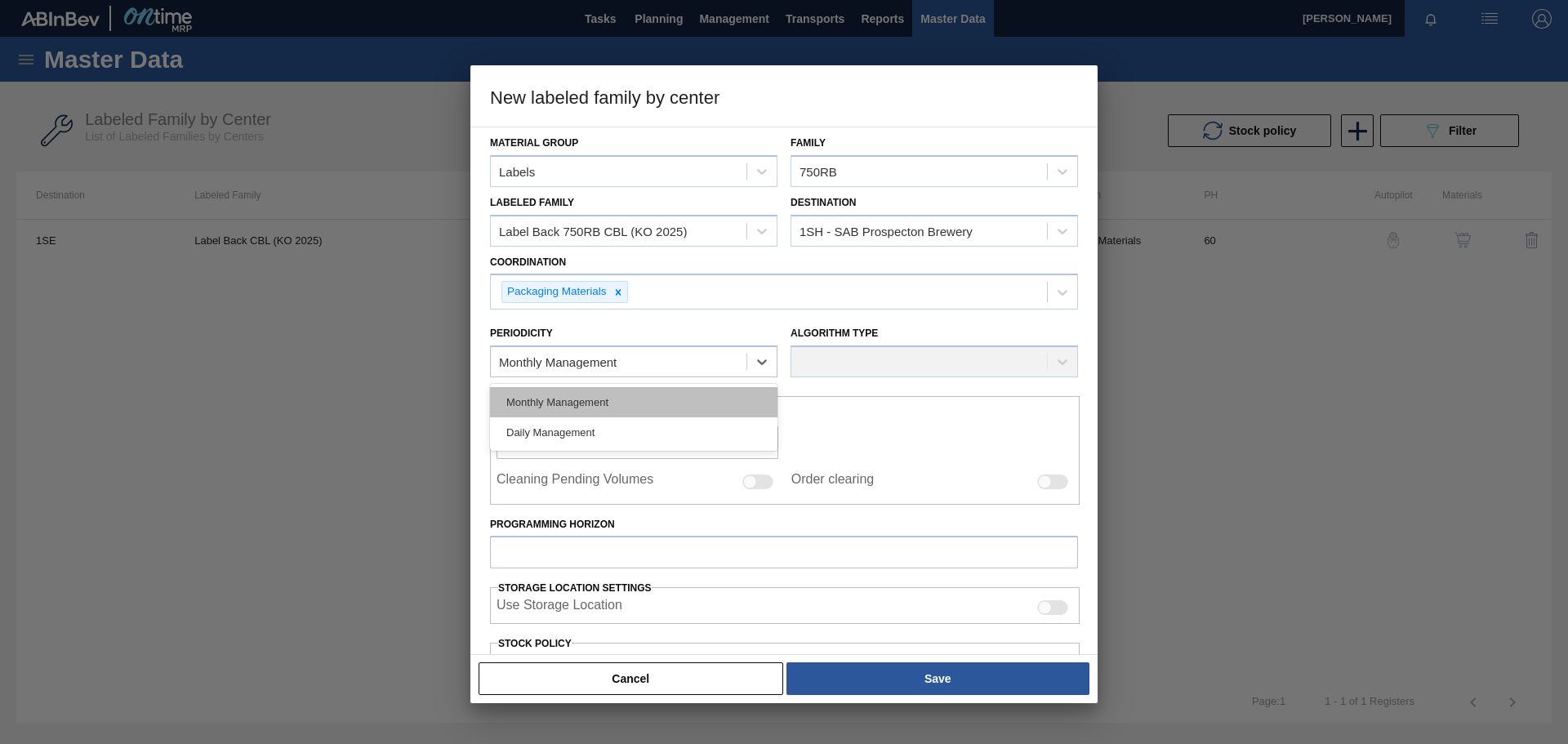
click at [623, 401] on div "Monthly Management" at bounding box center [634, 402] width 288 height 31
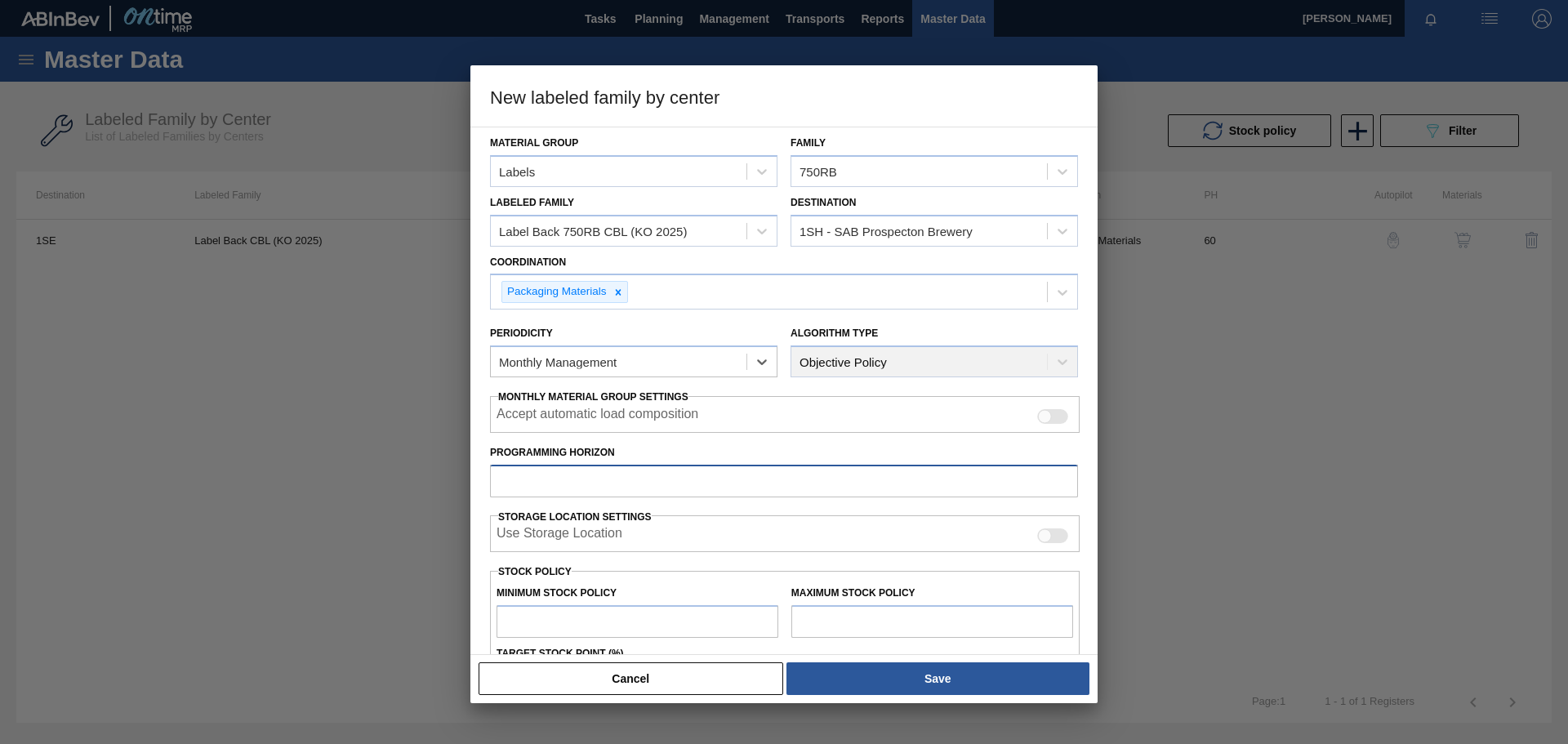
click at [577, 482] on input "Programming Horizon" at bounding box center [784, 481] width 588 height 32
type input "14"
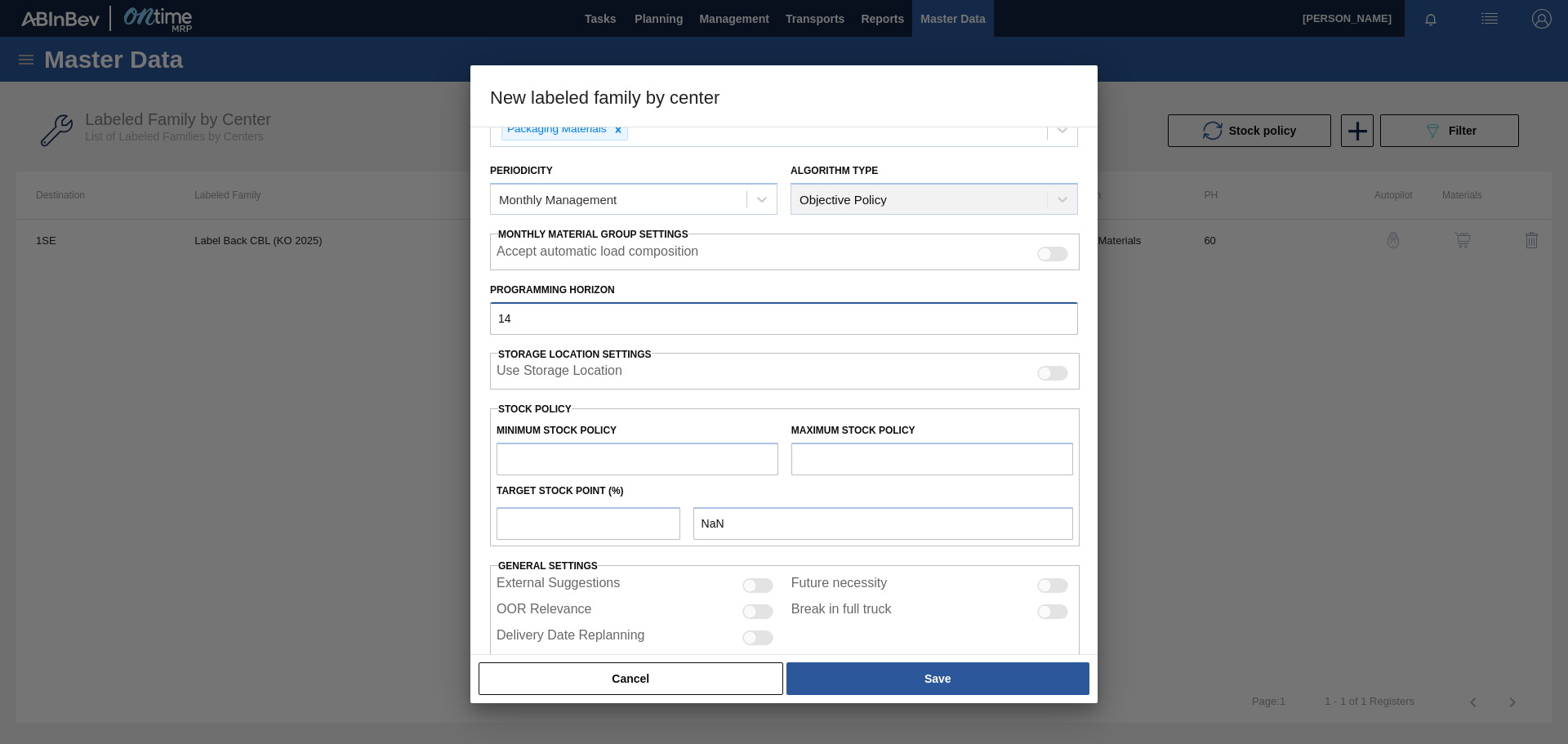
scroll to position [163, 0]
click at [603, 457] on input "text" at bounding box center [637, 458] width 282 height 32
type input "2"
type input "2.000"
type input "24"
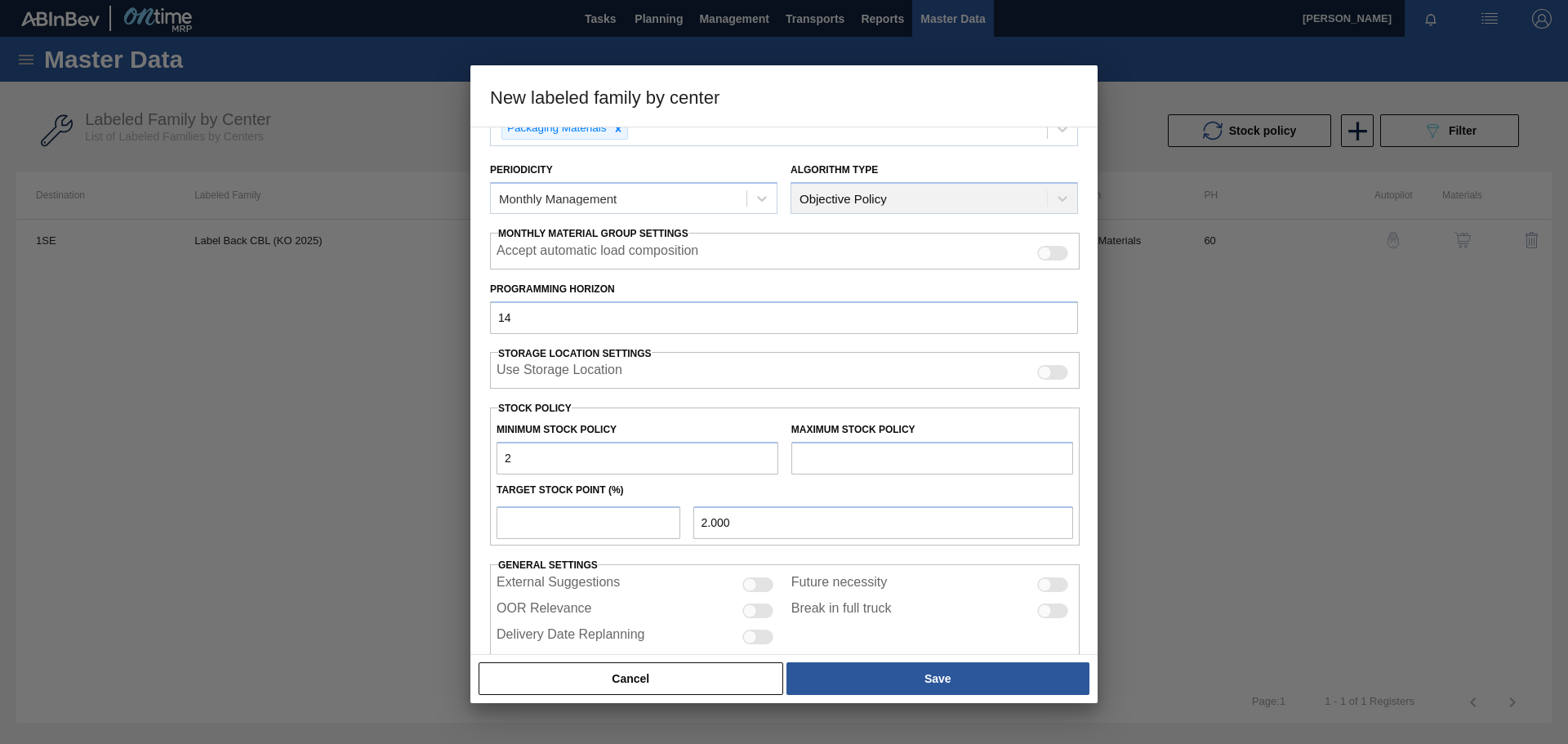
type input "24.000"
type input "240"
type input "240.000"
type input "2,400"
type input "2,400.000"
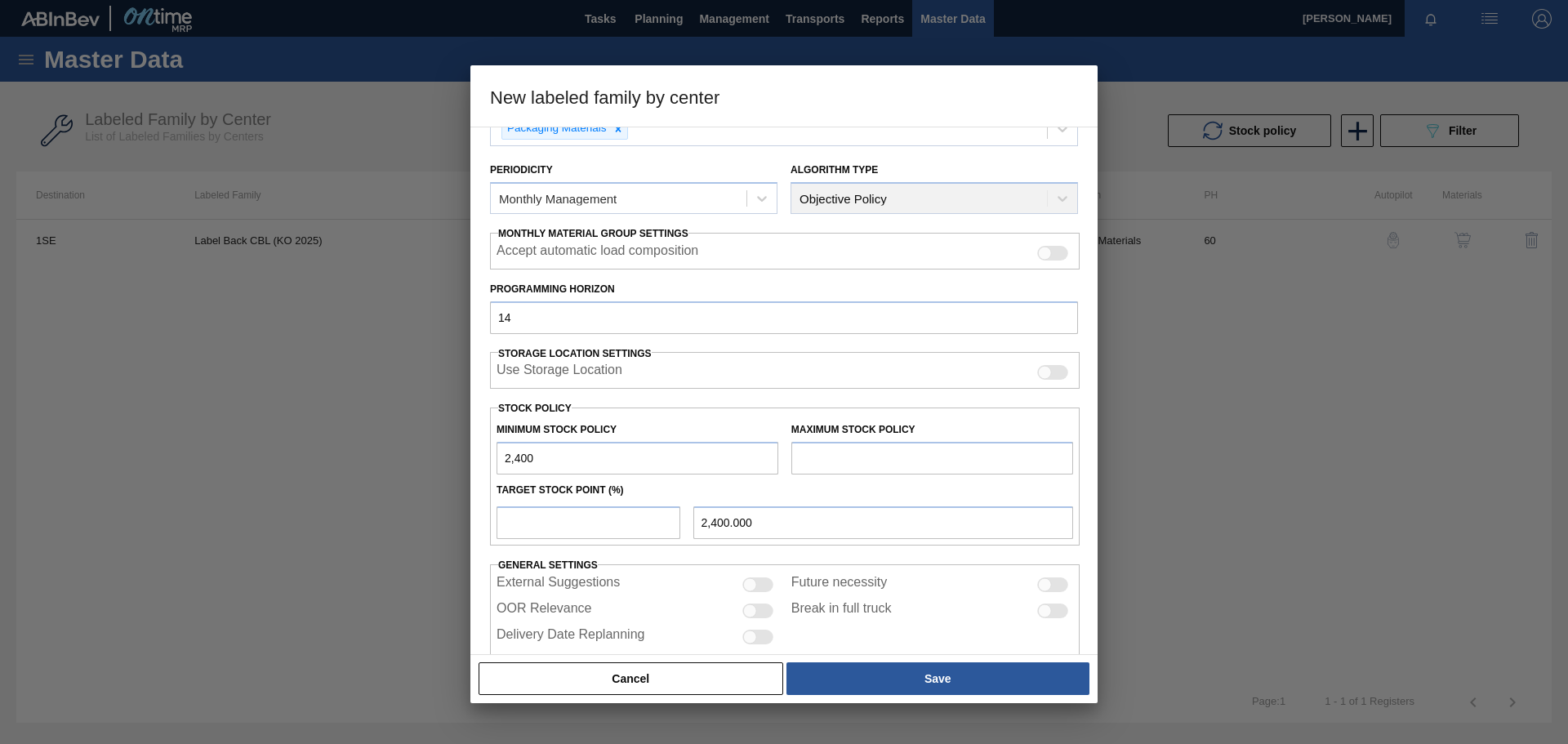
type input "24,000"
type input "24,000.000"
type input "240,000"
type input "240,000.000"
type input "2,400,000"
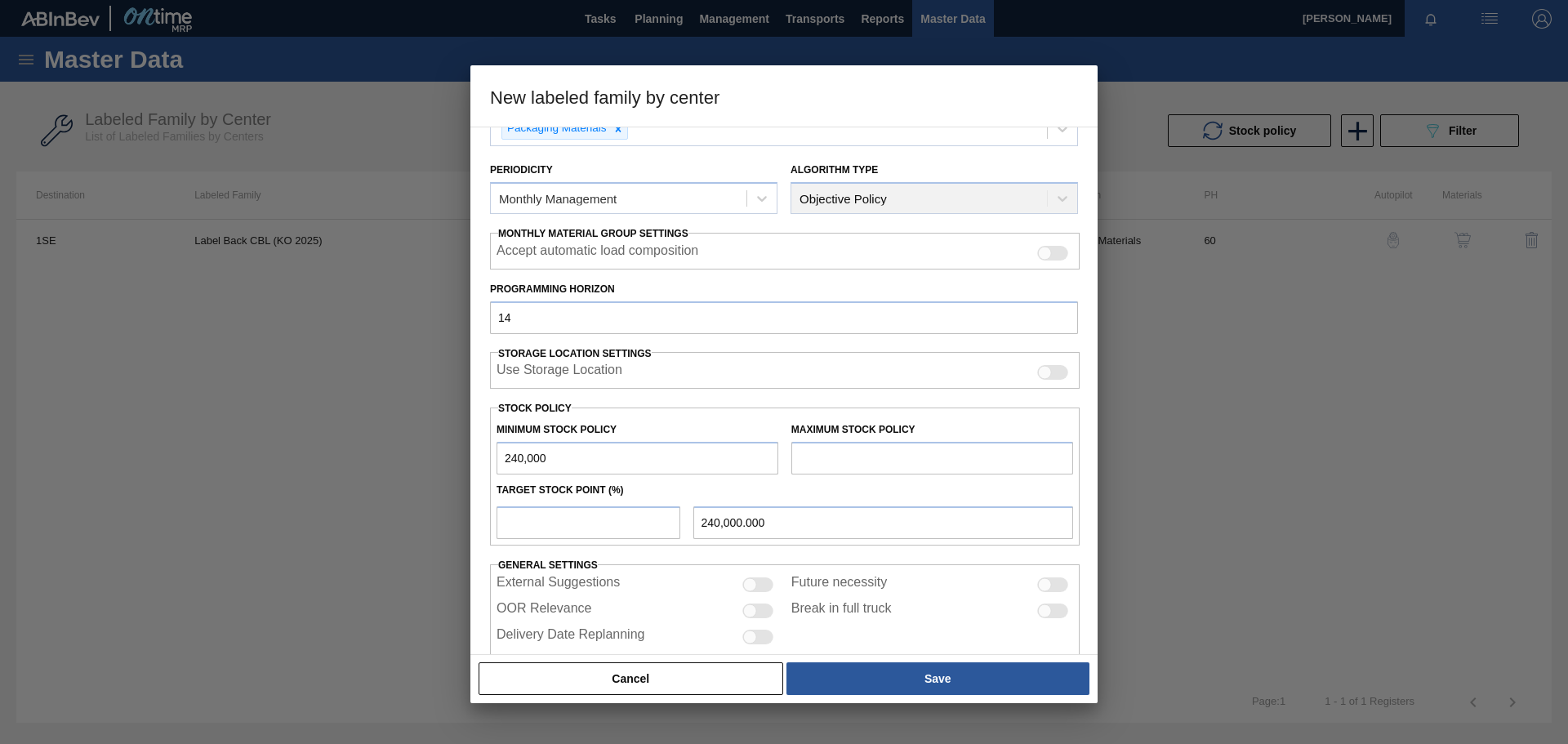
type input "2,400,000.000"
type input "2,400,000"
click at [859, 458] on input "text" at bounding box center [932, 458] width 282 height 32
type input "4,000,000"
click at [583, 515] on input "number" at bounding box center [588, 522] width 184 height 32
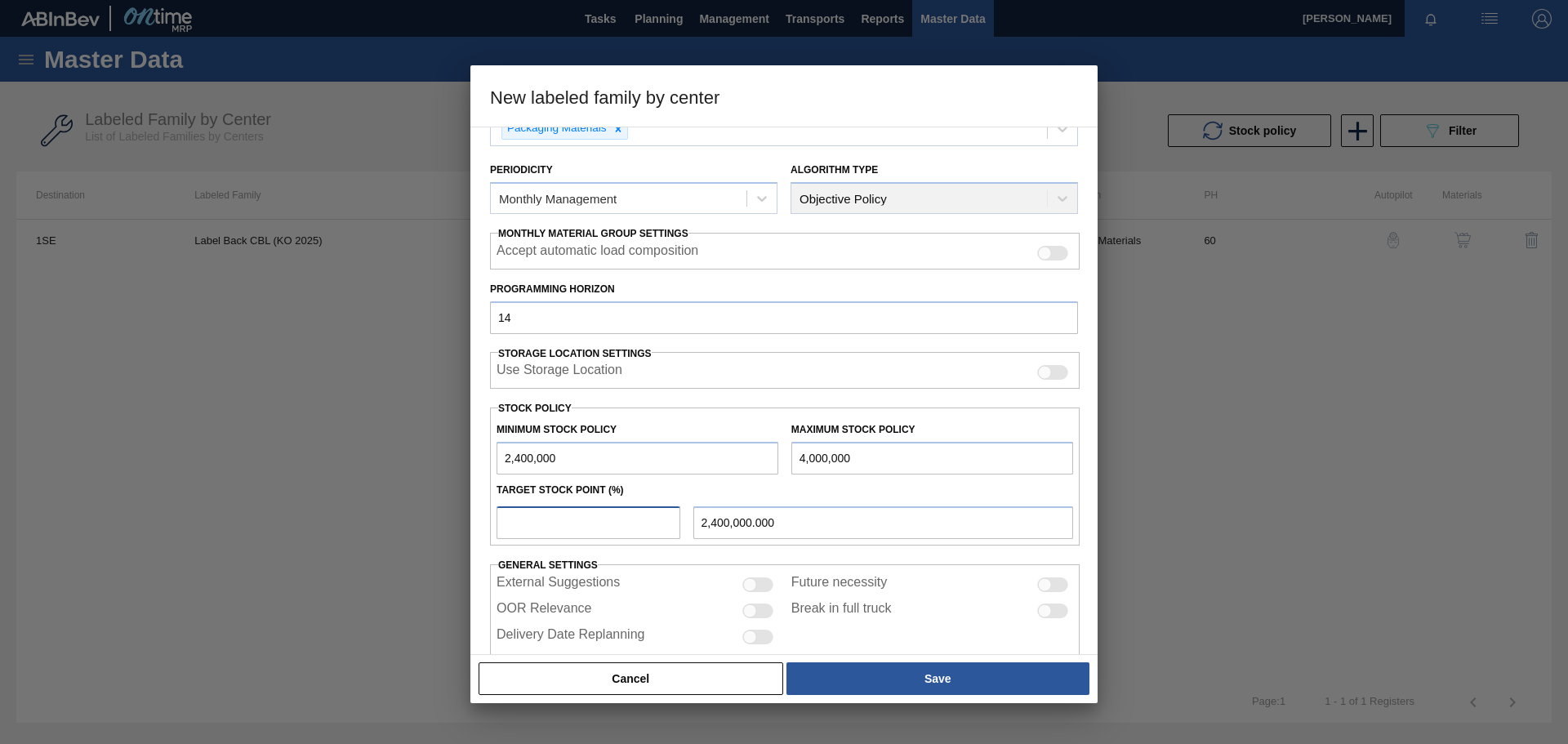
type input "1"
type input "2,416,000.000"
type input "10"
type input "2,560,000.000"
type input "100"
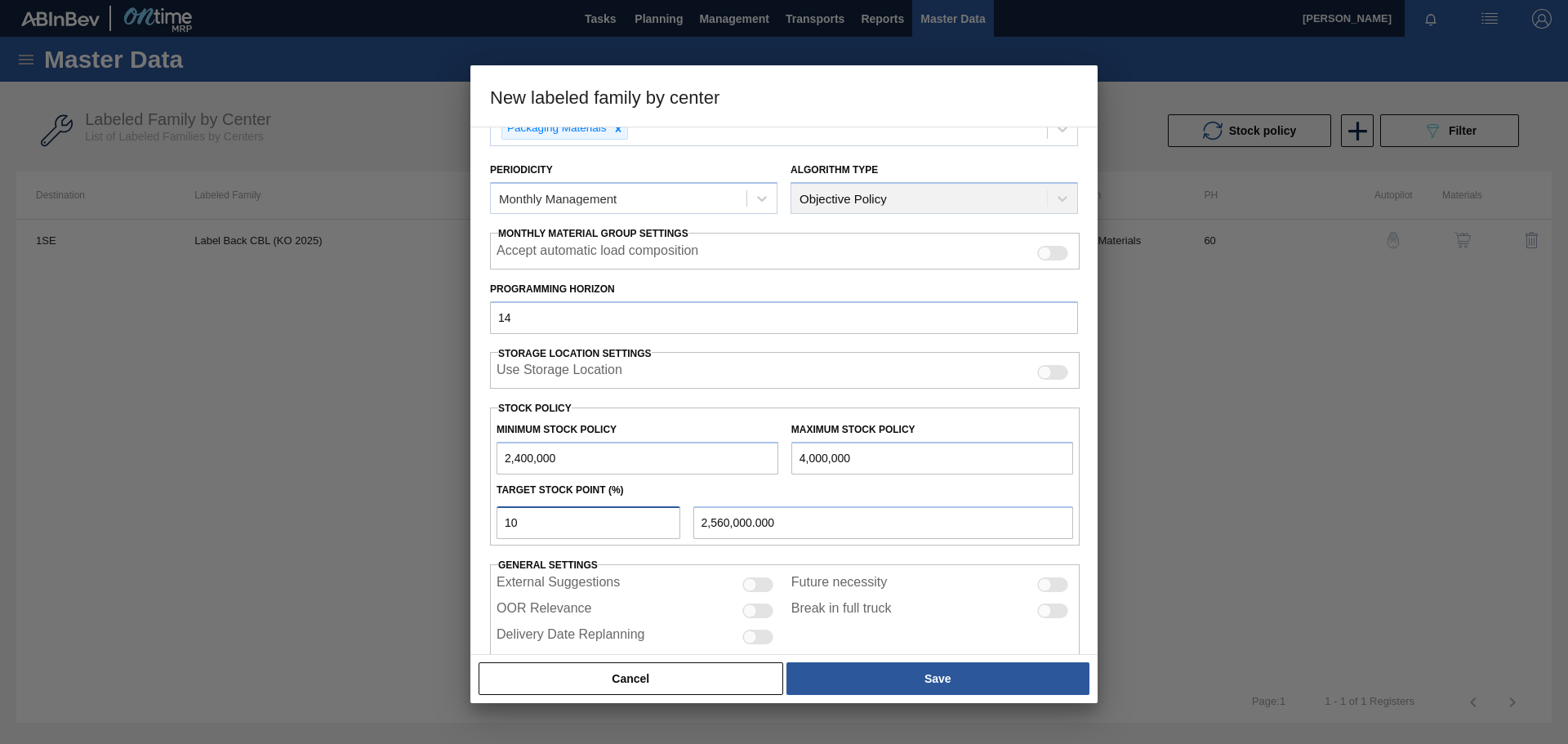
type input "4,000,000.000"
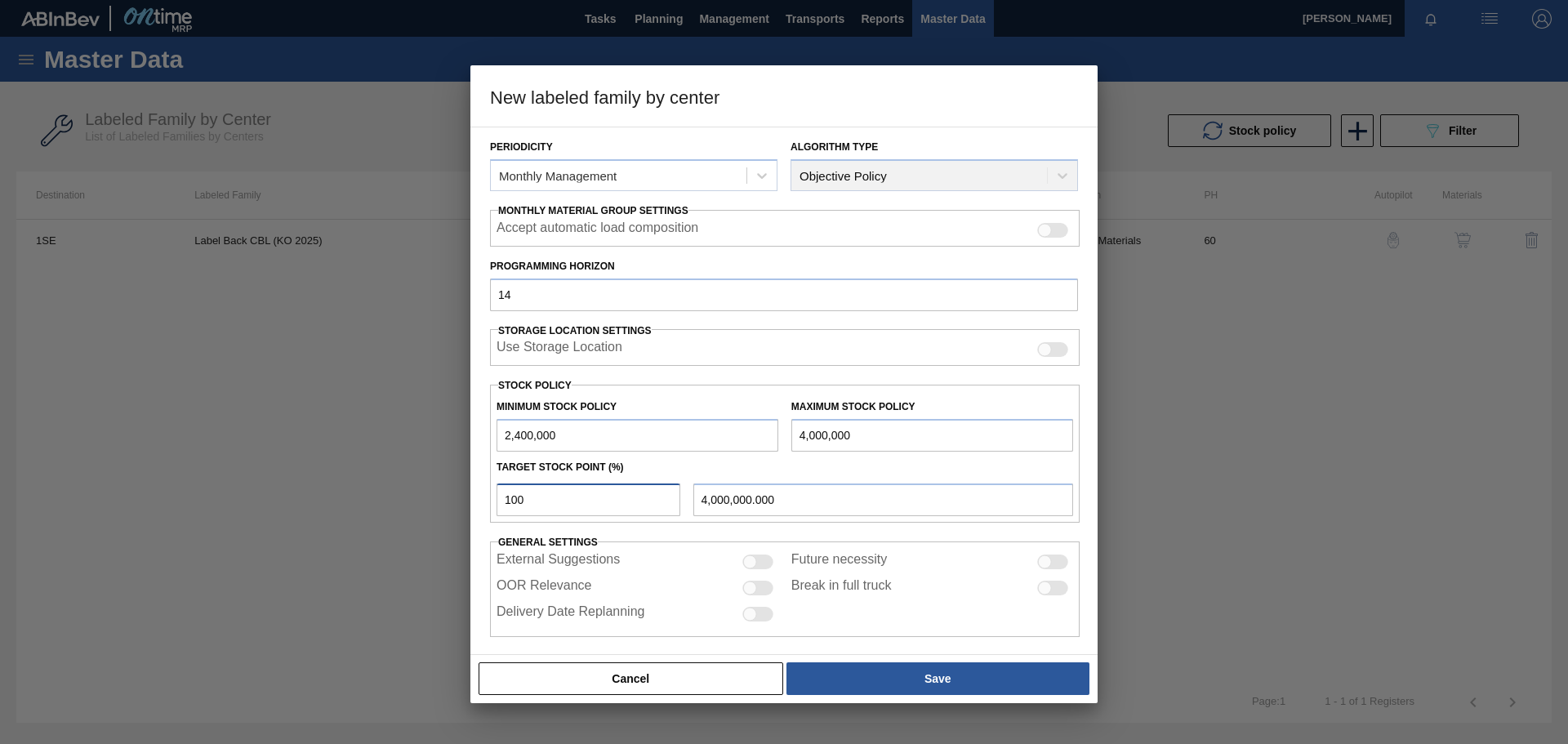
scroll to position [197, 0]
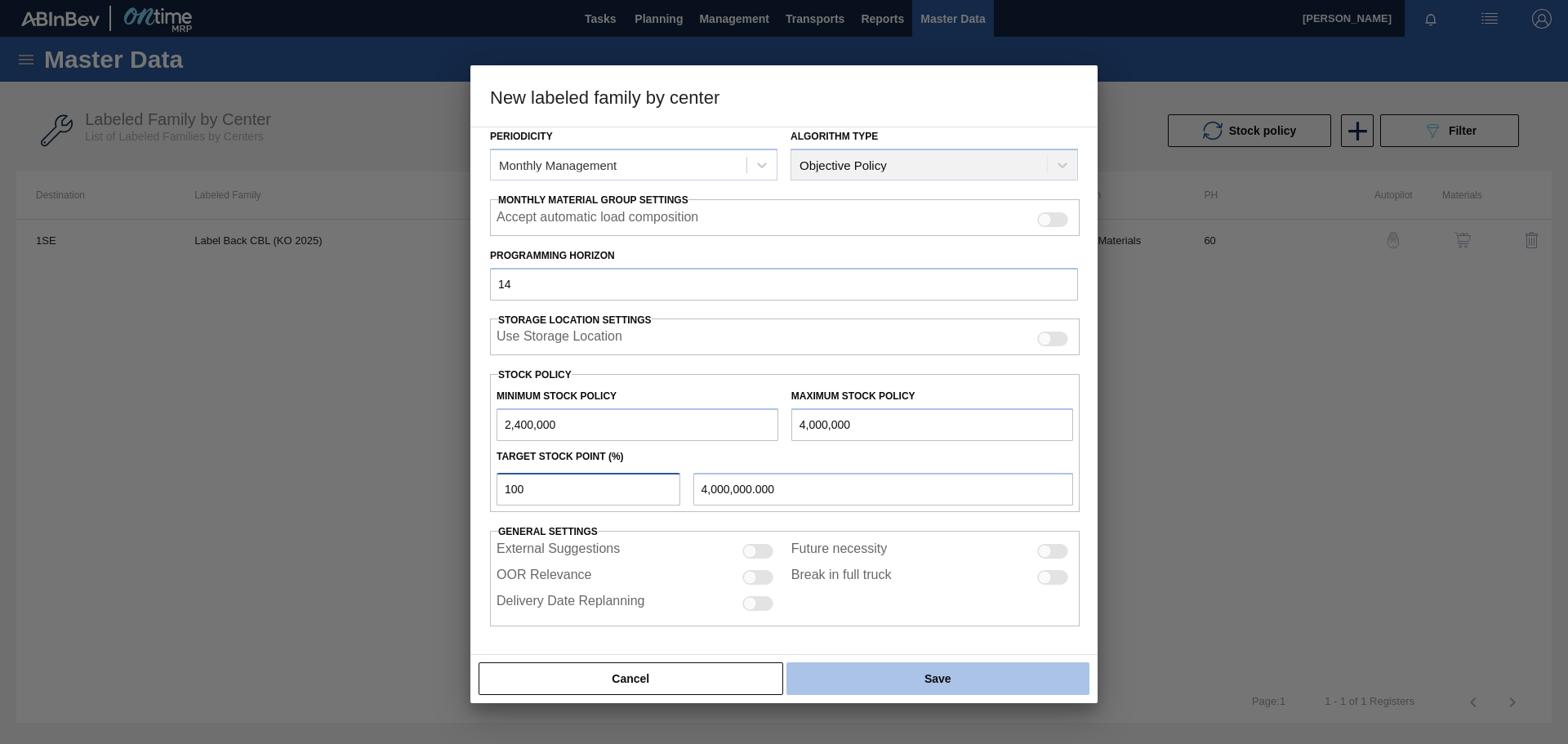
type input "100"
click at [909, 515] on button "Save" at bounding box center [937, 679] width 303 height 32
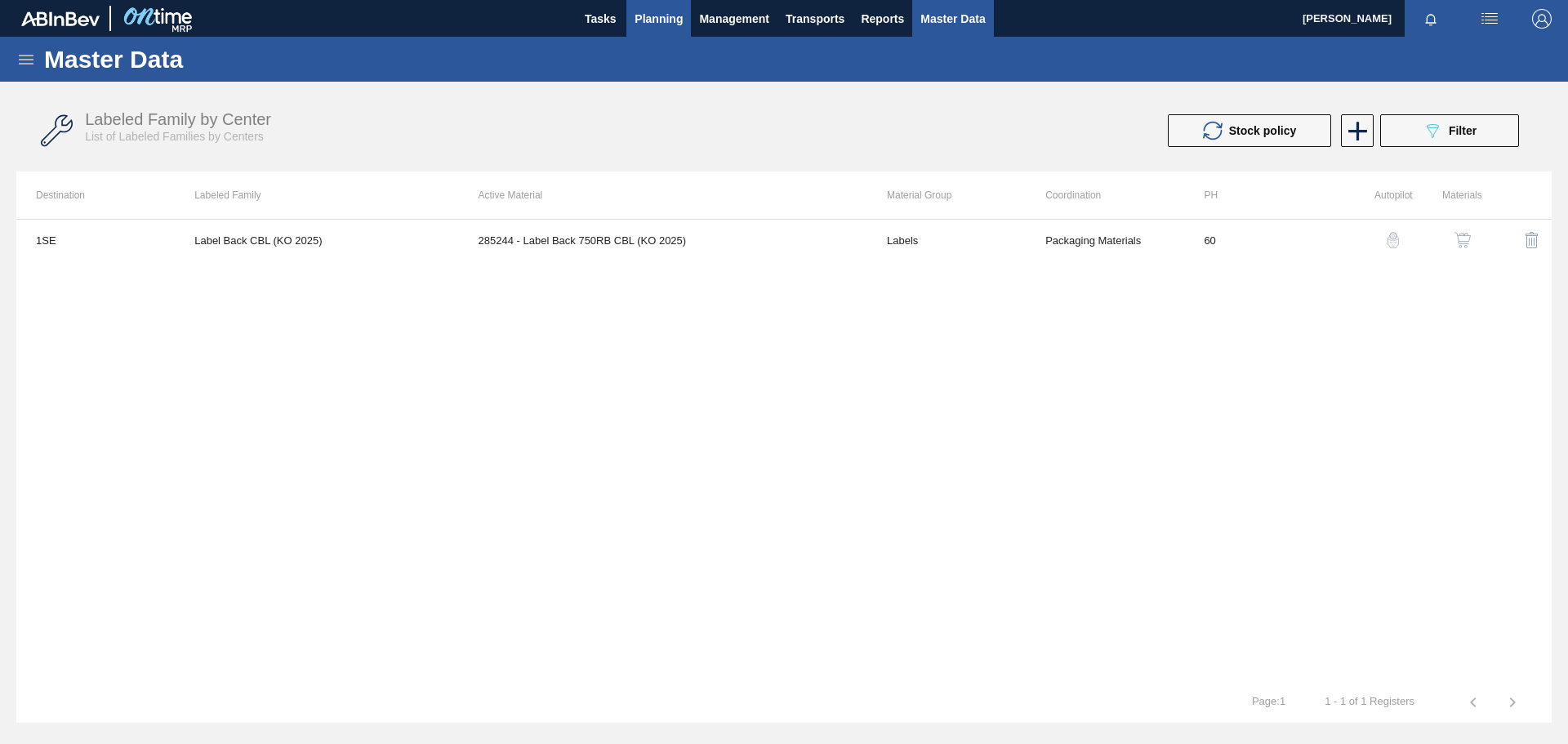
click at [674, 18] on span "Planning" at bounding box center [658, 18] width 48 height 19
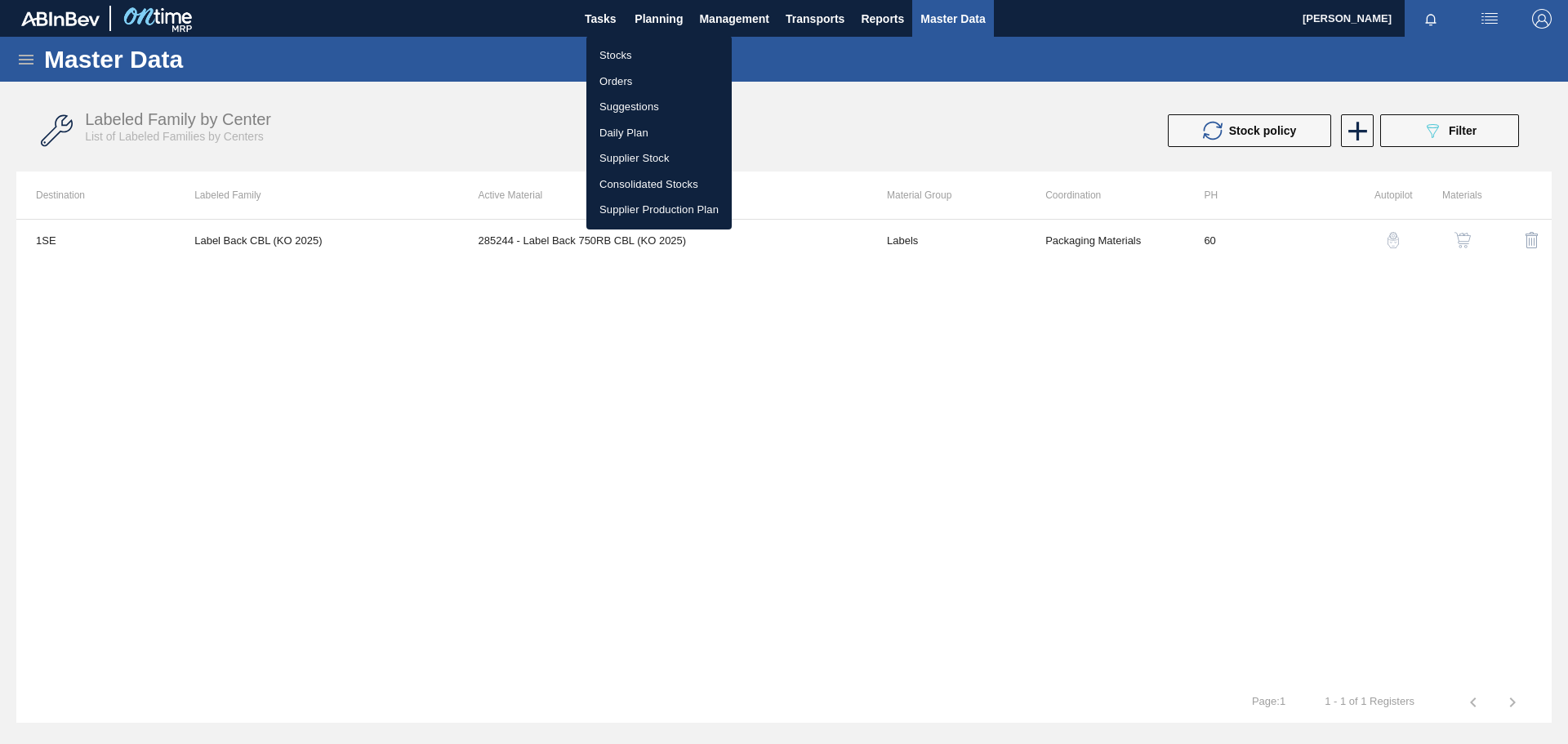
click at [626, 52] on li "Stocks" at bounding box center [659, 56] width 146 height 26
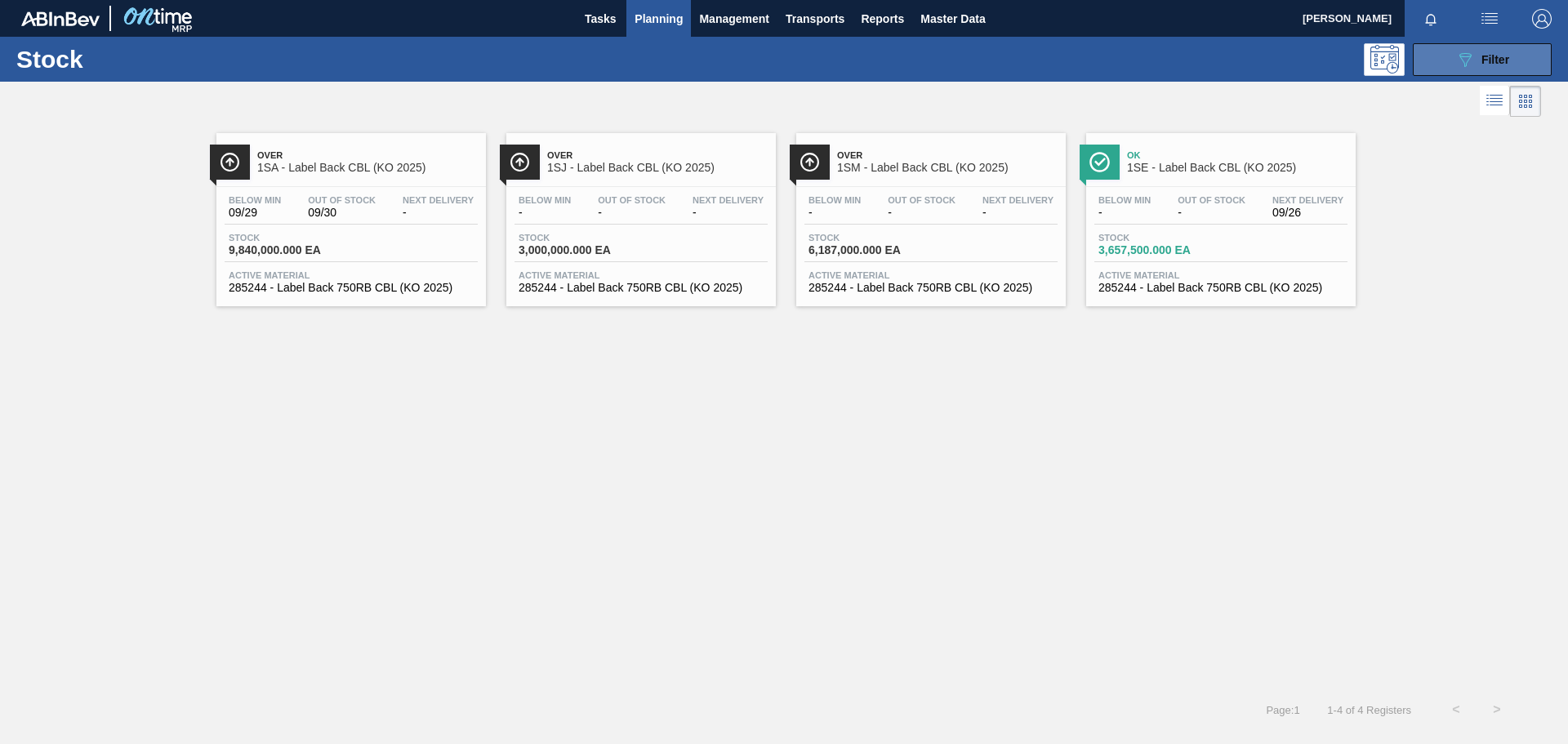
click at [1045, 58] on icon "089F7B8B-B2A5-4AFE-B5C0-19BA573D28AC" at bounding box center [1465, 59] width 19 height 19
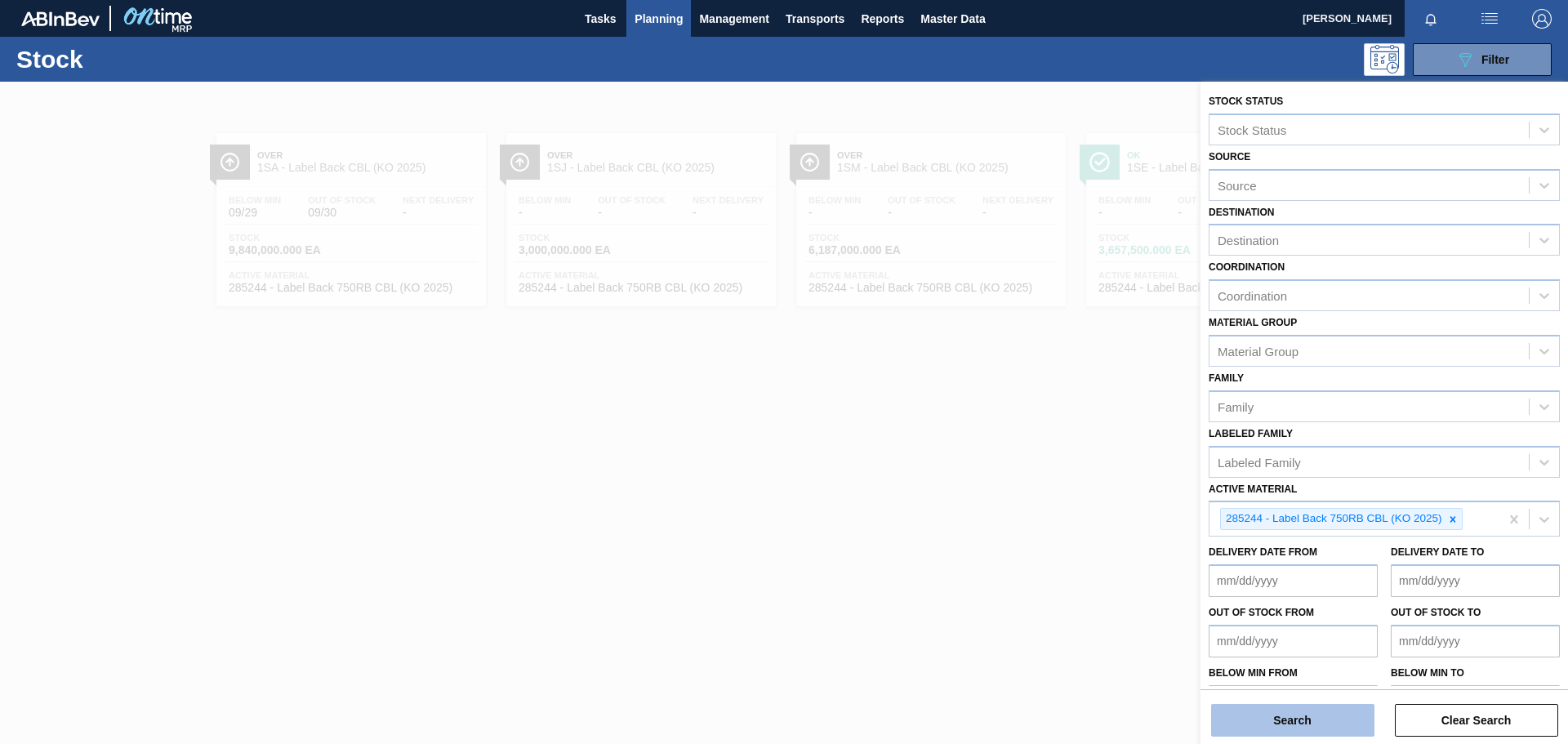
click at [1045, 515] on button "Search" at bounding box center [1292, 720] width 163 height 32
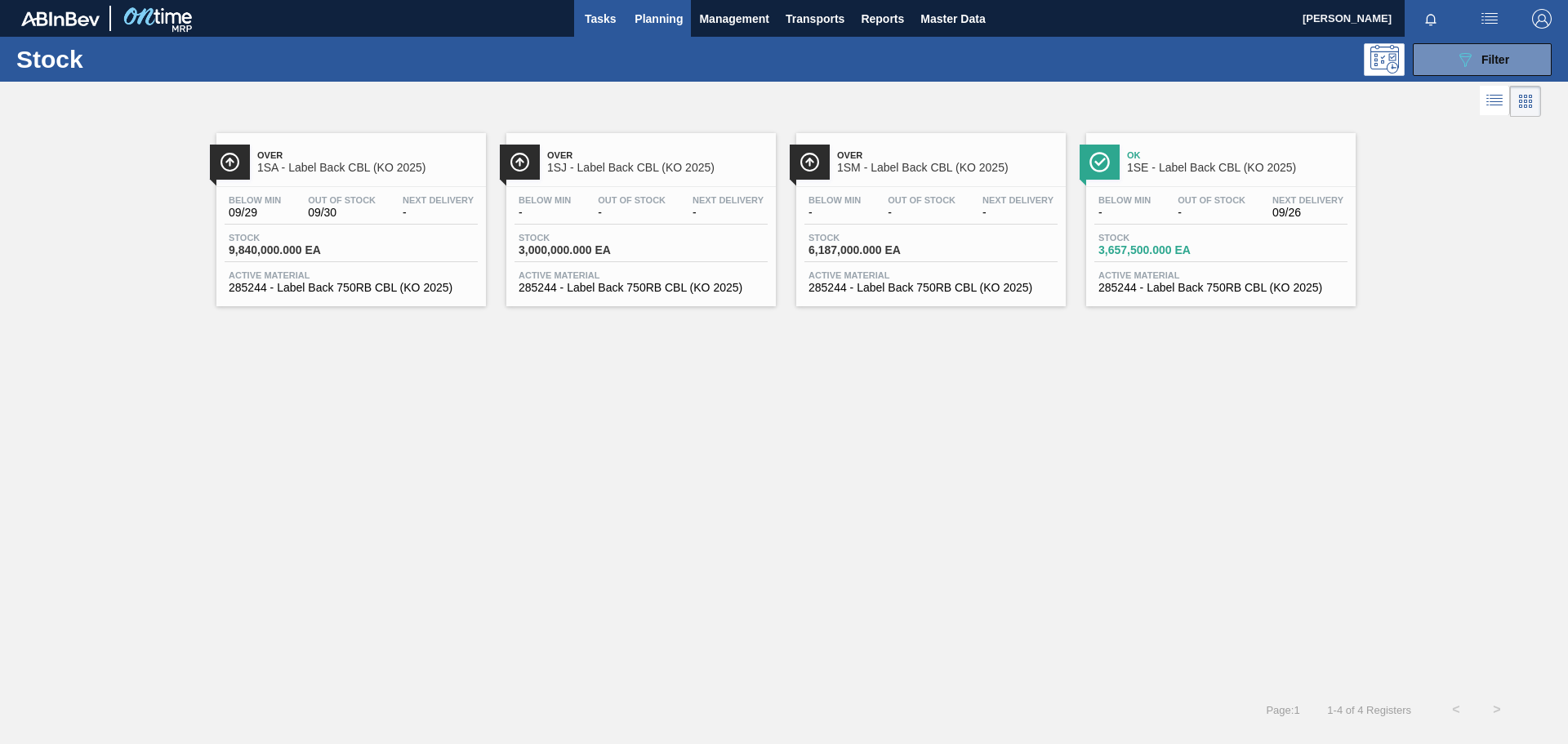
click at [610, 19] on span "Tasks" at bounding box center [600, 18] width 36 height 19
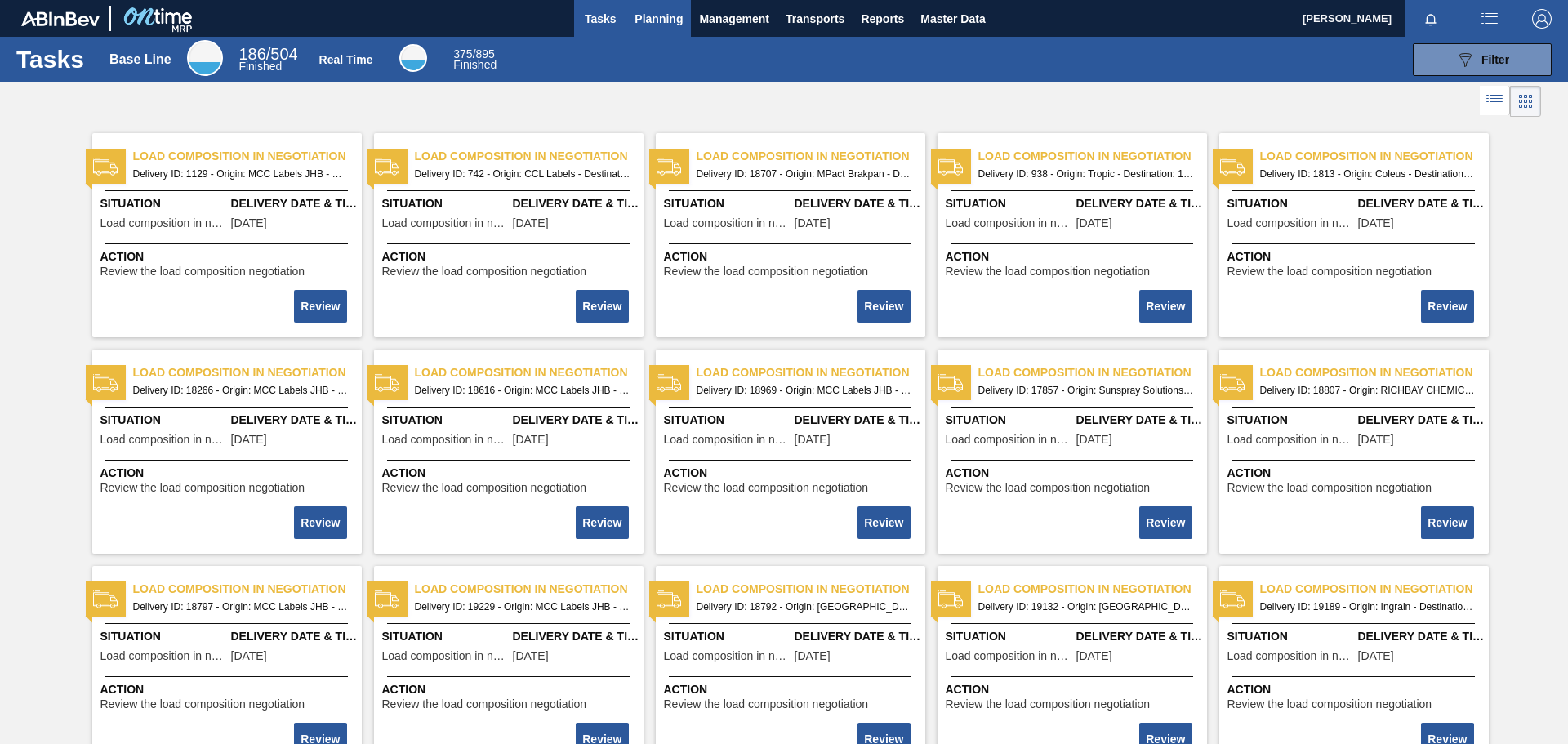
click at [665, 24] on span "Planning" at bounding box center [658, 18] width 48 height 19
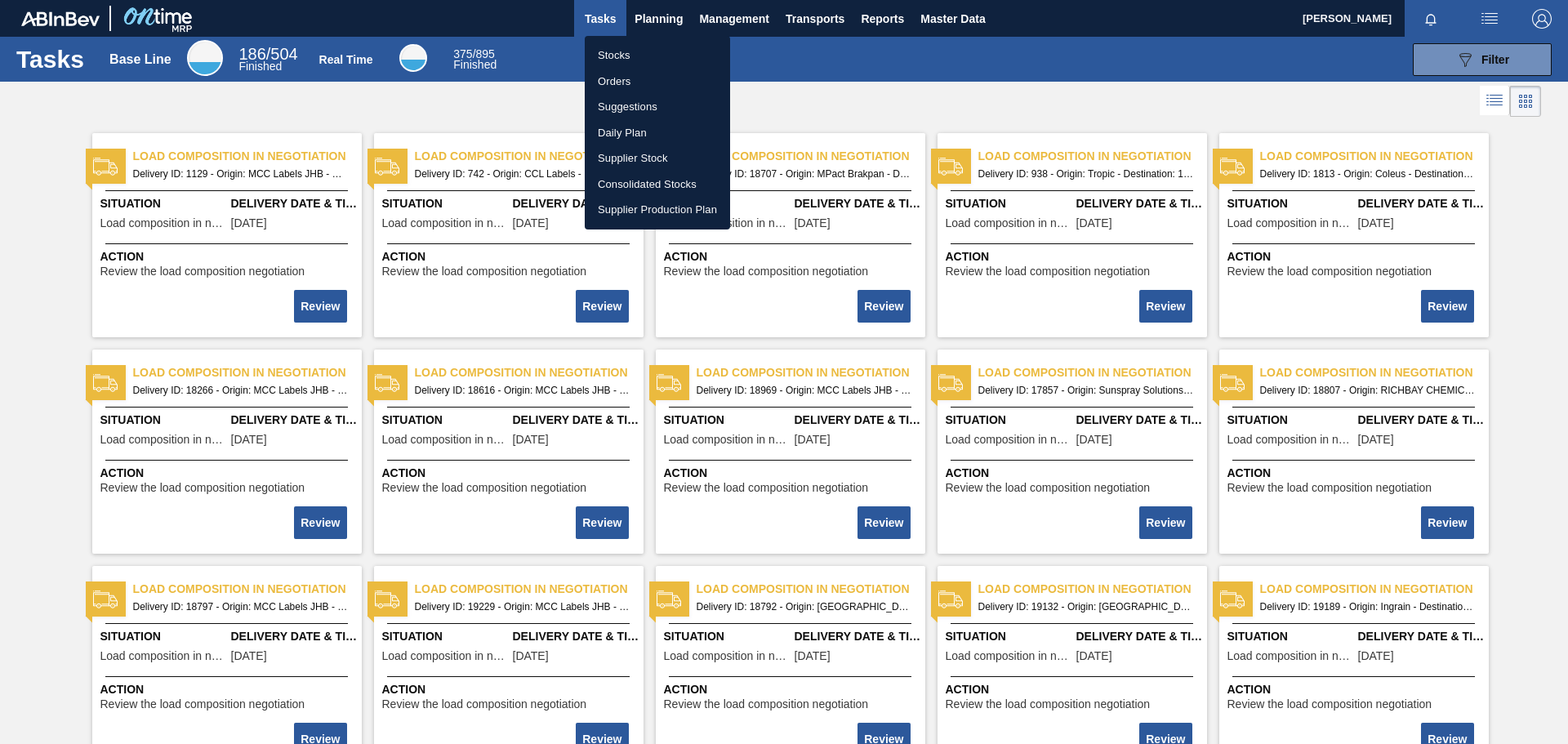
click at [668, 13] on div at bounding box center [784, 372] width 1568 height 744
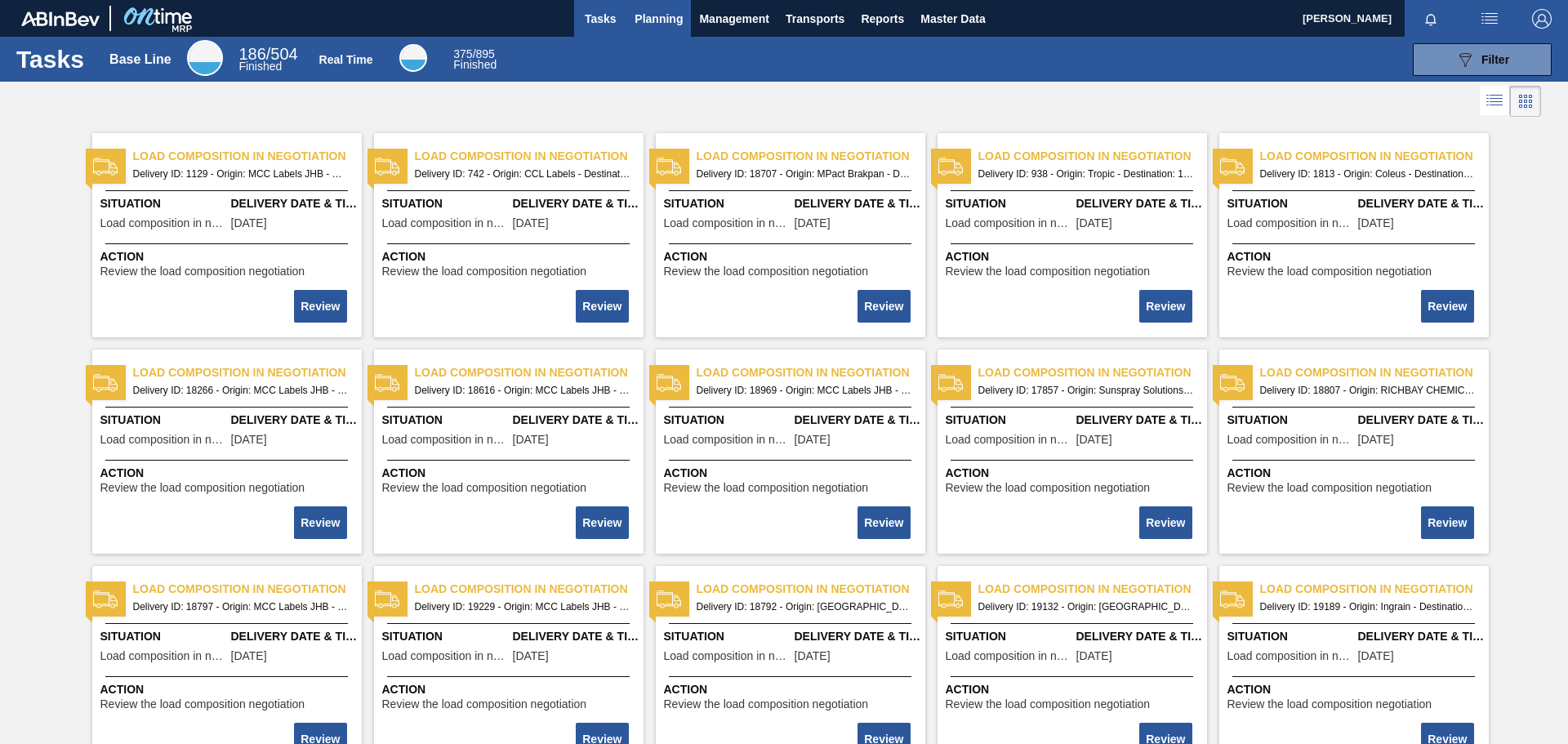
click at [653, 19] on span "Planning" at bounding box center [658, 18] width 48 height 19
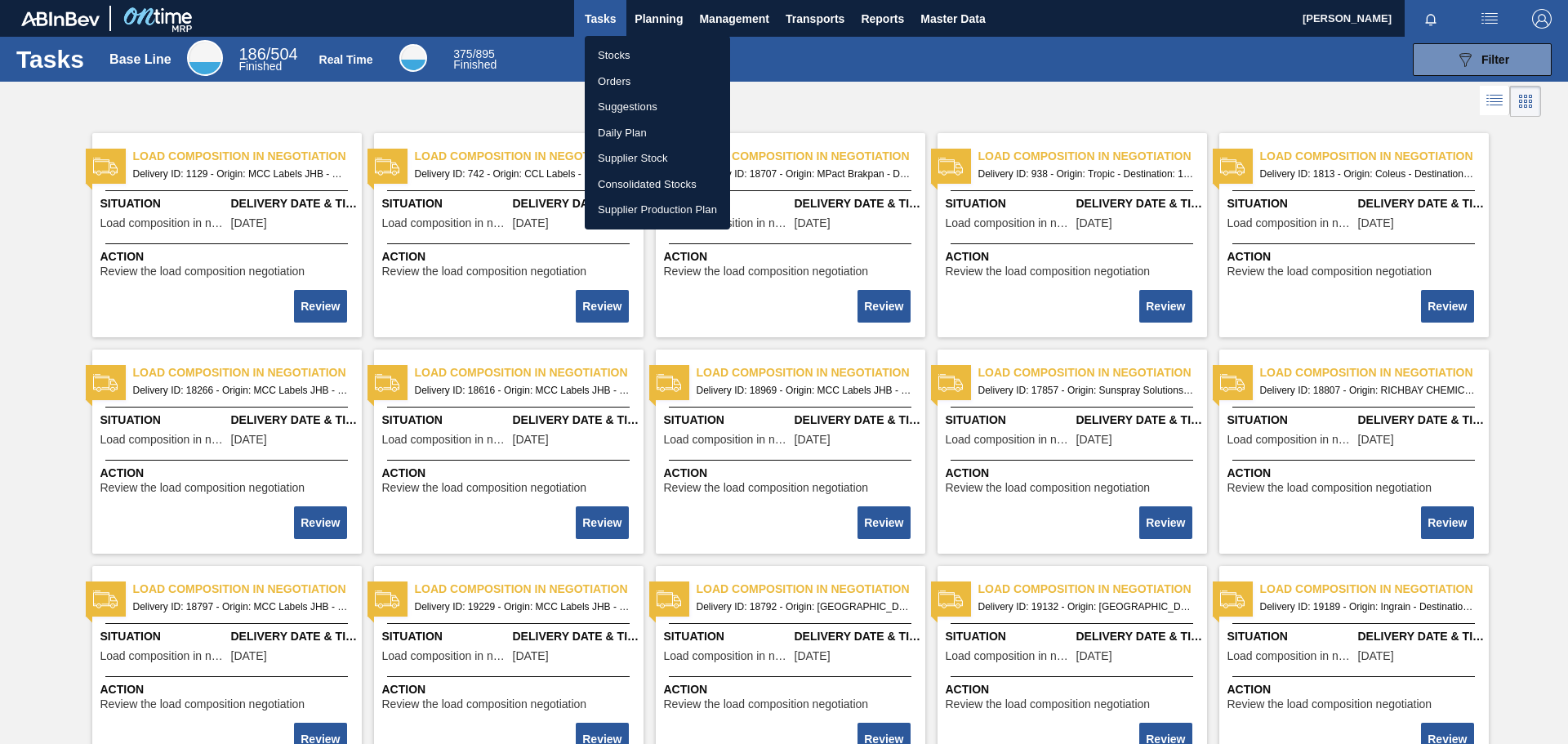
click at [615, 55] on li "Stocks" at bounding box center [658, 56] width 146 height 26
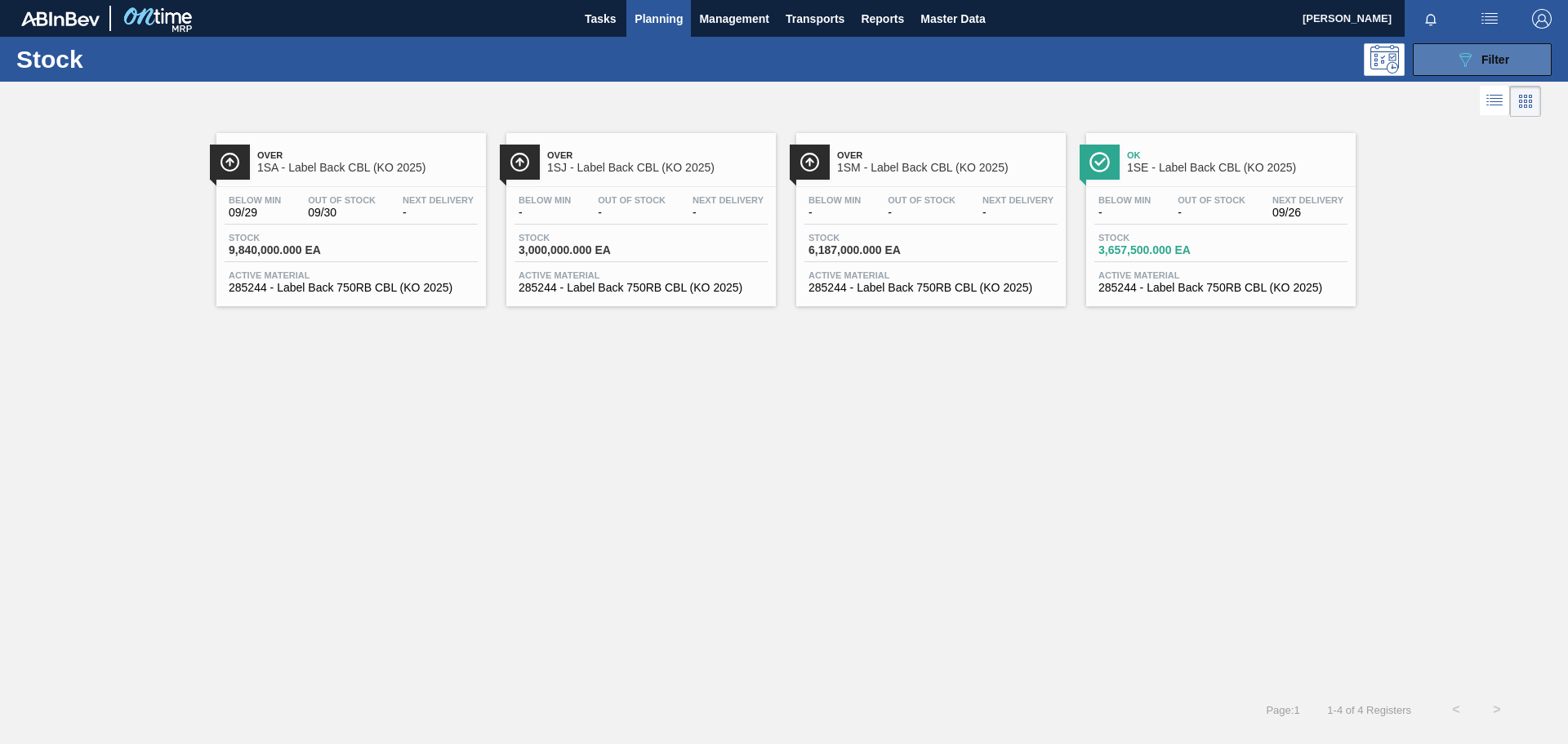
click at [1045, 65] on button "089F7B8B-B2A5-4AFE-B5C0-19BA573D28AC Filter" at bounding box center [1482, 59] width 139 height 32
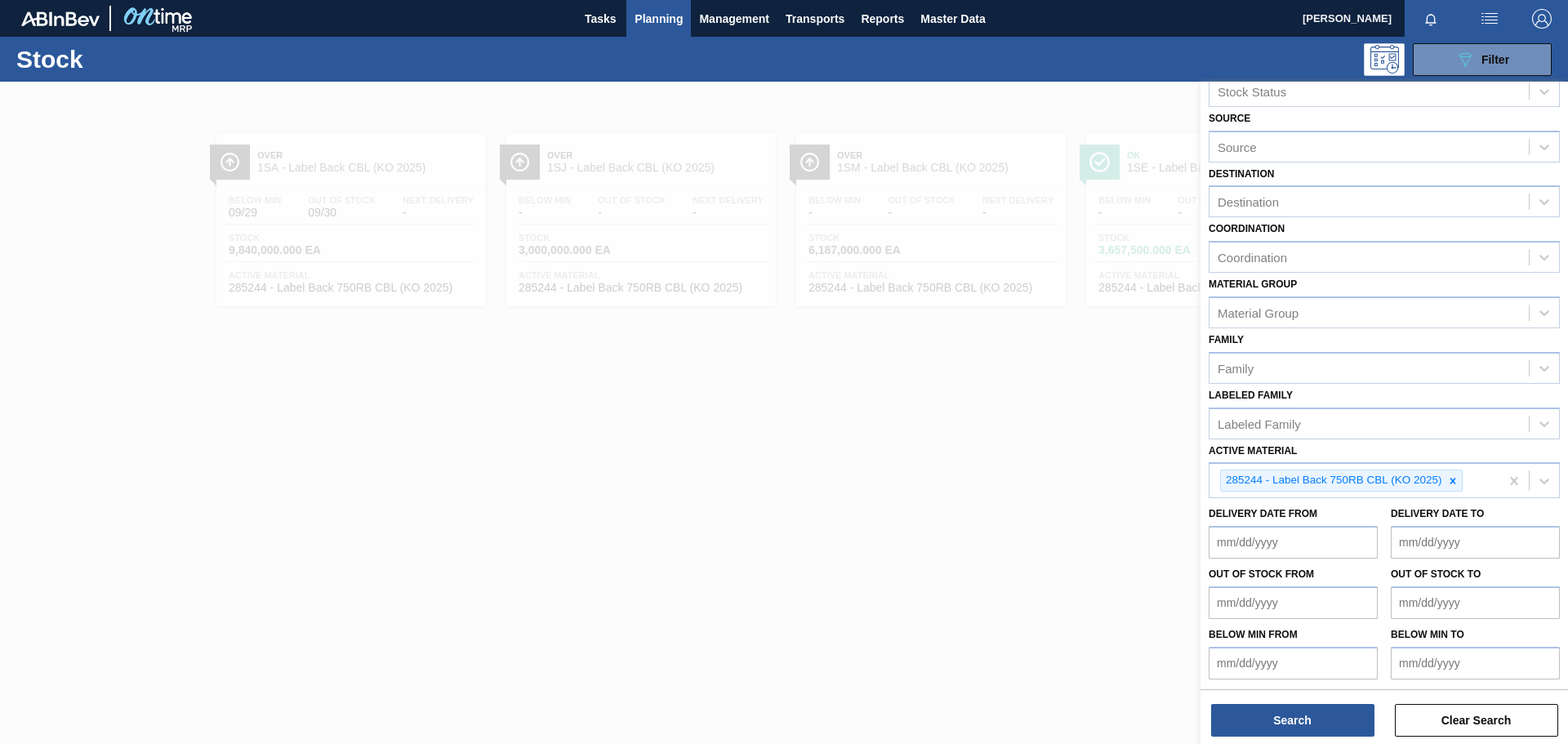
scroll to position [40, 0]
click at [1045, 515] on button "Search" at bounding box center [1292, 720] width 163 height 32
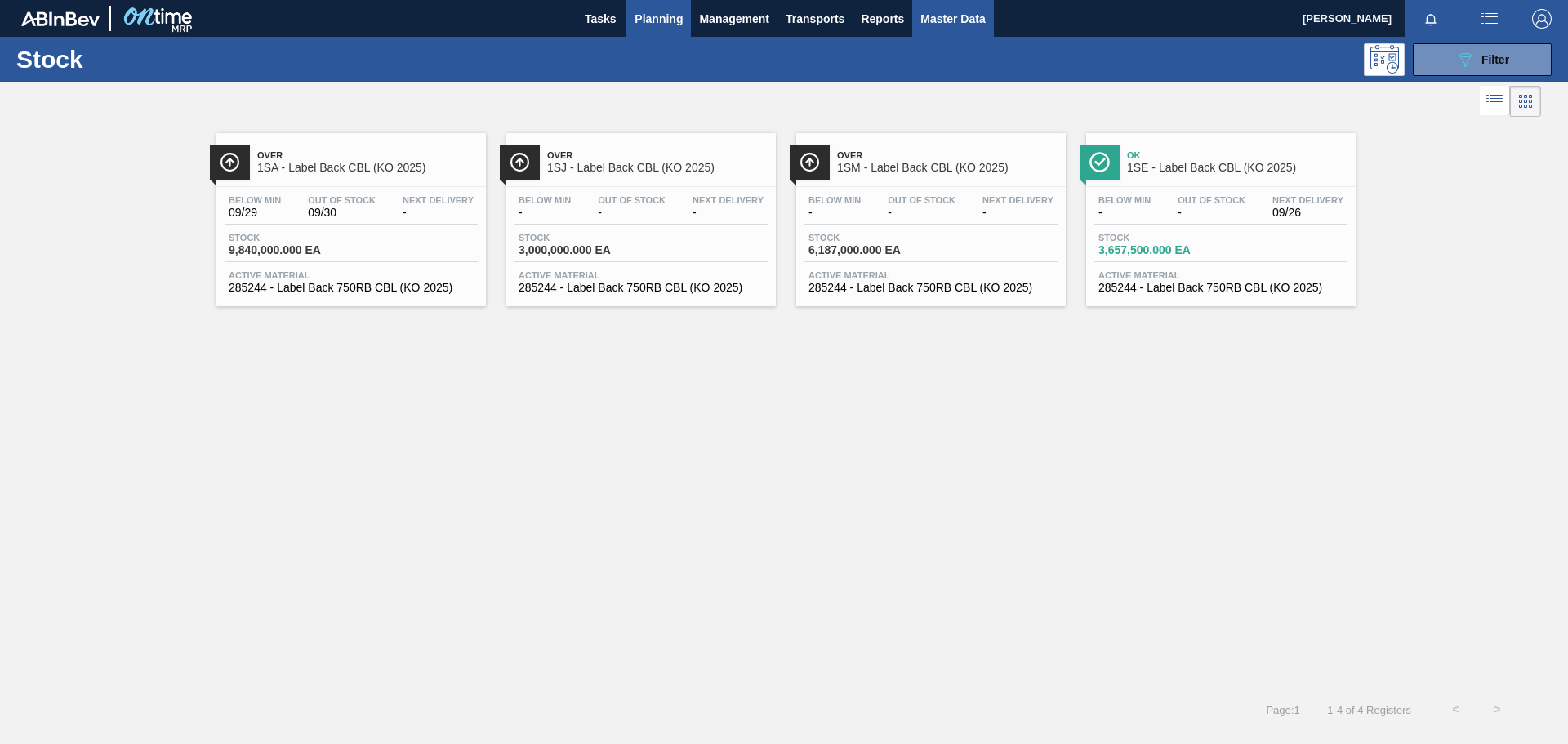
click at [963, 20] on span "Master Data" at bounding box center [953, 18] width 65 height 19
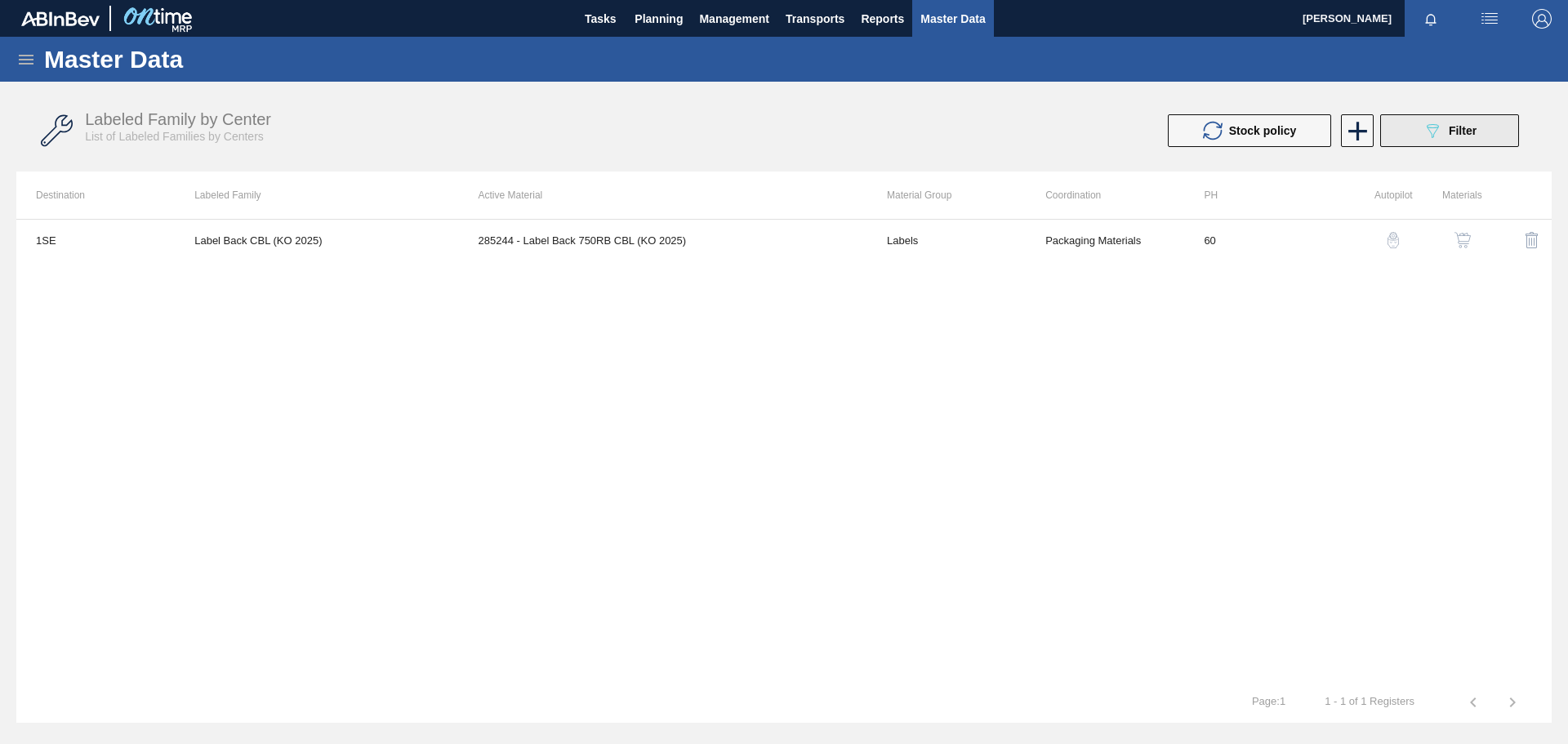
click at [1045, 128] on span "Filter" at bounding box center [1463, 130] width 28 height 13
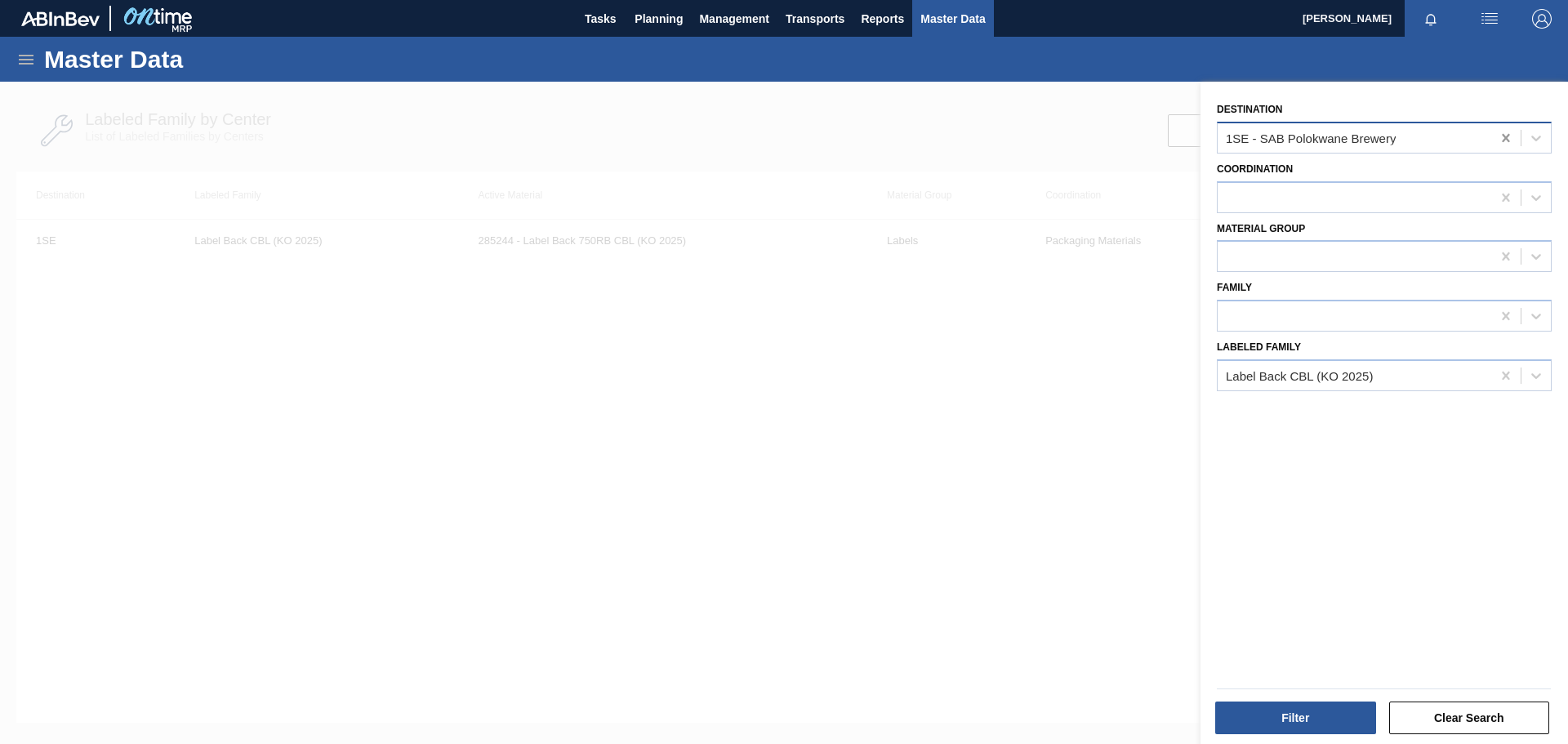
click at [1045, 138] on icon at bounding box center [1506, 138] width 17 height 17
click at [1045, 515] on button "Filter" at bounding box center [1296, 718] width 161 height 32
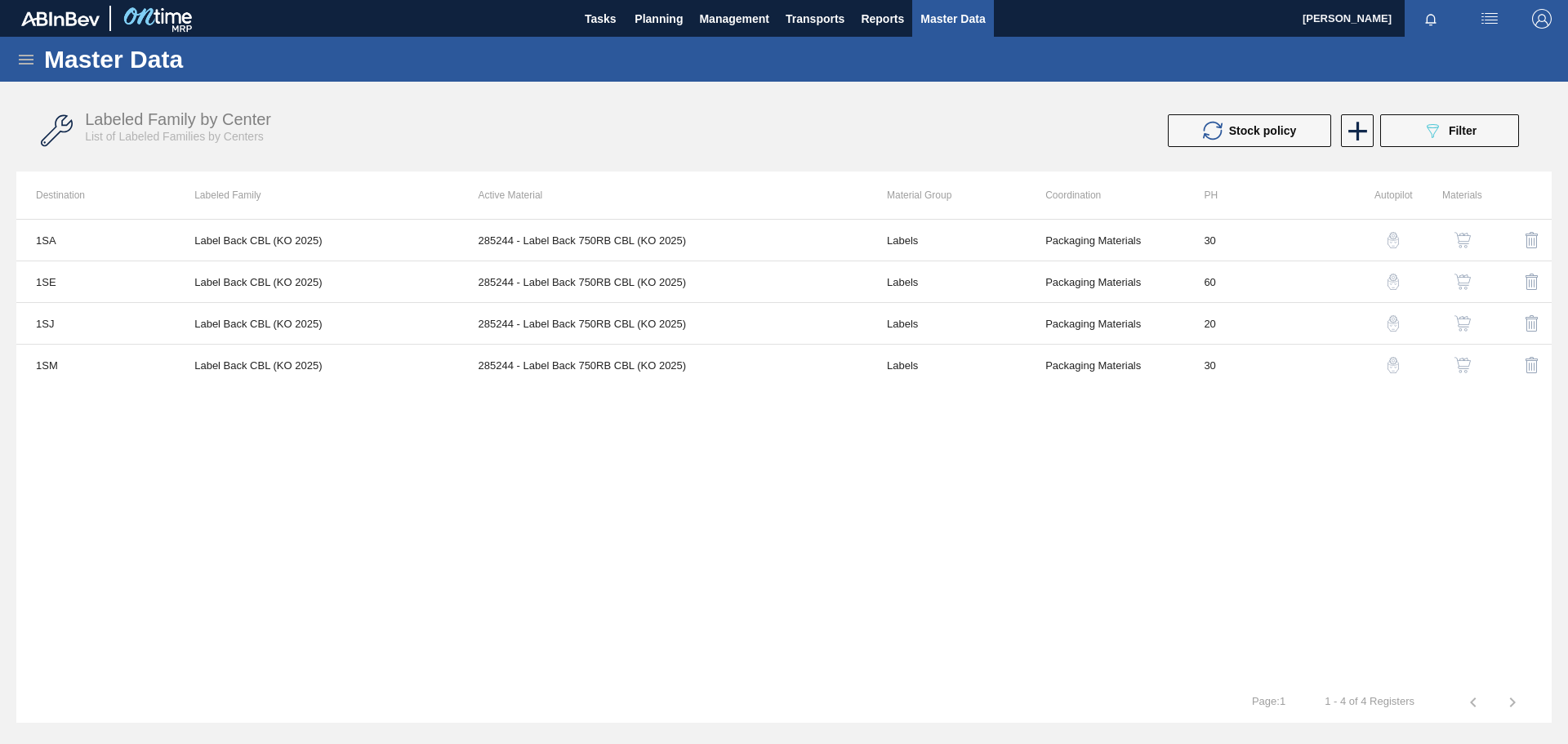
click at [29, 58] on icon at bounding box center [26, 59] width 19 height 19
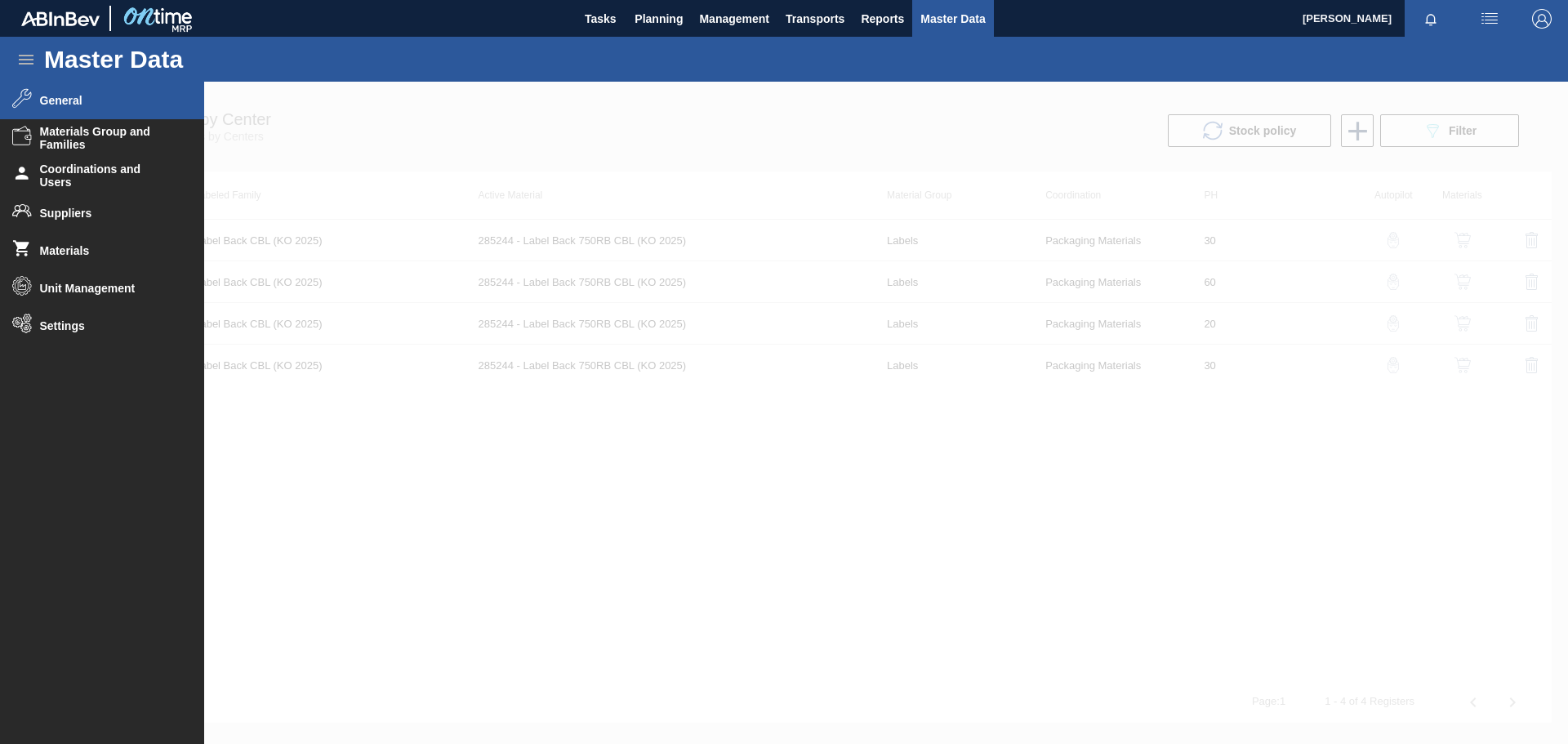
click at [72, 98] on span "General" at bounding box center [107, 100] width 135 height 13
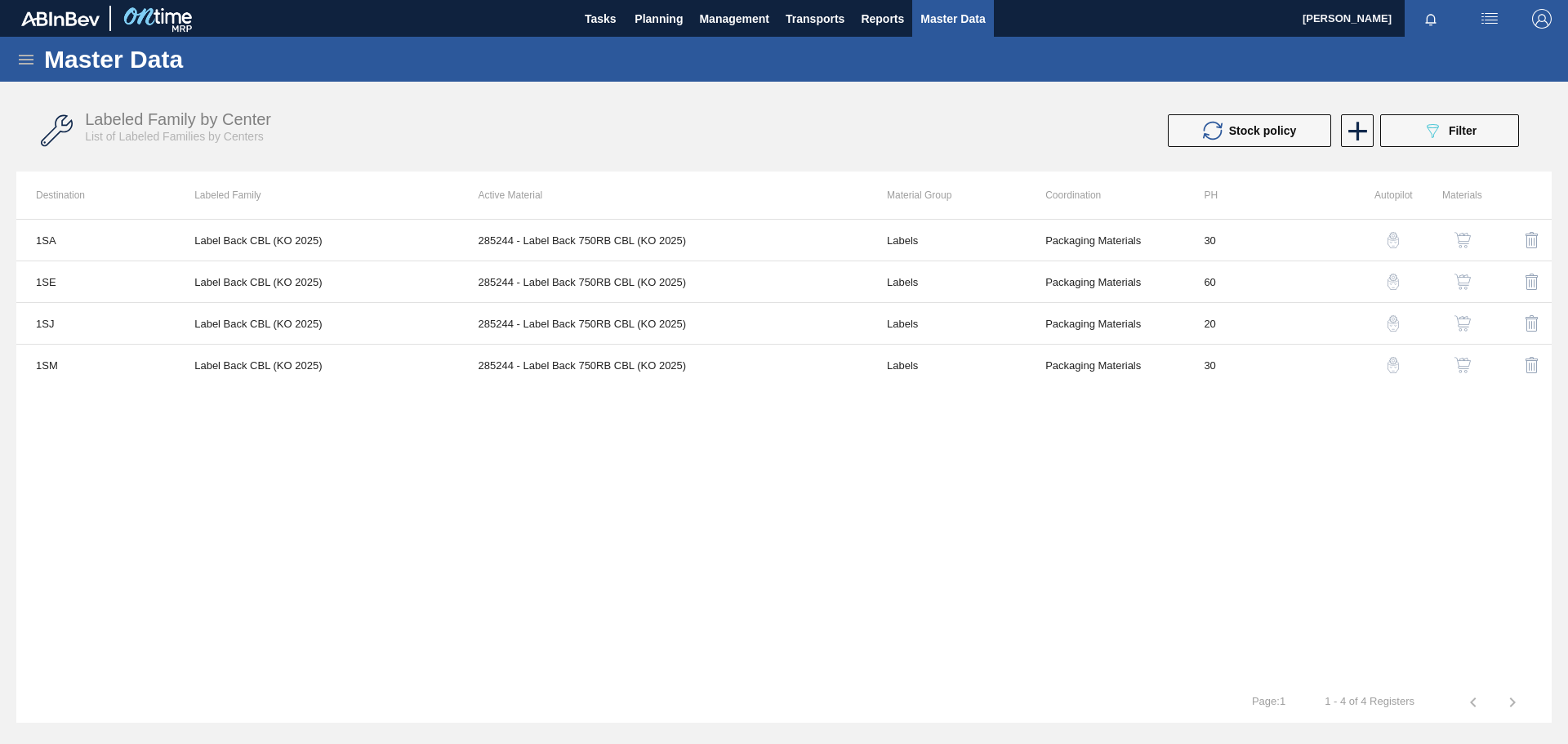
click at [28, 56] on icon at bounding box center [26, 59] width 15 height 10
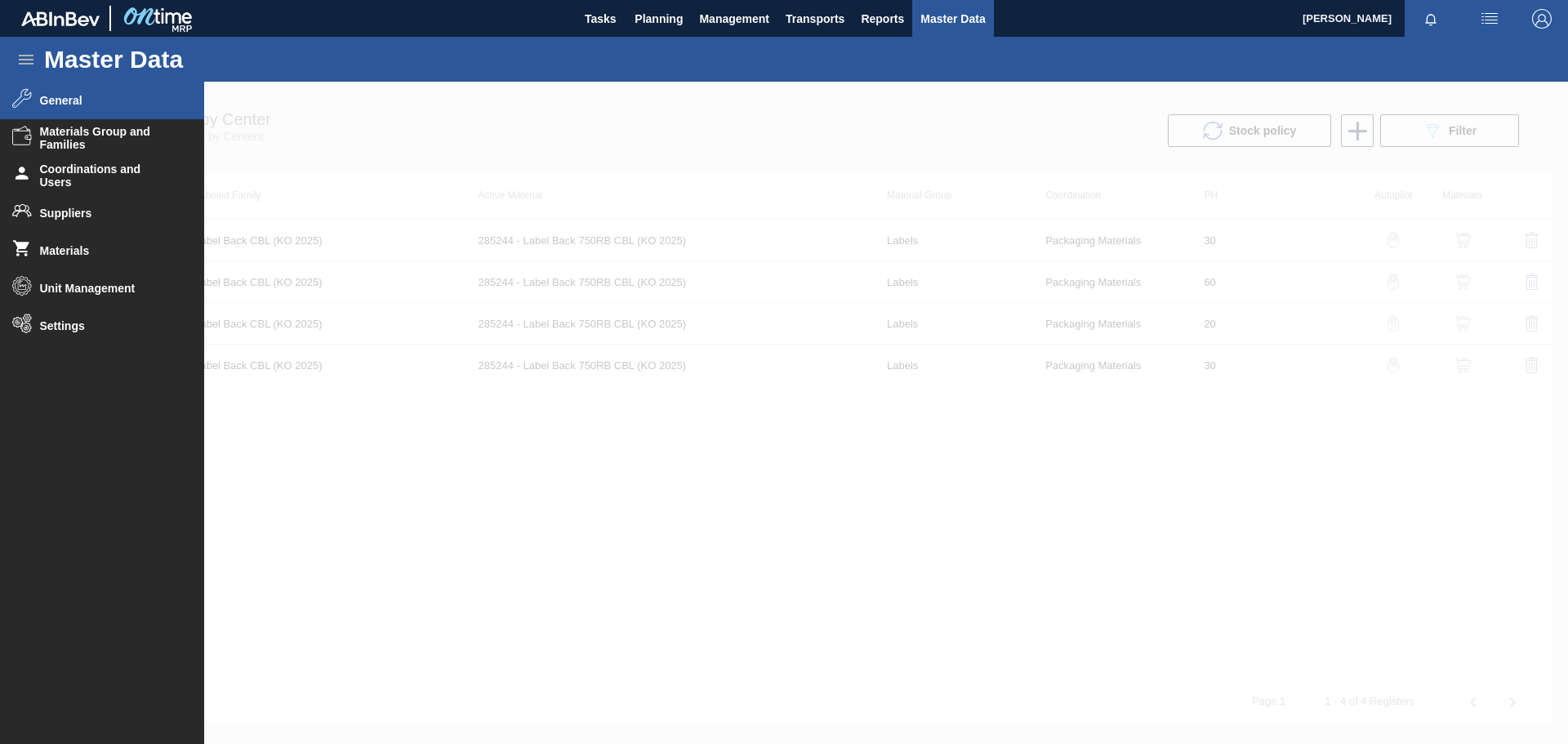
click at [54, 102] on span "General" at bounding box center [107, 100] width 135 height 13
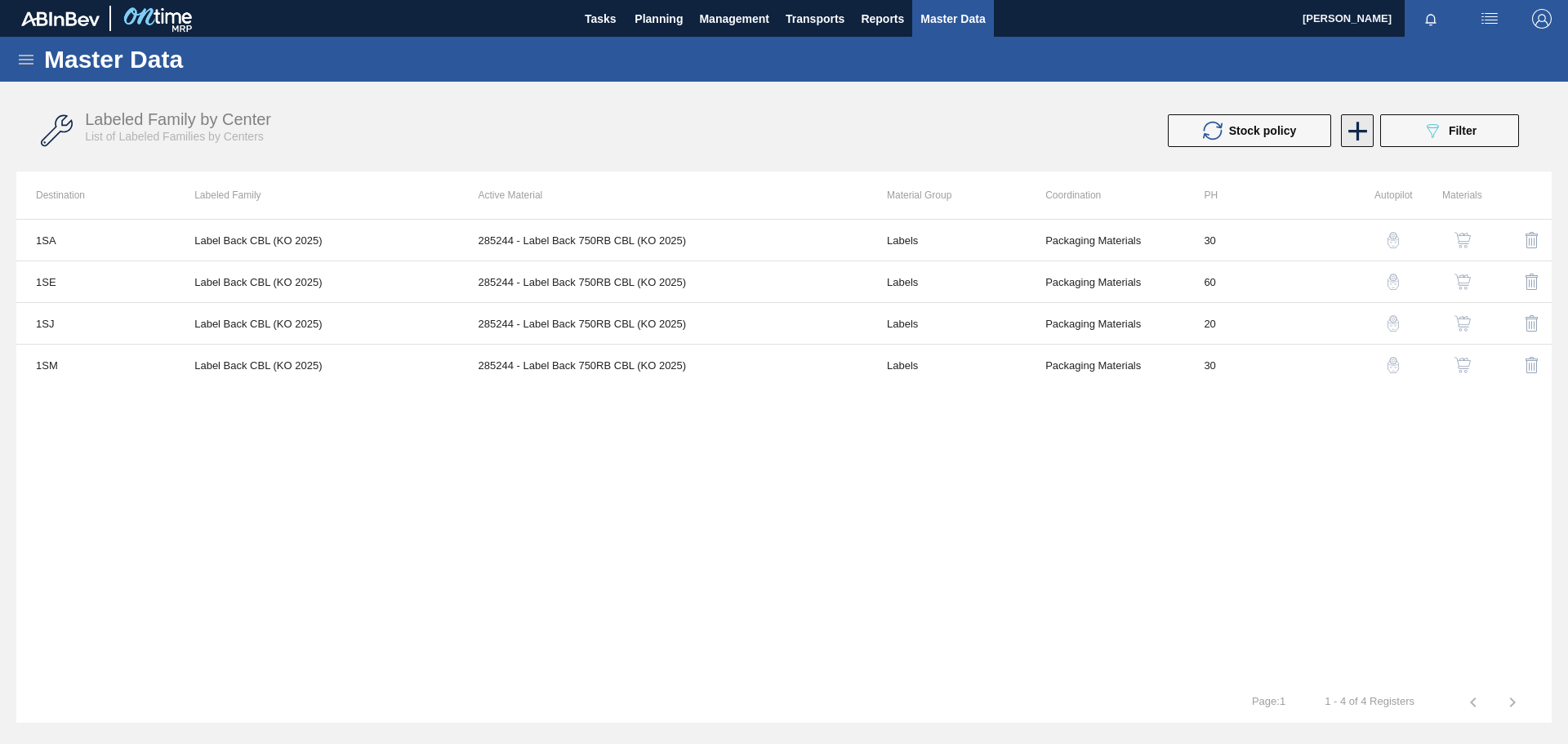
click at [1045, 128] on icon at bounding box center [1358, 131] width 32 height 32
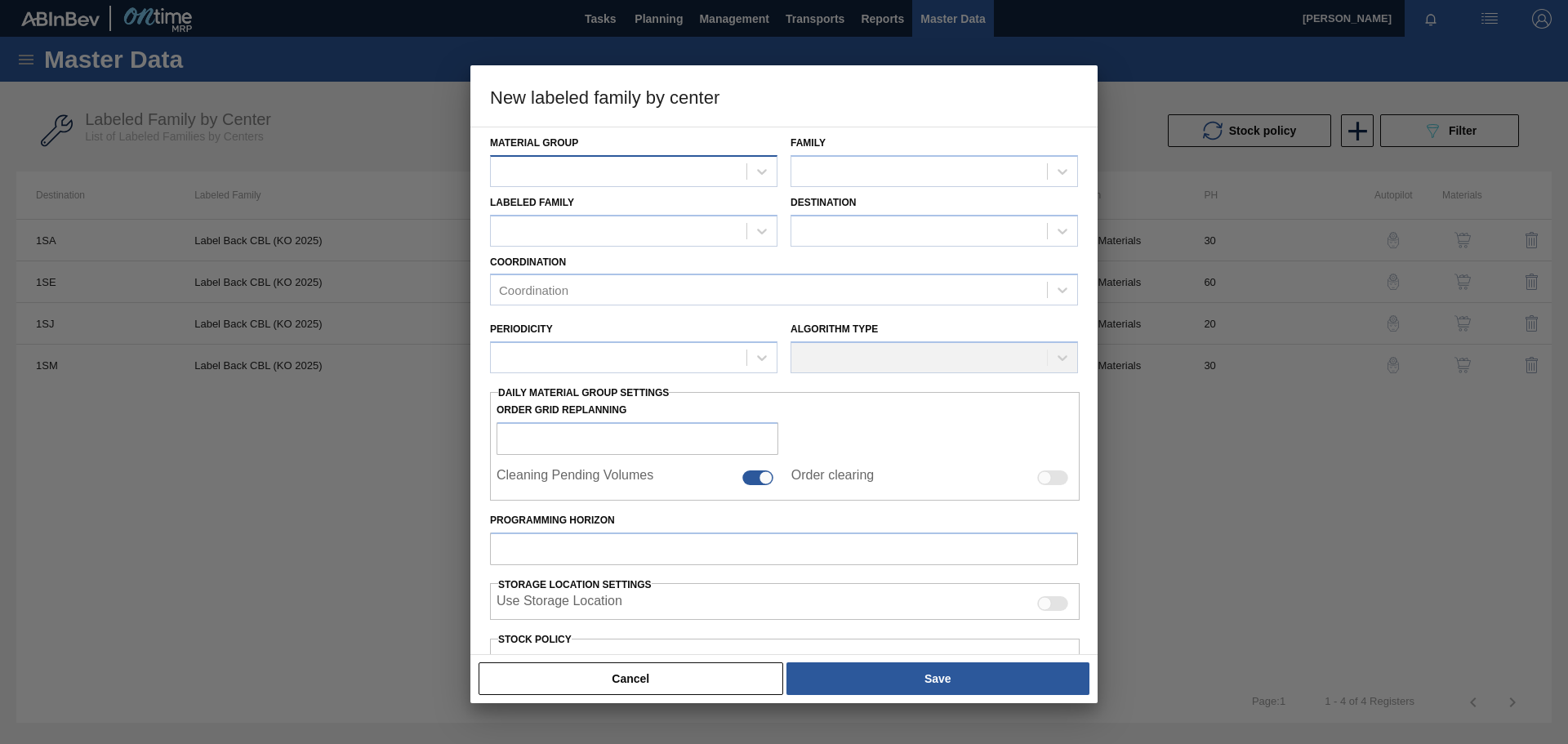
click at [671, 173] on div at bounding box center [618, 171] width 256 height 24
type Group "lab"
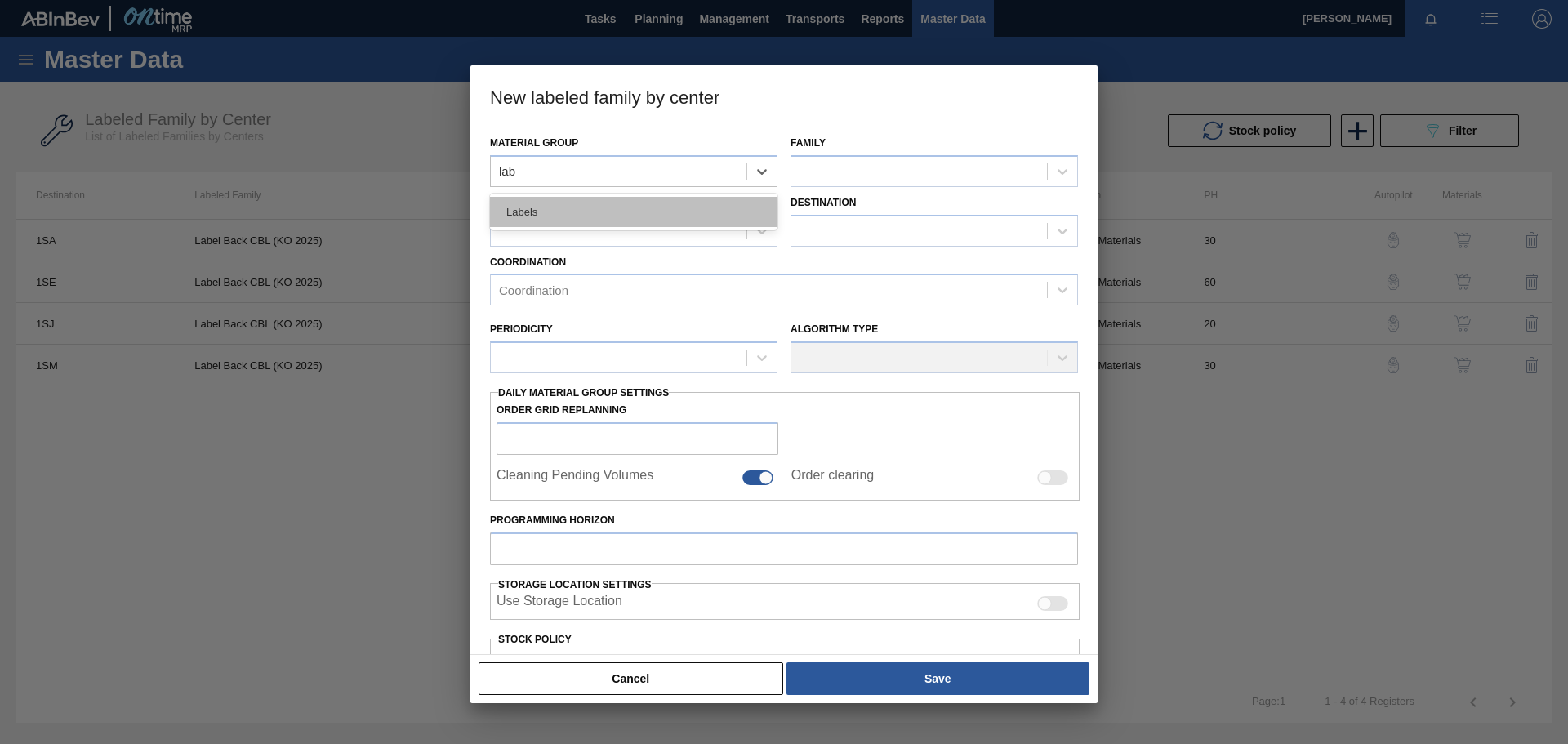
click at [649, 208] on div "Labels" at bounding box center [634, 212] width 288 height 31
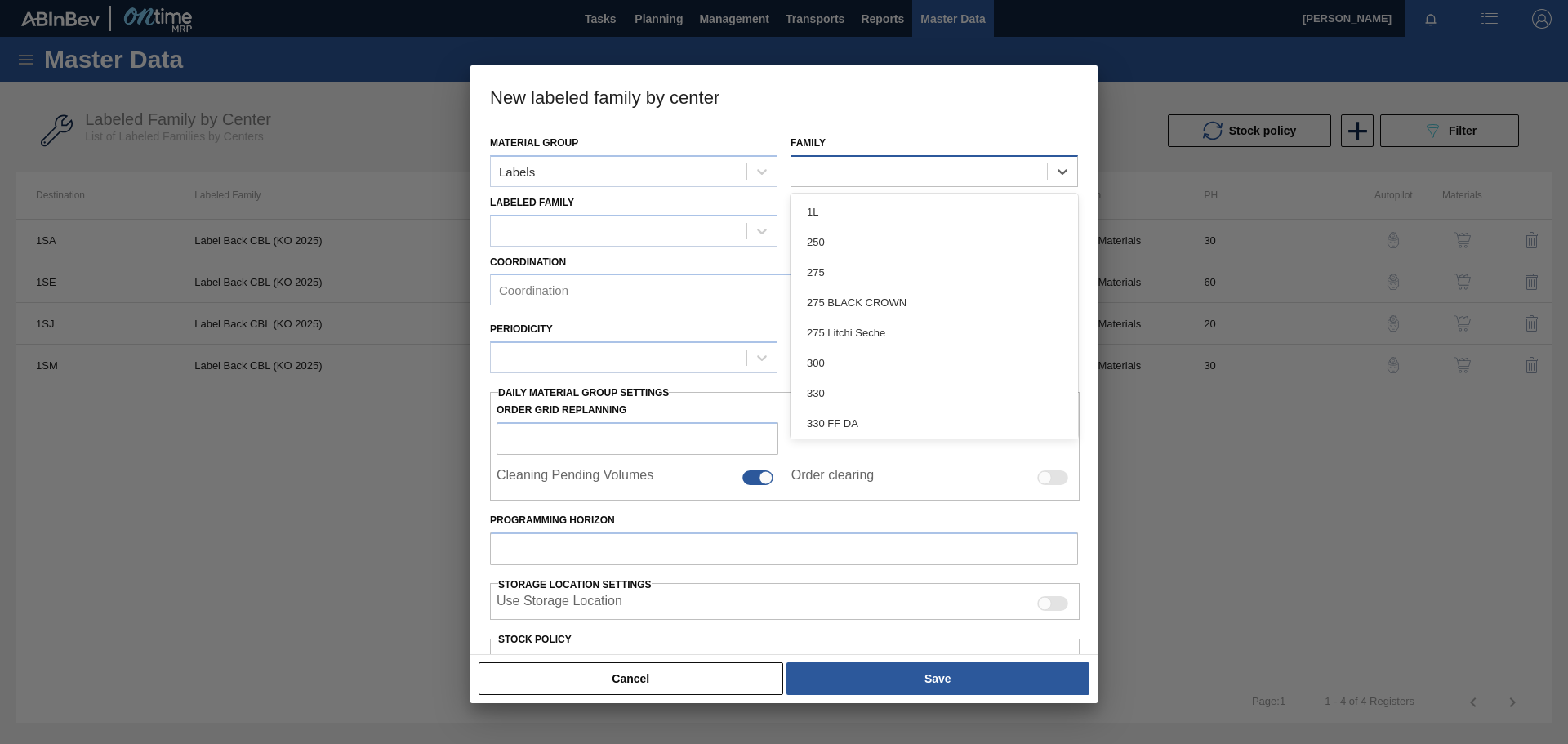
click at [847, 172] on div at bounding box center [919, 171] width 256 height 24
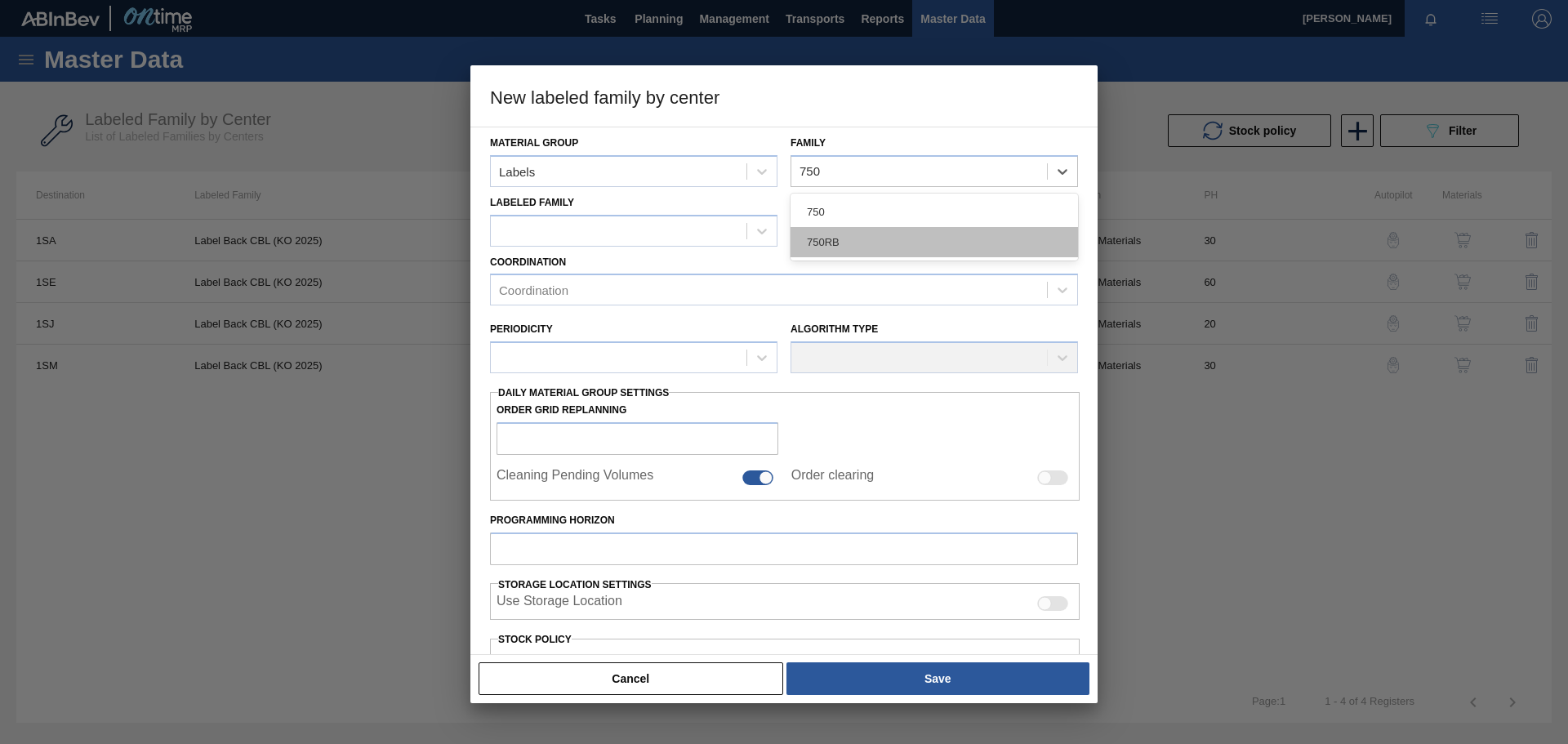
click at [862, 245] on div "750RB" at bounding box center [935, 242] width 288 height 31
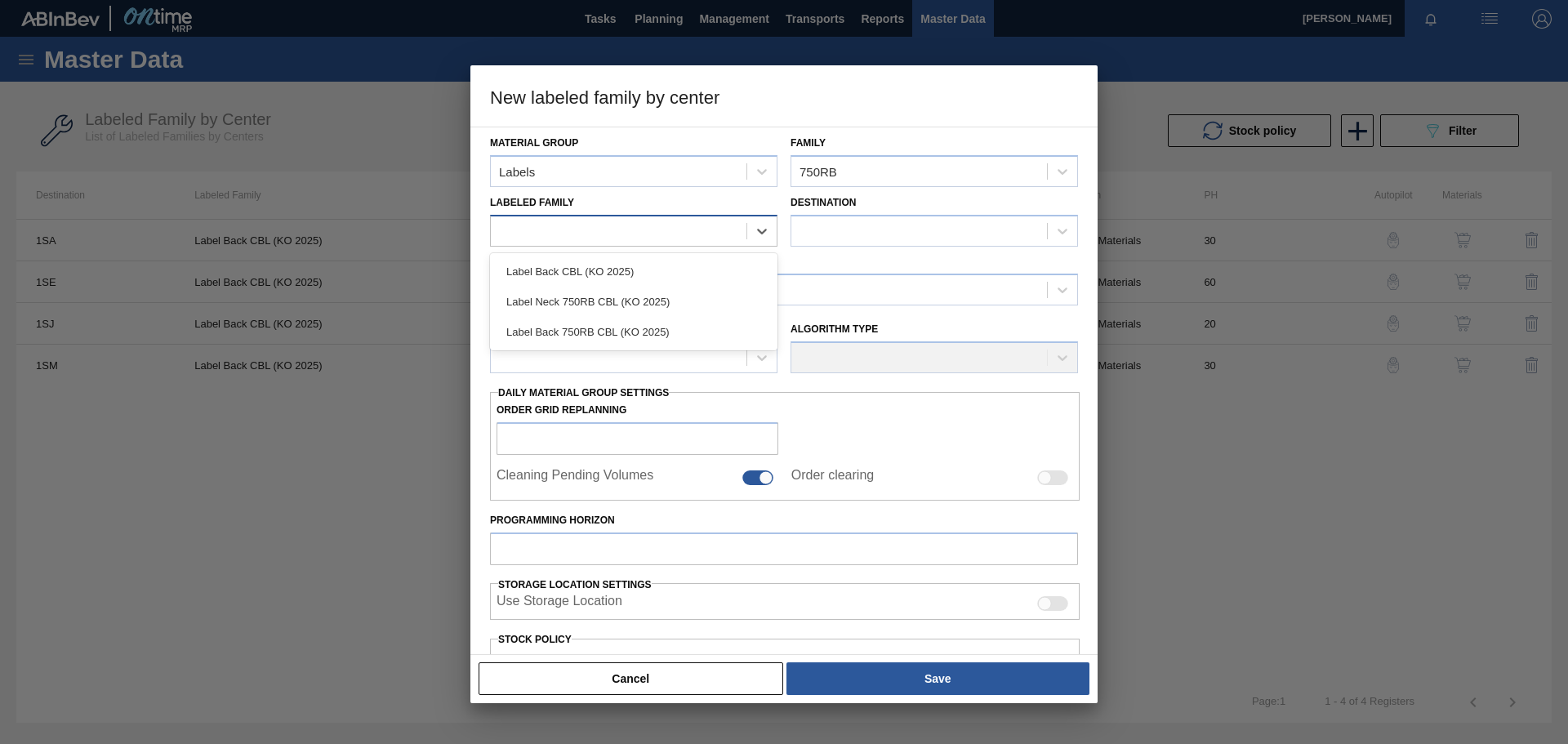
click at [629, 231] on div at bounding box center [618, 230] width 256 height 24
click at [569, 240] on div at bounding box center [618, 230] width 256 height 24
click at [572, 230] on div at bounding box center [618, 230] width 256 height 24
paste Family "Label Back 750RB CBL (KO 2025)"
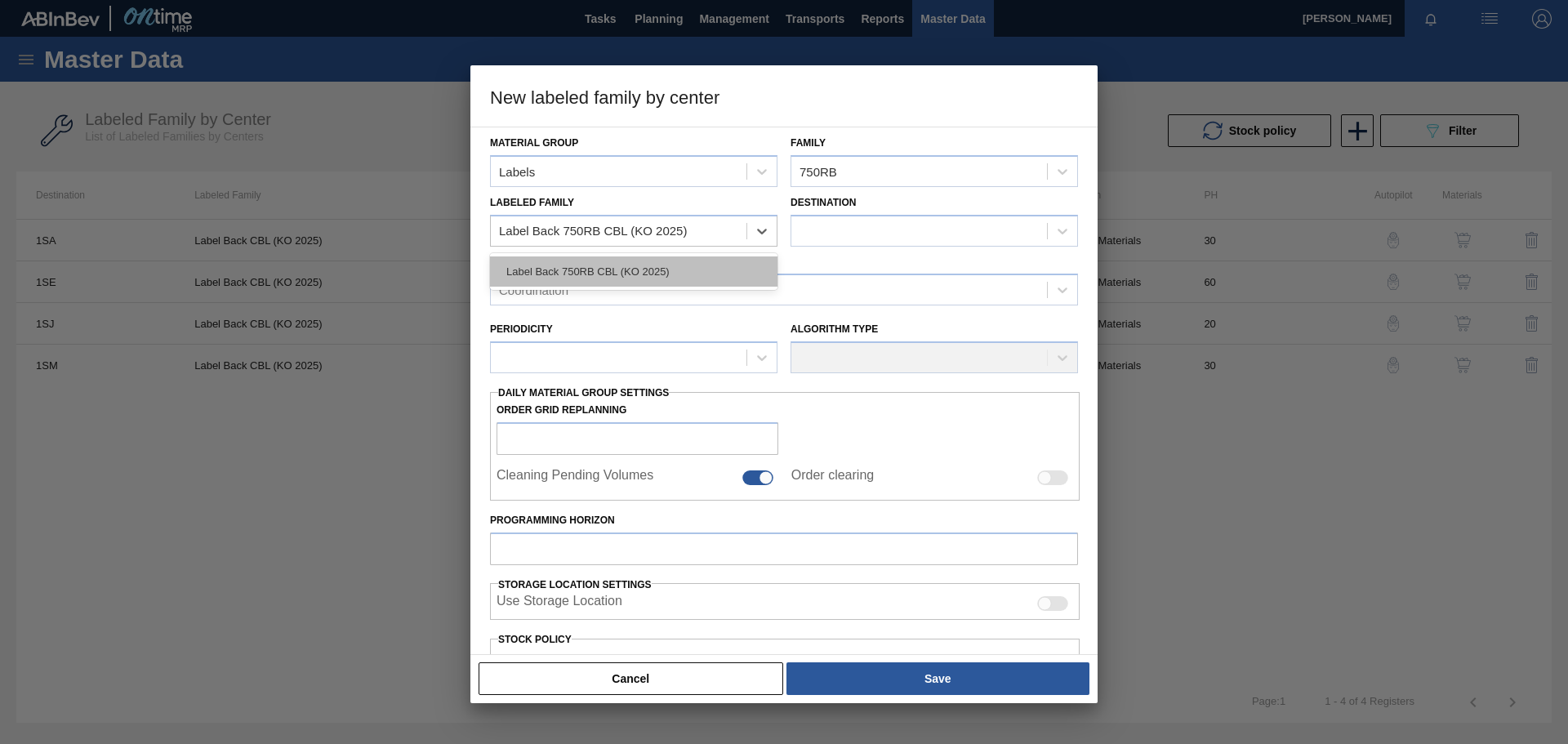
click at [584, 272] on div "Label Back 750RB CBL (KO 2025)" at bounding box center [634, 271] width 288 height 31
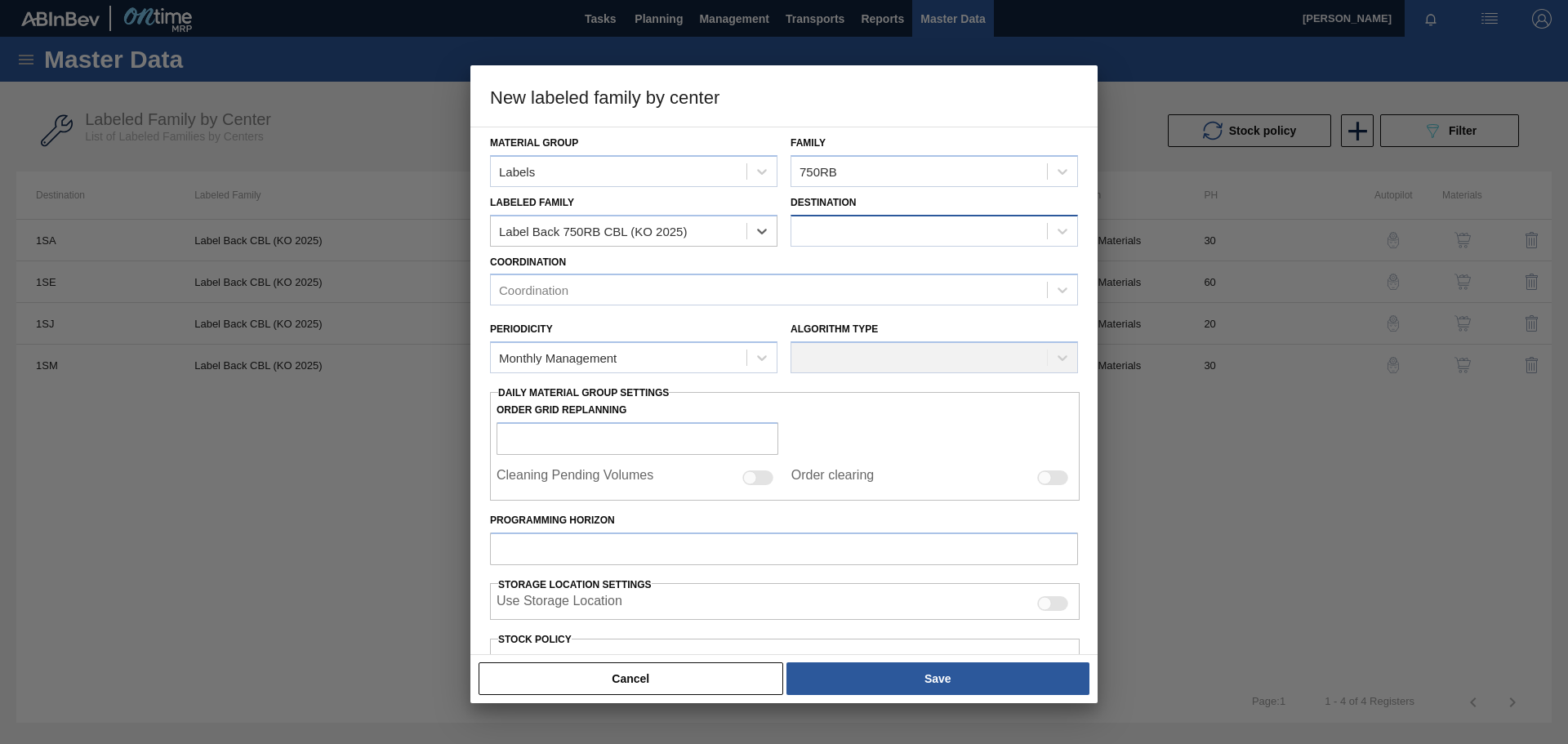
click at [885, 227] on div at bounding box center [919, 230] width 256 height 24
click at [732, 233] on div "Label Back 750RB CBL (KO 2025)" at bounding box center [618, 230] width 256 height 24
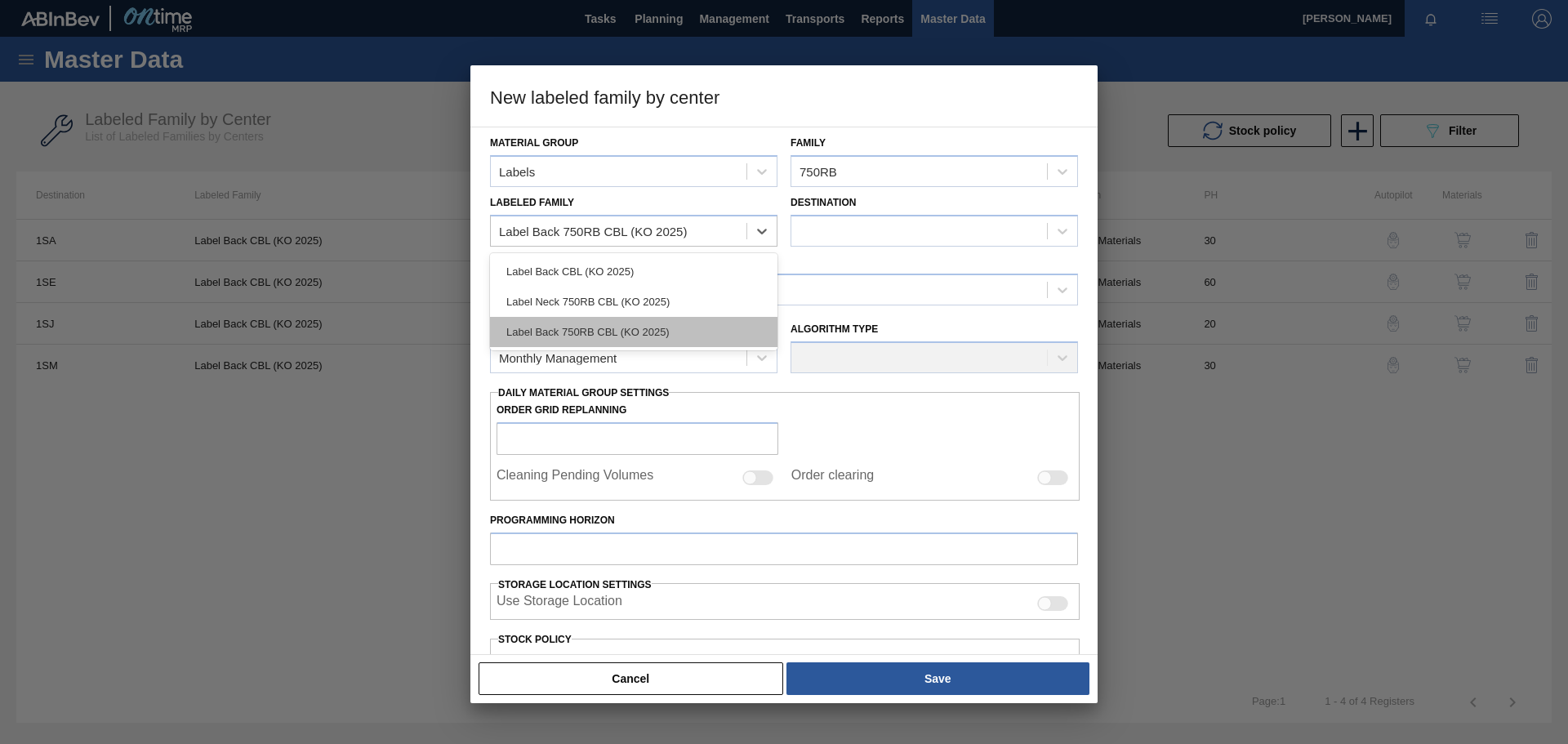
click at [637, 326] on div "Label Back 750RB CBL (KO 2025)" at bounding box center [634, 331] width 288 height 31
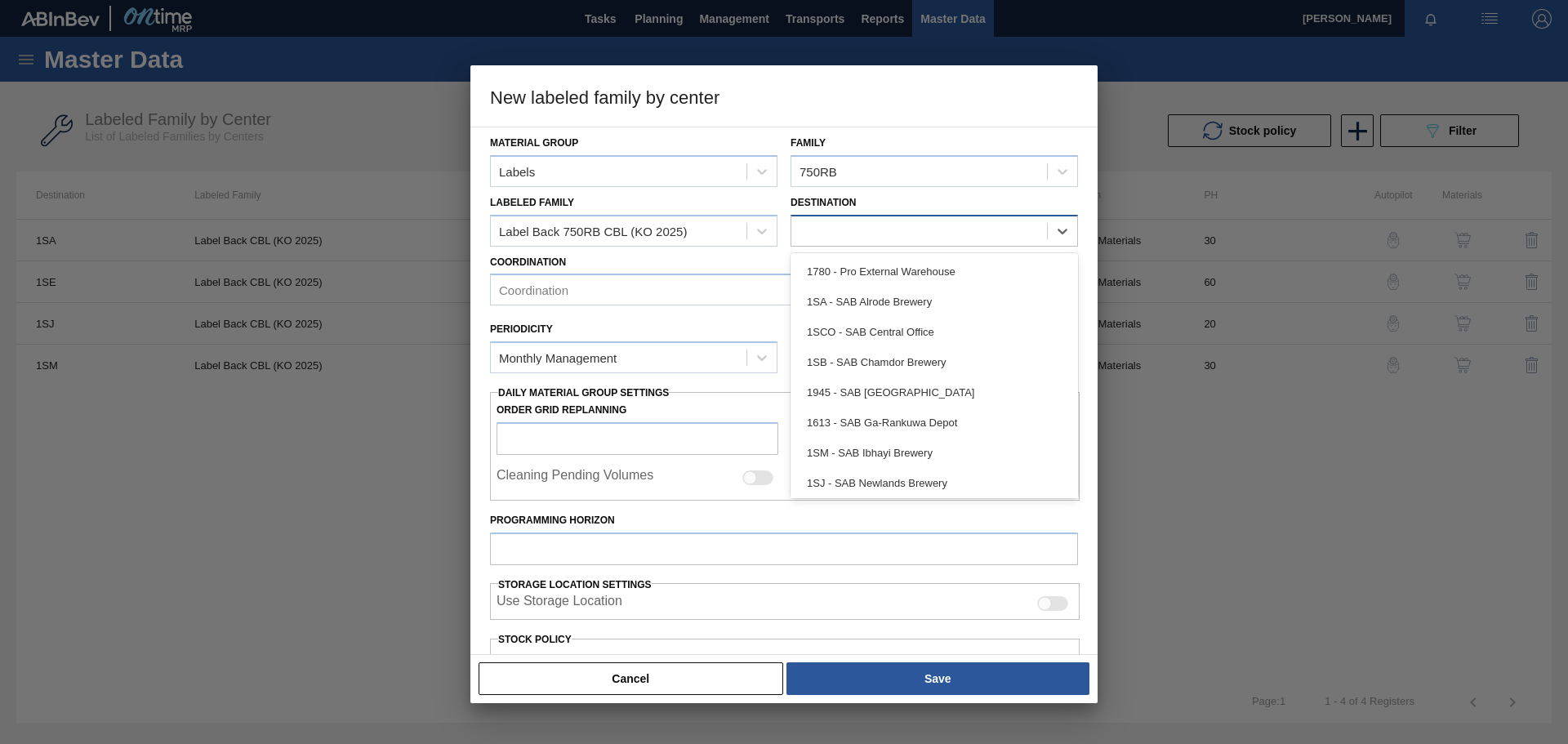
click at [918, 226] on div at bounding box center [919, 230] width 256 height 24
click at [699, 282] on div "Coordination" at bounding box center [769, 290] width 556 height 24
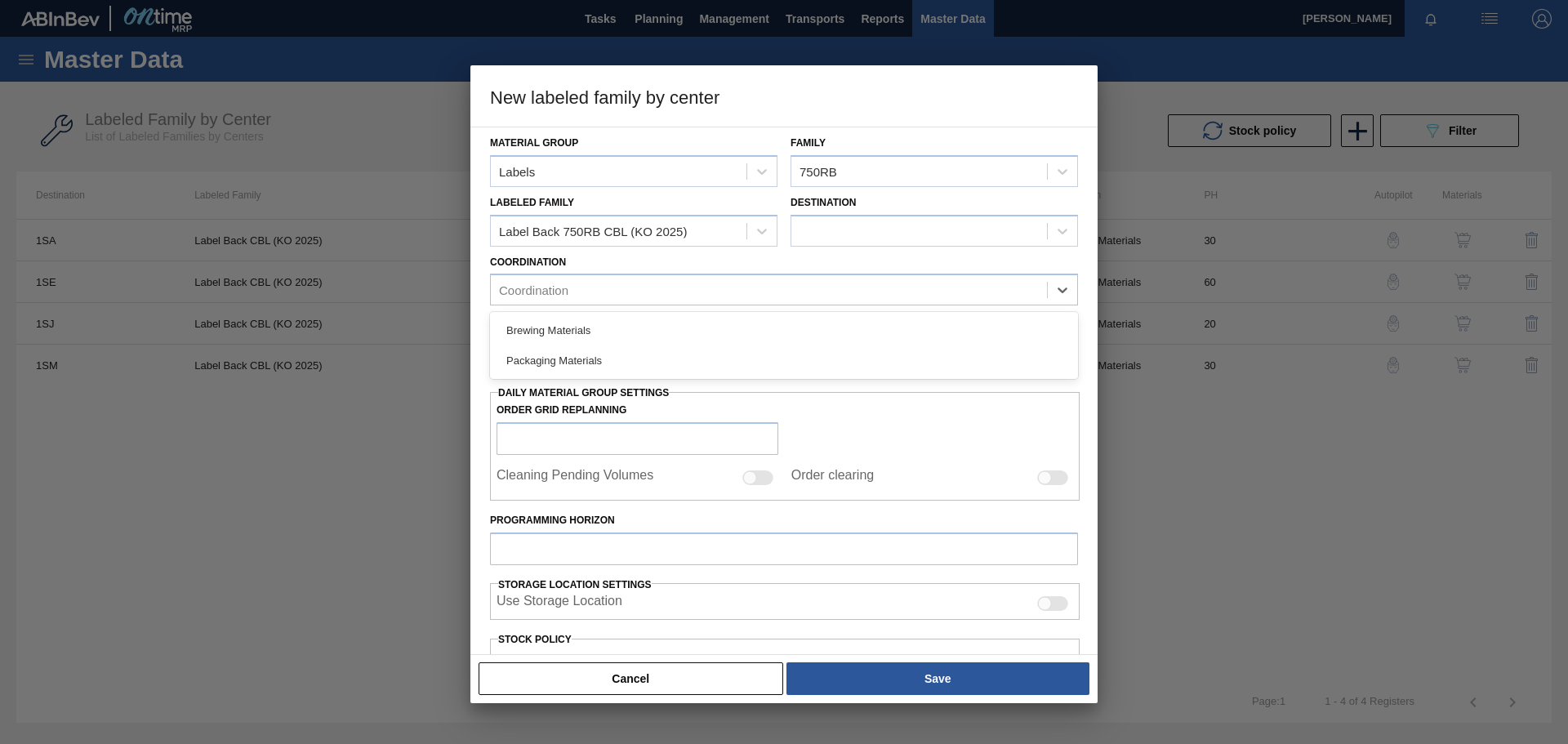
click at [592, 356] on div "Packaging Materials" at bounding box center [784, 360] width 588 height 31
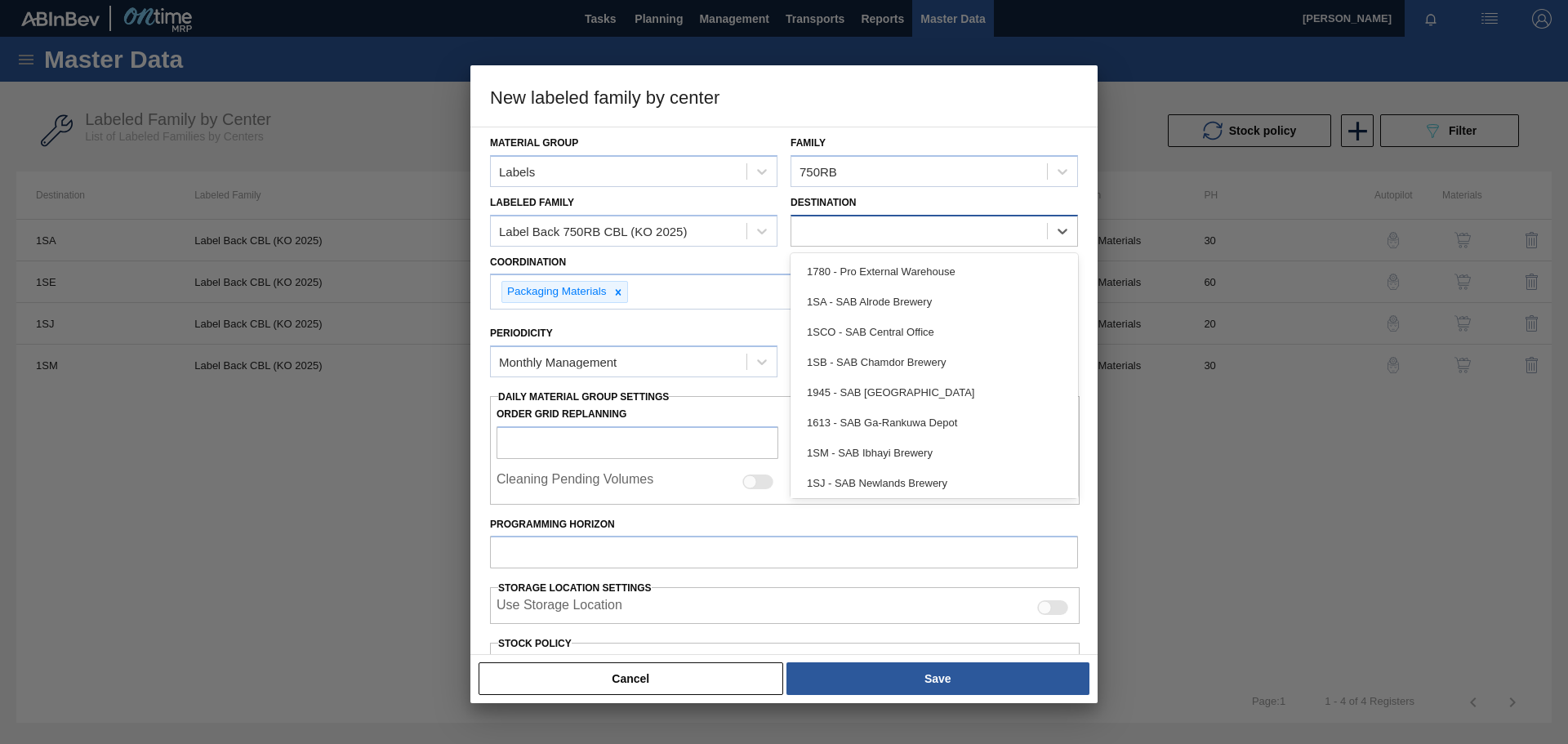
click at [915, 233] on div at bounding box center [919, 230] width 256 height 24
click at [692, 313] on div "Periodicity Monthly Management Algorithm Type" at bounding box center [783, 347] width 601 height 76
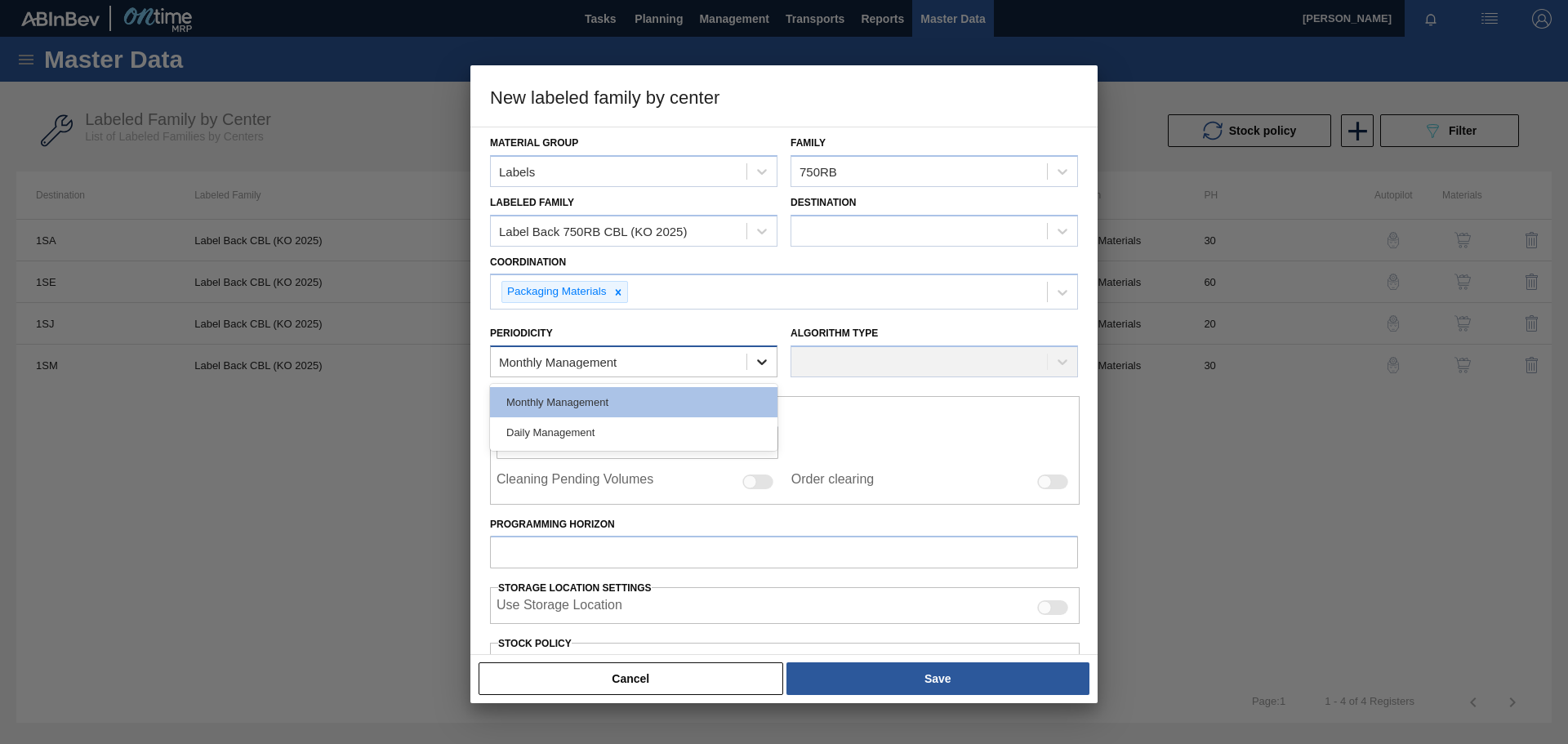
click at [763, 361] on icon at bounding box center [761, 362] width 10 height 6
click at [671, 404] on div "Monthly Management" at bounding box center [634, 402] width 288 height 31
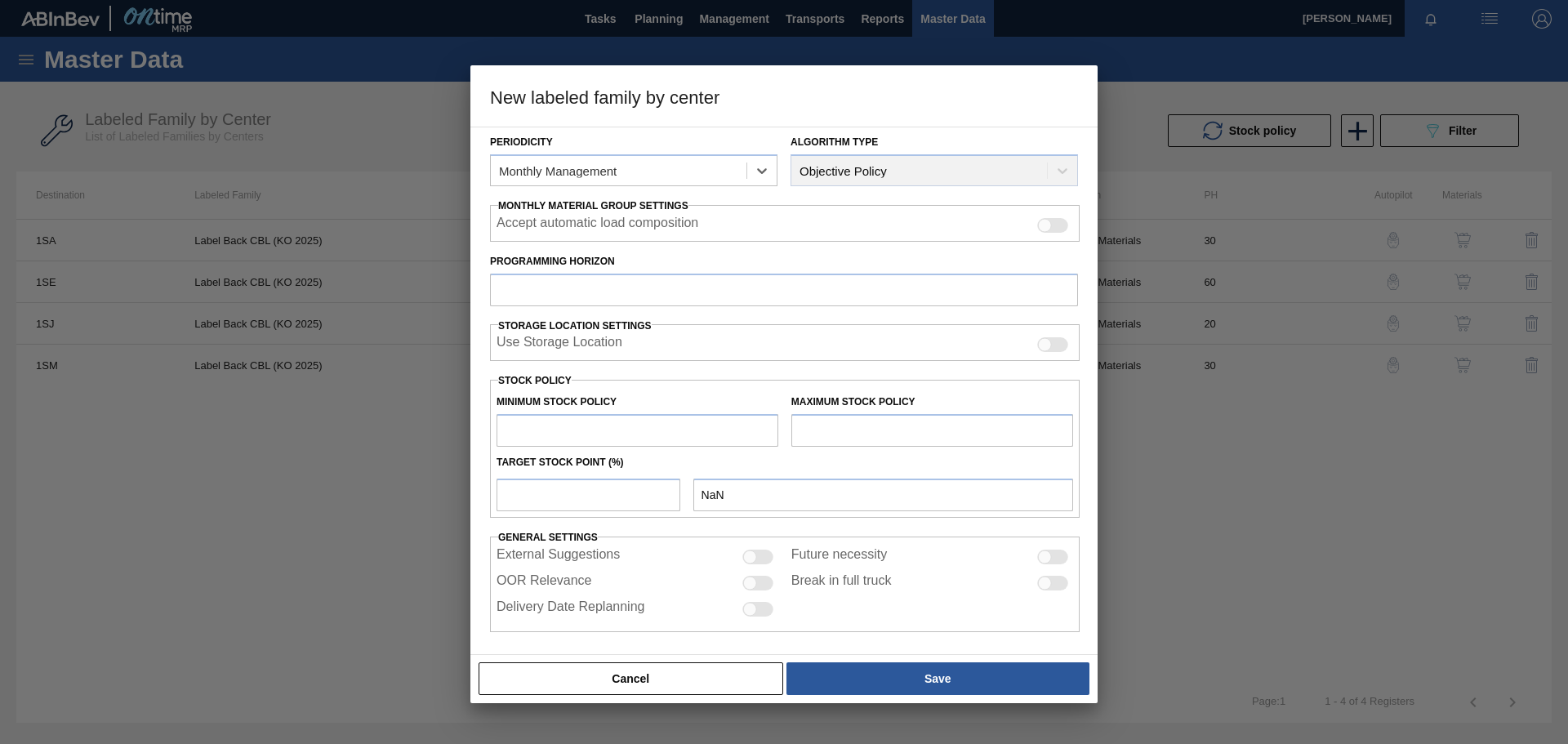
scroll to position [197, 0]
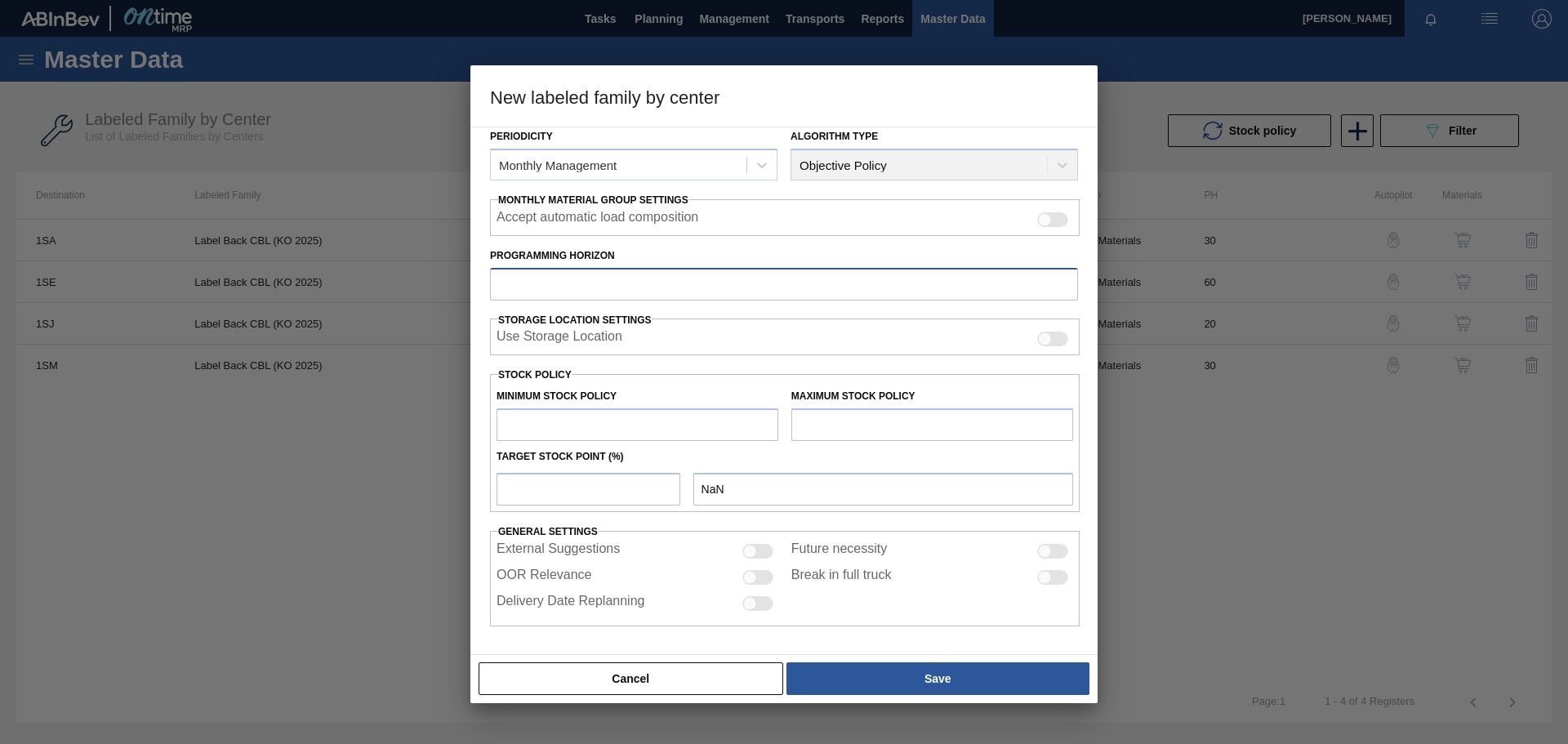
click at [601, 288] on input "Programming Horizon" at bounding box center [784, 283] width 588 height 32
click at [602, 420] on input "text" at bounding box center [637, 424] width 282 height 32
click at [859, 426] on input "text" at bounding box center [932, 424] width 282 height 32
click at [583, 489] on input "number" at bounding box center [588, 488] width 184 height 32
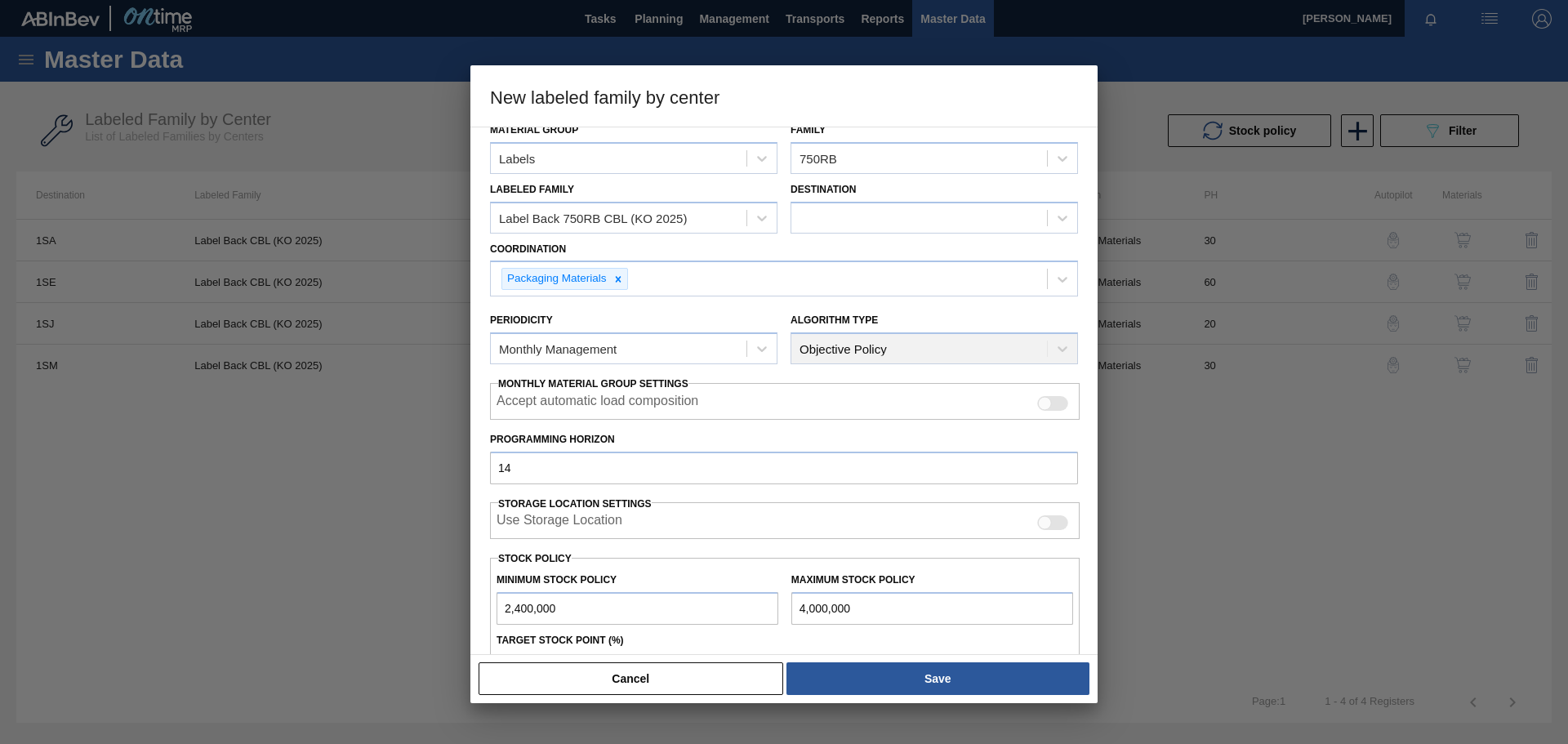
scroll to position [0, 0]
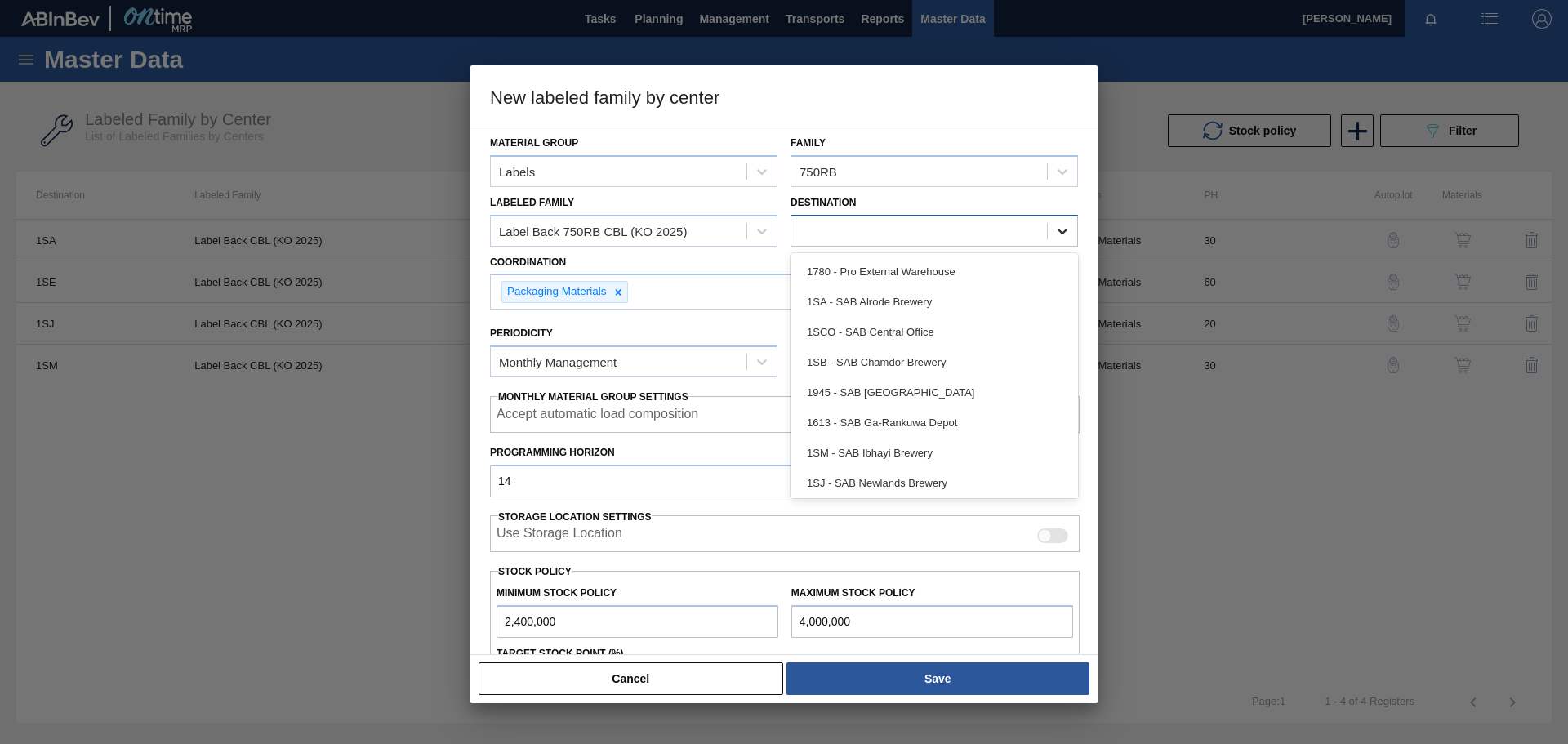
click at [1045, 229] on icon at bounding box center [1062, 231] width 17 height 17
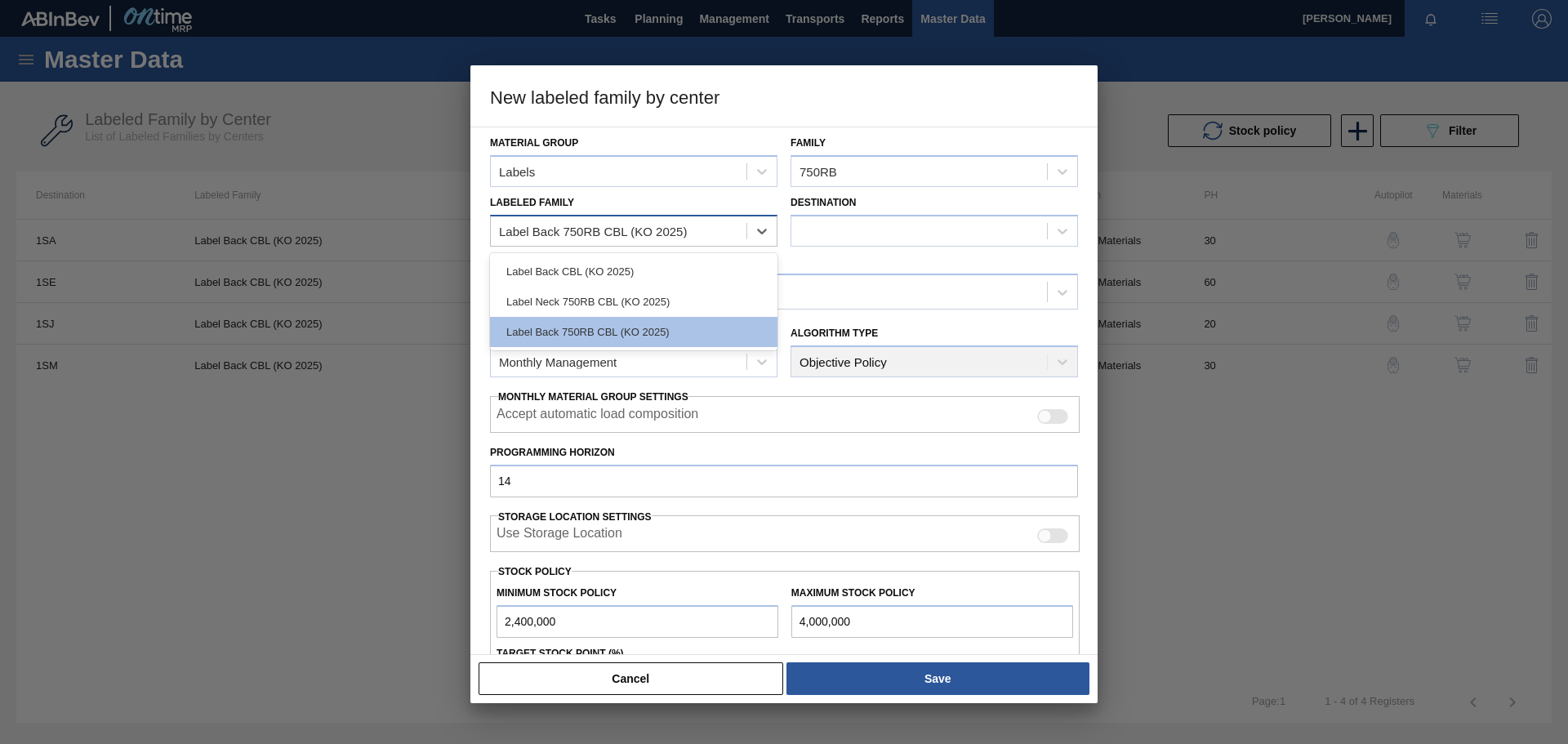
click at [711, 226] on div "Label Back 750RB CBL (KO 2025)" at bounding box center [618, 230] width 256 height 24
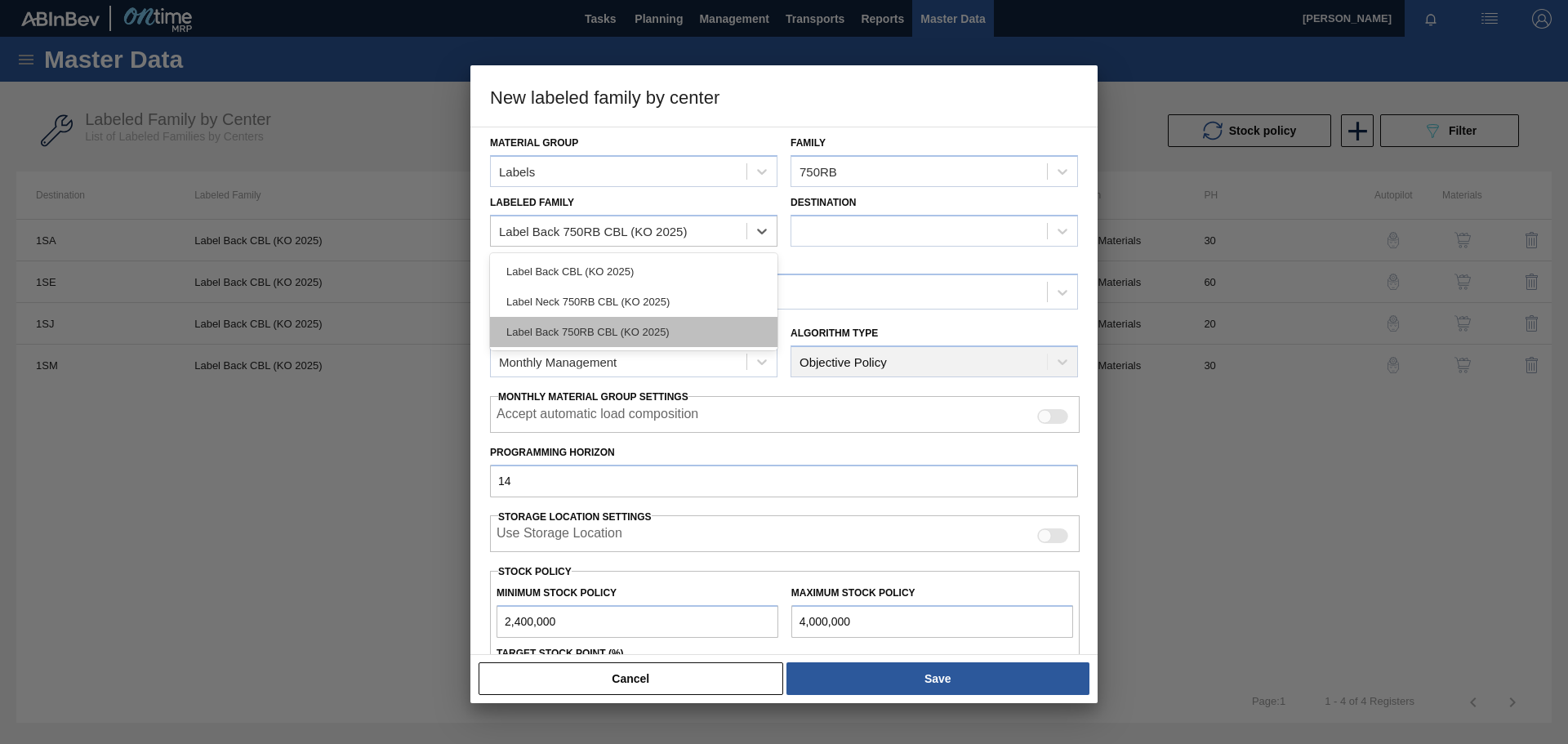
click at [630, 331] on div "Label Back 750RB CBL (KO 2025)" at bounding box center [634, 331] width 288 height 31
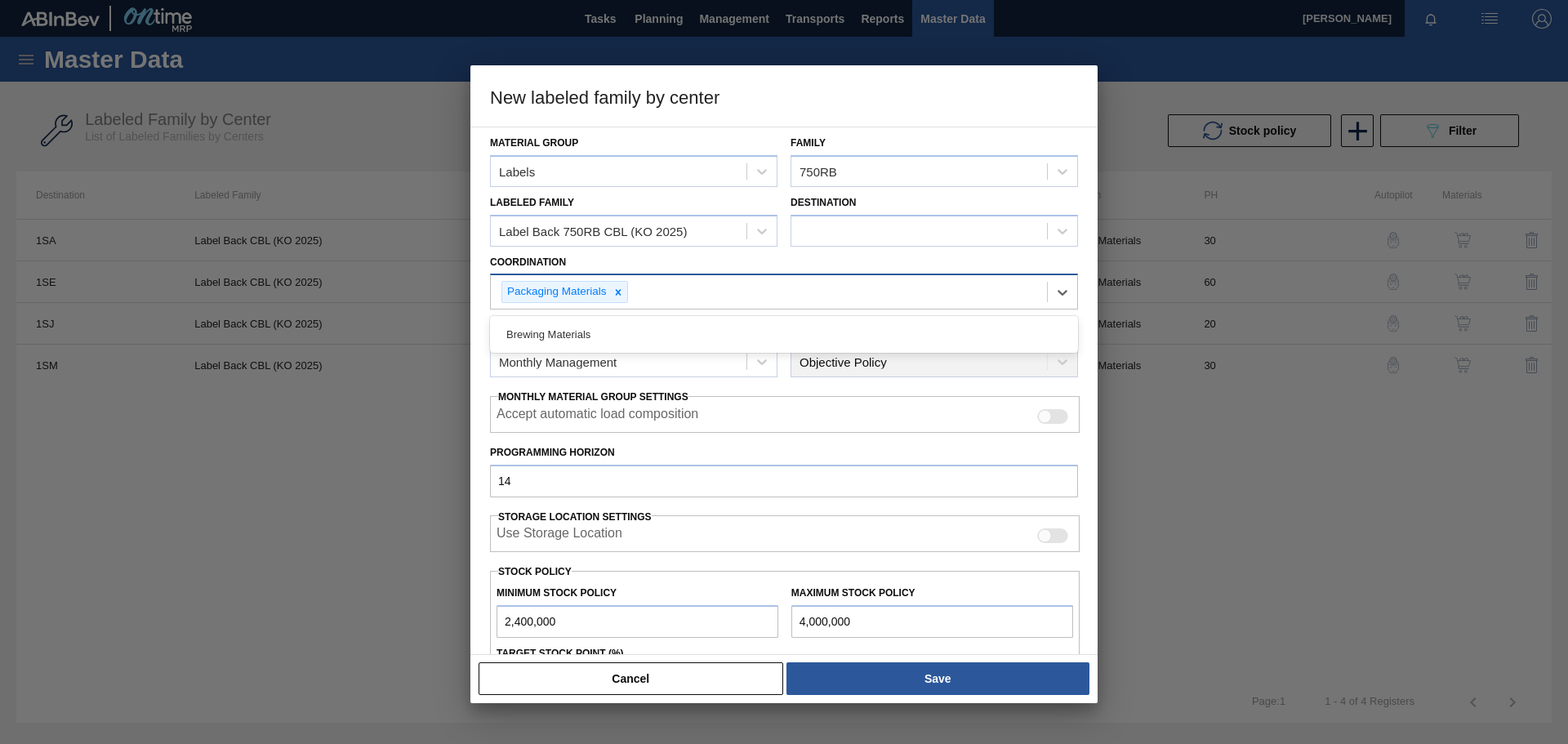
click at [801, 289] on div "Packaging Materials" at bounding box center [769, 292] width 556 height 33
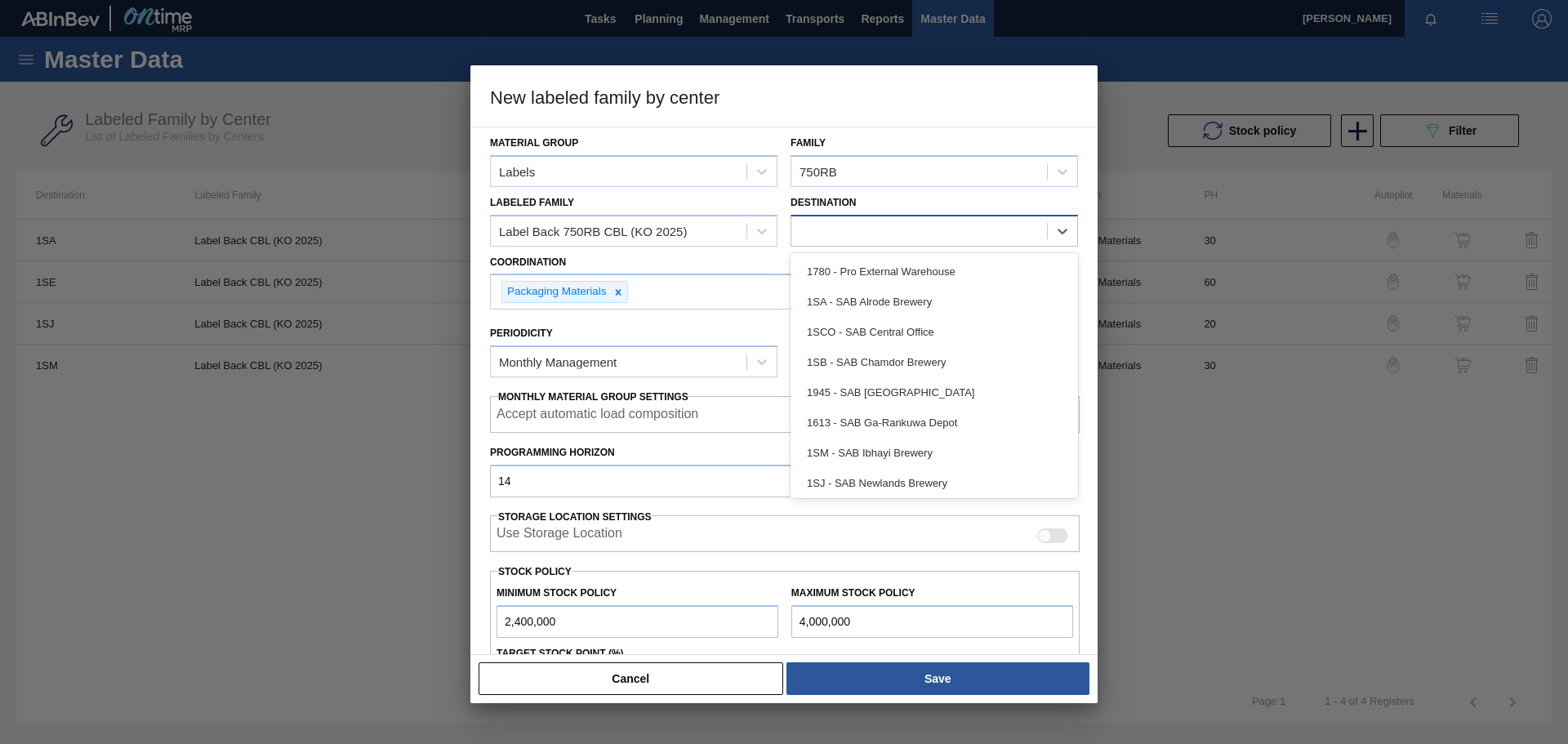
click at [894, 229] on div at bounding box center [919, 230] width 256 height 24
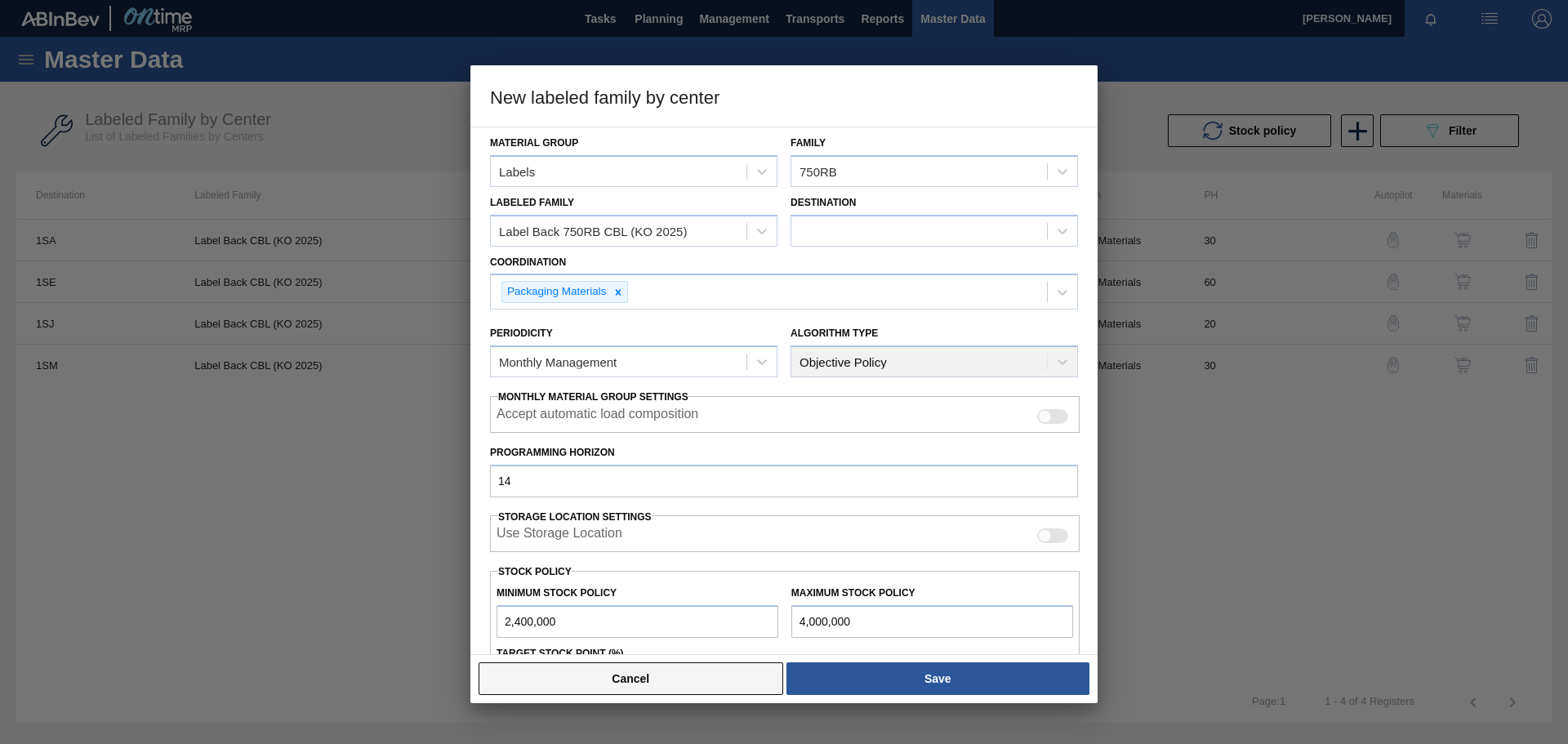
click at [626, 515] on button "Cancel" at bounding box center [631, 679] width 304 height 32
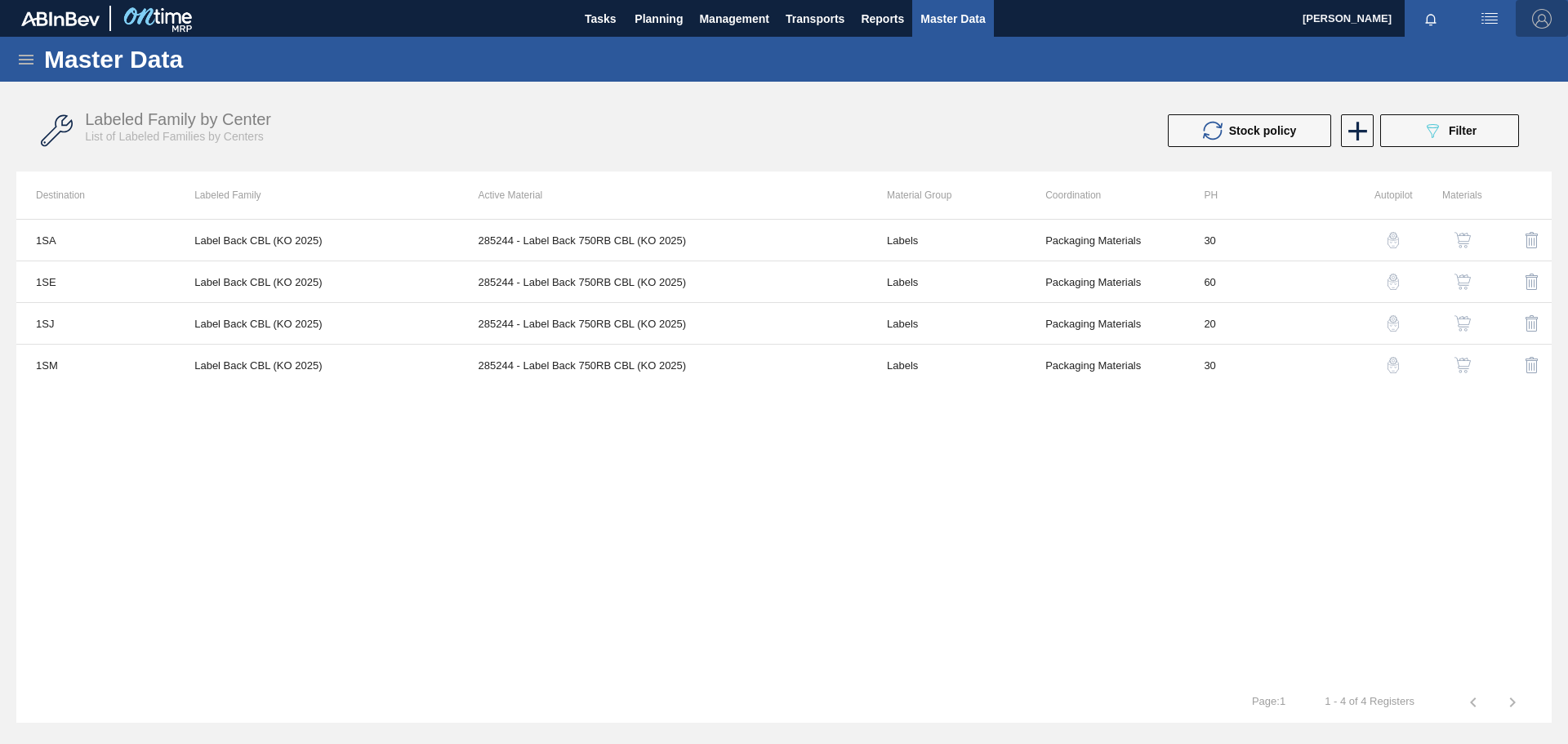
click at [1045, 19] on span "button" at bounding box center [1542, 18] width 39 height 19
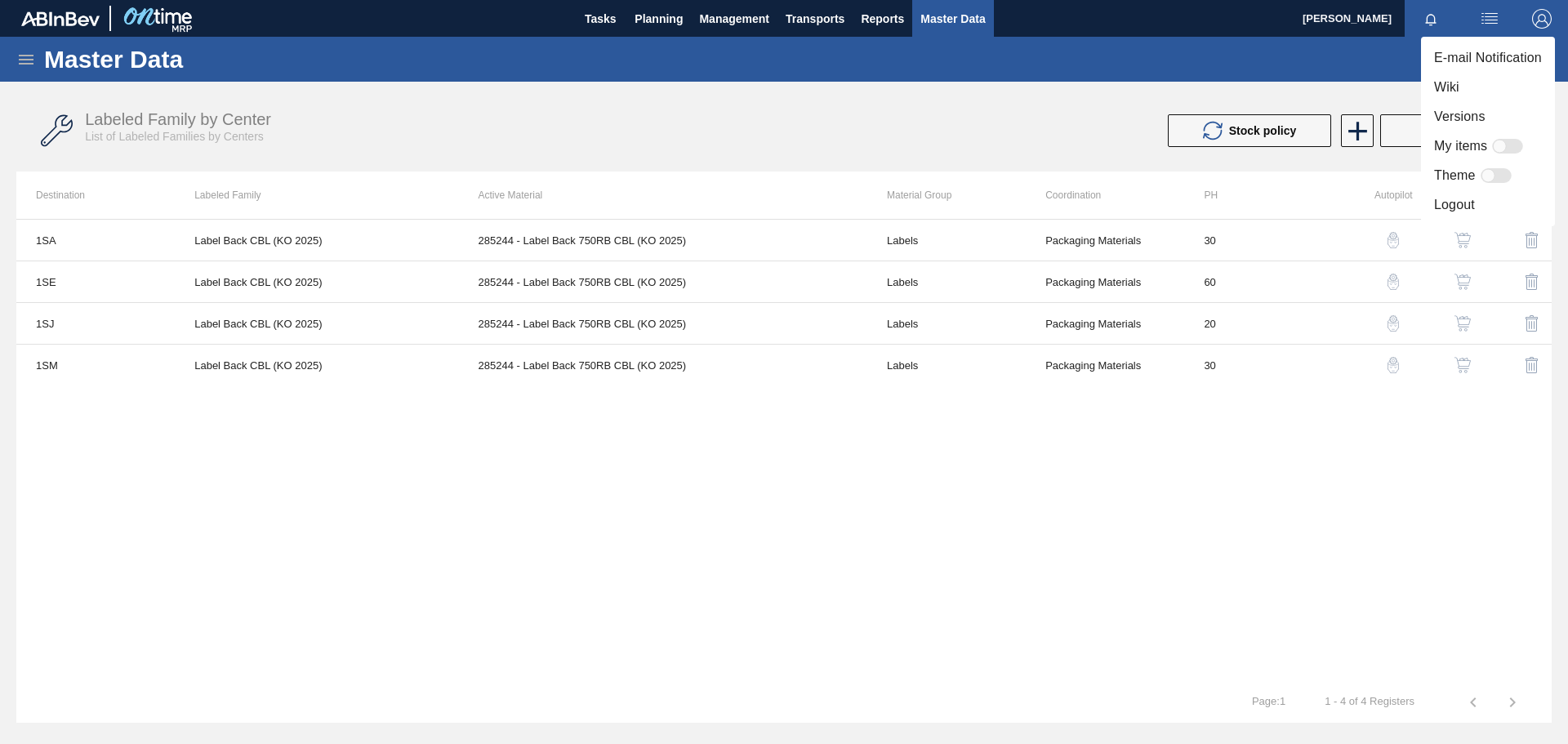
click at [669, 17] on div at bounding box center [784, 372] width 1568 height 744
click at [669, 17] on span "Planning" at bounding box center [658, 18] width 48 height 19
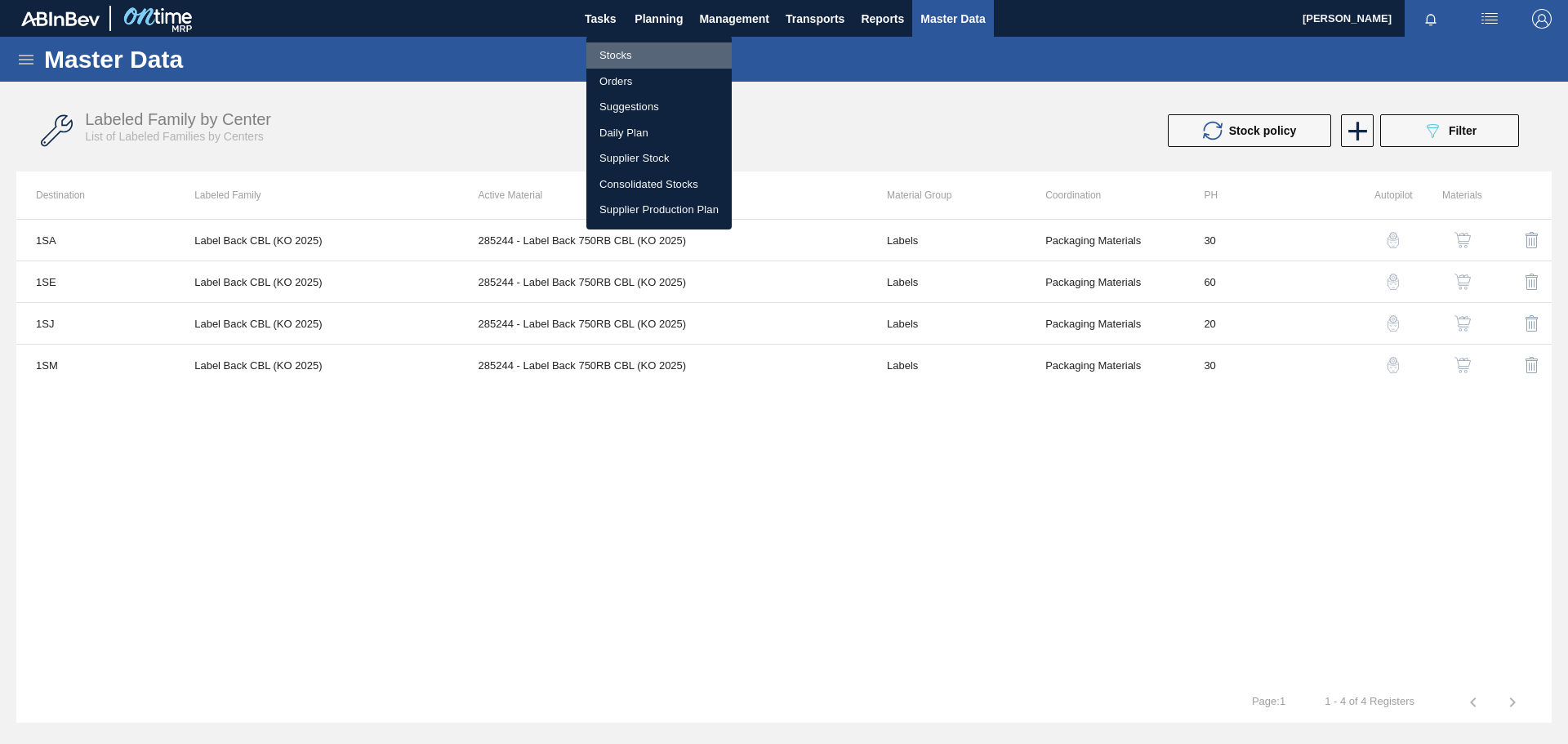
click at [628, 47] on li "Stocks" at bounding box center [659, 56] width 146 height 26
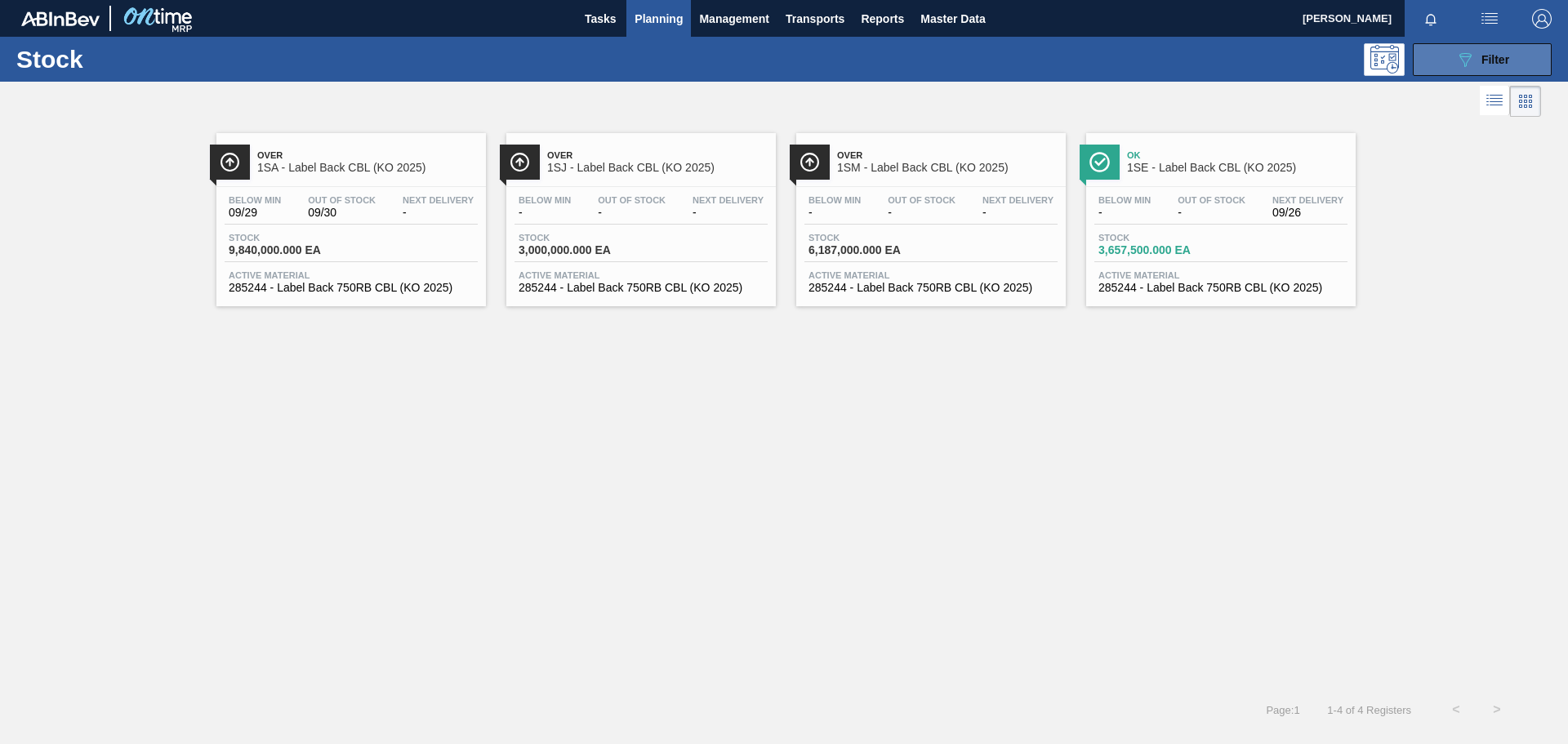
click at [1045, 63] on span "Filter" at bounding box center [1496, 59] width 28 height 13
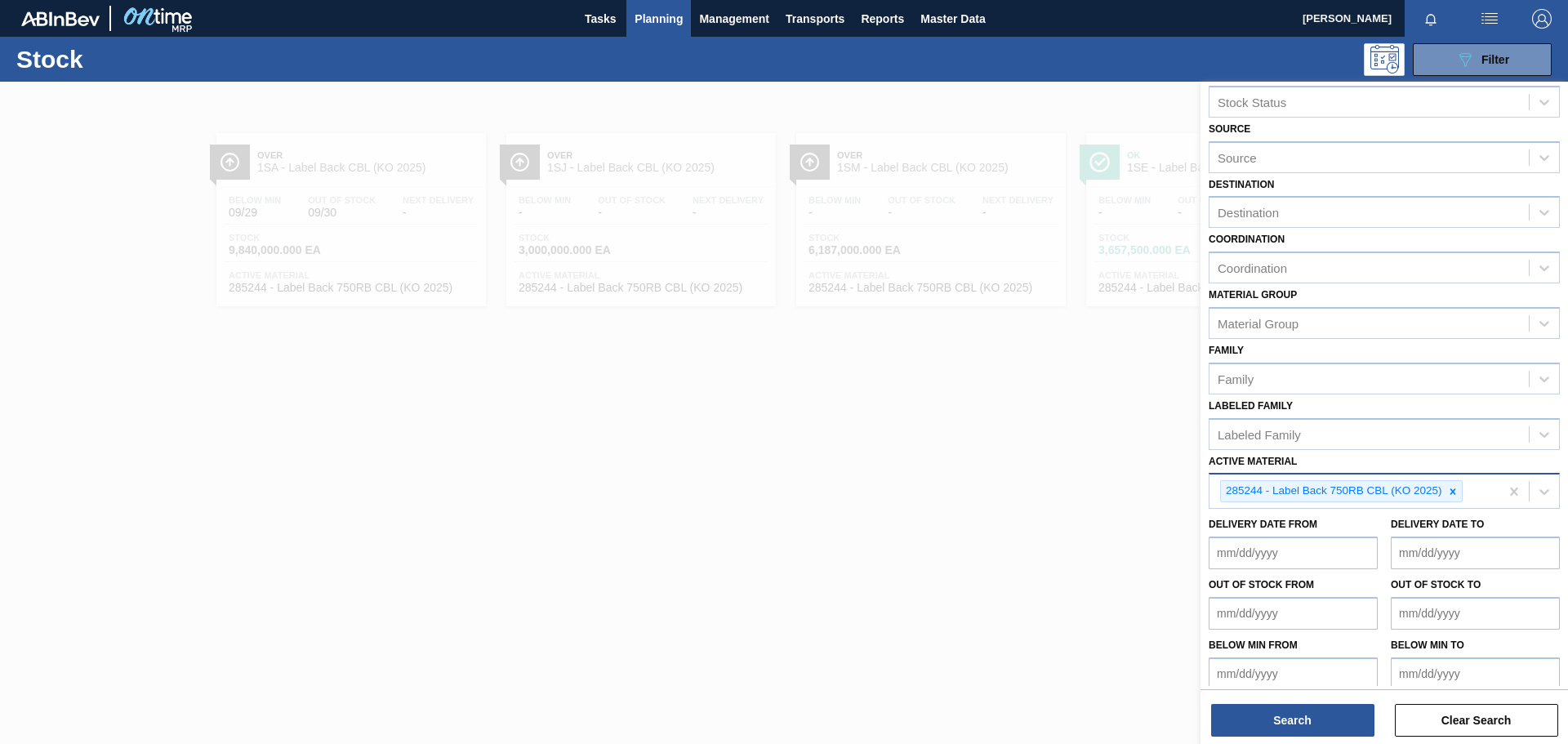
scroll to position [40, 0]
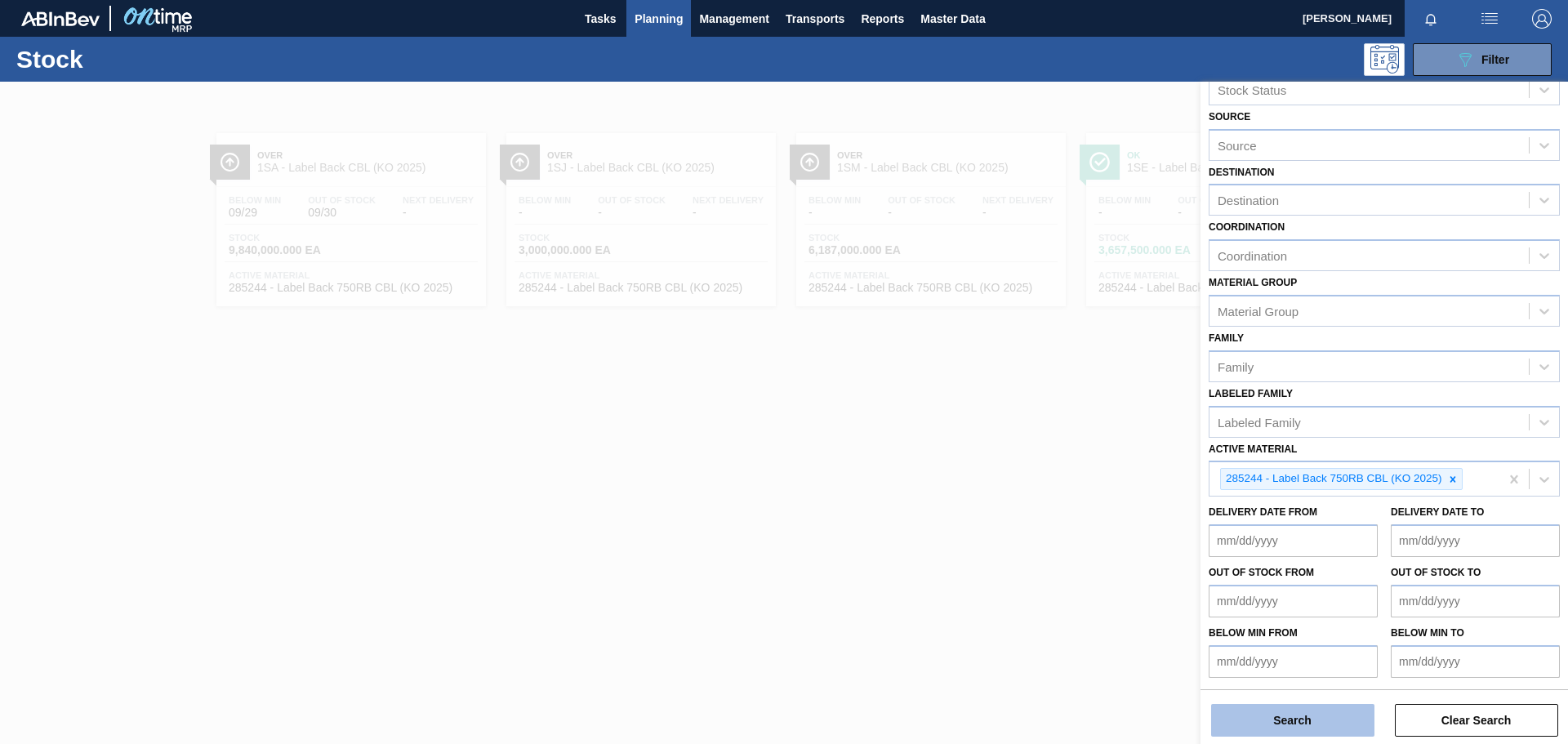
click at [1045, 515] on button "Search" at bounding box center [1292, 720] width 163 height 32
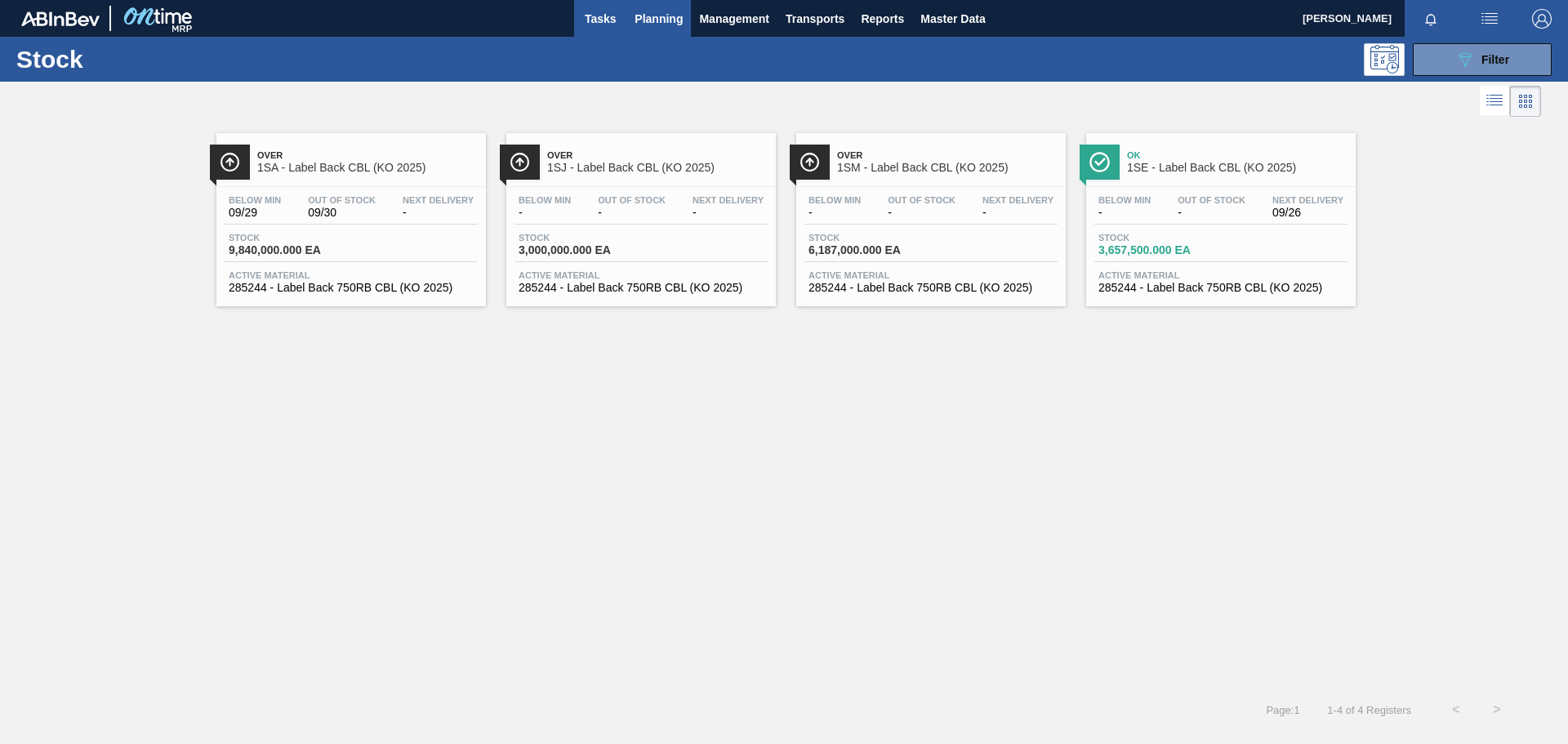
click at [597, 25] on span "Tasks" at bounding box center [600, 18] width 36 height 19
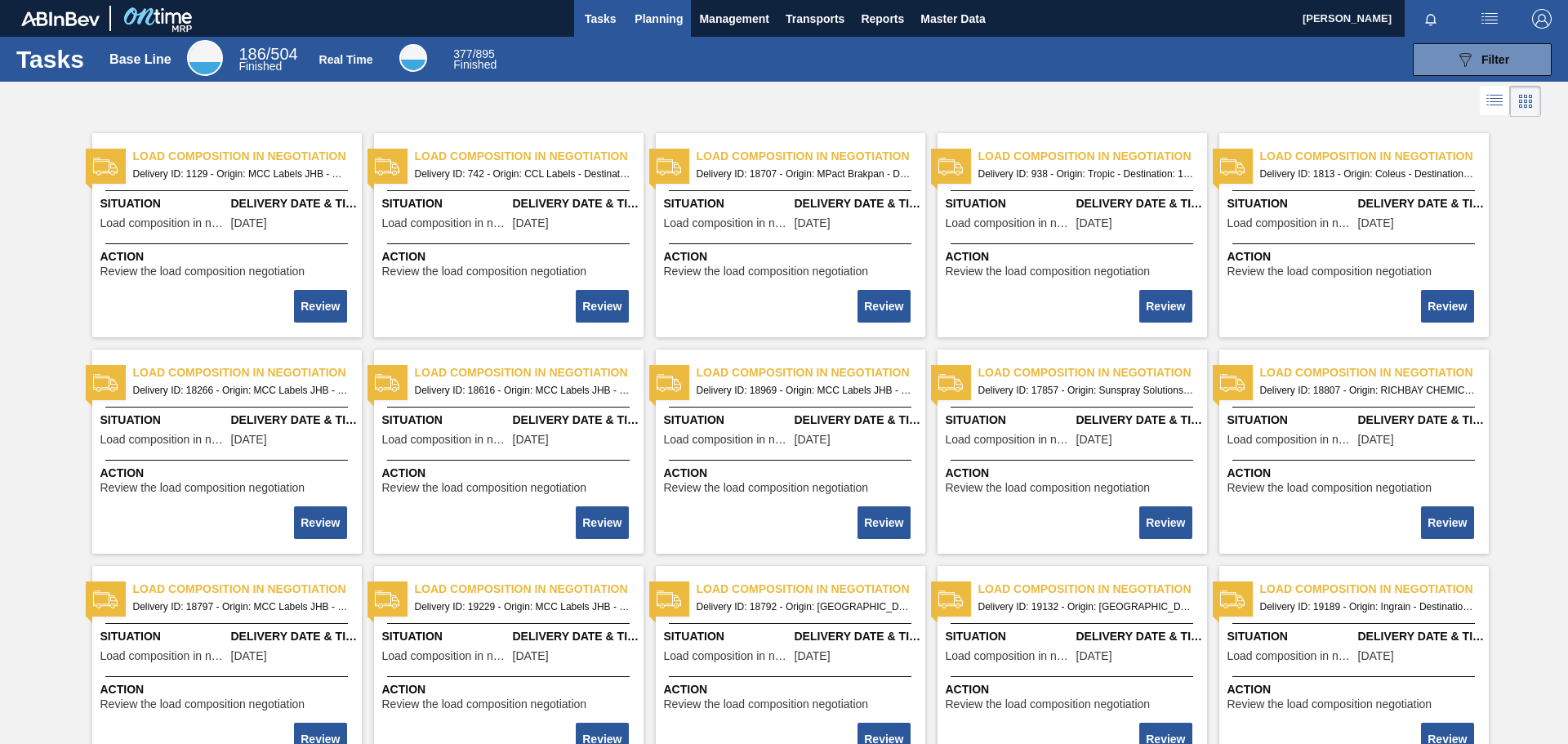
click at [672, 17] on span "Planning" at bounding box center [658, 18] width 48 height 19
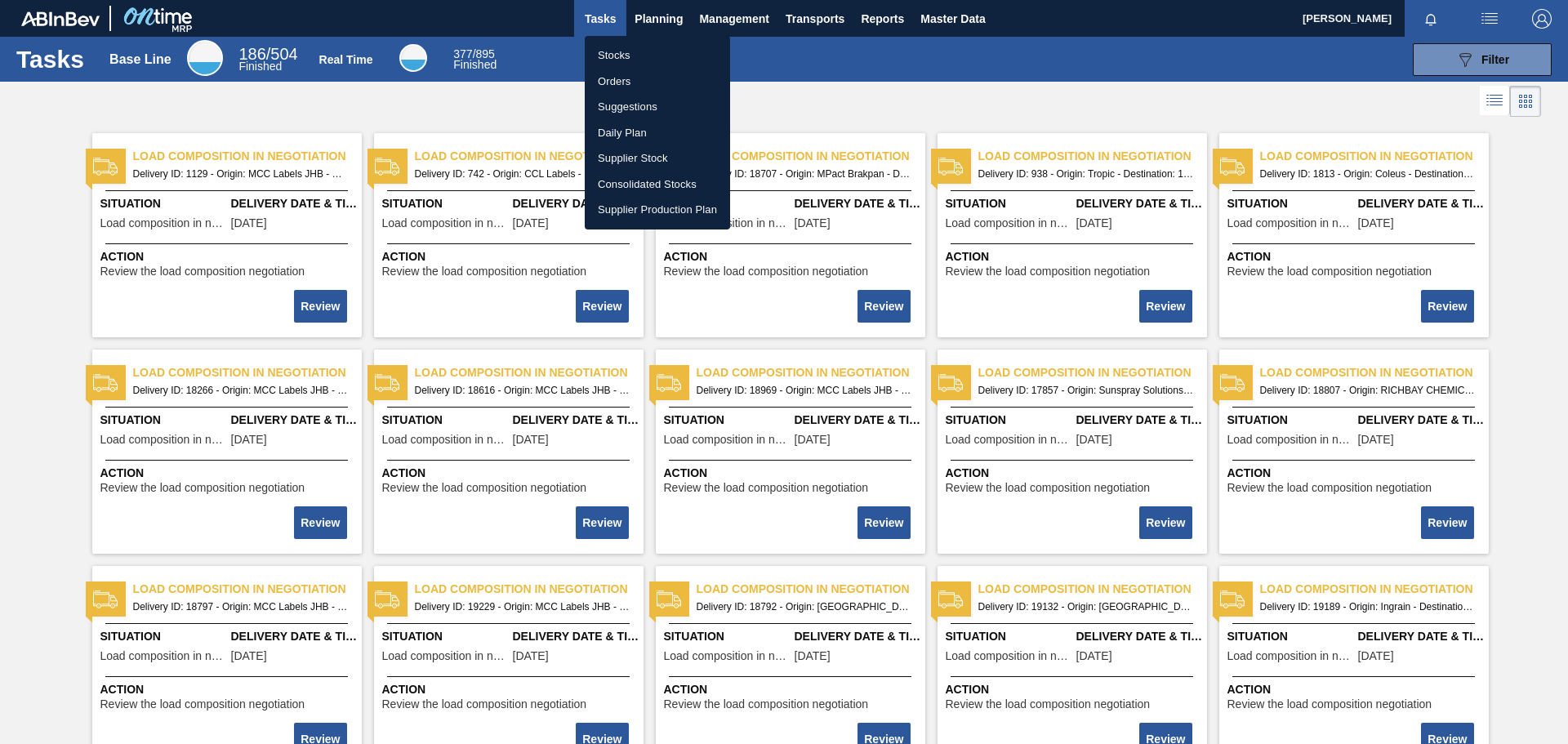
click at [767, 19] on div at bounding box center [784, 372] width 1568 height 744
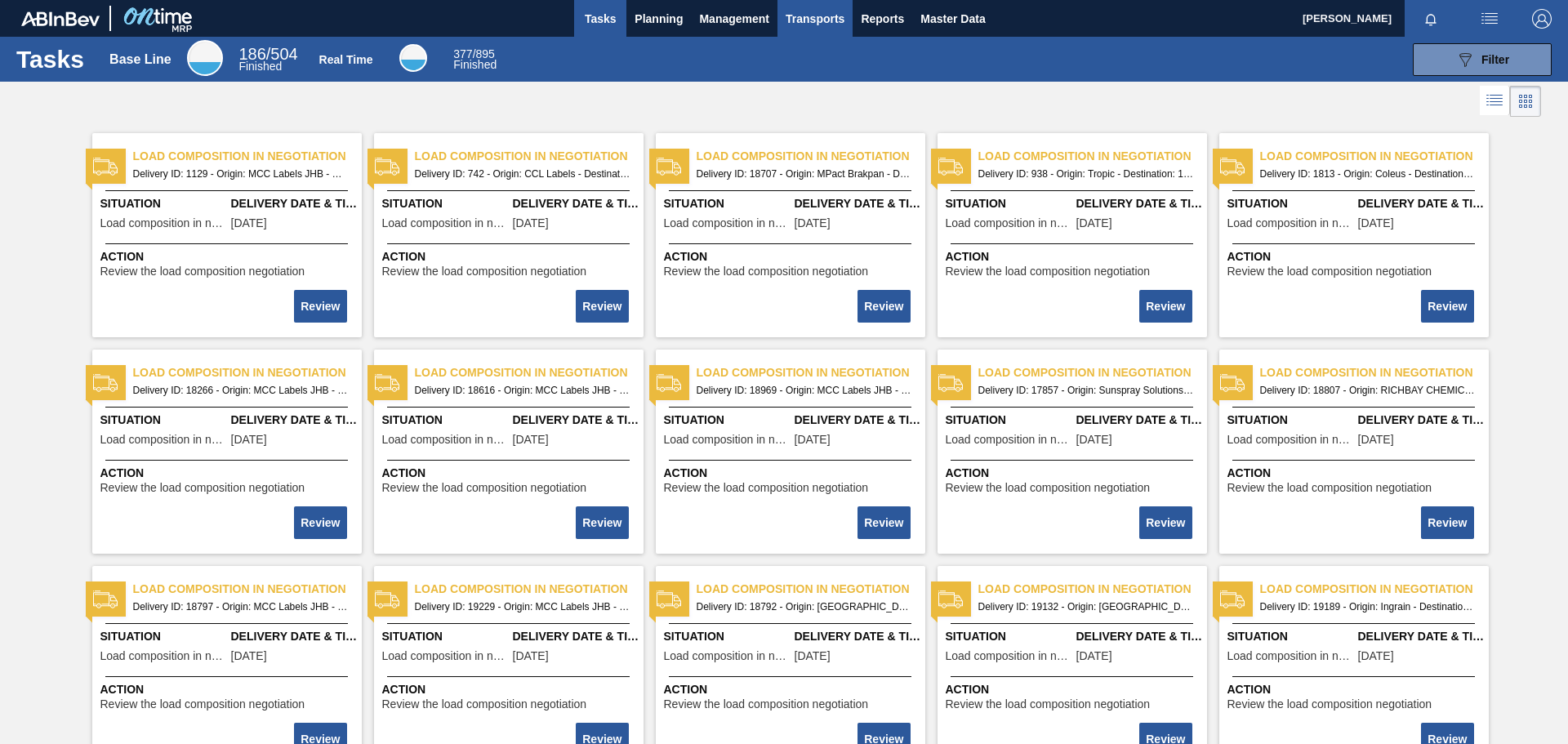
click at [826, 18] on span "Transports" at bounding box center [815, 18] width 58 height 19
click at [887, 16] on div at bounding box center [784, 372] width 1568 height 744
click at [957, 17] on span "Master Data" at bounding box center [953, 18] width 65 height 19
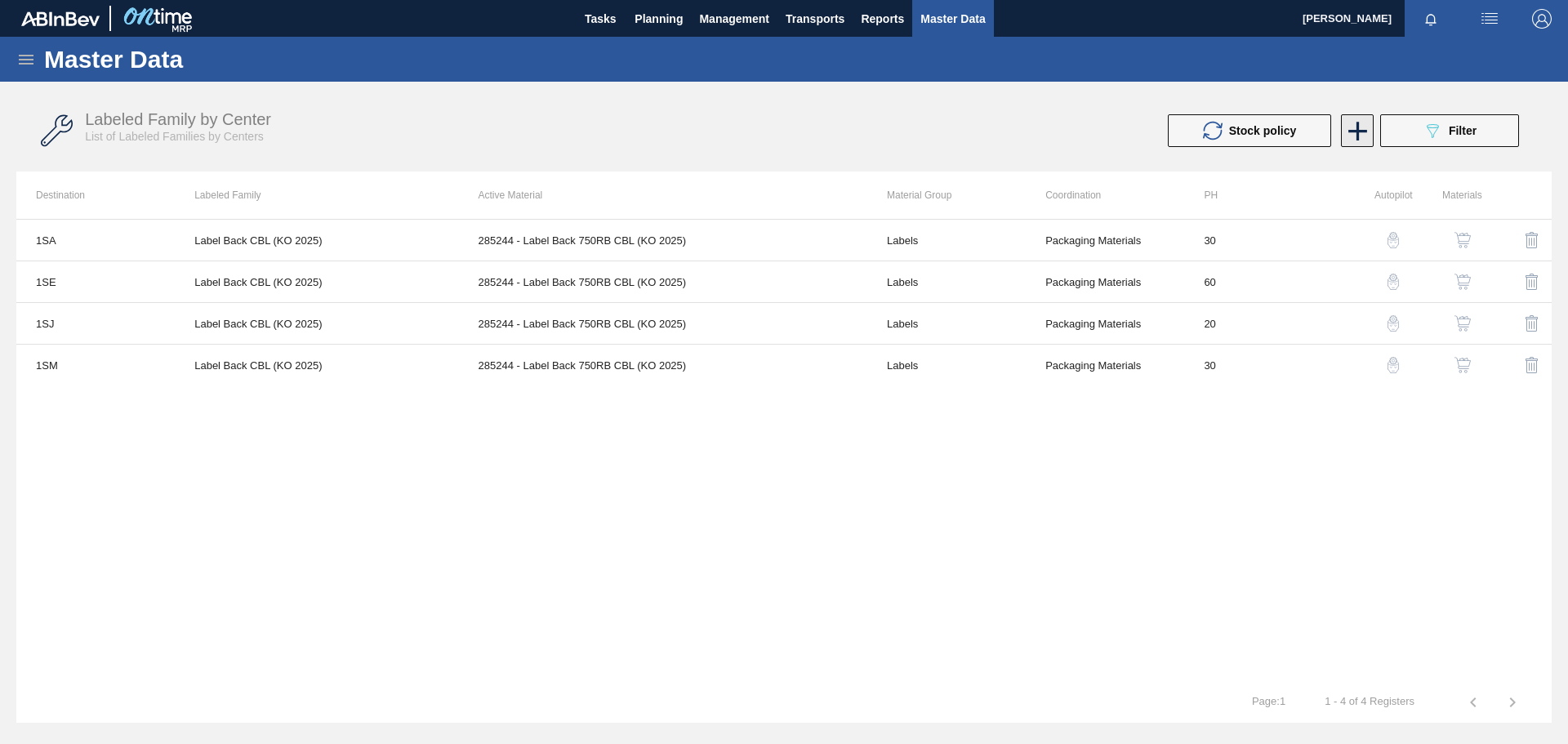
click at [1045, 125] on icon at bounding box center [1358, 131] width 32 height 32
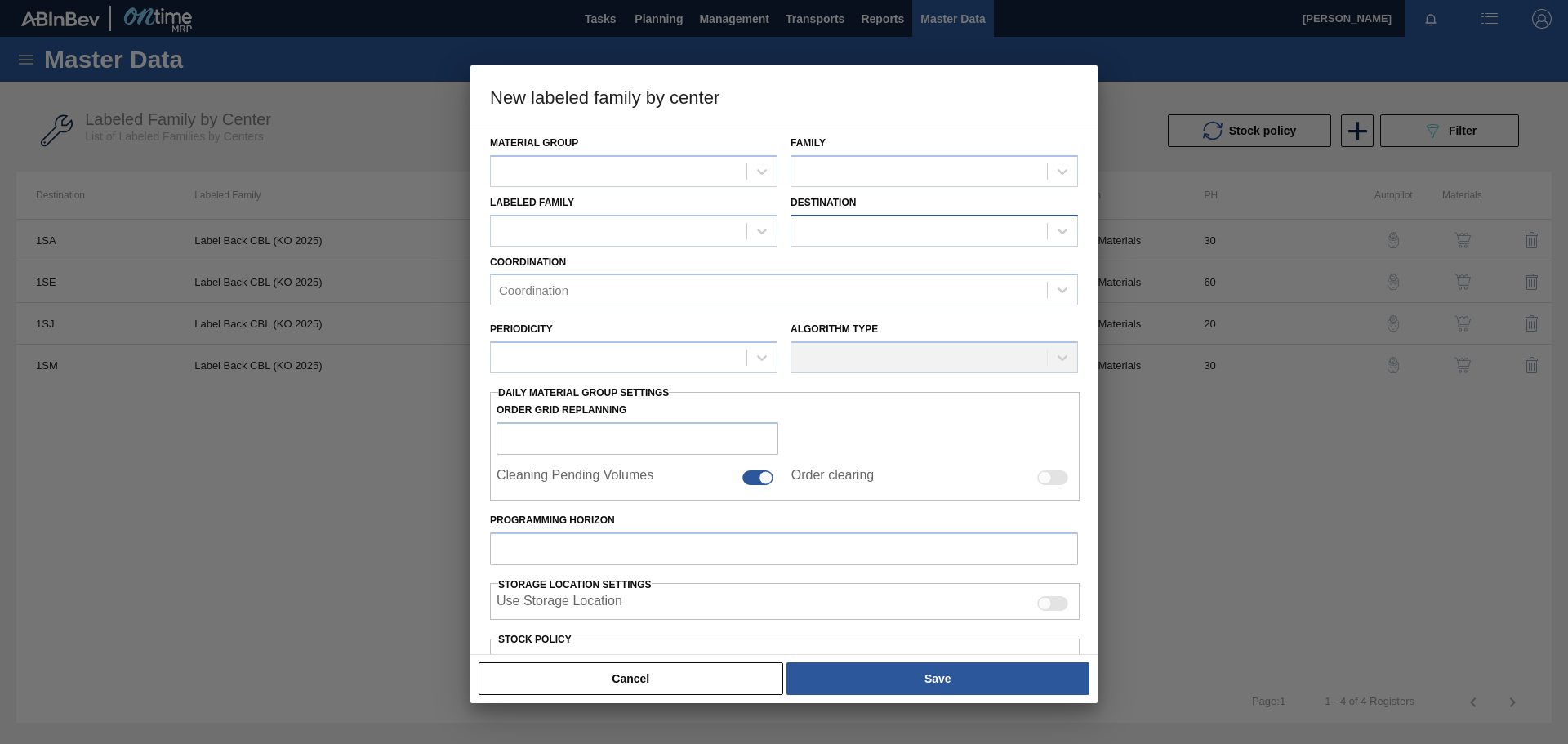
click at [842, 224] on div at bounding box center [919, 230] width 256 height 24
click at [718, 162] on div at bounding box center [618, 171] width 256 height 24
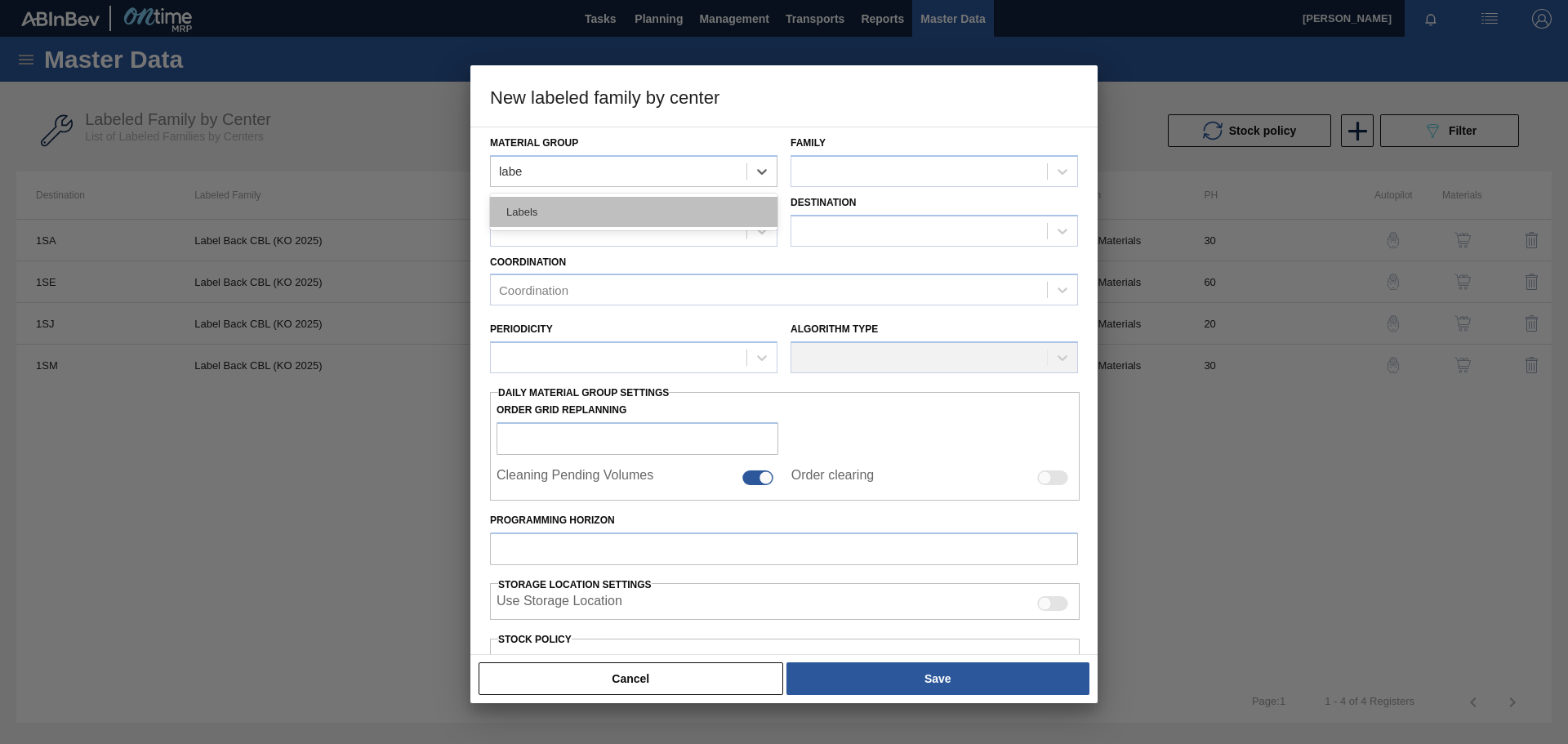
click at [647, 208] on div "Labels" at bounding box center [634, 212] width 288 height 31
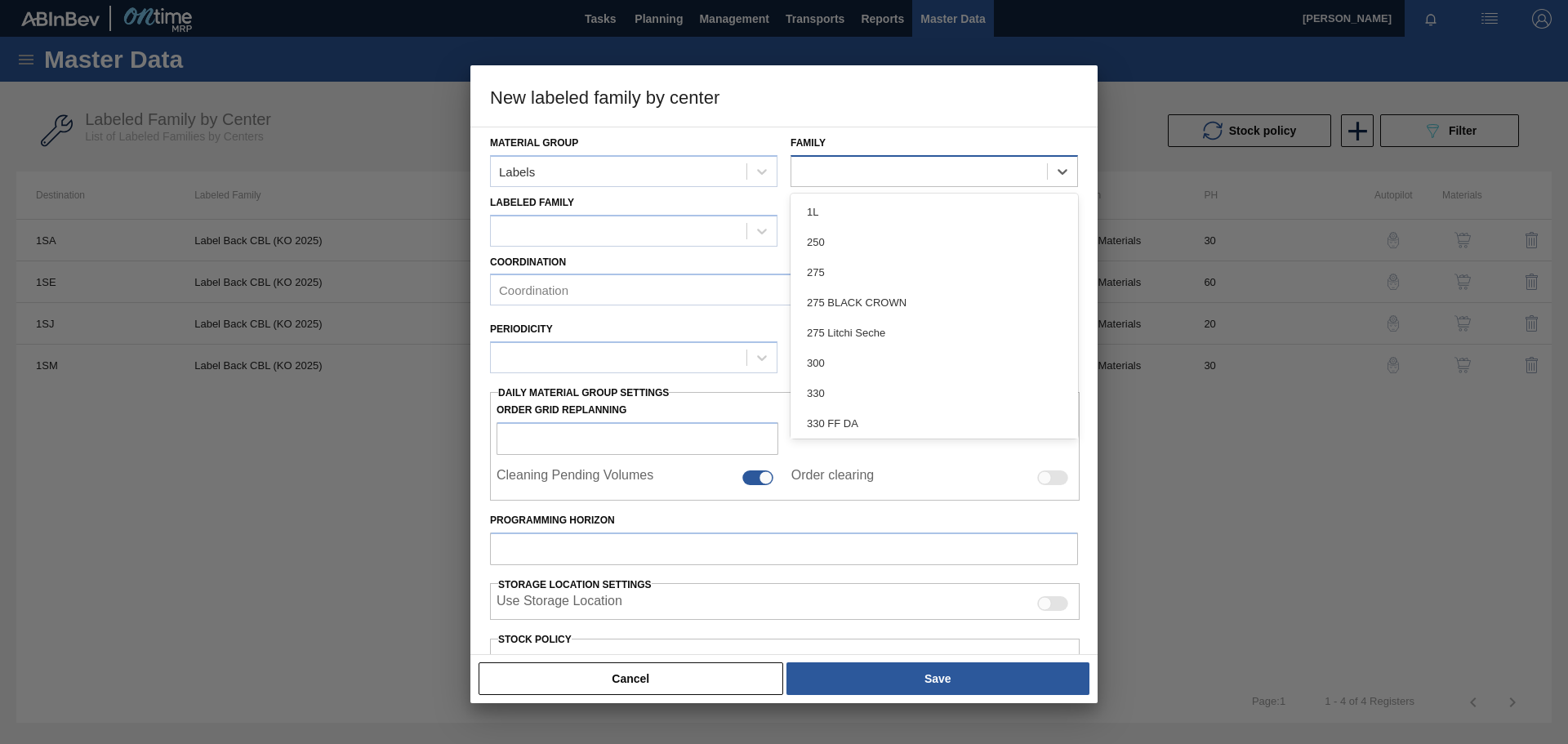
click at [921, 168] on div at bounding box center [919, 171] width 256 height 24
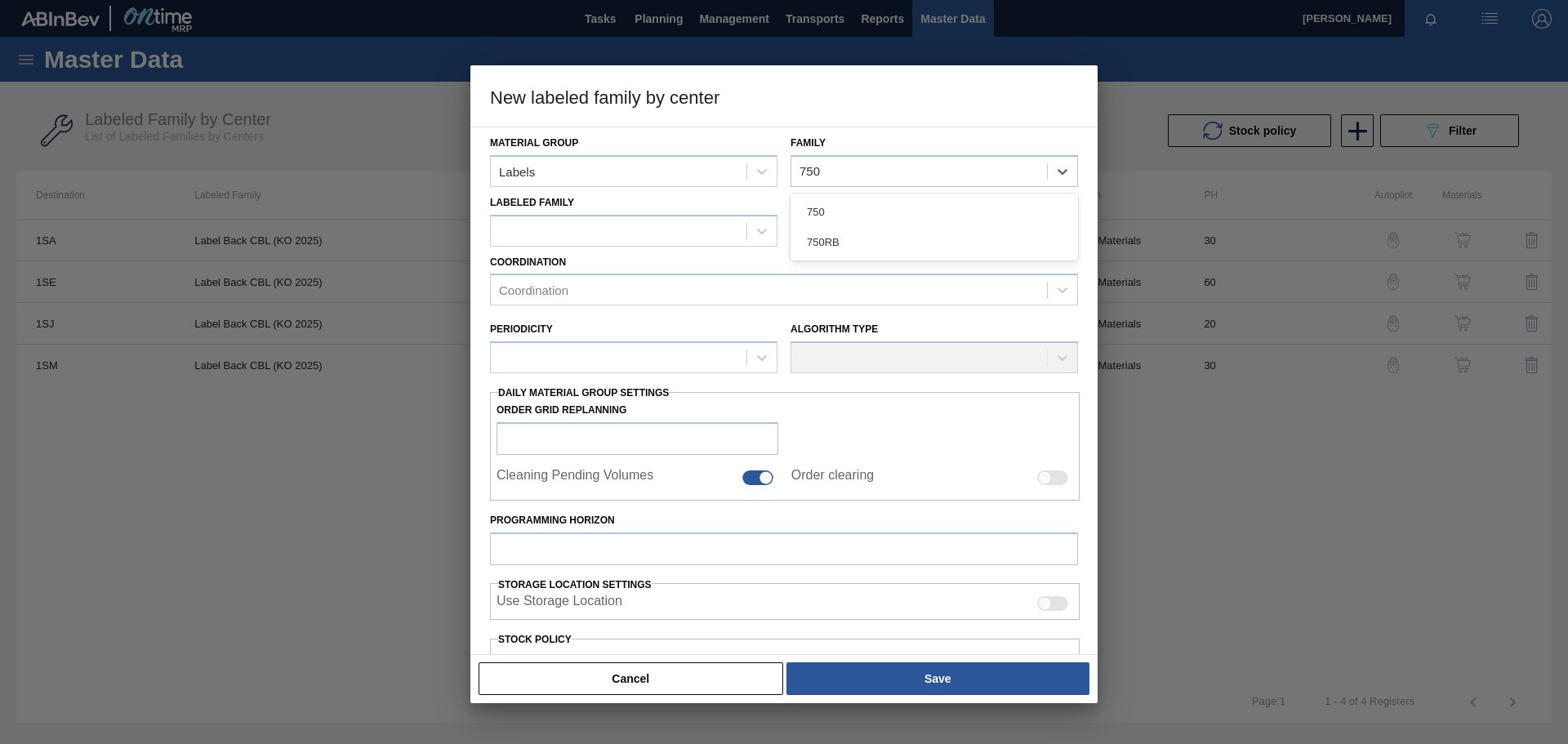
drag, startPoint x: 833, startPoint y: 245, endPoint x: 825, endPoint y: 243, distance: 8.2
click at [825, 242] on div "750RB" at bounding box center [935, 242] width 288 height 31
click at [573, 226] on div at bounding box center [618, 230] width 256 height 24
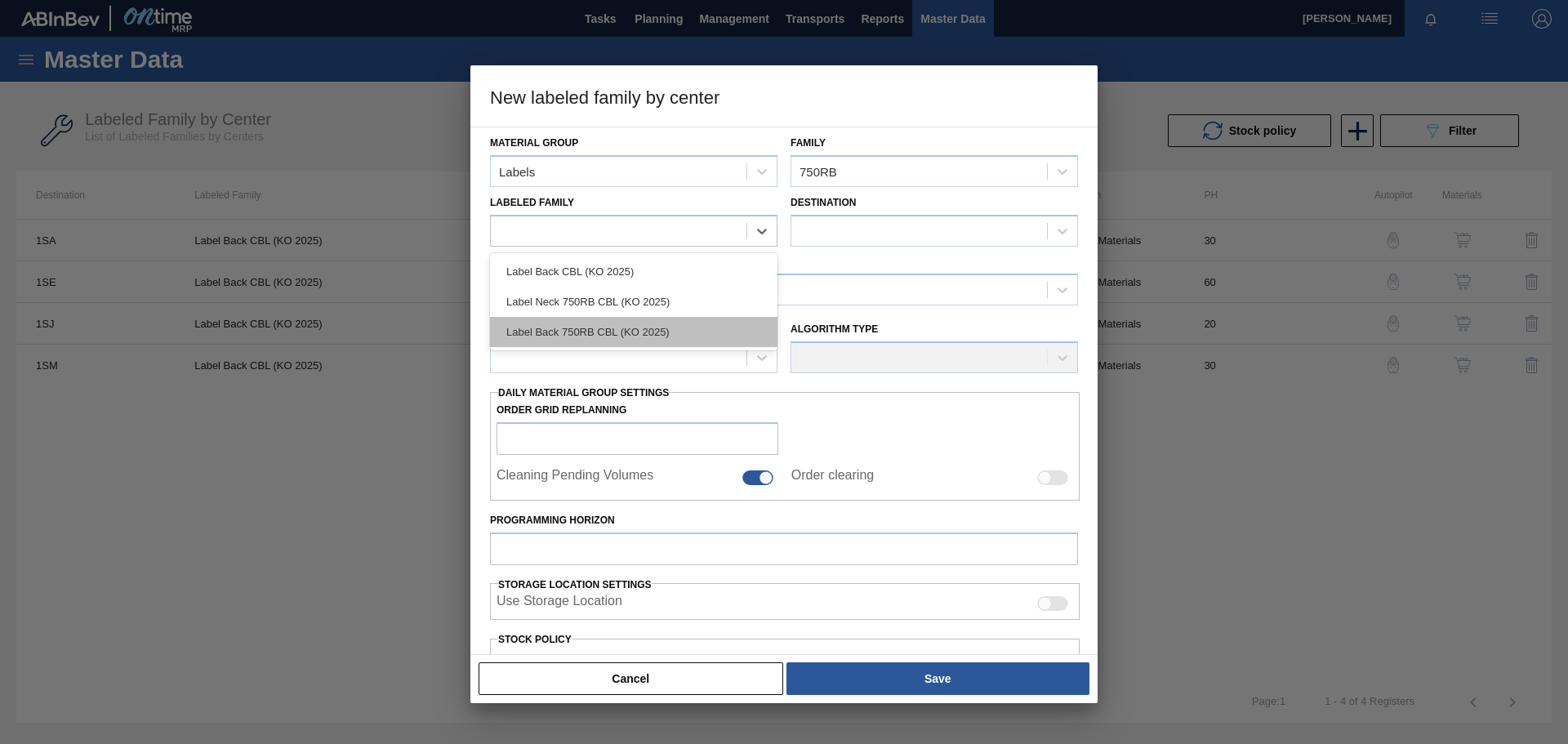
click at [603, 331] on div "Label Back 750RB CBL (KO 2025)" at bounding box center [634, 331] width 288 height 31
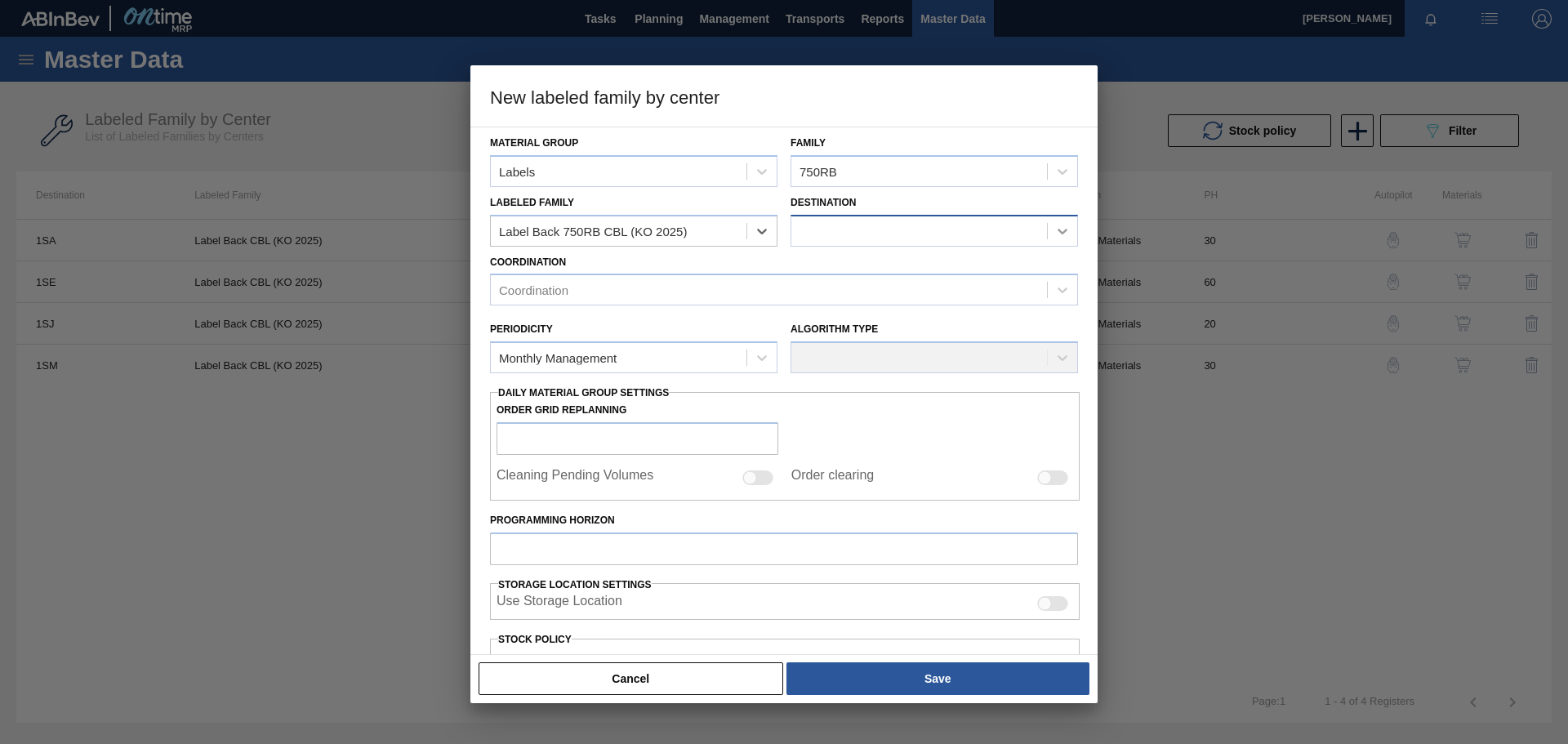
click at [1045, 229] on icon at bounding box center [1062, 231] width 17 height 17
click at [612, 515] on button "Cancel" at bounding box center [631, 679] width 304 height 32
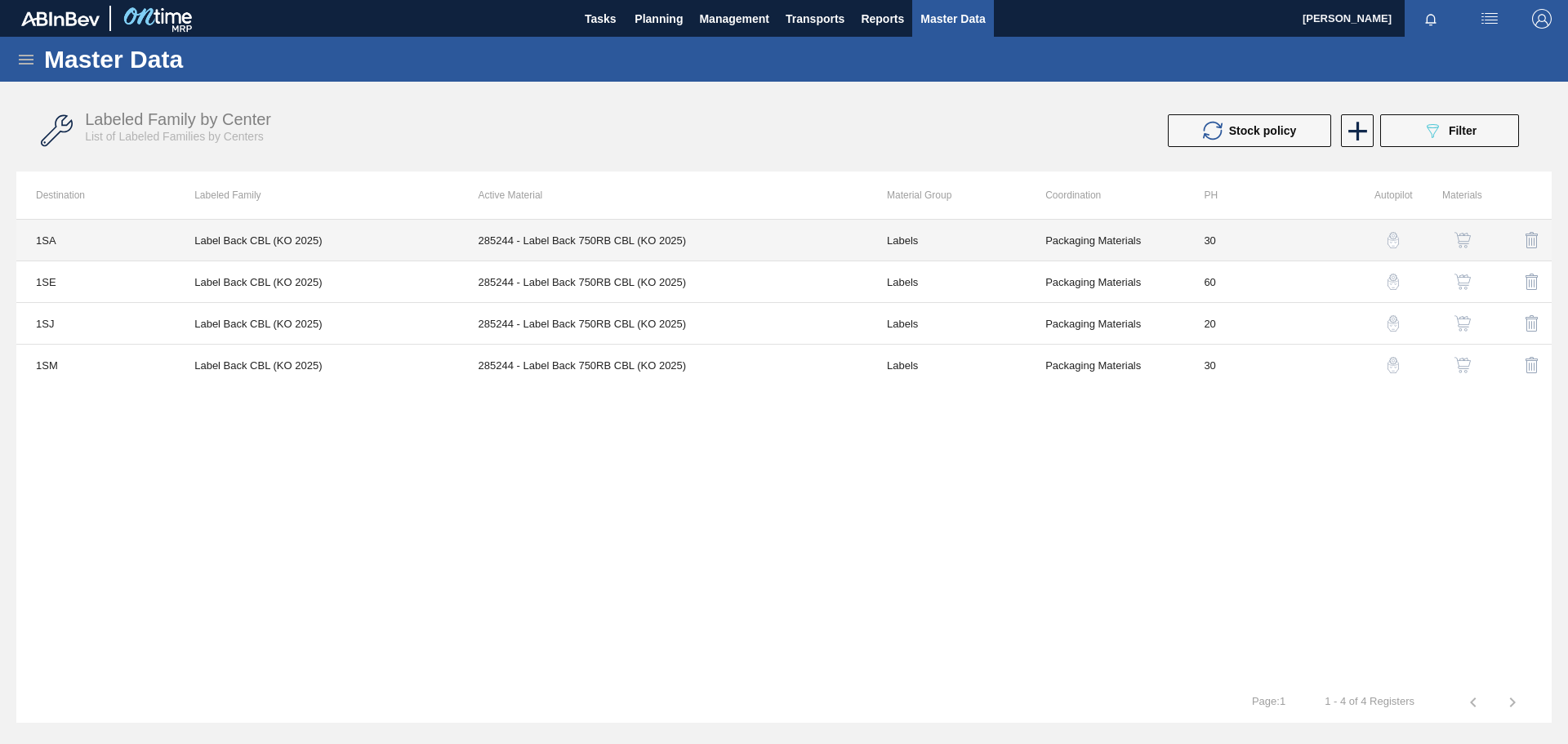
click at [435, 231] on td "Label Back CBL (KO 2025)" at bounding box center [316, 241] width 283 height 42
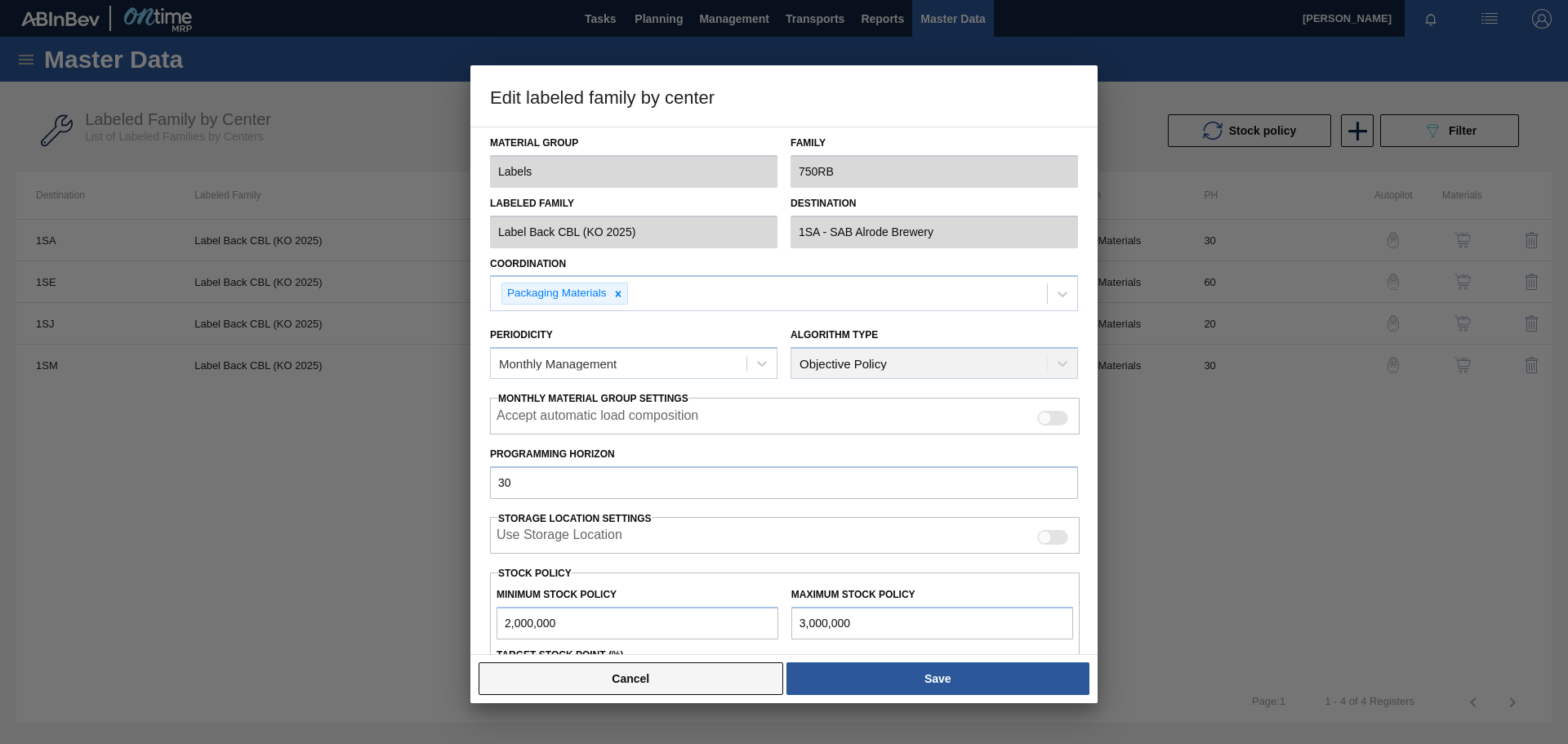
click at [661, 515] on button "Cancel" at bounding box center [631, 679] width 304 height 32
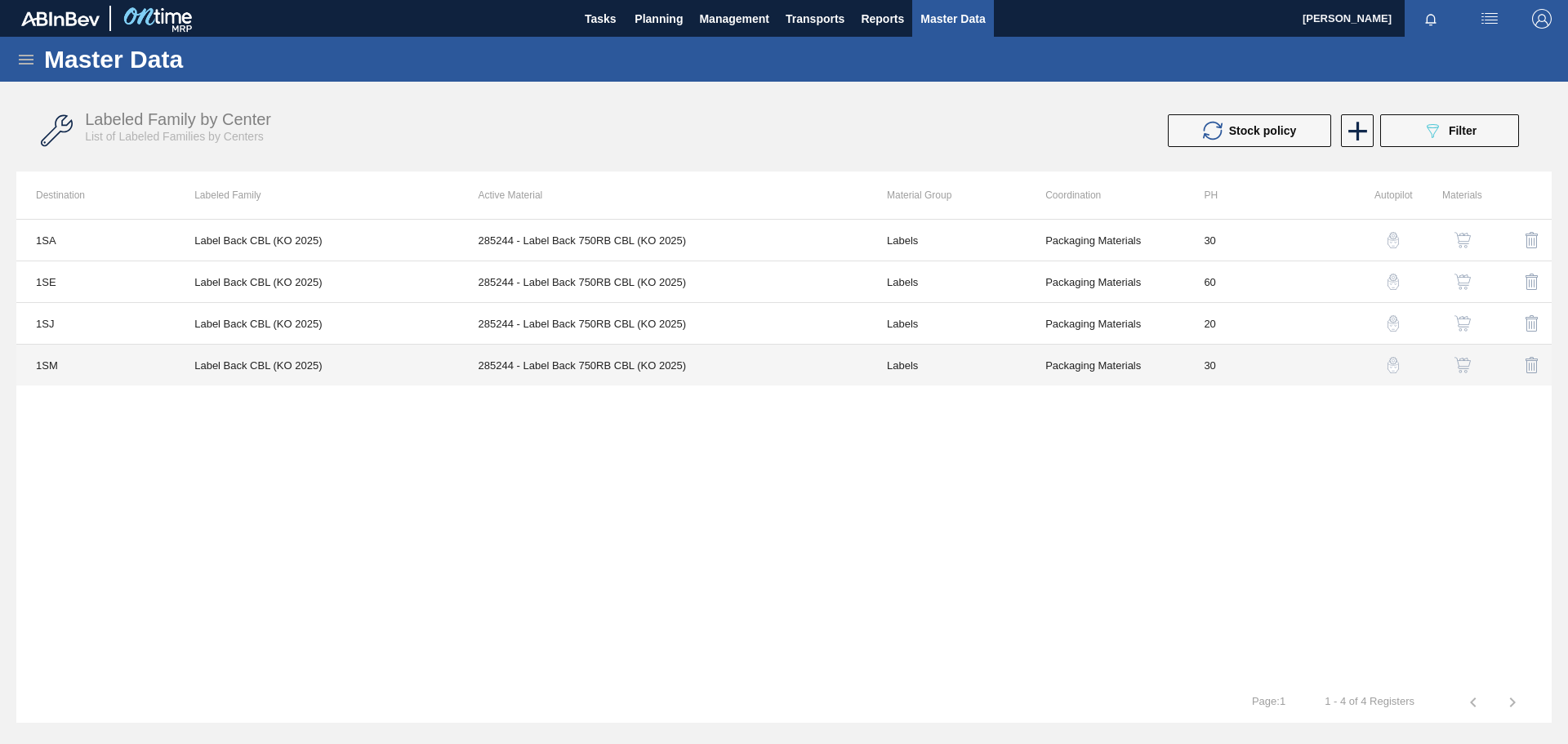
click at [634, 372] on td "285244 - Label Back 750RB CBL (KO 2025)" at bounding box center [663, 365] width 408 height 42
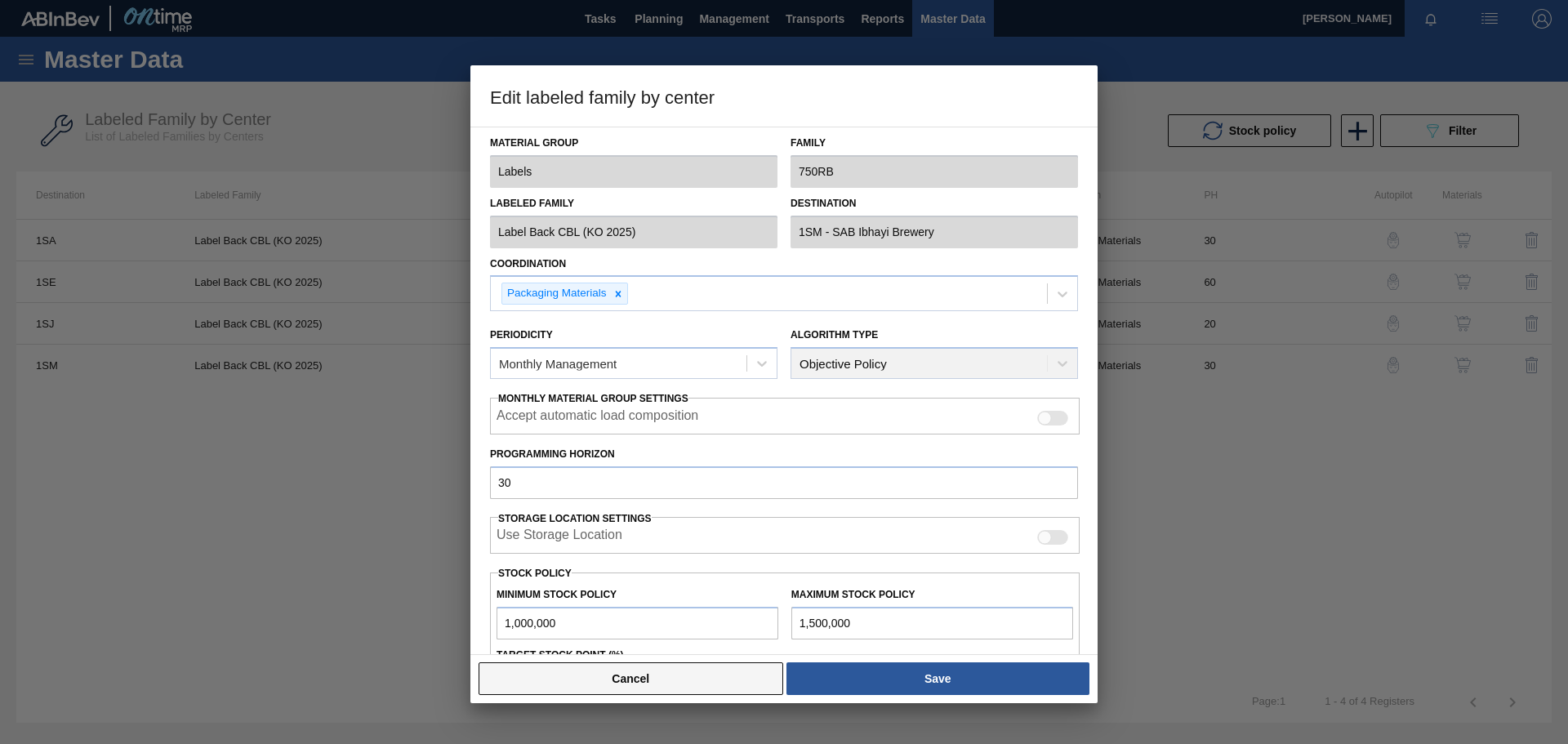
click at [586, 515] on button "Cancel" at bounding box center [631, 679] width 304 height 32
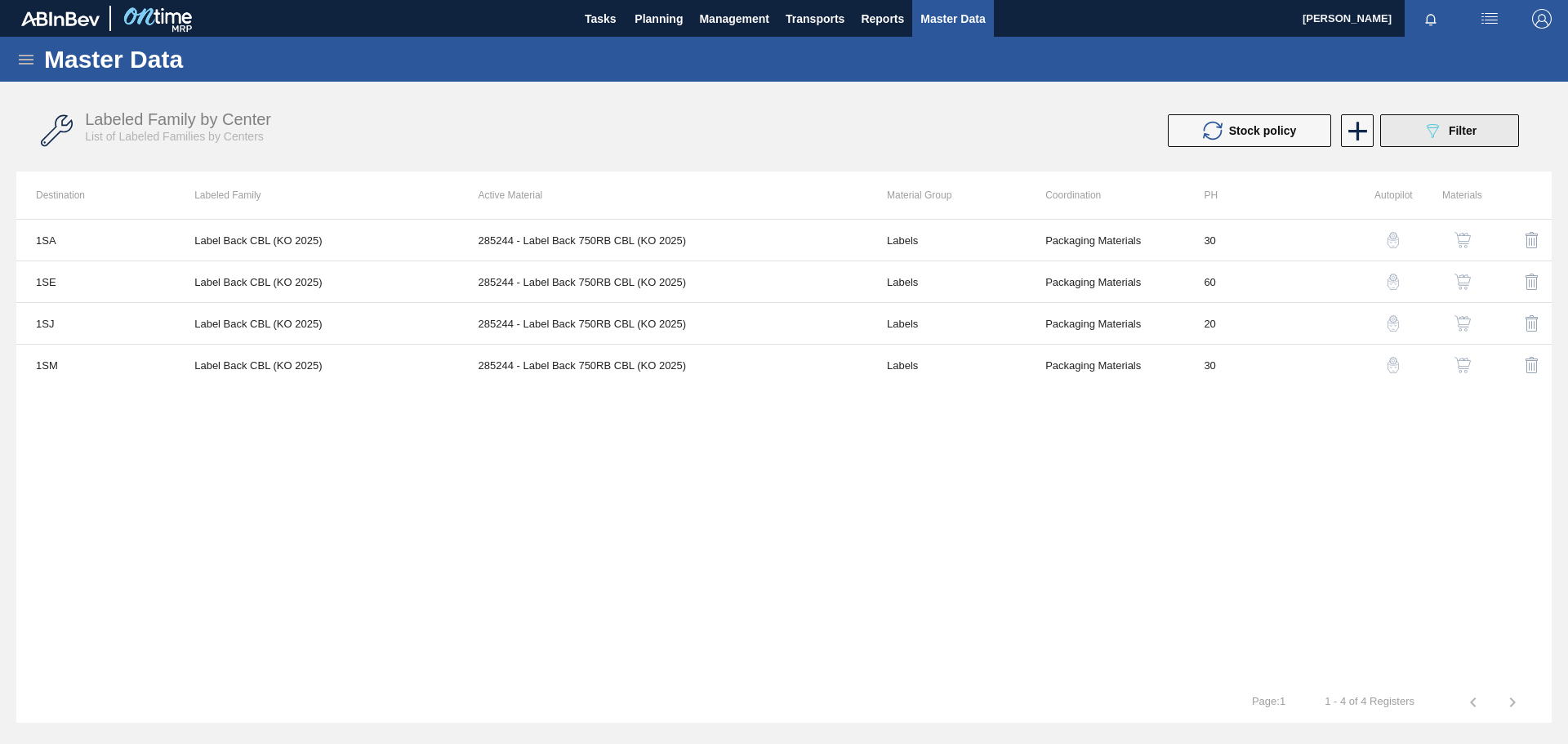
click at [1045, 138] on icon "089F7B8B-B2A5-4AFE-B5C0-19BA573D28AC" at bounding box center [1433, 131] width 19 height 19
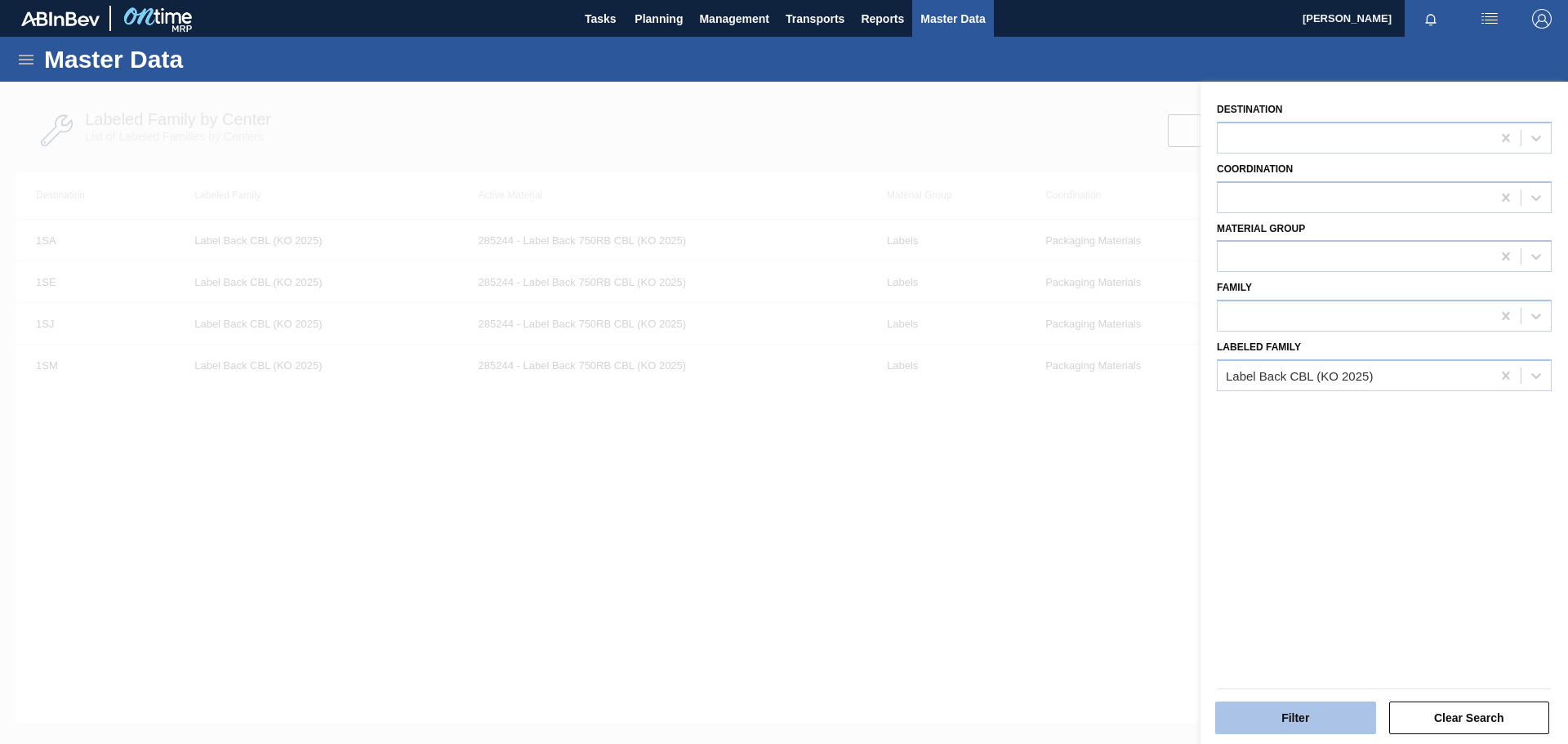
click at [1045, 515] on button "Filter" at bounding box center [1296, 718] width 161 height 32
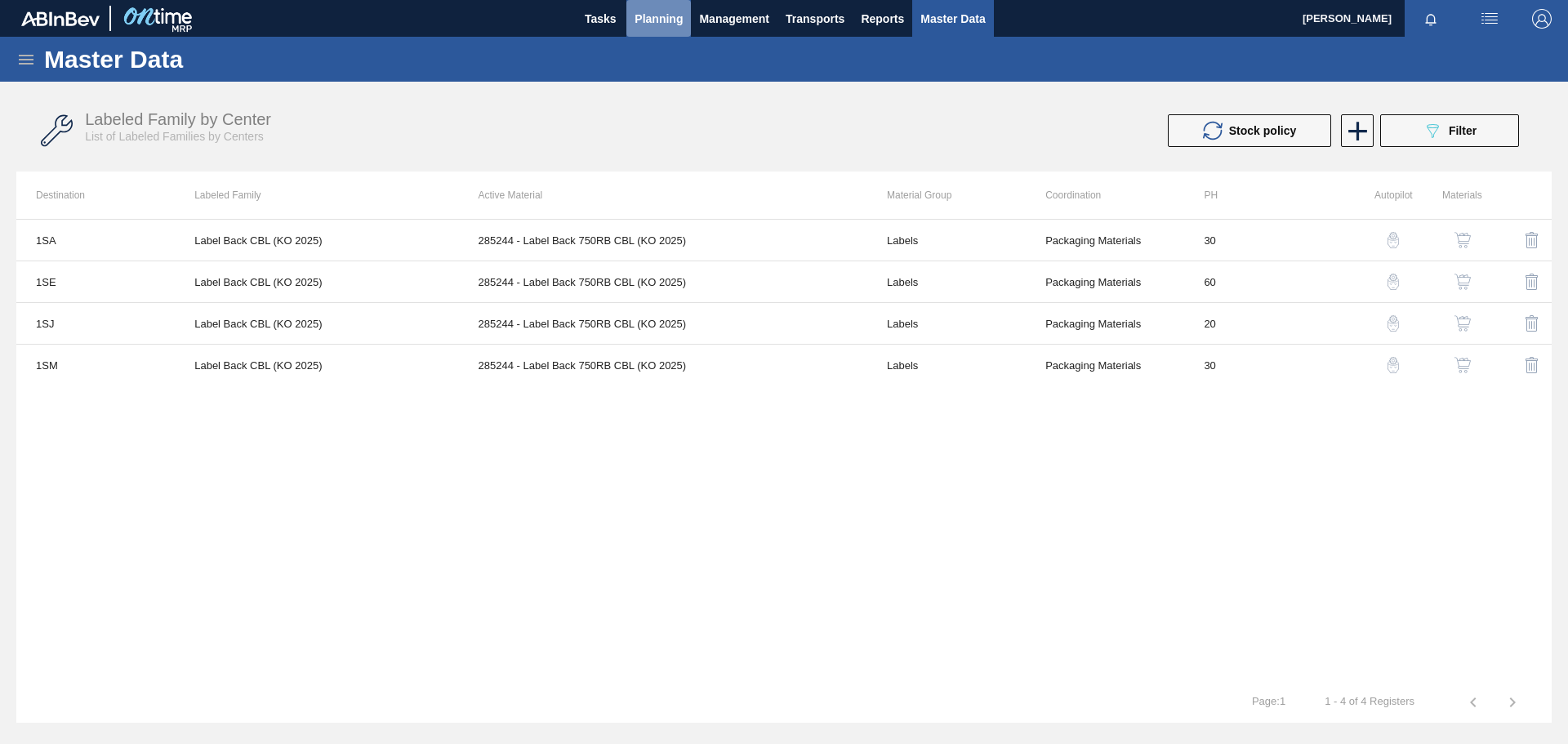
click at [640, 13] on span "Planning" at bounding box center [658, 18] width 48 height 19
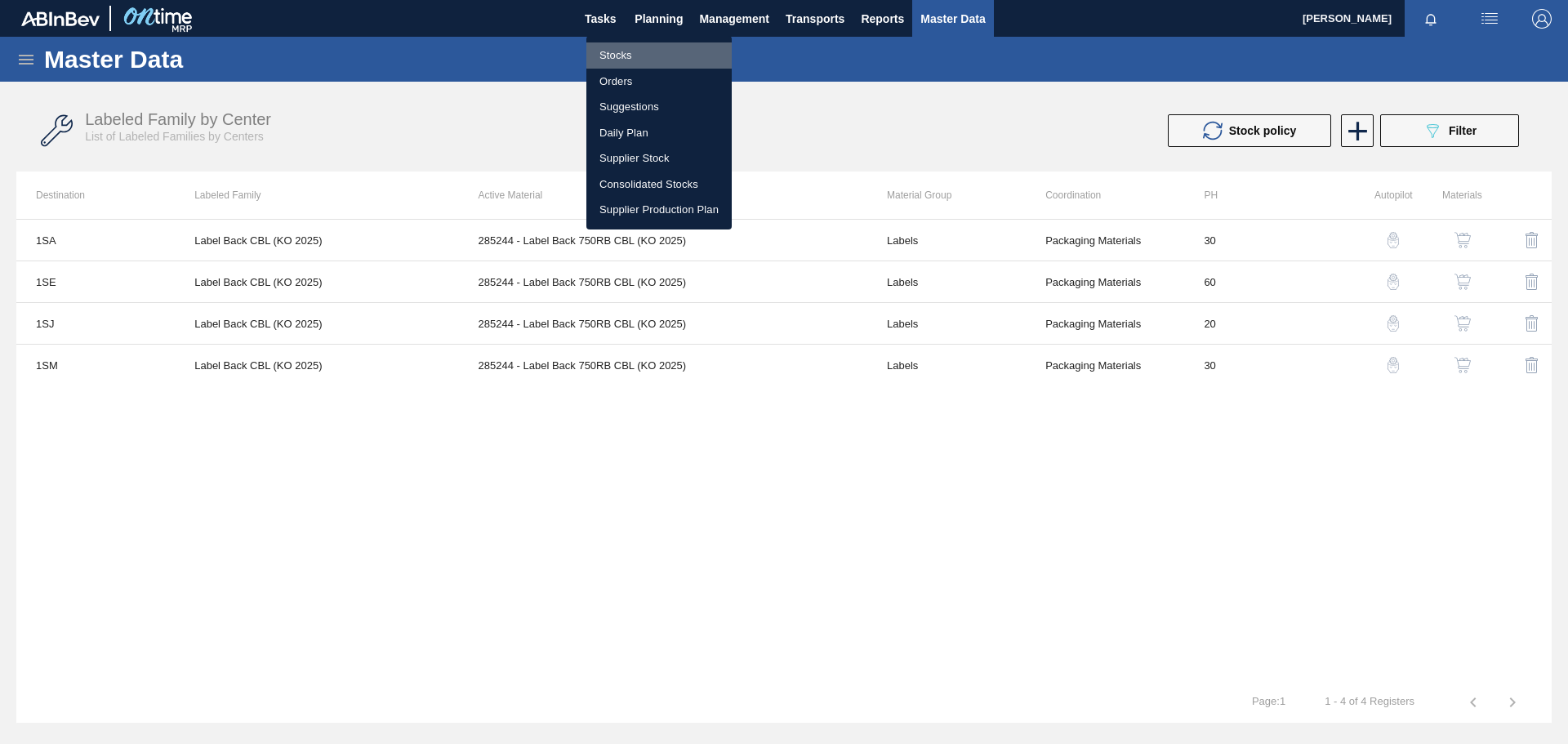
click at [610, 59] on li "Stocks" at bounding box center [659, 56] width 146 height 26
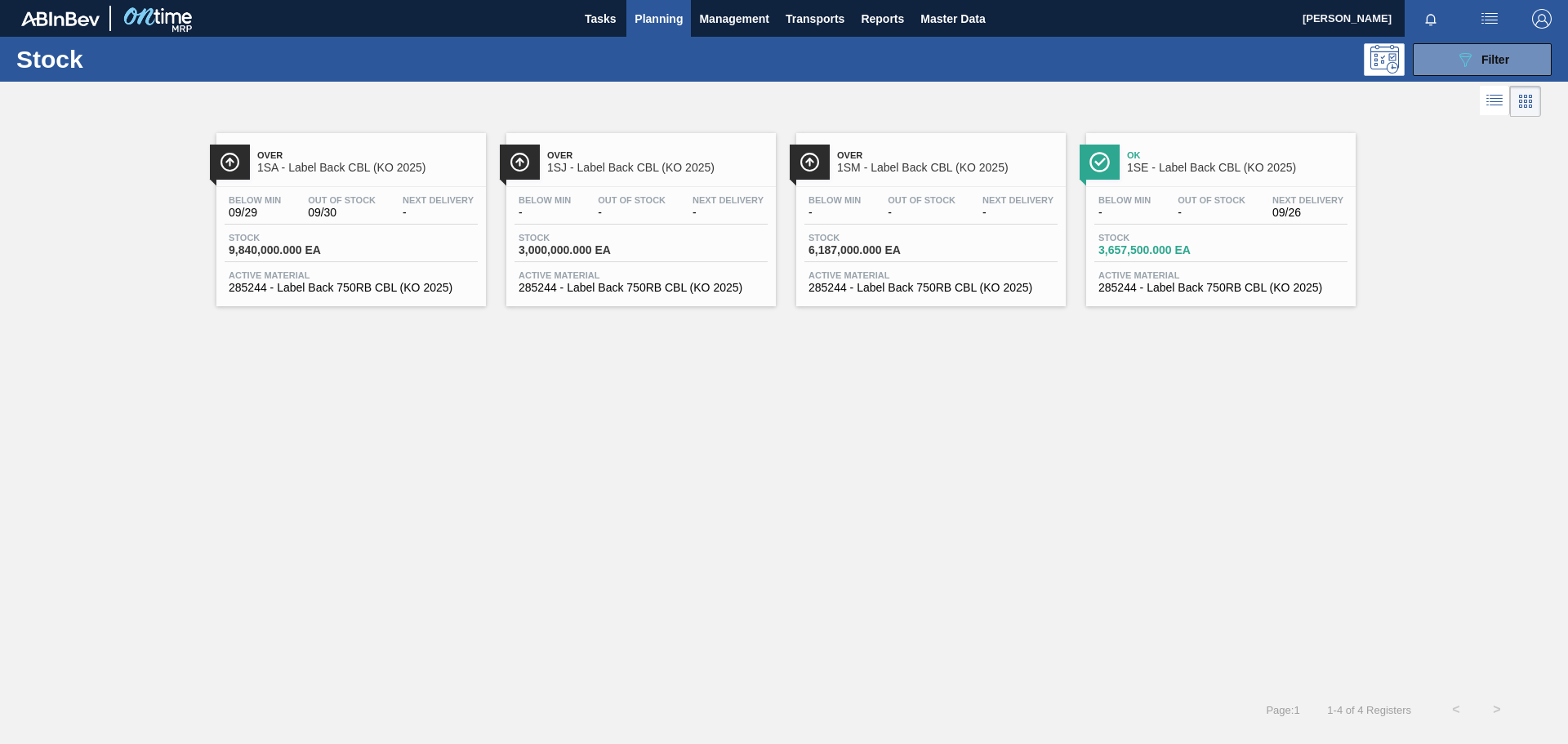
click at [1045, 166] on span "1SE - Label Back CBL (KO 2025)" at bounding box center [1237, 167] width 221 height 12
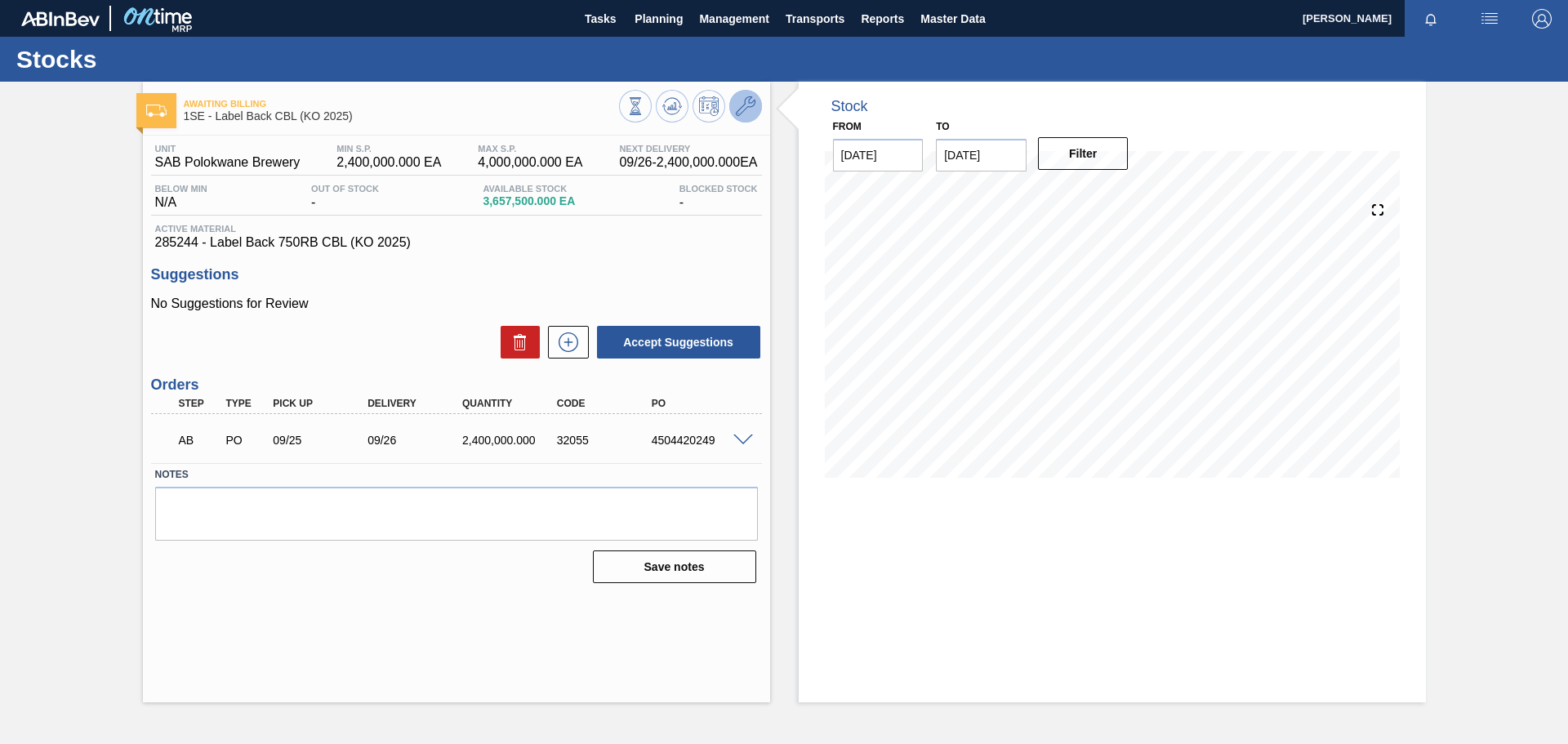
click at [750, 109] on icon at bounding box center [746, 106] width 19 height 19
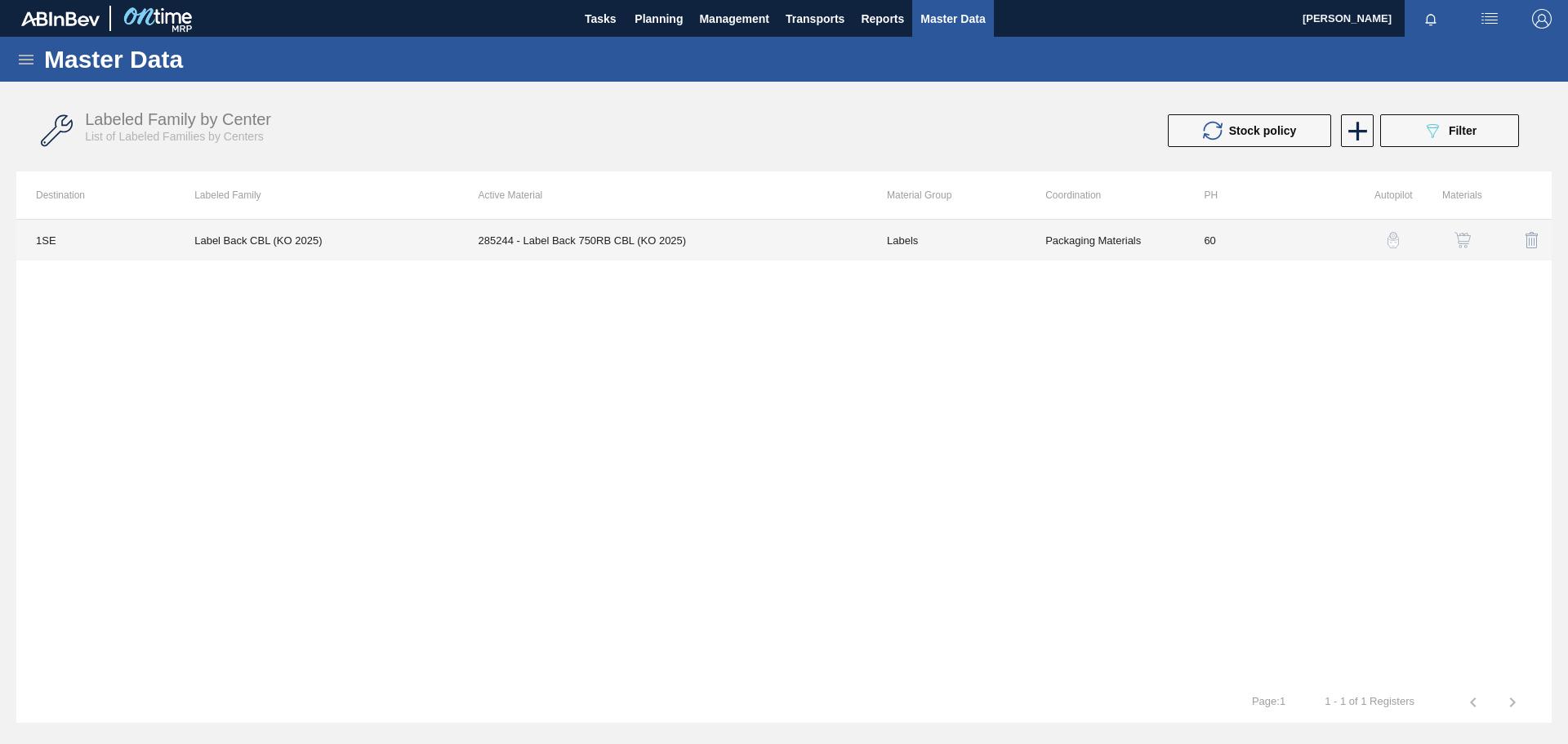
click at [760, 231] on td "285244 - Label Back 750RB CBL (KO 2025)" at bounding box center [663, 240] width 408 height 41
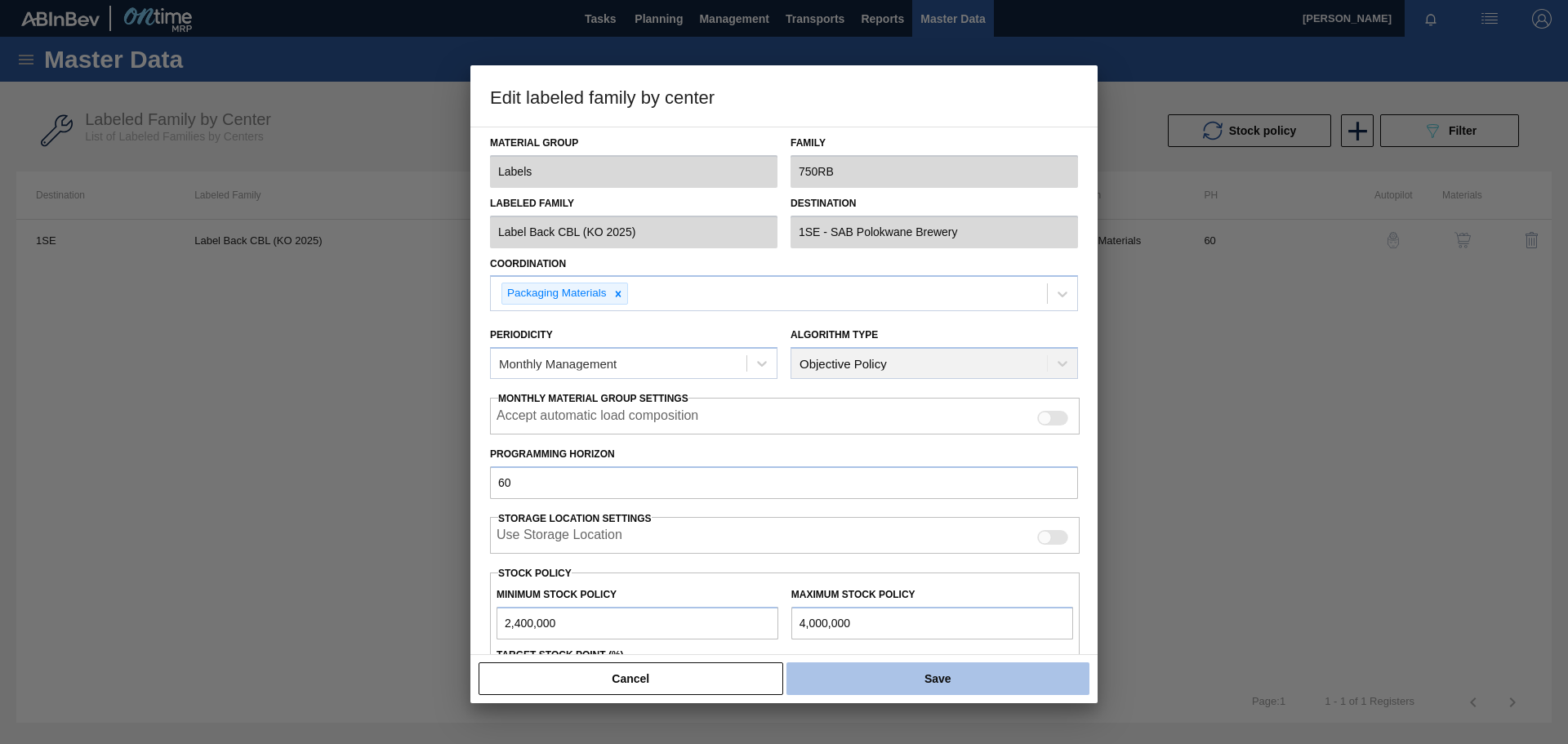
click at [799, 515] on button "Save" at bounding box center [937, 679] width 303 height 32
